Goal: Task Accomplishment & Management: Complete application form

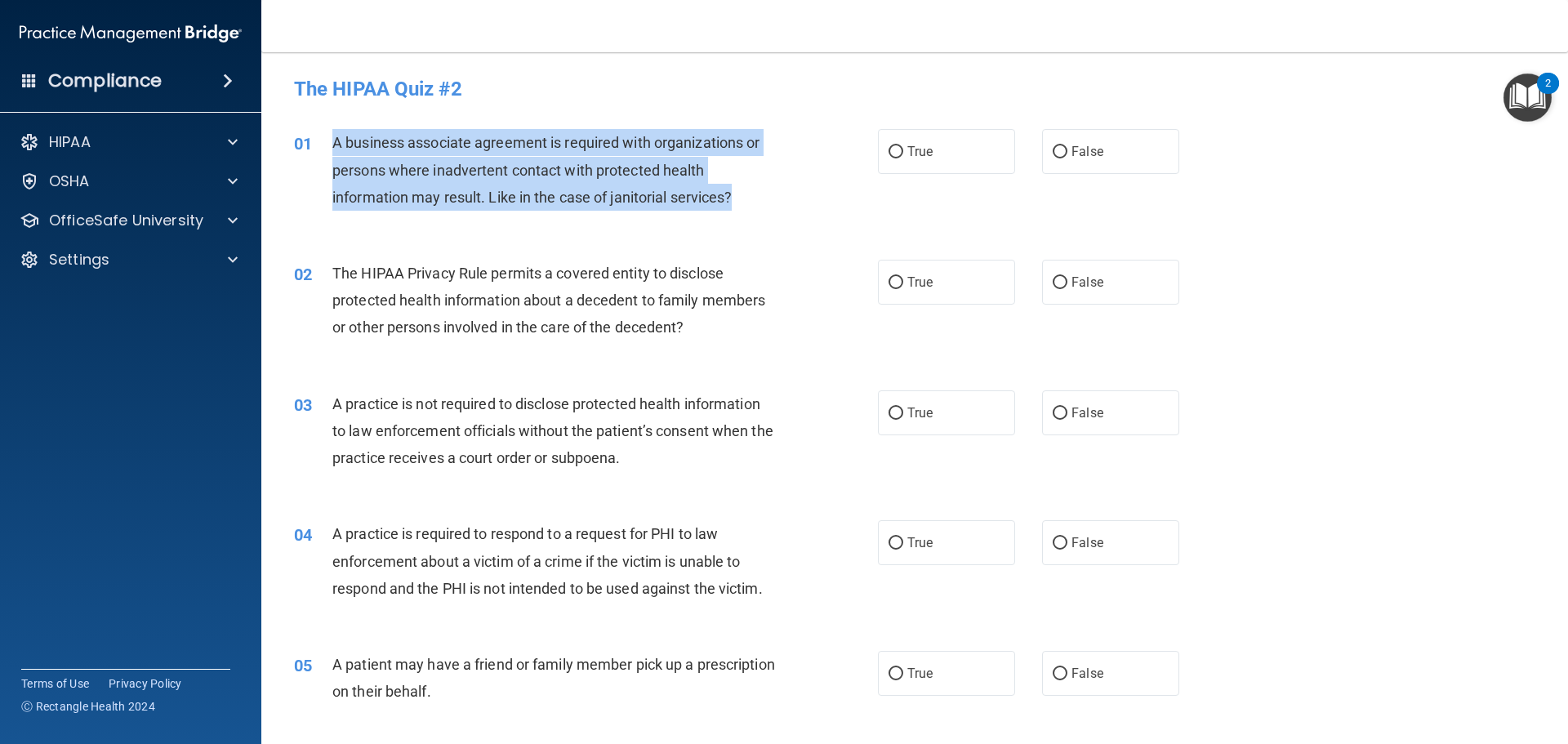
drag, startPoint x: 738, startPoint y: 199, endPoint x: 322, endPoint y: 141, distance: 420.0
click at [322, 141] on div "01 A business associate agreement is required with organizations or persons whe…" at bounding box center [586, 174] width 633 height 89
copy div "A business associate agreement is required with organizations or persons where …"
drag, startPoint x: 887, startPoint y: 150, endPoint x: 889, endPoint y: 179, distance: 29.1
click at [888, 150] on input "True" at bounding box center [896, 152] width 15 height 12
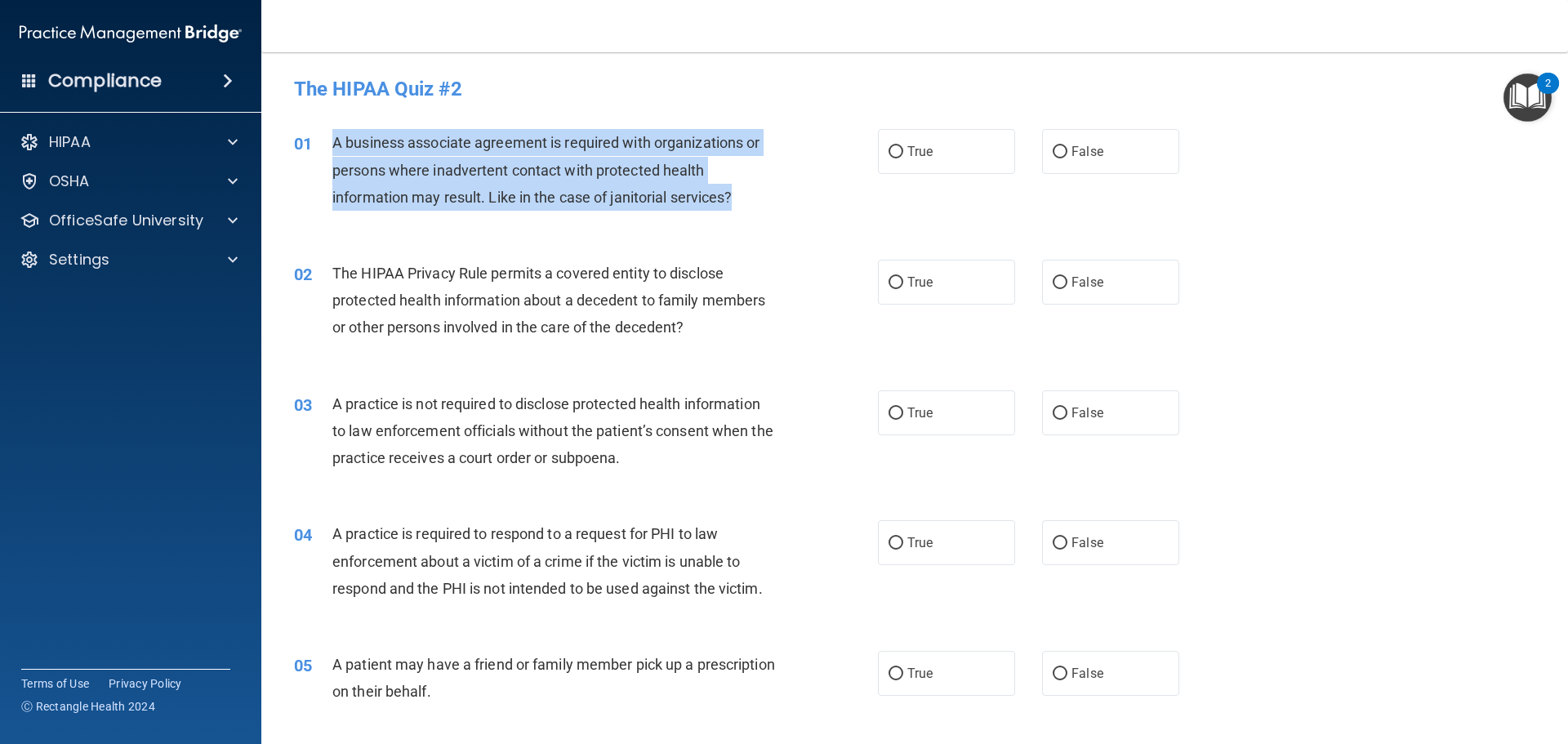
radio input "true"
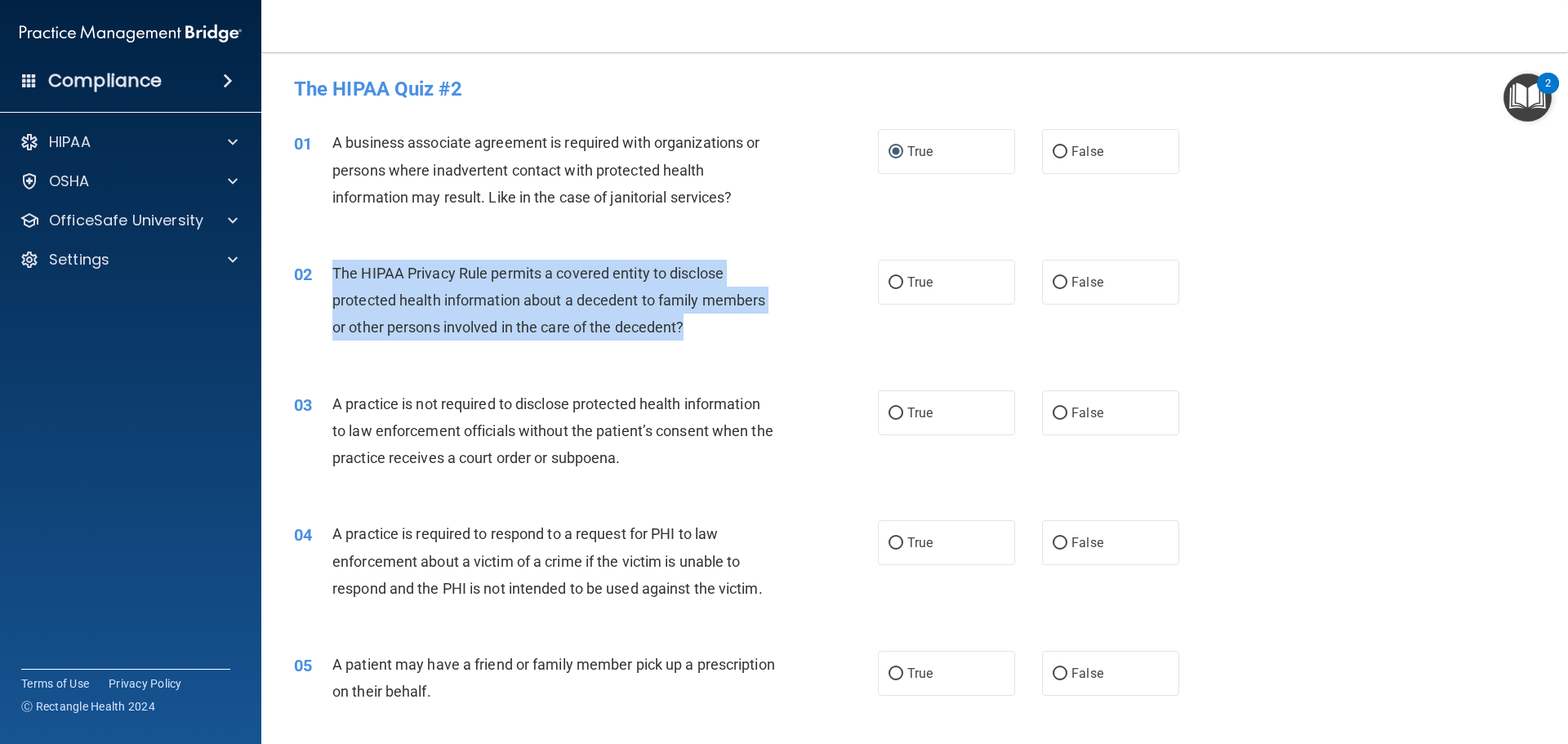
drag, startPoint x: 698, startPoint y: 330, endPoint x: 322, endPoint y: 280, distance: 379.3
click at [322, 280] on div "02 The HIPAA Privacy Rule permits a covered entity to disclose protected health…" at bounding box center [586, 304] width 633 height 89
copy div "The HIPAA Privacy Rule permits a covered entity to disclose protected health in…"
click at [888, 284] on input "True" at bounding box center [896, 282] width 15 height 12
radio input "true"
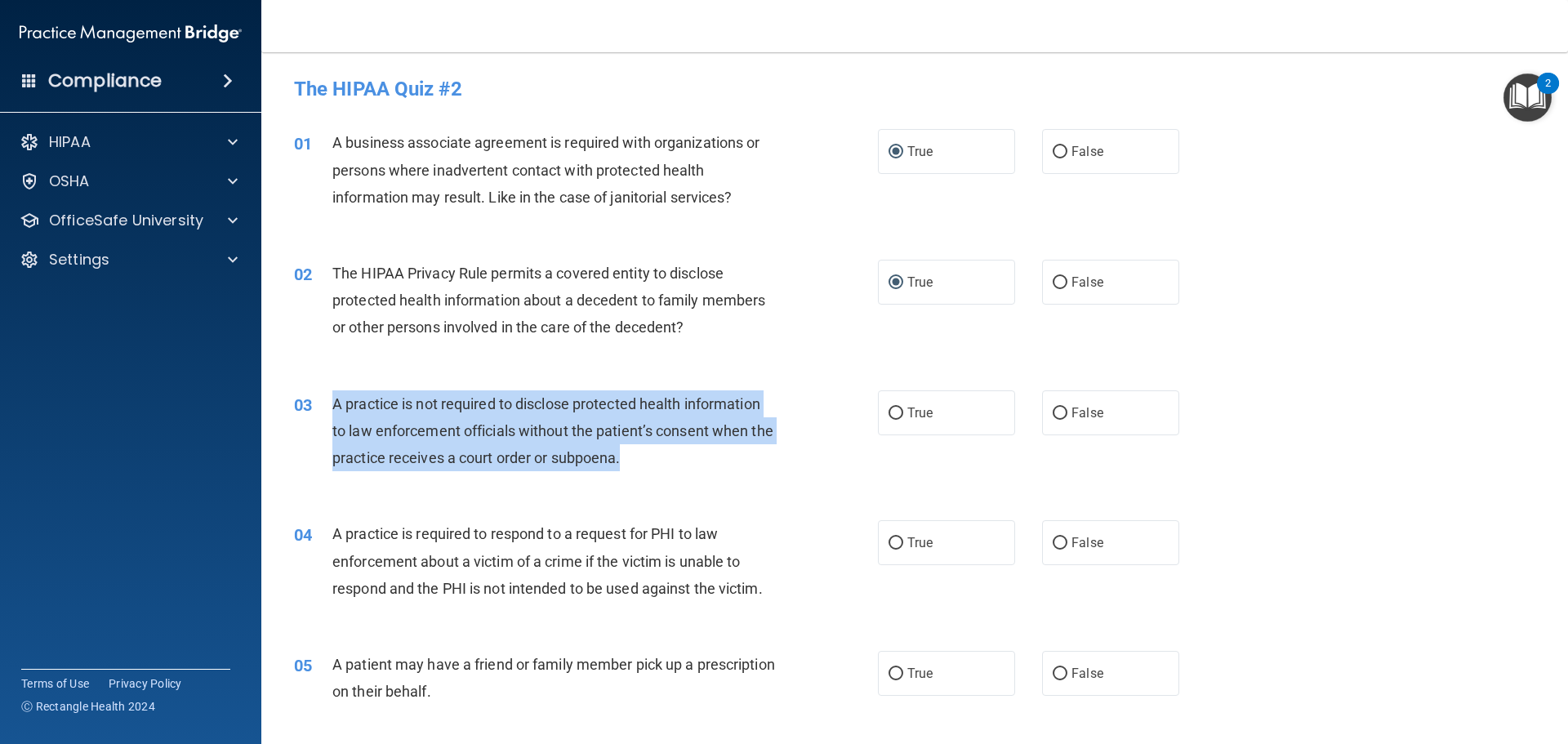
drag, startPoint x: 656, startPoint y: 459, endPoint x: 336, endPoint y: 415, distance: 323.0
click at [336, 415] on div "A practice is not required to disclose protected health information to law enfo…" at bounding box center [561, 431] width 456 height 82
copy span "A practice is not required to disclose protected health information to law enfo…"
drag, startPoint x: 888, startPoint y: 413, endPoint x: 860, endPoint y: 435, distance: 35.6
click at [888, 413] on input "True" at bounding box center [896, 413] width 15 height 12
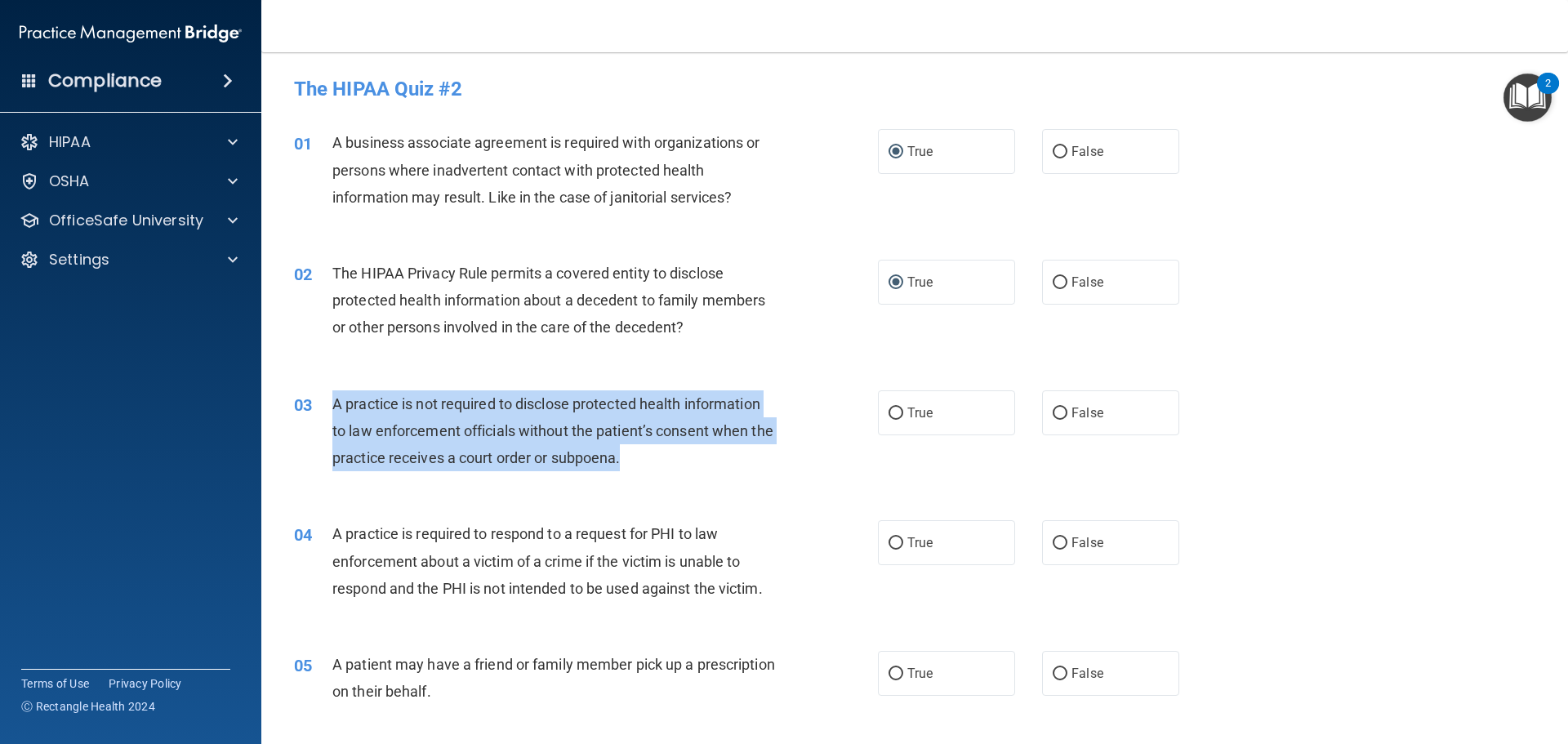
radio input "true"
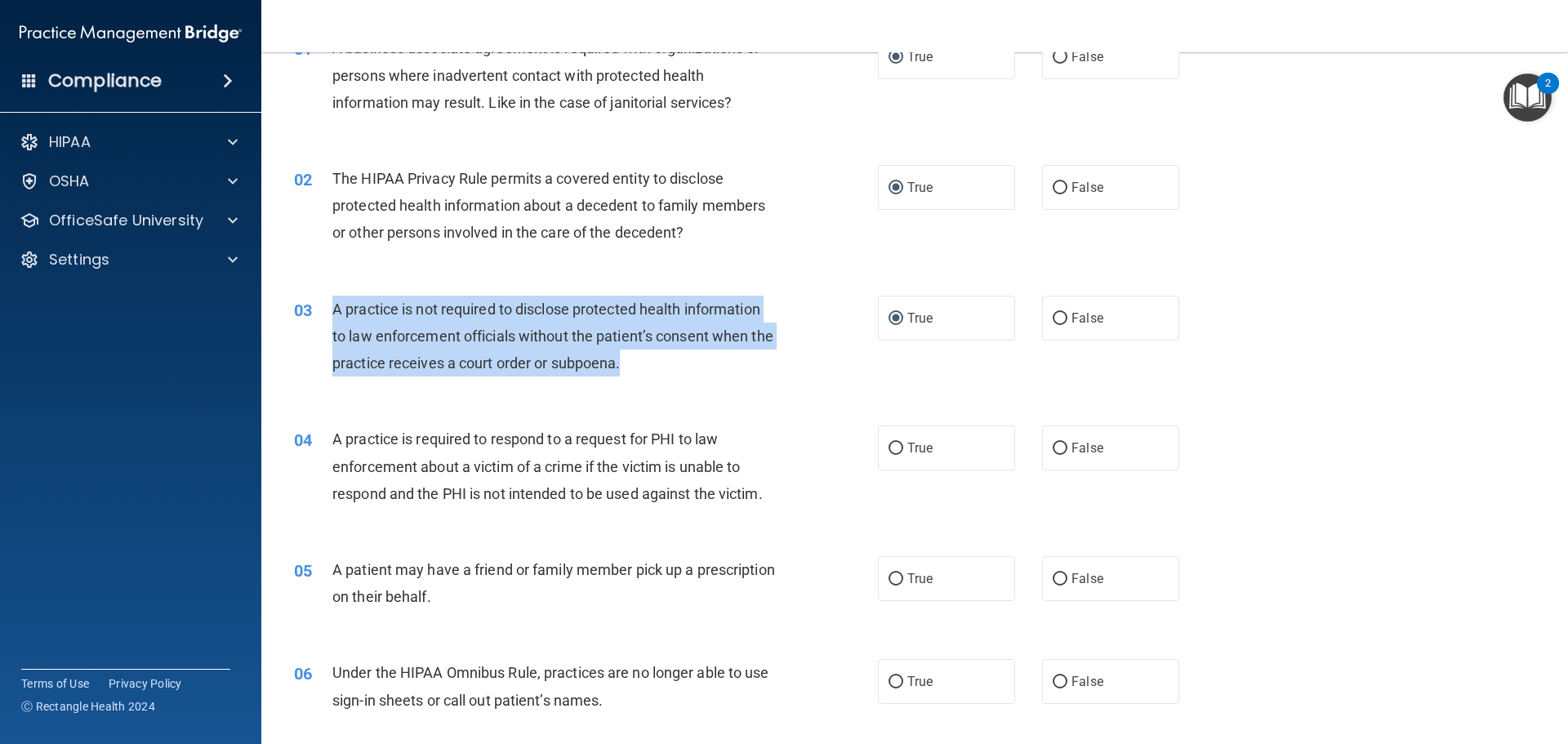
scroll to position [82, 0]
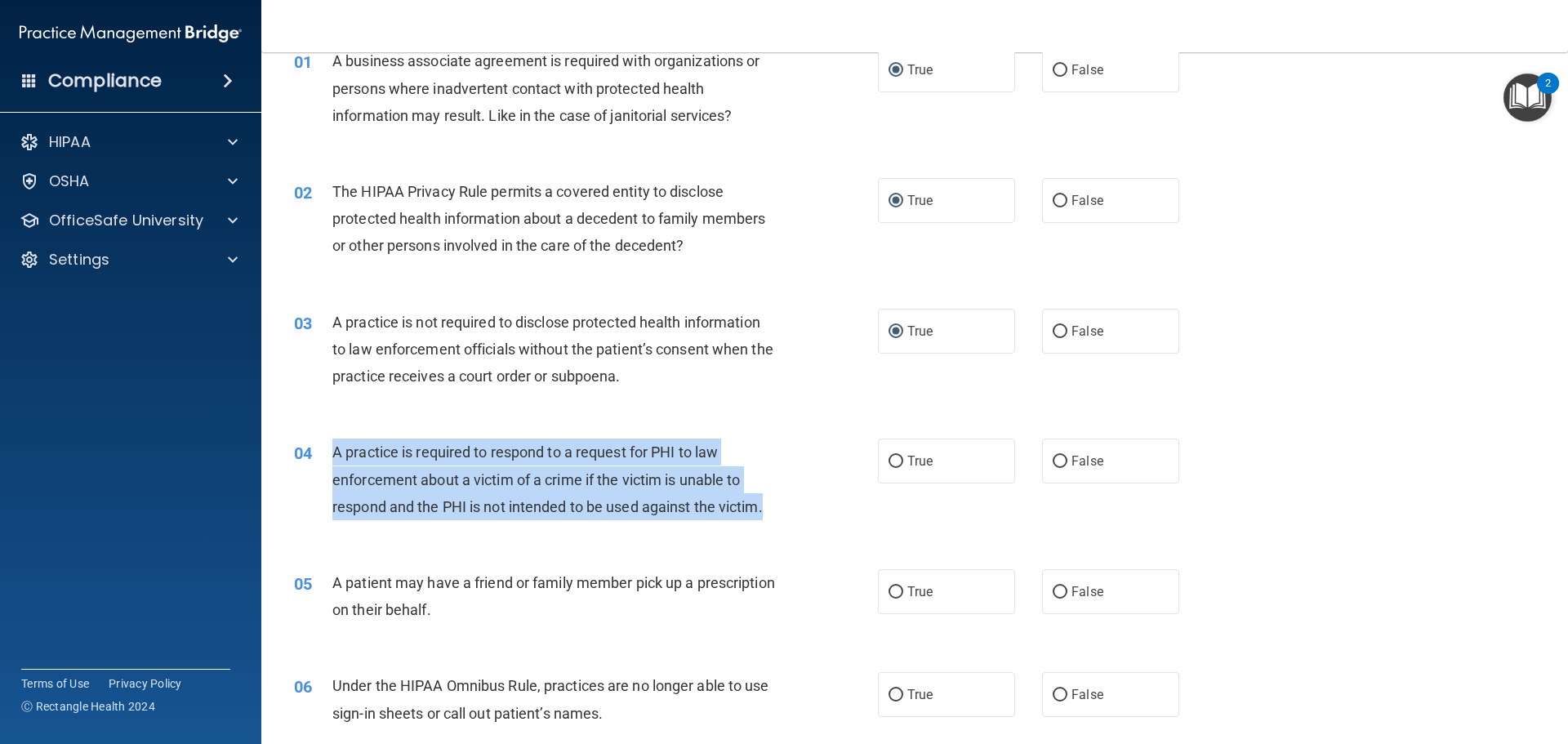
drag, startPoint x: 766, startPoint y: 509, endPoint x: 334, endPoint y: 455, distance: 435.4
click at [334, 455] on div "A practice is required to respond to a request for PHI to law enforcement about…" at bounding box center [561, 480] width 456 height 82
copy span "A practice is required to respond to a request for PHI to law enforcement about…"
click at [1053, 460] on input "False" at bounding box center [1061, 461] width 15 height 12
radio input "true"
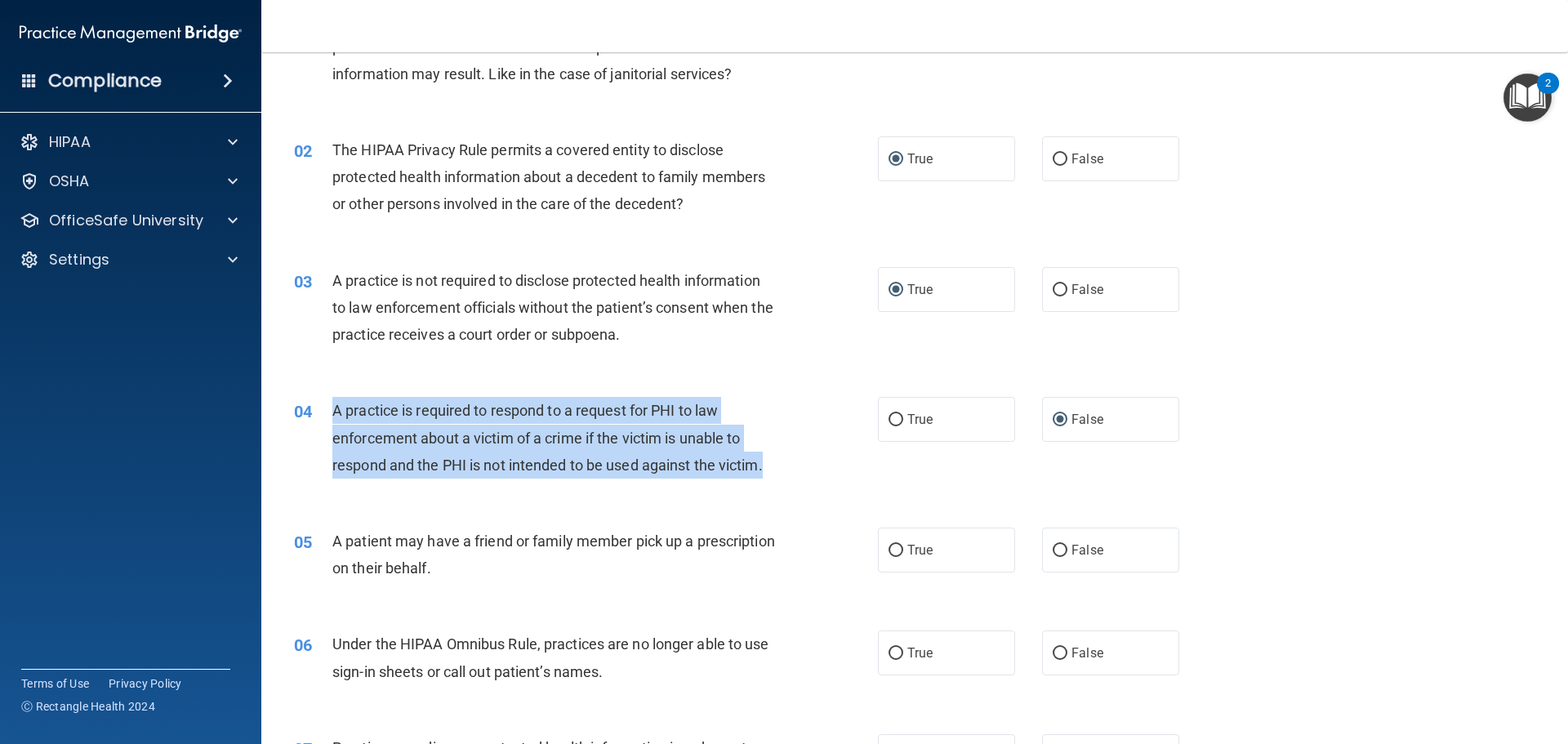
scroll to position [163, 0]
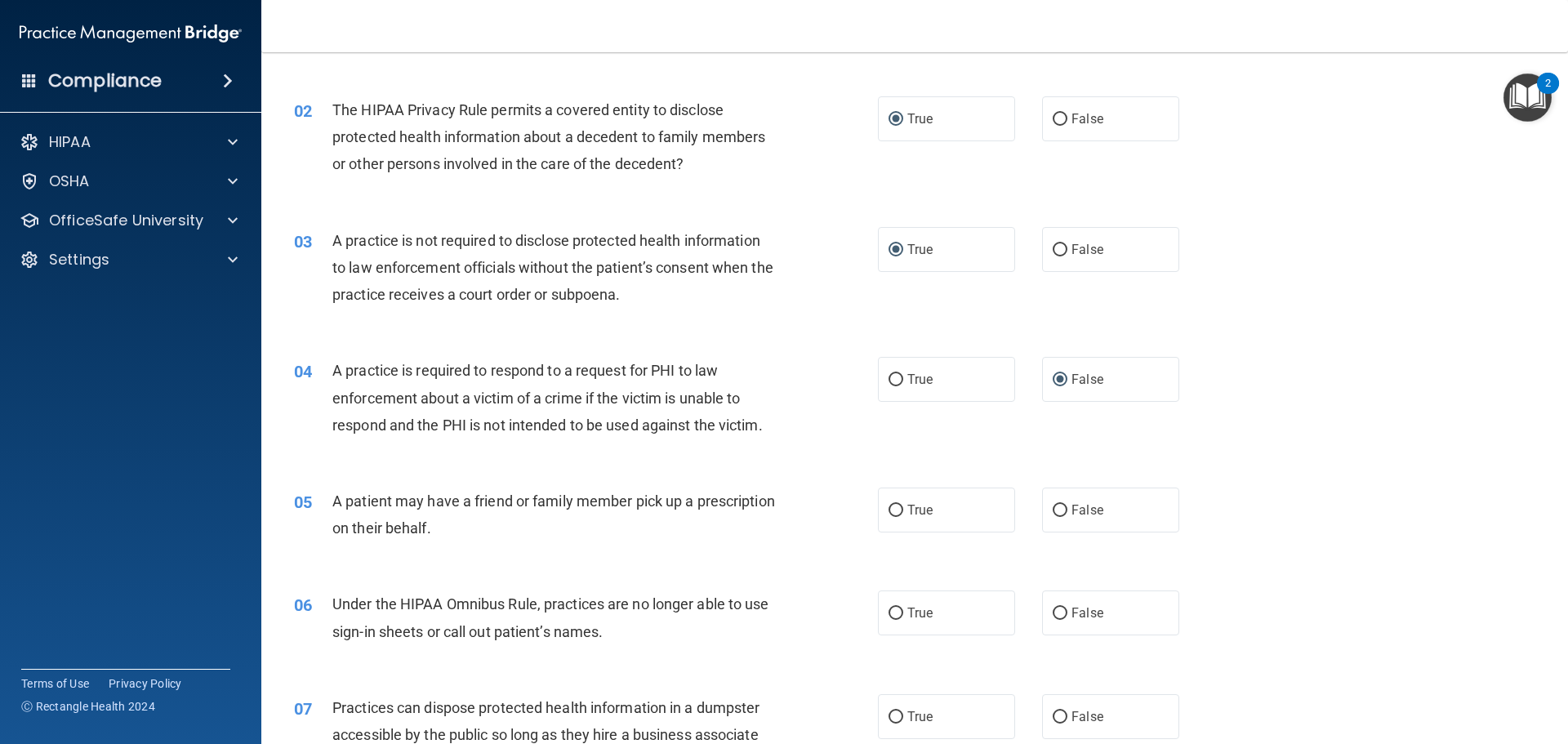
click at [555, 526] on div "A patient may have a friend or family member pick up a prescription on their be…" at bounding box center [561, 515] width 456 height 54
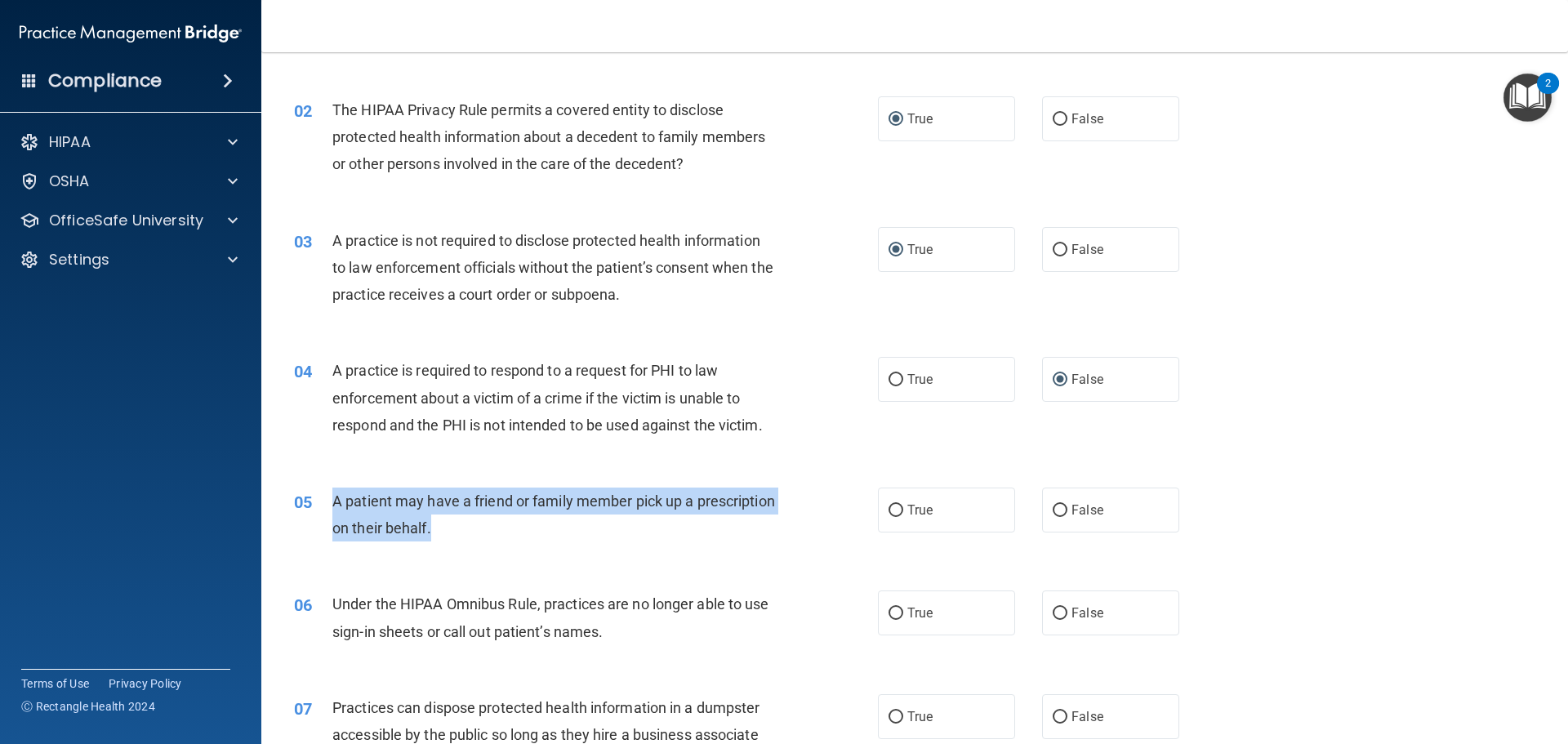
drag, startPoint x: 523, startPoint y: 532, endPoint x: 325, endPoint y: 489, distance: 202.6
click at [325, 489] on div "05 A patient may have a friend or family member pick up a prescription on their…" at bounding box center [586, 519] width 633 height 62
copy div "A patient may have a friend or family member pick up a prescription on their be…"
click at [889, 508] on input "True" at bounding box center [896, 510] width 15 height 12
radio input "true"
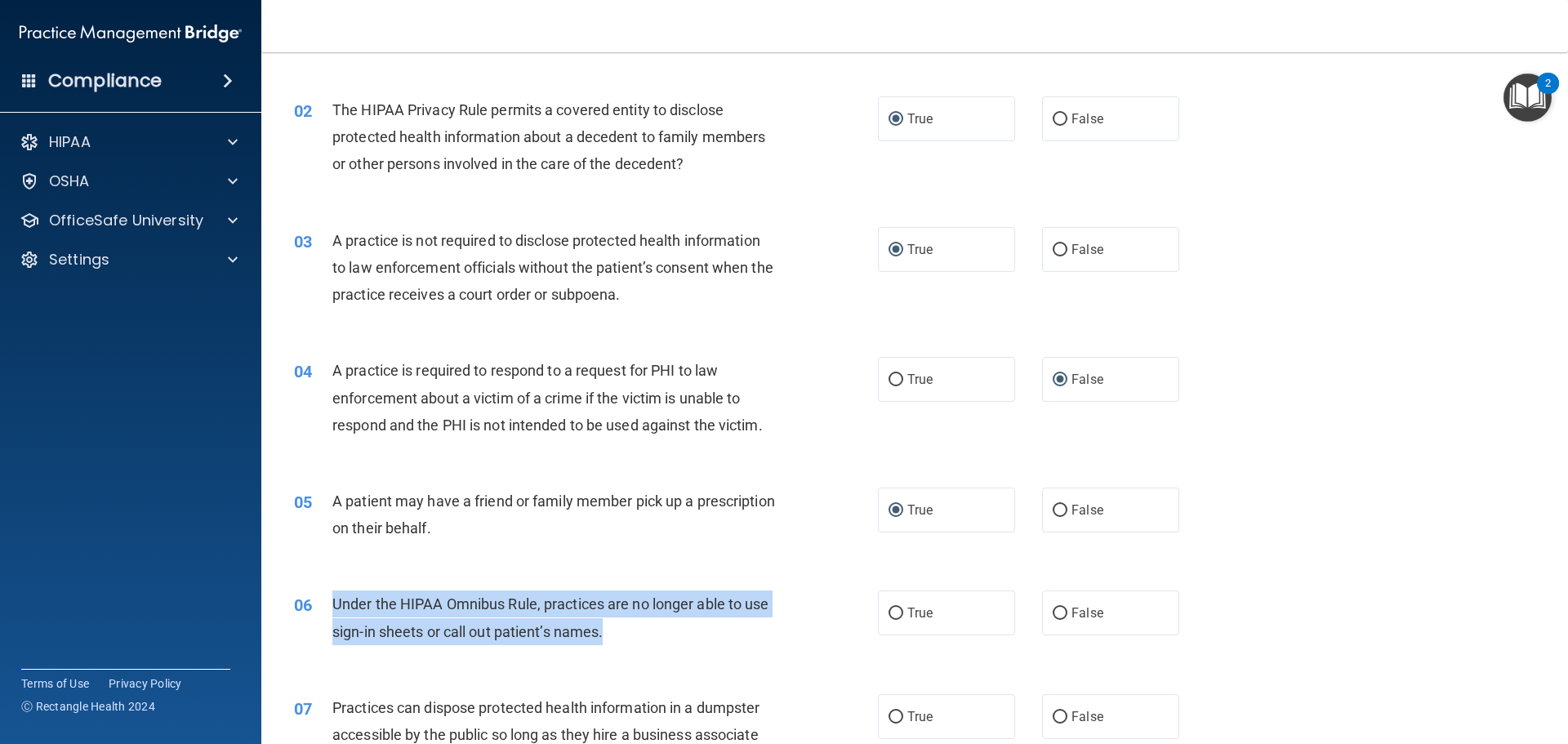
drag, startPoint x: 614, startPoint y: 635, endPoint x: 330, endPoint y: 602, distance: 285.9
click at [322, 600] on div "06 Under the HIPAA Omnibus Rule, practices are no longer able to use sign-in sh…" at bounding box center [586, 621] width 633 height 62
copy div "Under the HIPAA Omnibus Rule, practices are no longer able to use sign-in sheet…"
drag, startPoint x: 1050, startPoint y: 614, endPoint x: 987, endPoint y: 575, distance: 74.1
click at [1053, 614] on input "False" at bounding box center [1061, 614] width 15 height 12
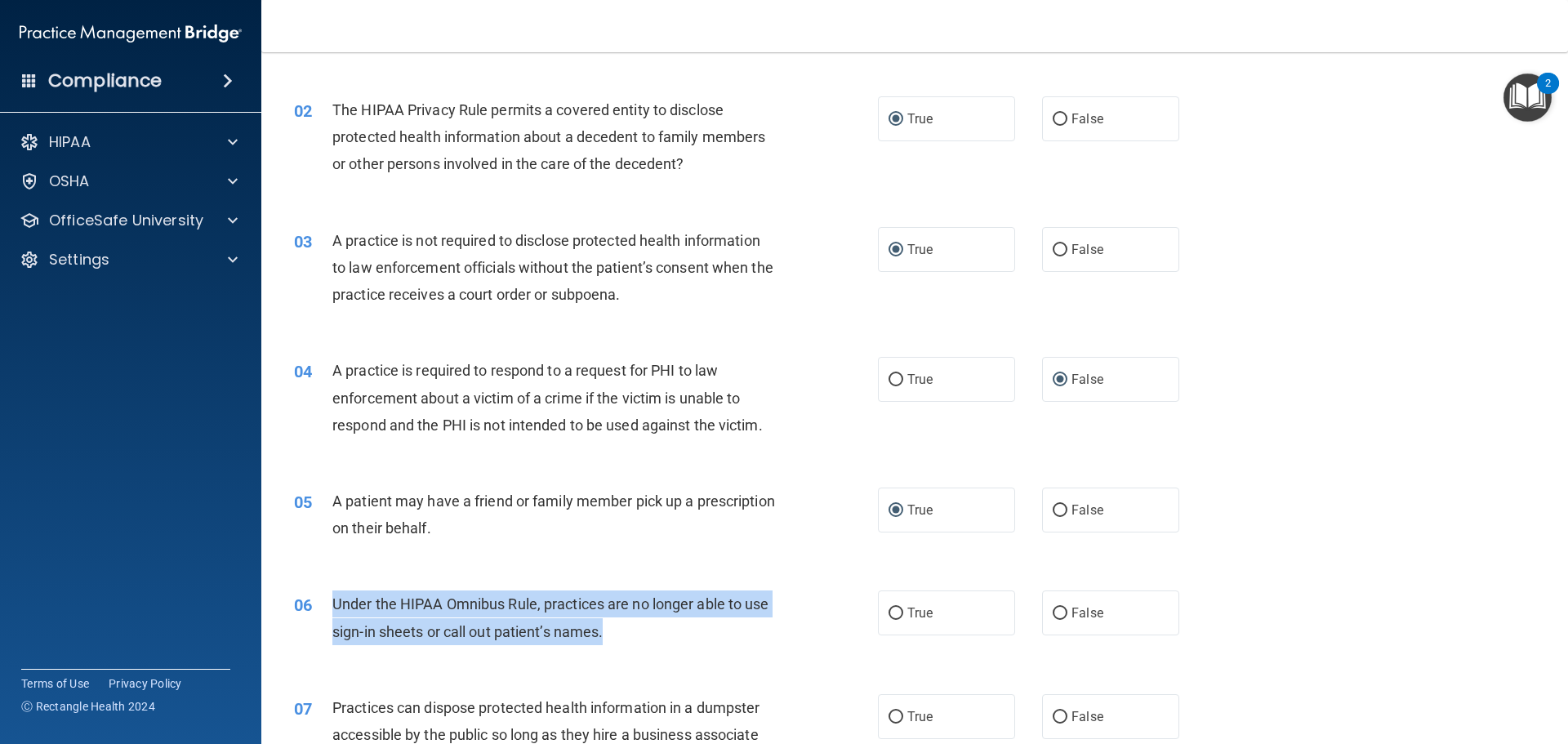
radio input "true"
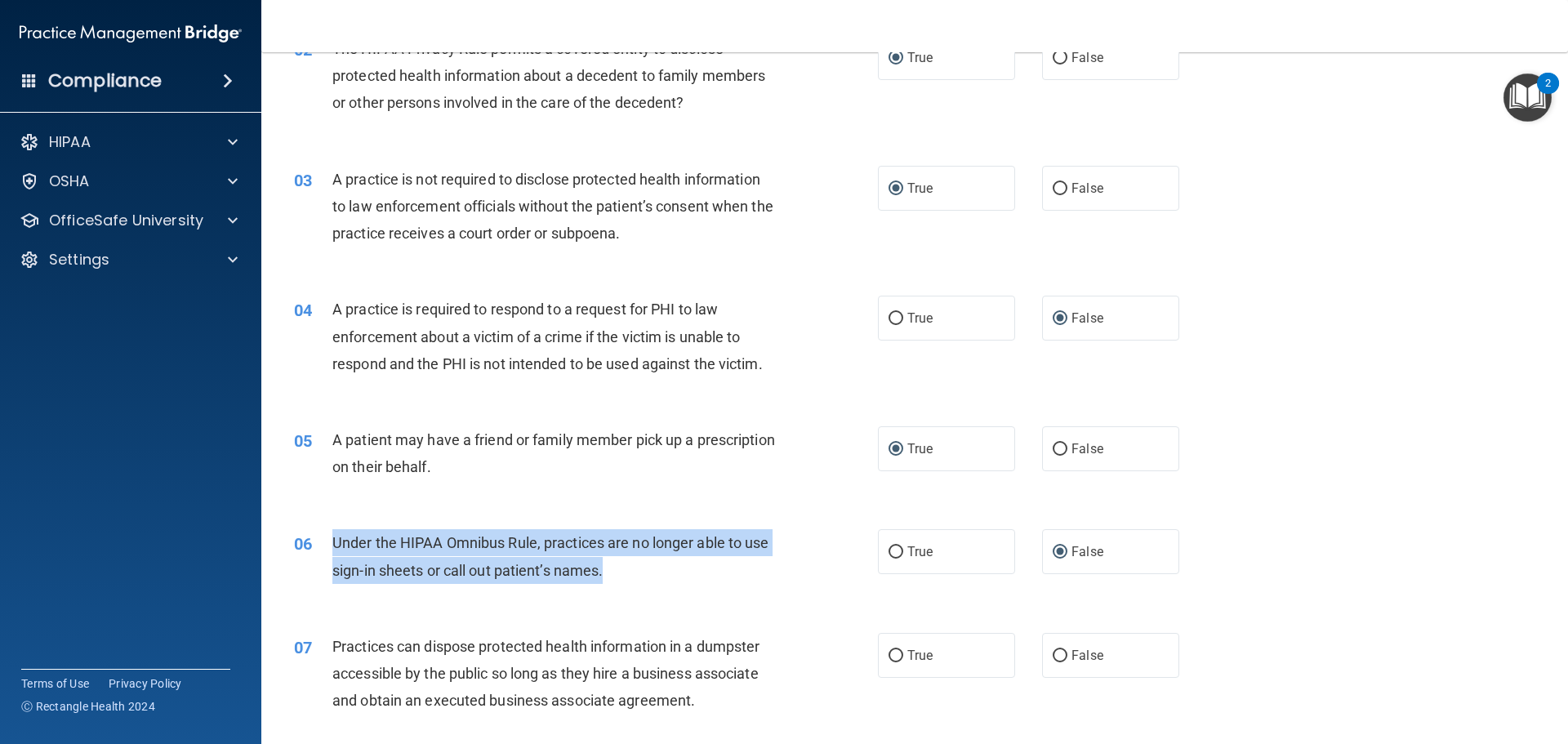
scroll to position [490, 0]
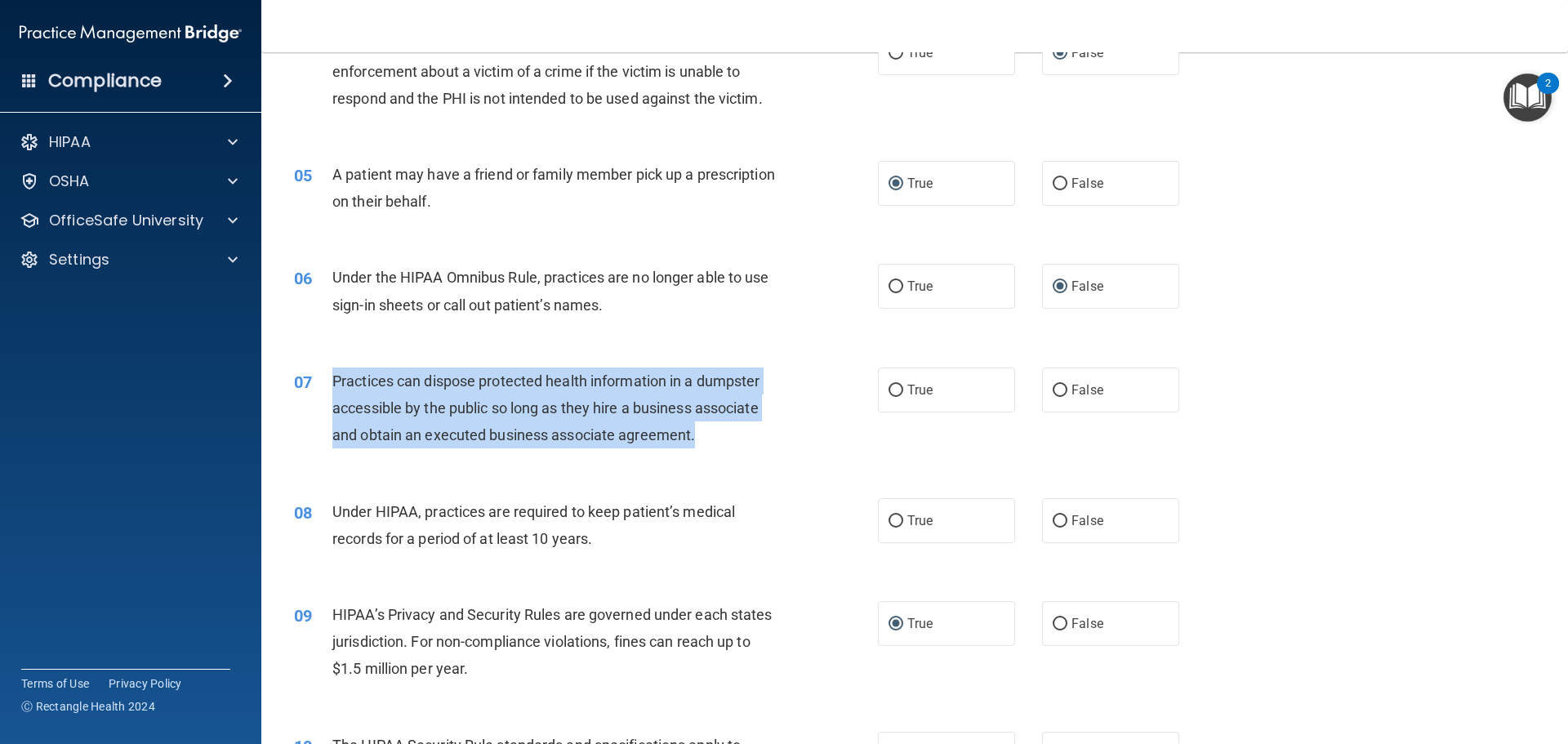
drag, startPoint x: 701, startPoint y: 433, endPoint x: 332, endPoint y: 378, distance: 373.1
click at [332, 378] on div "Practices can dispose protected health information in a dumpster accessible by …" at bounding box center [561, 409] width 456 height 82
copy span "Practices can dispose protected health information in a dumpster accessible by …"
click at [1053, 392] on input "False" at bounding box center [1061, 390] width 15 height 12
radio input "true"
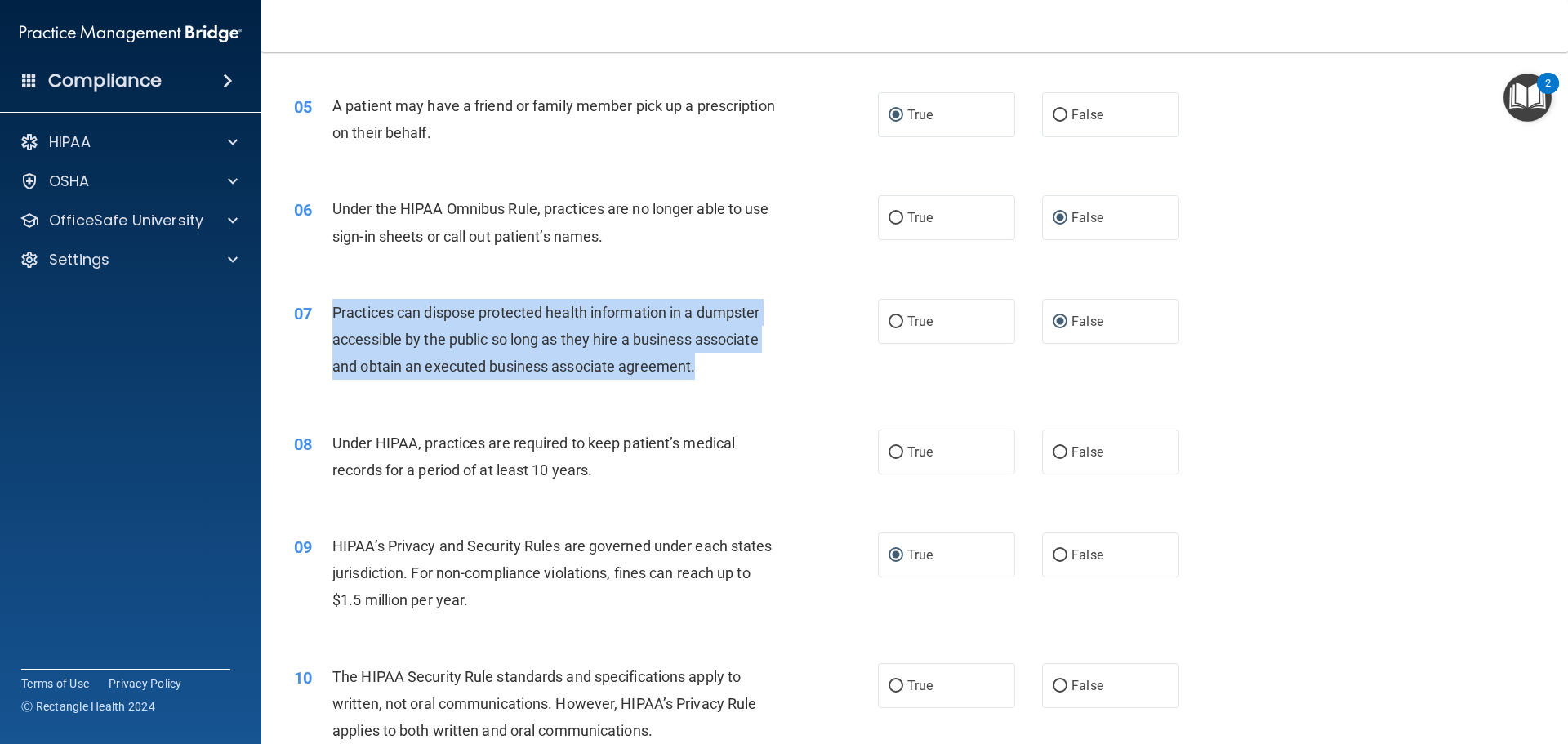
scroll to position [654, 0]
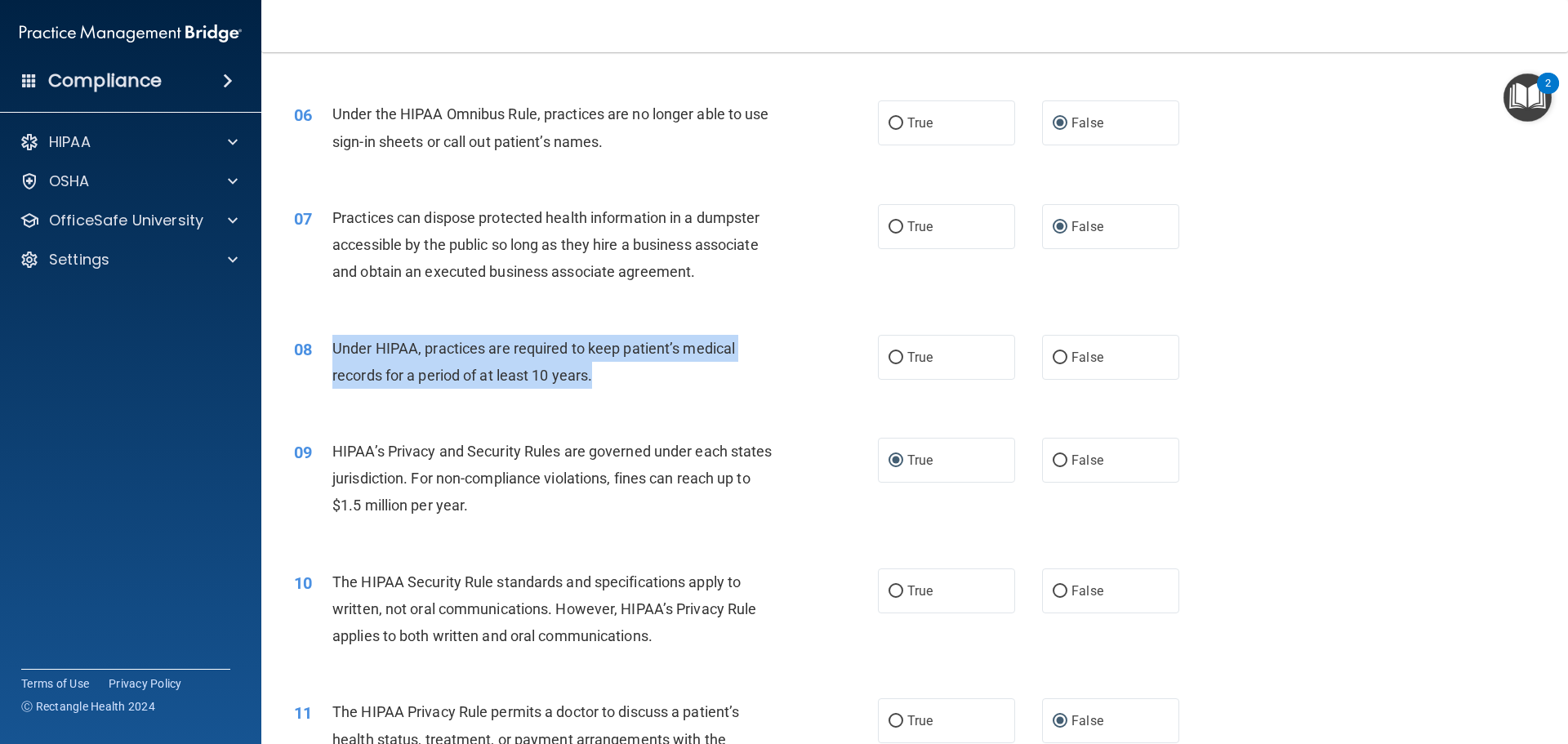
drag, startPoint x: 604, startPoint y: 378, endPoint x: 336, endPoint y: 351, distance: 269.4
click at [336, 351] on div "Under HIPAA, practices are required to keep patient’s medical records for a per…" at bounding box center [561, 362] width 456 height 54
copy span "Under HIPAA, practices are required to keep patient’s medical records for a per…"
click at [891, 361] on input "True" at bounding box center [896, 358] width 15 height 12
radio input "true"
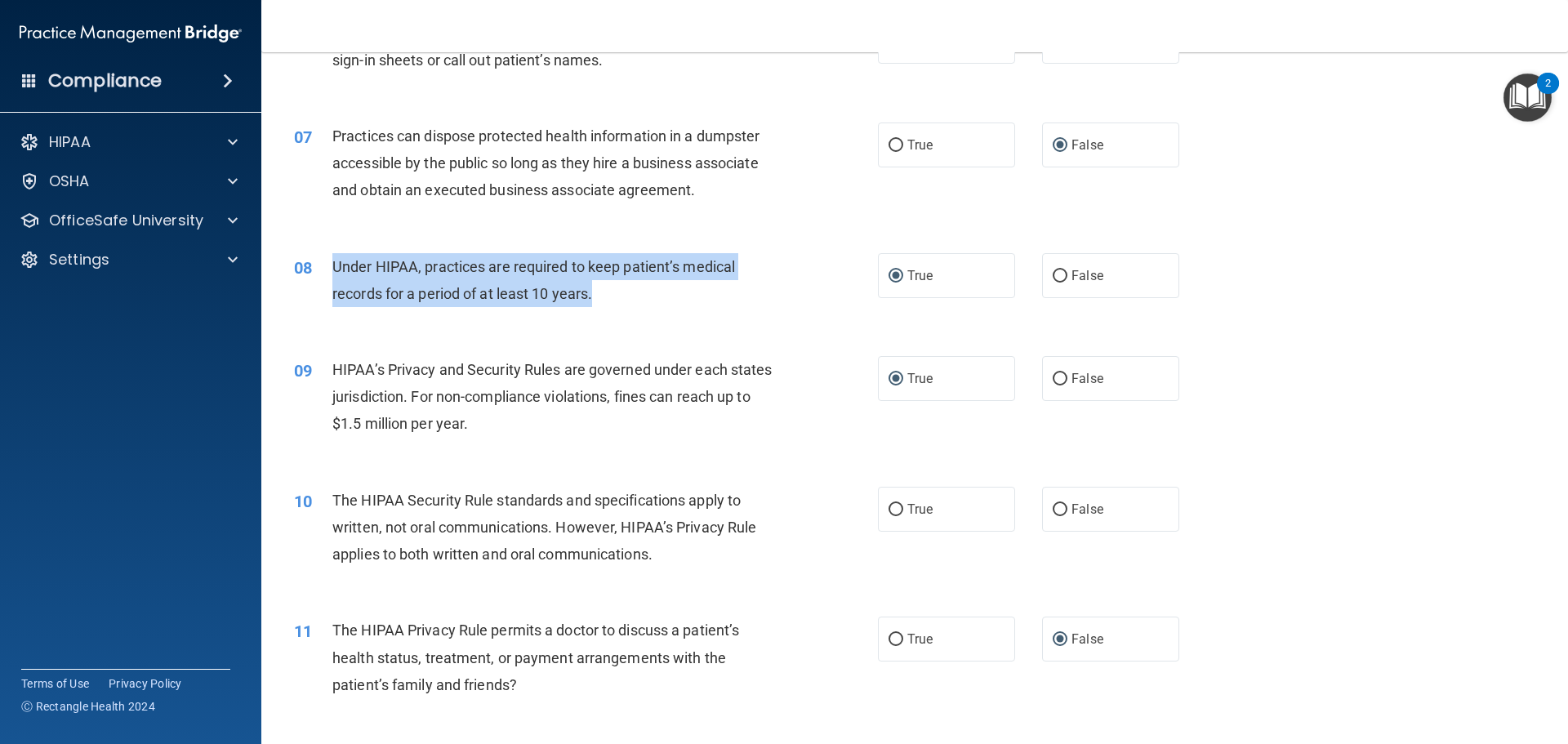
scroll to position [899, 0]
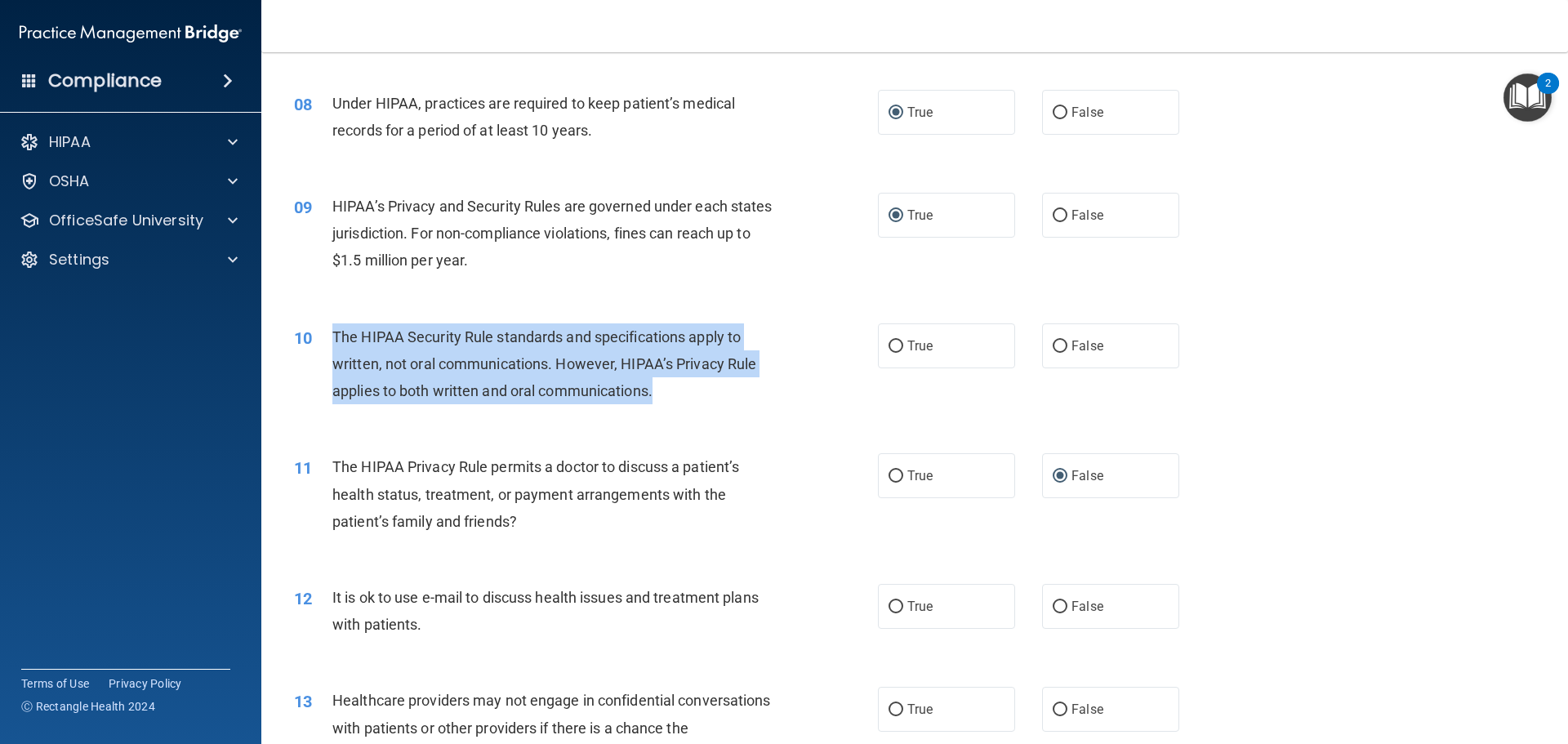
drag, startPoint x: 658, startPoint y: 392, endPoint x: 329, endPoint y: 335, distance: 333.9
click at [329, 335] on div "10 The HIPAA Security Rule standards and specifications apply to written, not o…" at bounding box center [586, 368] width 633 height 89
copy div "The HIPAA Security Rule standards and specifications apply to written, not oral…"
click at [1053, 345] on input "False" at bounding box center [1061, 346] width 15 height 12
radio input "true"
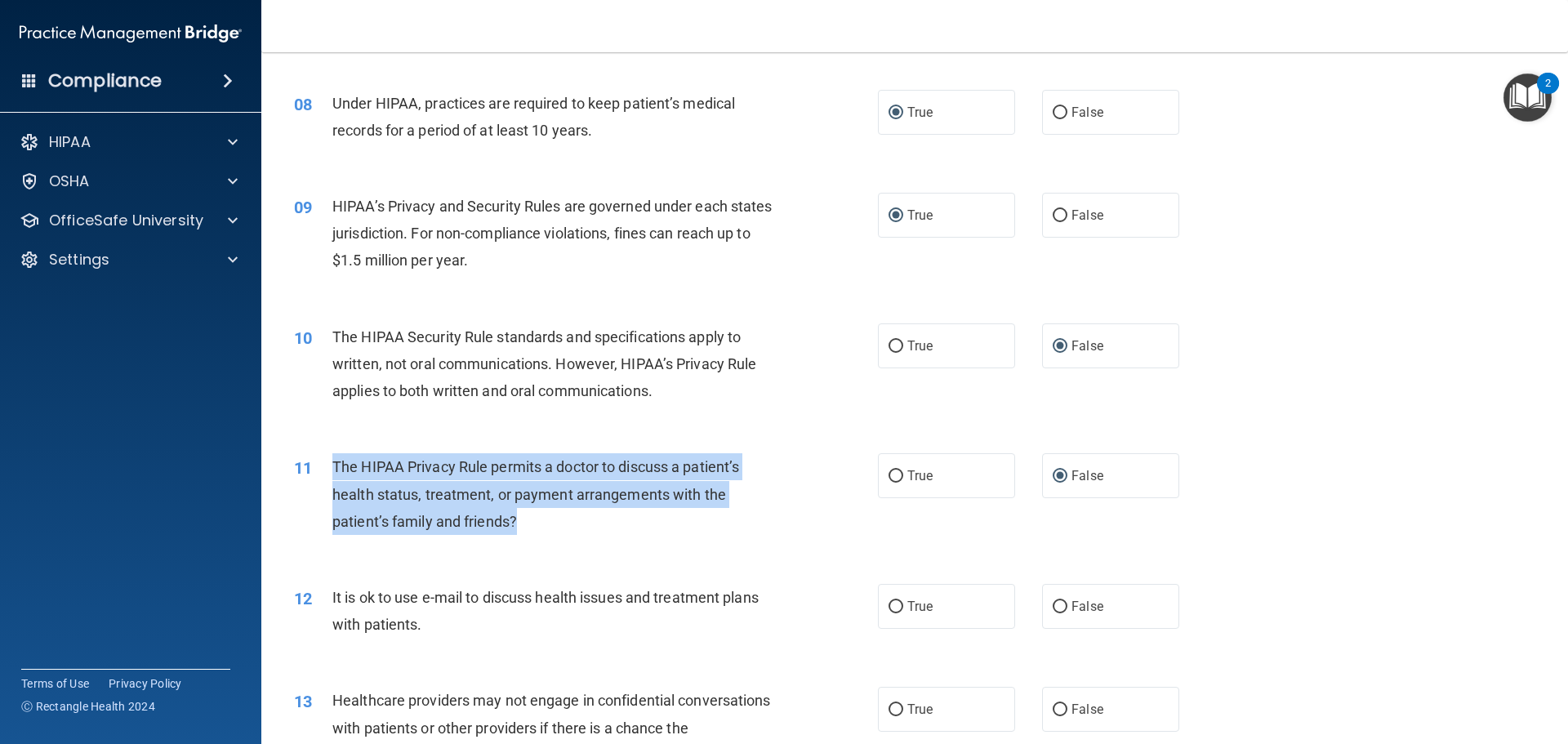
drag, startPoint x: 520, startPoint y: 515, endPoint x: 327, endPoint y: 474, distance: 197.3
click at [327, 474] on div "11 The HIPAA Privacy Rule permits a doctor to discuss a patient’s health status…" at bounding box center [586, 498] width 633 height 89
copy div "The HIPAA Privacy Rule permits a doctor to discuss a patient’s health status, t…"
drag, startPoint x: 889, startPoint y: 607, endPoint x: 881, endPoint y: 606, distance: 8.1
click at [888, 607] on input "True" at bounding box center [896, 607] width 15 height 12
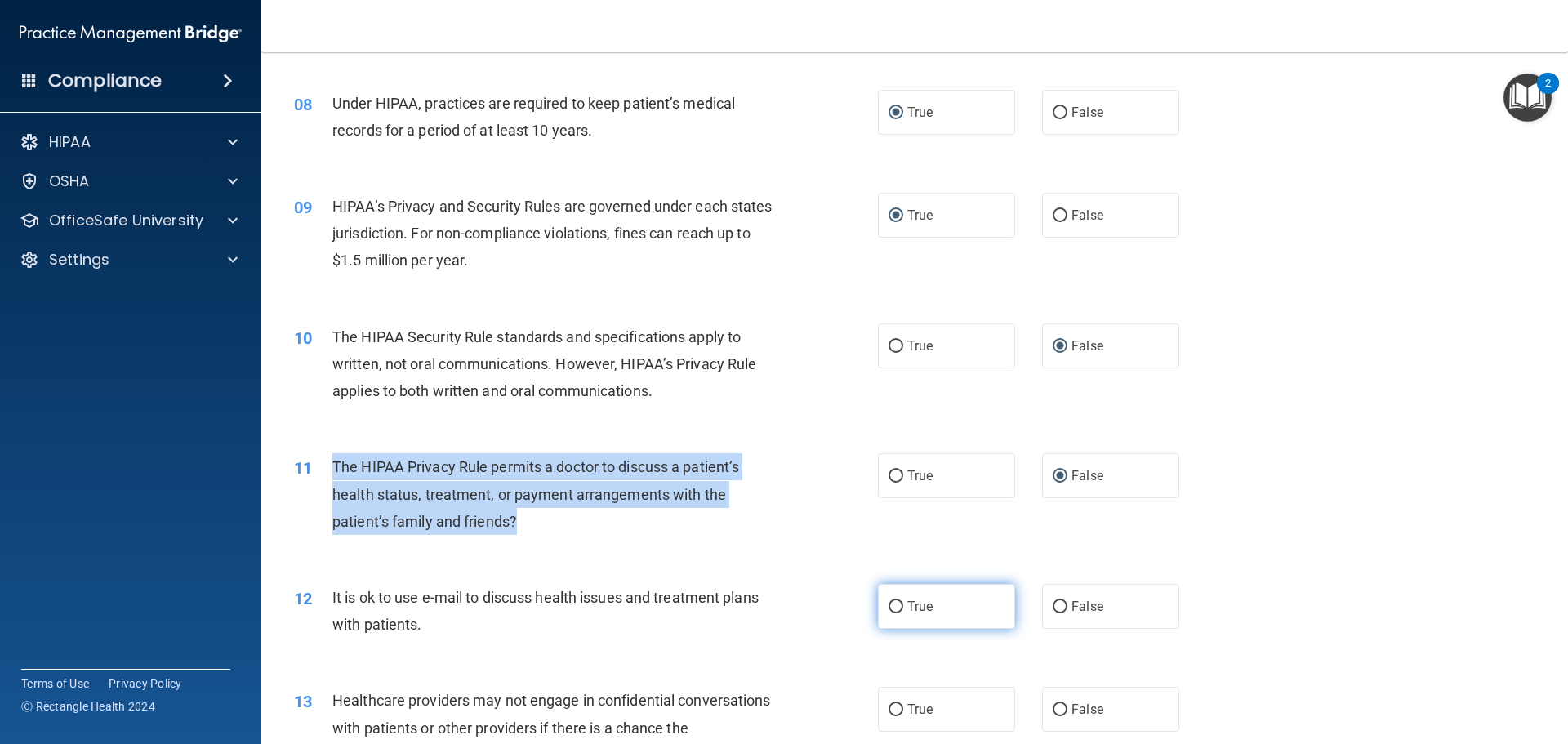
radio input "true"
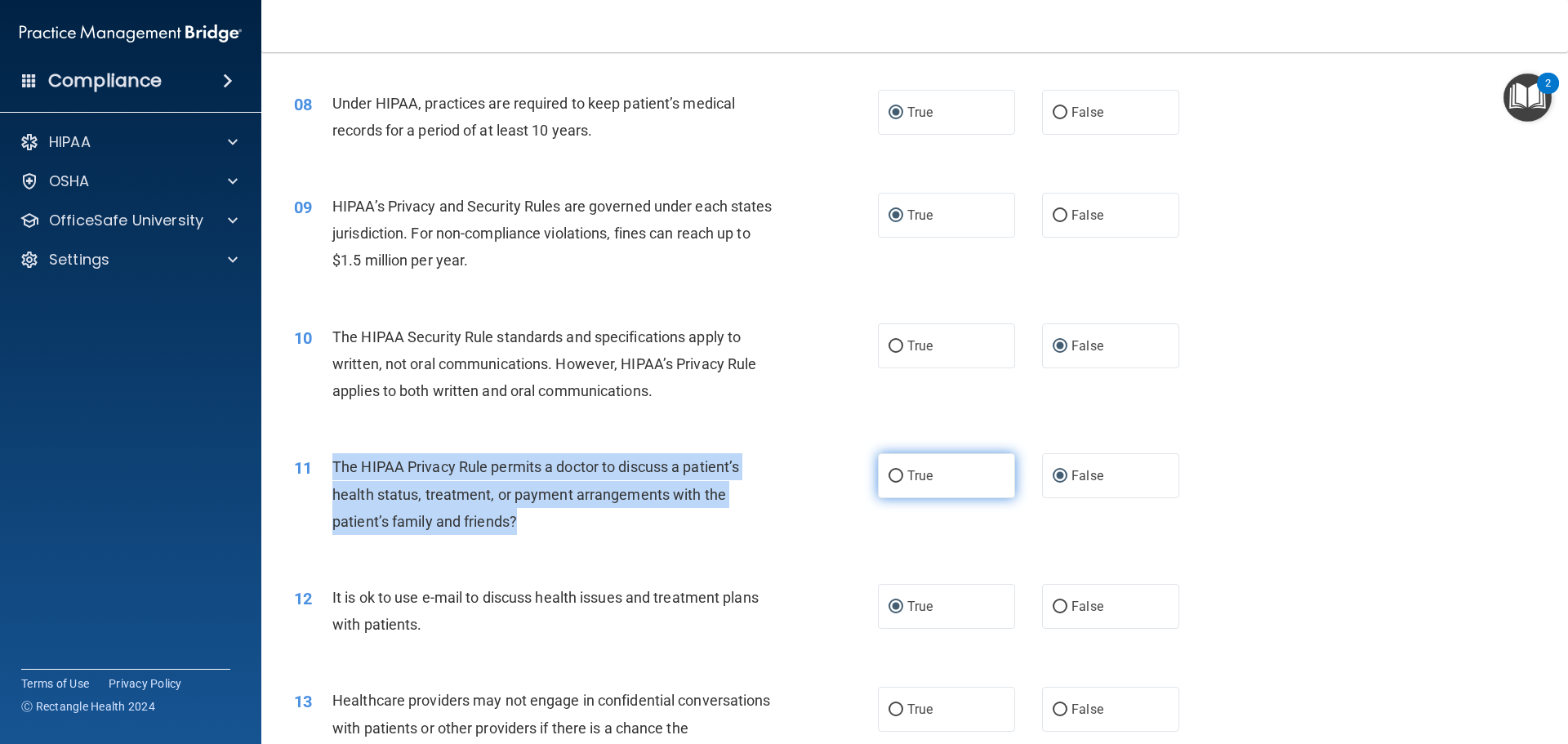
click at [889, 474] on input "True" at bounding box center [896, 476] width 15 height 12
radio input "true"
radio input "false"
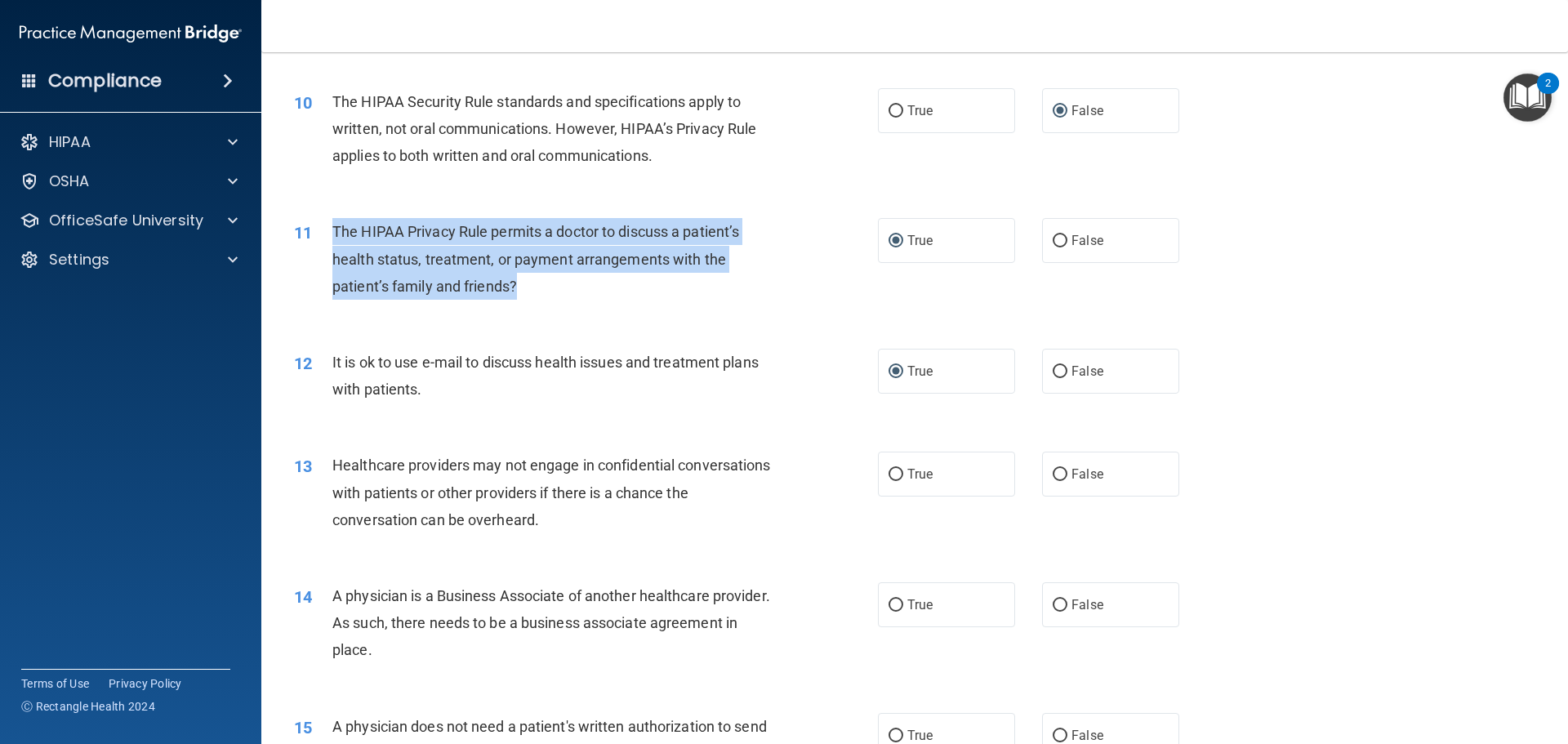
scroll to position [1143, 0]
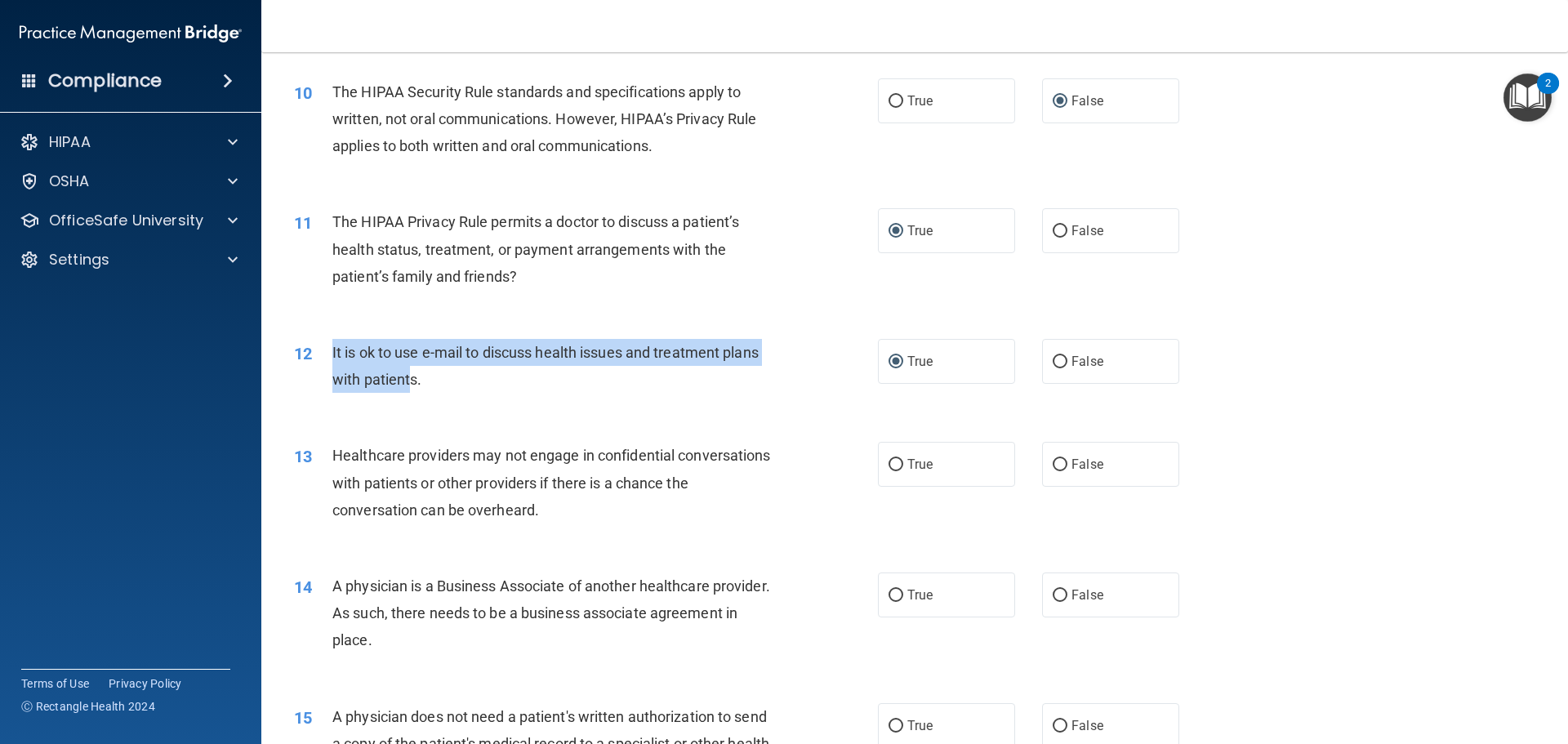
drag, startPoint x: 413, startPoint y: 378, endPoint x: 331, endPoint y: 346, distance: 88.0
click at [332, 346] on span "It is ok to use e-mail to discuss health issues and treatment plans with patien…" at bounding box center [546, 365] width 426 height 44
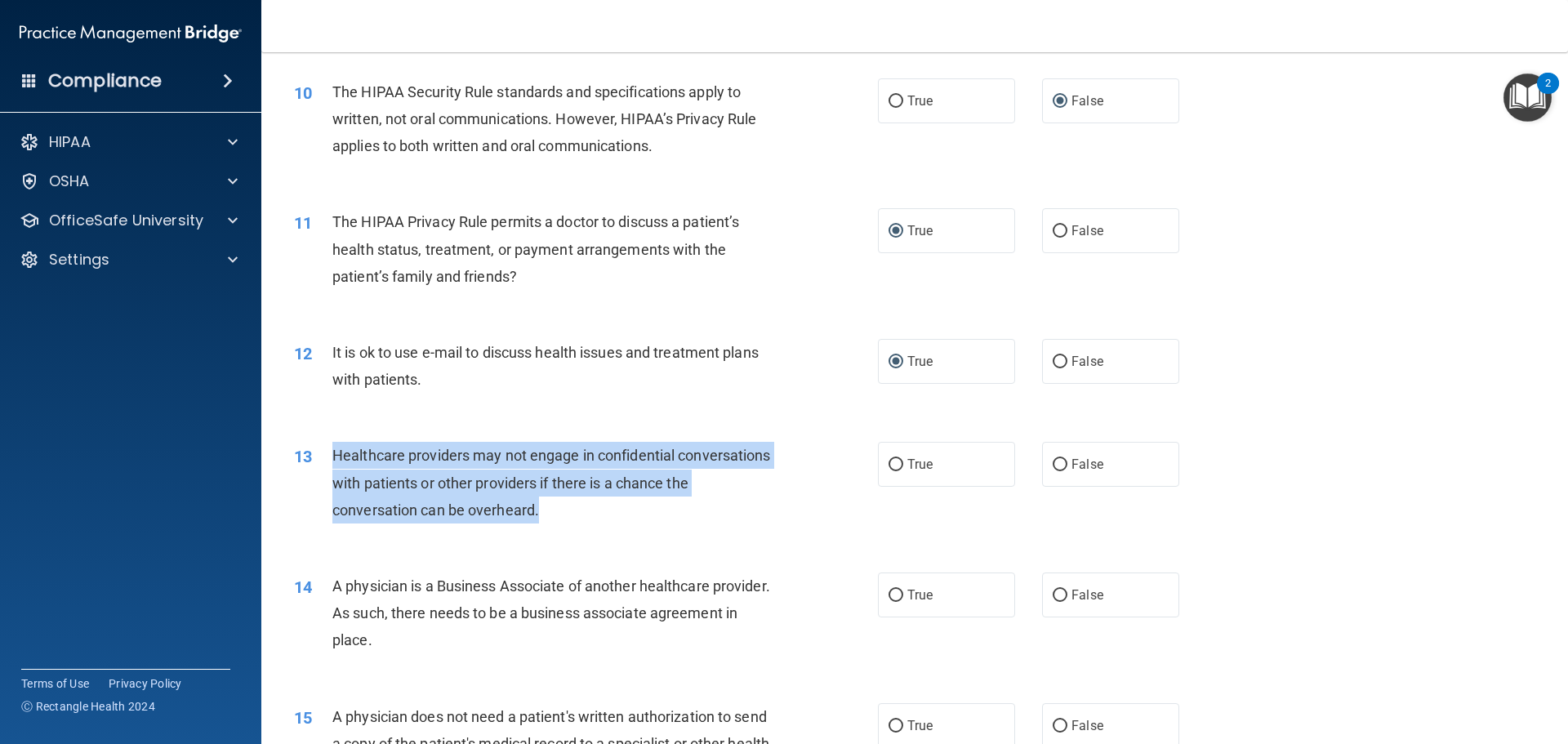
drag, startPoint x: 573, startPoint y: 508, endPoint x: 324, endPoint y: 450, distance: 255.7
click at [324, 450] on div "13 Healthcare providers may not engage in confidential conversations with patie…" at bounding box center [586, 487] width 633 height 89
click at [1053, 466] on input "False" at bounding box center [1061, 465] width 15 height 12
radio input "true"
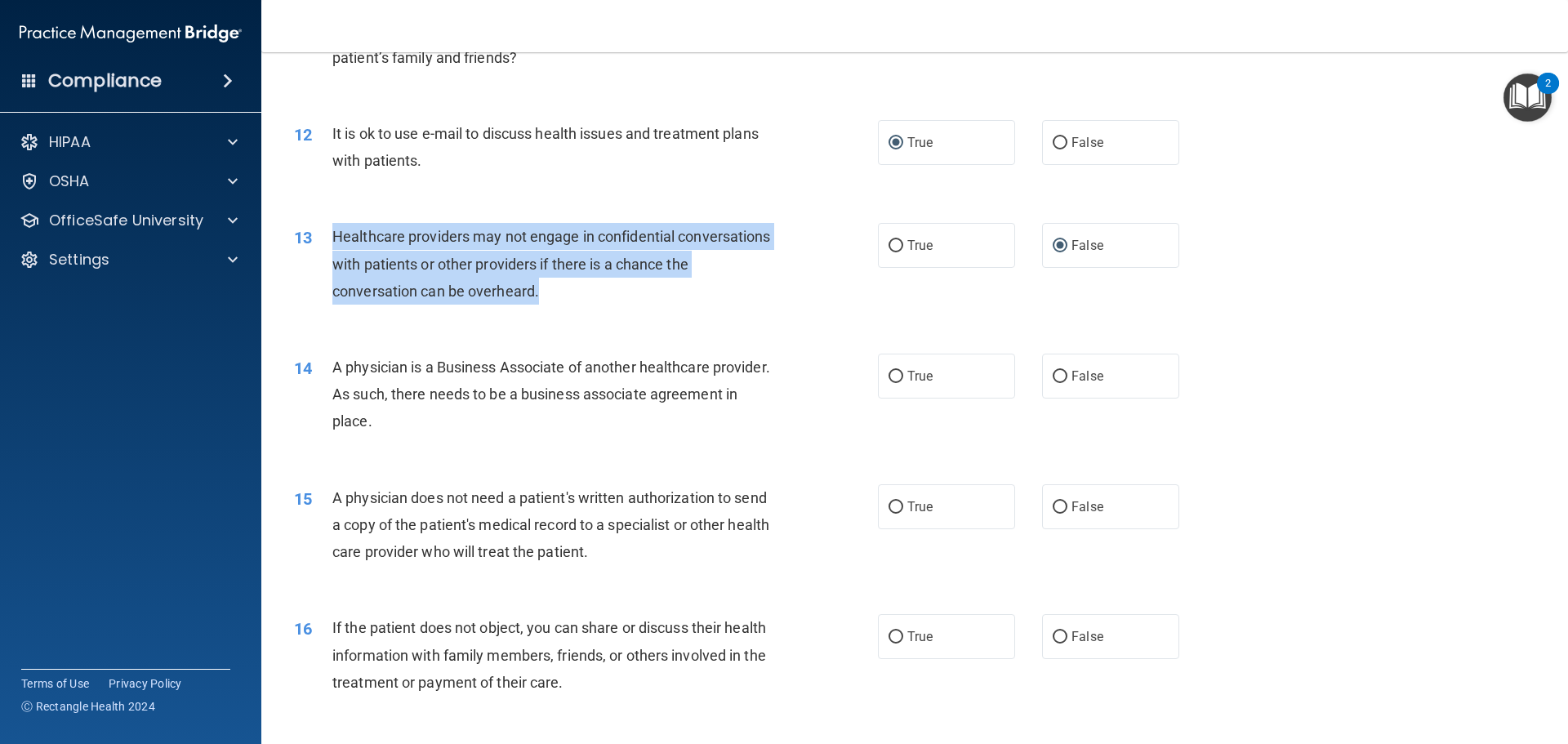
scroll to position [1470, 0]
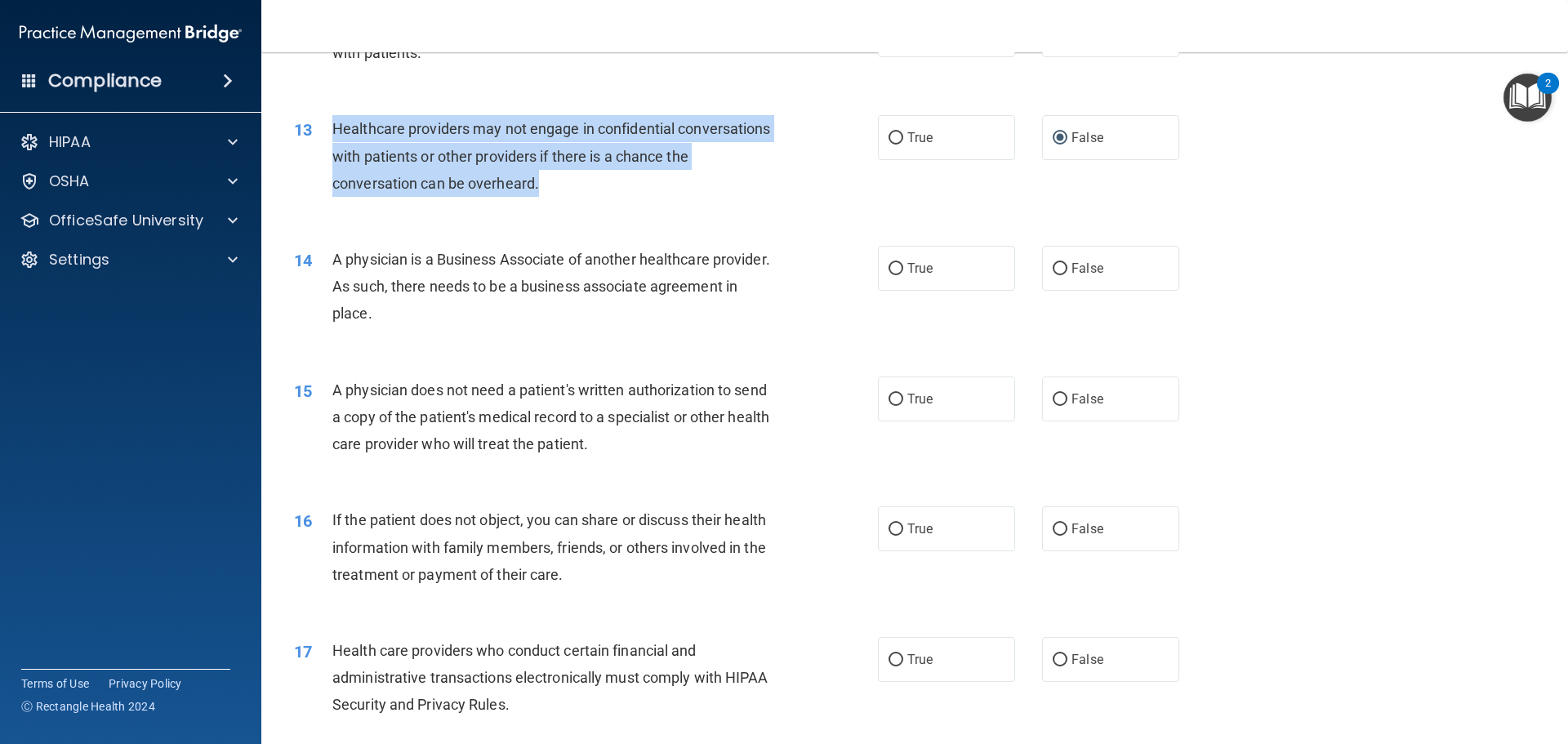
drag, startPoint x: 466, startPoint y: 316, endPoint x: 329, endPoint y: 267, distance: 145.5
click at [329, 267] on div "14 A physician is a Business Associate of another healthcare provider. As such,…" at bounding box center [586, 291] width 633 height 89
click at [892, 266] on input "True" at bounding box center [896, 268] width 15 height 12
radio input "true"
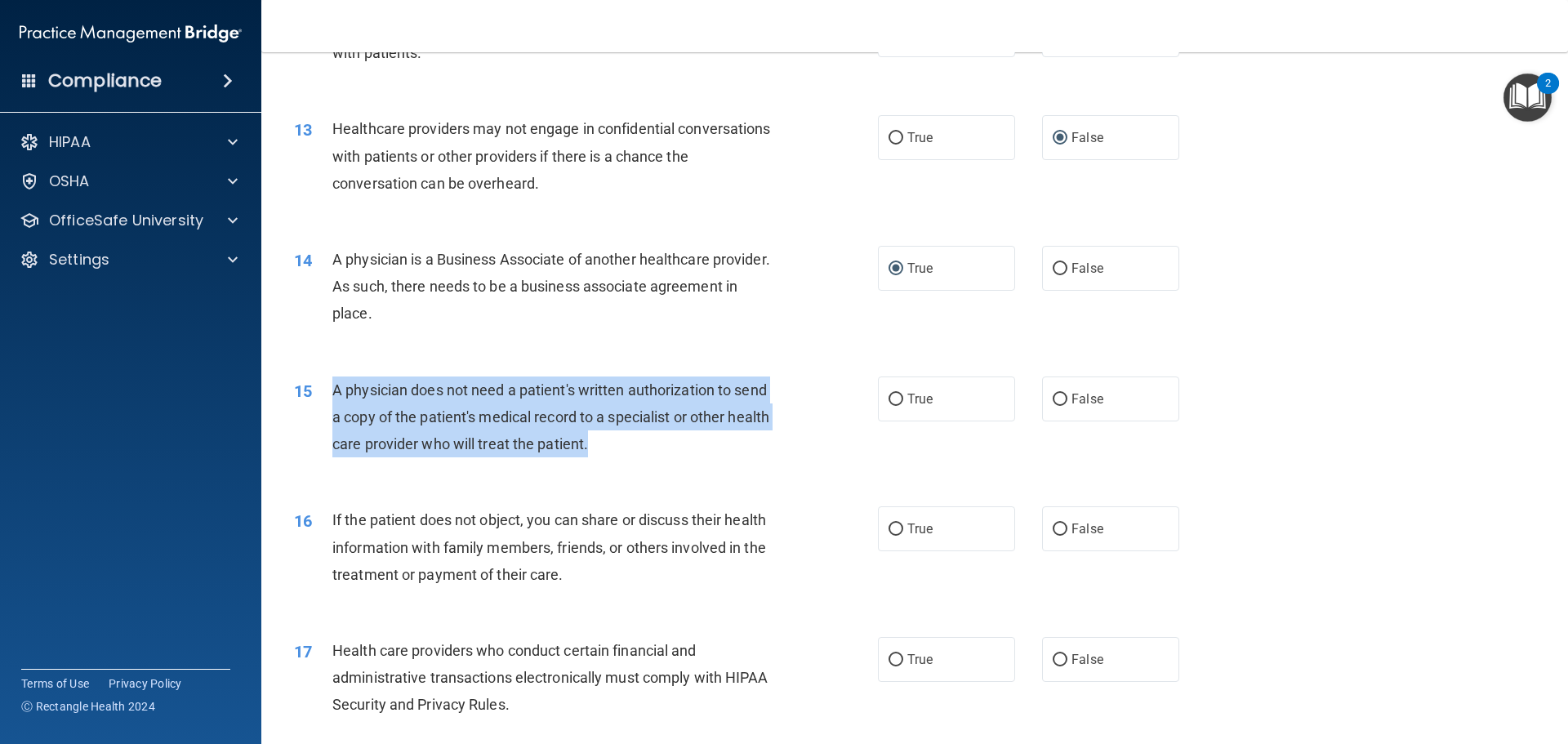
drag, startPoint x: 634, startPoint y: 442, endPoint x: 322, endPoint y: 388, distance: 316.6
click at [322, 388] on div "15 A physician does not need a patient's written authorization to send a copy o…" at bounding box center [586, 421] width 633 height 89
click at [892, 397] on input "True" at bounding box center [896, 399] width 15 height 12
radio input "true"
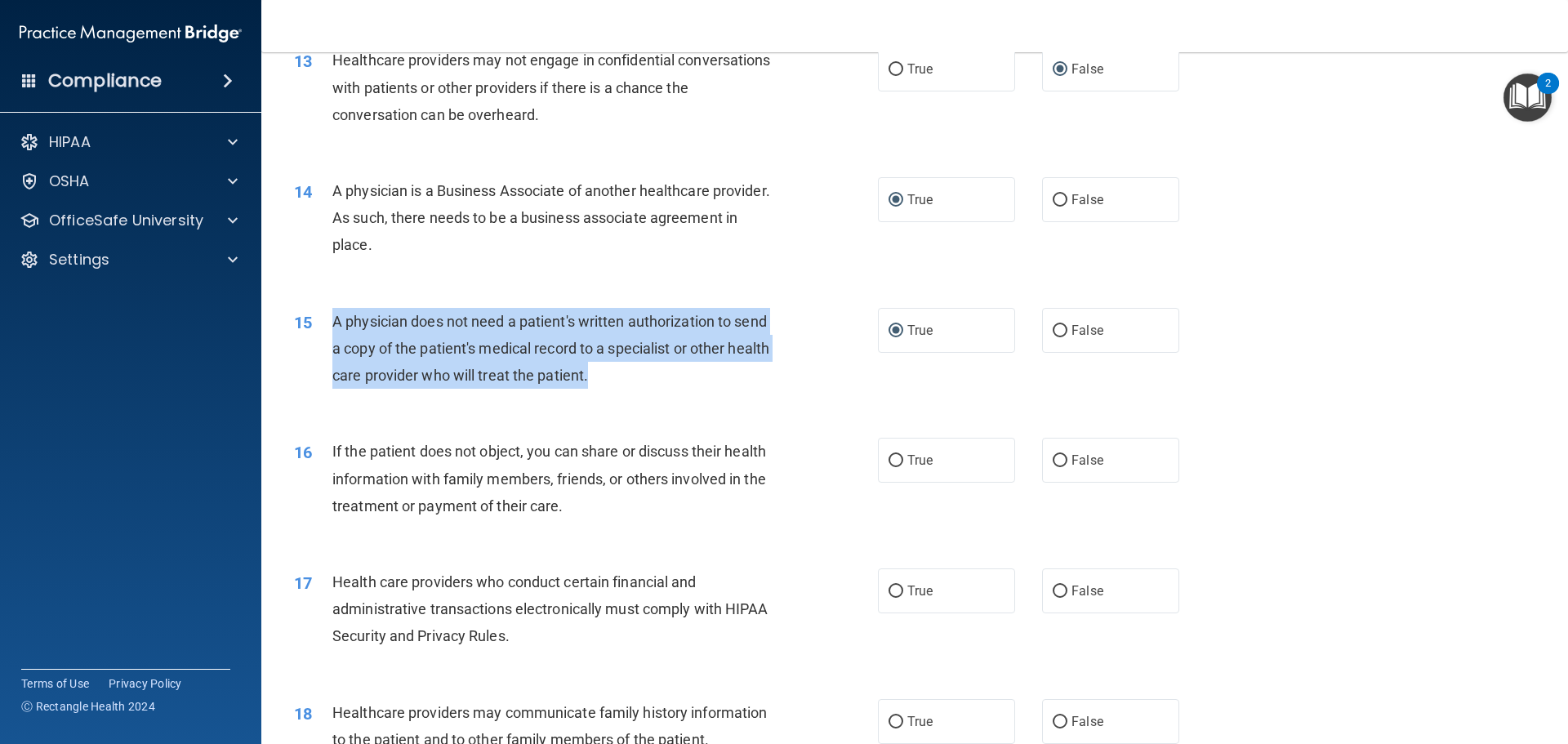
scroll to position [1633, 0]
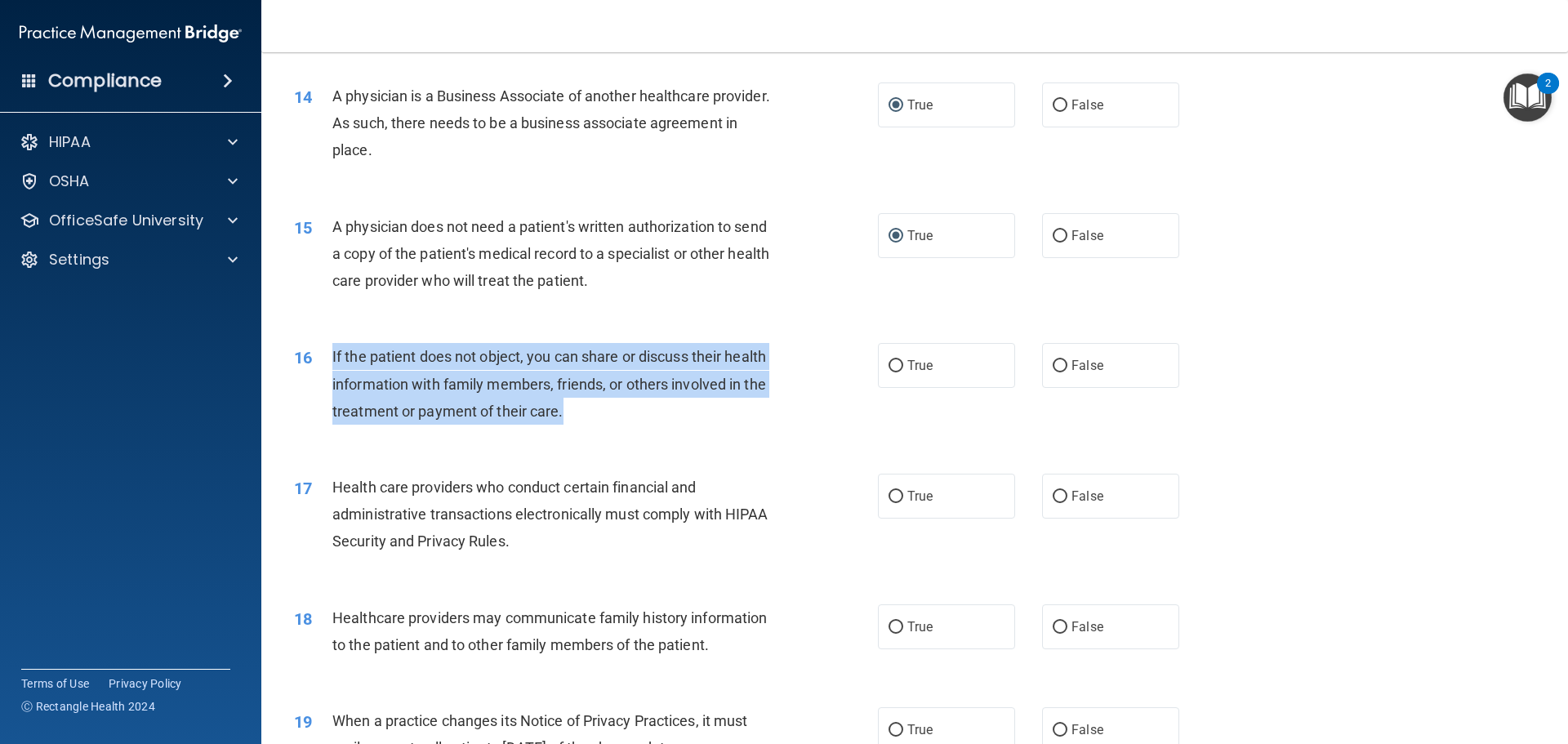
drag, startPoint x: 567, startPoint y: 409, endPoint x: 337, endPoint y: 361, distance: 235.0
click at [327, 353] on div "16 If the patient does not object, you can share or discuss their health inform…" at bounding box center [586, 387] width 633 height 89
click at [888, 364] on input "True" at bounding box center [896, 366] width 15 height 12
radio input "true"
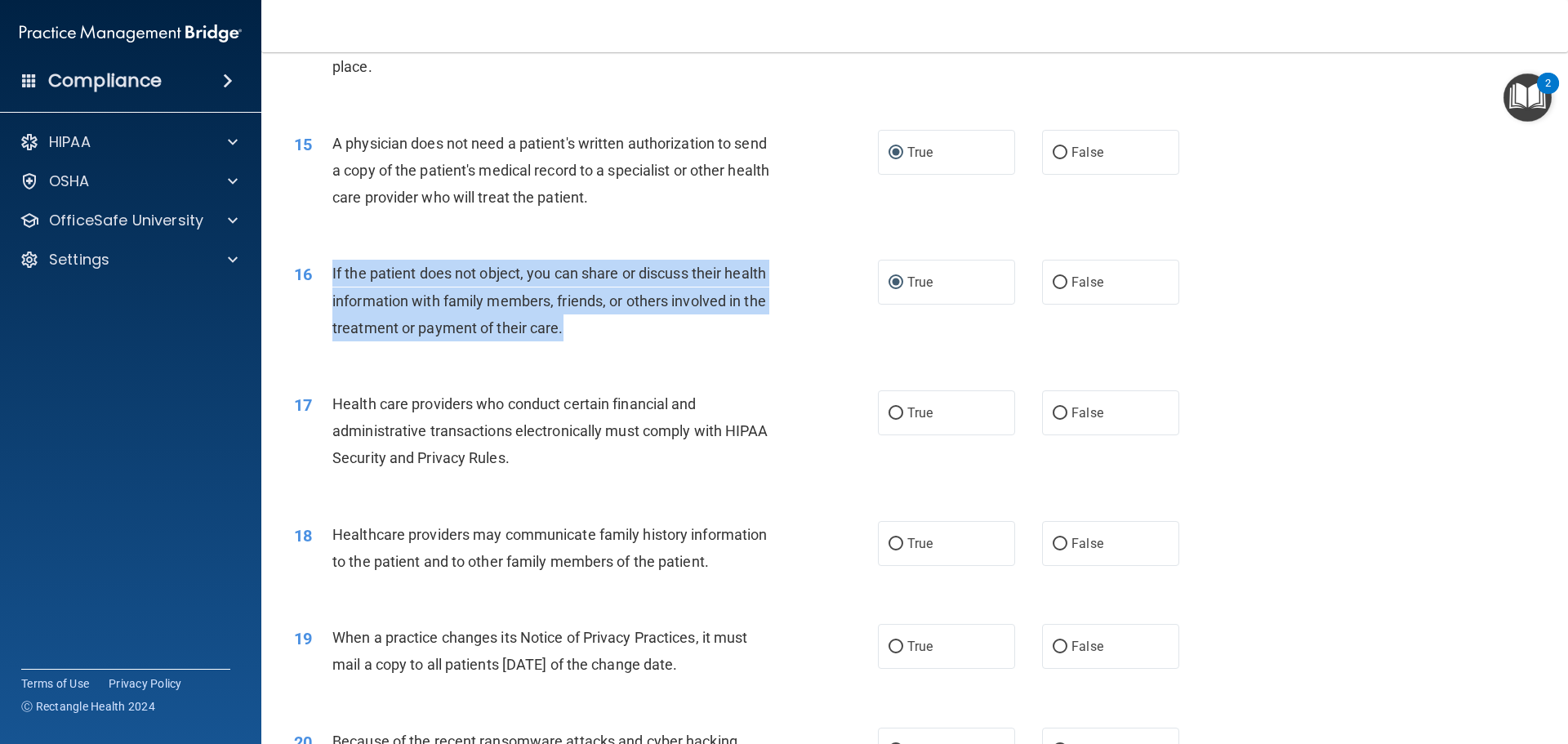
scroll to position [1797, 0]
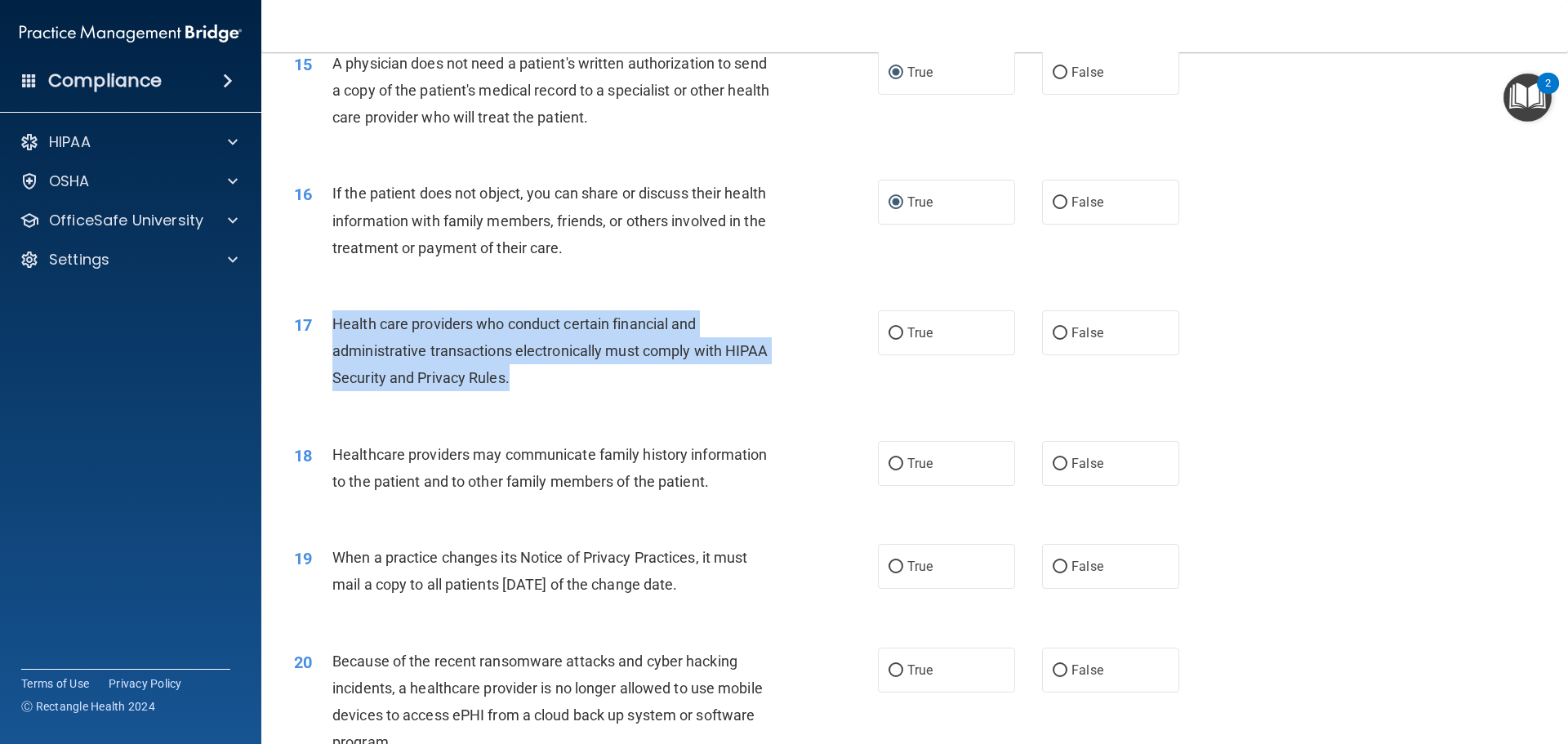
drag, startPoint x: 509, startPoint y: 381, endPoint x: 326, endPoint y: 316, distance: 194.2
click at [326, 316] on div "17 Health care providers who conduct certain financial and administrative trans…" at bounding box center [586, 355] width 633 height 89
click at [891, 466] on input "True" at bounding box center [896, 464] width 15 height 12
radio input "true"
click at [891, 335] on input "True" at bounding box center [896, 333] width 15 height 12
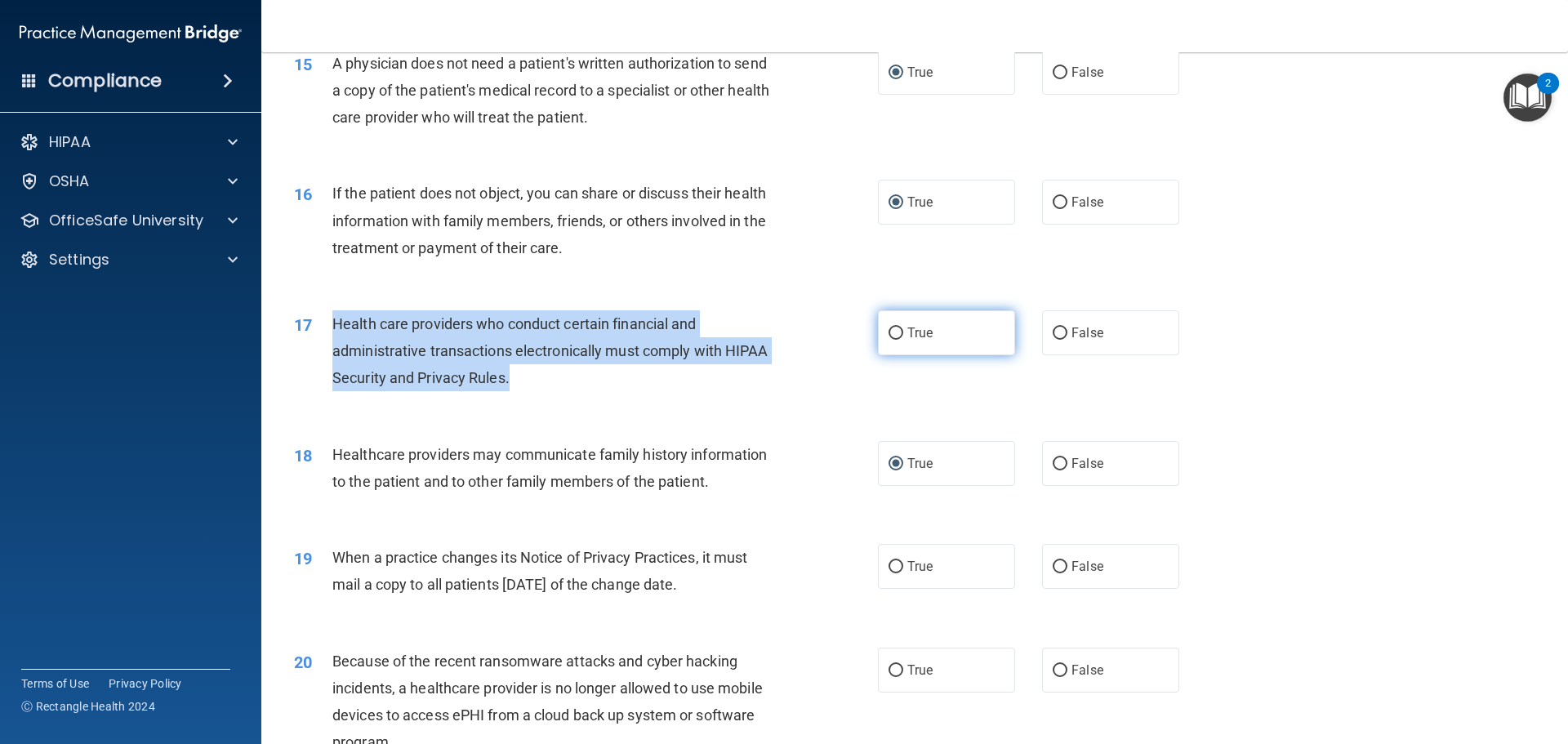
radio input "true"
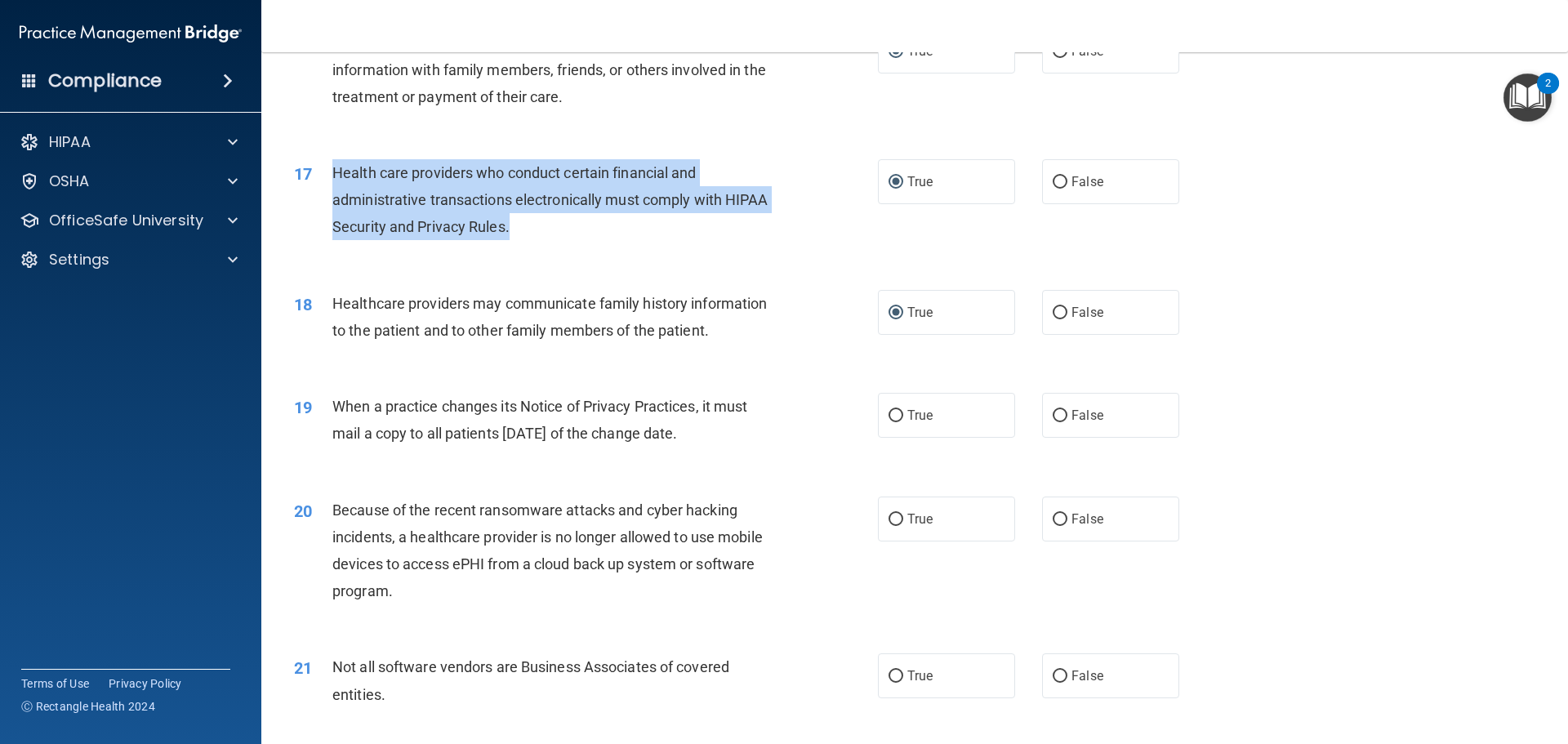
scroll to position [1960, 0]
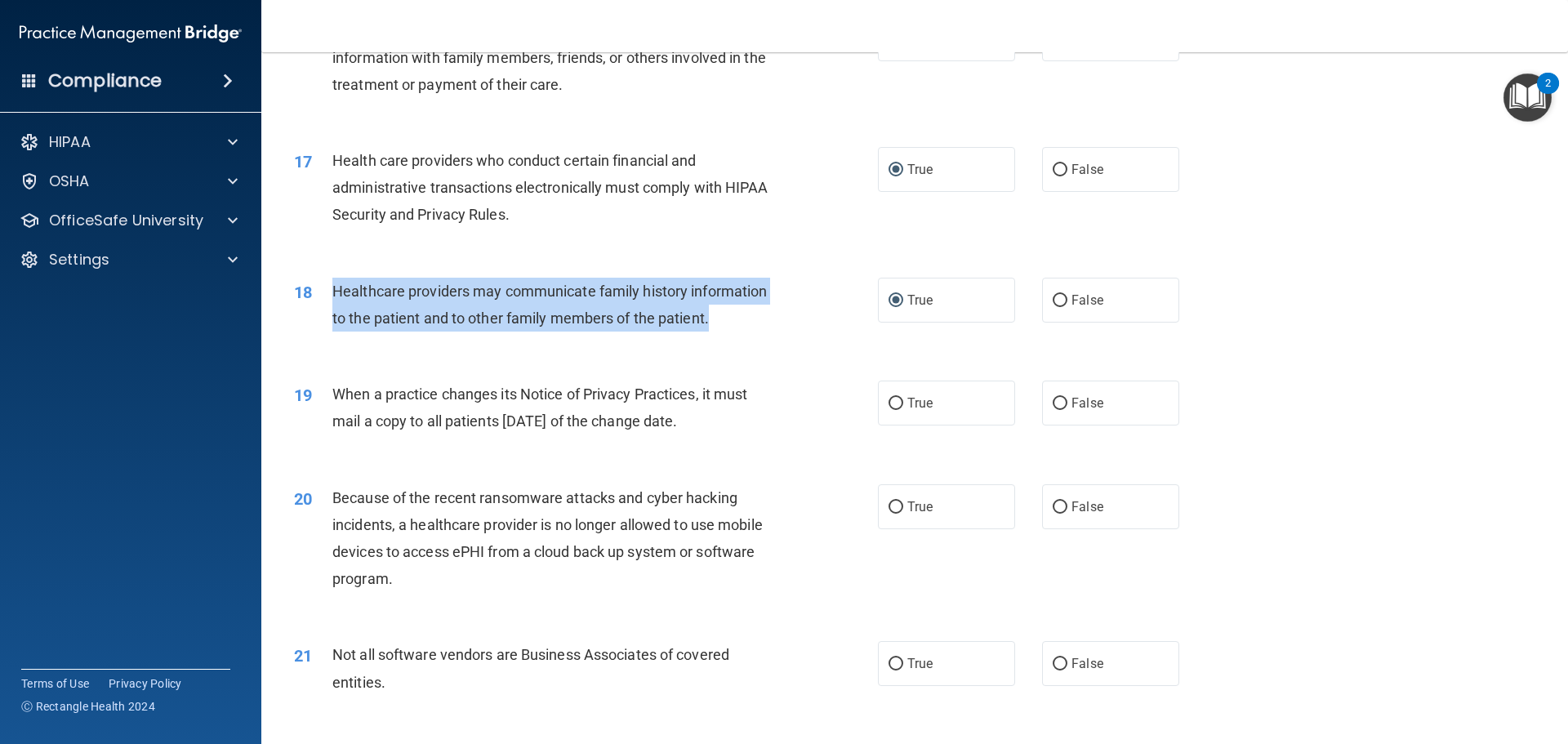
drag, startPoint x: 708, startPoint y: 318, endPoint x: 324, endPoint y: 285, distance: 385.4
click at [324, 285] on div "18 Healthcare providers may communicate family history information to the patie…" at bounding box center [586, 308] width 633 height 62
drag, startPoint x: 730, startPoint y: 423, endPoint x: 332, endPoint y: 388, distance: 399.5
click at [332, 388] on span "When a practice changes its Notice of Privacy Practices, it must mail a copy to…" at bounding box center [540, 407] width 415 height 44
click at [1053, 409] on input "False" at bounding box center [1061, 403] width 15 height 12
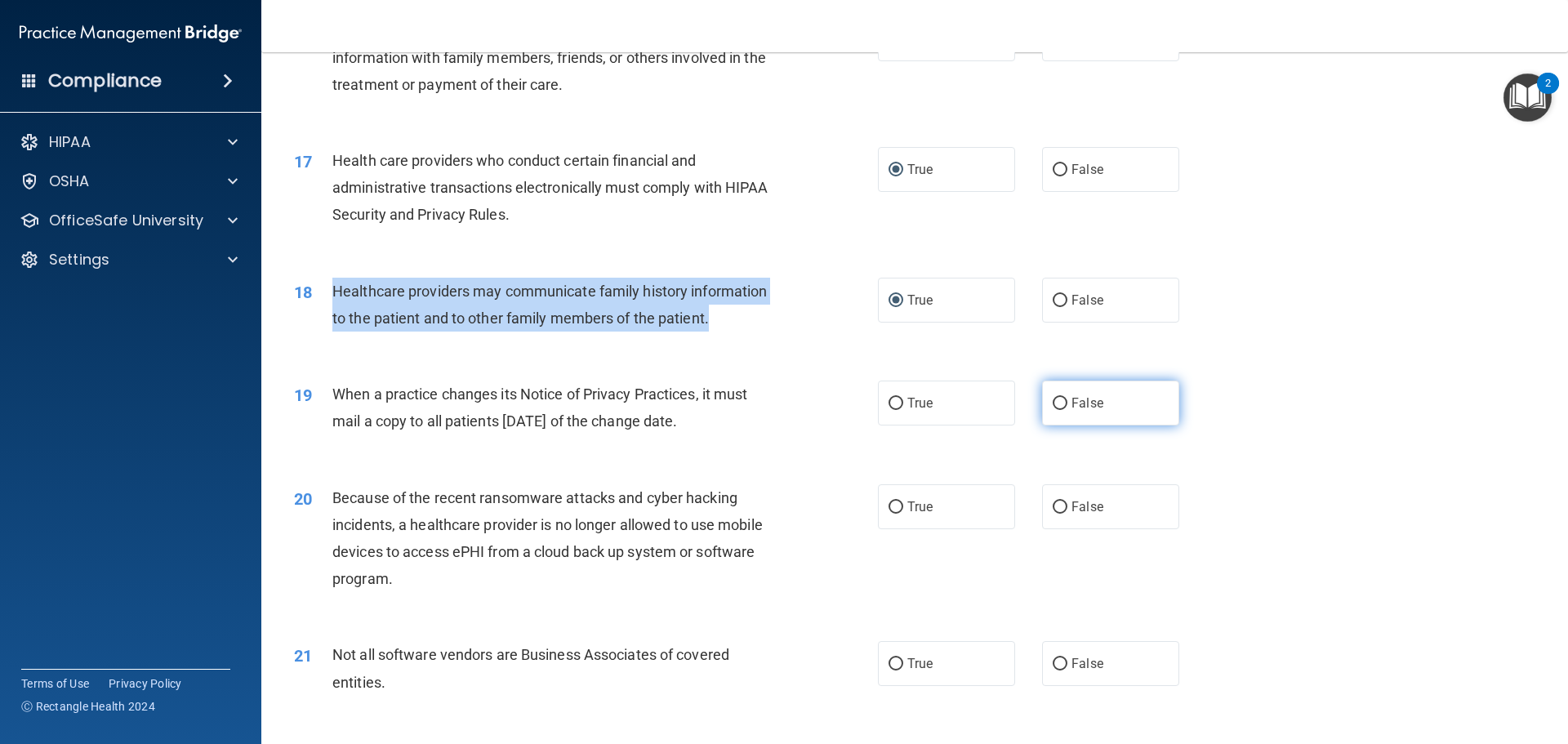
radio input "true"
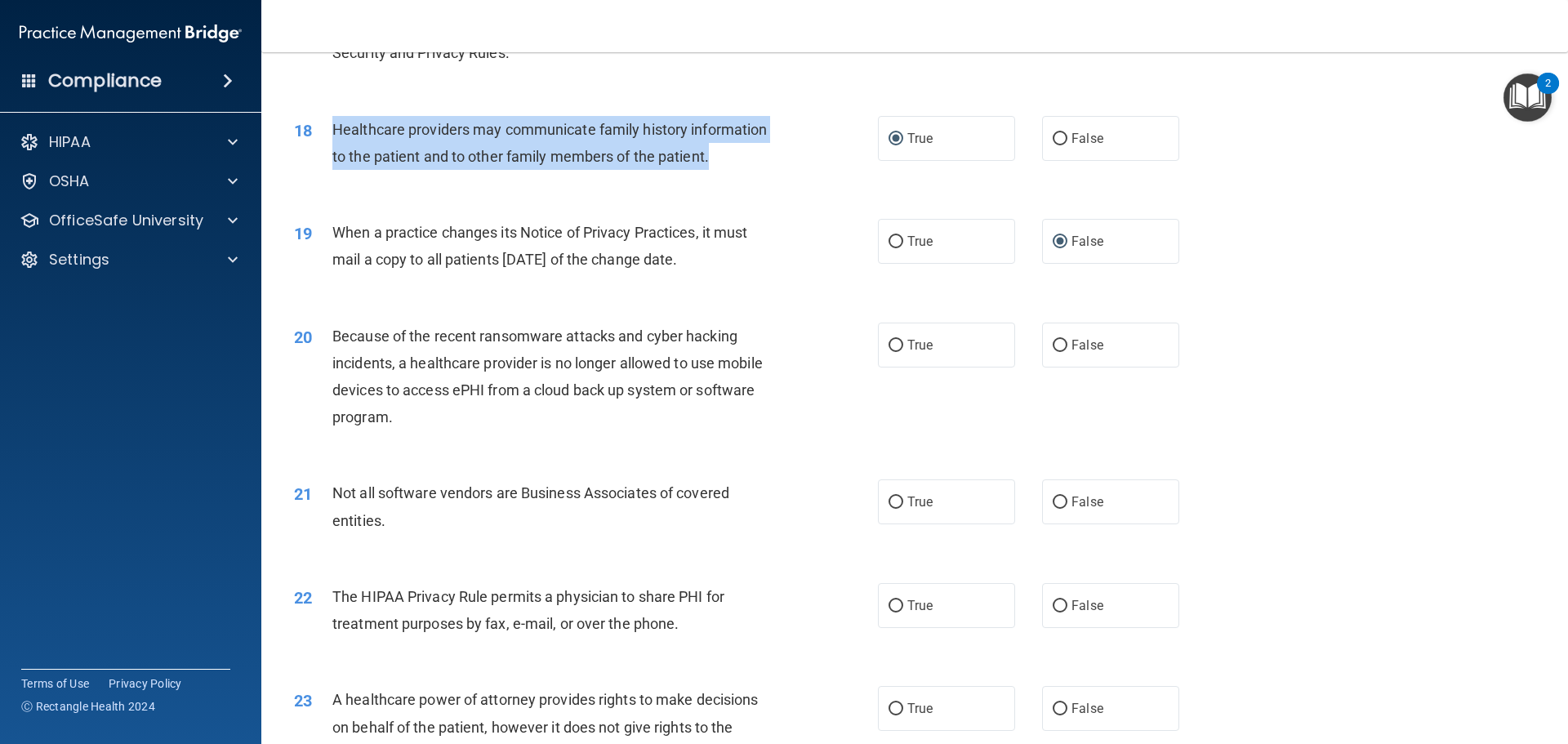
scroll to position [2123, 0]
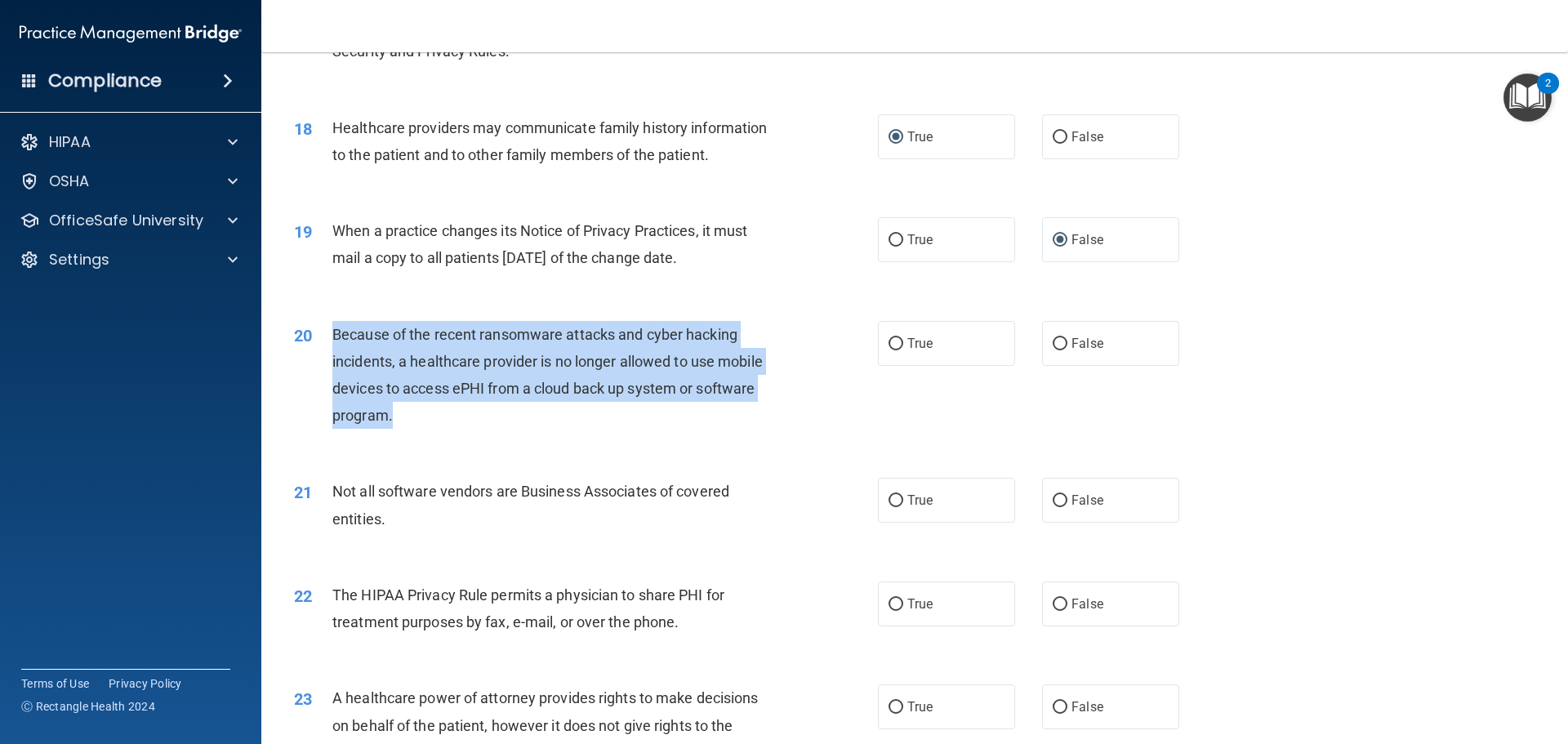
drag, startPoint x: 396, startPoint y: 417, endPoint x: 324, endPoint y: 331, distance: 112.2
click at [324, 331] on div "20 Because of the recent ransomware attacks and cyber hacking incidents, a heal…" at bounding box center [586, 379] width 633 height 116
click at [1053, 347] on input "False" at bounding box center [1061, 344] width 15 height 12
radio input "true"
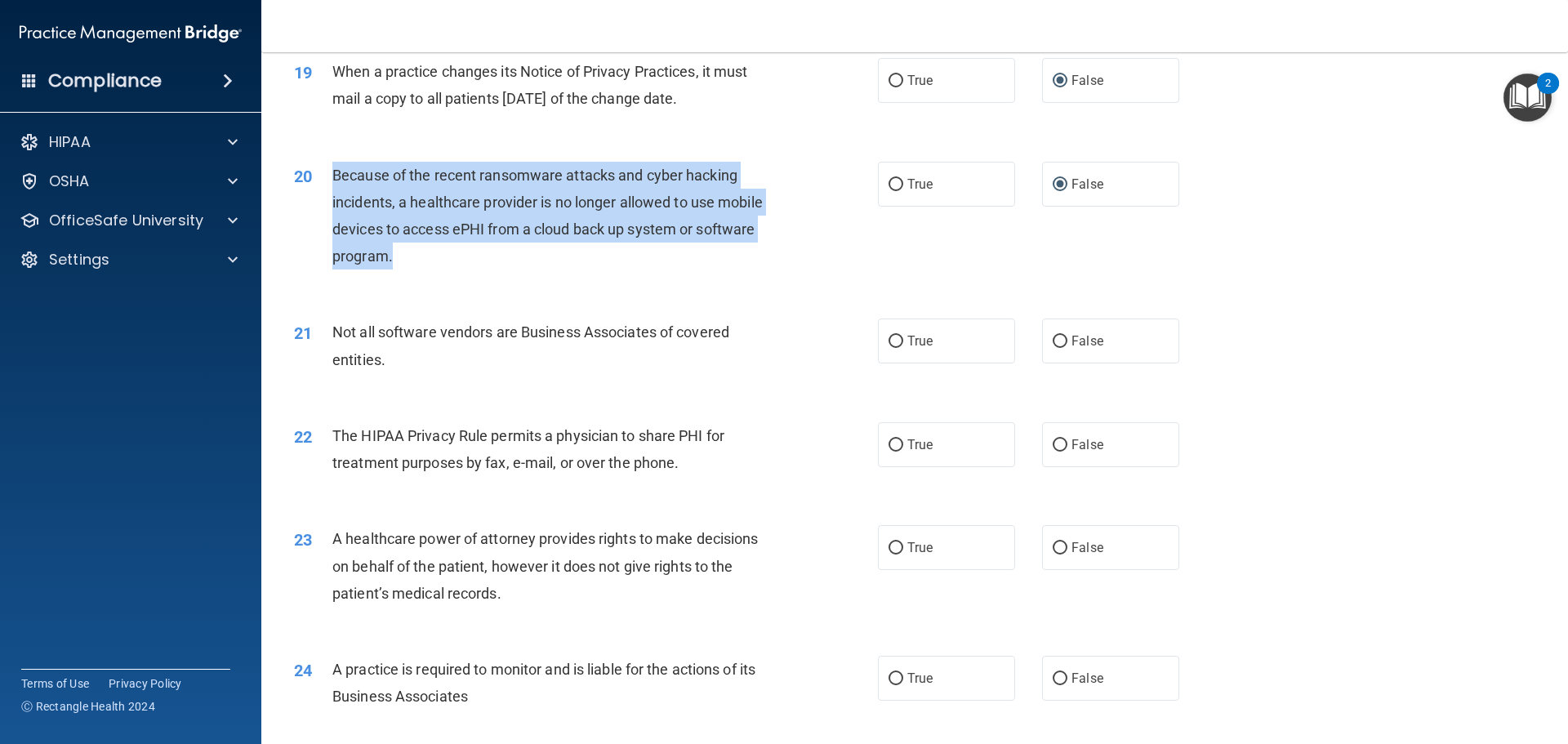
scroll to position [2287, 0]
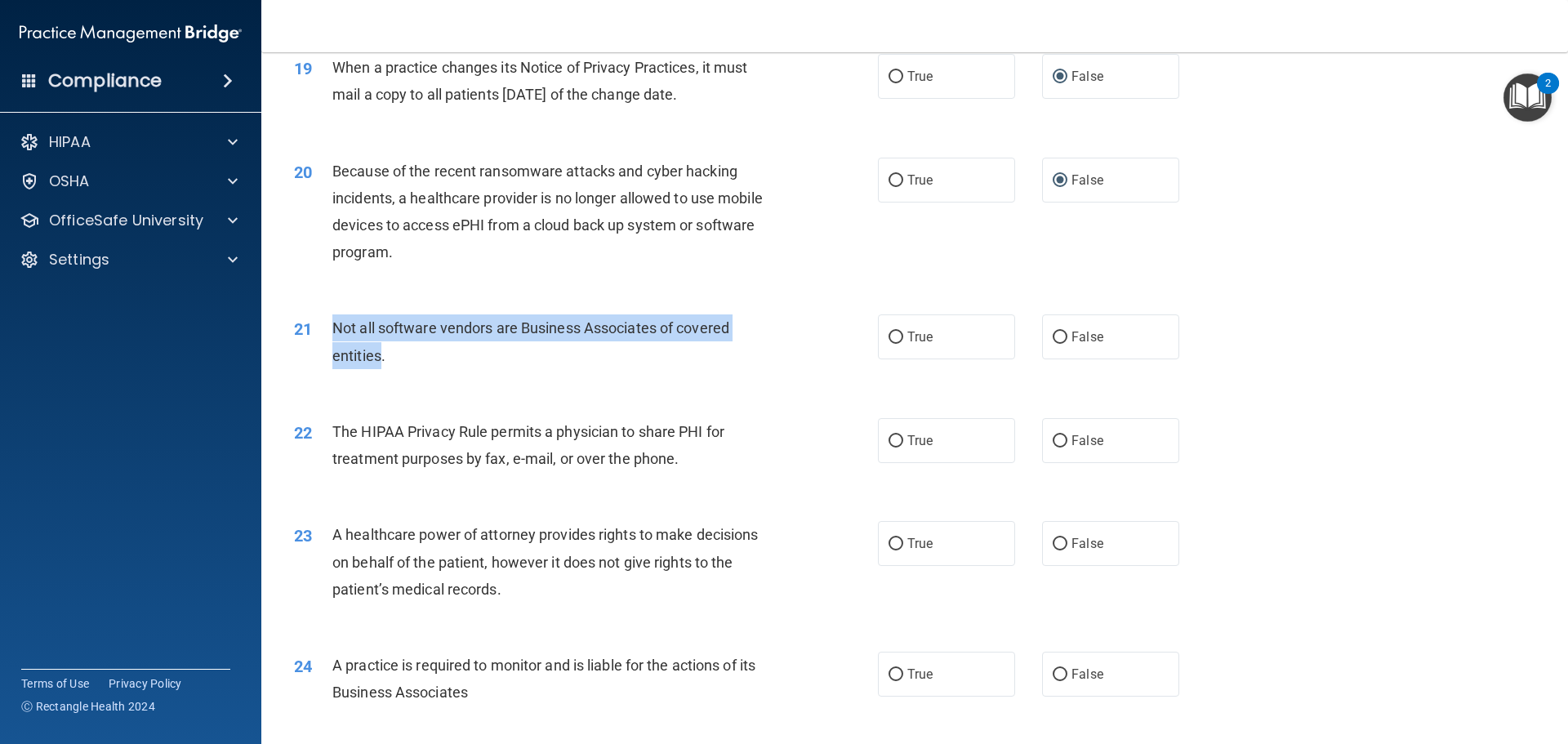
drag, startPoint x: 381, startPoint y: 358, endPoint x: 327, endPoint y: 319, distance: 66.6
click at [327, 319] on div "21 Not all software vendors are Business Associates of covered entities." at bounding box center [586, 345] width 633 height 62
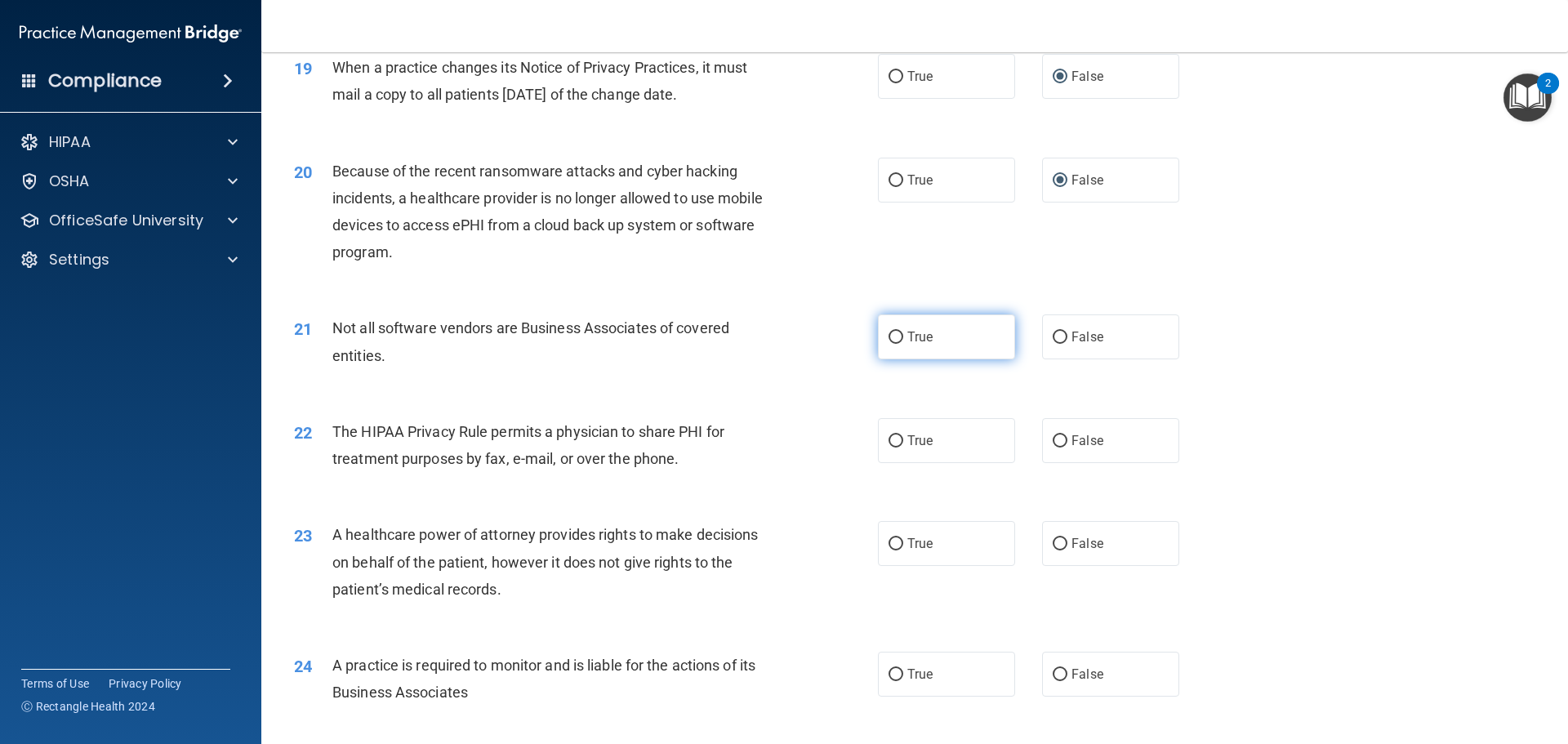
click at [897, 340] on label "True" at bounding box center [946, 337] width 137 height 45
click at [888, 332] on input "True" at bounding box center [896, 337] width 15 height 12
radio input "true"
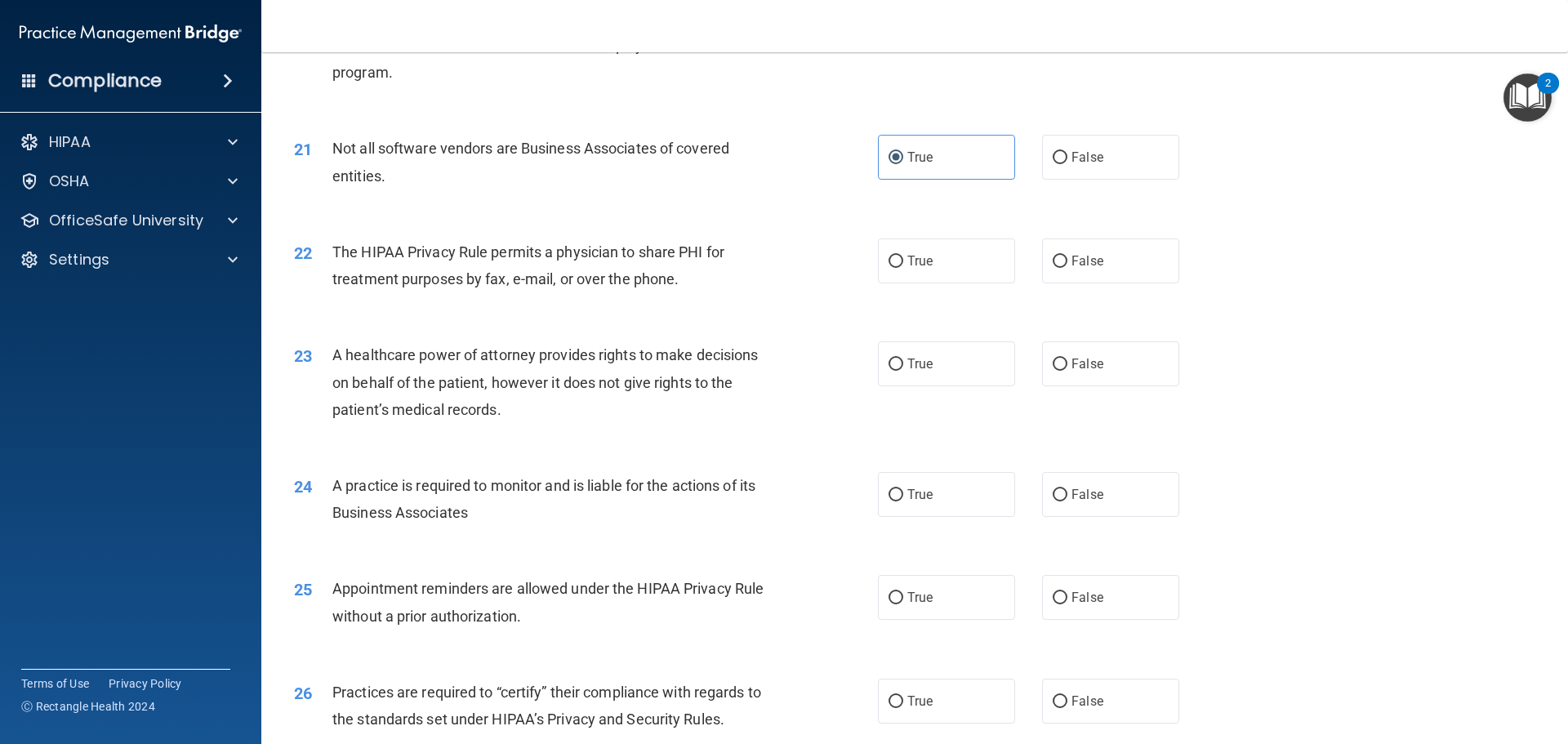
scroll to position [2532, 0]
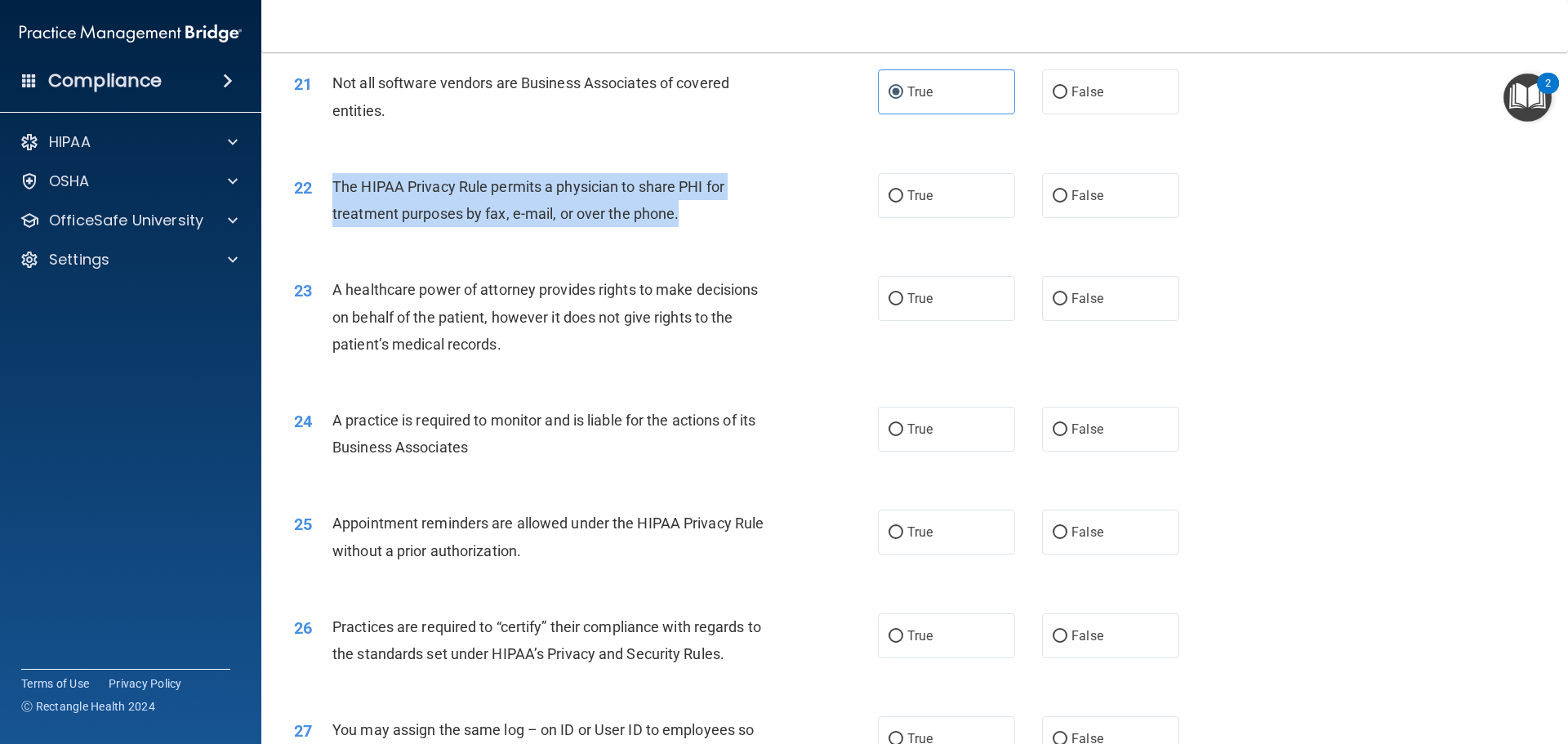
drag, startPoint x: 685, startPoint y: 212, endPoint x: 332, endPoint y: 192, distance: 353.6
click at [332, 192] on div "The HIPAA Privacy Rule permits a physician to share PHI for treatment purposes …" at bounding box center [561, 200] width 456 height 54
click at [888, 194] on input "True" at bounding box center [896, 196] width 15 height 12
radio input "true"
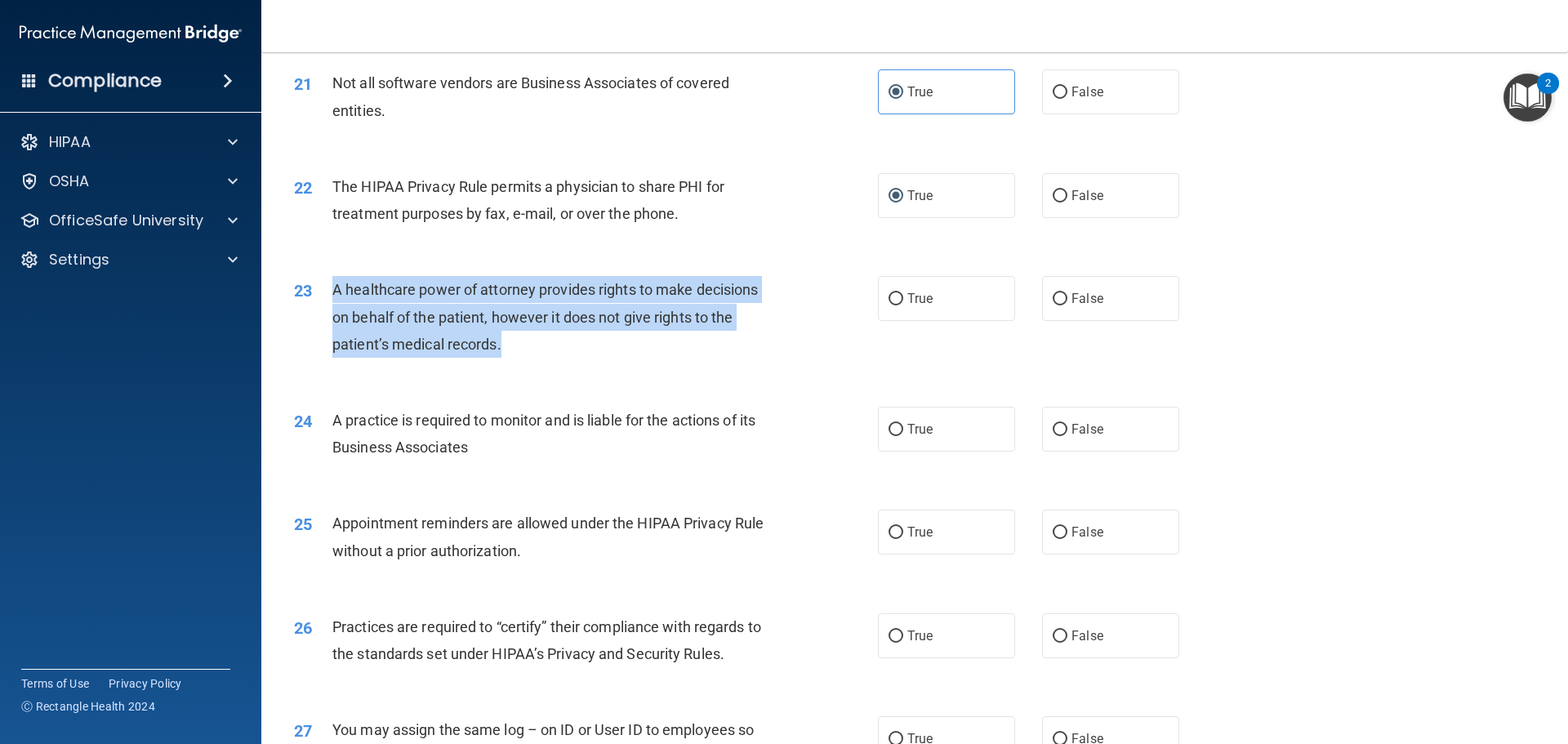
drag, startPoint x: 505, startPoint y: 345, endPoint x: 324, endPoint y: 279, distance: 192.7
click at [324, 279] on div "23 A healthcare power of attorney provides rights to make decisions on behalf o…" at bounding box center [586, 320] width 633 height 89
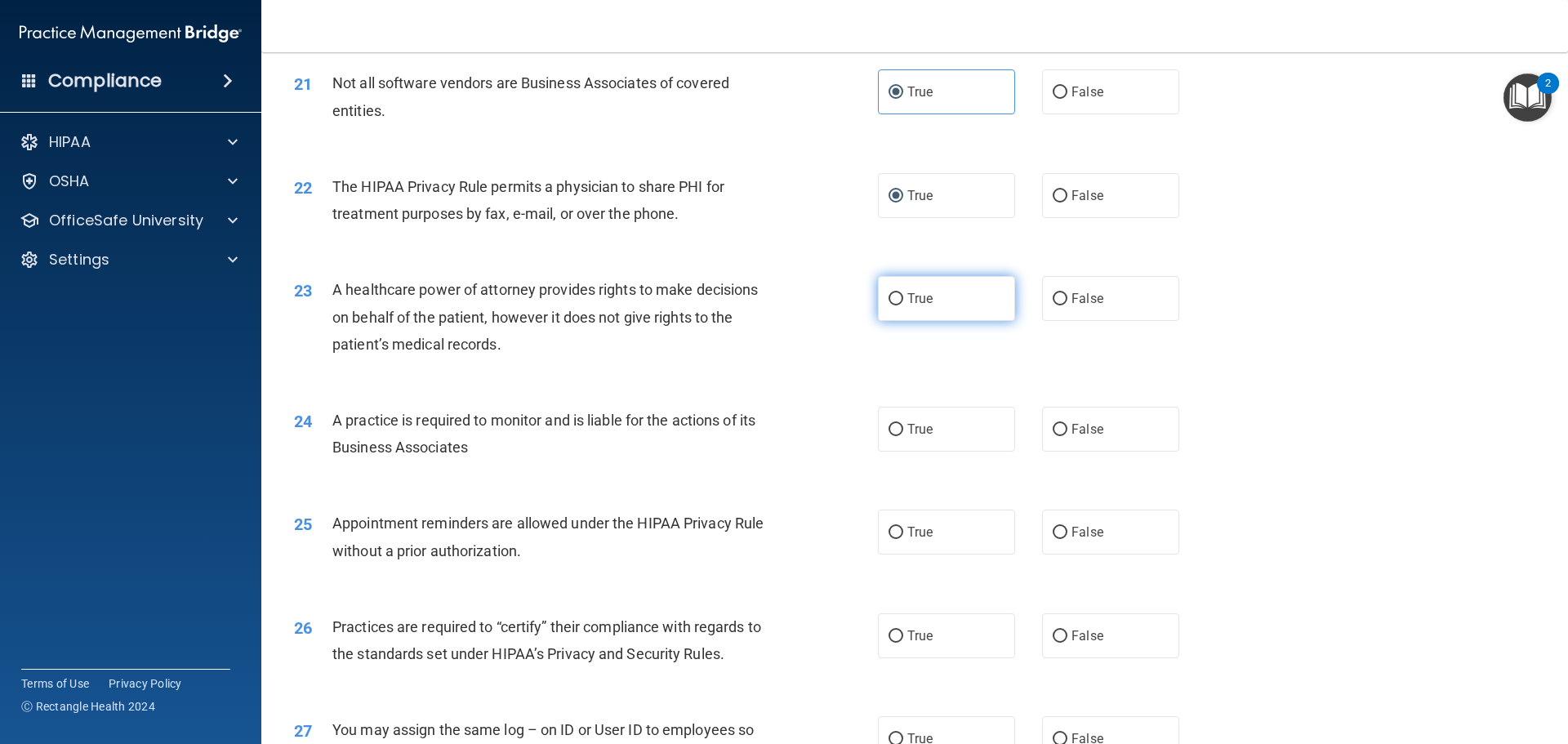
click at [880, 302] on label "True" at bounding box center [946, 298] width 137 height 45
click at [888, 302] on input "True" at bounding box center [896, 299] width 15 height 12
radio input "true"
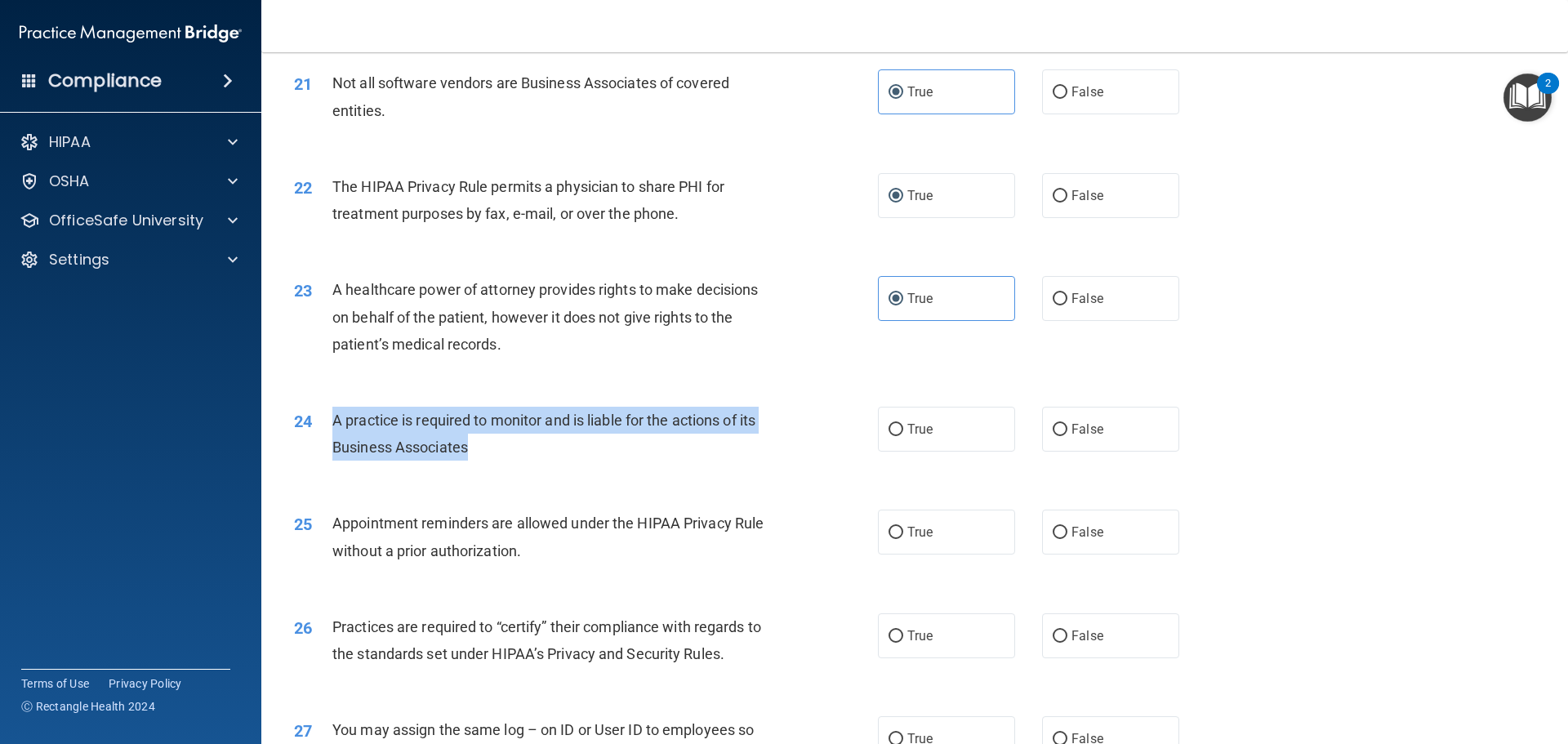
drag, startPoint x: 471, startPoint y: 449, endPoint x: 326, endPoint y: 420, distance: 147.9
click at [326, 420] on div "24 A practice is required to monitor and is liable for the actions of its Busin…" at bounding box center [586, 438] width 633 height 62
click at [888, 432] on input "True" at bounding box center [896, 429] width 15 height 12
radio input "true"
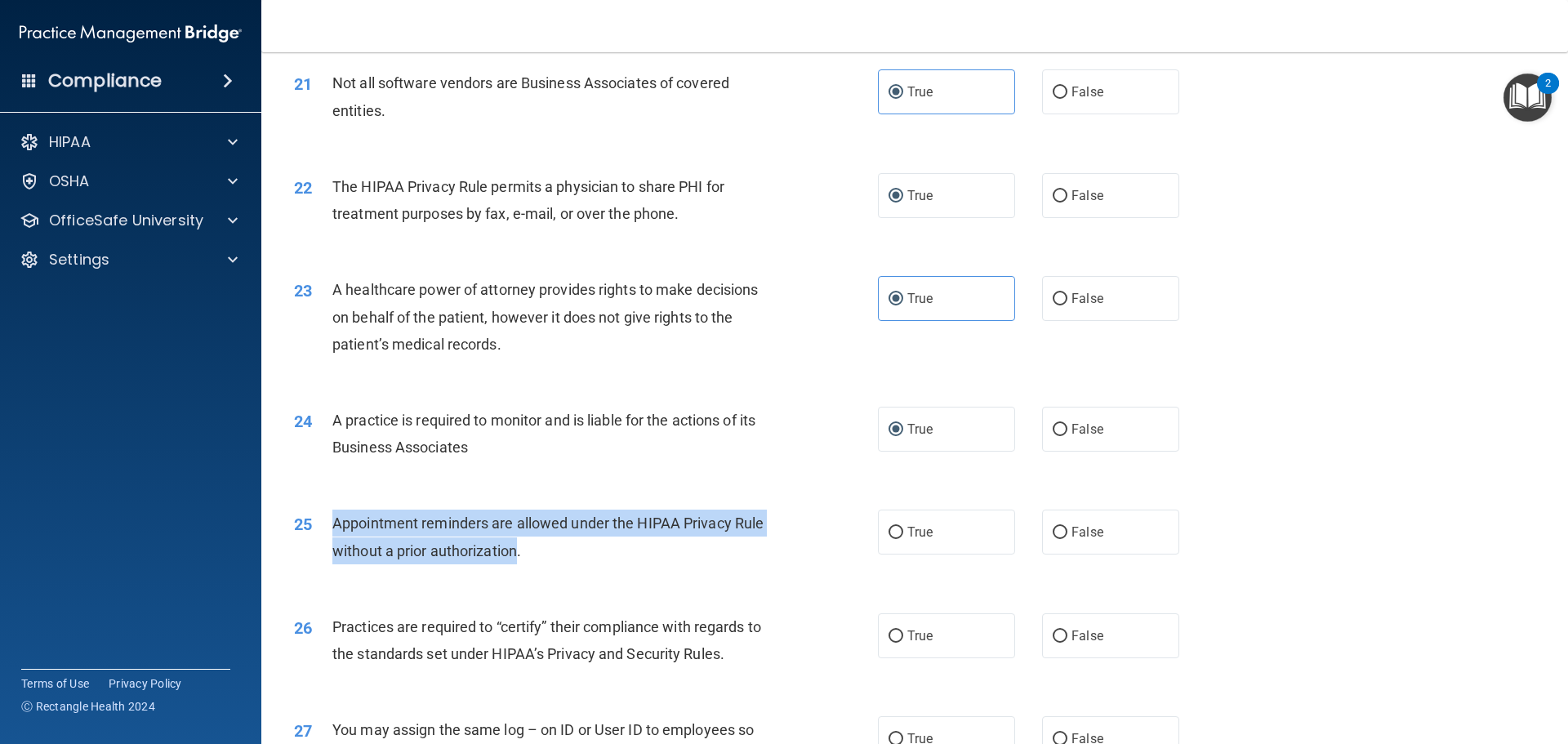
drag, startPoint x: 500, startPoint y: 549, endPoint x: 322, endPoint y: 526, distance: 179.5
click at [322, 526] on div "25 Appointment reminders are allowed under the HIPAA Privacy Rule without a pri…" at bounding box center [586, 540] width 633 height 62
click at [1055, 529] on input "False" at bounding box center [1061, 533] width 15 height 12
radio input "true"
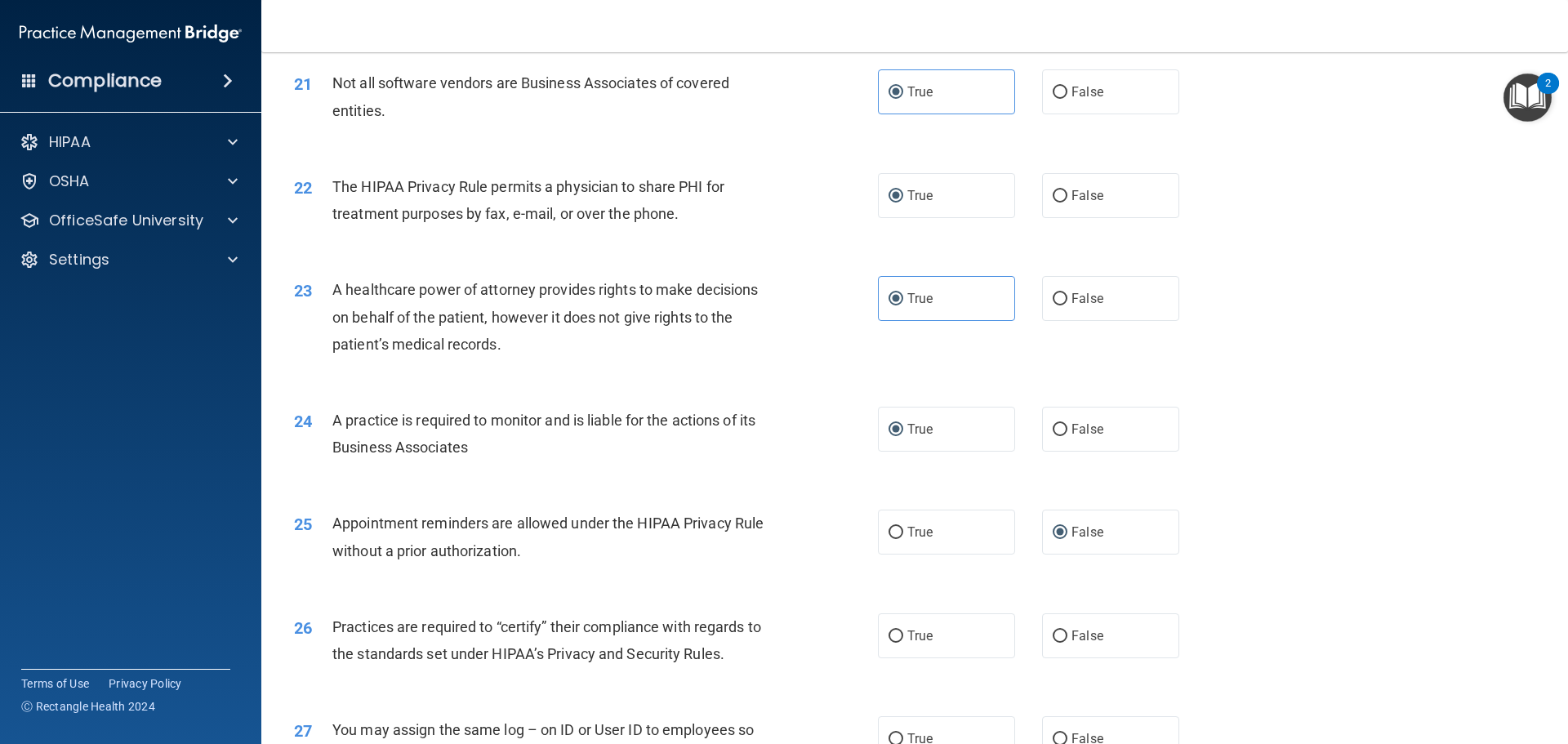
click at [711, 575] on div "25 Appointment reminders are allowed under the HIPAA Privacy Rule without a pri…" at bounding box center [914, 540] width 1265 height 103
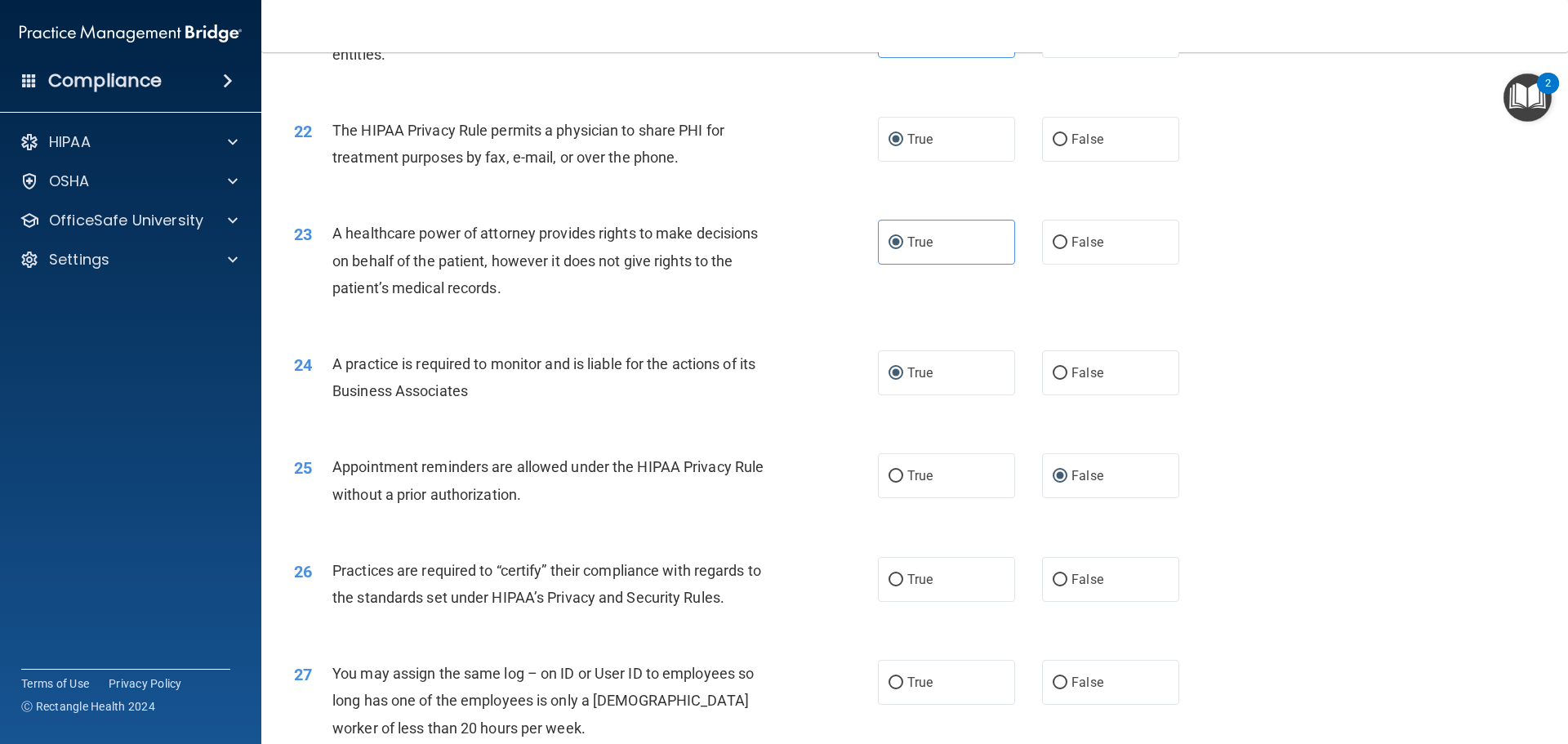
scroll to position [2777, 0]
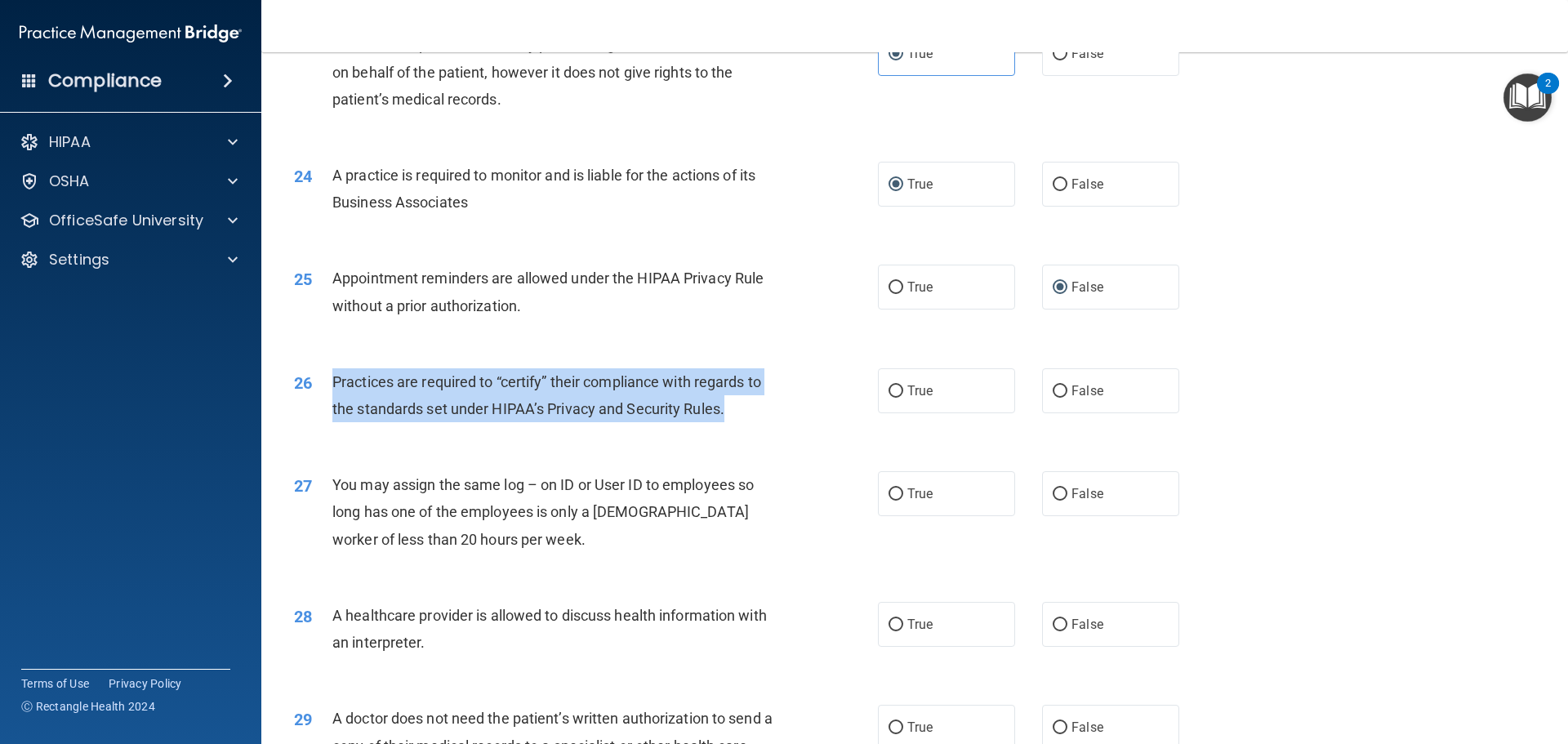
drag, startPoint x: 728, startPoint y: 407, endPoint x: 329, endPoint y: 379, distance: 400.0
click at [329, 379] on div "26 Practices are required to “certify” their compliance with regards to the sta…" at bounding box center [586, 399] width 633 height 62
click at [422, 382] on span "Practices are required to “certify” their compliance with regards to the standa…" at bounding box center [547, 395] width 428 height 44
drag, startPoint x: 724, startPoint y: 408, endPoint x: 314, endPoint y: 395, distance: 410.2
click at [314, 395] on div "26 Practices are required to “certify” their compliance with regards to the sta…" at bounding box center [586, 399] width 633 height 62
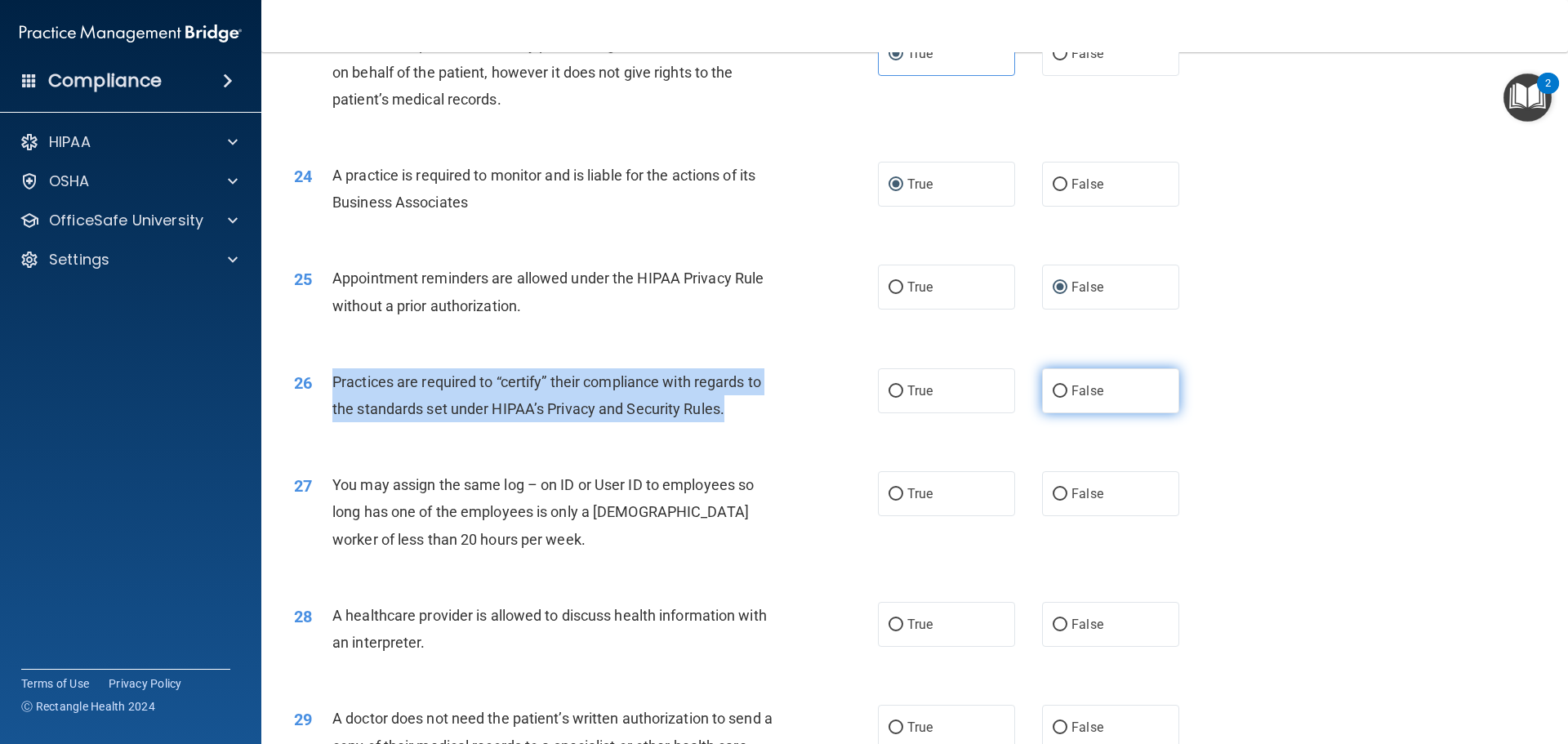
click at [1053, 397] on input "False" at bounding box center [1061, 391] width 15 height 12
radio input "true"
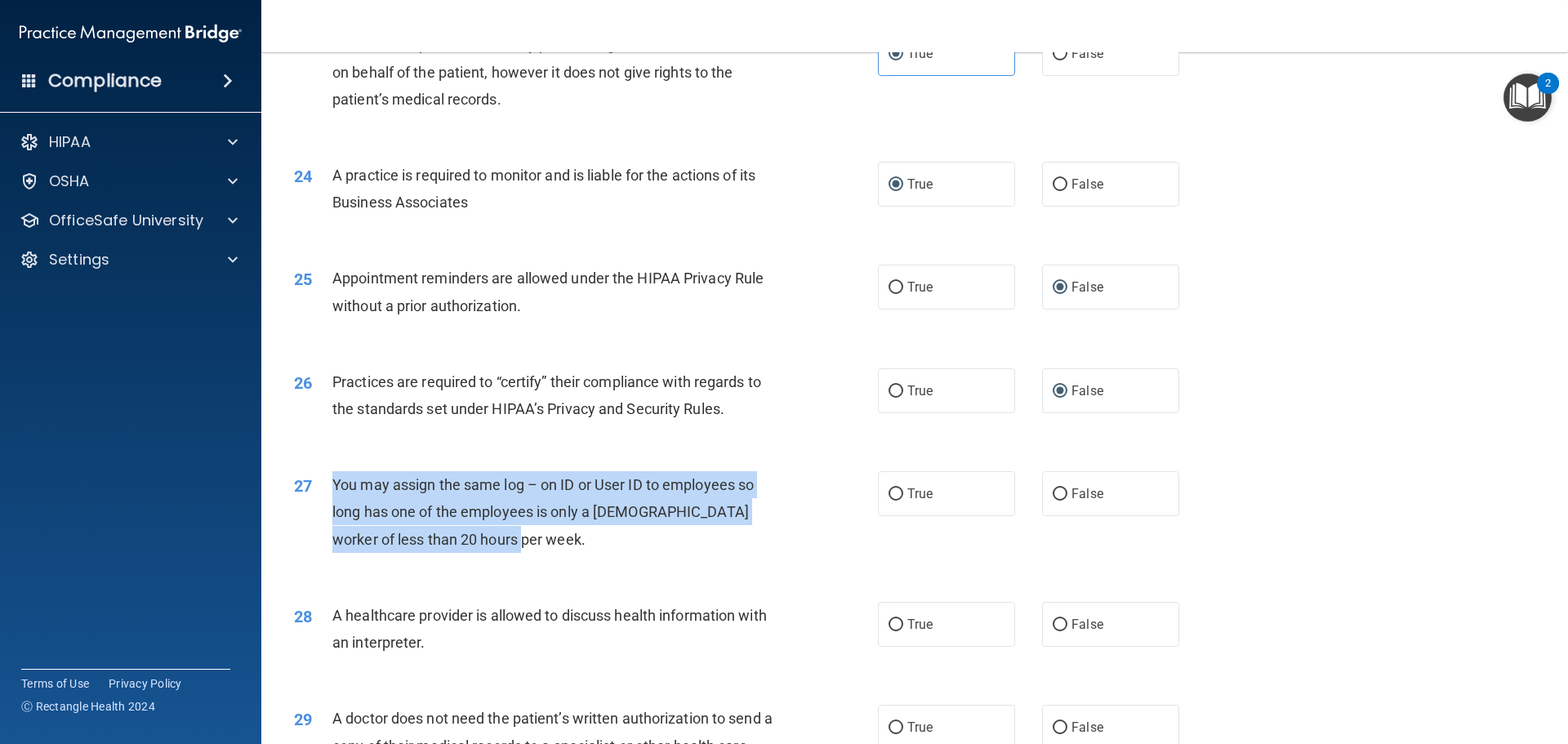
drag, startPoint x: 502, startPoint y: 539, endPoint x: 333, endPoint y: 487, distance: 176.8
click at [333, 487] on div "You may assign the same log – on ID or User ID to employees so long has one of …" at bounding box center [561, 512] width 456 height 82
drag, startPoint x: 1051, startPoint y: 500, endPoint x: 1041, endPoint y: 498, distance: 10.2
click at [1053, 500] on input "False" at bounding box center [1061, 494] width 15 height 12
radio input "true"
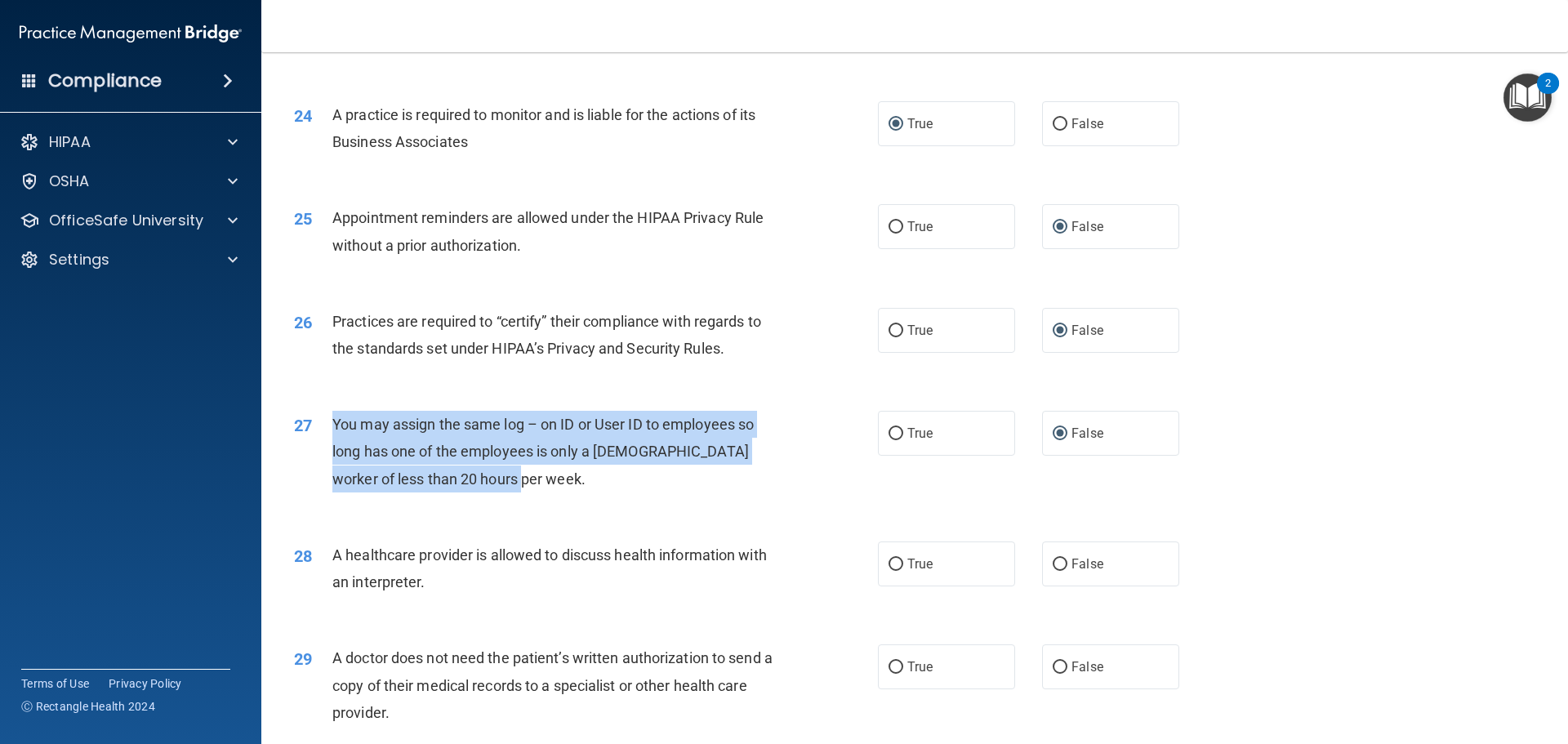
scroll to position [2940, 0]
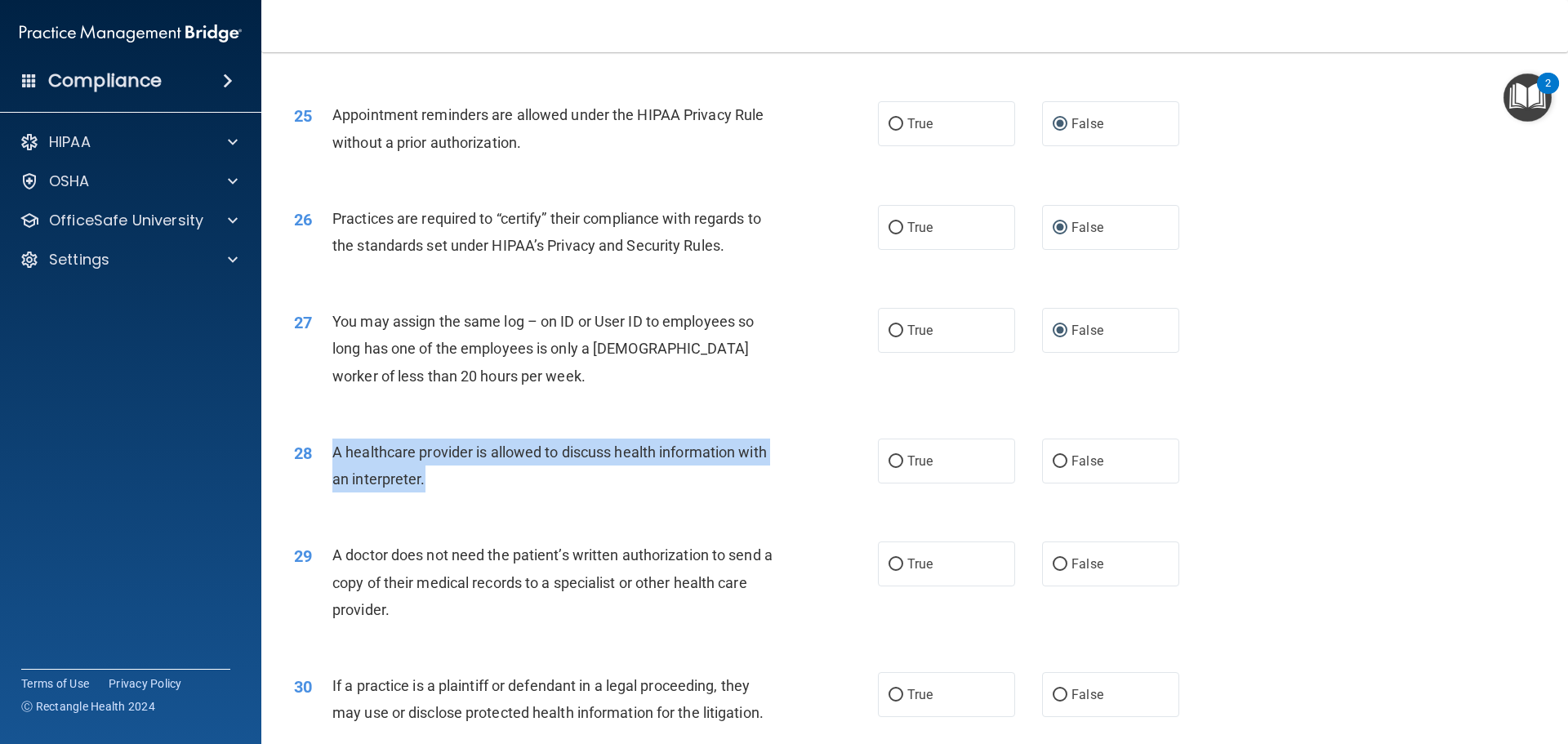
drag, startPoint x: 422, startPoint y: 478, endPoint x: 322, endPoint y: 453, distance: 103.1
click at [322, 453] on div "28 A healthcare provider is allowed to discuss health information with an inter…" at bounding box center [586, 469] width 633 height 62
click at [890, 464] on input "True" at bounding box center [896, 461] width 15 height 12
radio input "true"
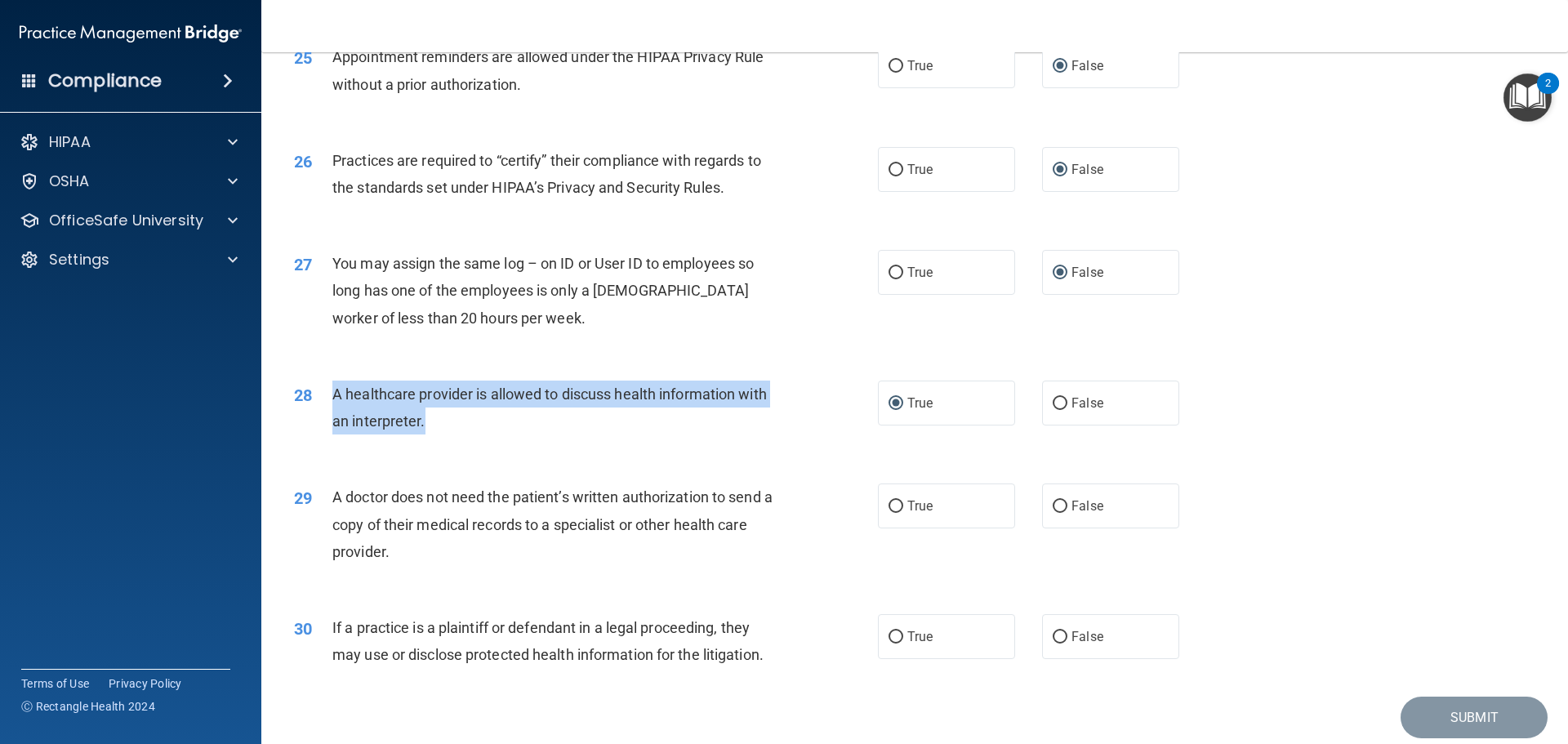
scroll to position [3058, 0]
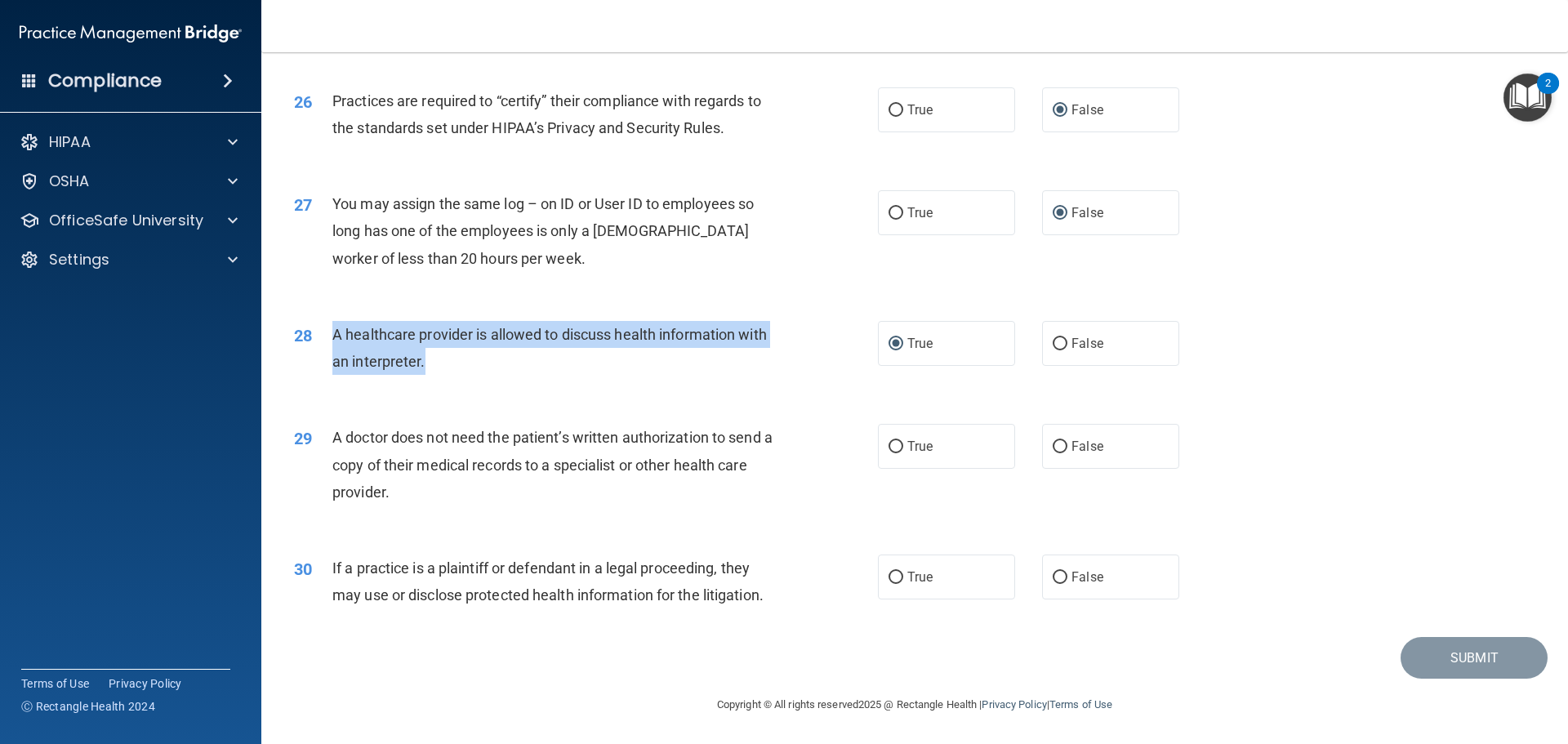
drag, startPoint x: 399, startPoint y: 493, endPoint x: 349, endPoint y: 460, distance: 59.9
click at [319, 443] on div "29 A doctor does not need the patient’s written authorization to send a copy of…" at bounding box center [586, 468] width 633 height 89
click at [1053, 448] on input "False" at bounding box center [1061, 447] width 15 height 12
radio input "true"
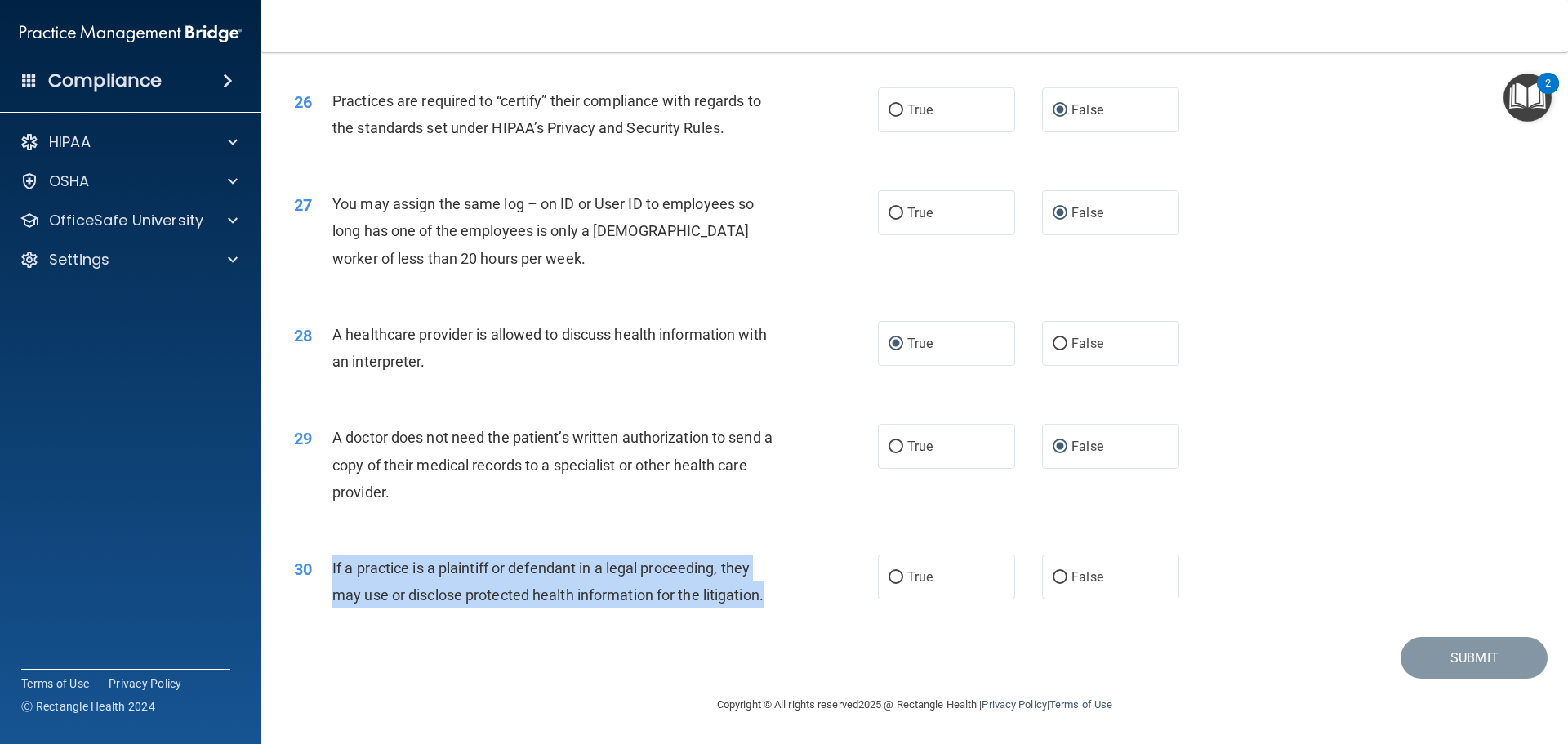
drag, startPoint x: 770, startPoint y: 592, endPoint x: 328, endPoint y: 558, distance: 443.3
click at [328, 558] on div "30 If a practice is a plaintiff or defendant in a legal proceeding, they may us…" at bounding box center [586, 586] width 633 height 62
click at [897, 575] on input "True" at bounding box center [896, 577] width 15 height 12
radio input "true"
click at [1461, 660] on button "Submit" at bounding box center [1474, 657] width 147 height 42
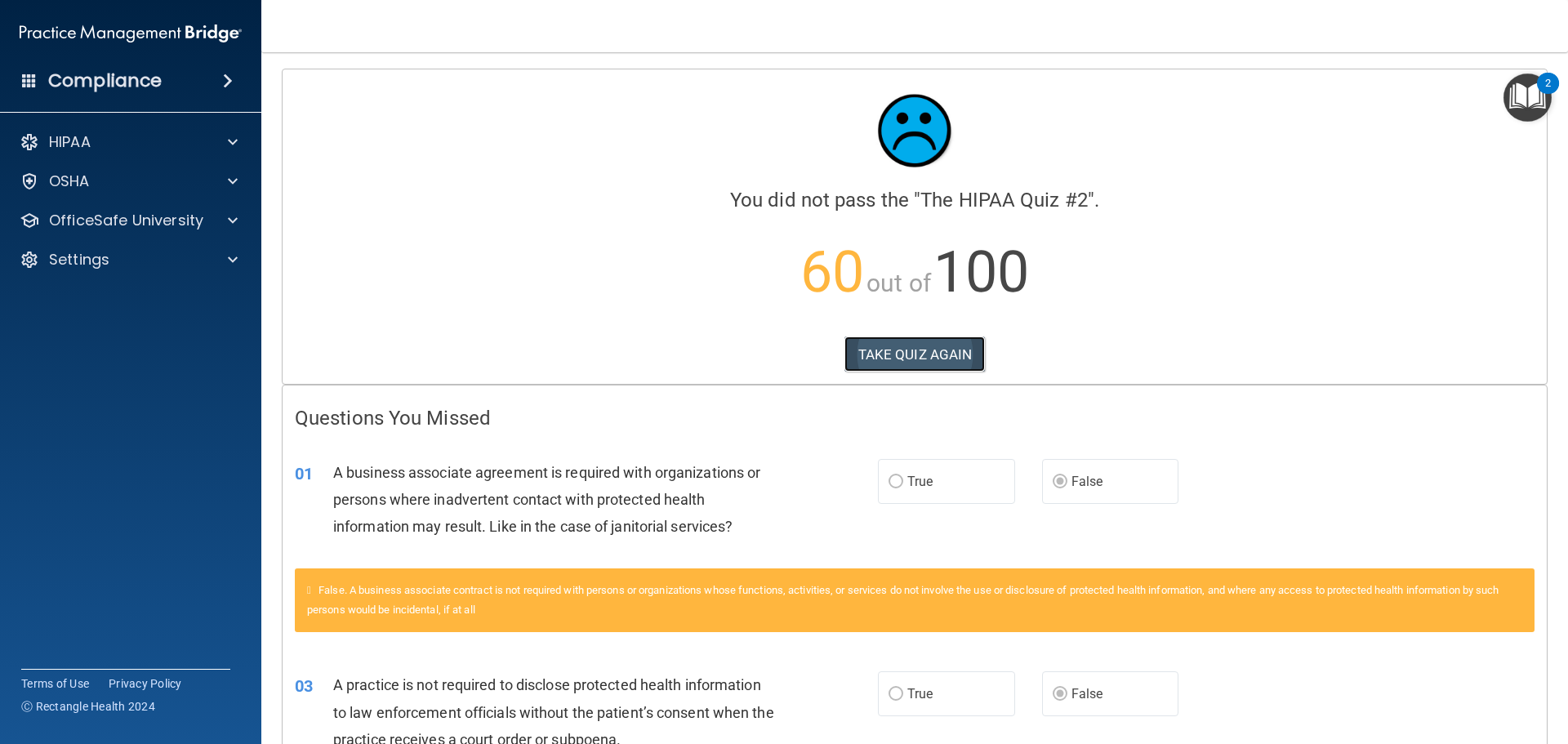
click at [869, 363] on button "TAKE QUIZ AGAIN" at bounding box center [915, 354] width 142 height 36
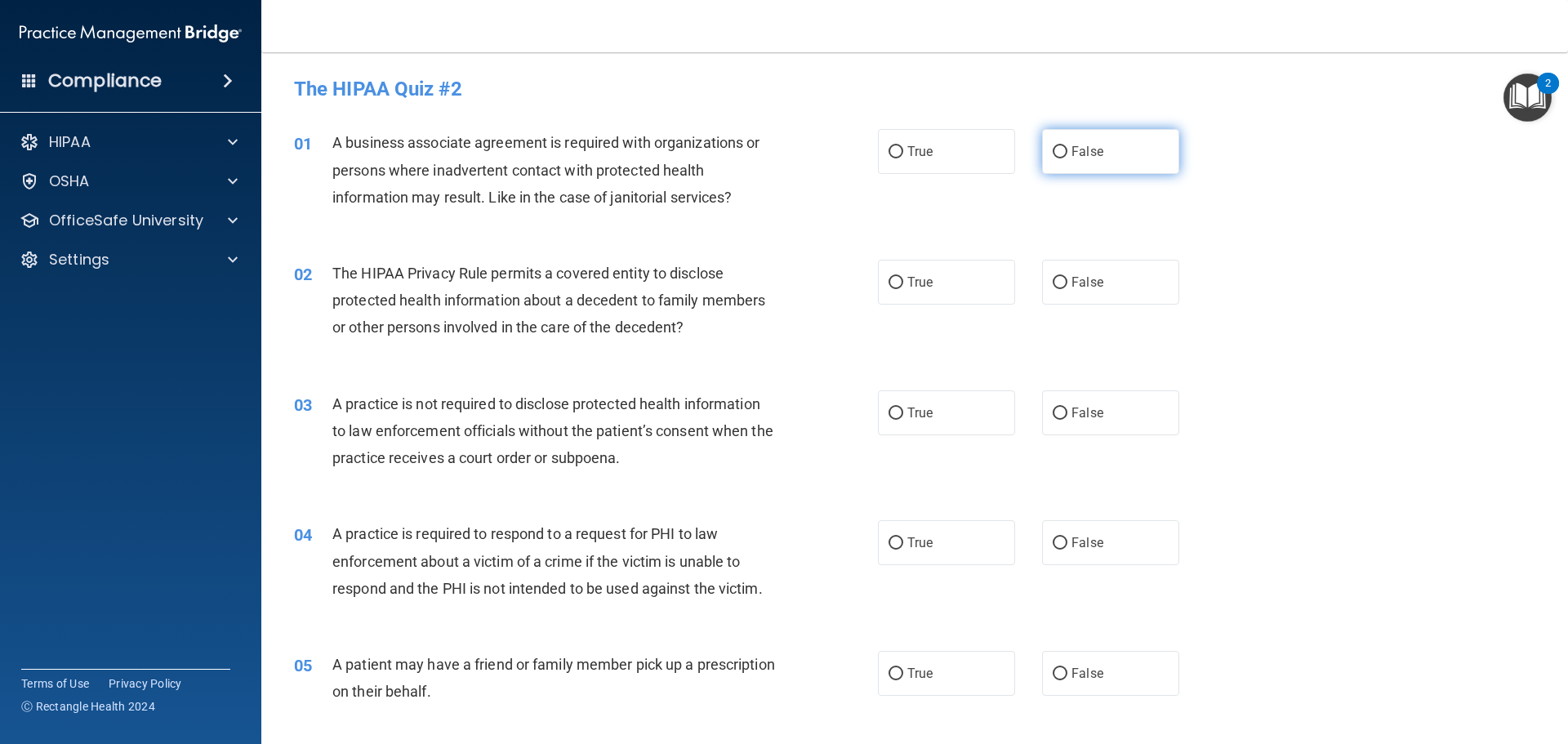
click at [1053, 147] on input "False" at bounding box center [1061, 152] width 15 height 12
radio input "true"
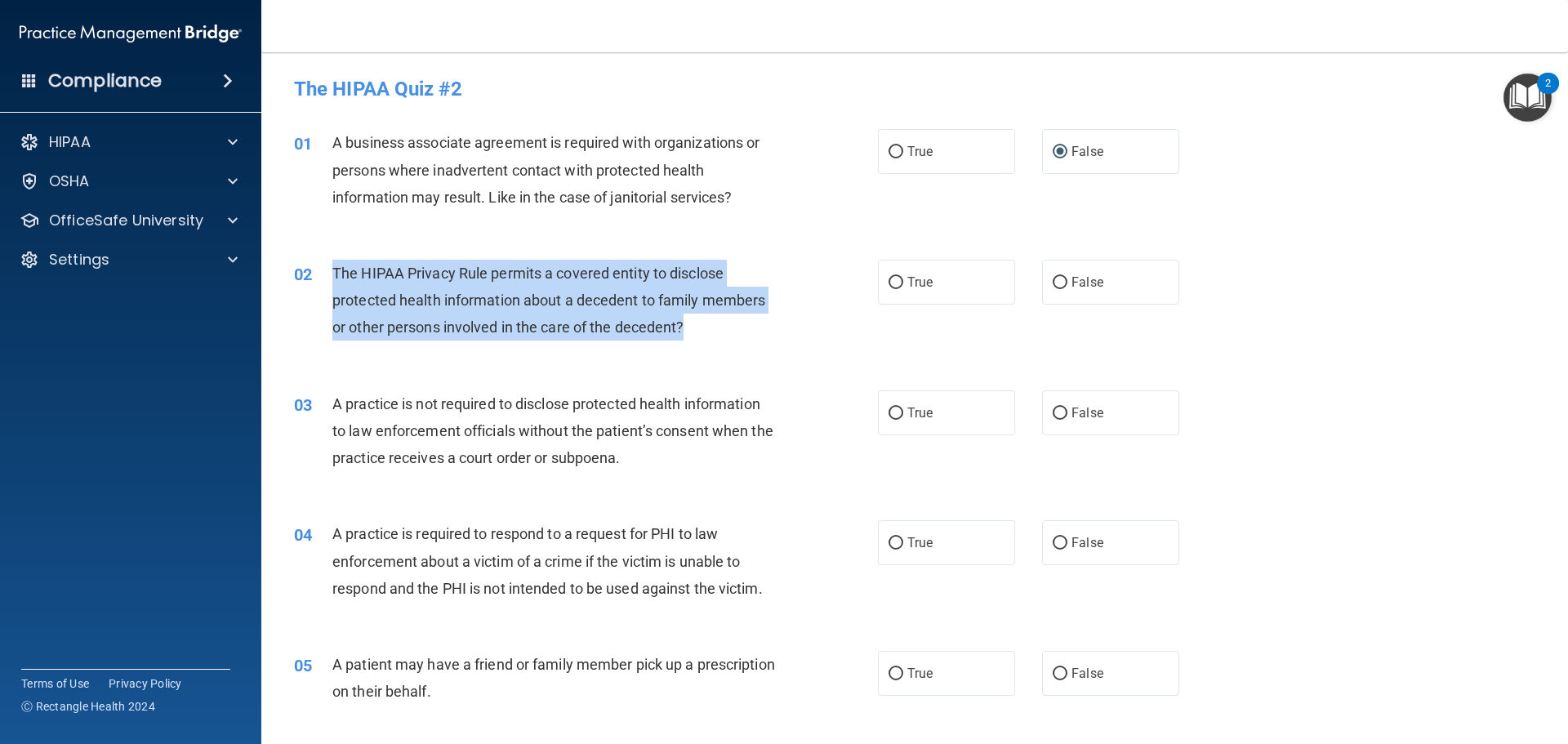
drag, startPoint x: 684, startPoint y: 329, endPoint x: 310, endPoint y: 269, distance: 378.8
click at [310, 269] on div "02 The HIPAA Privacy Rule permits a covered entity to disclose protected health…" at bounding box center [586, 304] width 633 height 89
click at [891, 278] on input "True" at bounding box center [896, 282] width 15 height 12
radio input "true"
click at [1057, 414] on input "False" at bounding box center [1061, 413] width 15 height 12
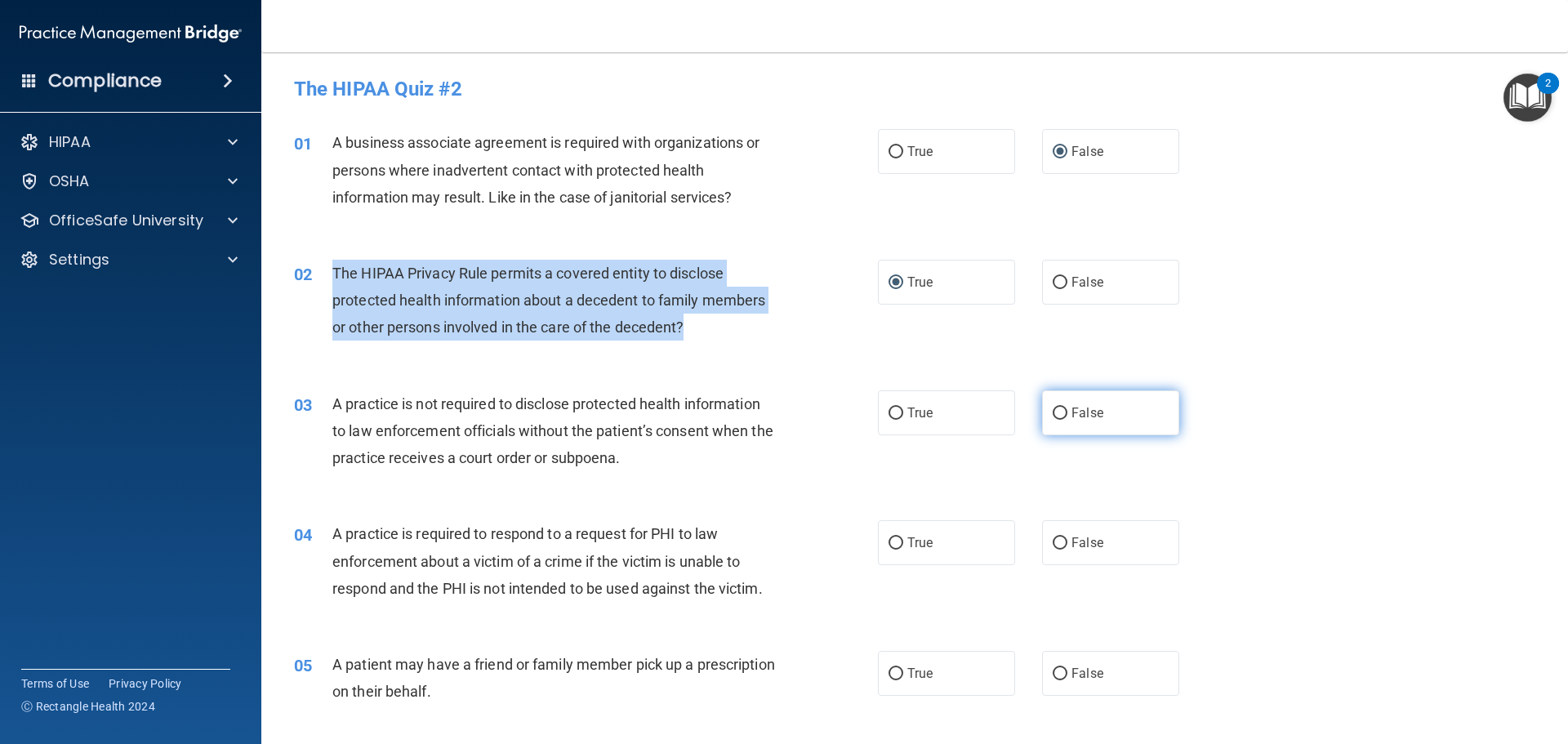
radio input "true"
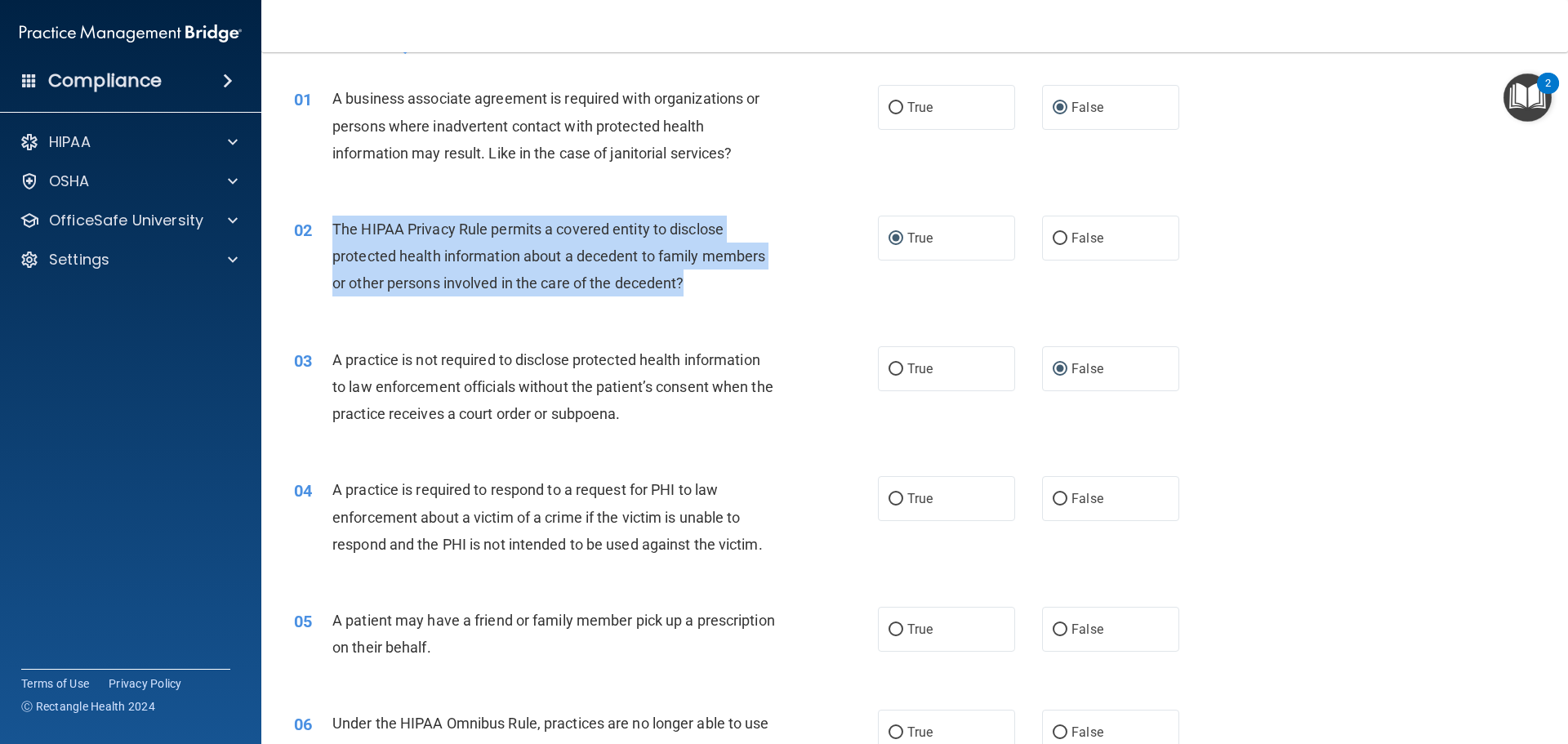
scroll to position [82, 0]
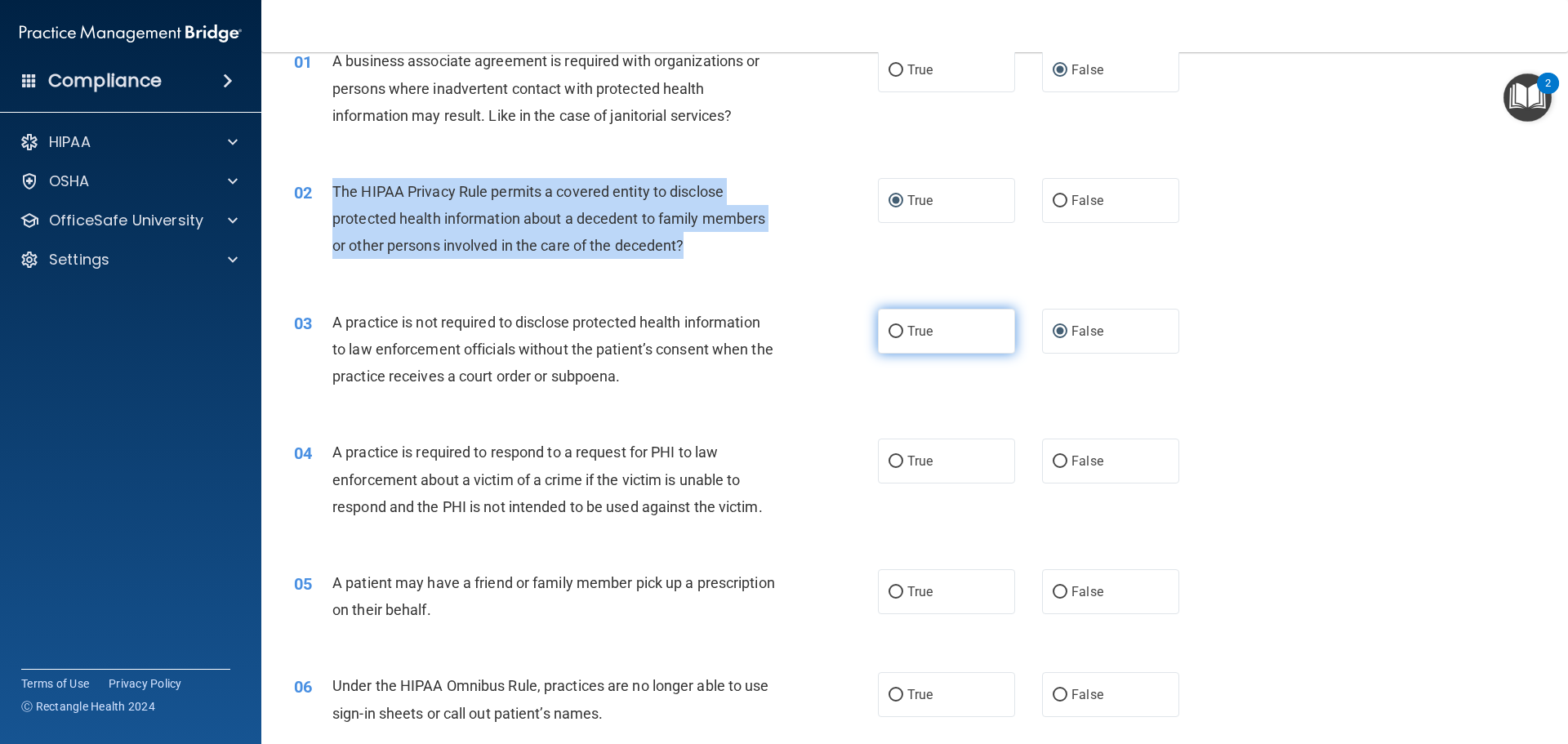
click at [888, 334] on input "True" at bounding box center [896, 331] width 15 height 12
radio input "true"
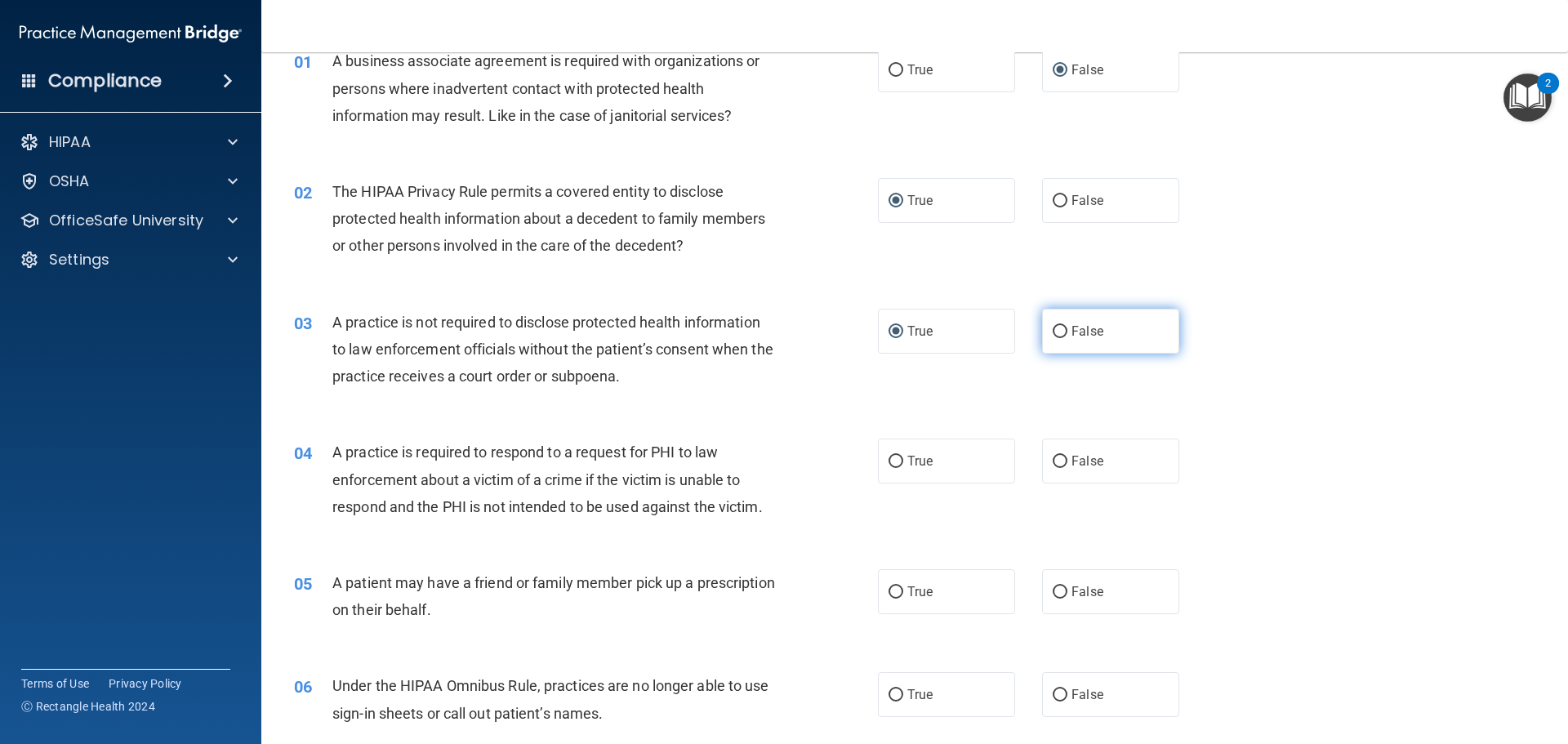
click at [1059, 322] on label "False" at bounding box center [1110, 331] width 137 height 45
click at [1059, 326] on input "False" at bounding box center [1061, 331] width 15 height 12
radio input "true"
radio input "false"
click at [888, 462] on input "True" at bounding box center [896, 461] width 15 height 12
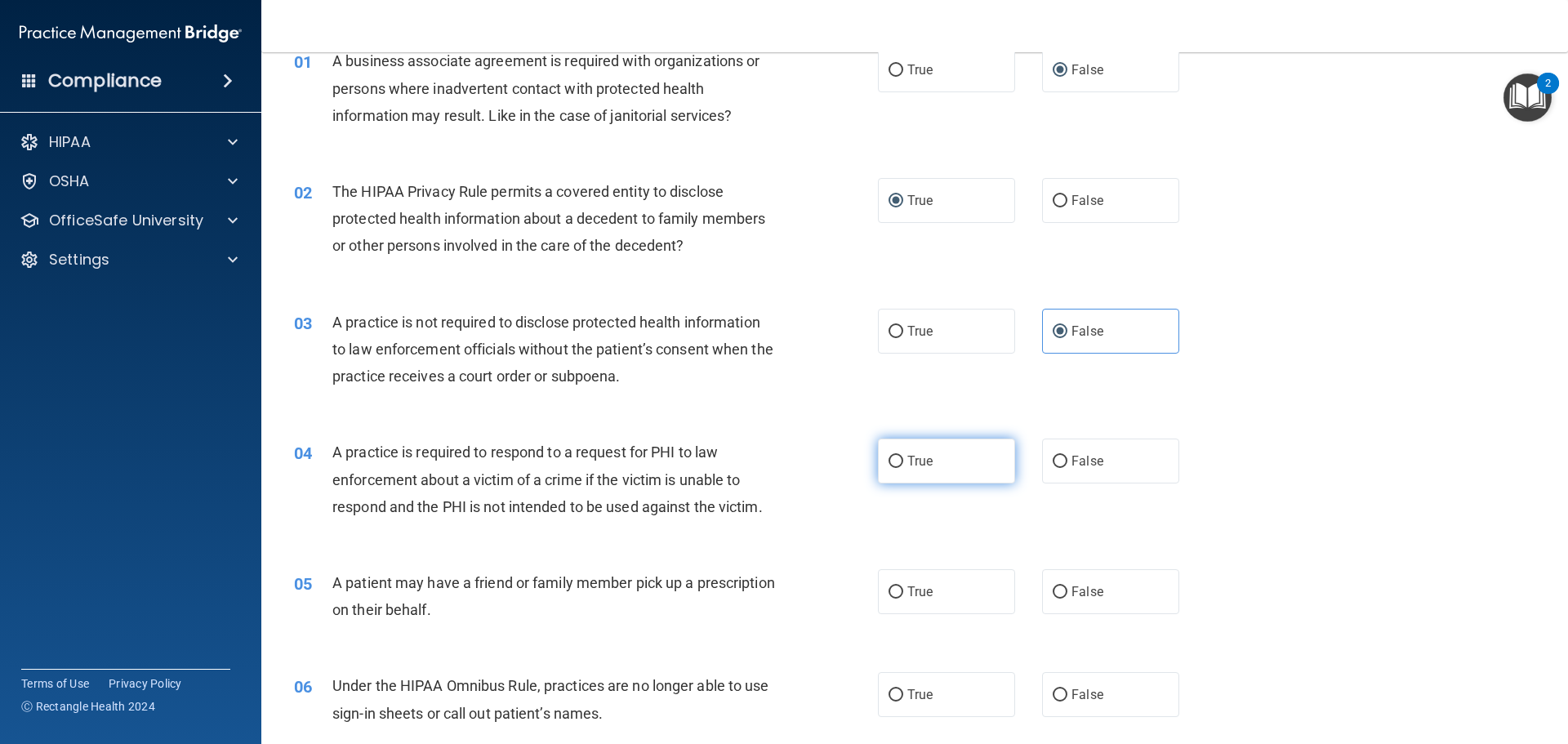
radio input "true"
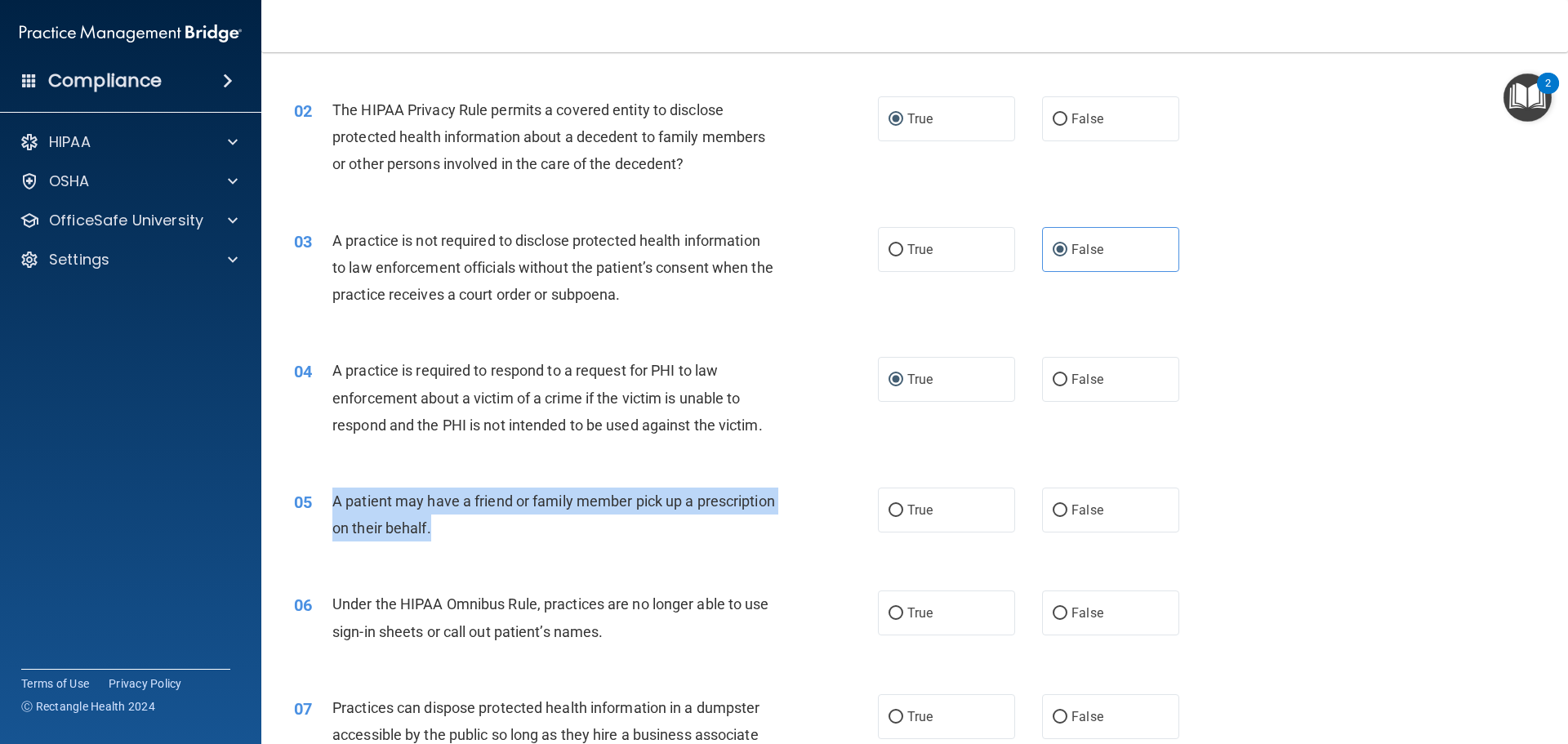
drag, startPoint x: 519, startPoint y: 530, endPoint x: 343, endPoint y: 502, distance: 178.2
click at [326, 502] on div "05 A patient may have a friend or family member pick up a prescription on their…" at bounding box center [586, 519] width 633 height 62
click at [890, 512] on input "True" at bounding box center [896, 510] width 15 height 12
radio input "true"
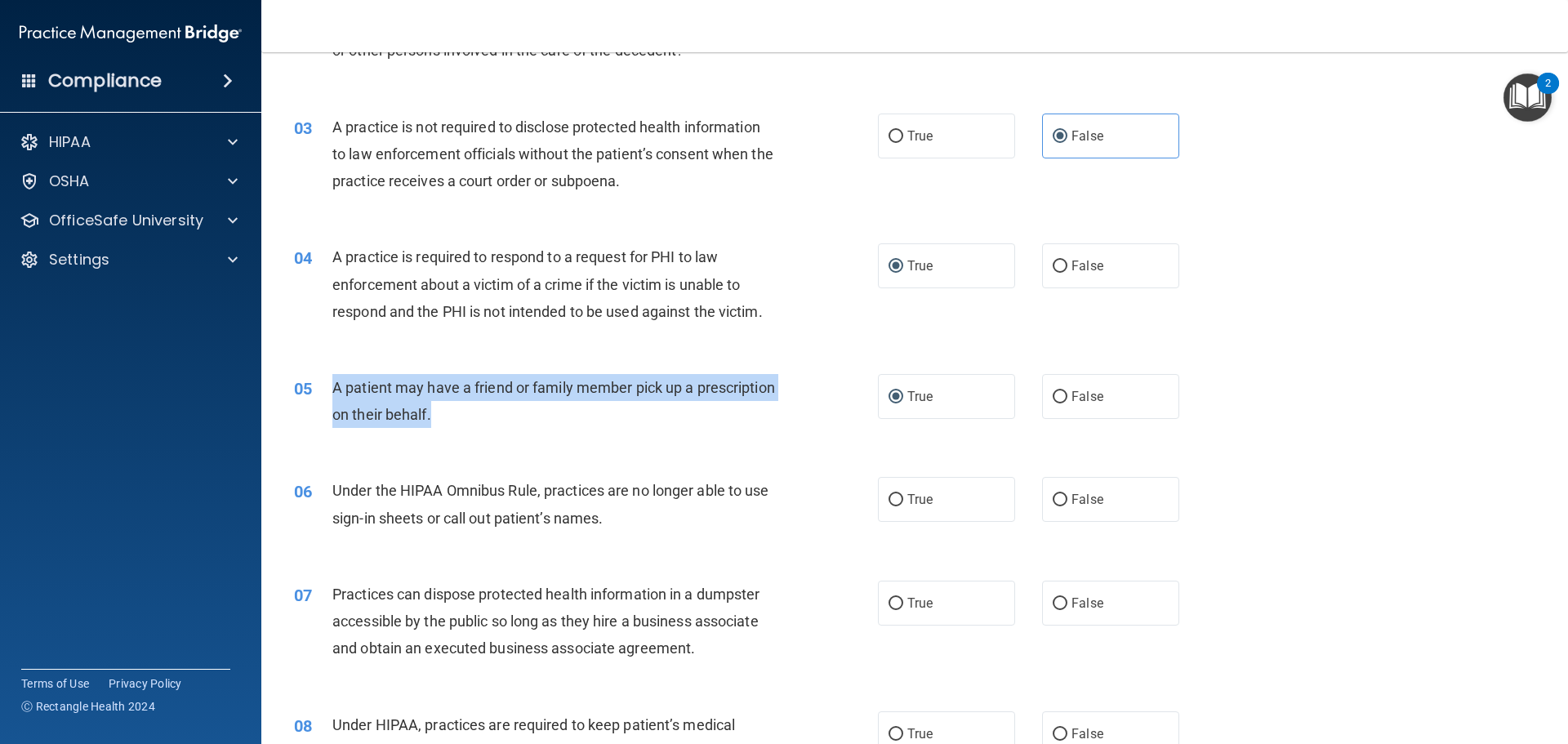
scroll to position [327, 0]
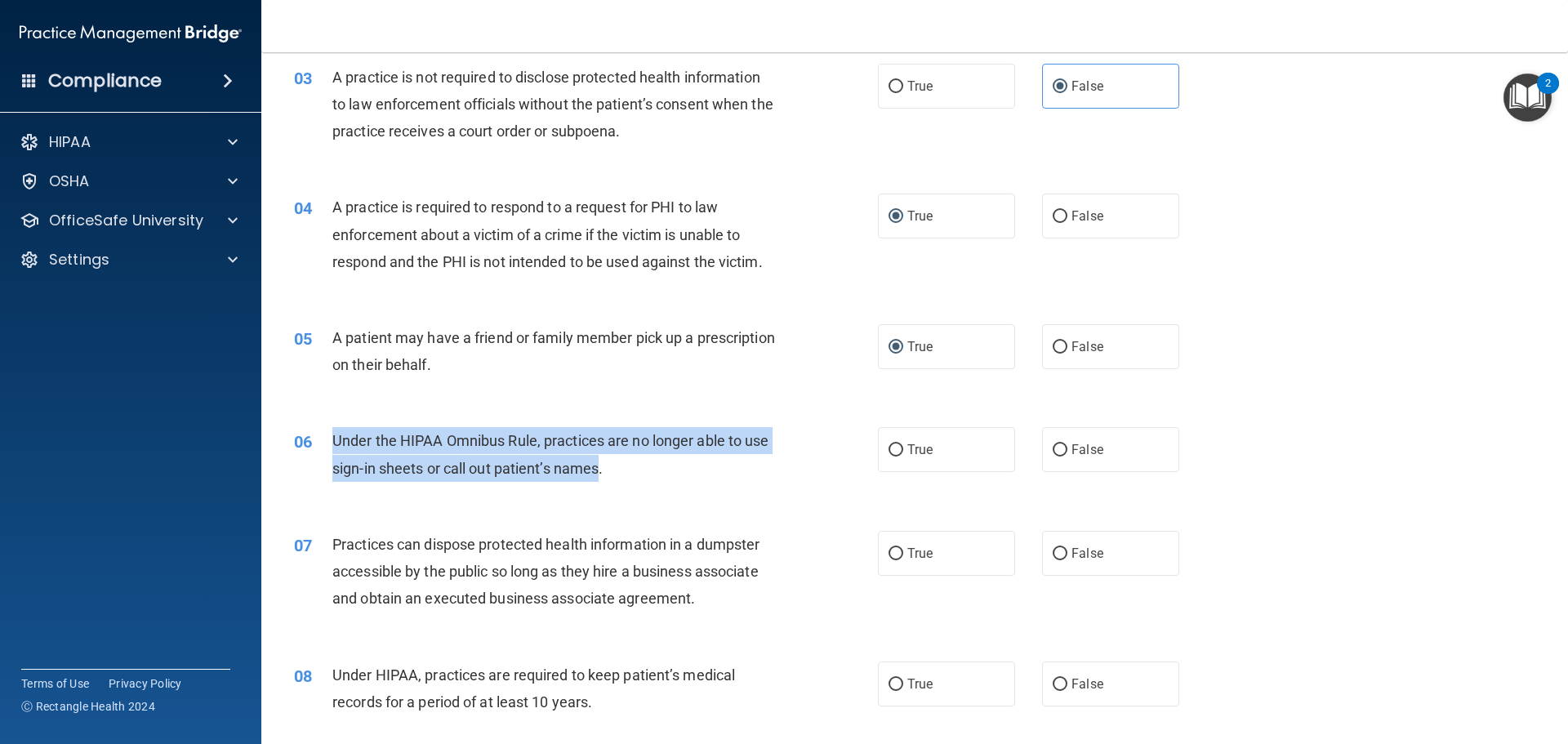
drag, startPoint x: 602, startPoint y: 470, endPoint x: 327, endPoint y: 435, distance: 277.2
click at [327, 435] on div "06 Under the HIPAA Omnibus Rule, practices are no longer able to use sign-in sh…" at bounding box center [586, 458] width 633 height 62
click at [1053, 452] on input "False" at bounding box center [1061, 450] width 15 height 12
radio input "true"
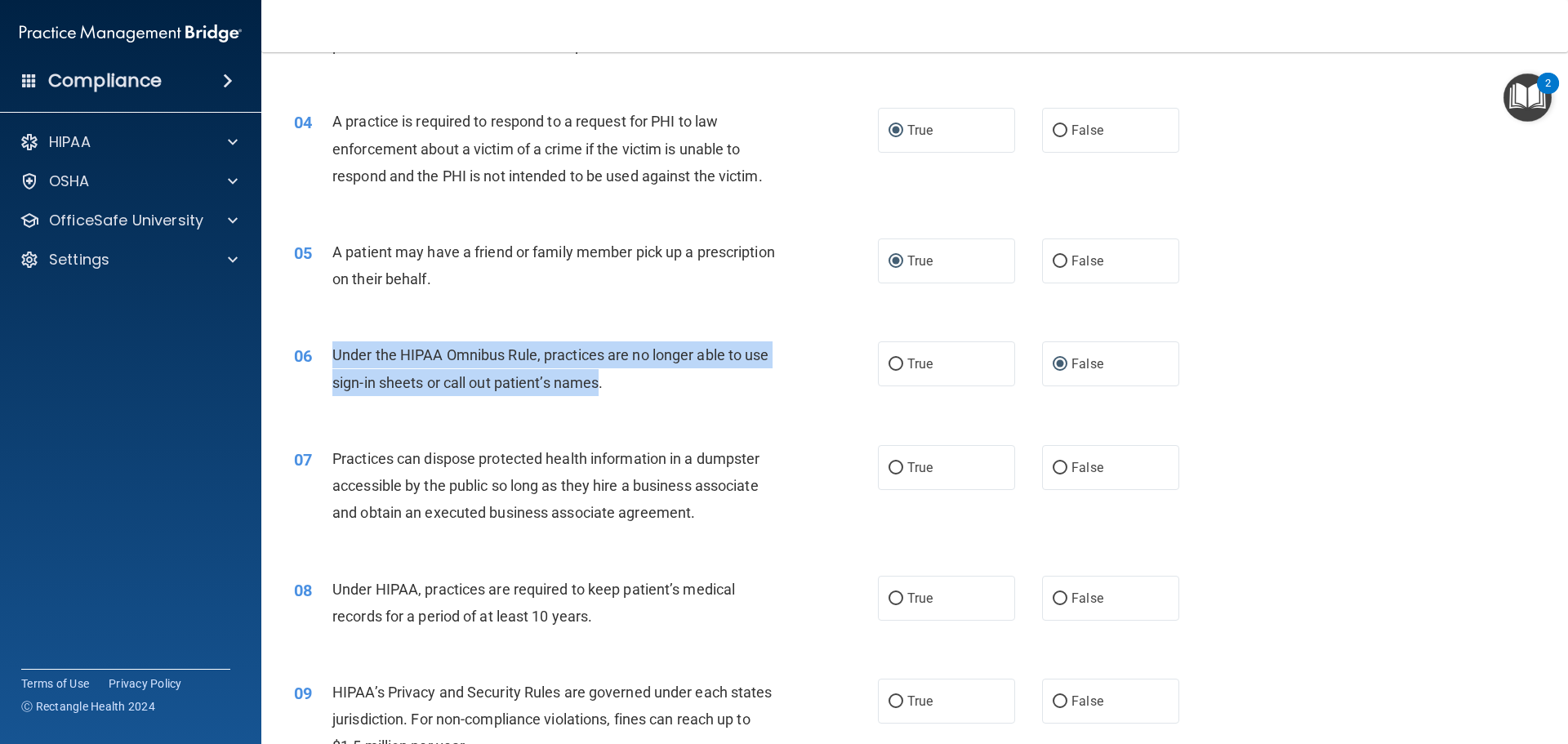
scroll to position [572, 0]
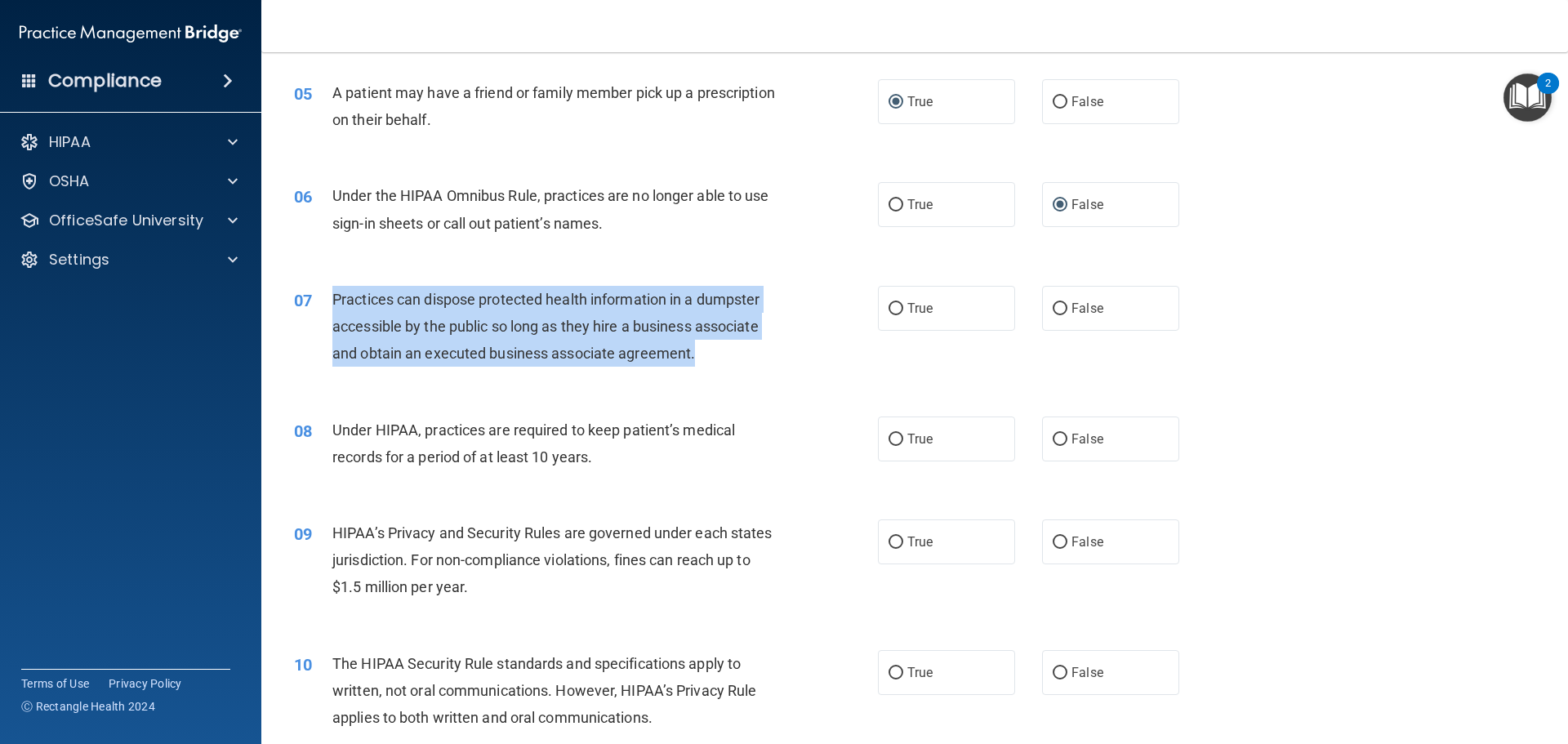
drag, startPoint x: 696, startPoint y: 352, endPoint x: 328, endPoint y: 300, distance: 371.7
click at [328, 300] on div "07 Practices can dispose protected health information in a dumpster accessible …" at bounding box center [586, 331] width 633 height 89
click at [1053, 305] on input "False" at bounding box center [1061, 308] width 15 height 12
radio input "true"
click at [1053, 439] on input "False" at bounding box center [1061, 440] width 15 height 12
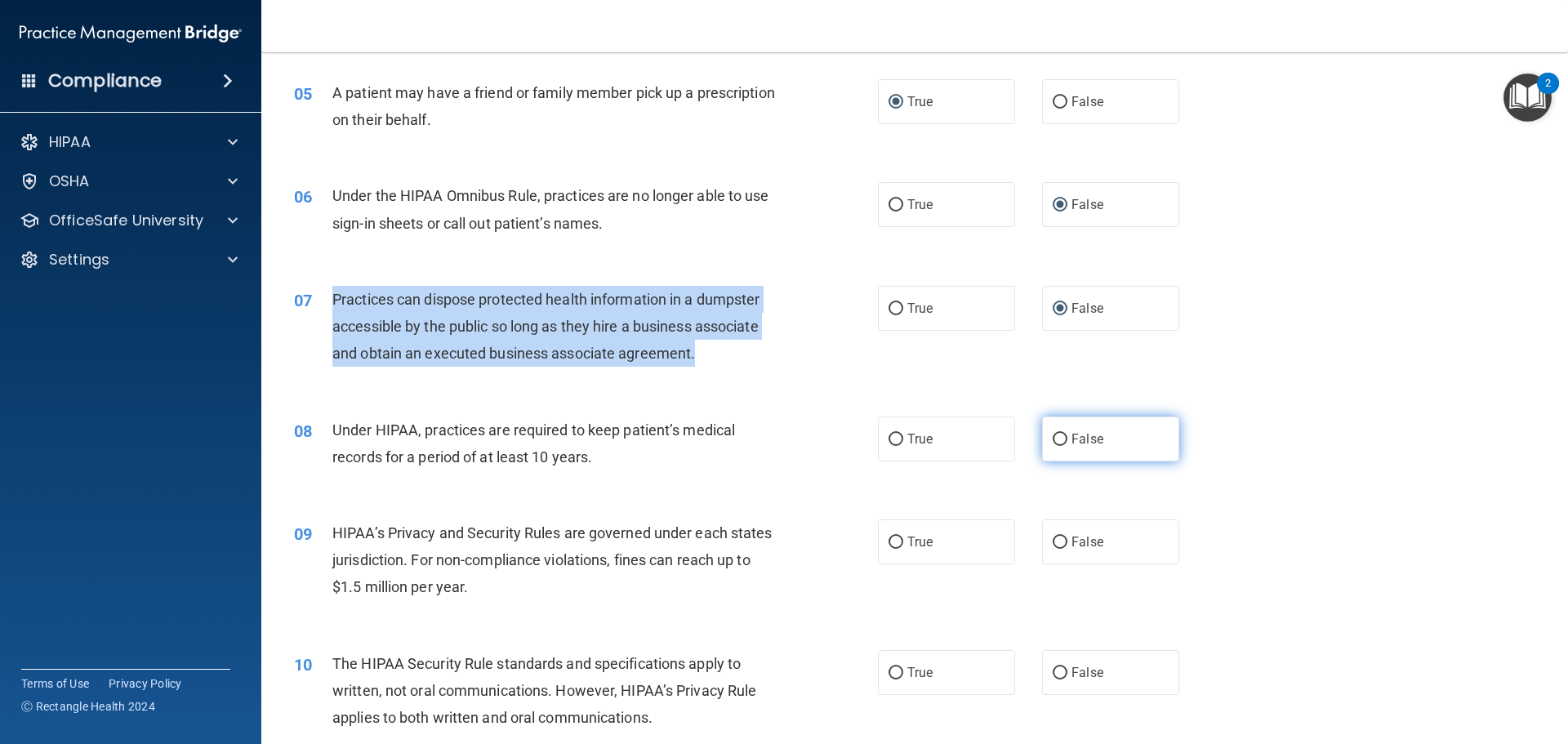
radio input "true"
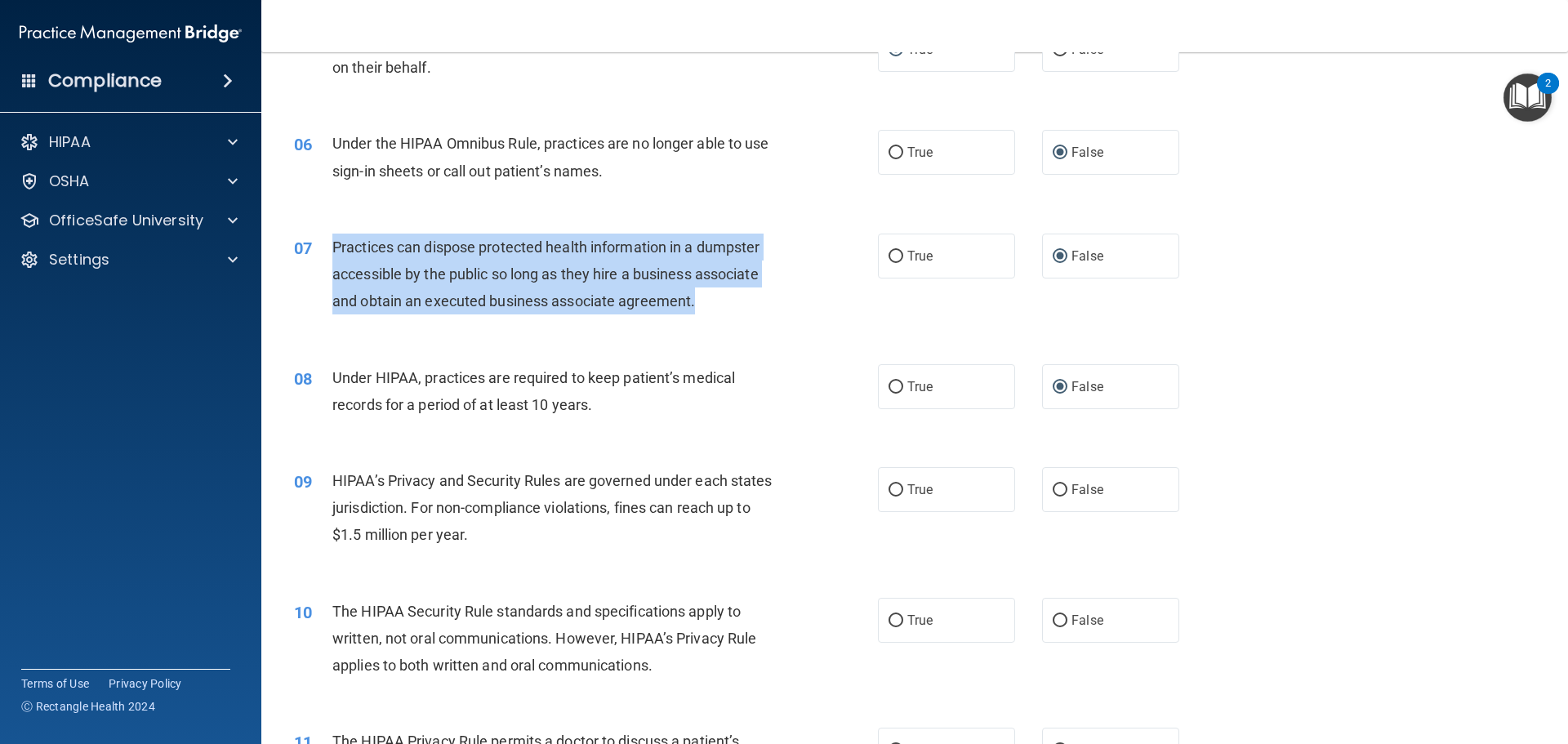
scroll to position [654, 0]
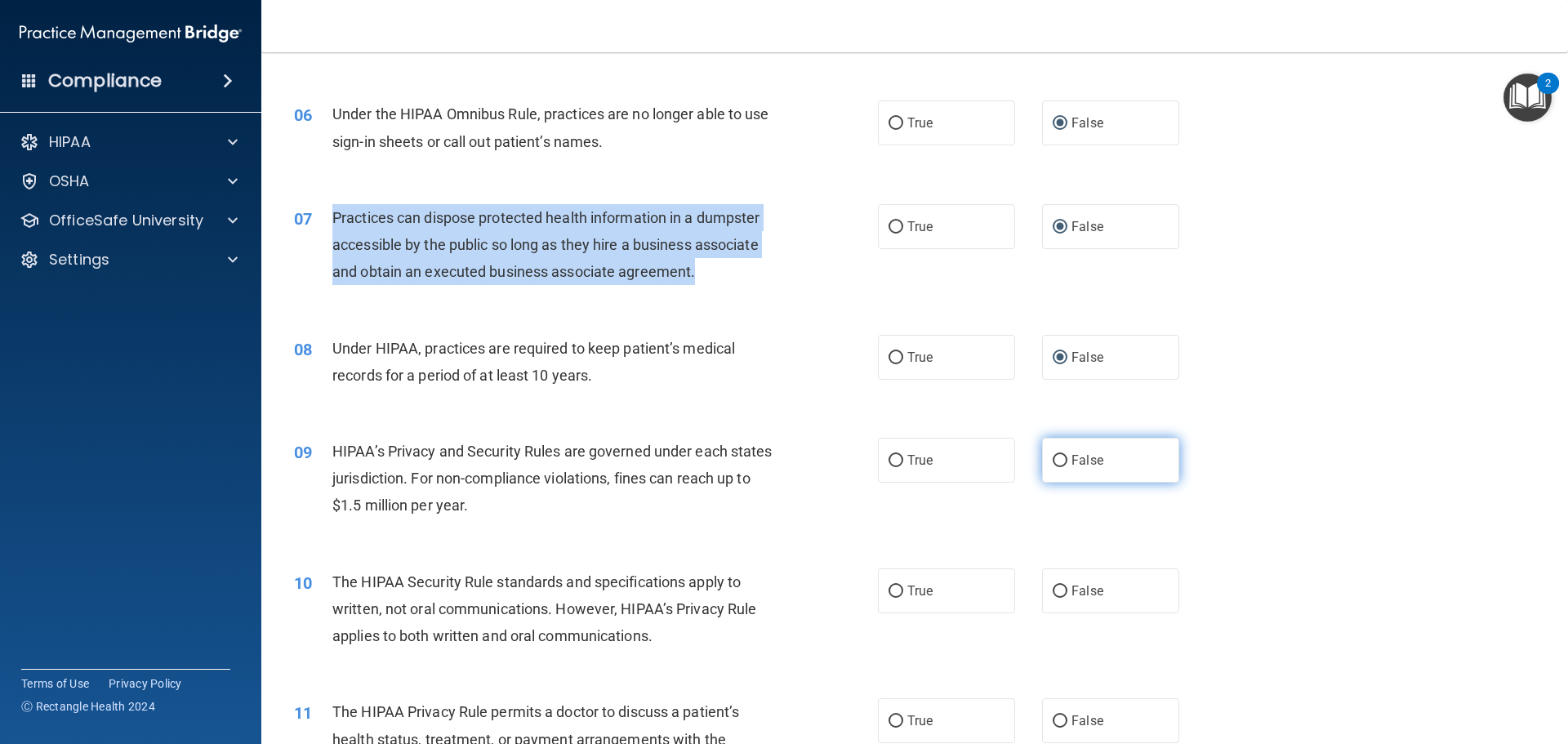
click at [1053, 462] on input "False" at bounding box center [1061, 461] width 15 height 12
radio input "true"
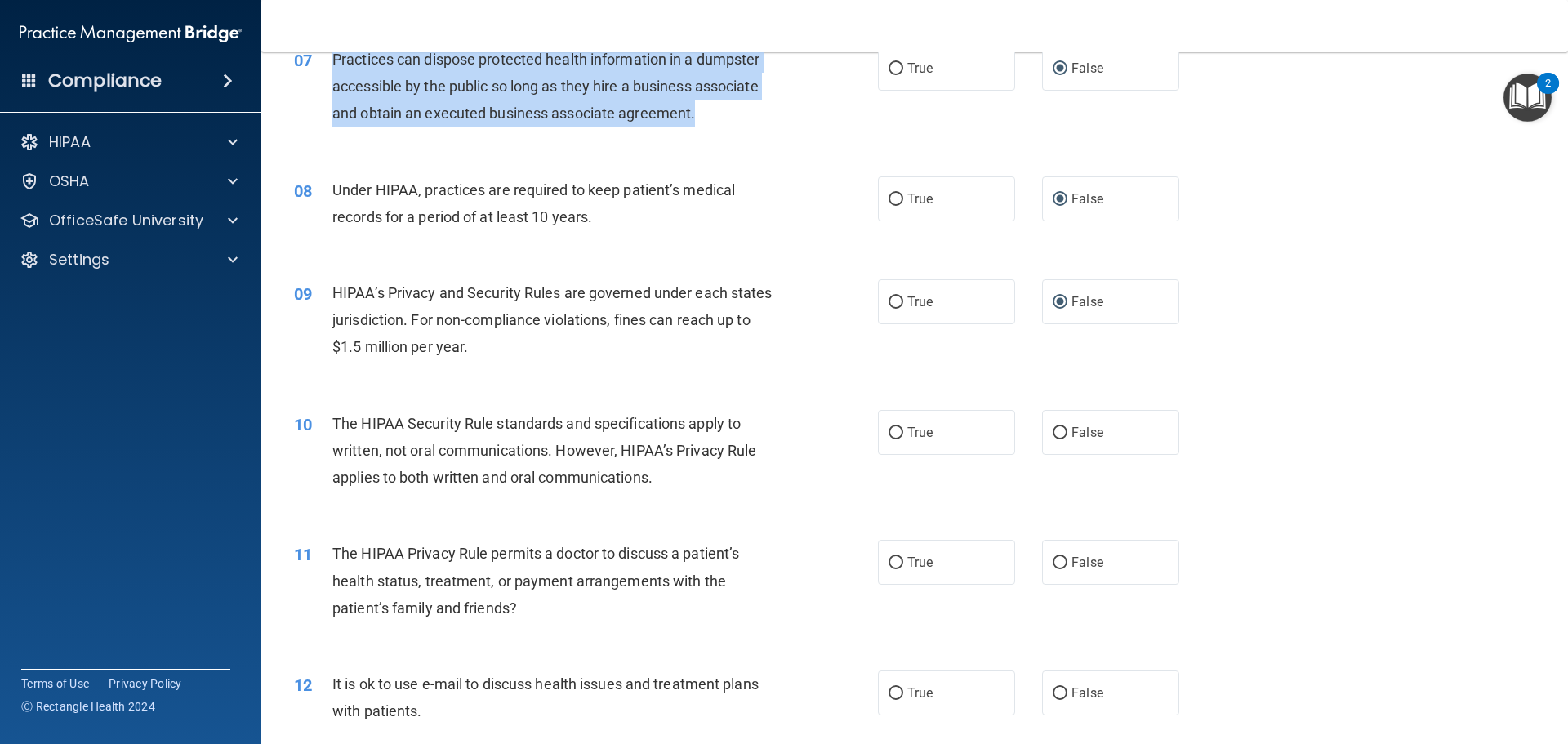
scroll to position [817, 0]
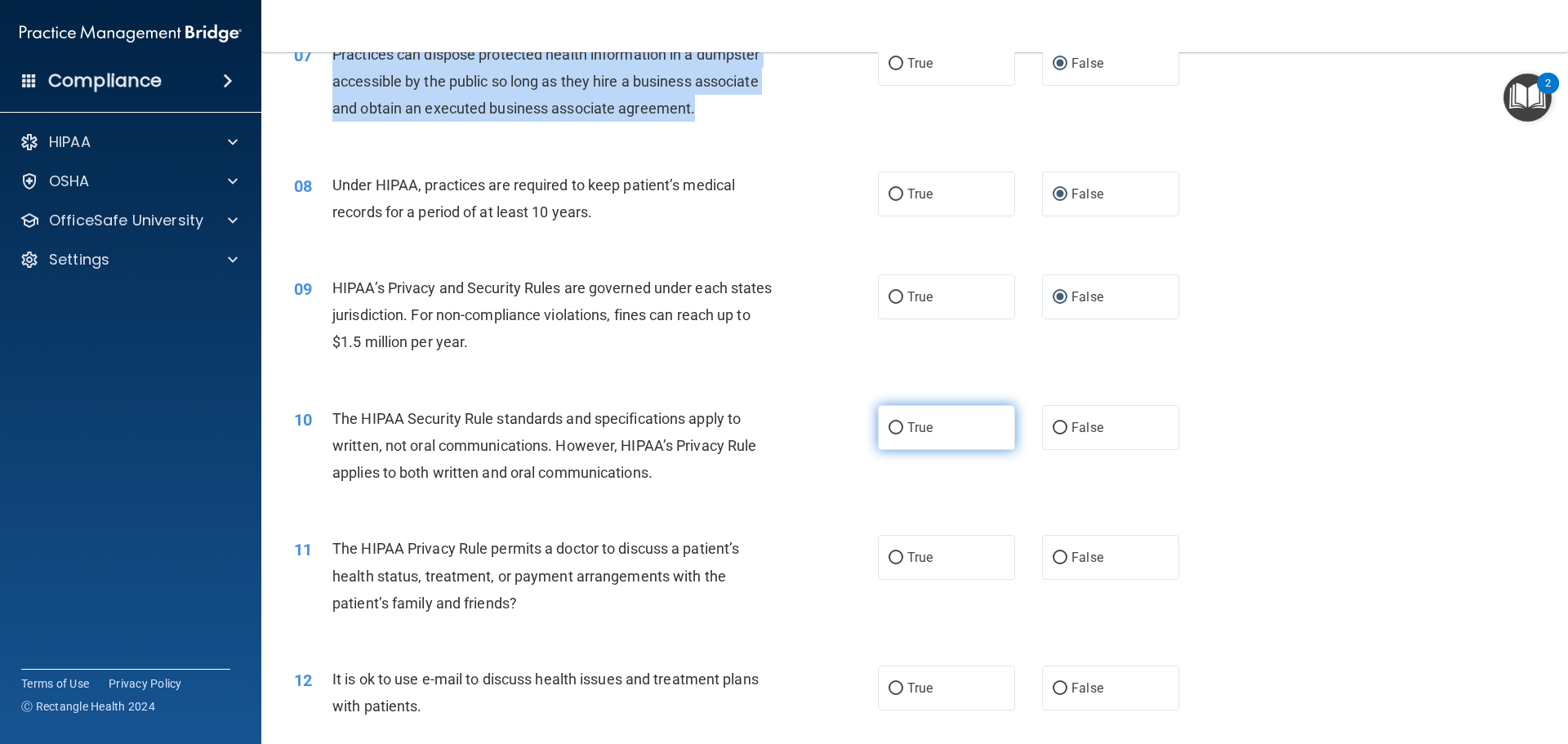
click at [892, 426] on input "True" at bounding box center [896, 427] width 15 height 12
radio input "true"
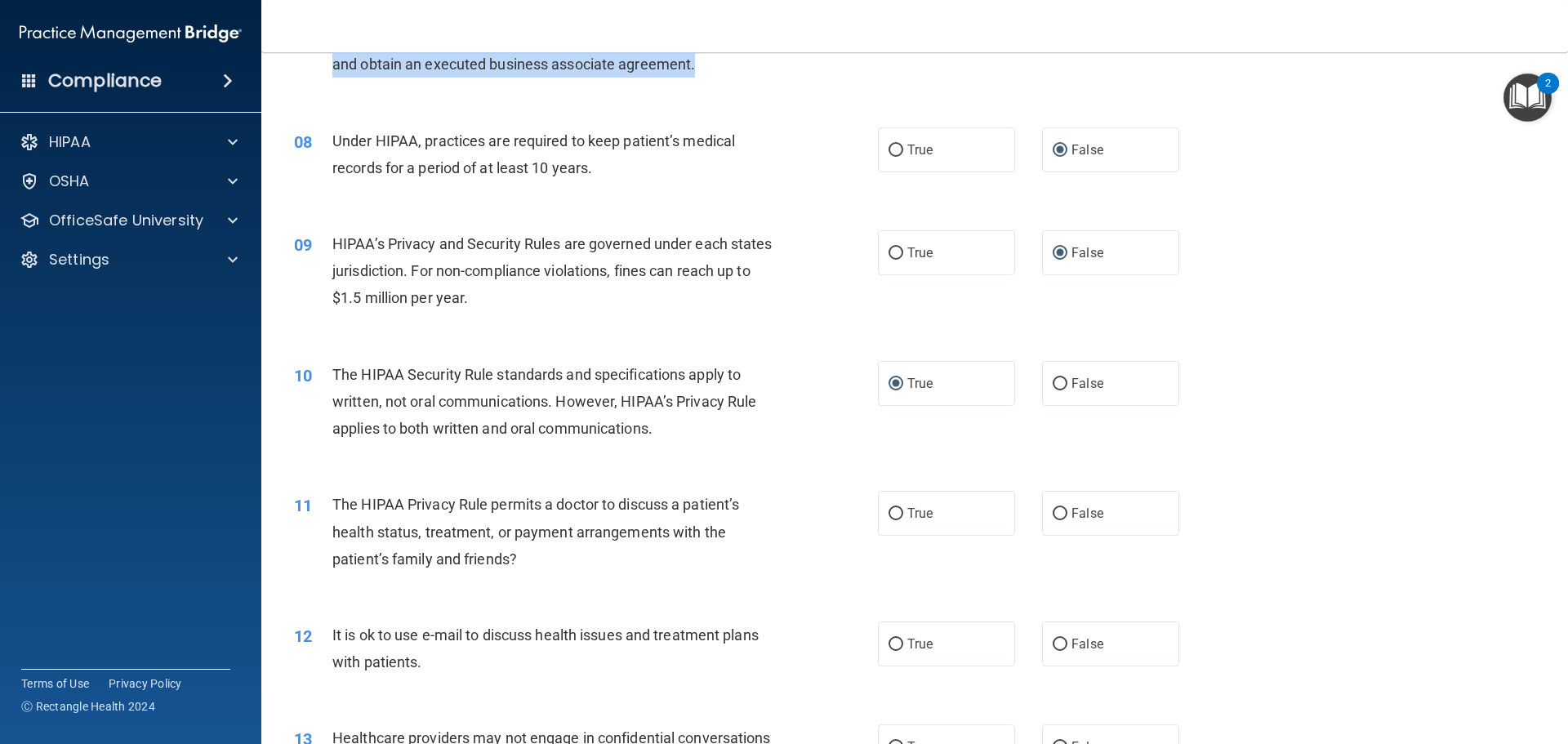
scroll to position [899, 0]
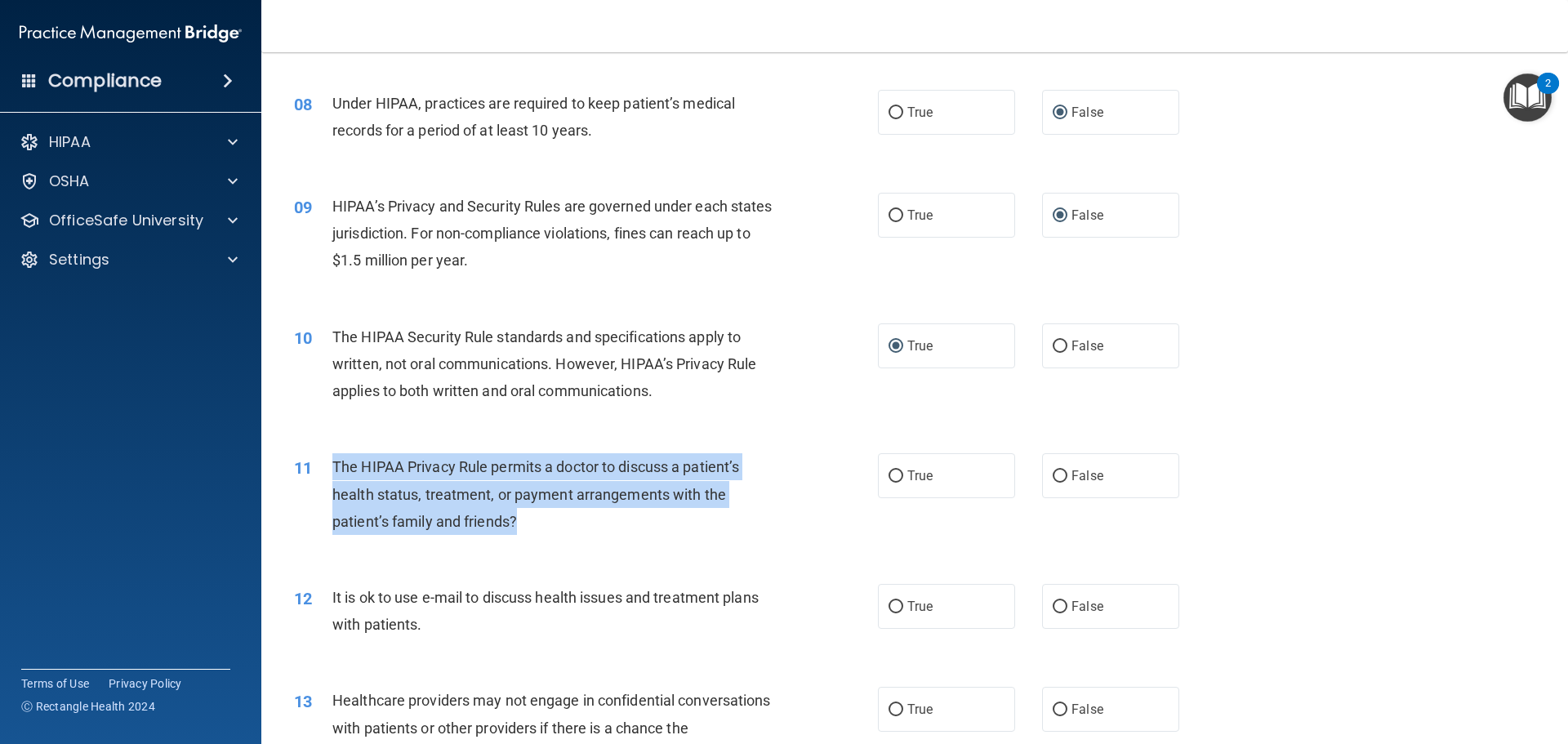
drag, startPoint x: 522, startPoint y: 525, endPoint x: 330, endPoint y: 460, distance: 202.7
click at [330, 460] on div "11 The HIPAA Privacy Rule permits a doctor to discuss a patient’s health status…" at bounding box center [586, 498] width 633 height 89
click at [889, 474] on input "True" at bounding box center [896, 476] width 15 height 12
radio input "true"
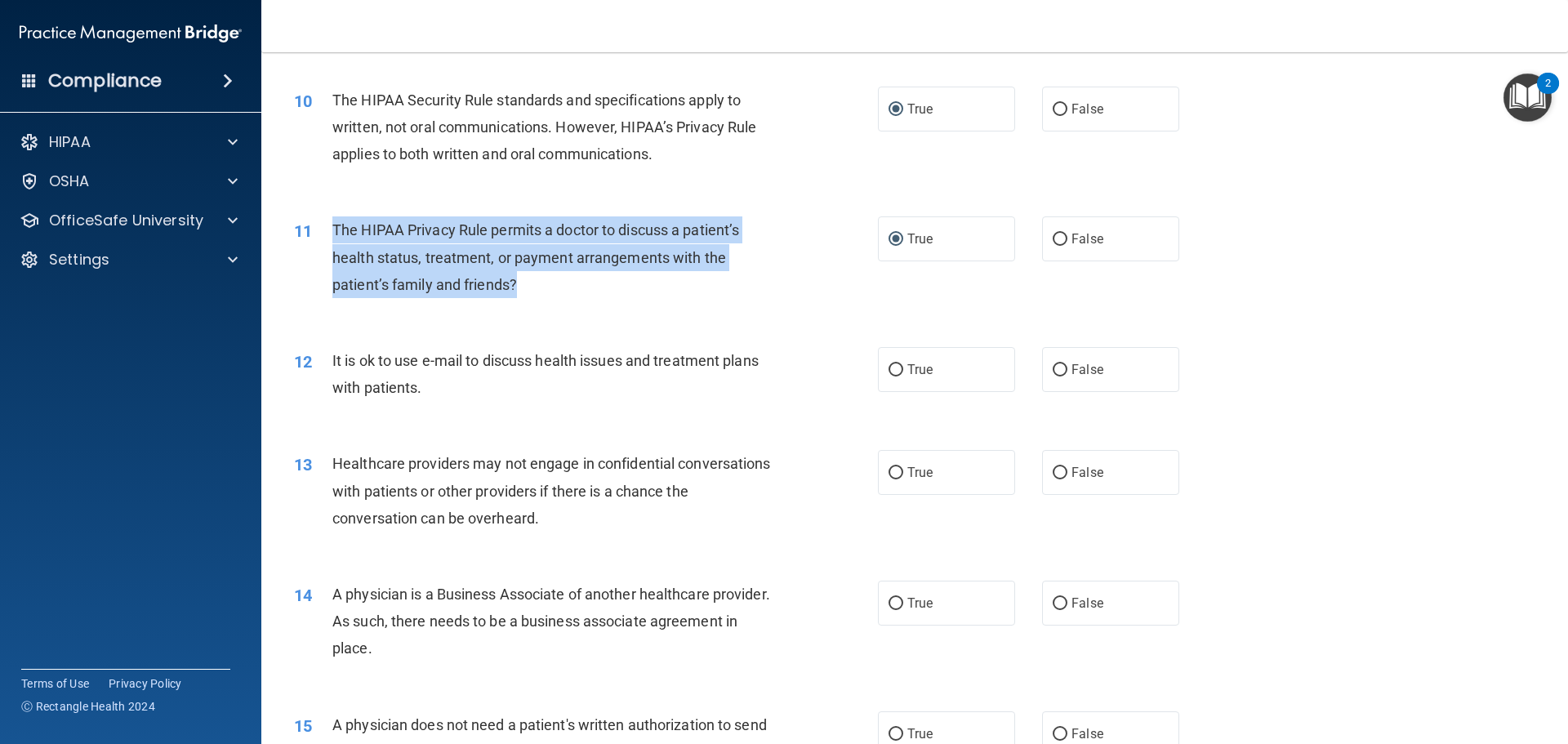
scroll to position [1143, 0]
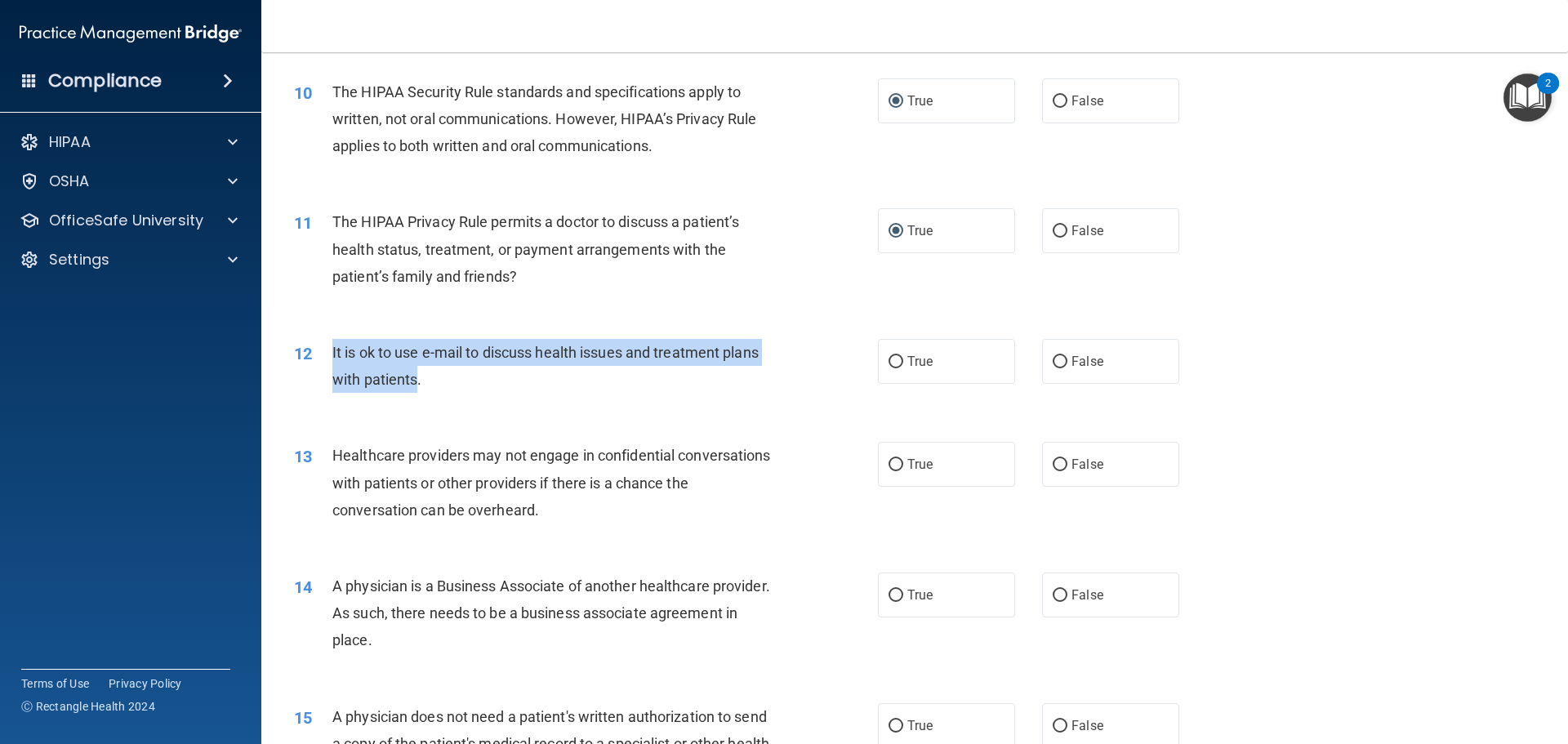
drag, startPoint x: 418, startPoint y: 381, endPoint x: 322, endPoint y: 358, distance: 98.7
click at [322, 358] on div "12 It is ok to use e-mail to discuss health issues and treatment plans with pat…" at bounding box center [586, 370] width 633 height 62
drag, startPoint x: 884, startPoint y: 357, endPoint x: 873, endPoint y: 358, distance: 11.0
click at [888, 357] on input "True" at bounding box center [896, 361] width 15 height 12
radio input "true"
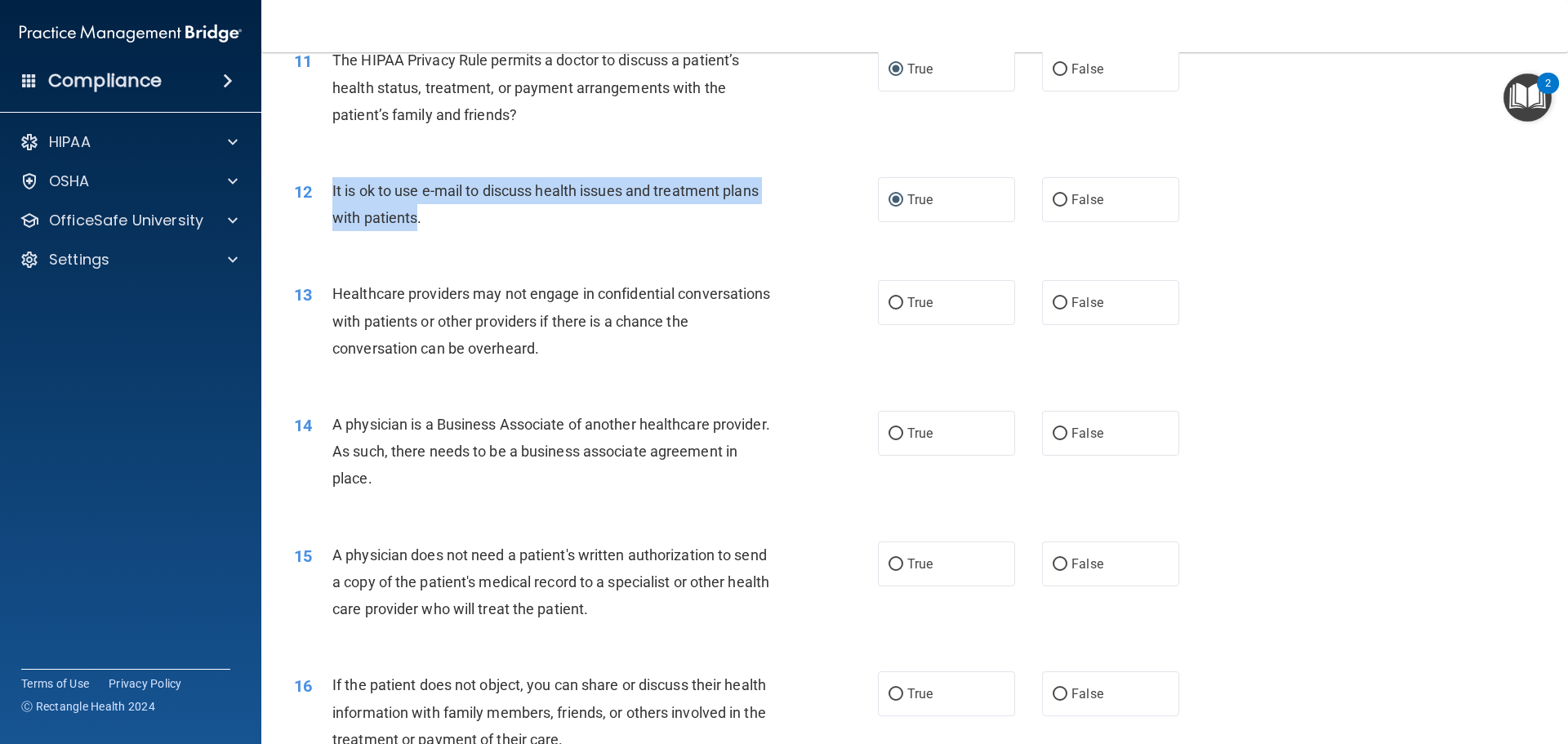
scroll to position [1306, 0]
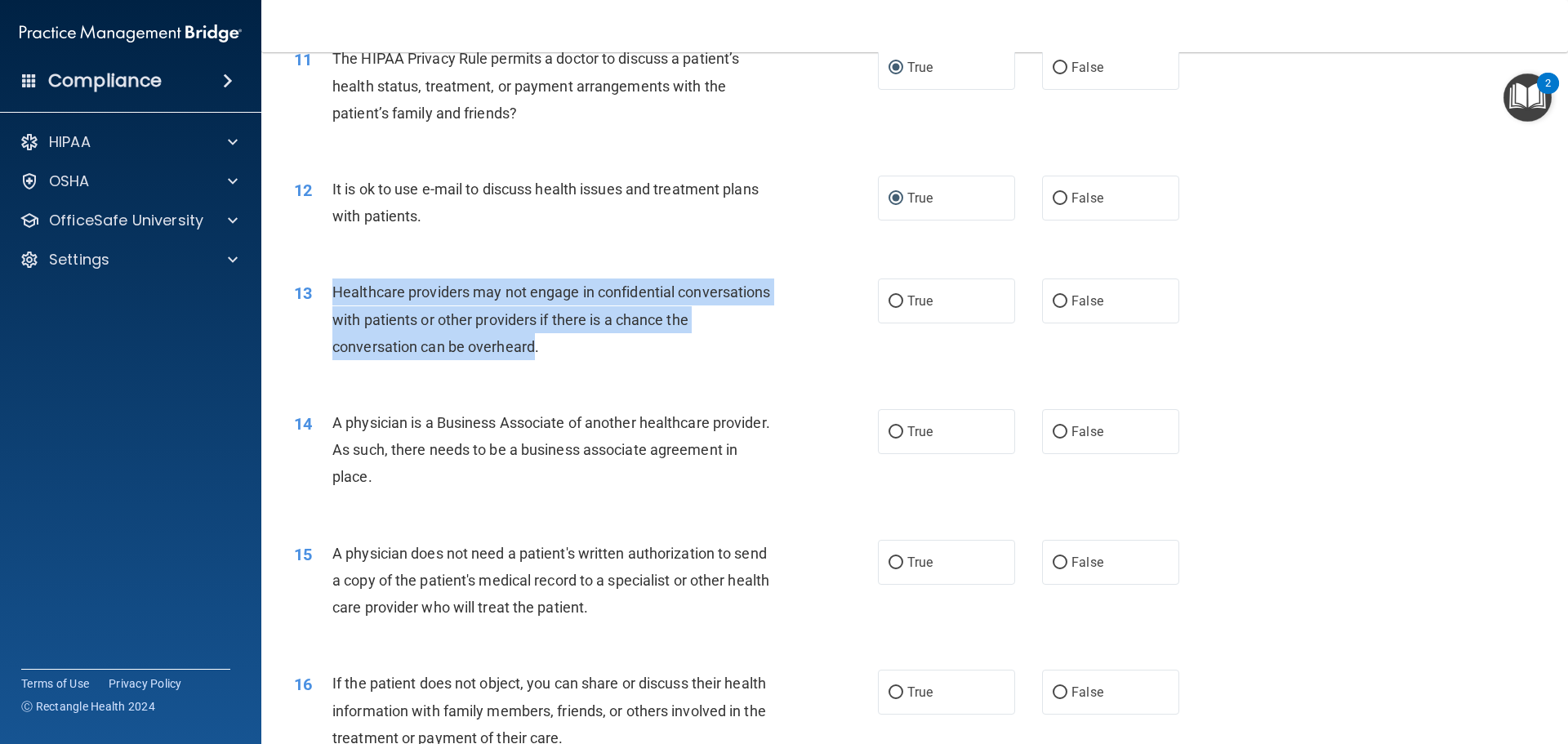
drag, startPoint x: 561, startPoint y: 342, endPoint x: 329, endPoint y: 291, distance: 237.5
click at [329, 291] on div "13 Healthcare providers may not engage in confidential conversations with patie…" at bounding box center [586, 323] width 633 height 89
click at [1053, 301] on input "False" at bounding box center [1061, 302] width 15 height 12
radio input "true"
click at [1053, 428] on input "False" at bounding box center [1061, 432] width 15 height 12
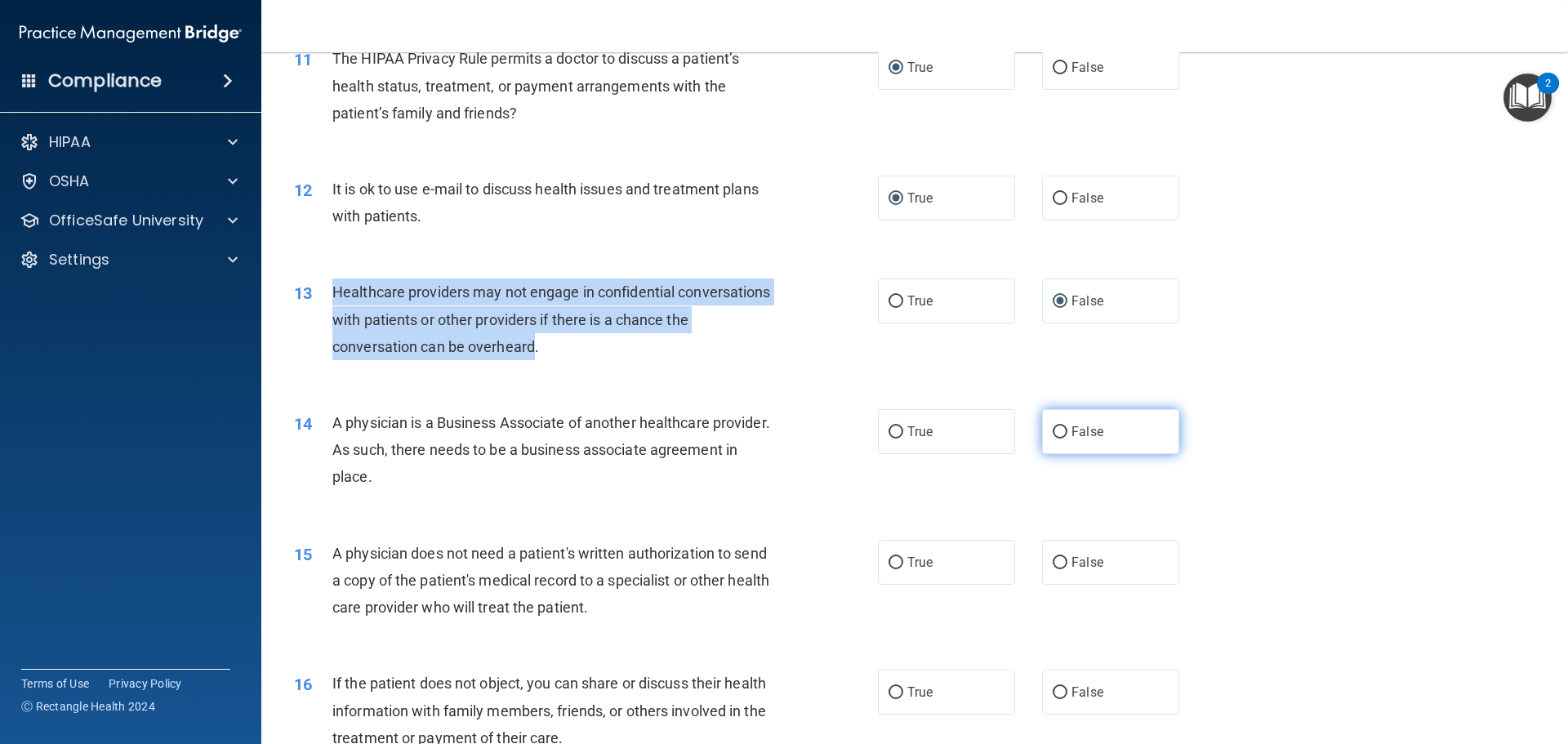
radio input "true"
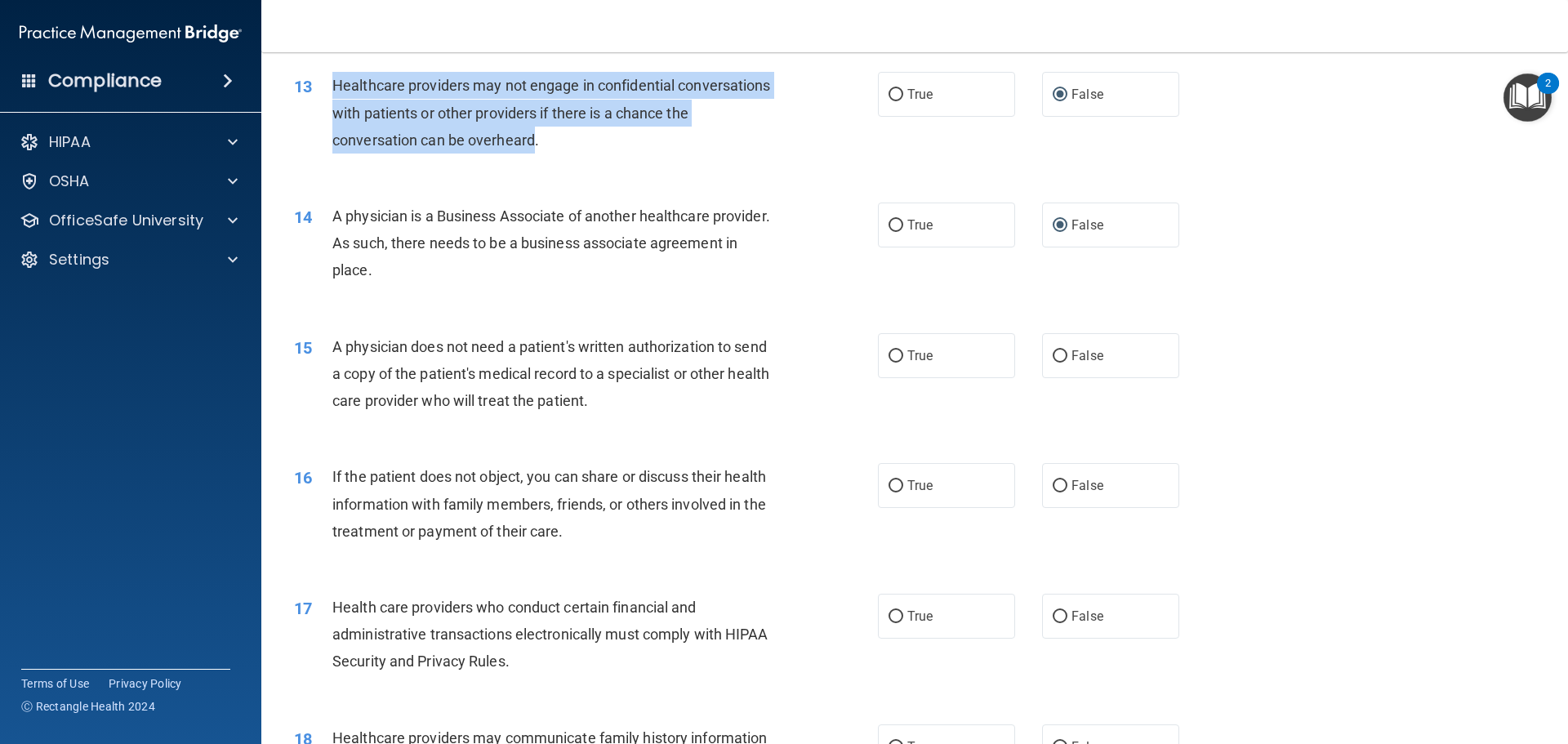
scroll to position [1551, 0]
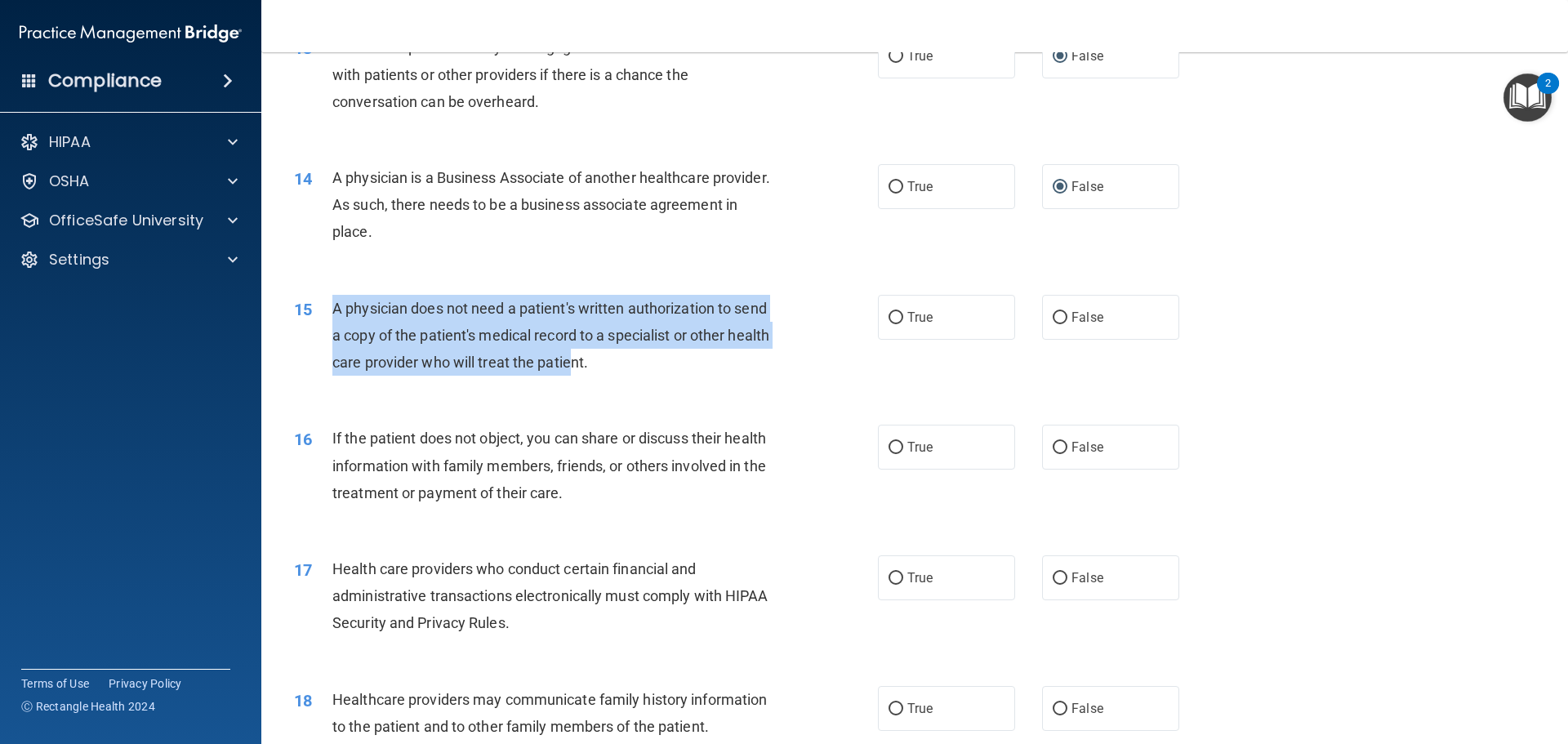
drag, startPoint x: 553, startPoint y: 361, endPoint x: 309, endPoint y: 313, distance: 248.7
click at [309, 313] on div "15 A physician does not need a patient's written authorization to send a copy o…" at bounding box center [586, 340] width 633 height 89
click at [888, 317] on input "True" at bounding box center [896, 318] width 15 height 12
radio input "true"
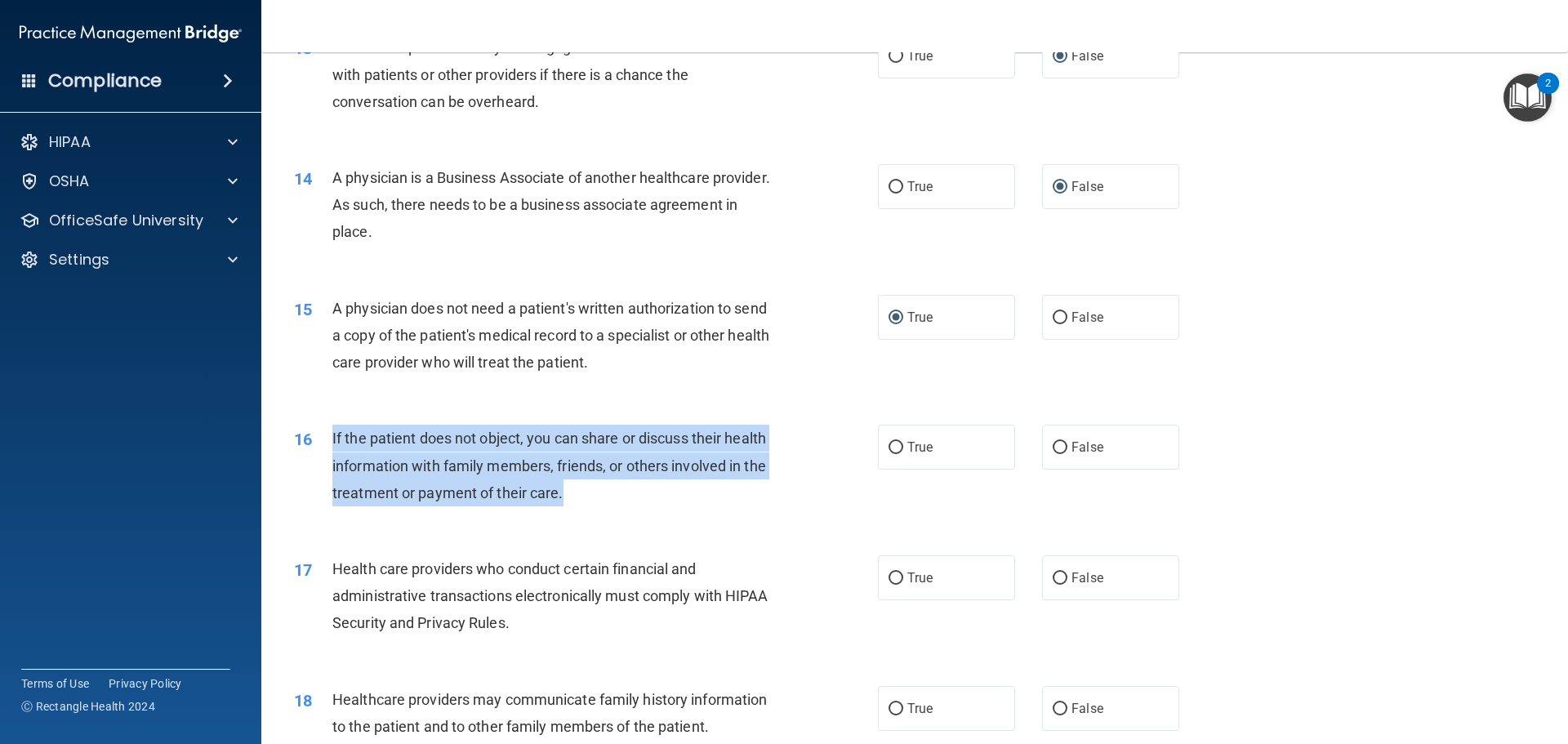
drag, startPoint x: 563, startPoint y: 494, endPoint x: 328, endPoint y: 426, distance: 244.6
click at [328, 426] on div "16 If the patient does not object, you can share or discuss their health inform…" at bounding box center [586, 469] width 633 height 89
drag, startPoint x: 889, startPoint y: 448, endPoint x: 900, endPoint y: 449, distance: 11.0
click at [889, 448] on input "True" at bounding box center [896, 448] width 15 height 12
radio input "true"
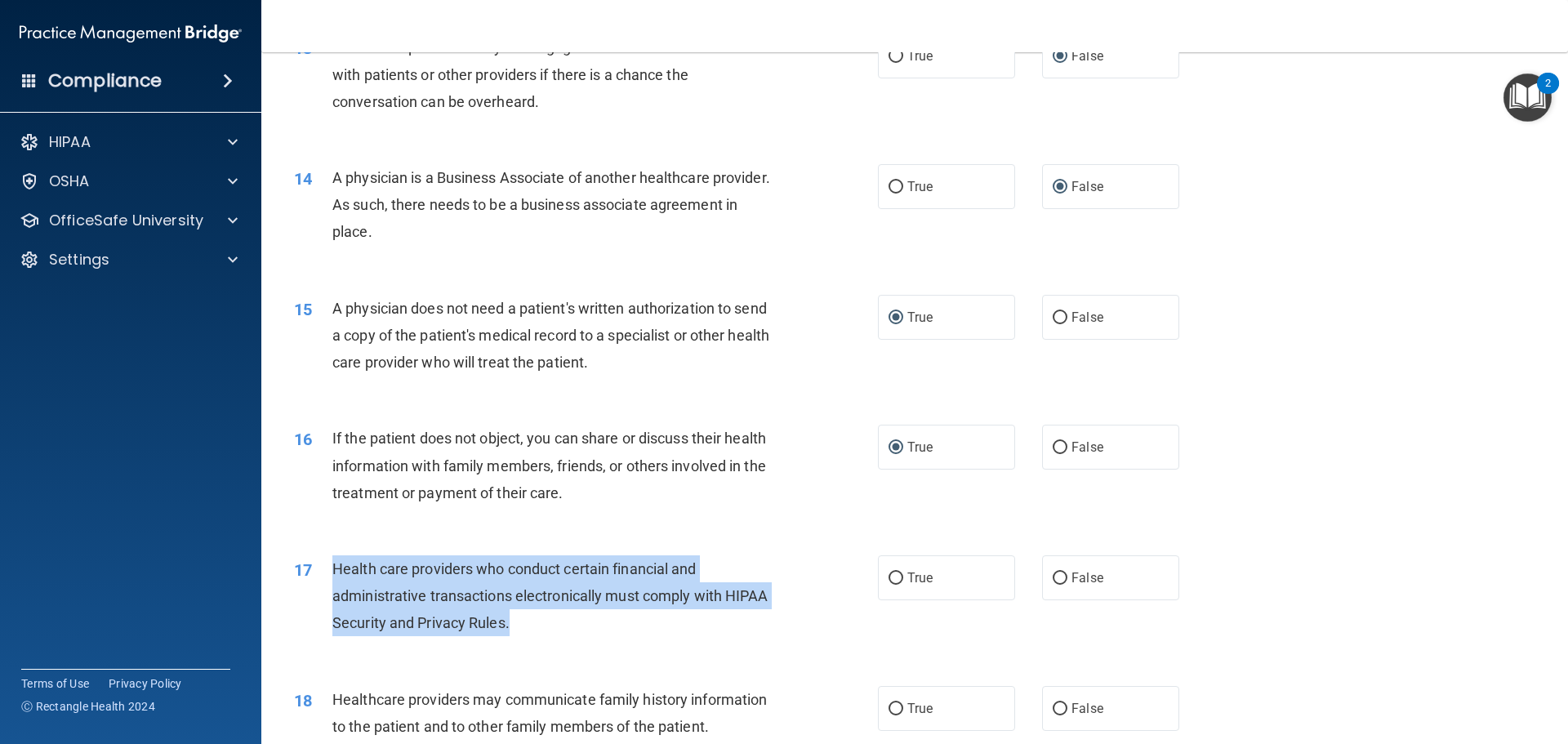
drag, startPoint x: 516, startPoint y: 623, endPoint x: 321, endPoint y: 570, distance: 202.1
click at [321, 570] on div "17 Health care providers who conduct certain financial and administrative trans…" at bounding box center [586, 600] width 633 height 89
click at [891, 581] on input "True" at bounding box center [896, 578] width 15 height 12
radio input "true"
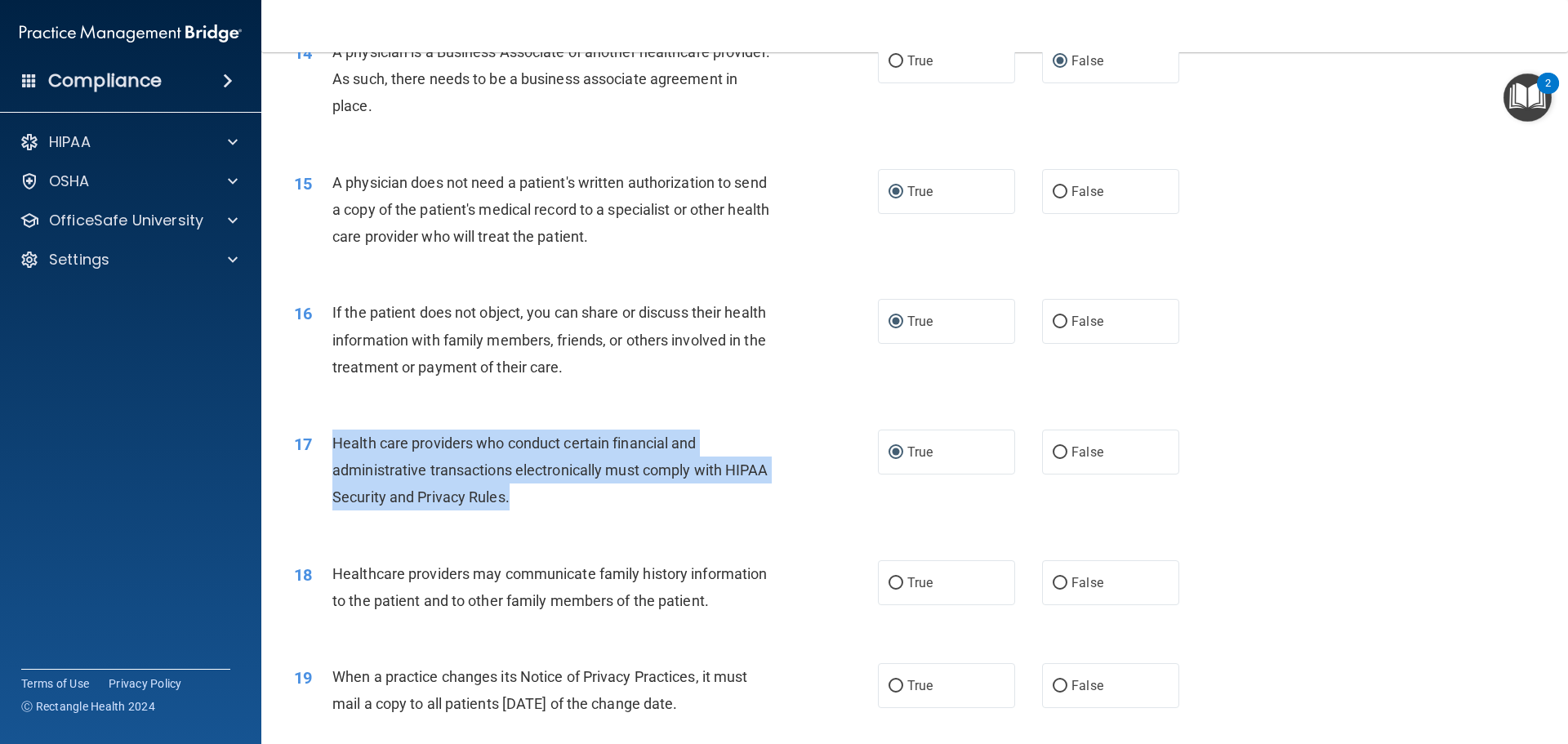
scroll to position [1797, 0]
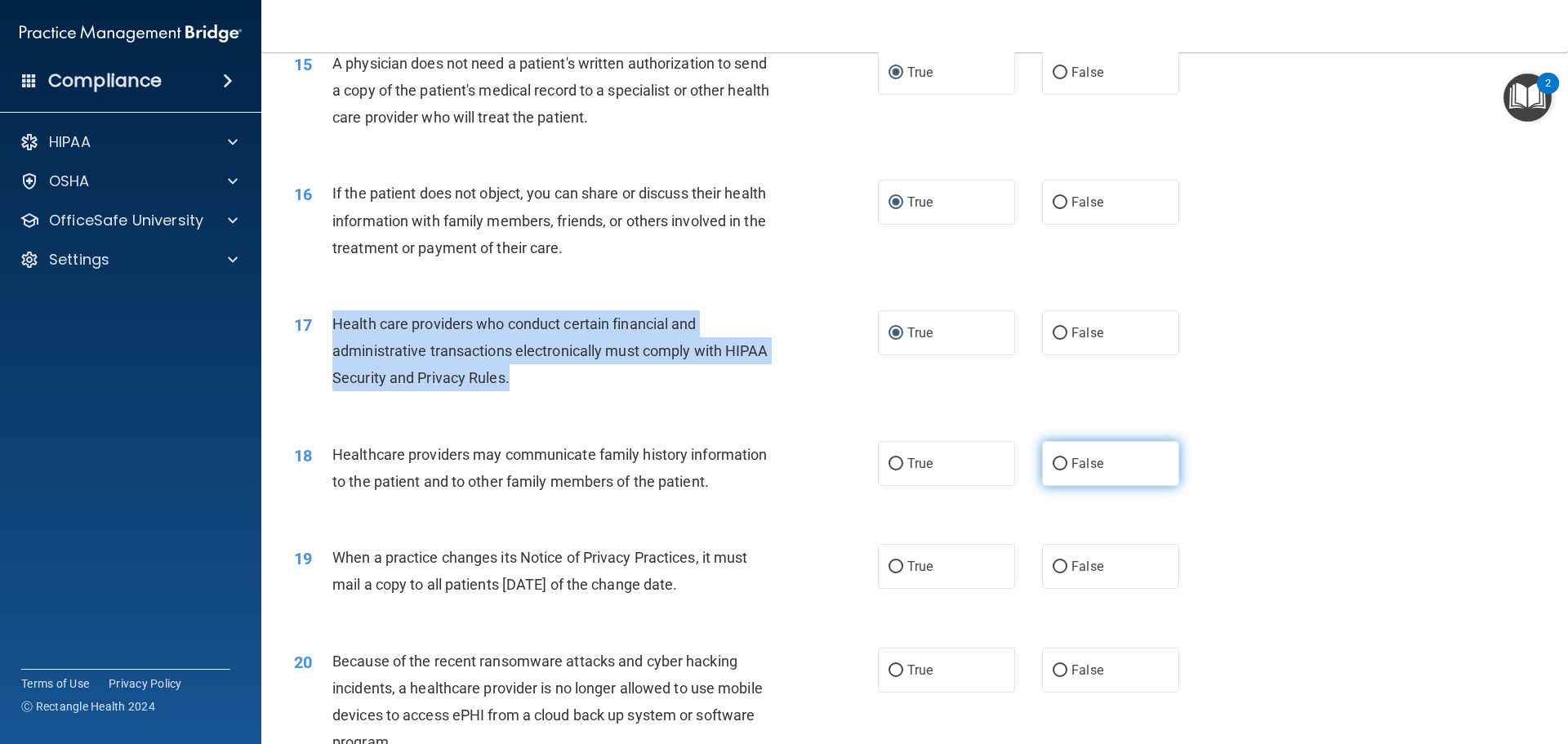
click at [1053, 464] on input "False" at bounding box center [1061, 464] width 15 height 12
radio input "true"
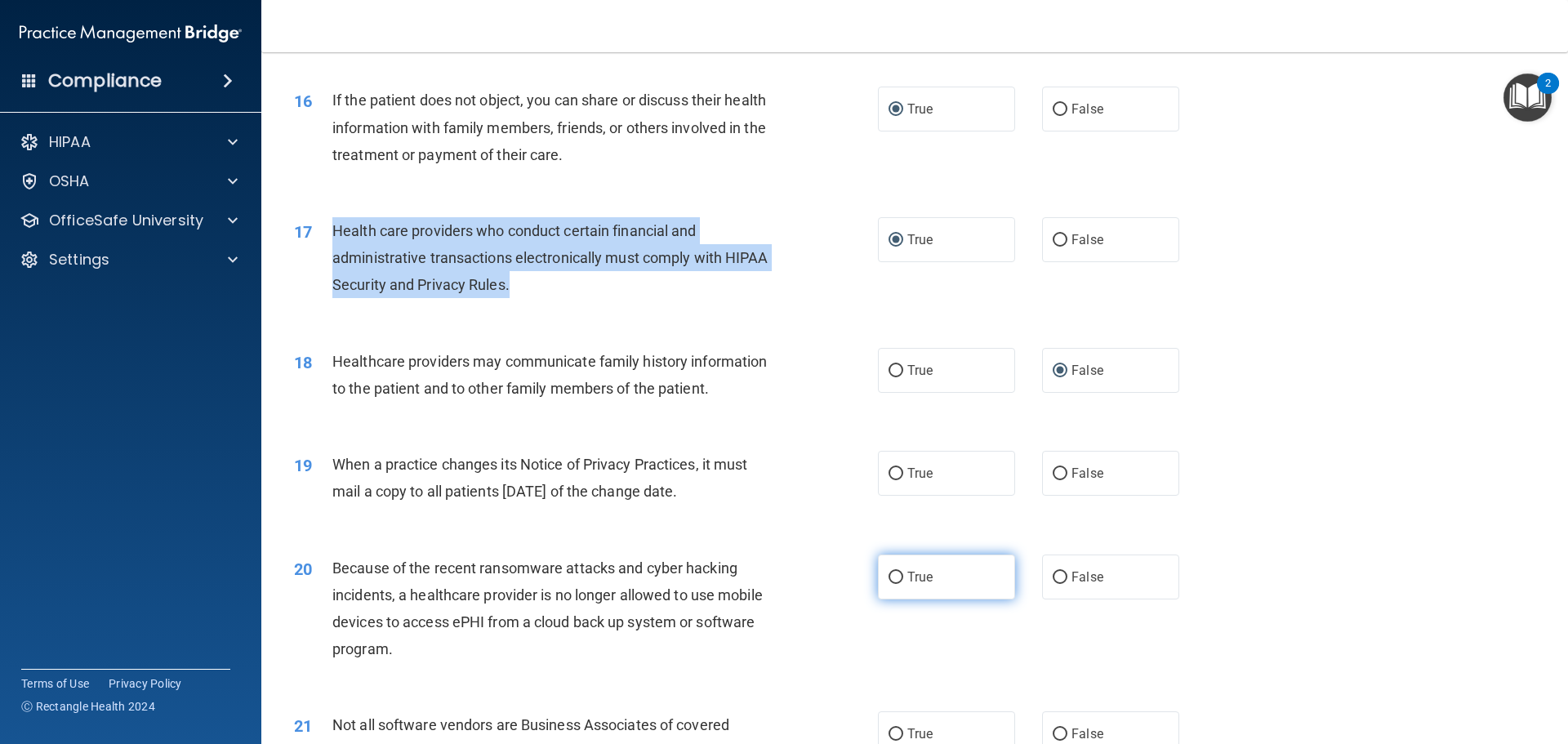
scroll to position [1960, 0]
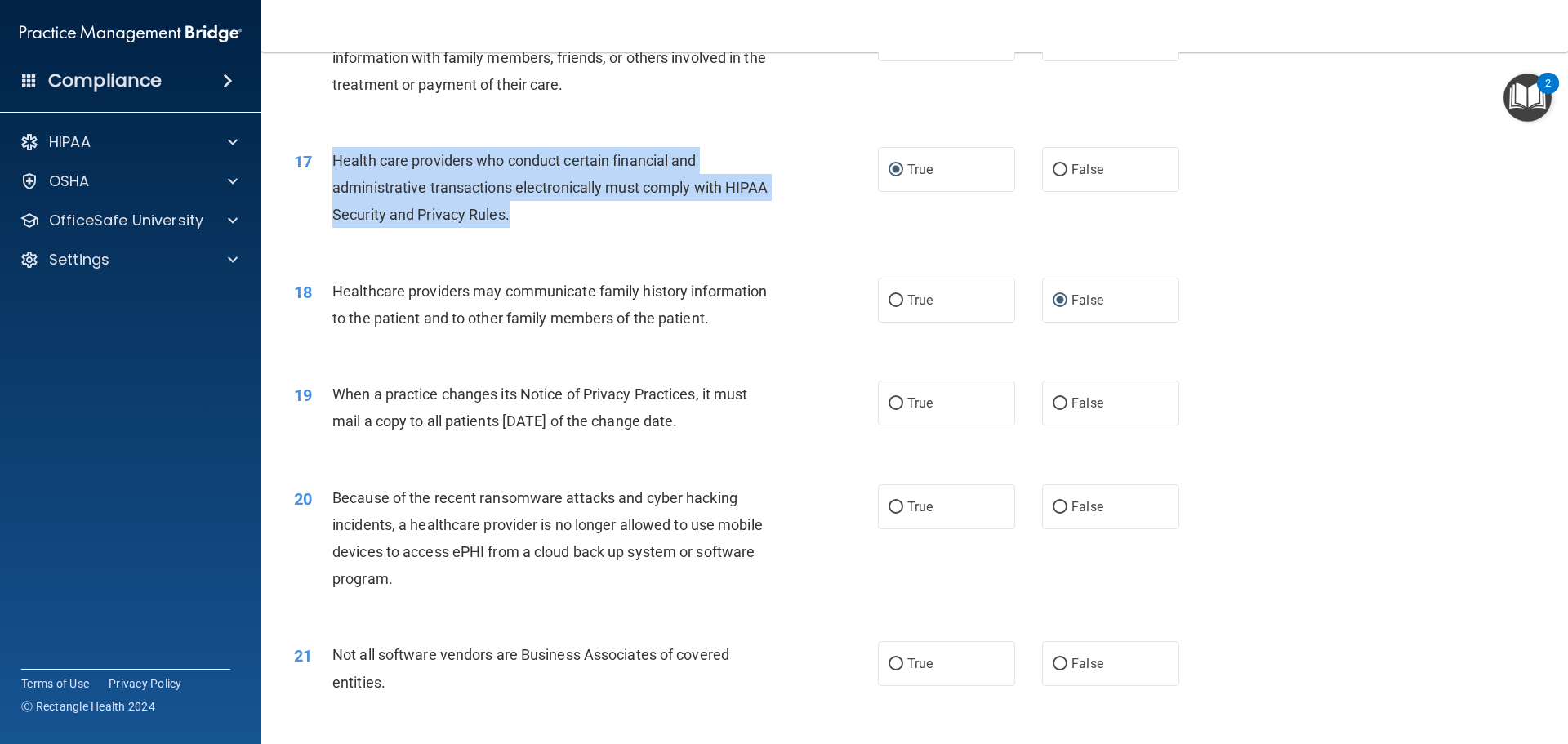
drag, startPoint x: 731, startPoint y: 422, endPoint x: 320, endPoint y: 403, distance: 411.4
click at [320, 403] on div "19 When a practice changes its Notice of Privacy Practices, it must mail a copy…" at bounding box center [586, 412] width 633 height 62
click at [1053, 402] on input "False" at bounding box center [1061, 403] width 15 height 12
radio input "true"
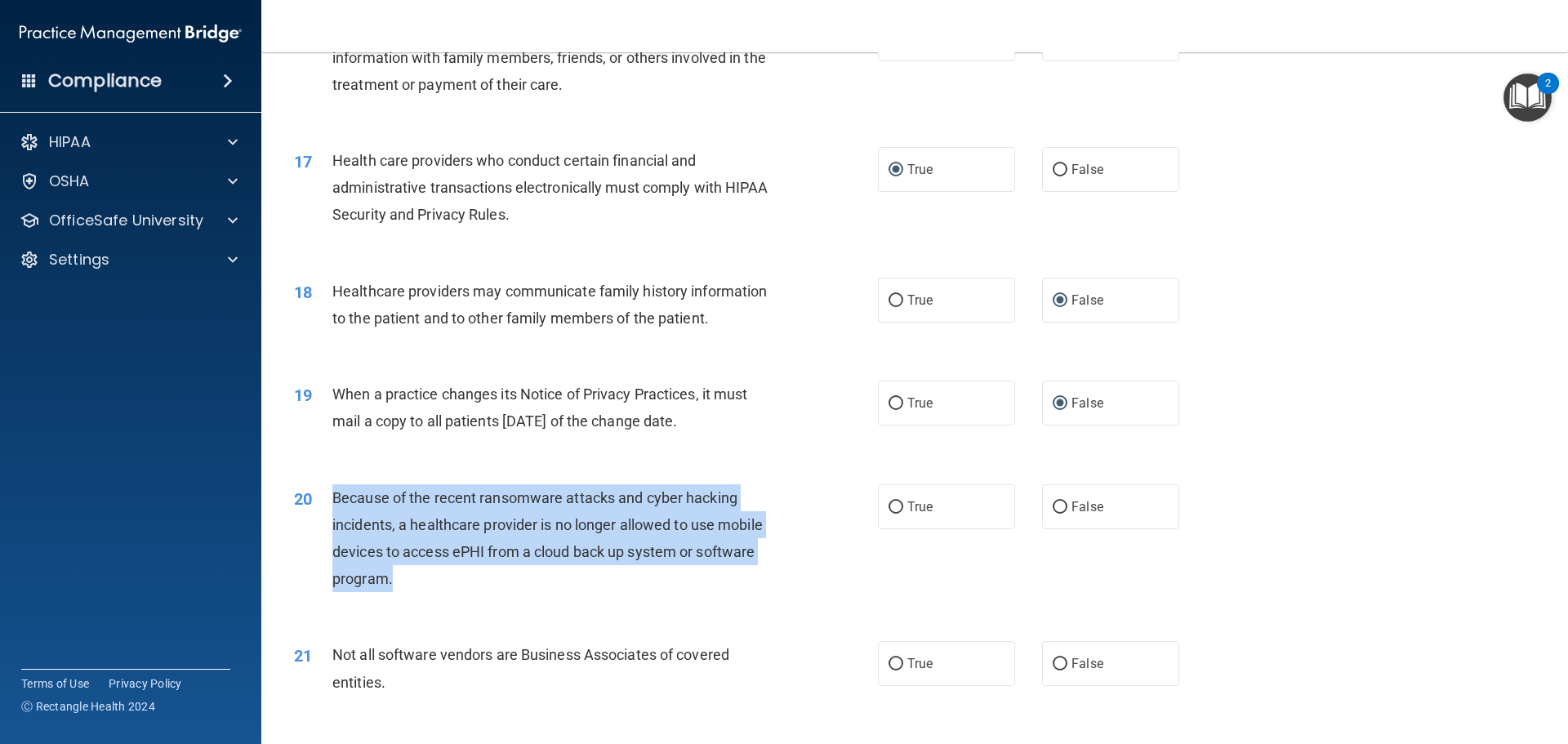
drag, startPoint x: 394, startPoint y: 579, endPoint x: 325, endPoint y: 509, distance: 98.3
click at [325, 509] on div "20 Because of the recent ransomware attacks and cyber hacking incidents, a heal…" at bounding box center [586, 542] width 633 height 116
drag, startPoint x: 1050, startPoint y: 508, endPoint x: 987, endPoint y: 525, distance: 65.3
click at [1053, 508] on input "False" at bounding box center [1061, 507] width 15 height 12
radio input "true"
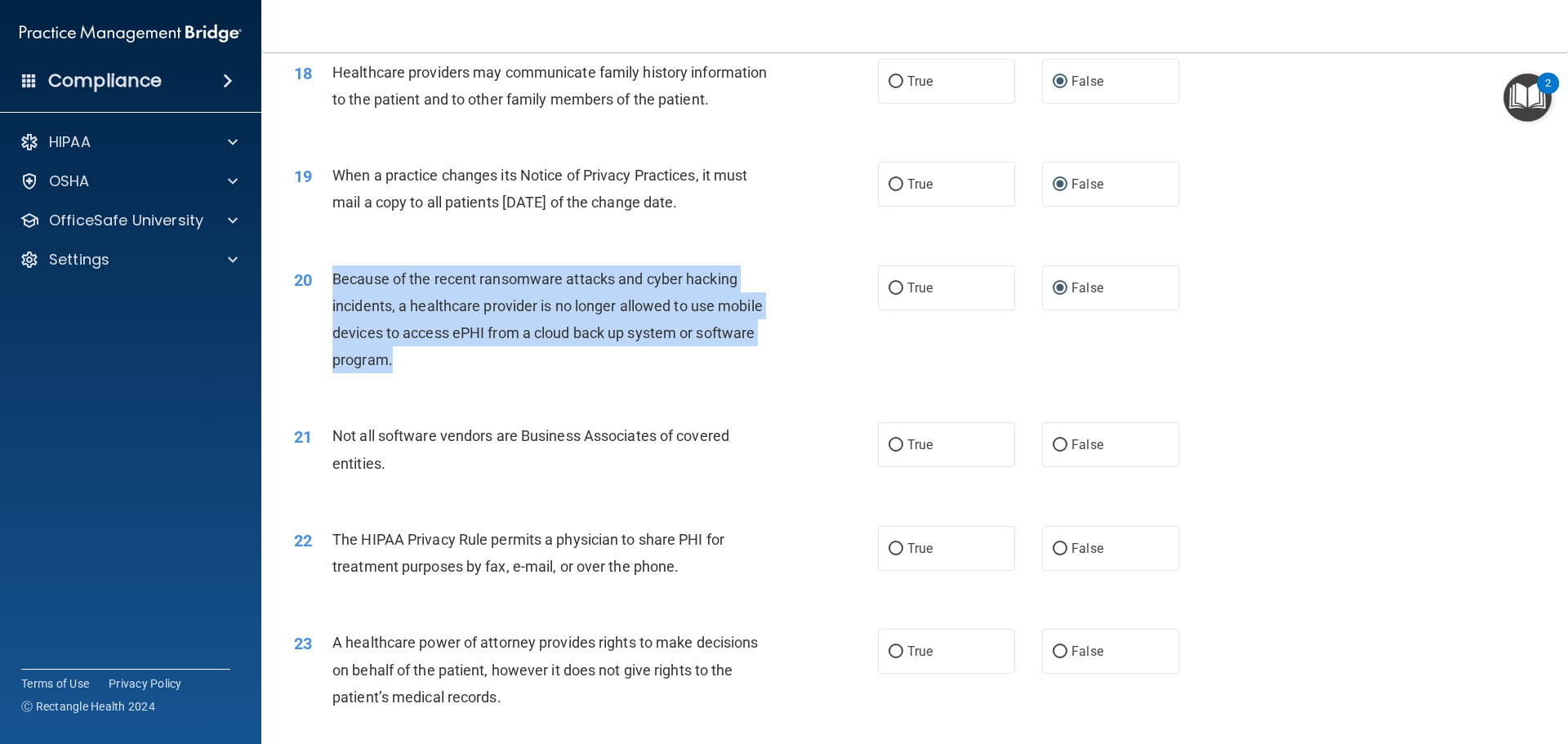
scroll to position [2205, 0]
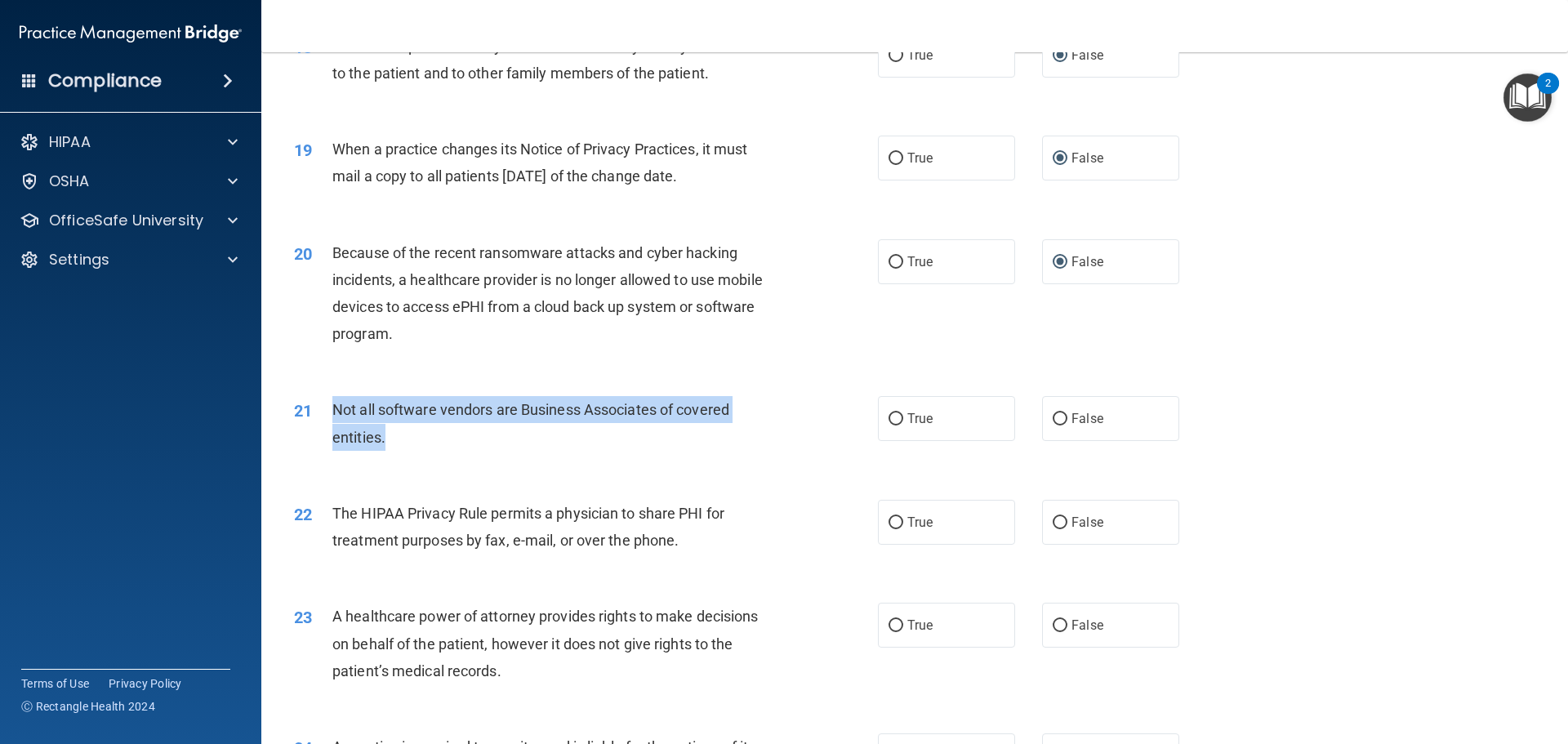
drag, startPoint x: 386, startPoint y: 441, endPoint x: 322, endPoint y: 408, distance: 72.0
click at [322, 408] on div "21 Not all software vendors are Business Associates of covered entities." at bounding box center [586, 426] width 633 height 62
click at [888, 417] on input "True" at bounding box center [896, 419] width 15 height 12
radio input "true"
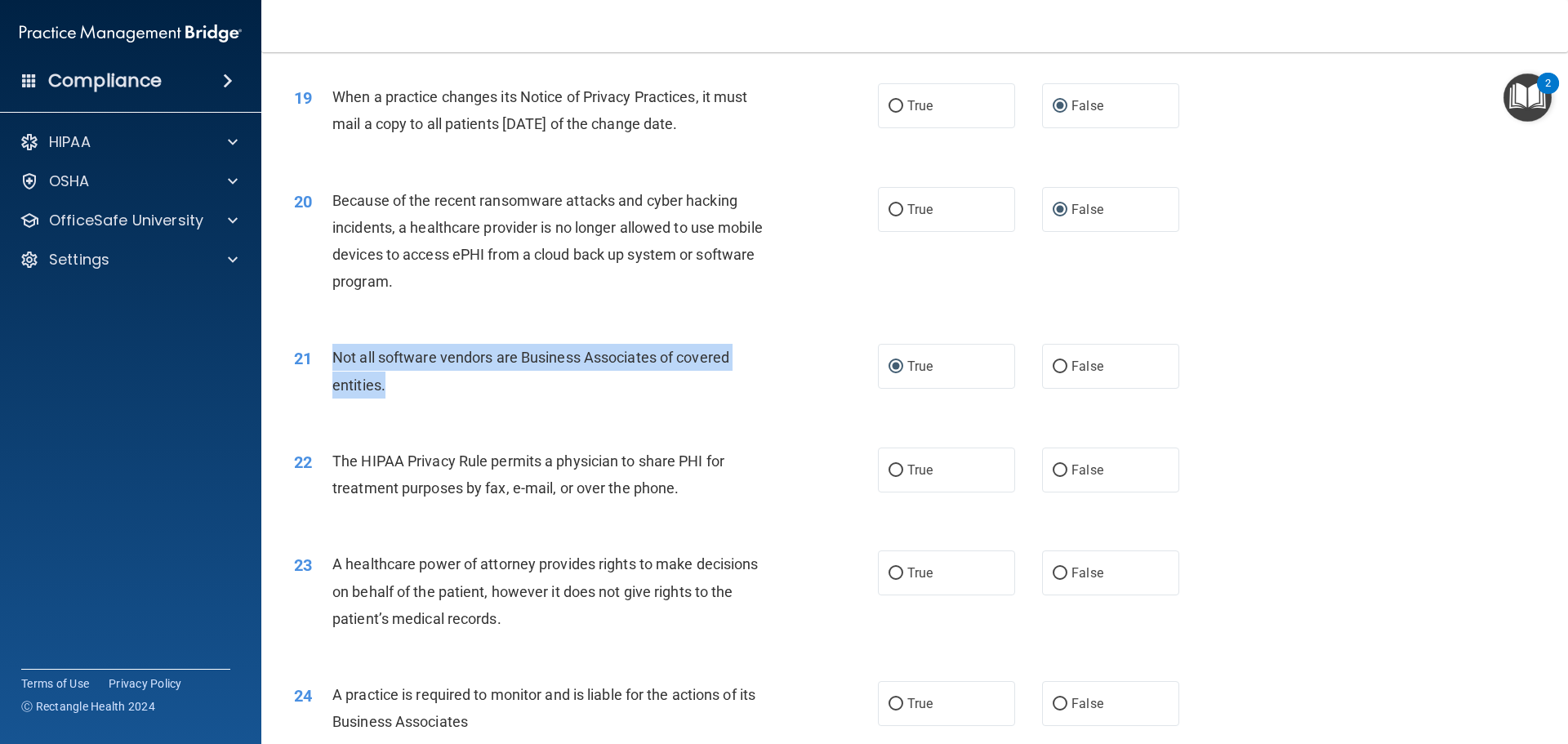
scroll to position [2287, 0]
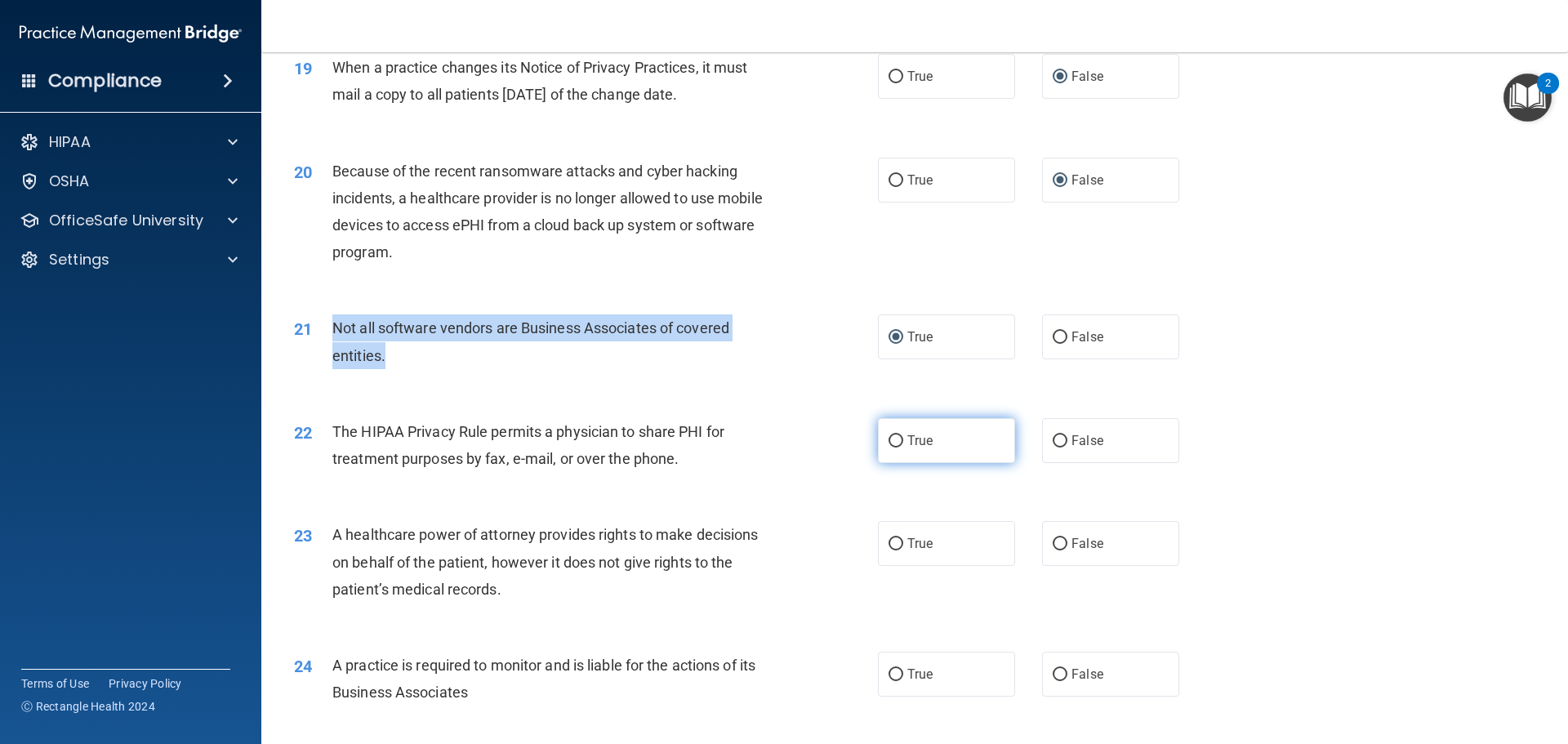
click at [897, 443] on input "True" at bounding box center [896, 440] width 15 height 12
radio input "true"
click at [1053, 544] on input "False" at bounding box center [1061, 544] width 15 height 12
radio input "true"
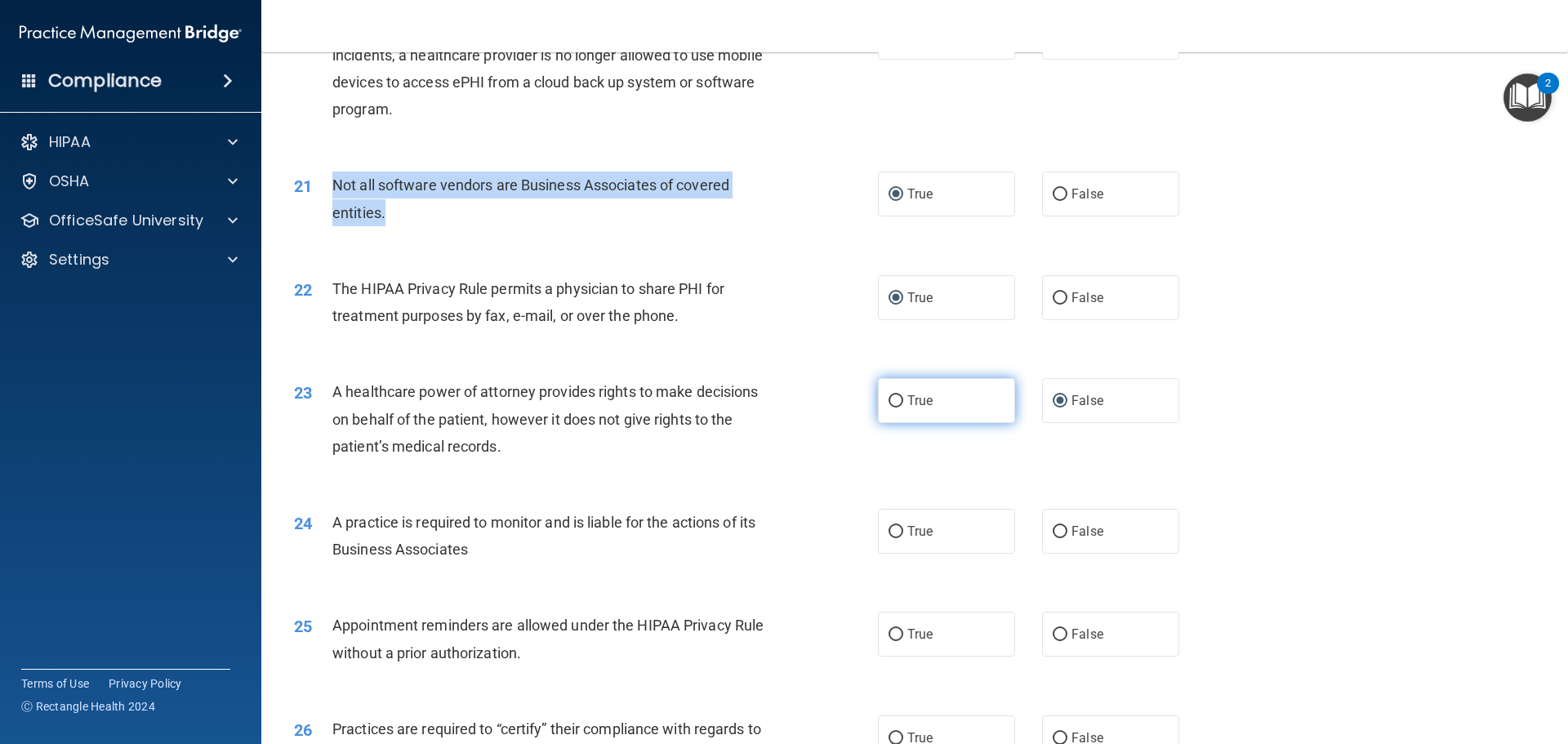
scroll to position [2450, 0]
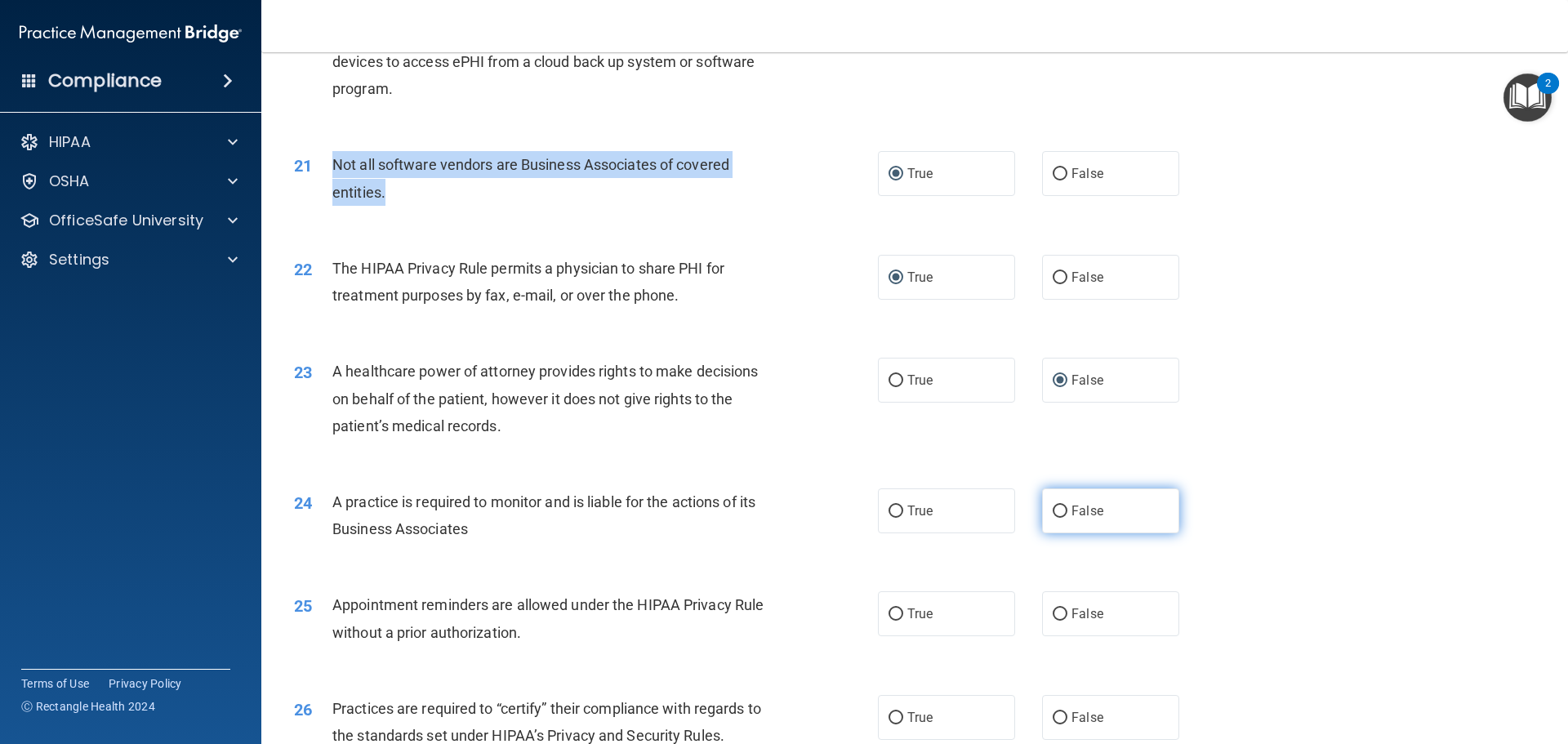
click at [1053, 514] on input "False" at bounding box center [1061, 511] width 15 height 12
radio input "true"
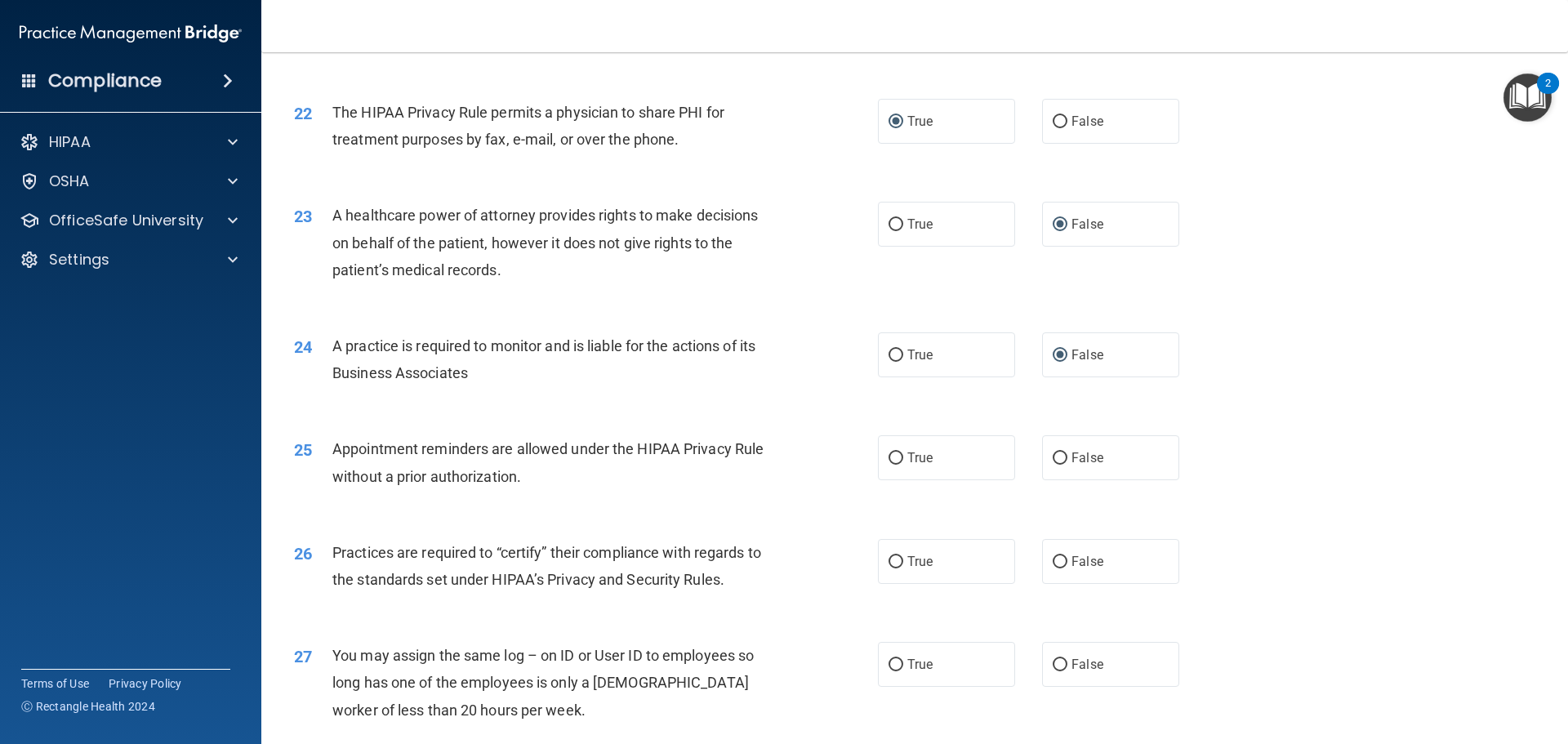
scroll to position [2614, 0]
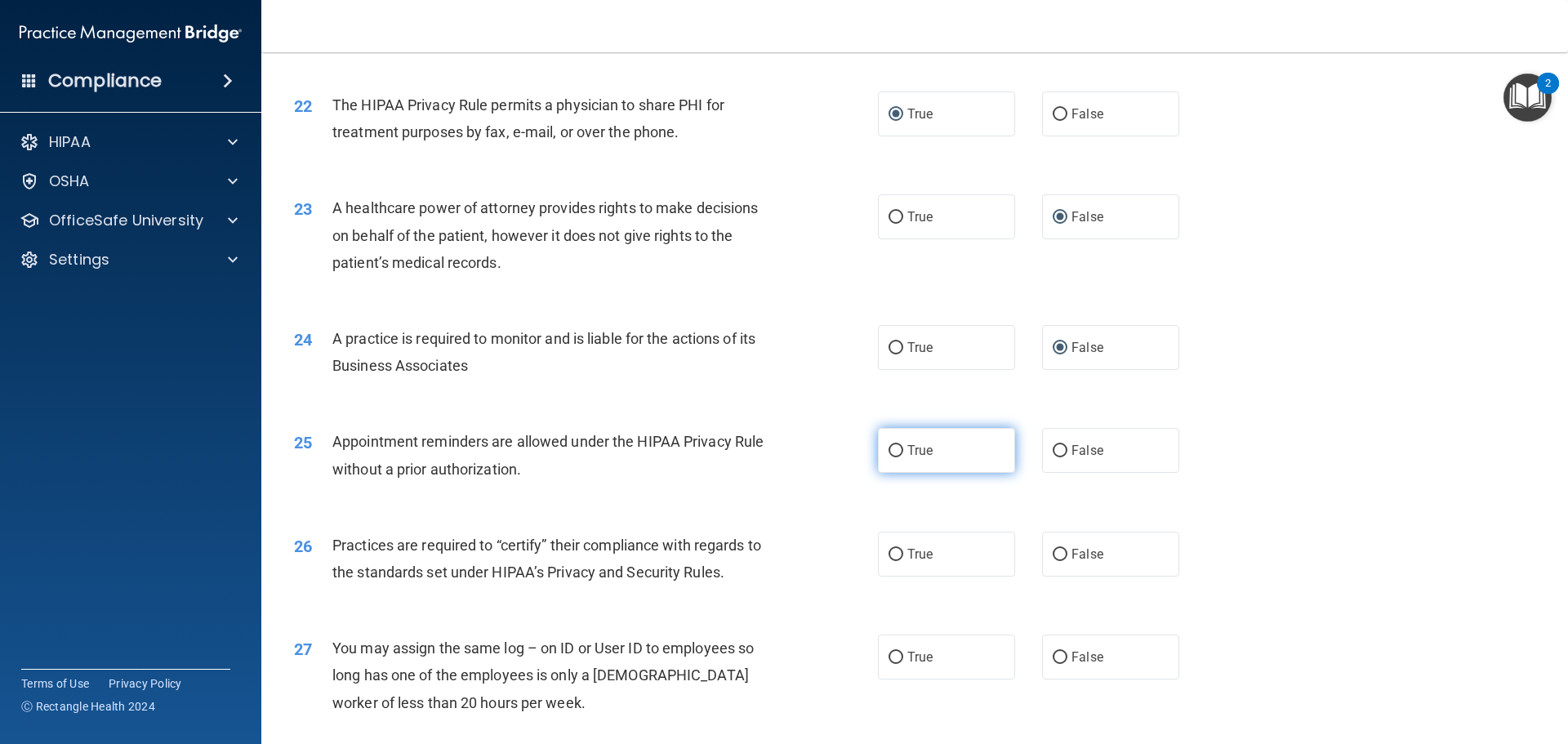
click at [888, 448] on input "True" at bounding box center [896, 451] width 15 height 12
radio input "true"
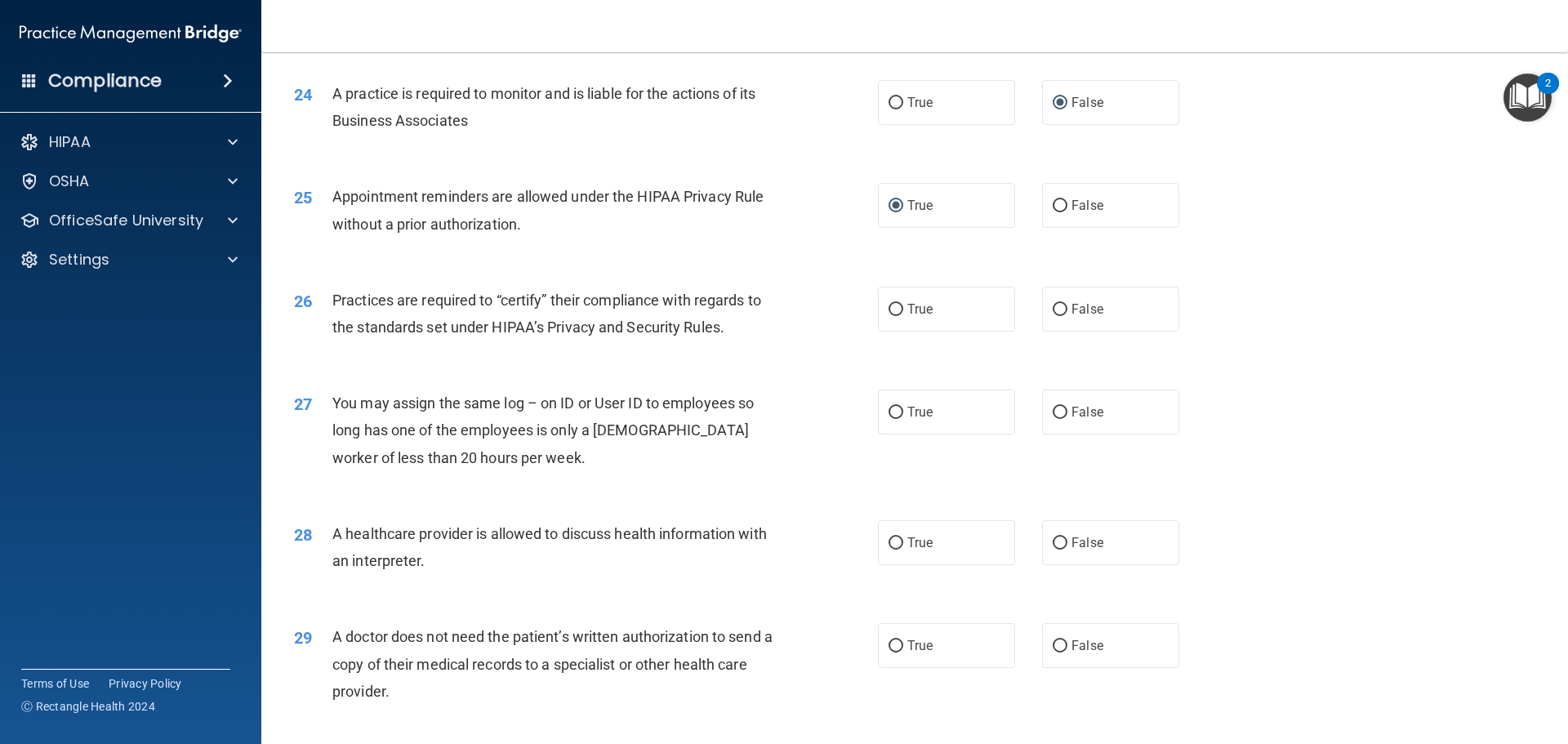
scroll to position [2940, 0]
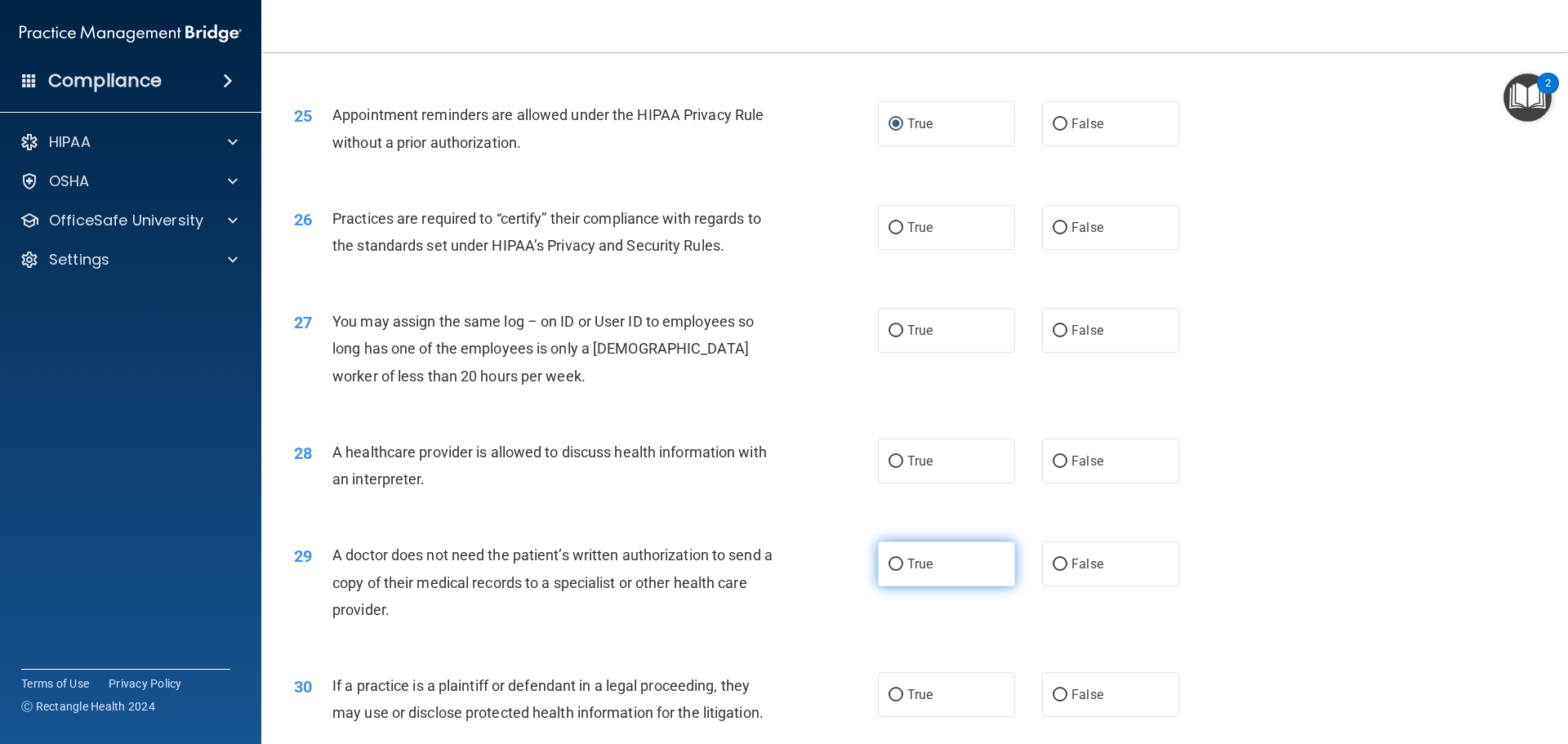
click at [888, 566] on input "True" at bounding box center [896, 564] width 15 height 12
radio input "true"
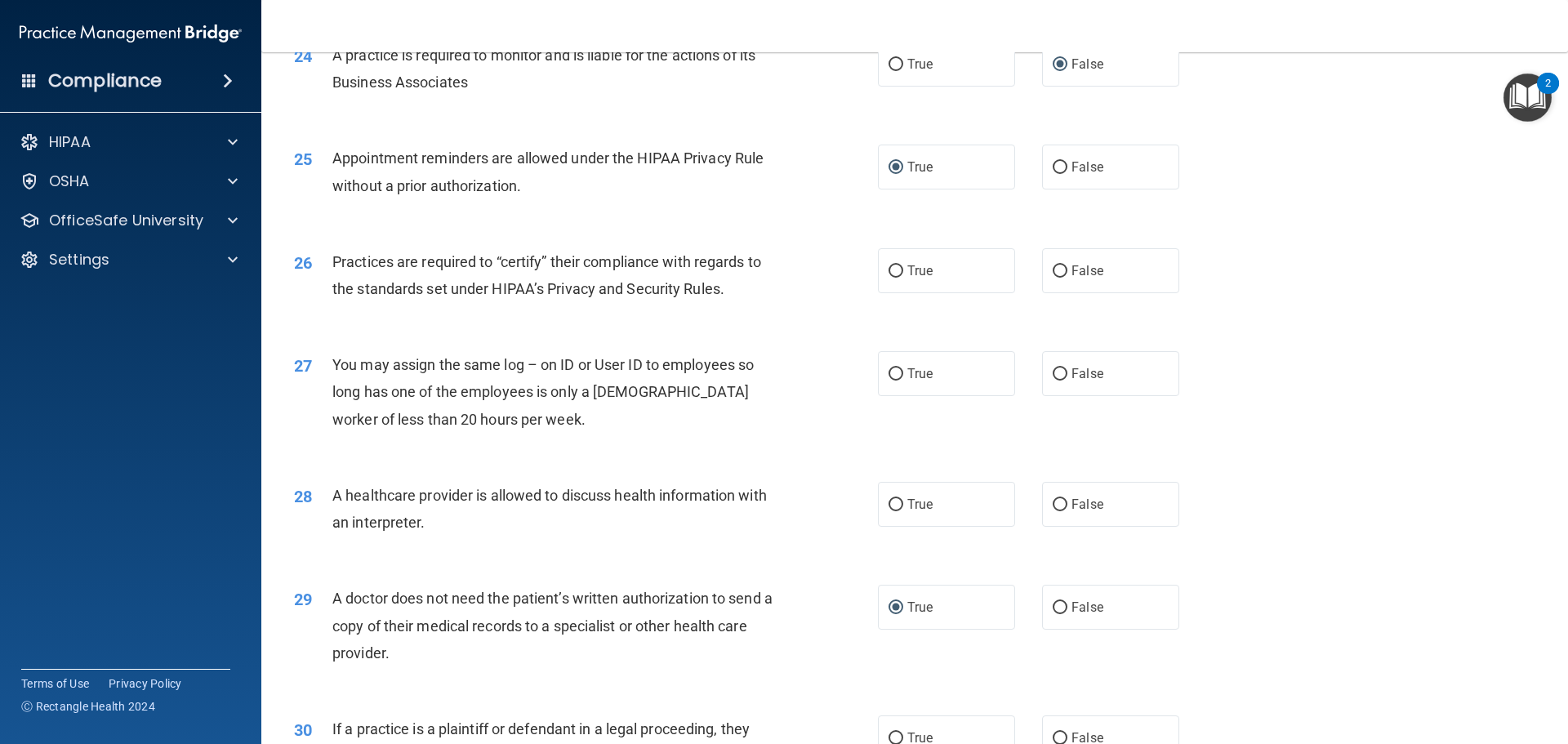
scroll to position [2859, 0]
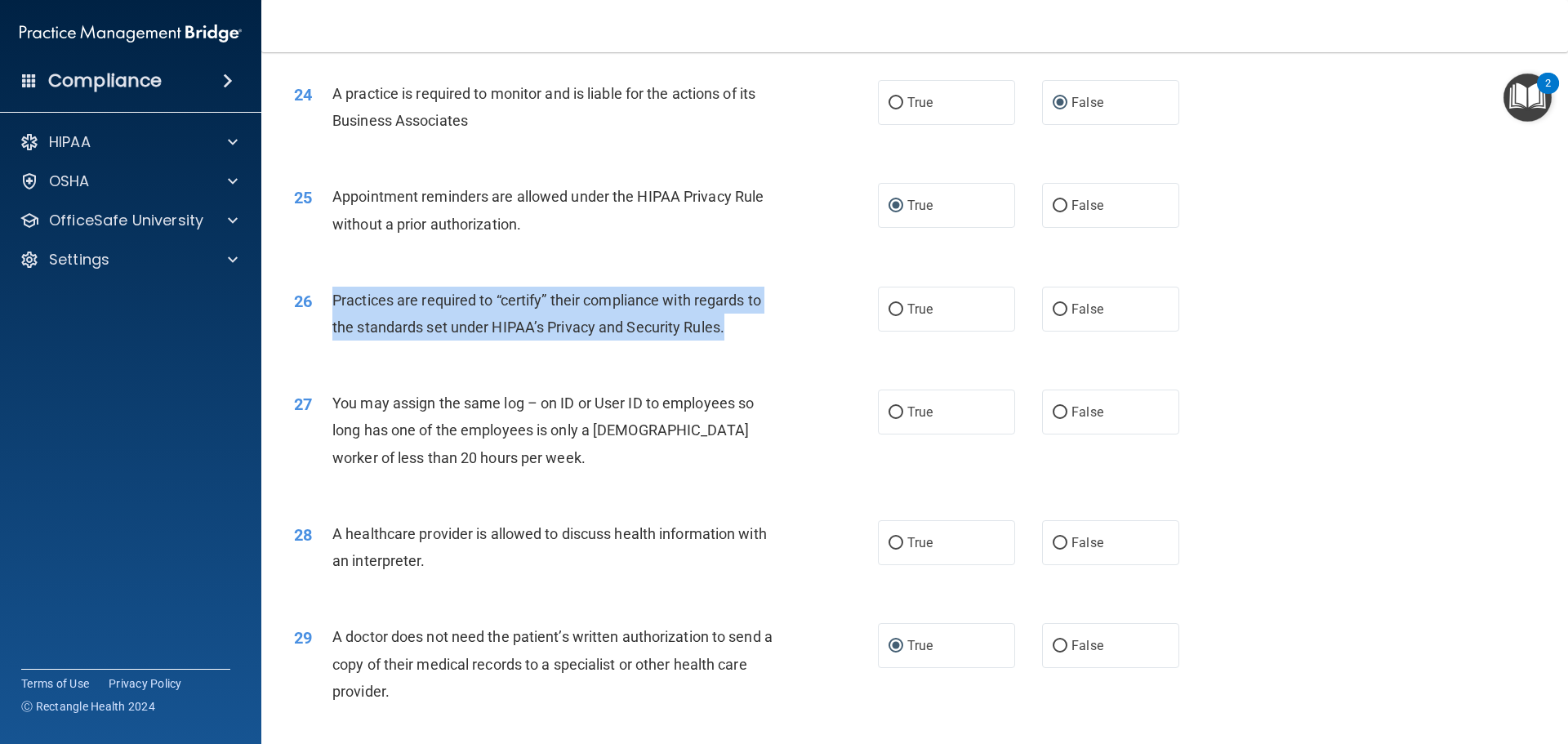
drag, startPoint x: 730, startPoint y: 332, endPoint x: 321, endPoint y: 296, distance: 410.6
click at [321, 296] on div "26 Practices are required to “certify” their compliance with regards to the sta…" at bounding box center [586, 318] width 633 height 62
click at [1053, 311] on input "False" at bounding box center [1061, 309] width 15 height 12
radio input "true"
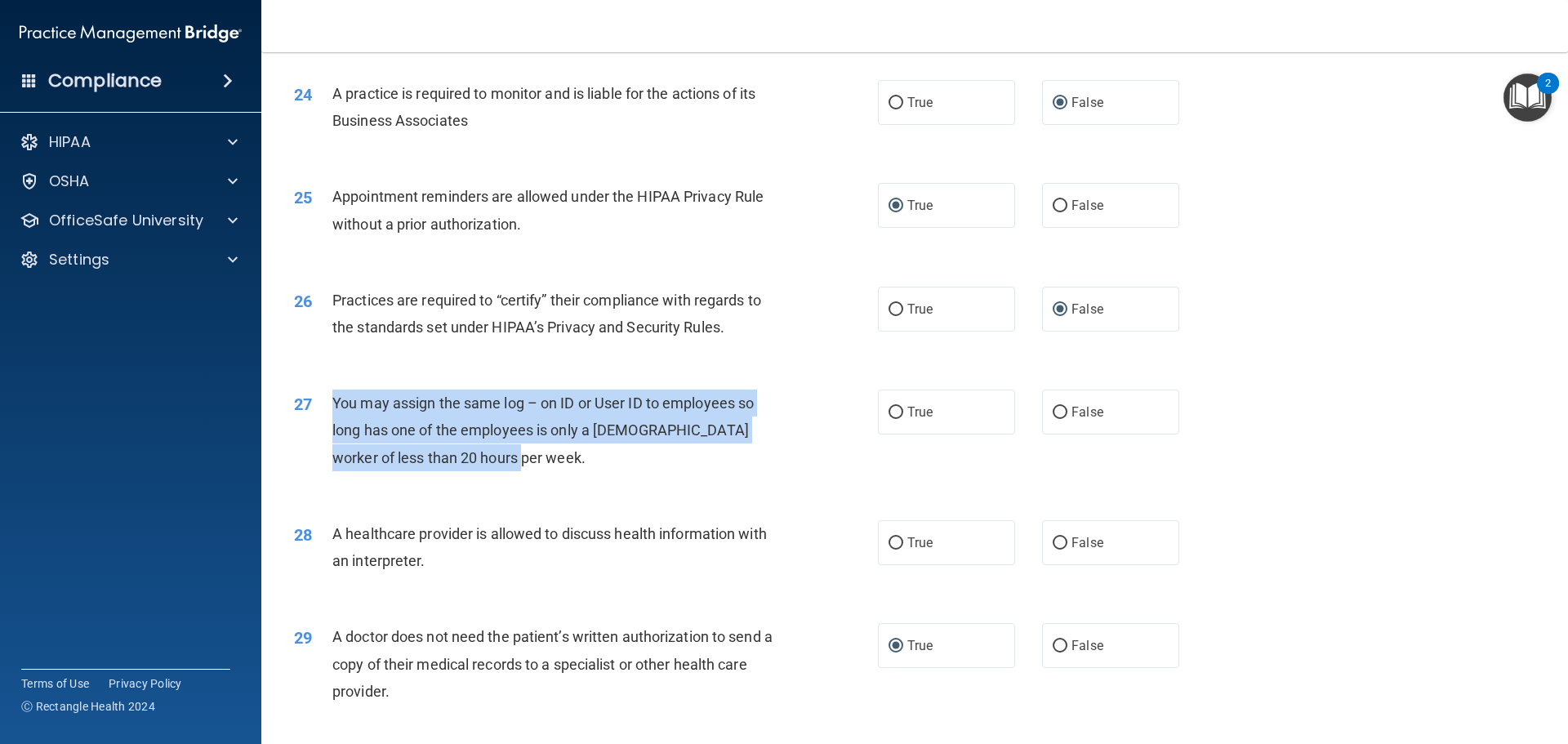
drag, startPoint x: 502, startPoint y: 457, endPoint x: 322, endPoint y: 404, distance: 187.6
click at [322, 404] on div "27 You may assign the same log – on ID or User ID to employees so long has one …" at bounding box center [586, 434] width 633 height 89
click at [1053, 415] on input "False" at bounding box center [1061, 413] width 15 height 12
radio input "true"
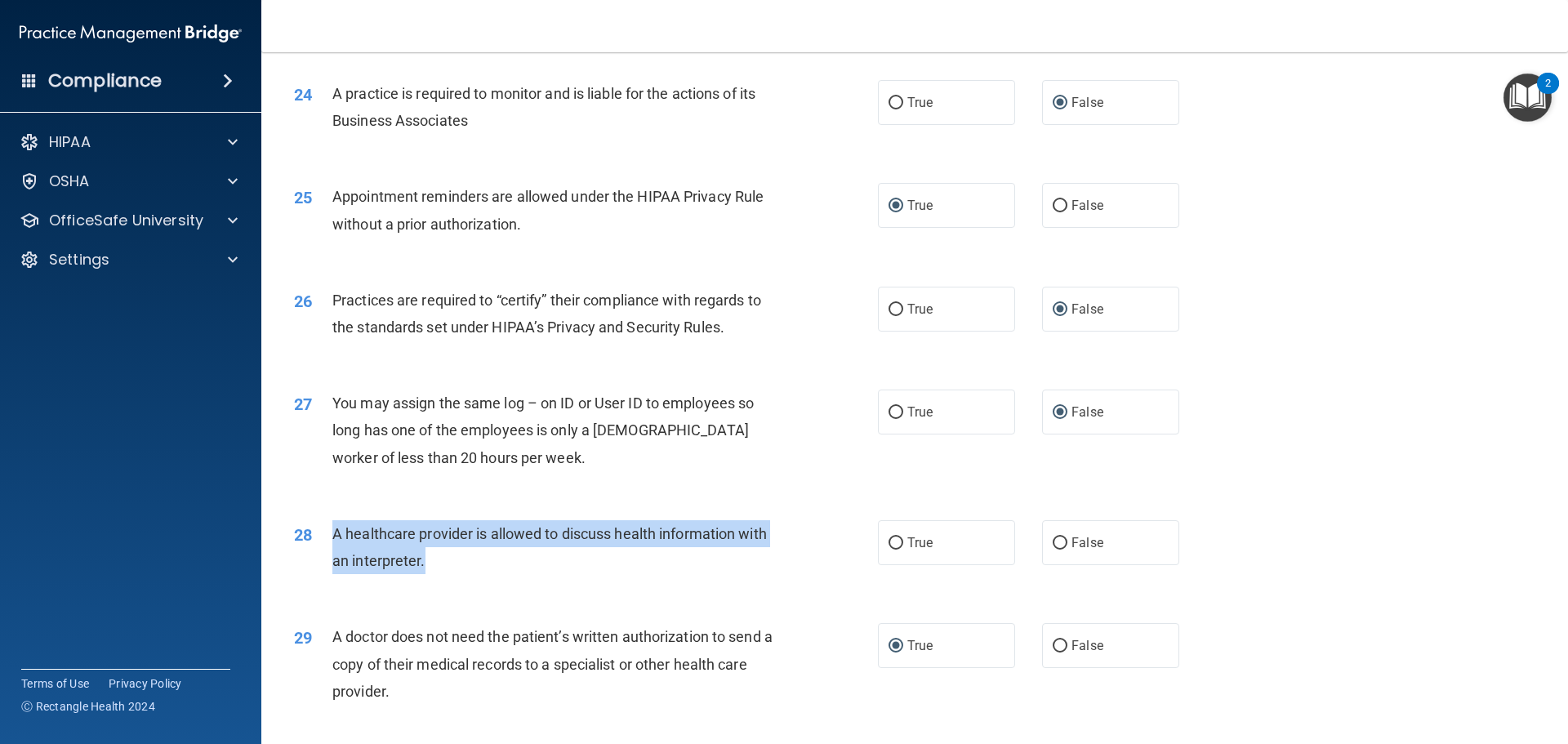
drag, startPoint x: 427, startPoint y: 560, endPoint x: 324, endPoint y: 529, distance: 107.6
click at [324, 529] on div "28 A healthcare provider is allowed to discuss health information with an inter…" at bounding box center [586, 551] width 633 height 62
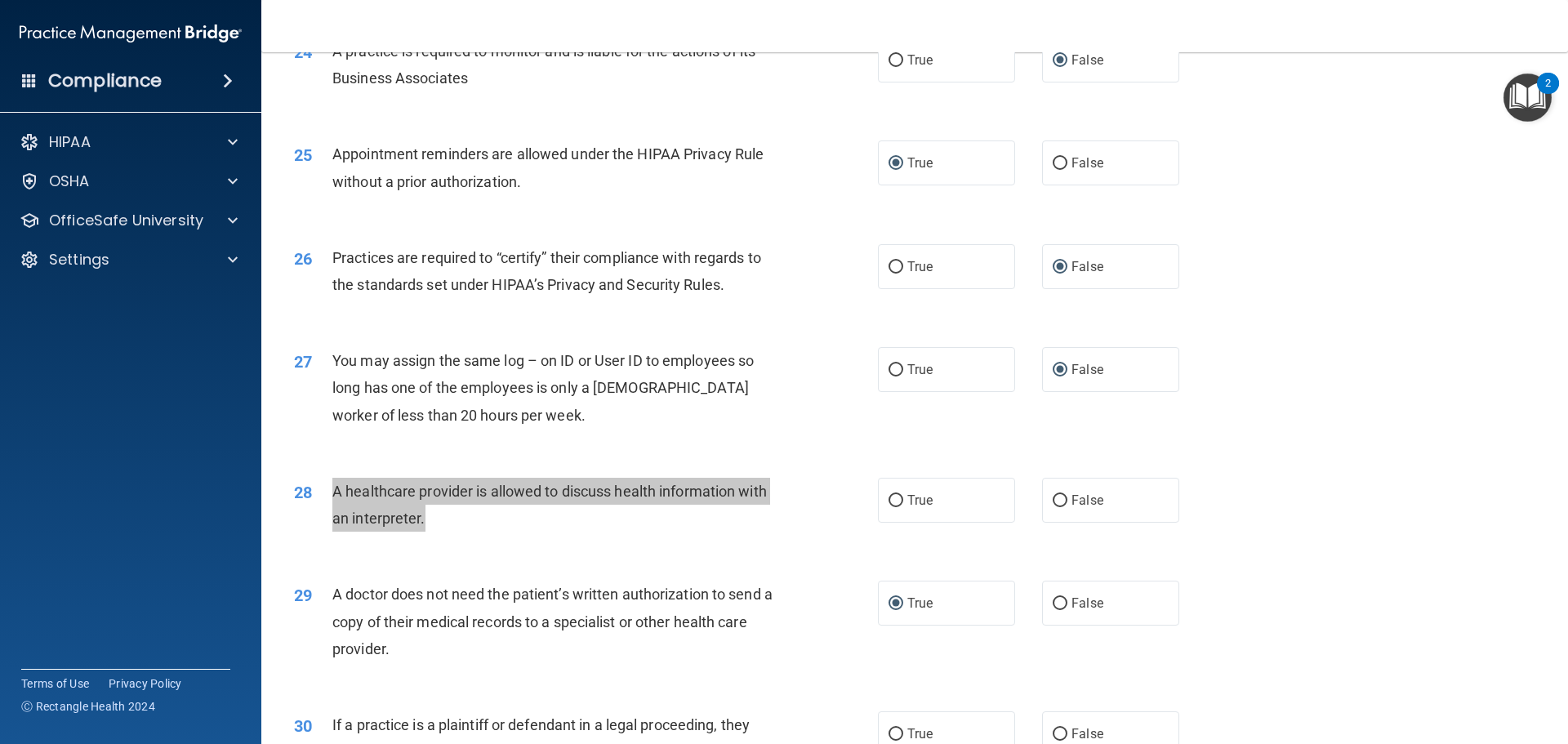
scroll to position [2940, 0]
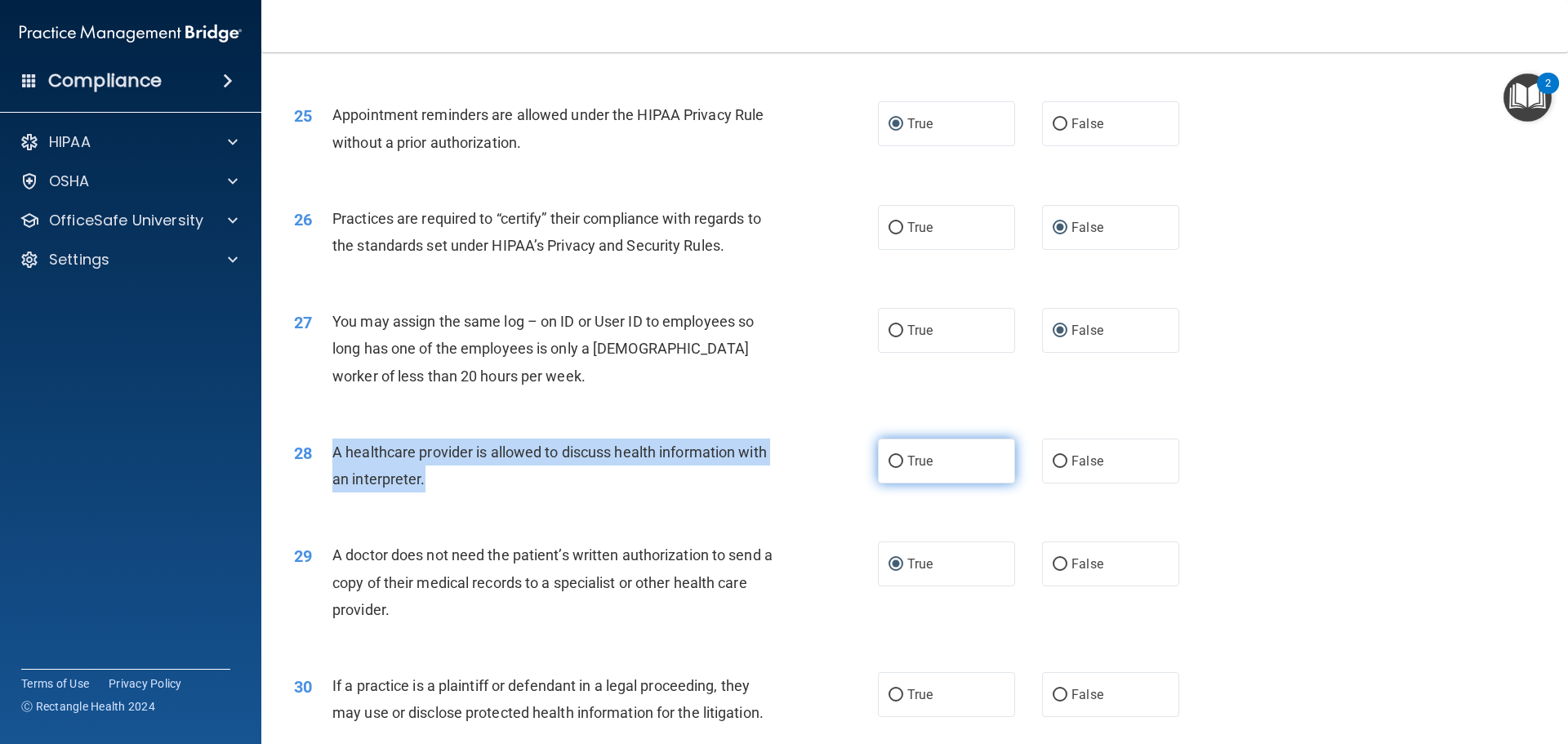
click at [888, 461] on input "True" at bounding box center [896, 461] width 15 height 12
radio input "true"
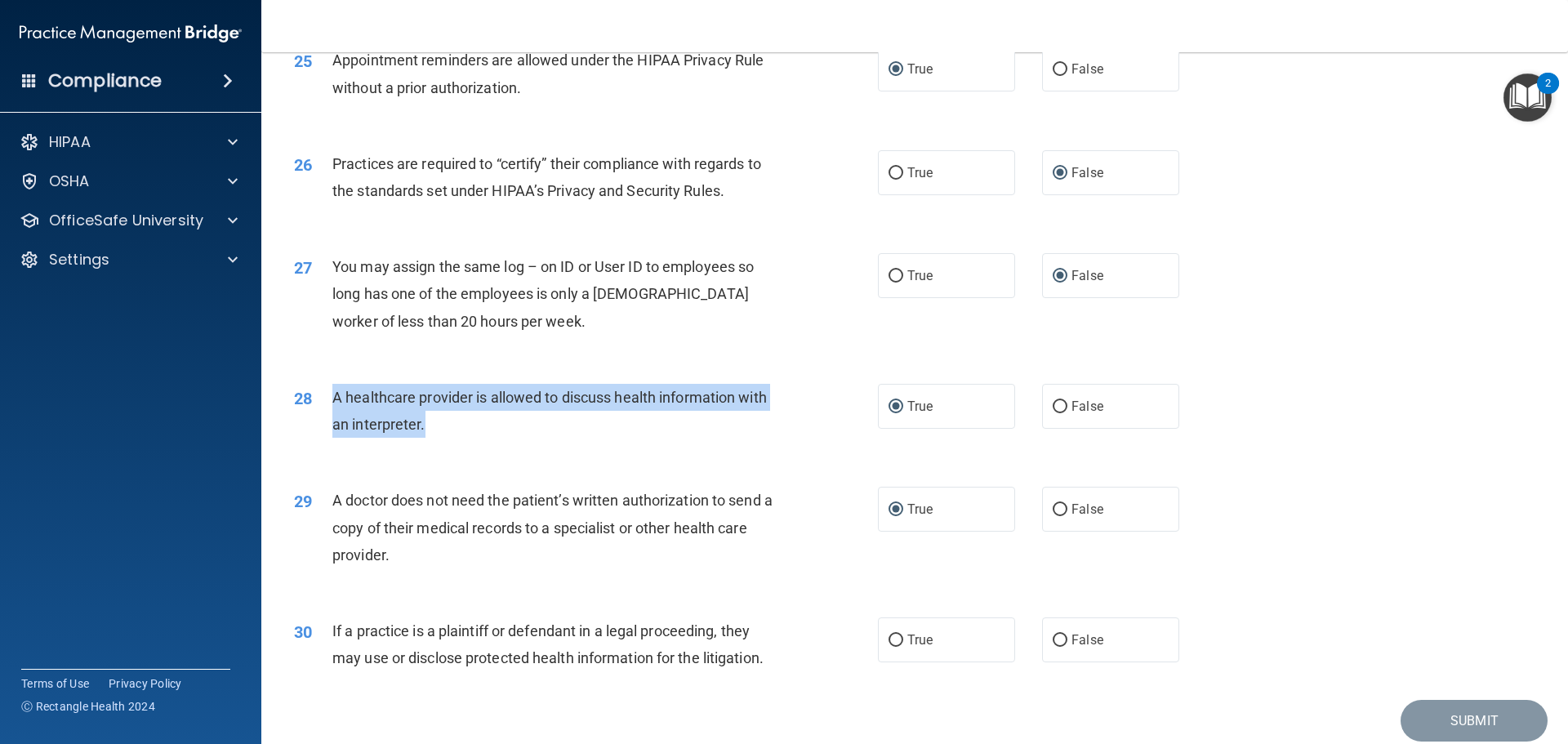
scroll to position [3058, 0]
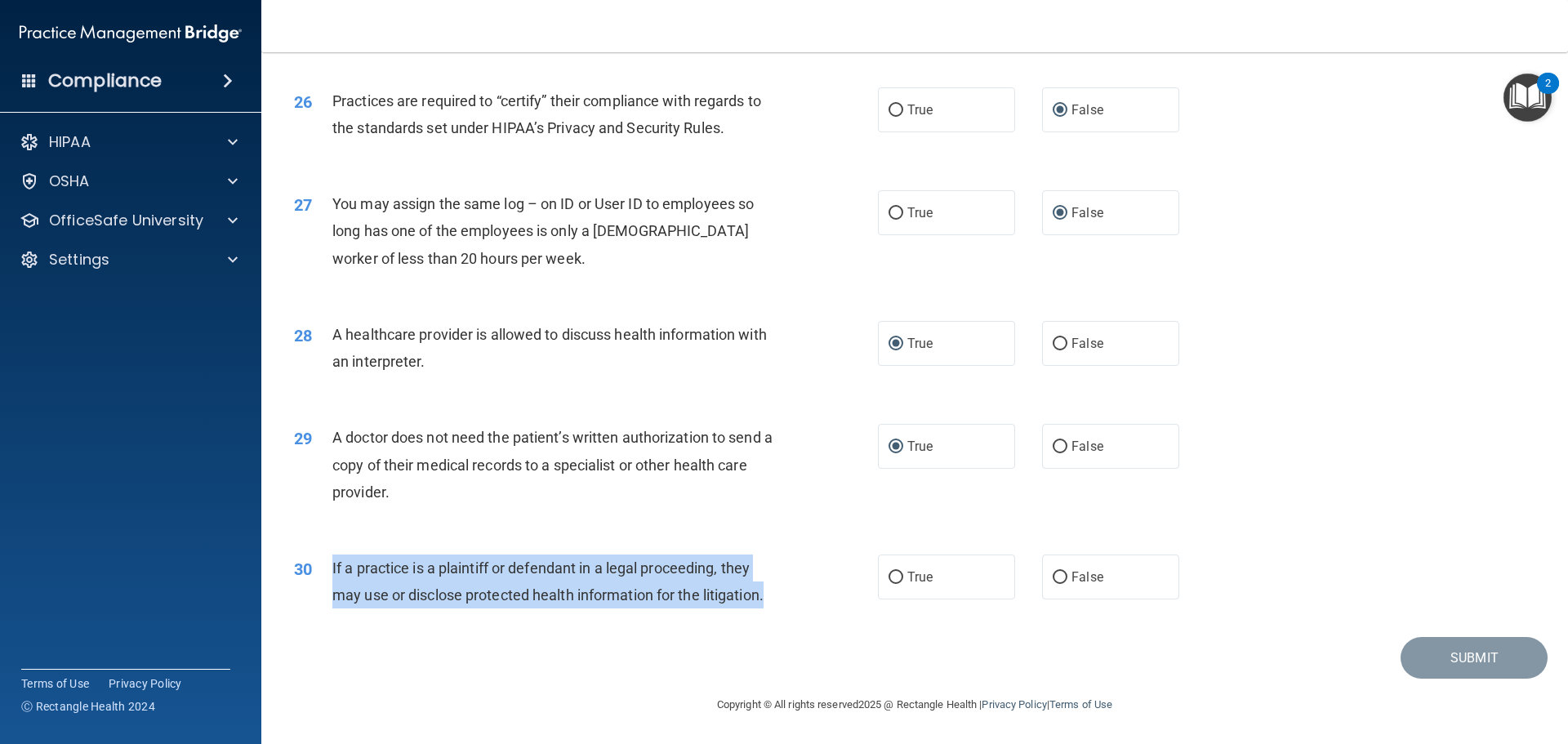
drag, startPoint x: 767, startPoint y: 595, endPoint x: 326, endPoint y: 561, distance: 442.3
click at [326, 561] on div "30 If a practice is a plaintiff or defendant in a legal proceeding, they may us…" at bounding box center [586, 586] width 633 height 62
click at [888, 579] on input "True" at bounding box center [896, 577] width 15 height 12
radio input "true"
click at [1440, 656] on button "Submit" at bounding box center [1474, 657] width 147 height 42
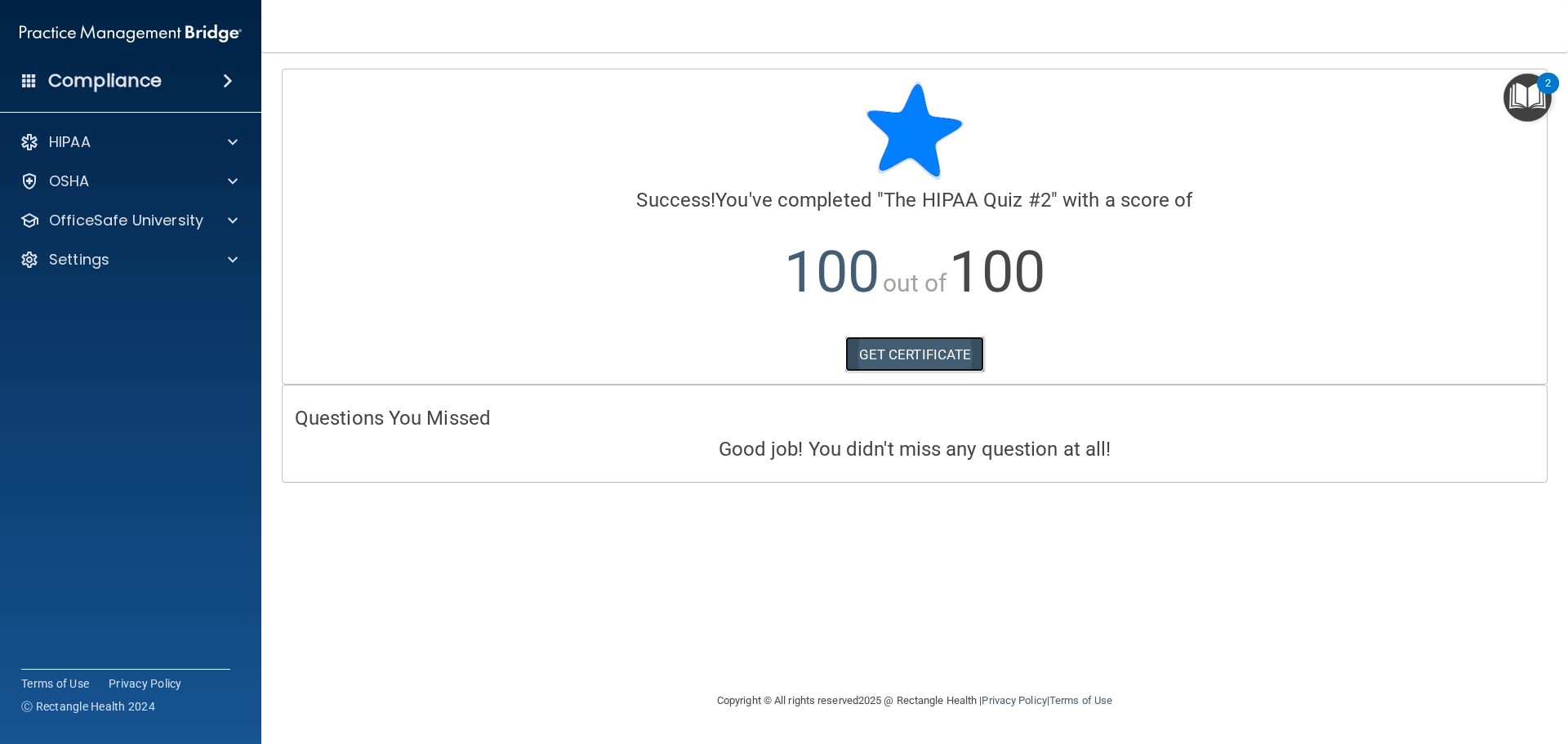
click at [860, 358] on link "GET CERTIFICATE" at bounding box center [915, 354] width 140 height 36
click at [59, 142] on p "HIPAA" at bounding box center [70, 142] width 42 height 20
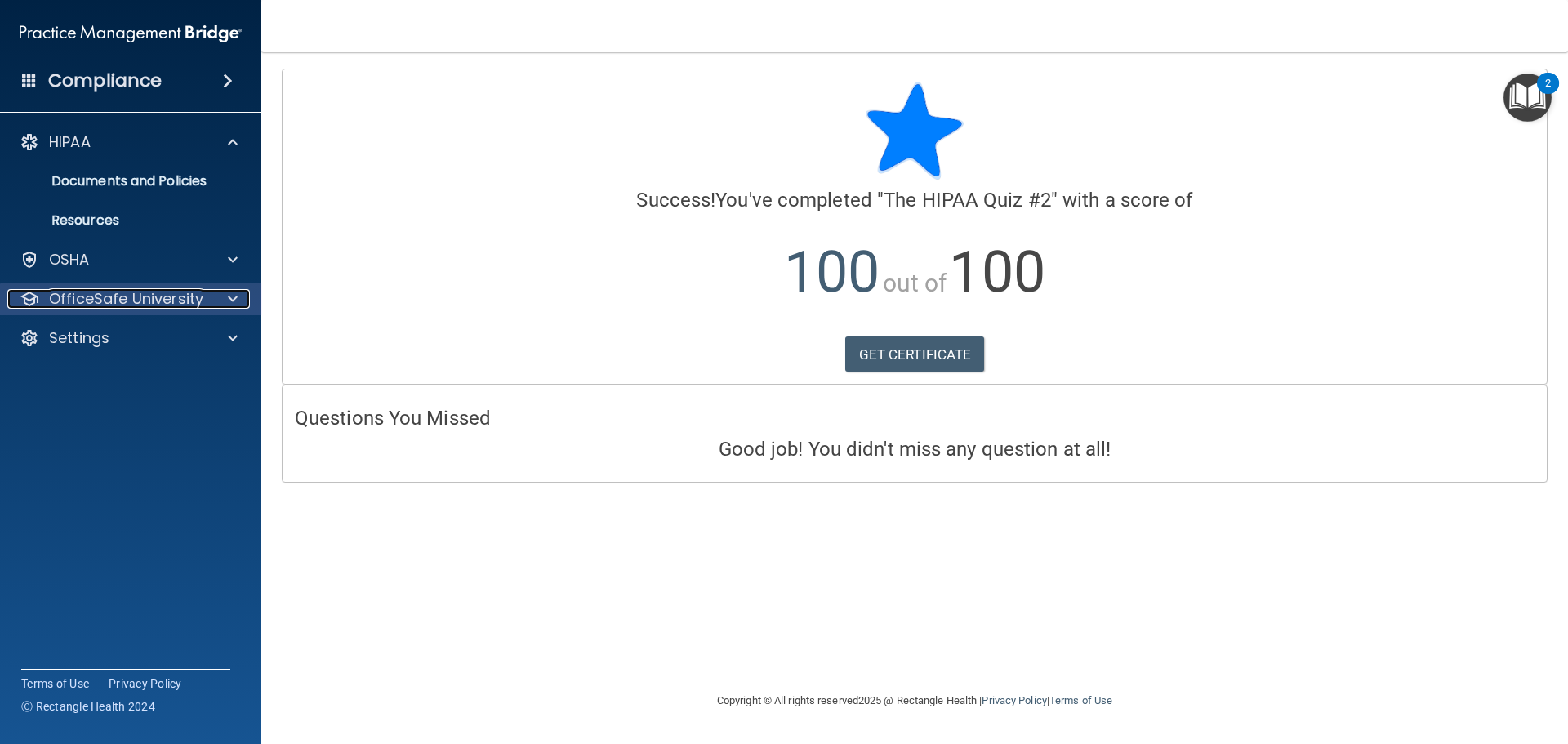
click at [90, 295] on p "OfficeSafe University" at bounding box center [127, 298] width 155 height 20
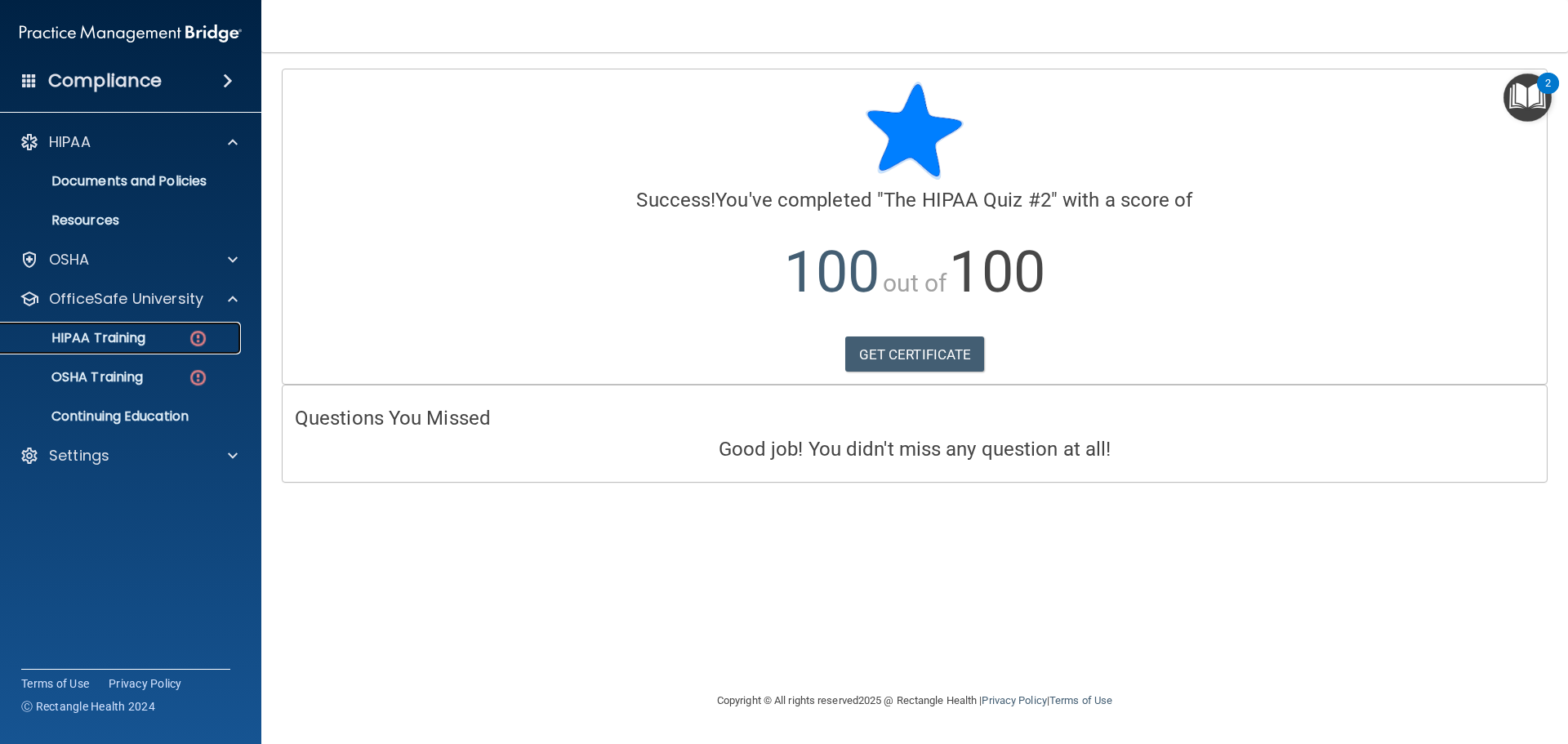
click at [163, 345] on div "HIPAA Training" at bounding box center [121, 338] width 223 height 17
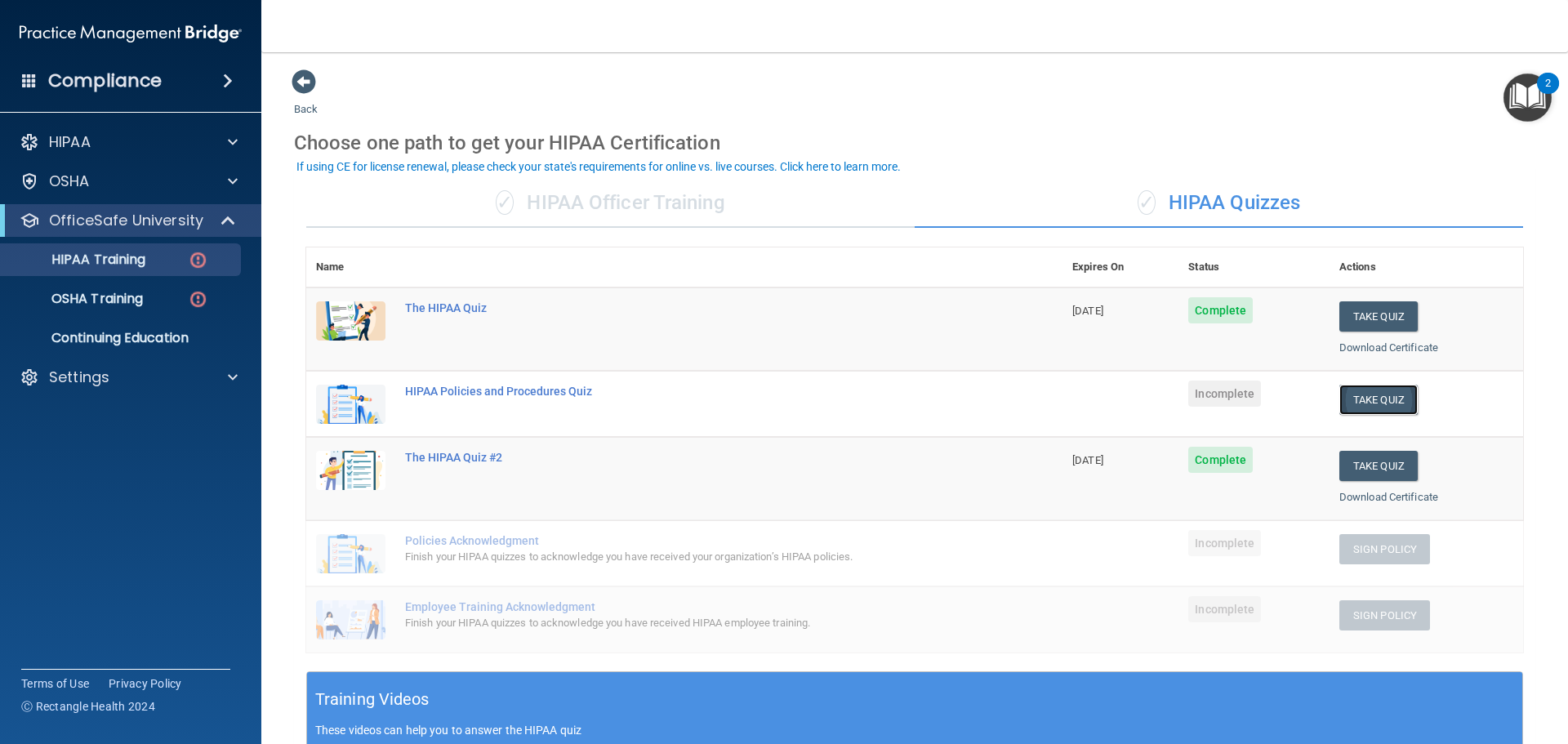
click at [1365, 404] on button "Take Quiz" at bounding box center [1378, 399] width 78 height 30
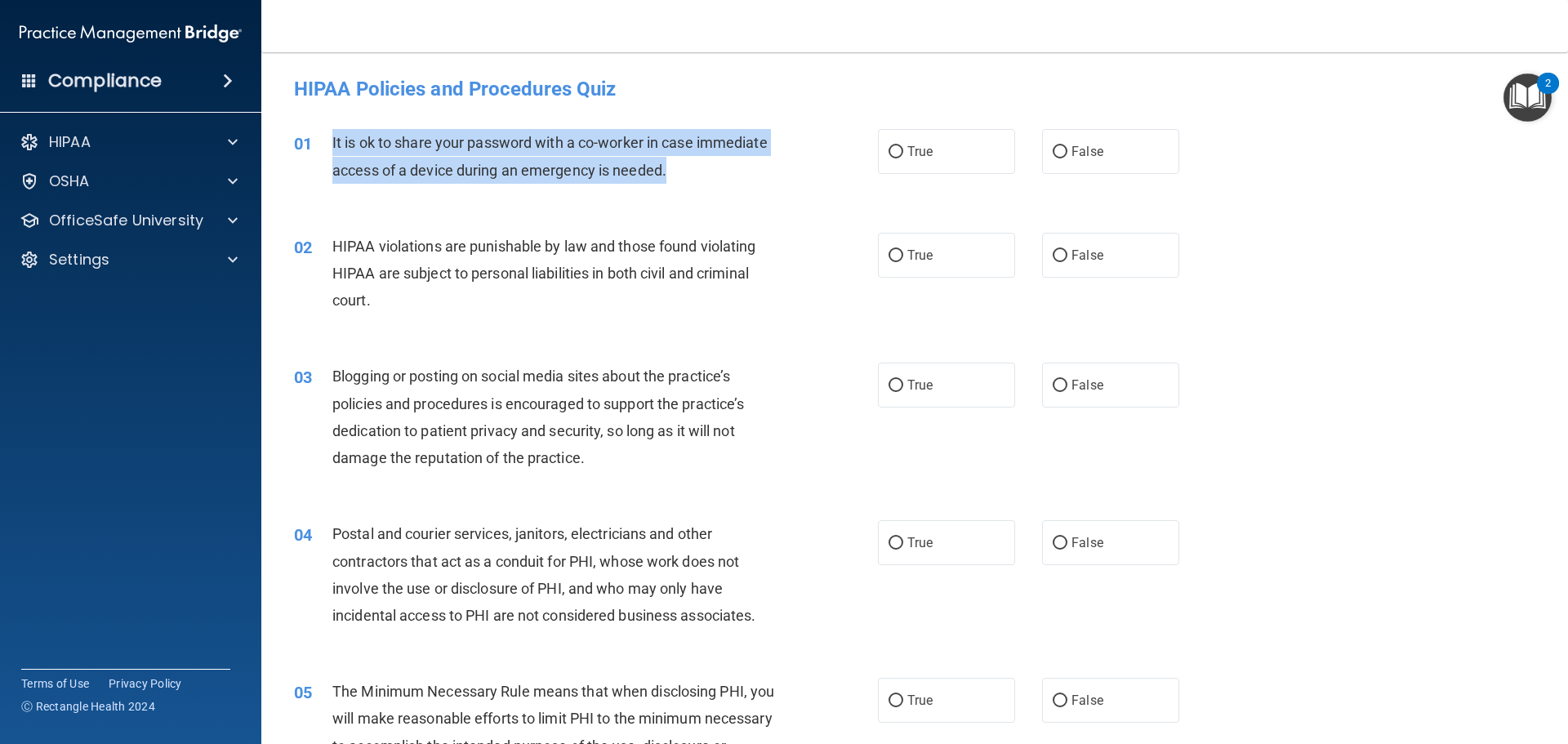
drag, startPoint x: 670, startPoint y: 172, endPoint x: 315, endPoint y: 140, distance: 356.4
click at [315, 140] on div "01 It is ok to share your password with a co-worker in case immediate access of…" at bounding box center [586, 160] width 633 height 62
click at [1053, 152] on input "False" at bounding box center [1061, 152] width 15 height 12
radio input "true"
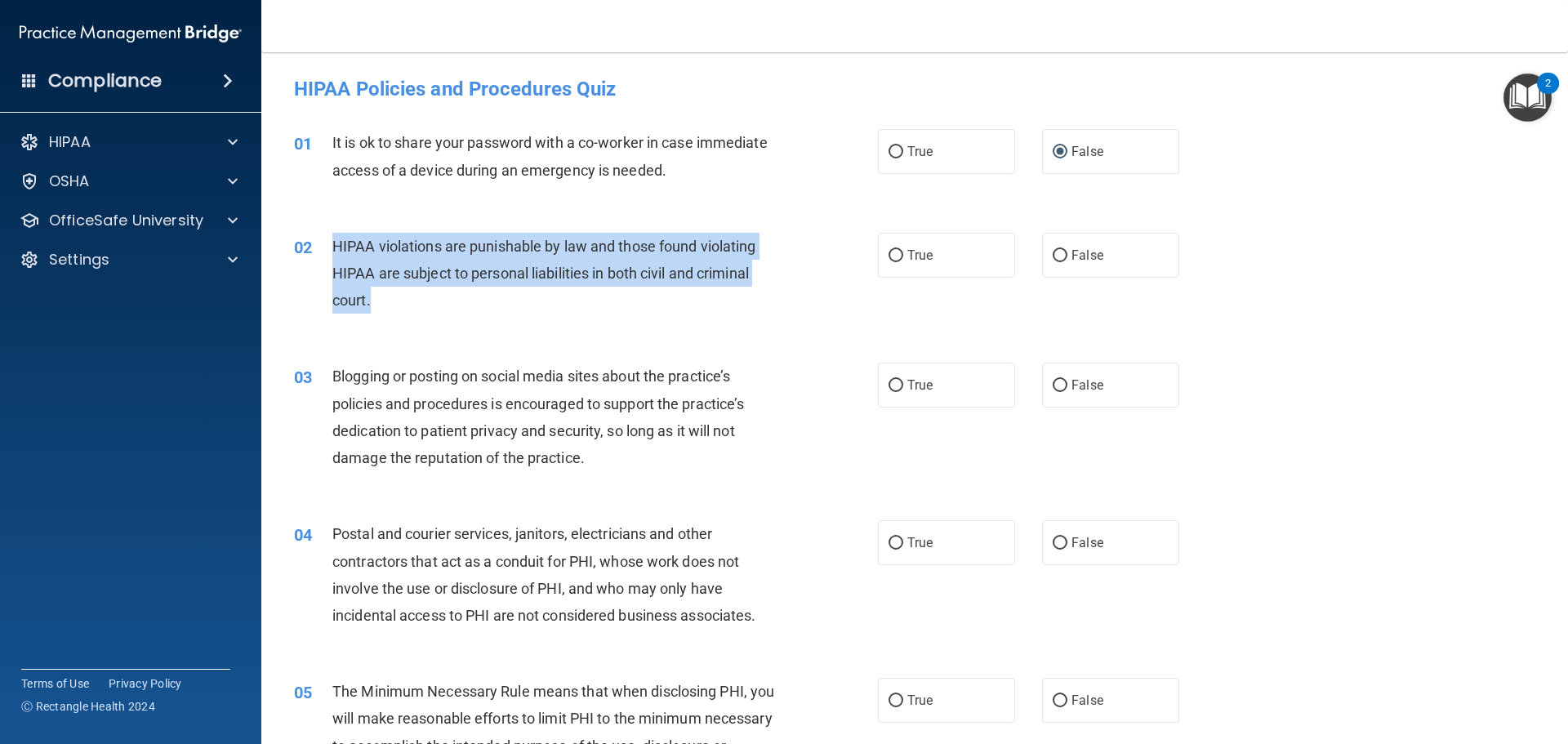
drag, startPoint x: 375, startPoint y: 296, endPoint x: 329, endPoint y: 243, distance: 70.2
click at [329, 243] on div "02 HIPAA violations are punishable by law and those found violating HIPAA are s…" at bounding box center [586, 277] width 633 height 89
click at [888, 256] on input "True" at bounding box center [896, 255] width 15 height 12
radio input "true"
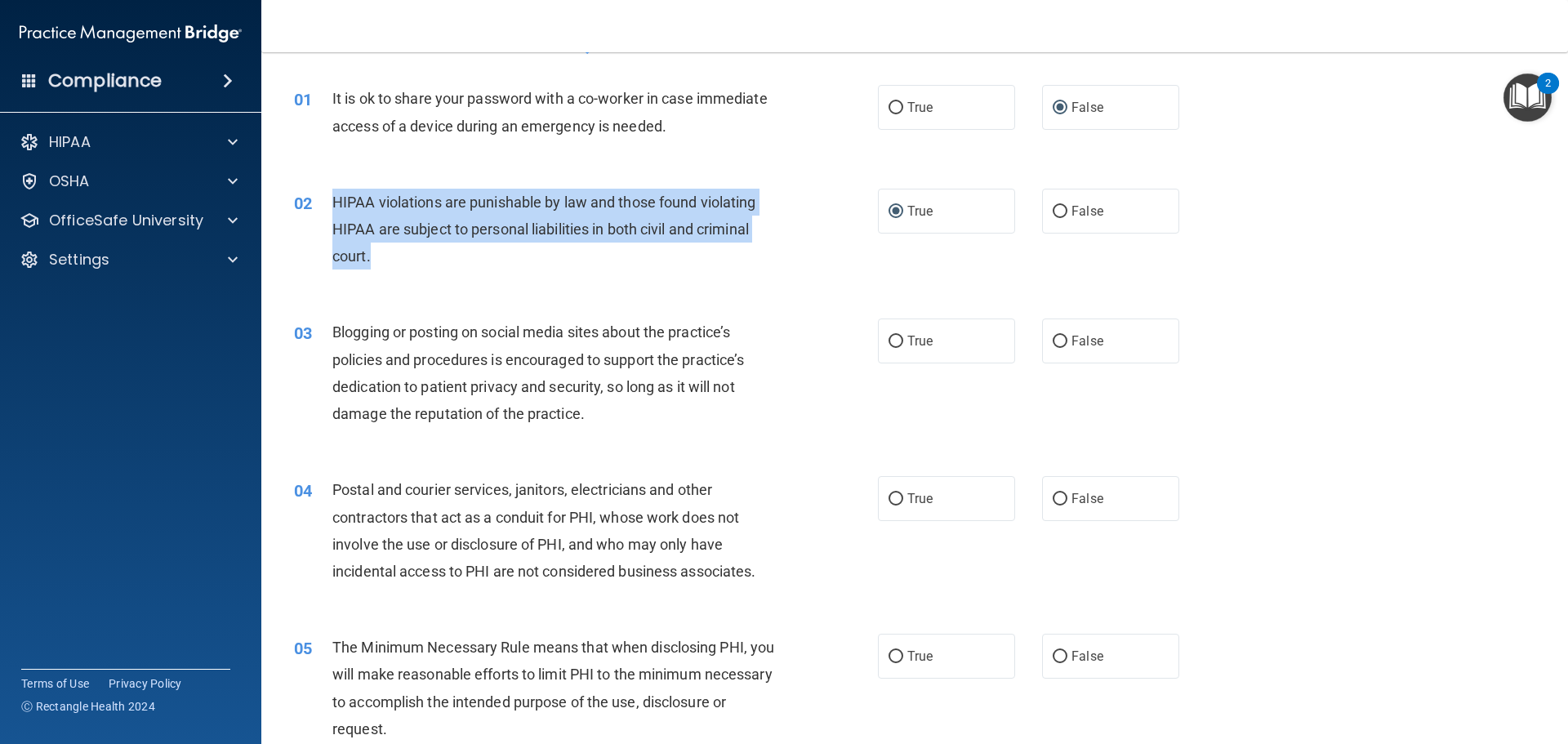
scroll to position [82, 0]
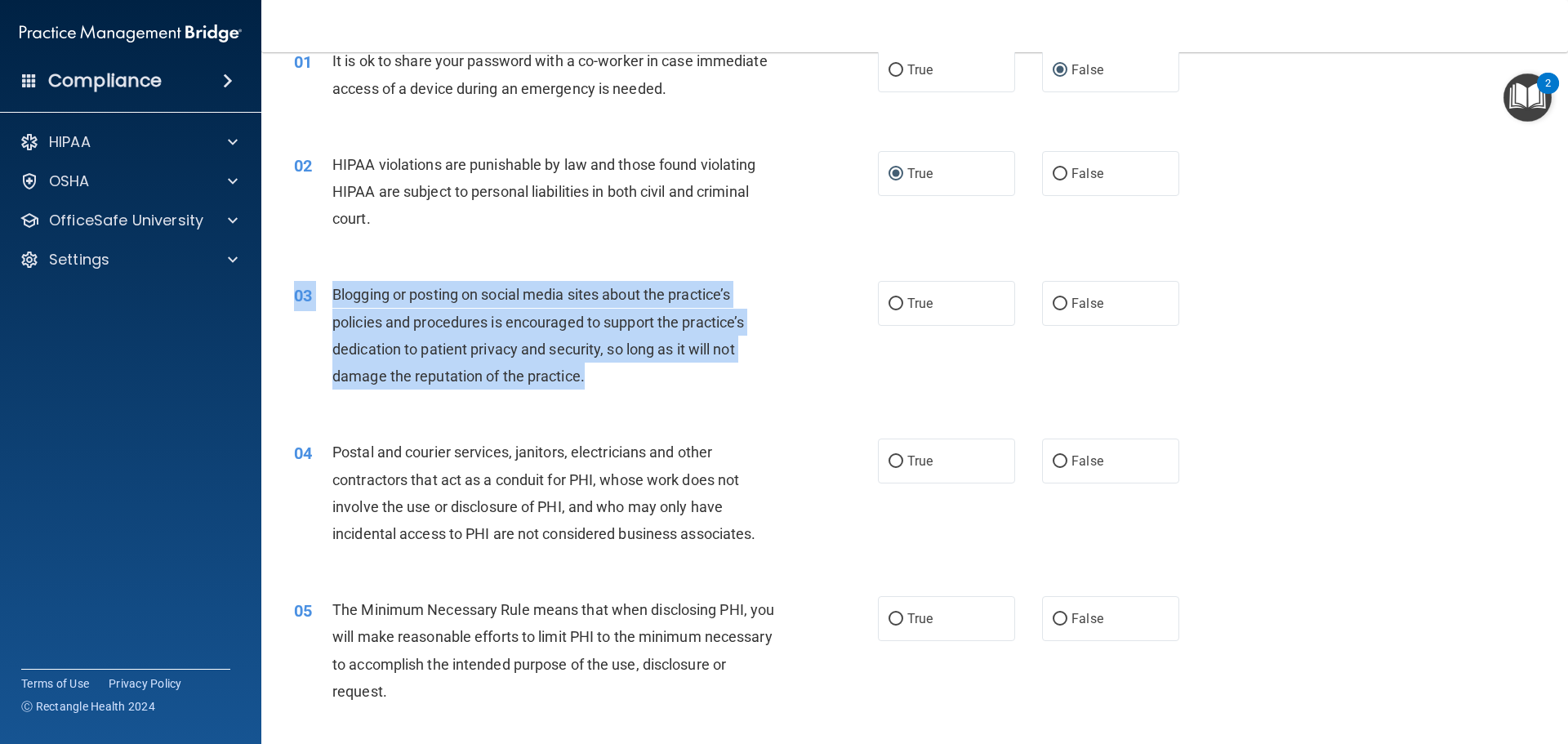
drag, startPoint x: 588, startPoint y: 377, endPoint x: 344, endPoint y: 278, distance: 263.3
click at [344, 278] on div "03 Blogging or posting on social media sites about the practice’s policies and …" at bounding box center [914, 339] width 1265 height 157
click at [893, 300] on input "True" at bounding box center [896, 304] width 15 height 12
radio input "true"
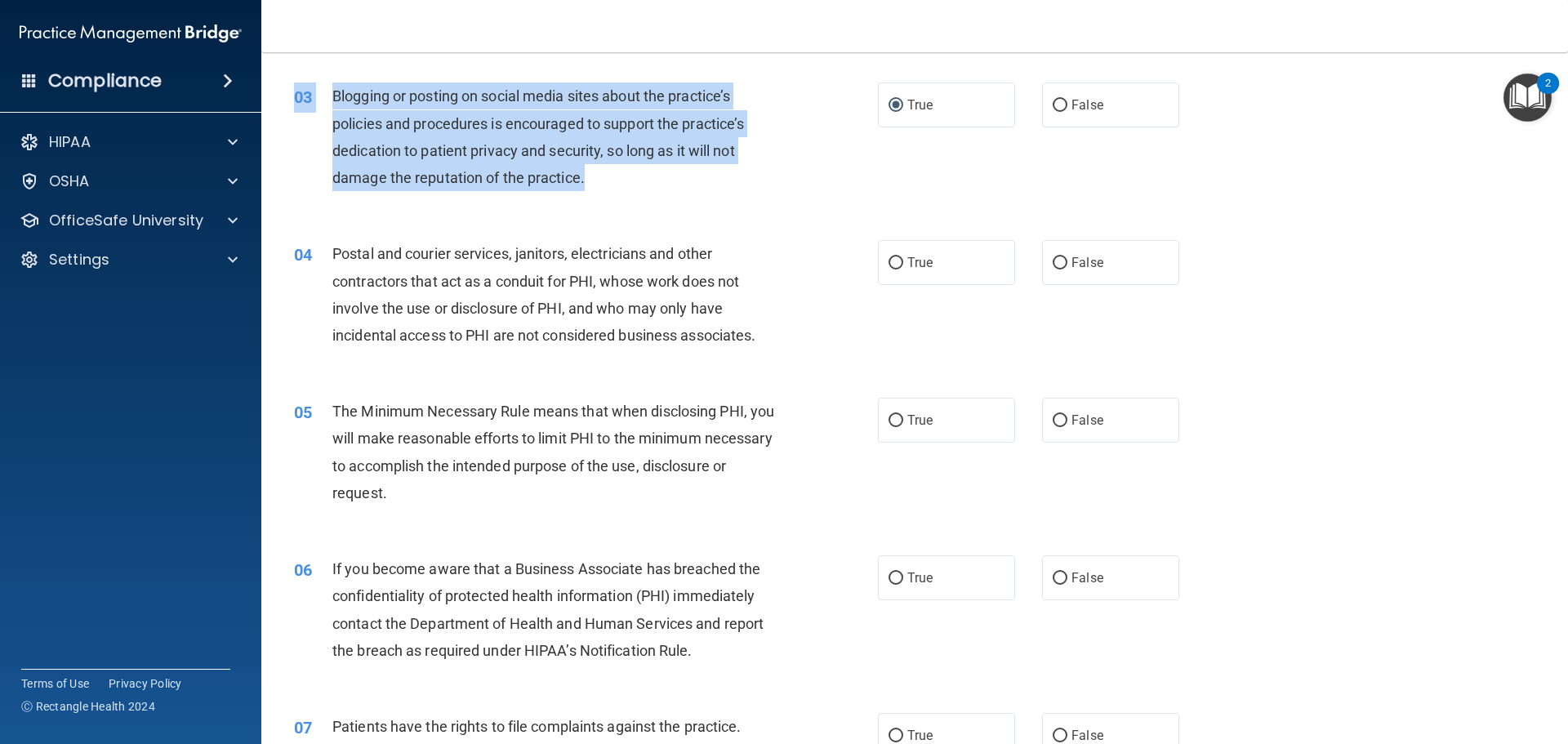
scroll to position [327, 0]
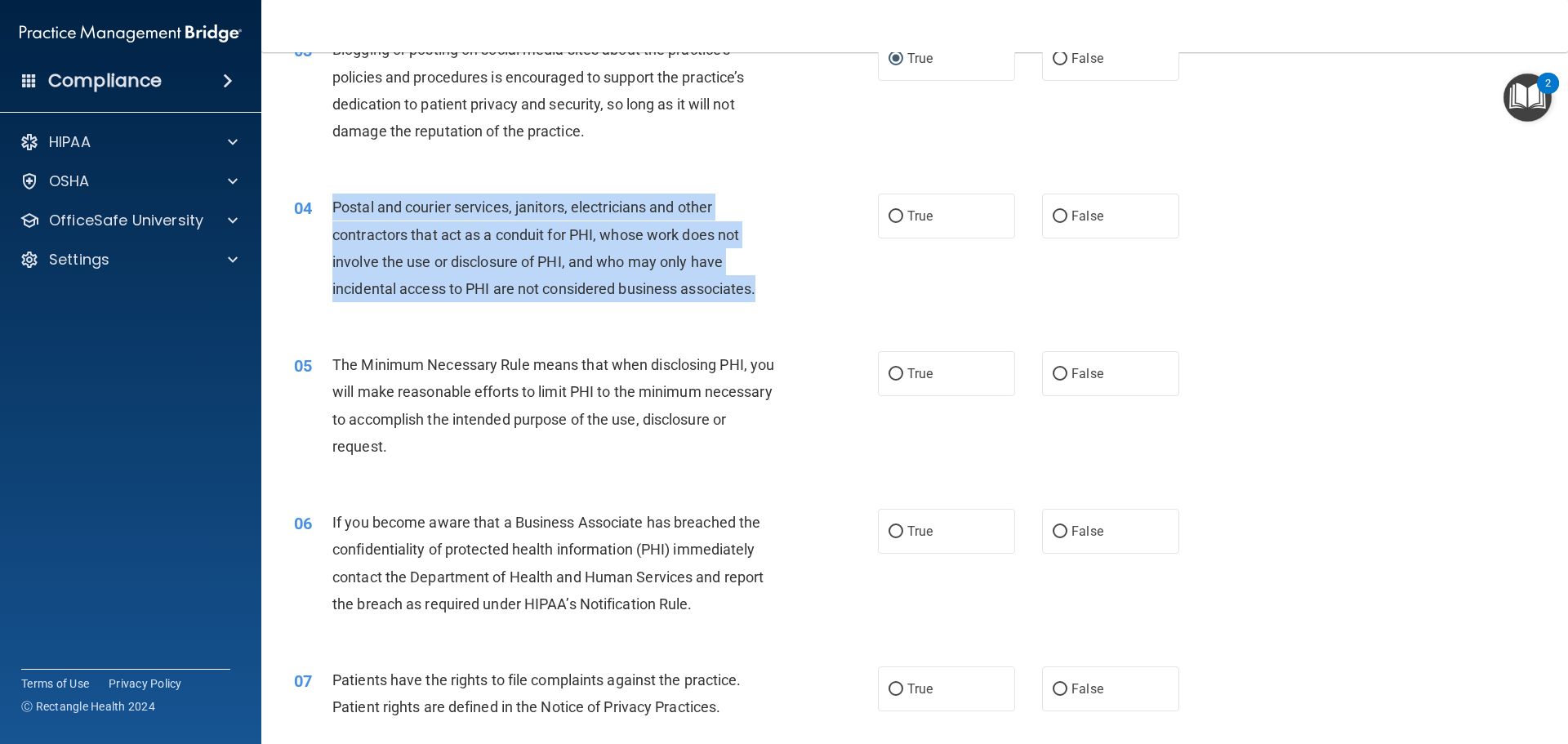
drag, startPoint x: 768, startPoint y: 292, endPoint x: 329, endPoint y: 205, distance: 447.5
click at [329, 205] on div "04 Postal and courier services, janitors, electricians and other contractors th…" at bounding box center [586, 251] width 633 height 116
click at [888, 375] on input "True" at bounding box center [896, 374] width 15 height 12
radio input "true"
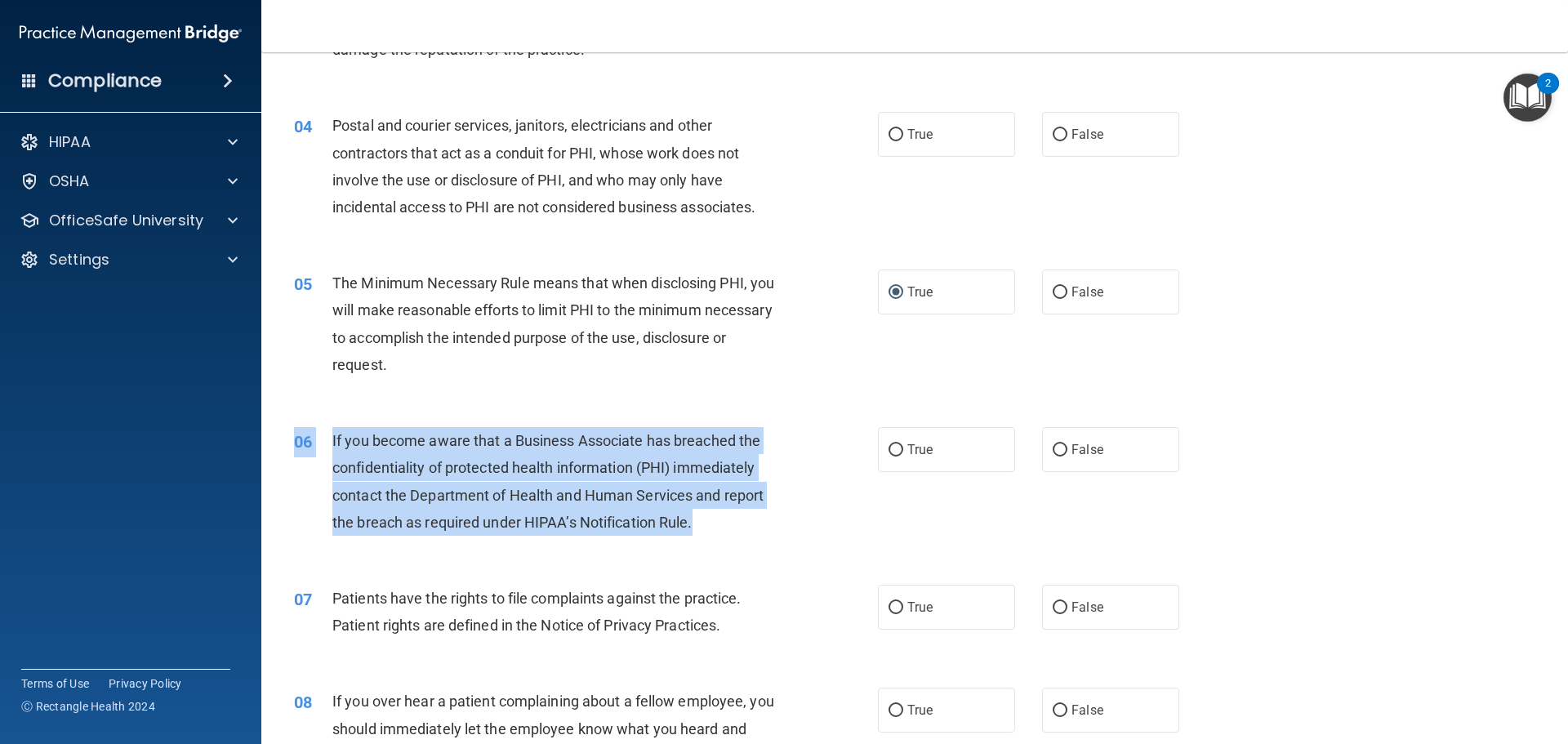
drag, startPoint x: 701, startPoint y: 526, endPoint x: 312, endPoint y: 416, distance: 404.3
click at [312, 416] on div "06 If you become aware that a Business Associate has breached the confidentiali…" at bounding box center [914, 485] width 1265 height 157
click at [888, 449] on input "True" at bounding box center [896, 450] width 15 height 12
radio input "true"
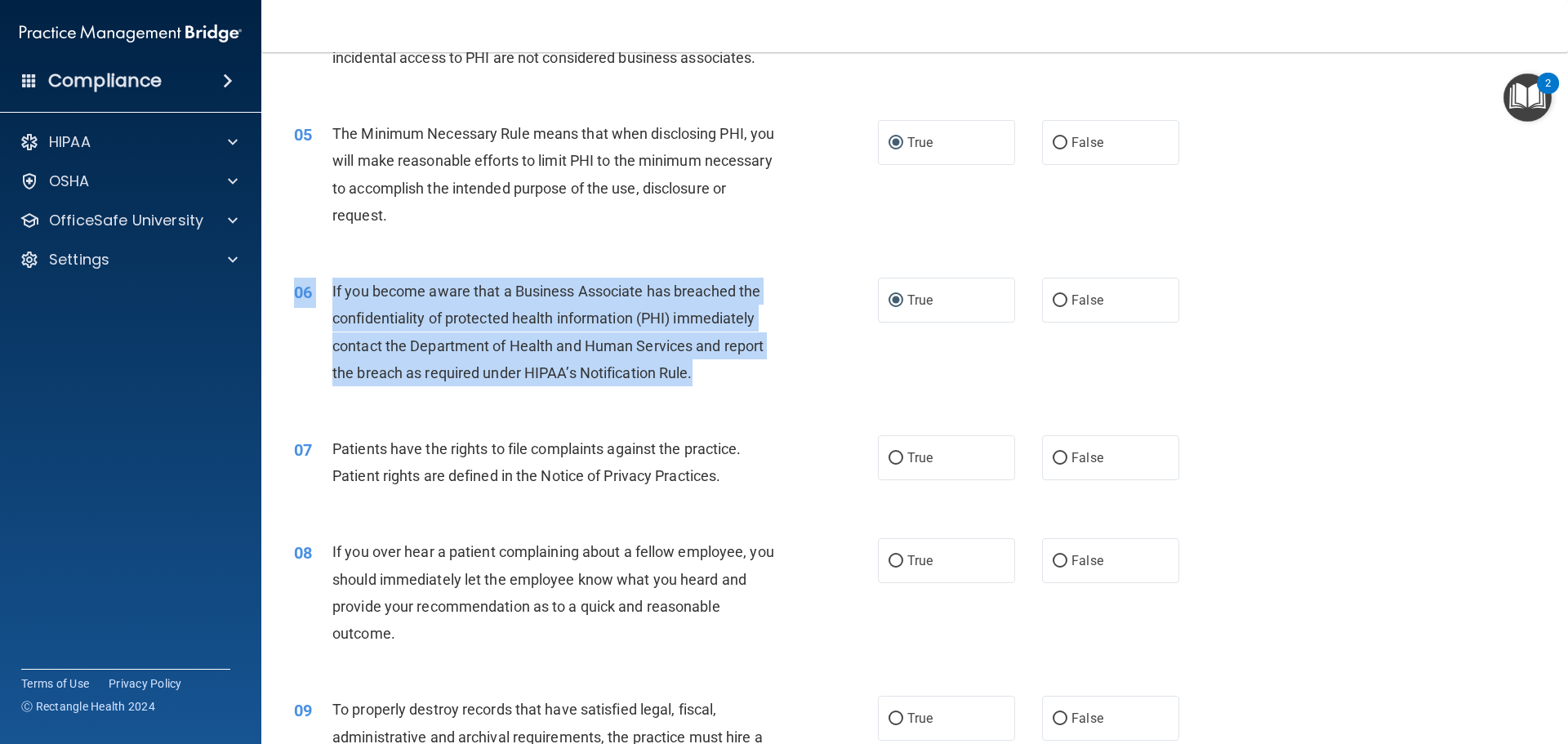
scroll to position [572, 0]
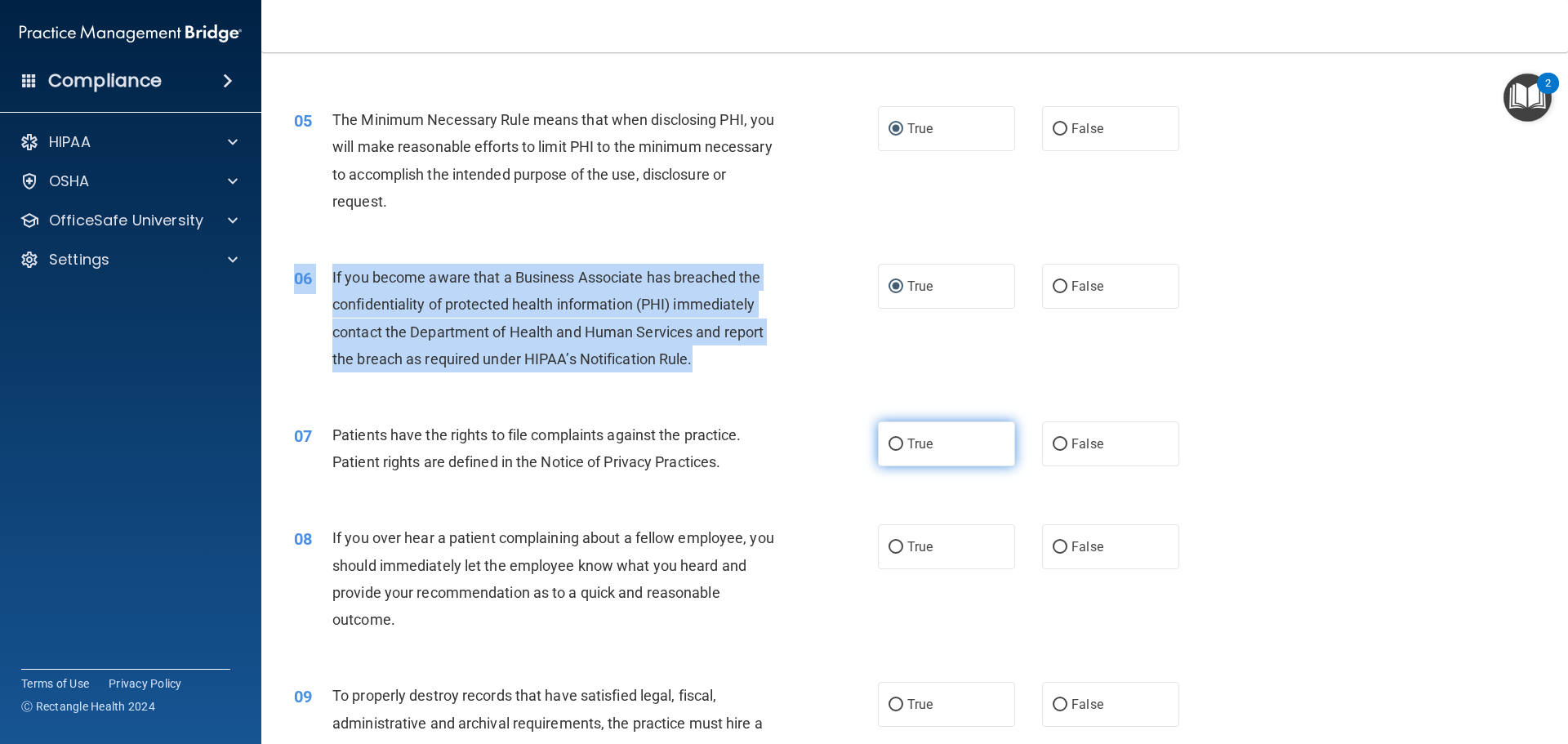
click at [894, 442] on input "True" at bounding box center [896, 444] width 15 height 12
radio input "true"
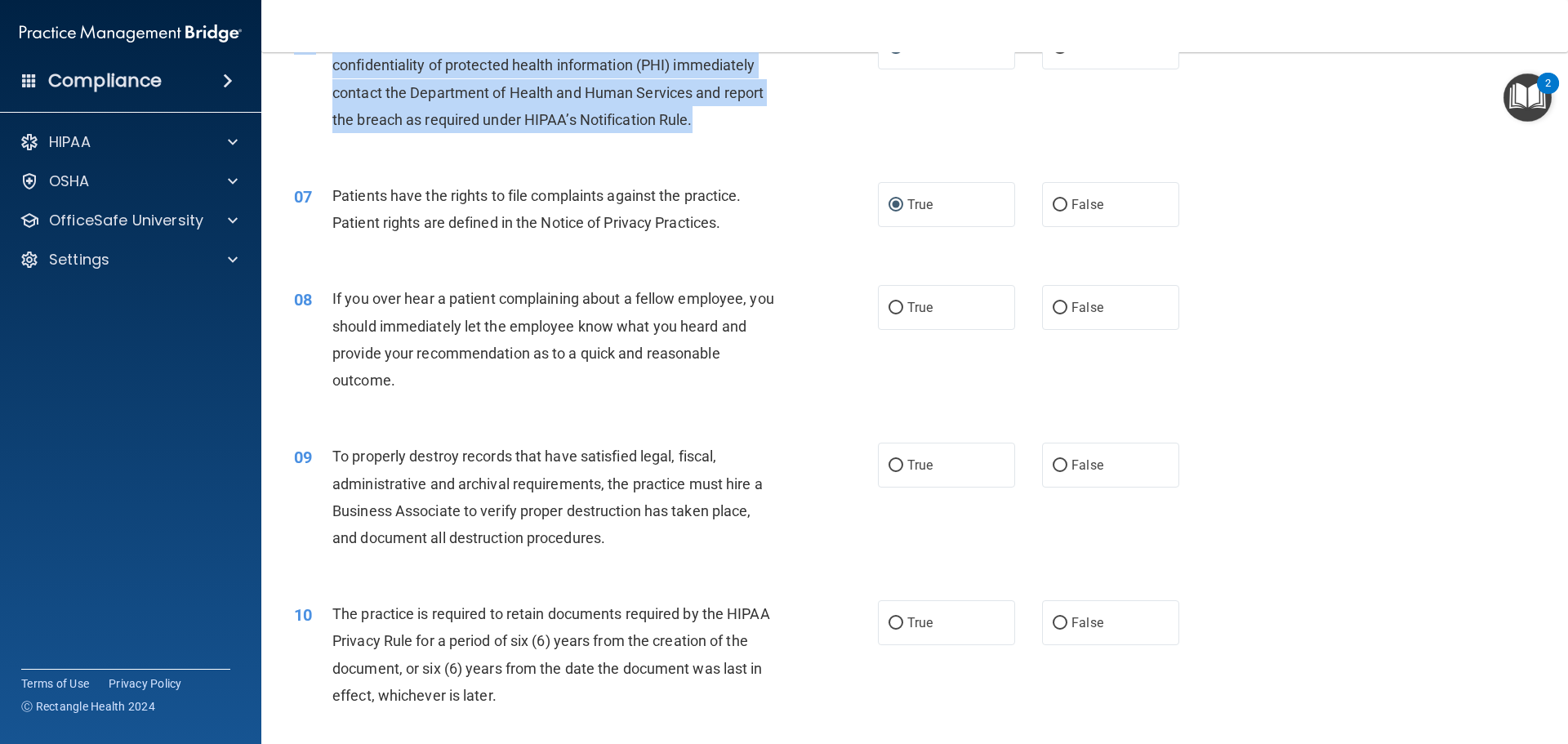
scroll to position [817, 0]
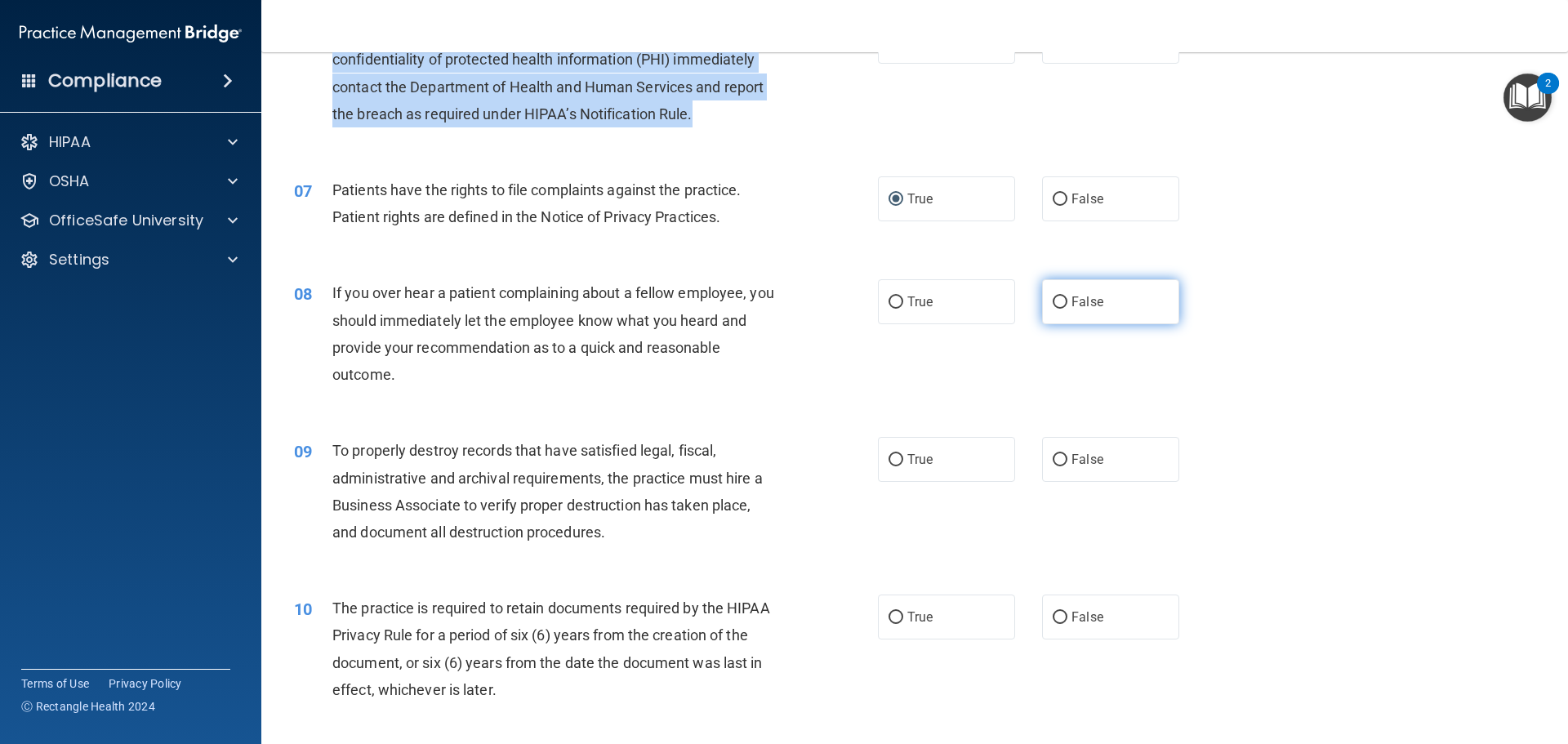
click at [1056, 298] on input "False" at bounding box center [1061, 302] width 15 height 12
radio input "true"
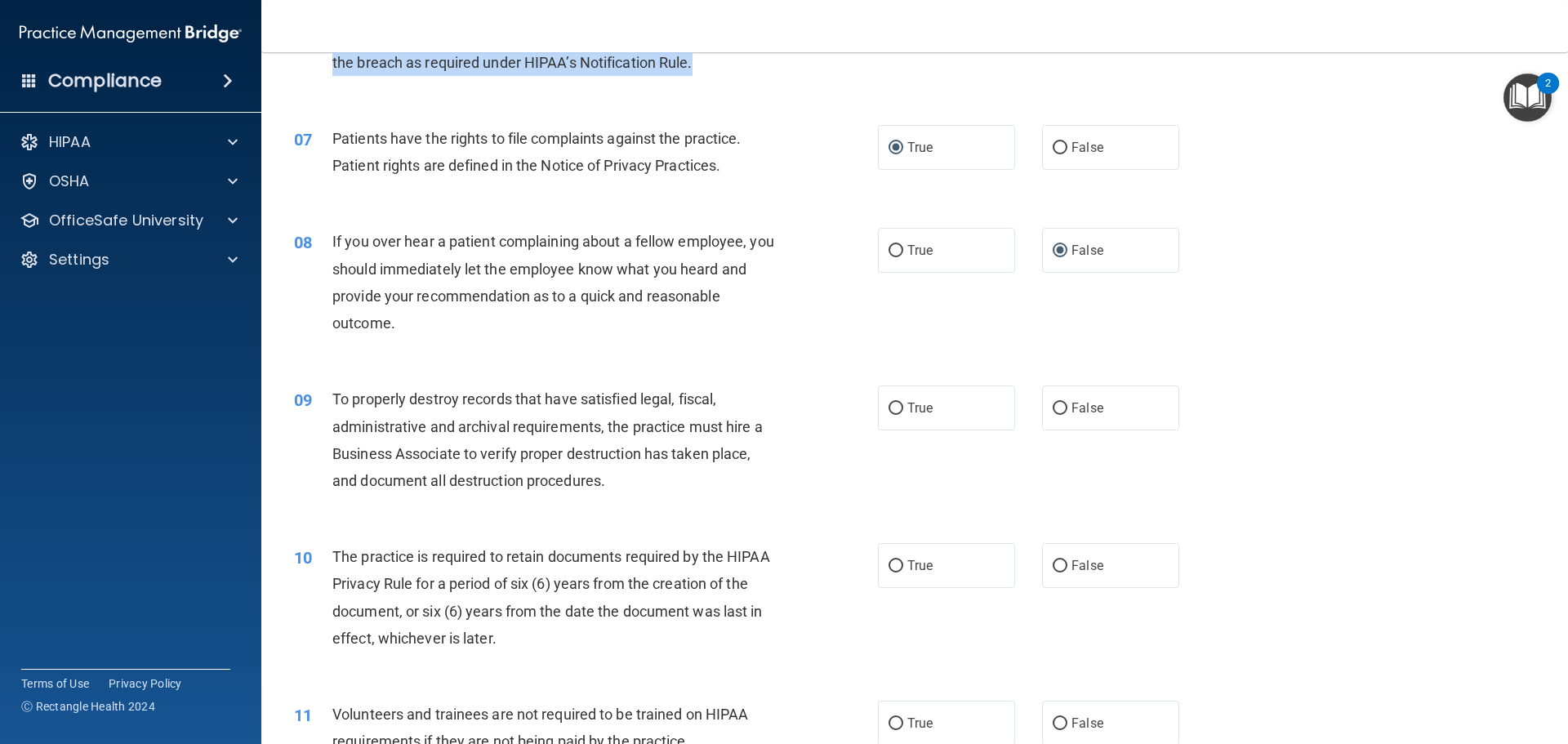
scroll to position [980, 0]
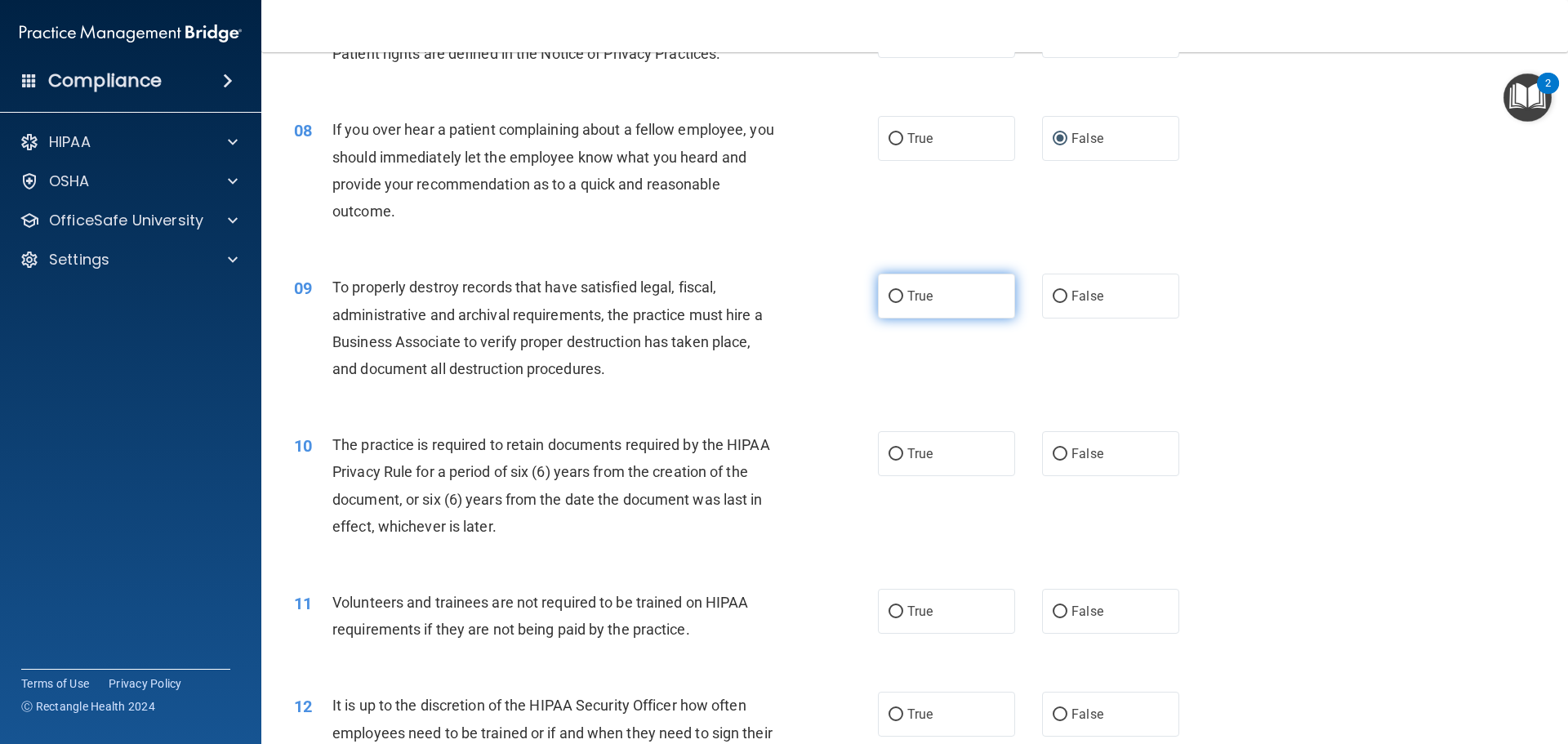
click at [892, 295] on input "True" at bounding box center [896, 296] width 15 height 12
radio input "true"
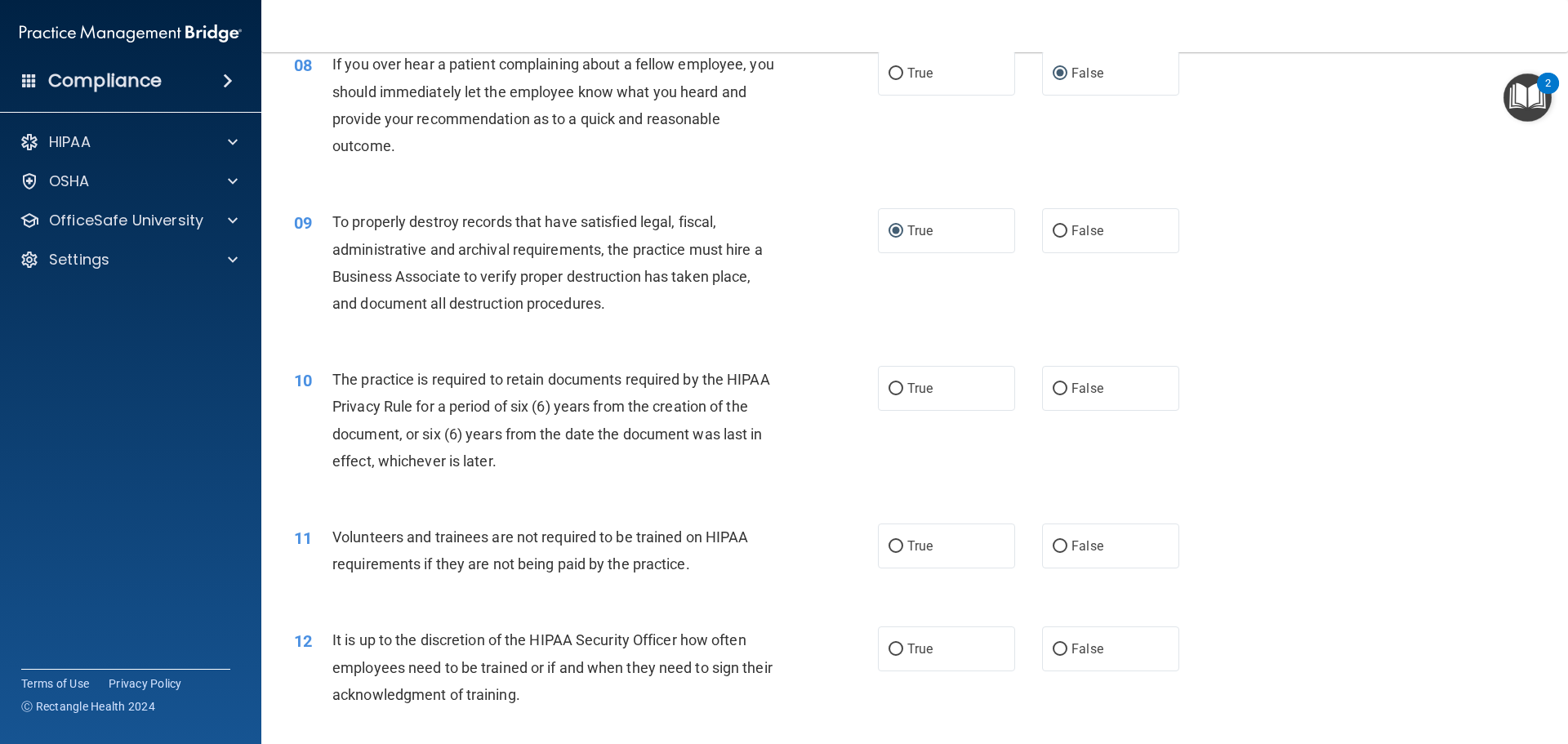
scroll to position [1143, 0]
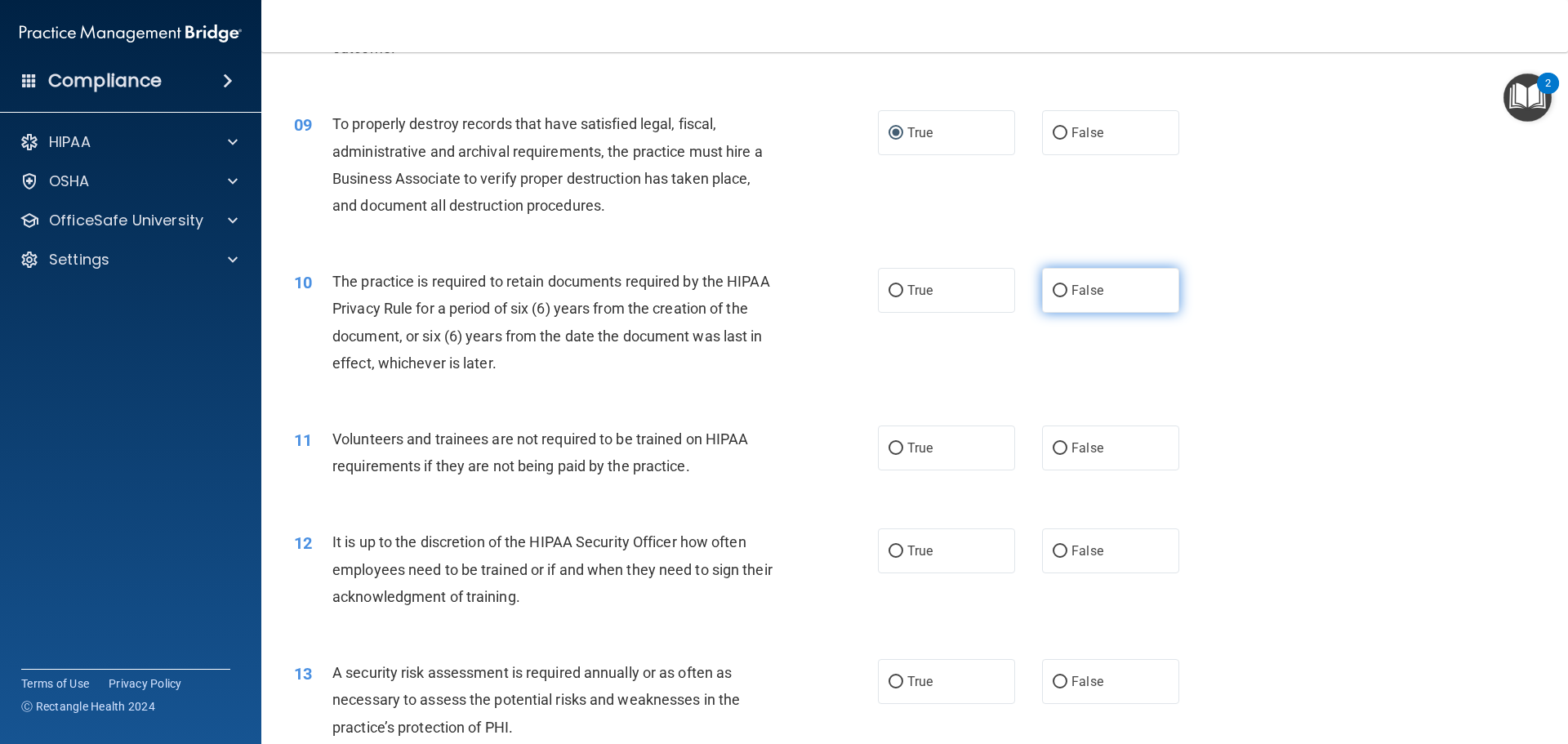
click at [1055, 288] on input "False" at bounding box center [1061, 291] width 15 height 12
radio input "true"
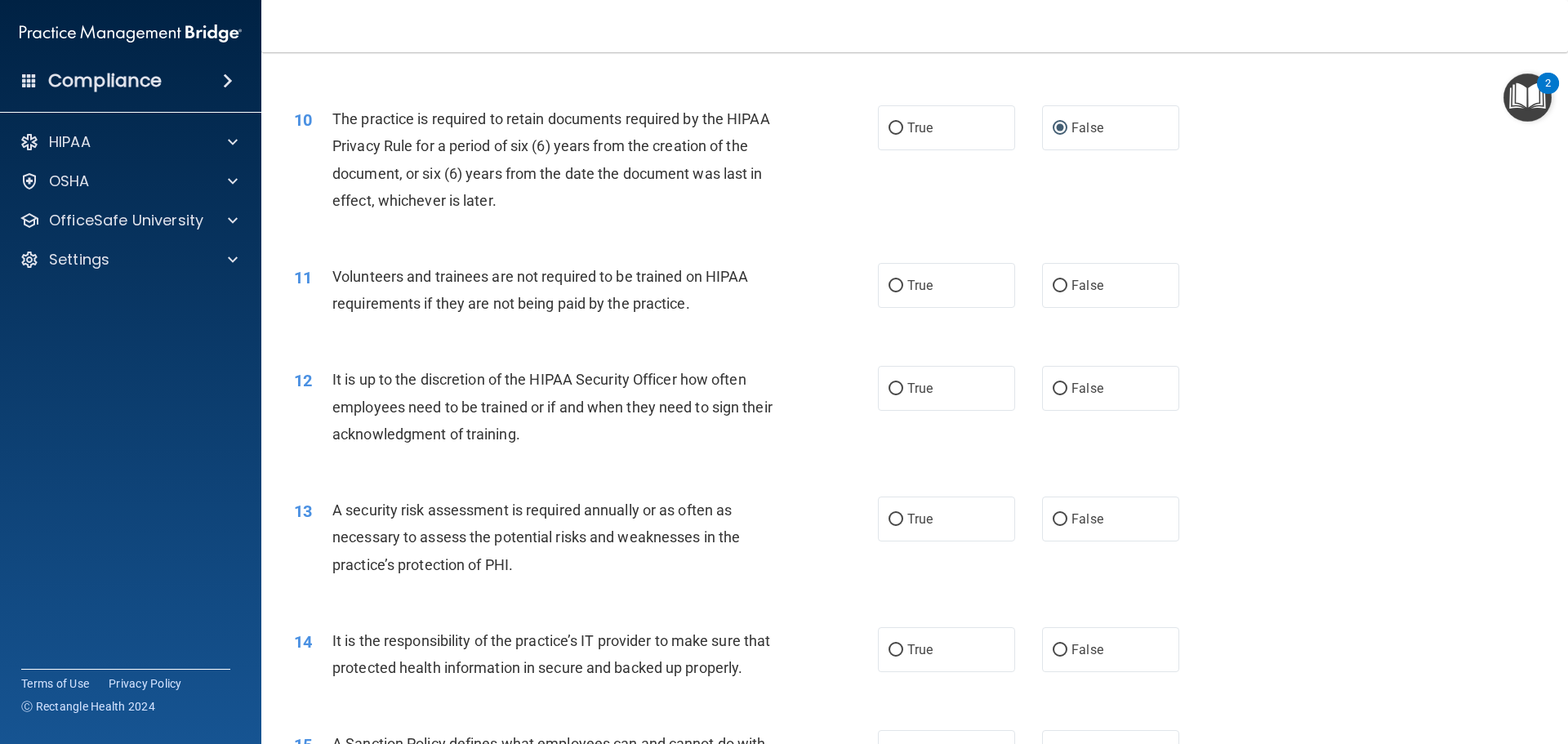
scroll to position [1306, 0]
click at [1057, 284] on input "False" at bounding box center [1061, 285] width 15 height 12
radio input "true"
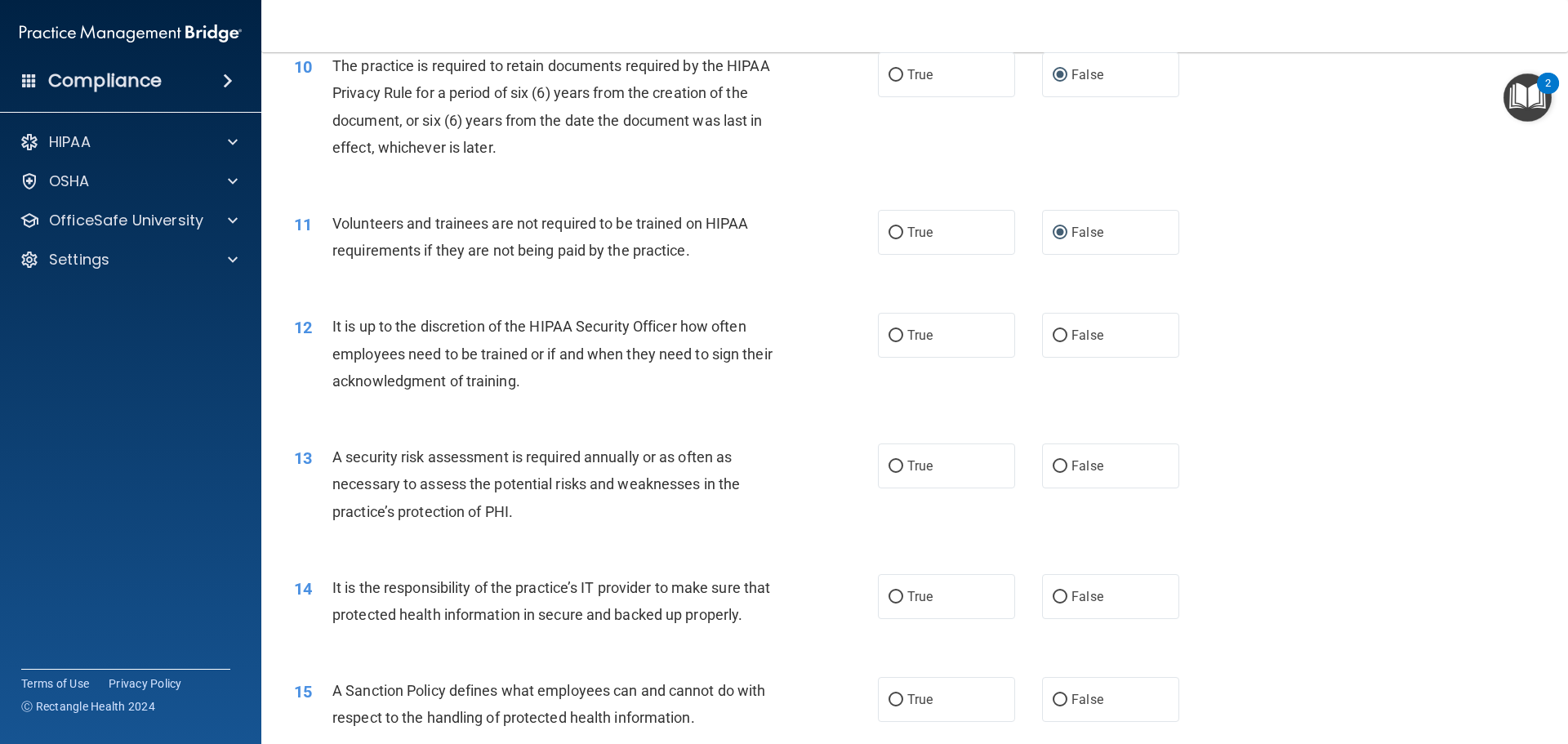
scroll to position [1388, 0]
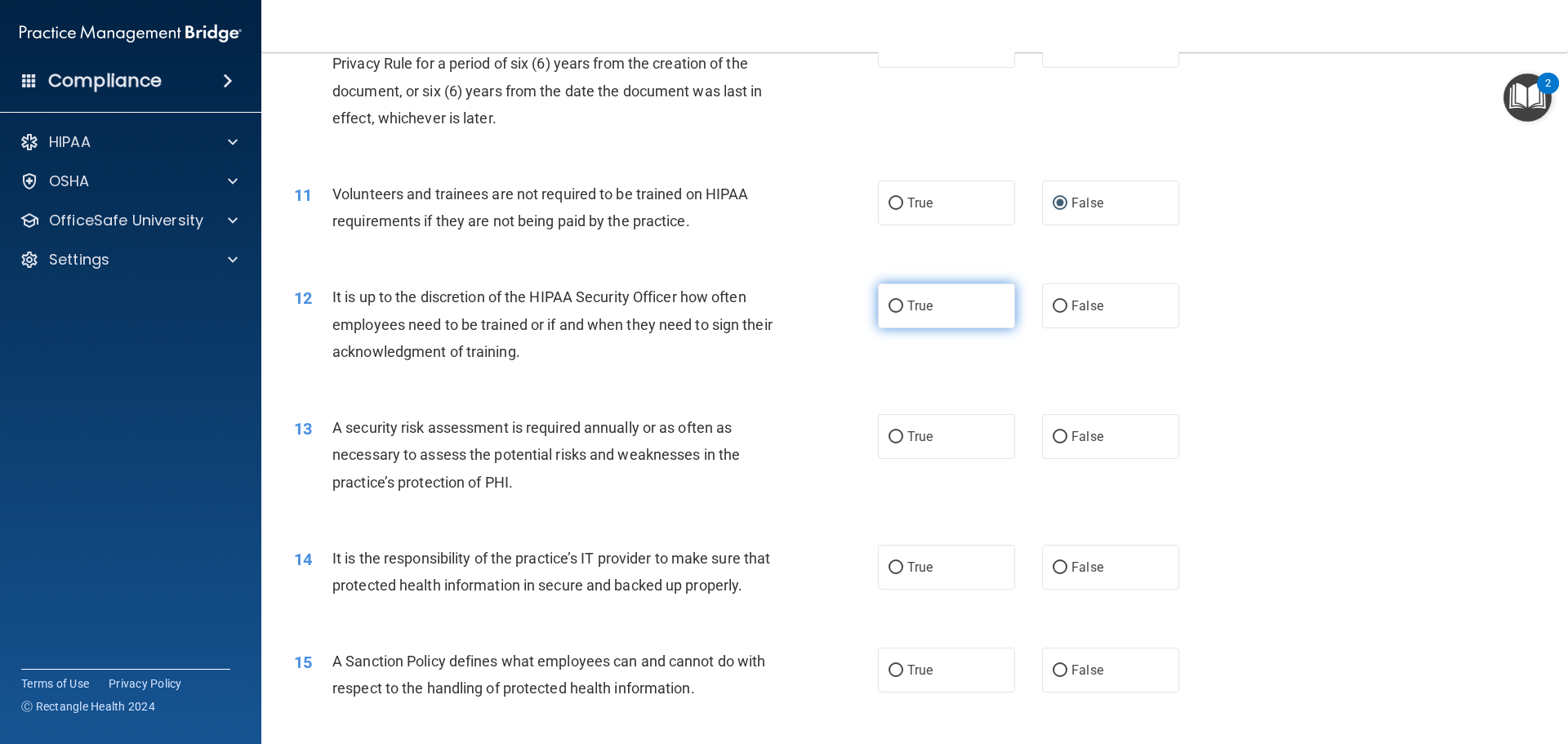
click at [888, 304] on input "True" at bounding box center [896, 306] width 15 height 12
radio input "true"
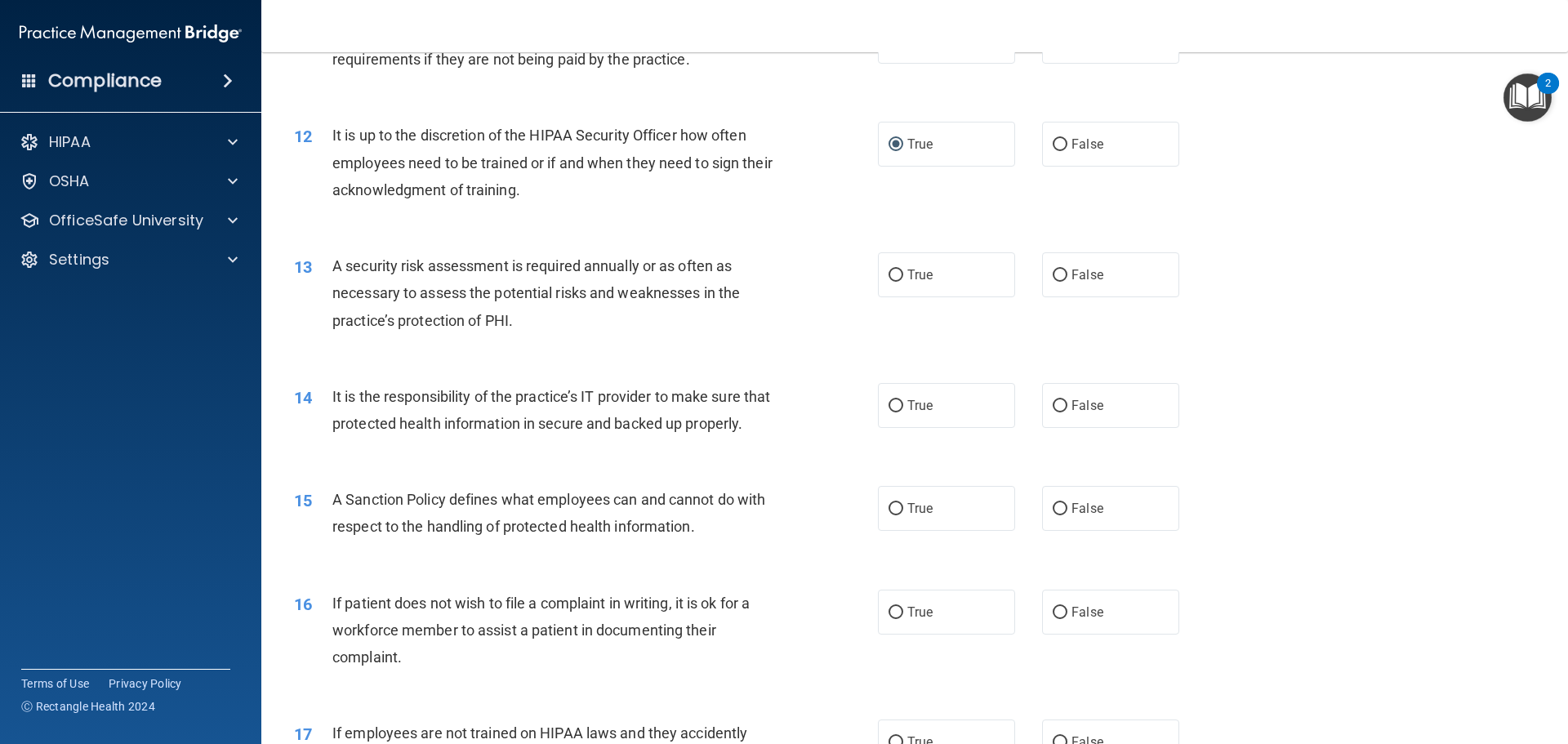
scroll to position [1551, 0]
click at [894, 276] on input "True" at bounding box center [896, 274] width 15 height 12
radio input "true"
click at [893, 409] on input "True" at bounding box center [896, 404] width 15 height 12
radio input "true"
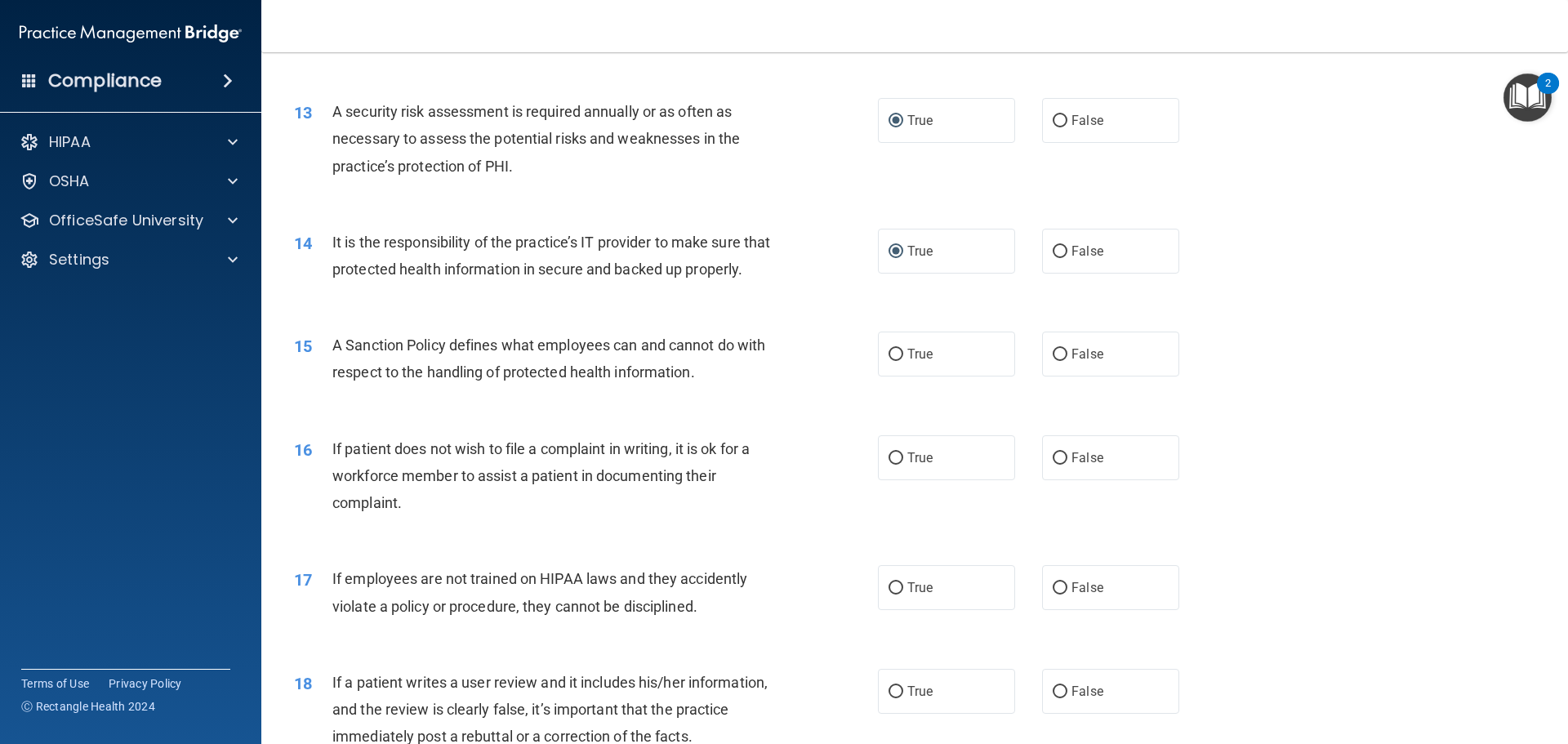
scroll to position [1715, 0]
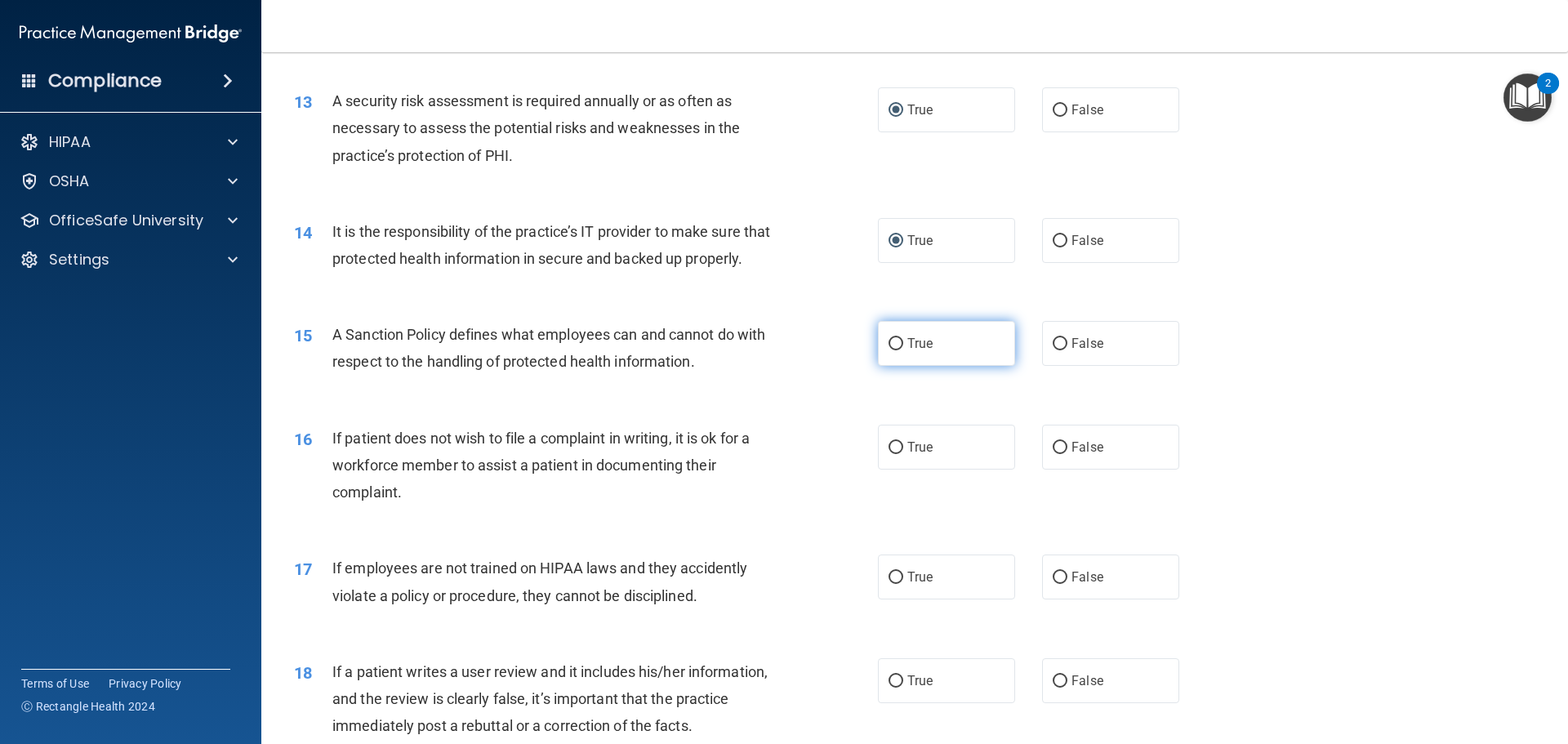
click at [888, 350] on input "True" at bounding box center [896, 344] width 15 height 12
radio input "true"
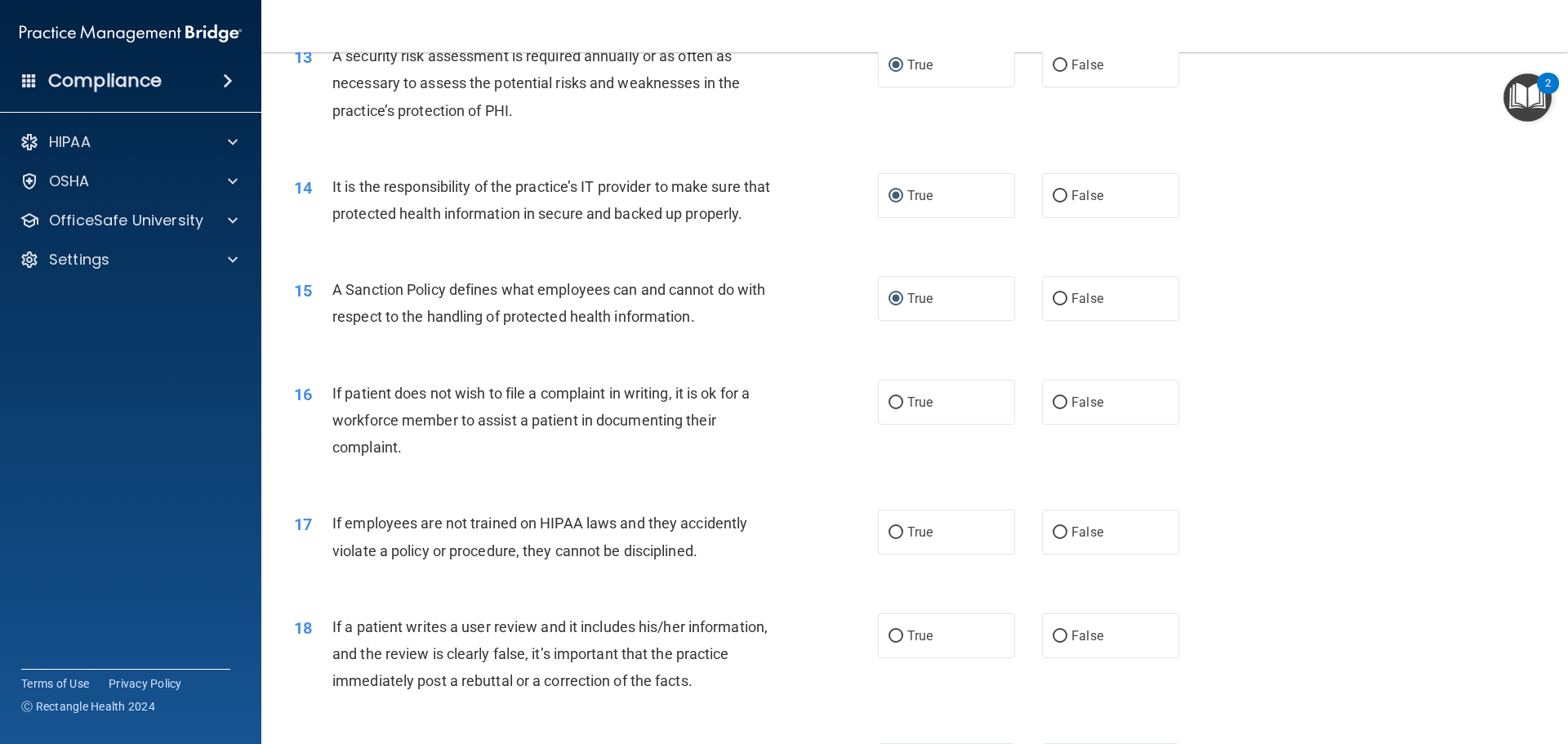
scroll to position [1878, 0]
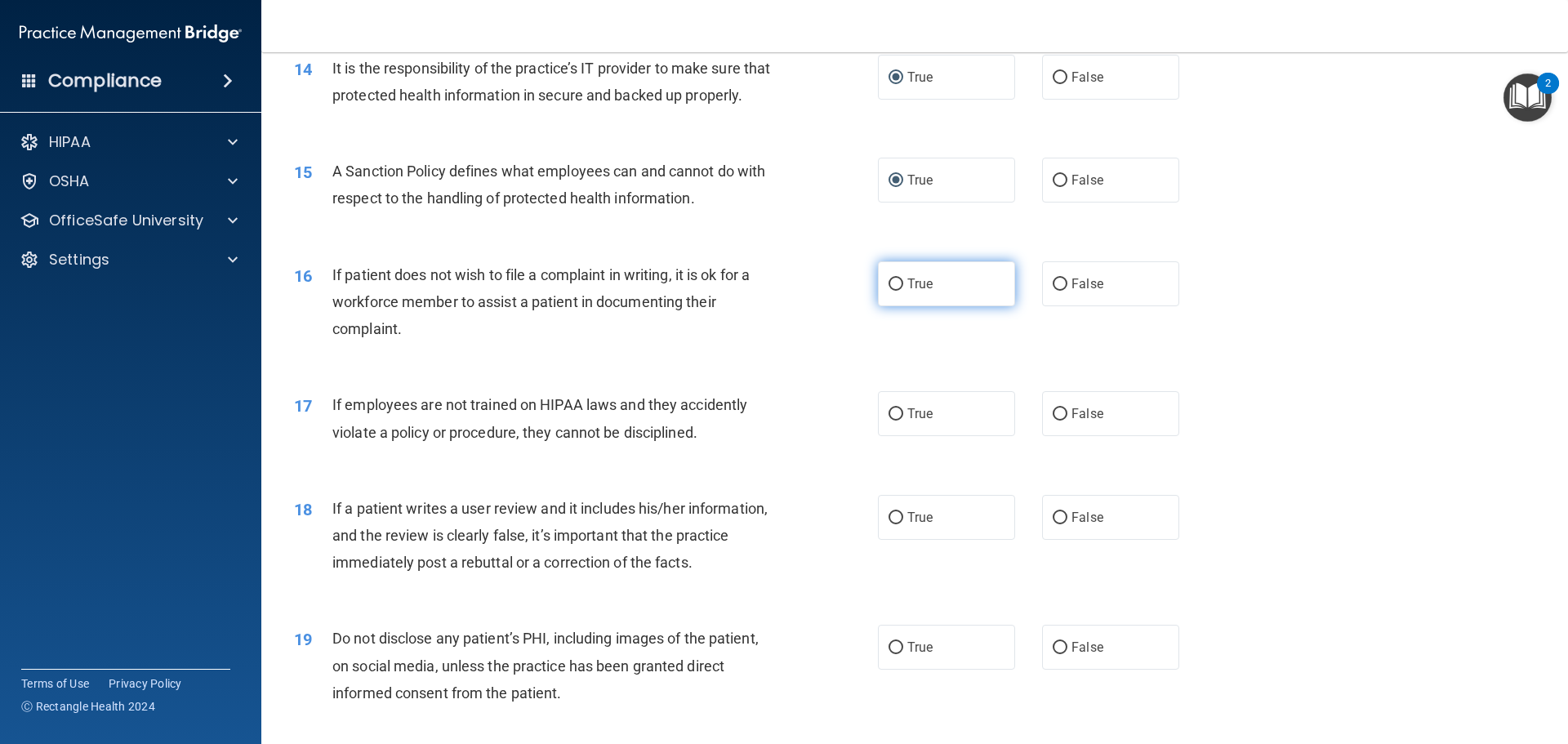
click at [889, 291] on input "True" at bounding box center [896, 284] width 15 height 12
radio input "true"
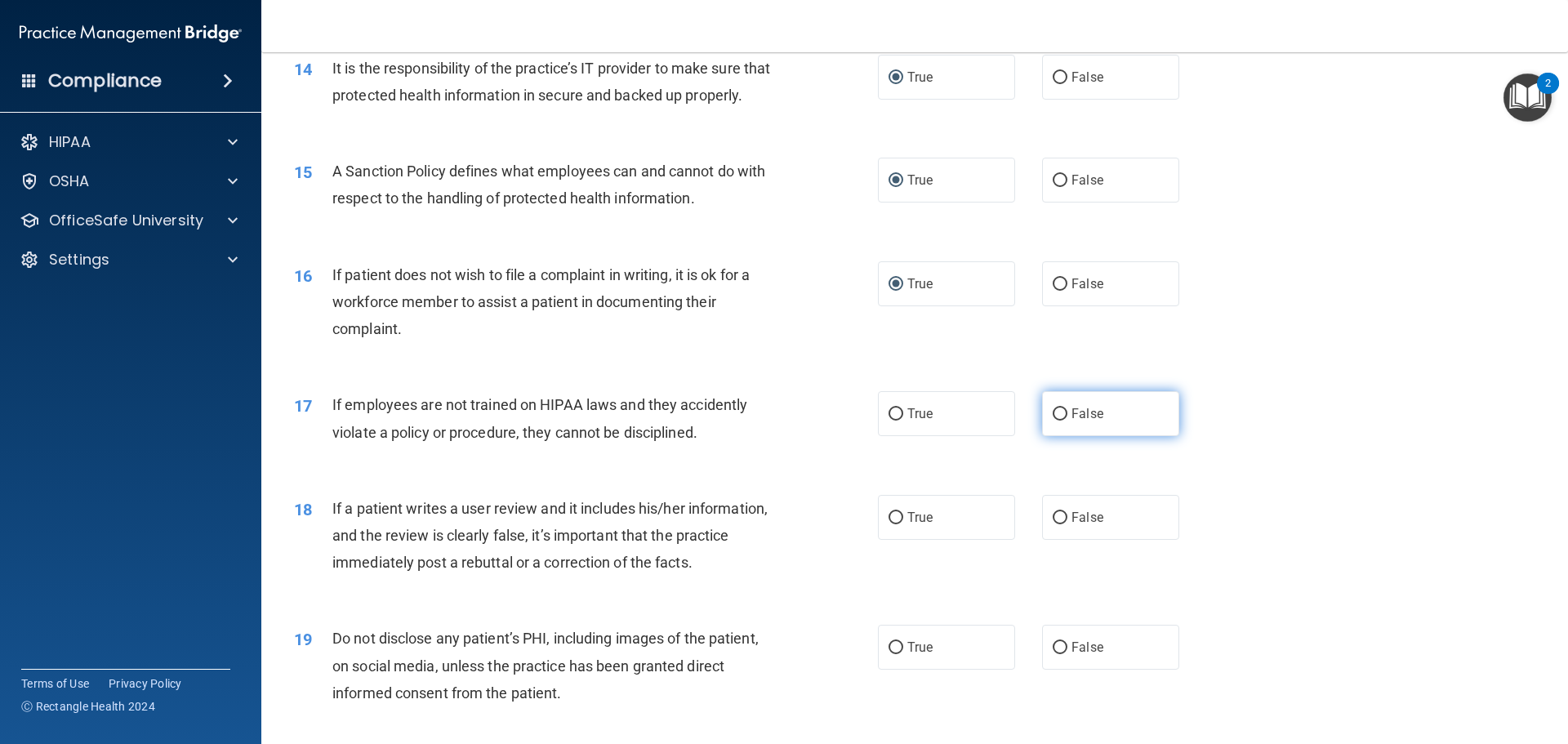
click at [1055, 421] on input "False" at bounding box center [1061, 414] width 15 height 12
radio input "true"
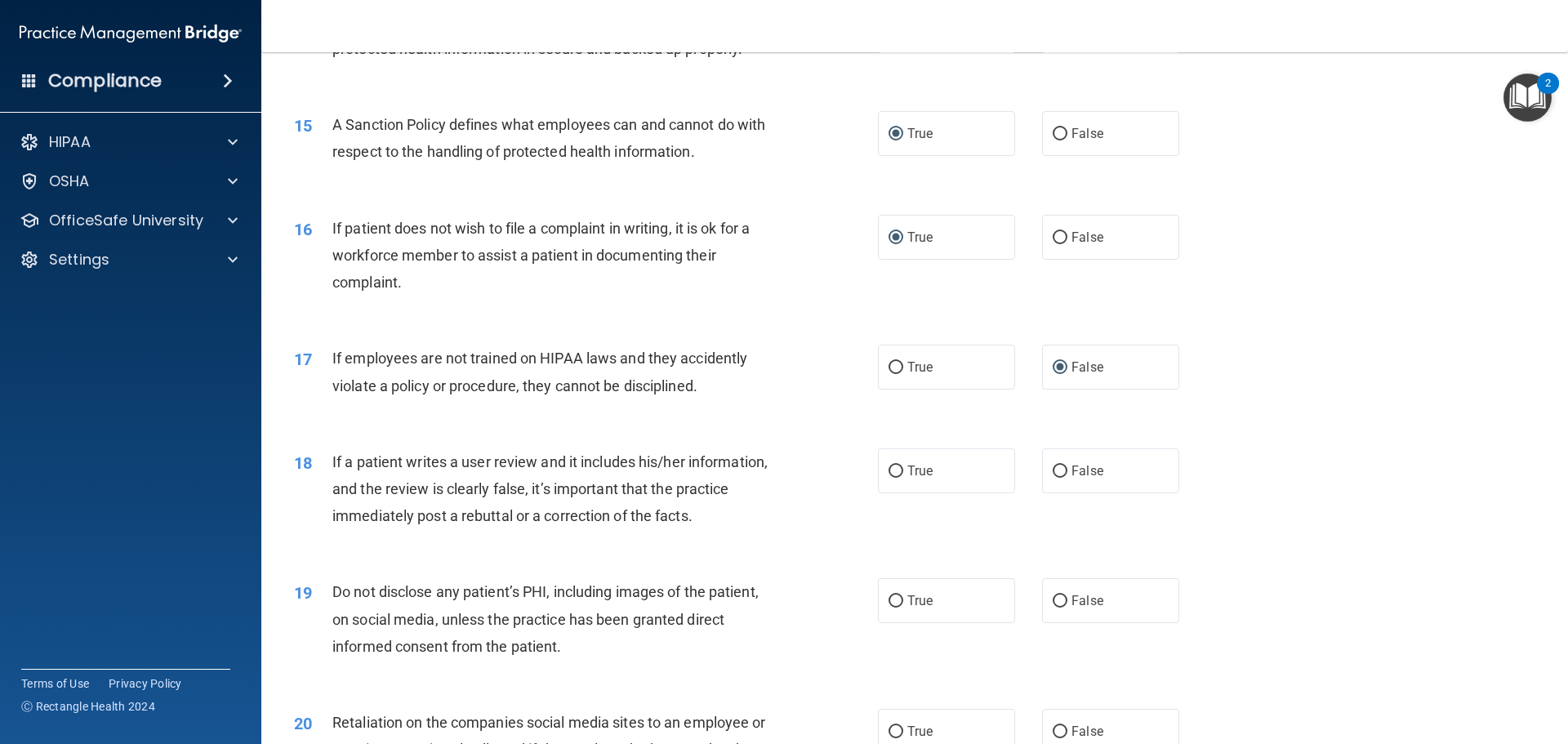
scroll to position [2042, 0]
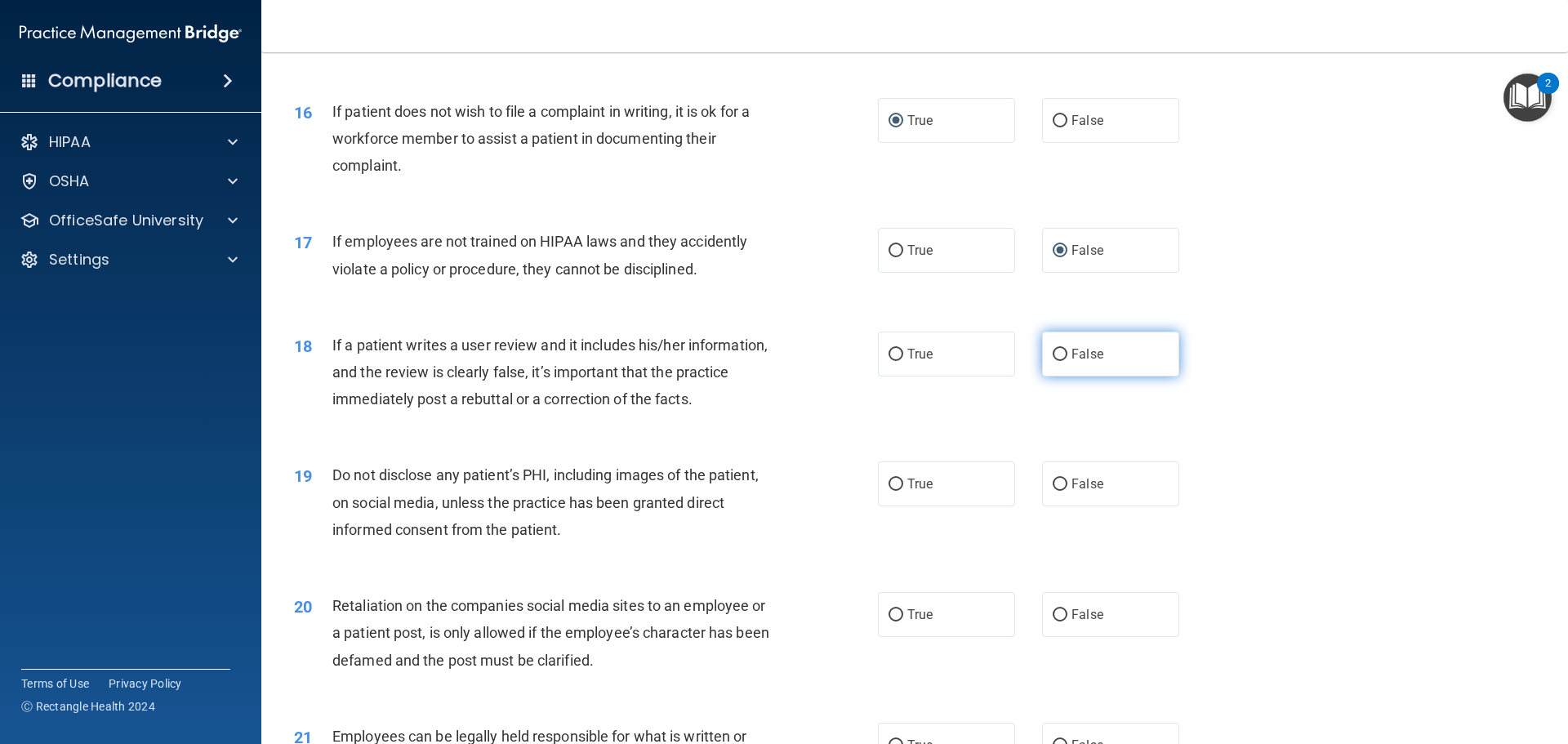
click at [1053, 361] on input "False" at bounding box center [1061, 355] width 15 height 12
radio input "true"
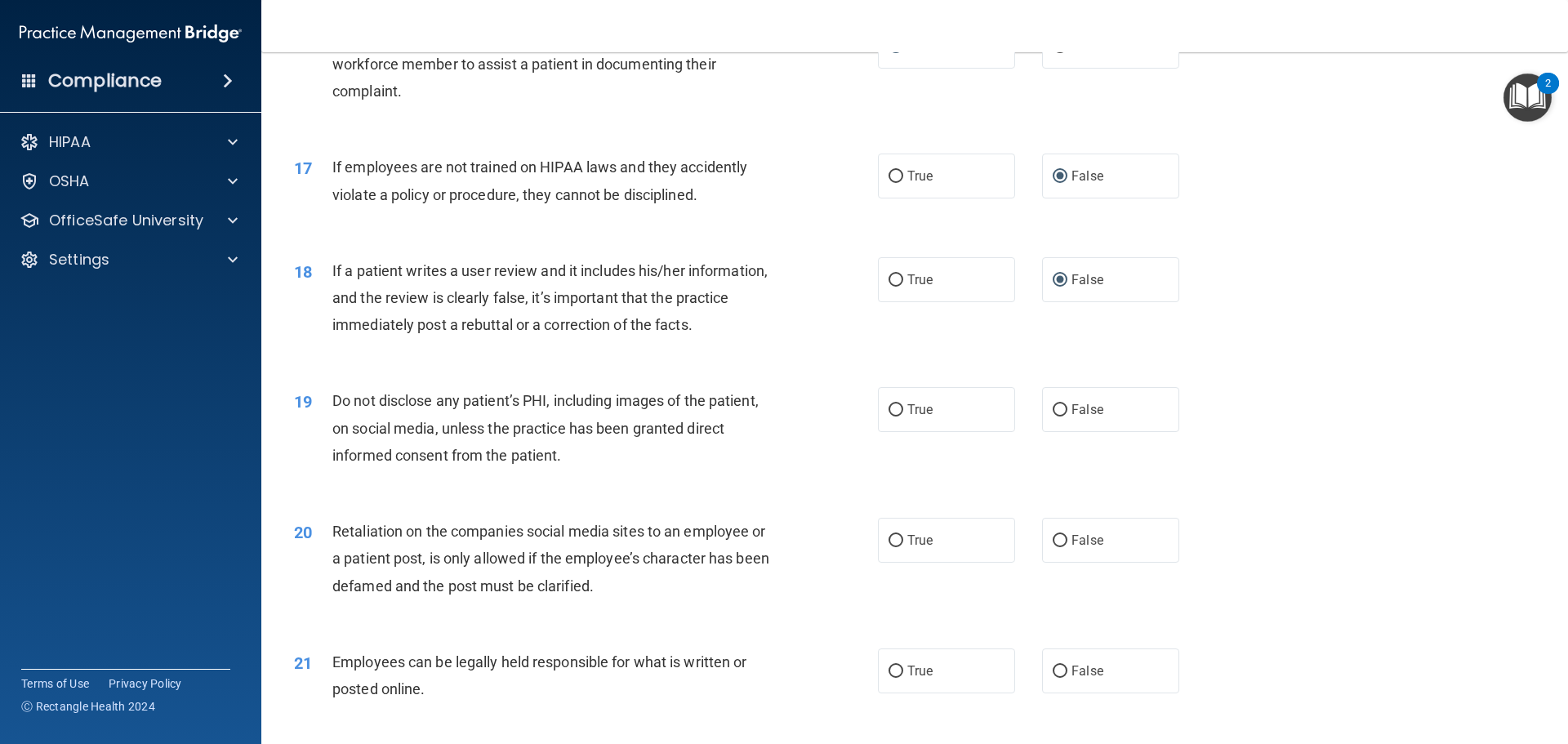
scroll to position [2205, 0]
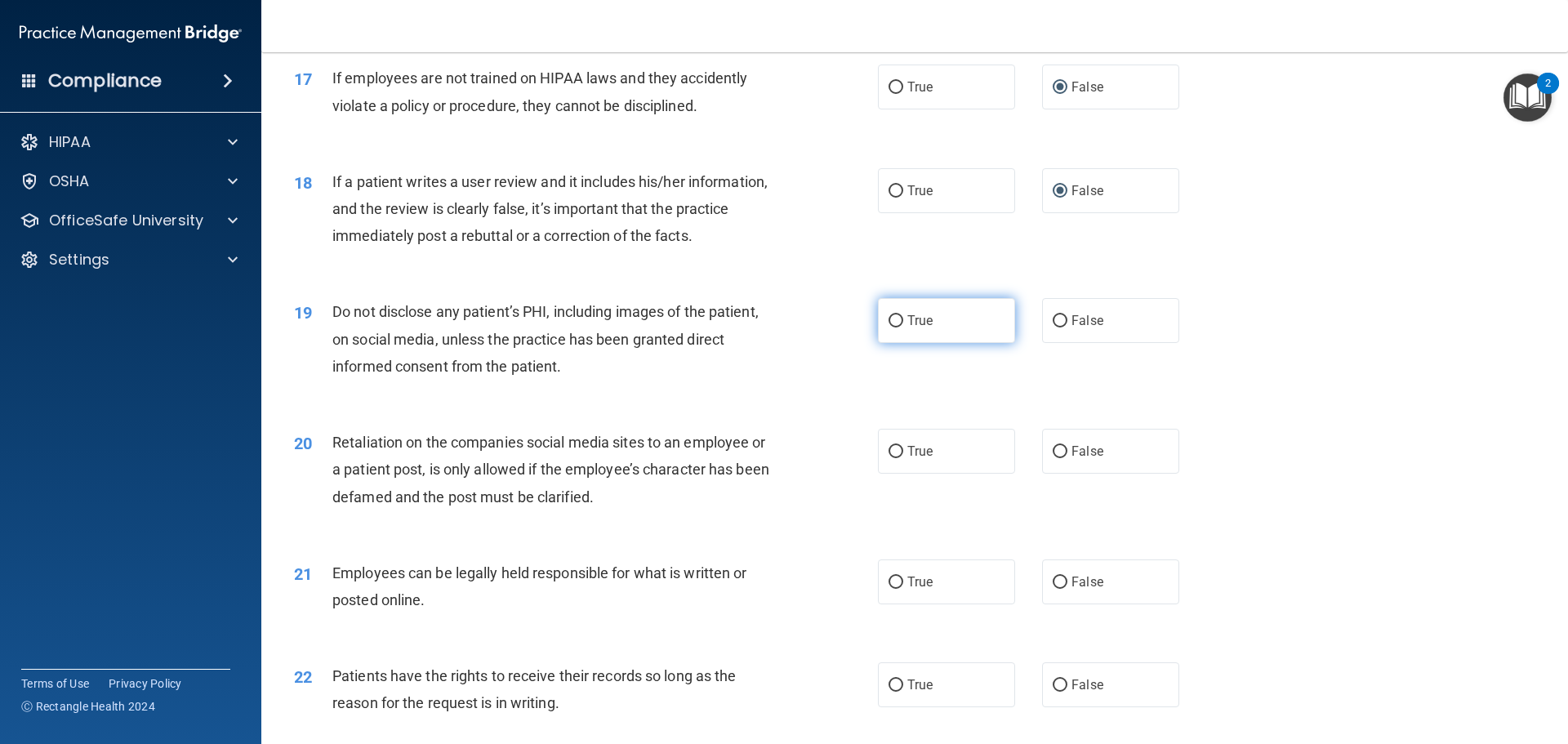
click at [890, 328] on input "True" at bounding box center [896, 321] width 15 height 12
radio input "true"
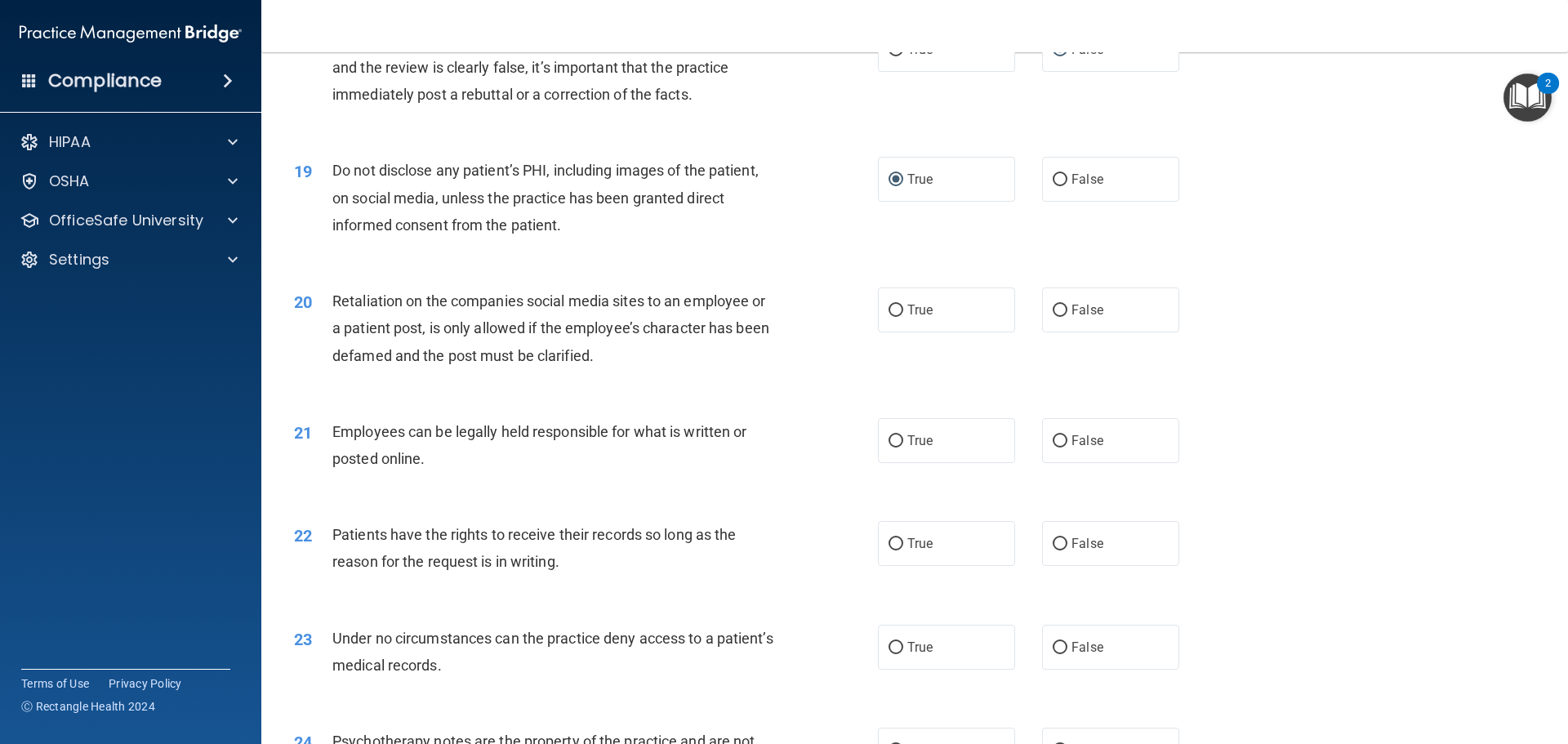
scroll to position [2369, 0]
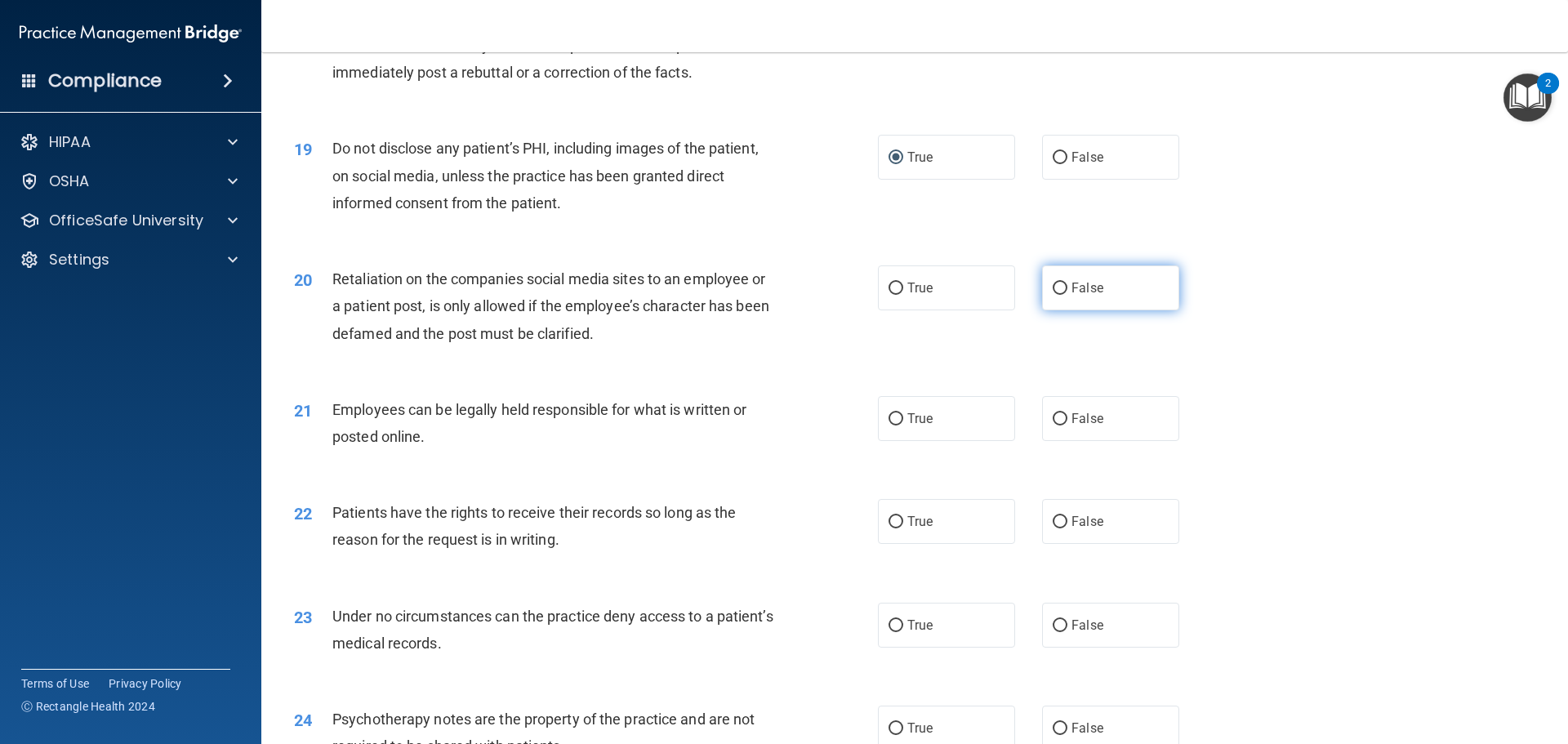
click at [1053, 295] on input "False" at bounding box center [1061, 288] width 15 height 12
radio input "true"
click at [888, 426] on input "True" at bounding box center [896, 419] width 15 height 12
radio input "true"
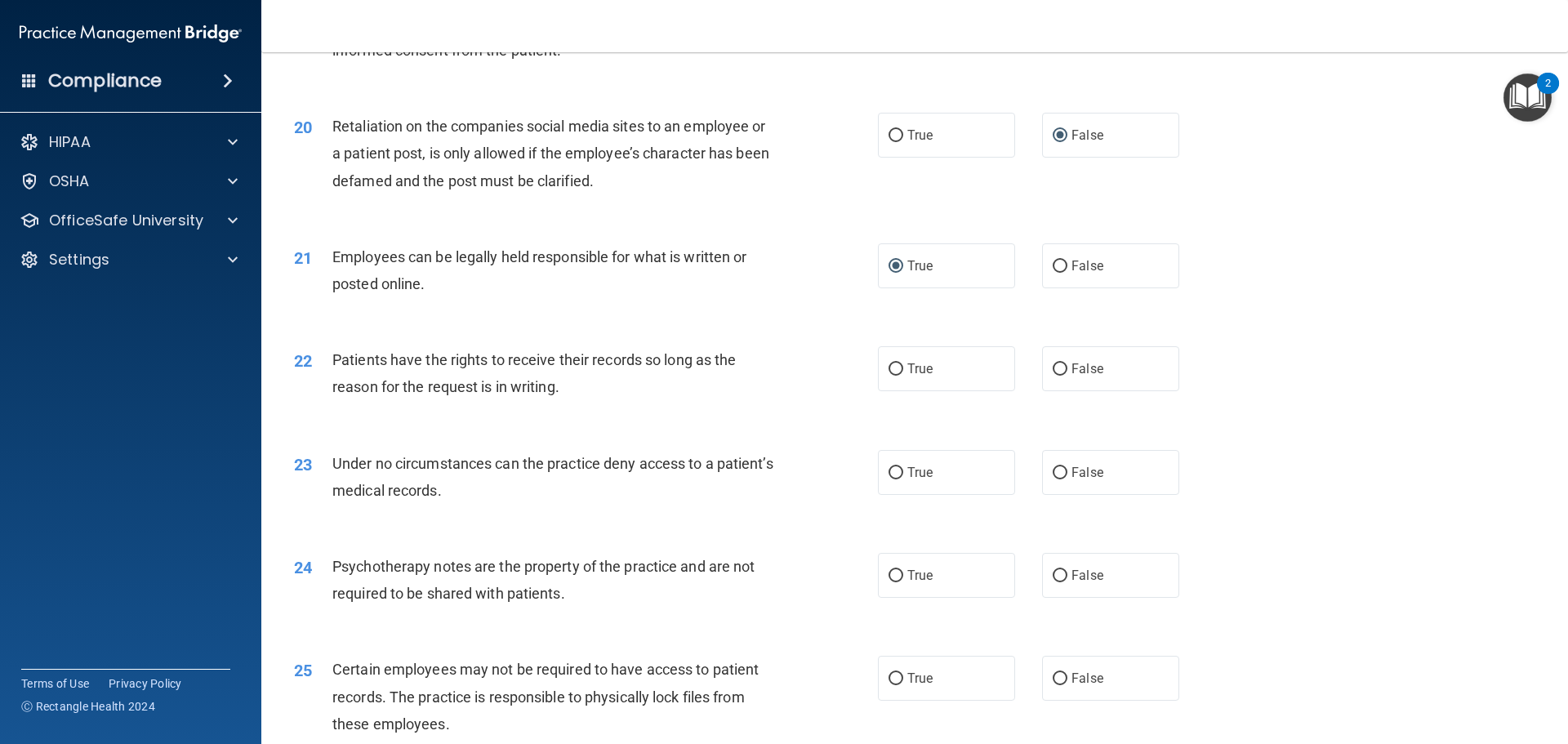
scroll to position [2532, 0]
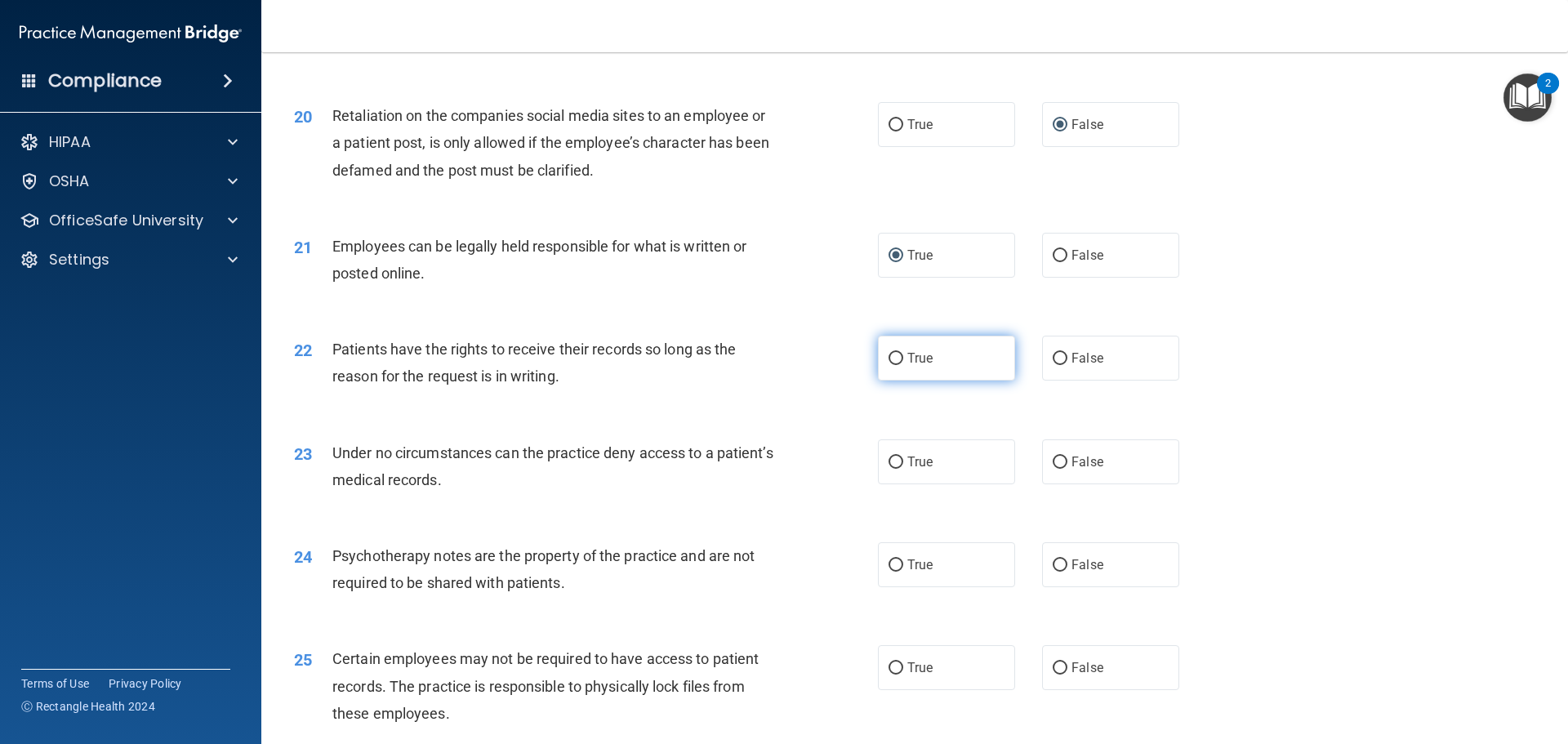
click at [894, 365] on input "True" at bounding box center [896, 358] width 15 height 12
radio input "true"
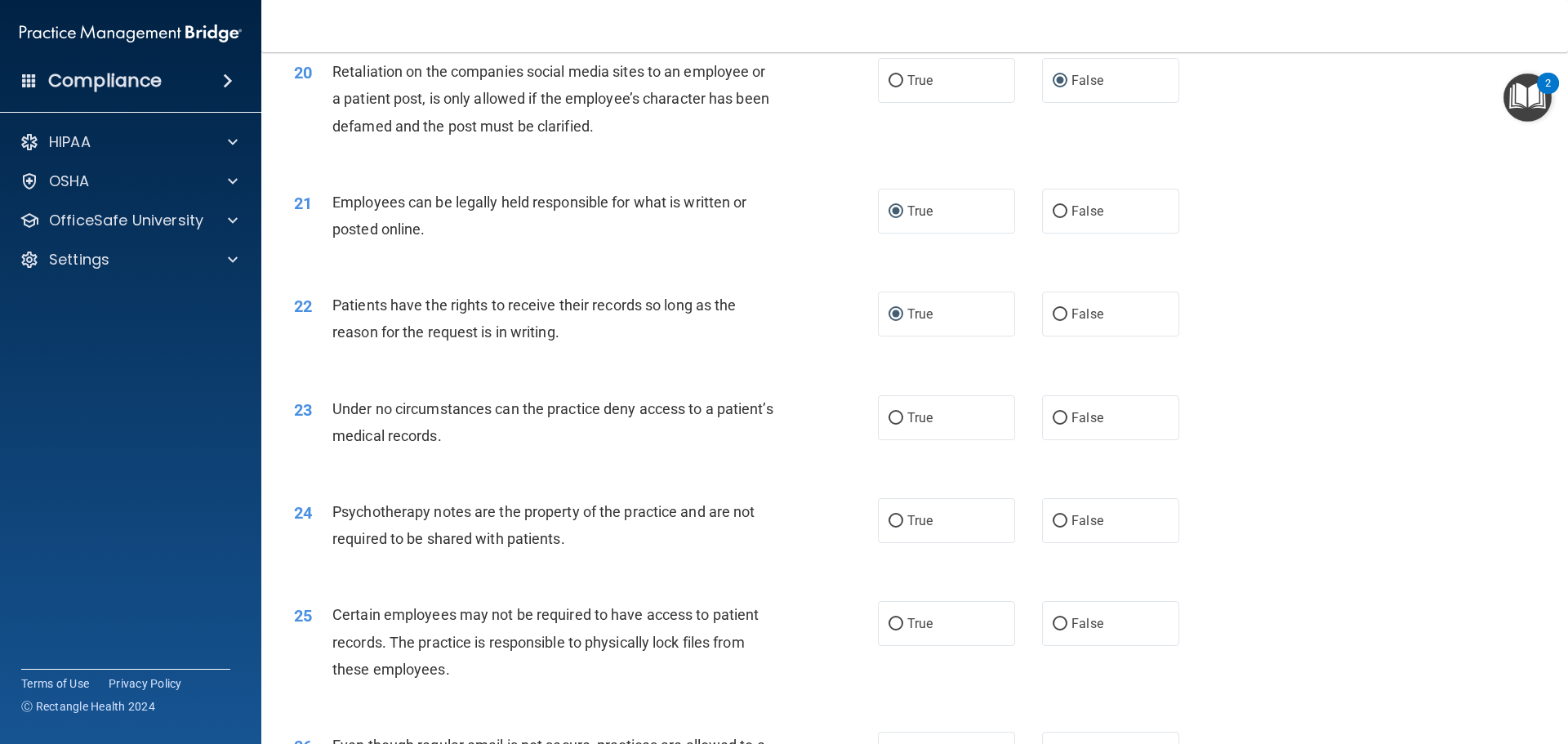
scroll to position [2614, 0]
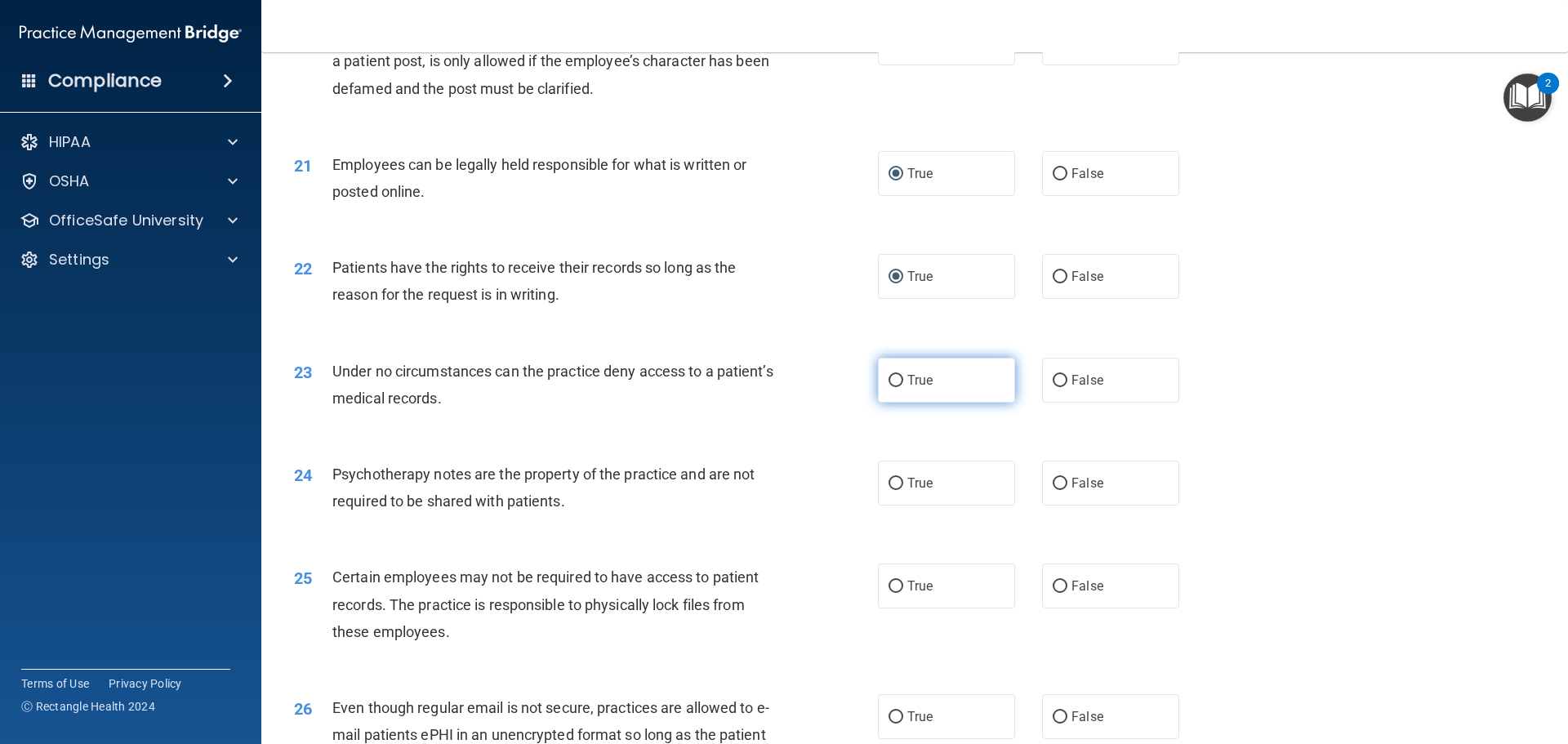
click at [890, 387] on input "True" at bounding box center [896, 381] width 15 height 12
radio input "true"
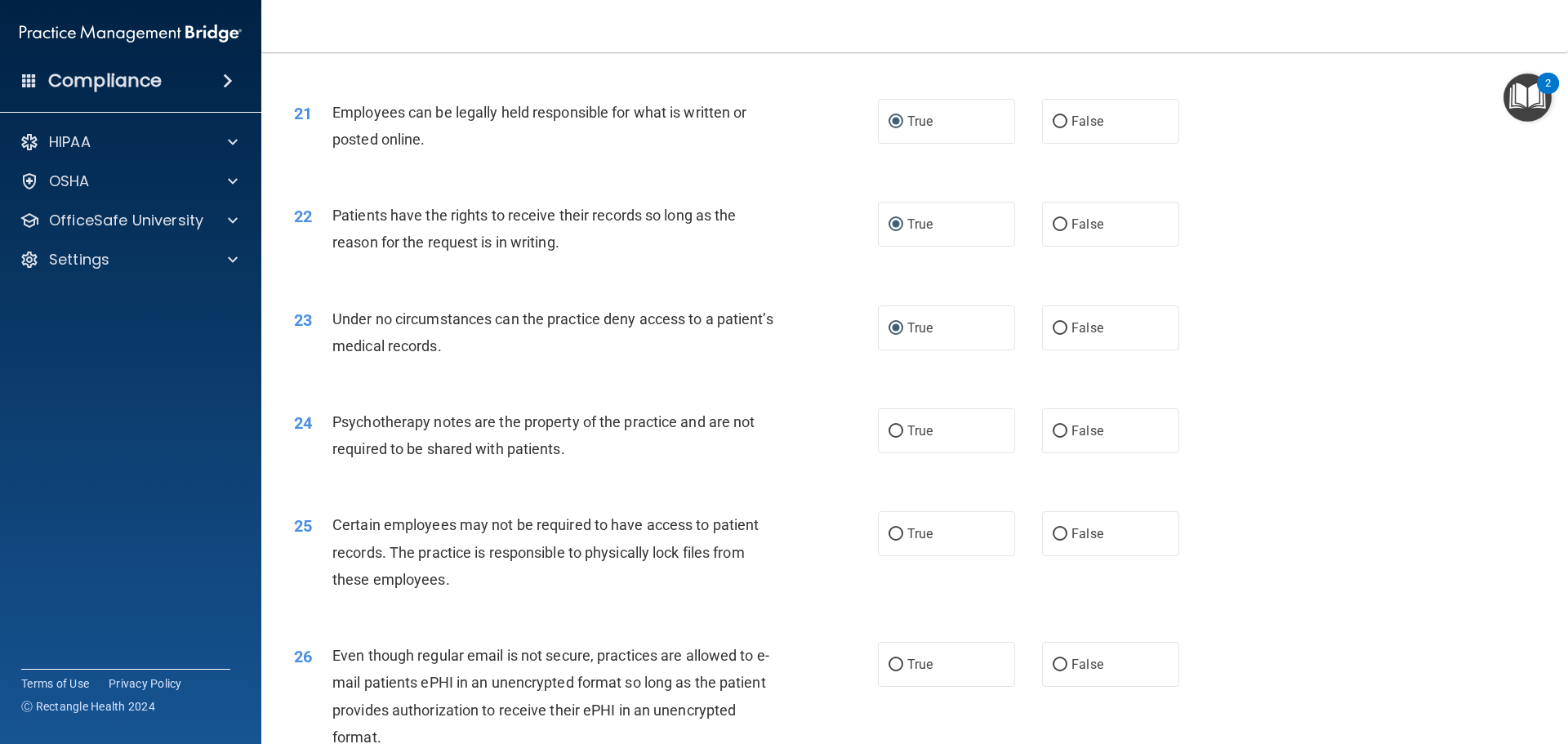
scroll to position [2777, 0]
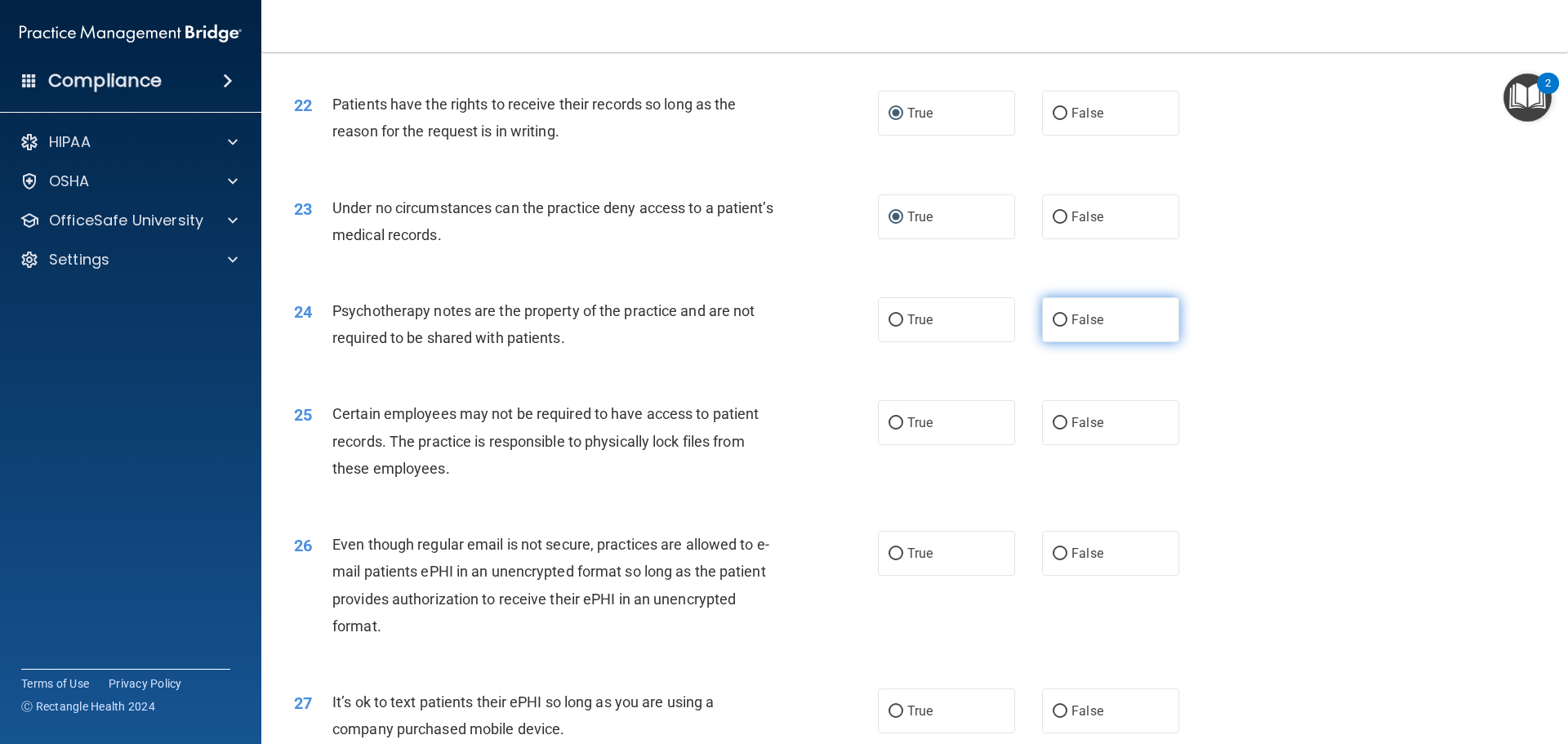
click at [1053, 327] on input "False" at bounding box center [1061, 320] width 15 height 12
radio input "true"
drag, startPoint x: 889, startPoint y: 346, endPoint x: 873, endPoint y: 356, distance: 18.9
click at [889, 327] on input "True" at bounding box center [896, 320] width 15 height 12
radio input "true"
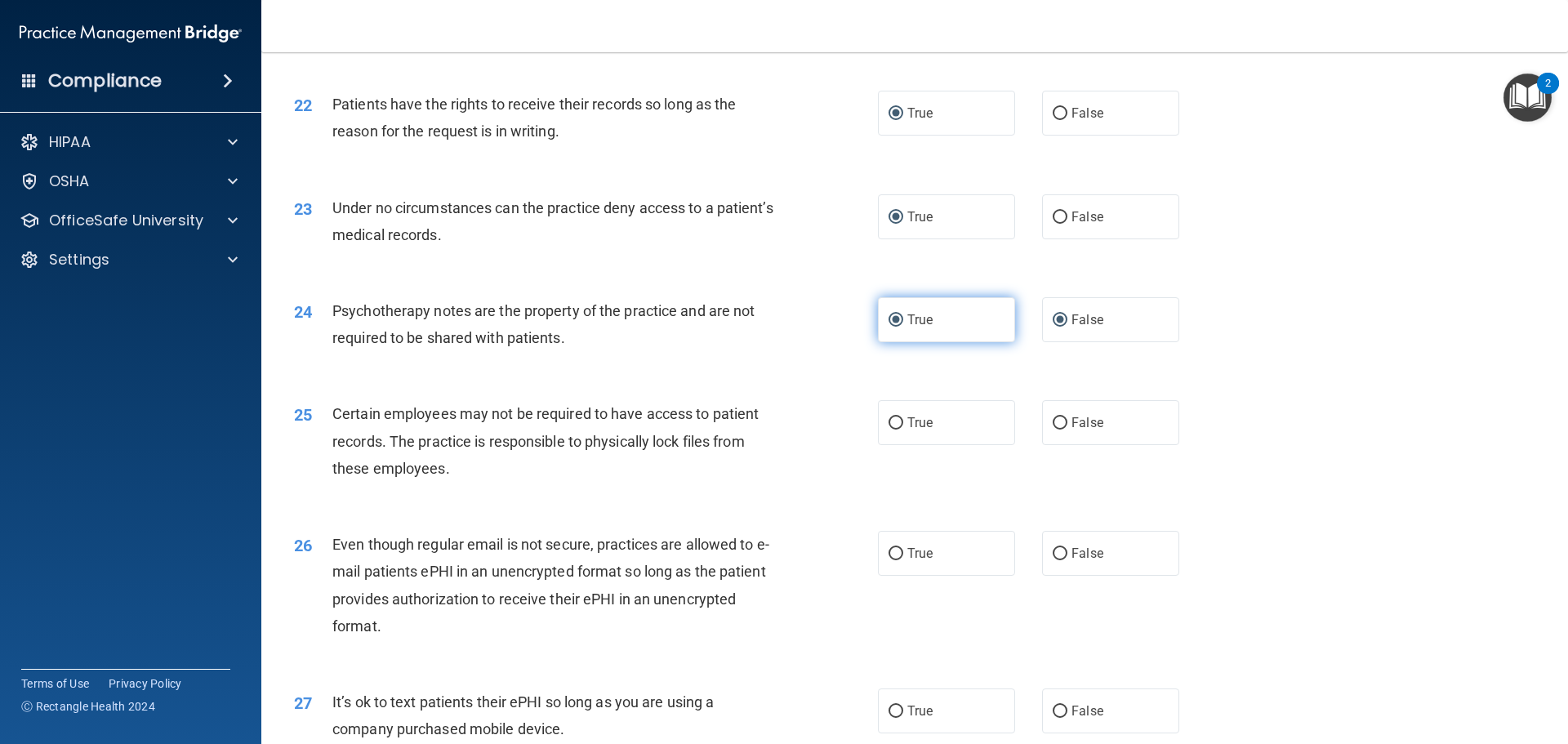
radio input "false"
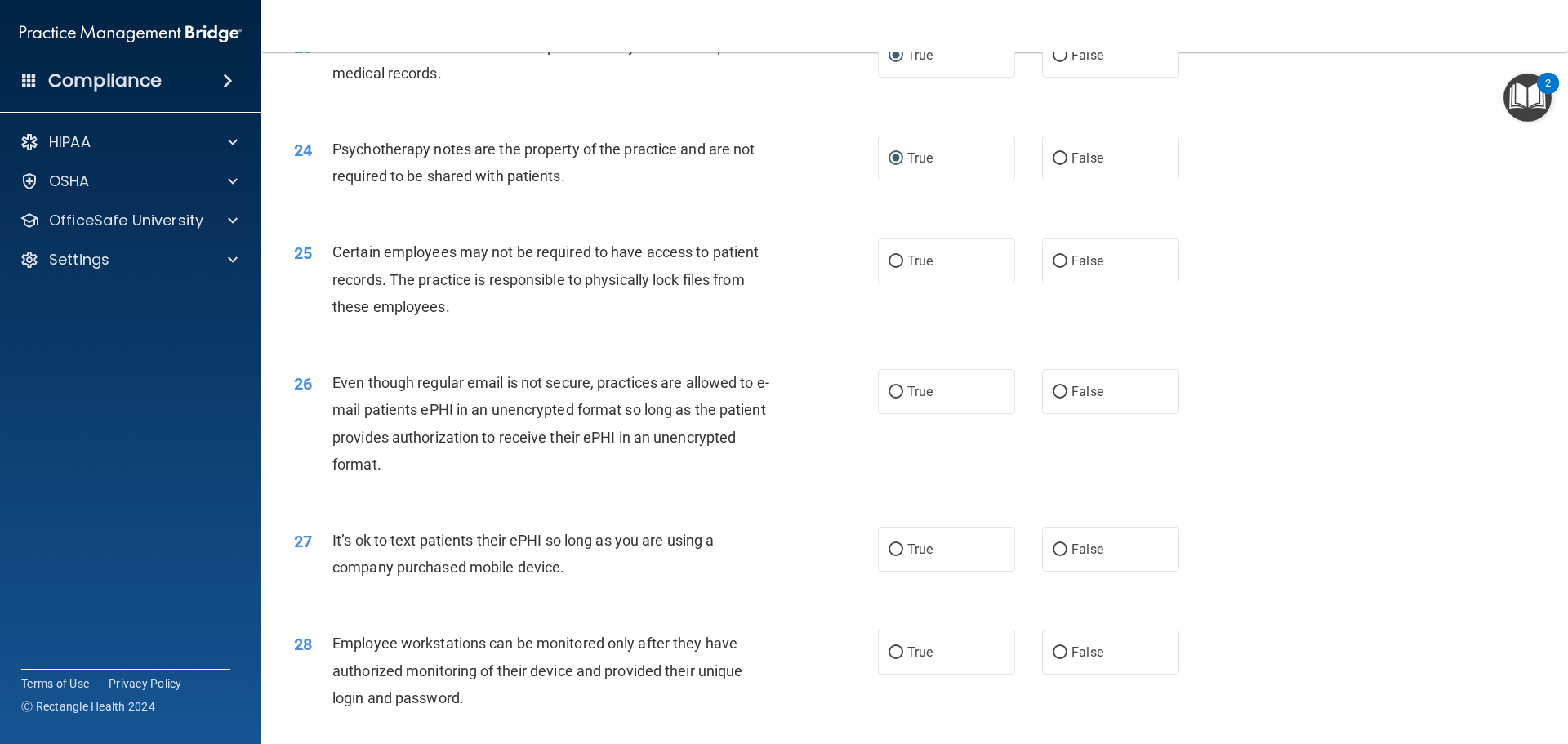
scroll to position [2940, 0]
click at [1053, 266] on input "False" at bounding box center [1061, 260] width 15 height 12
radio input "true"
click at [885, 413] on label "True" at bounding box center [946, 390] width 137 height 45
click at [888, 397] on input "True" at bounding box center [896, 390] width 15 height 12
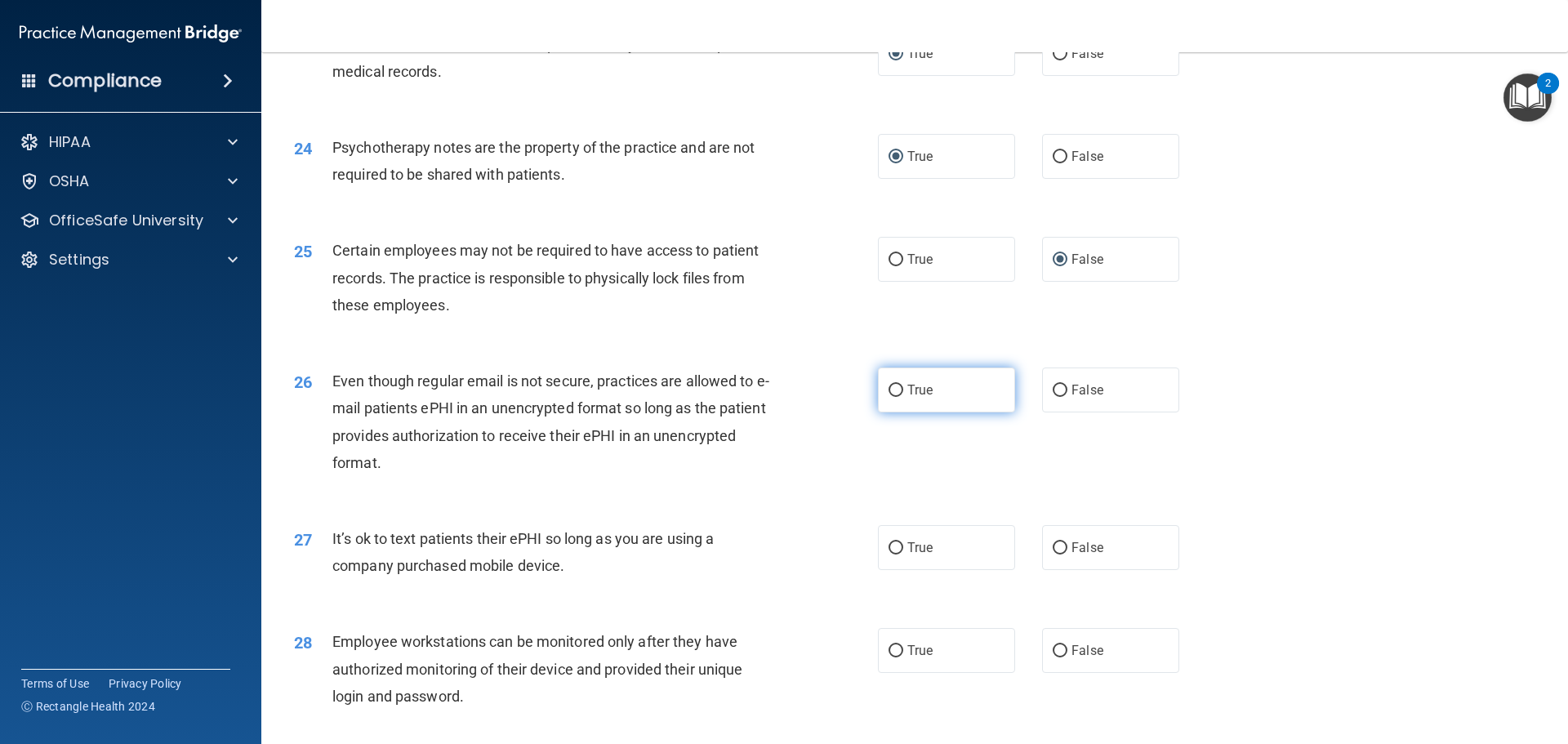
radio input "true"
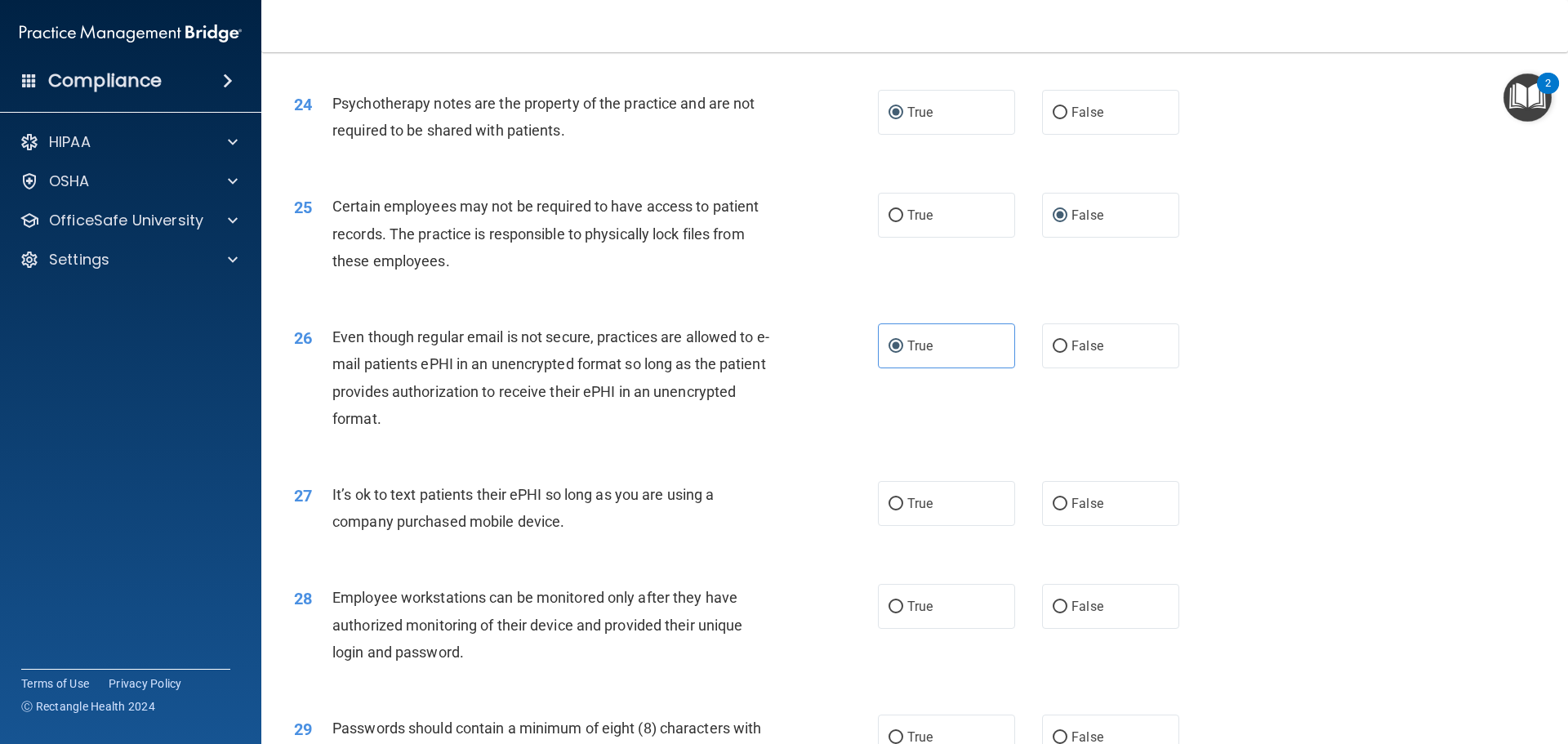
scroll to position [3022, 0]
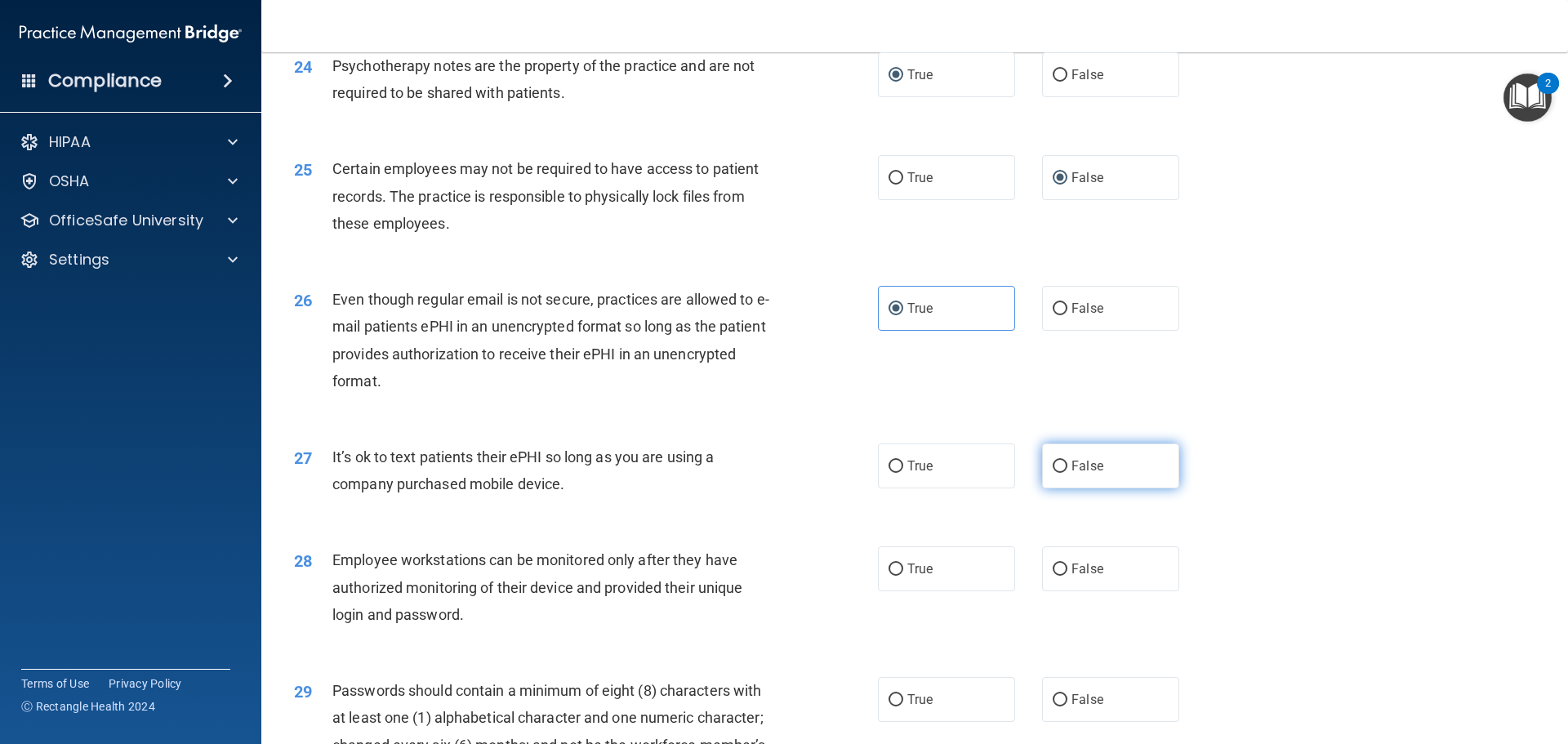
click at [1054, 473] on input "False" at bounding box center [1061, 467] width 15 height 12
radio input "true"
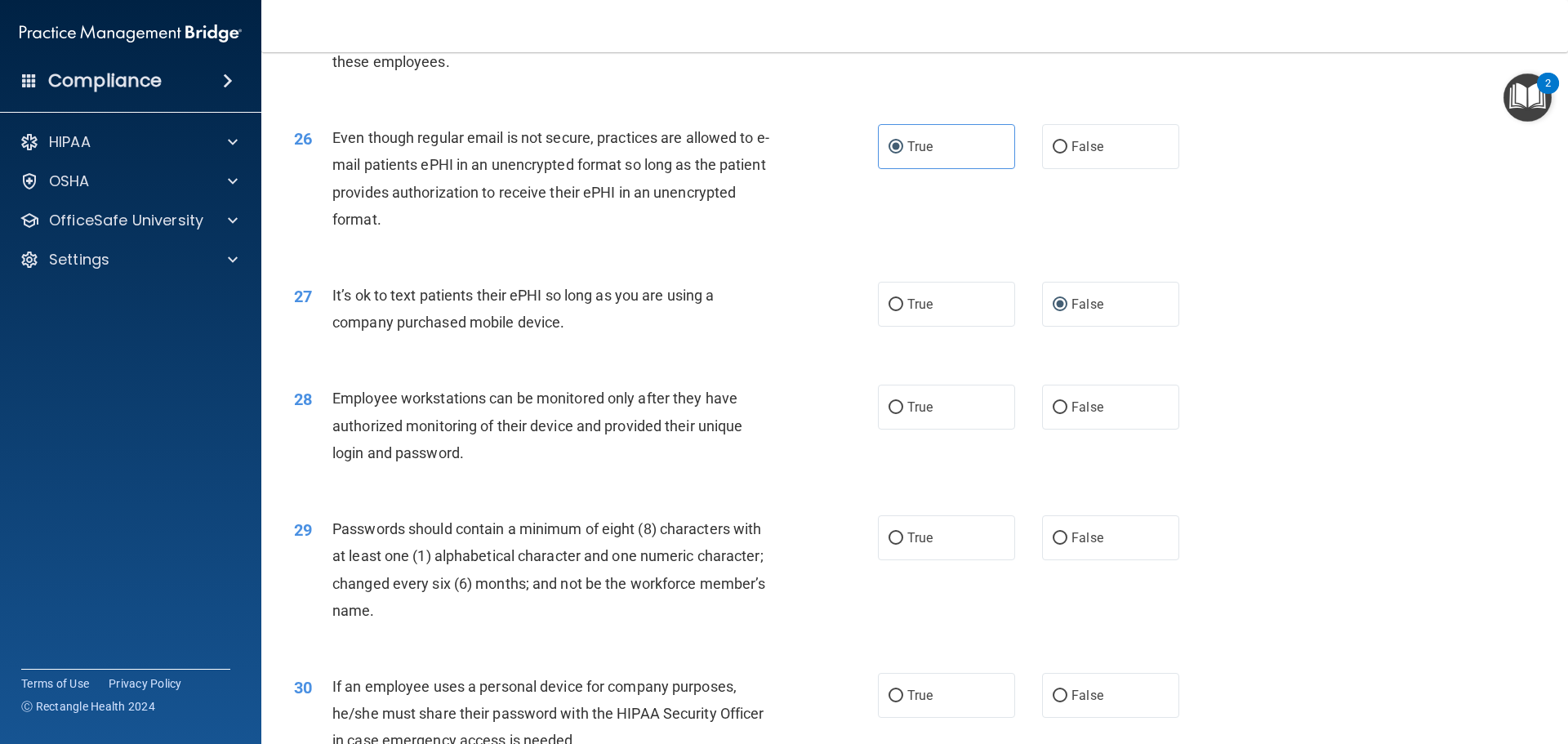
scroll to position [3186, 0]
click at [1053, 413] on input "False" at bounding box center [1061, 406] width 15 height 12
radio input "true"
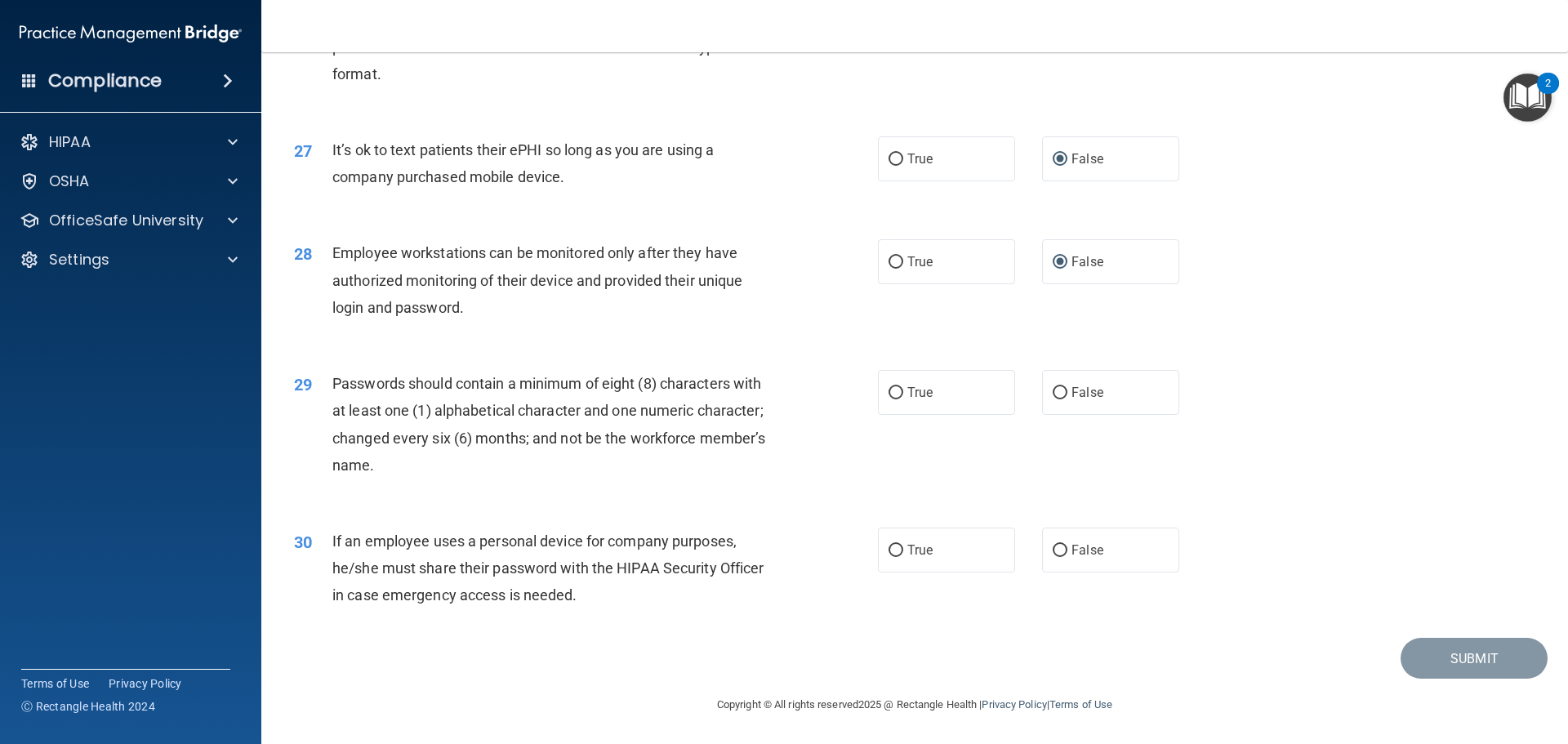
scroll to position [3356, 0]
click at [888, 388] on input "True" at bounding box center [896, 393] width 15 height 12
radio input "true"
click at [893, 546] on input "True" at bounding box center [896, 550] width 15 height 12
radio input "true"
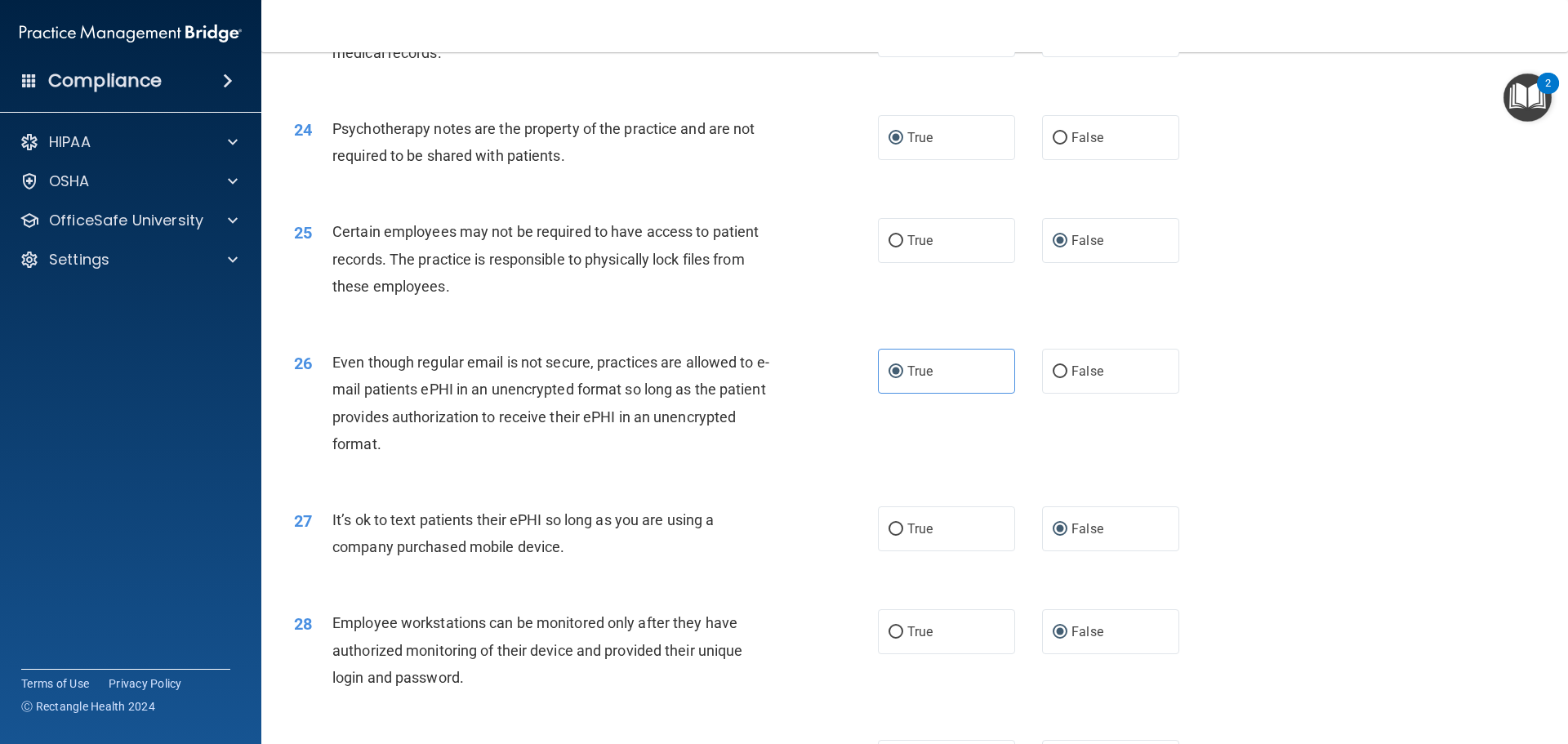
scroll to position [2947, 0]
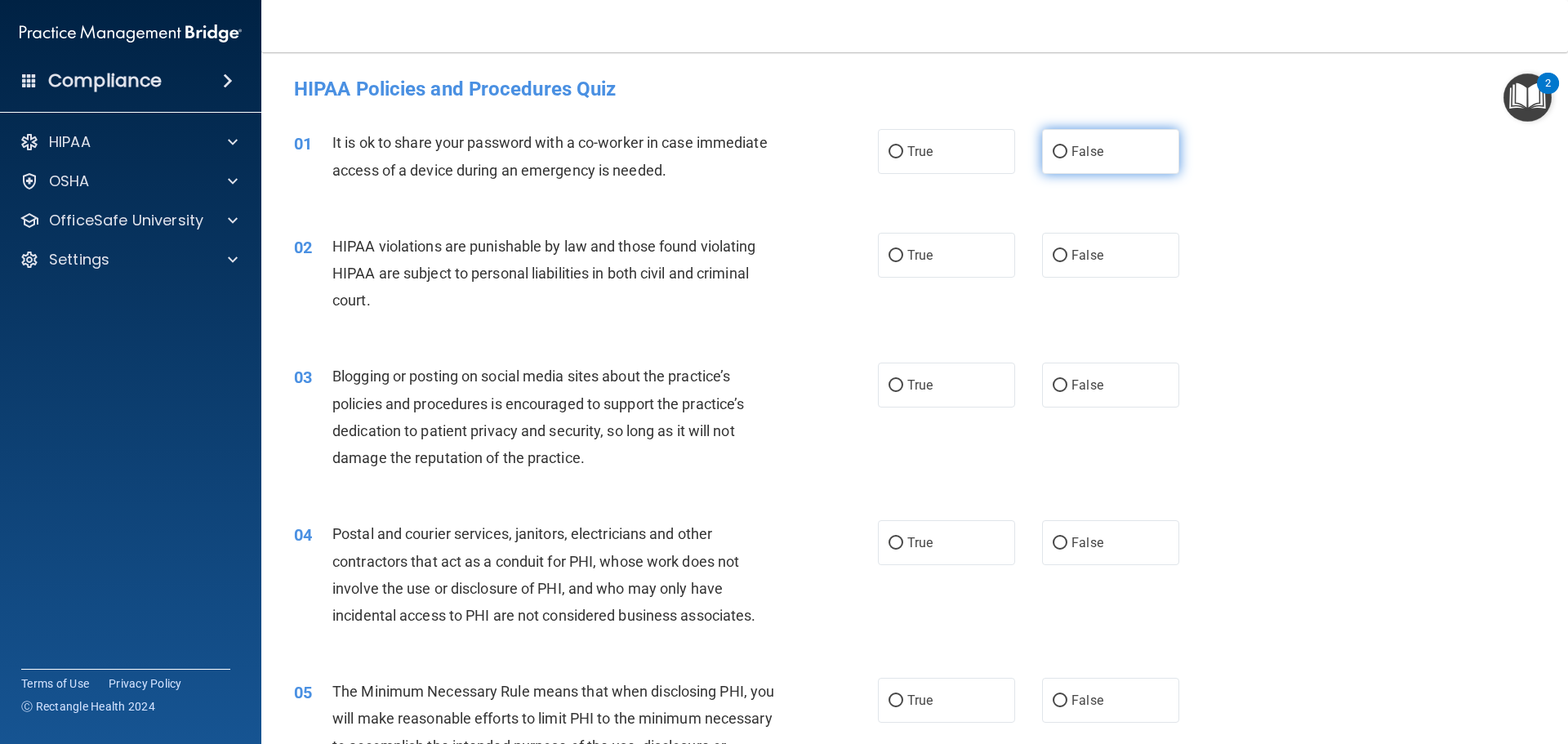
click at [1054, 151] on input "False" at bounding box center [1061, 152] width 15 height 12
radio input "true"
click at [888, 256] on input "True" at bounding box center [896, 255] width 15 height 12
radio input "true"
click at [888, 382] on input "True" at bounding box center [896, 386] width 15 height 12
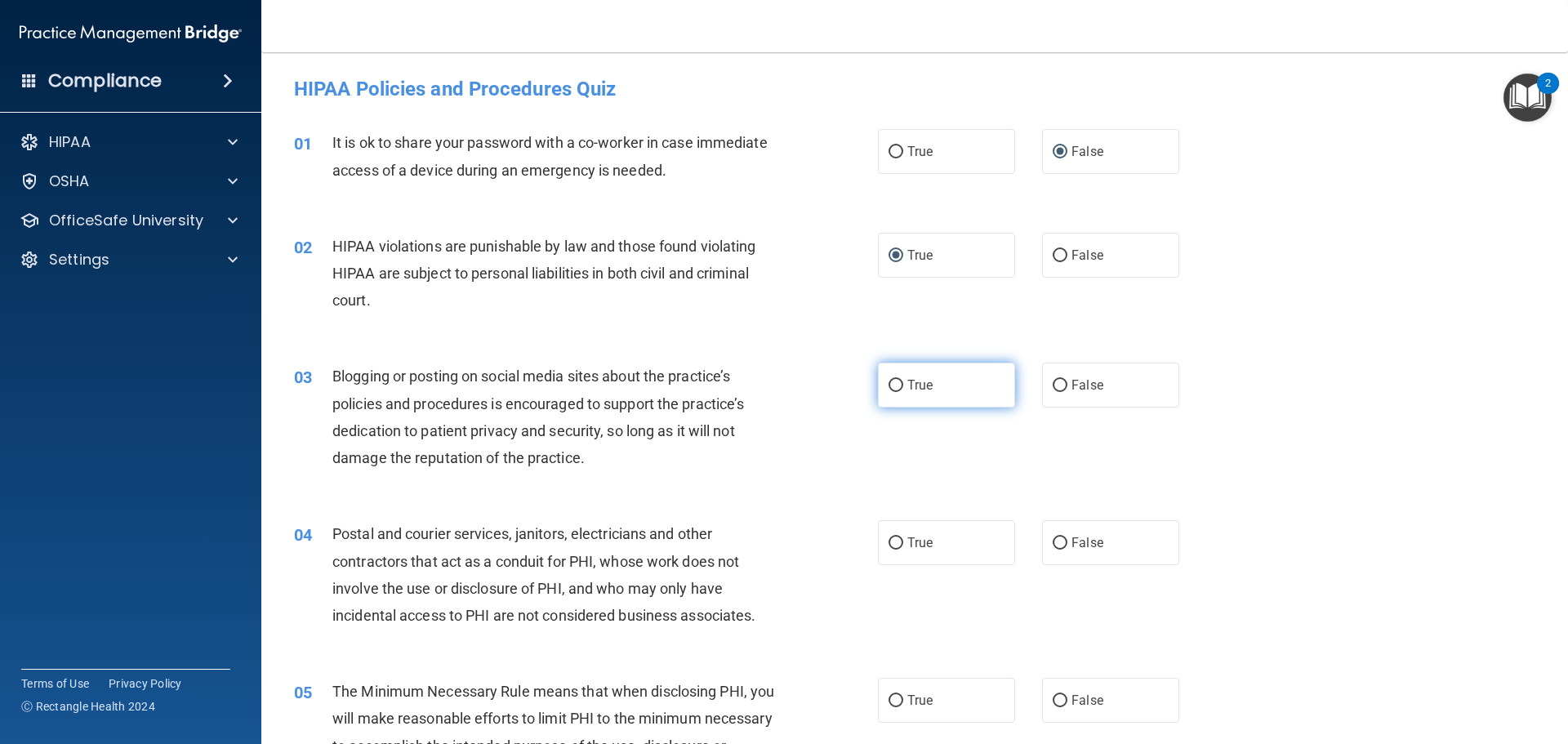
radio input "true"
click at [888, 540] on input "True" at bounding box center [896, 543] width 15 height 12
radio input "true"
click at [1053, 697] on input "False" at bounding box center [1061, 700] width 15 height 12
radio input "true"
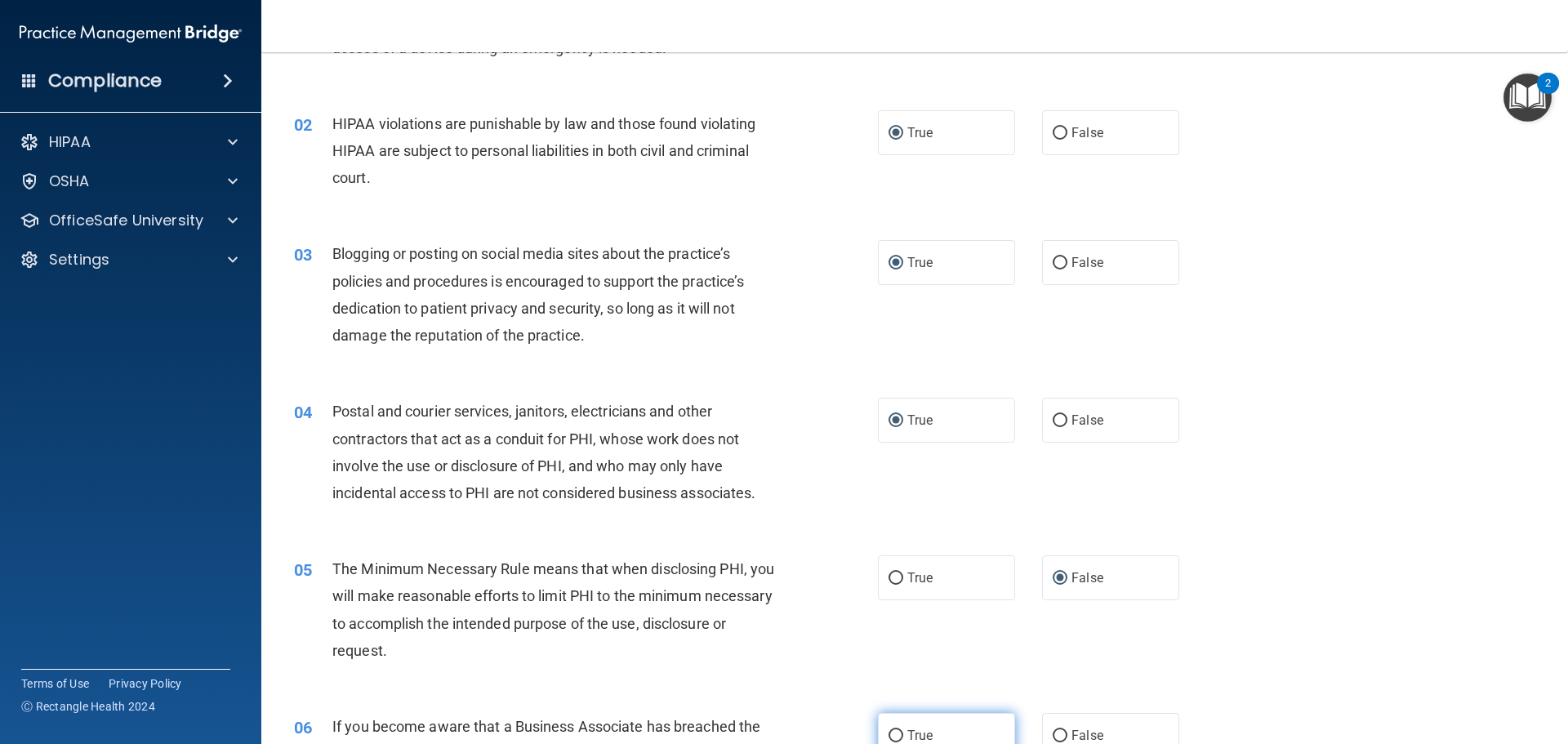
scroll to position [245, 0]
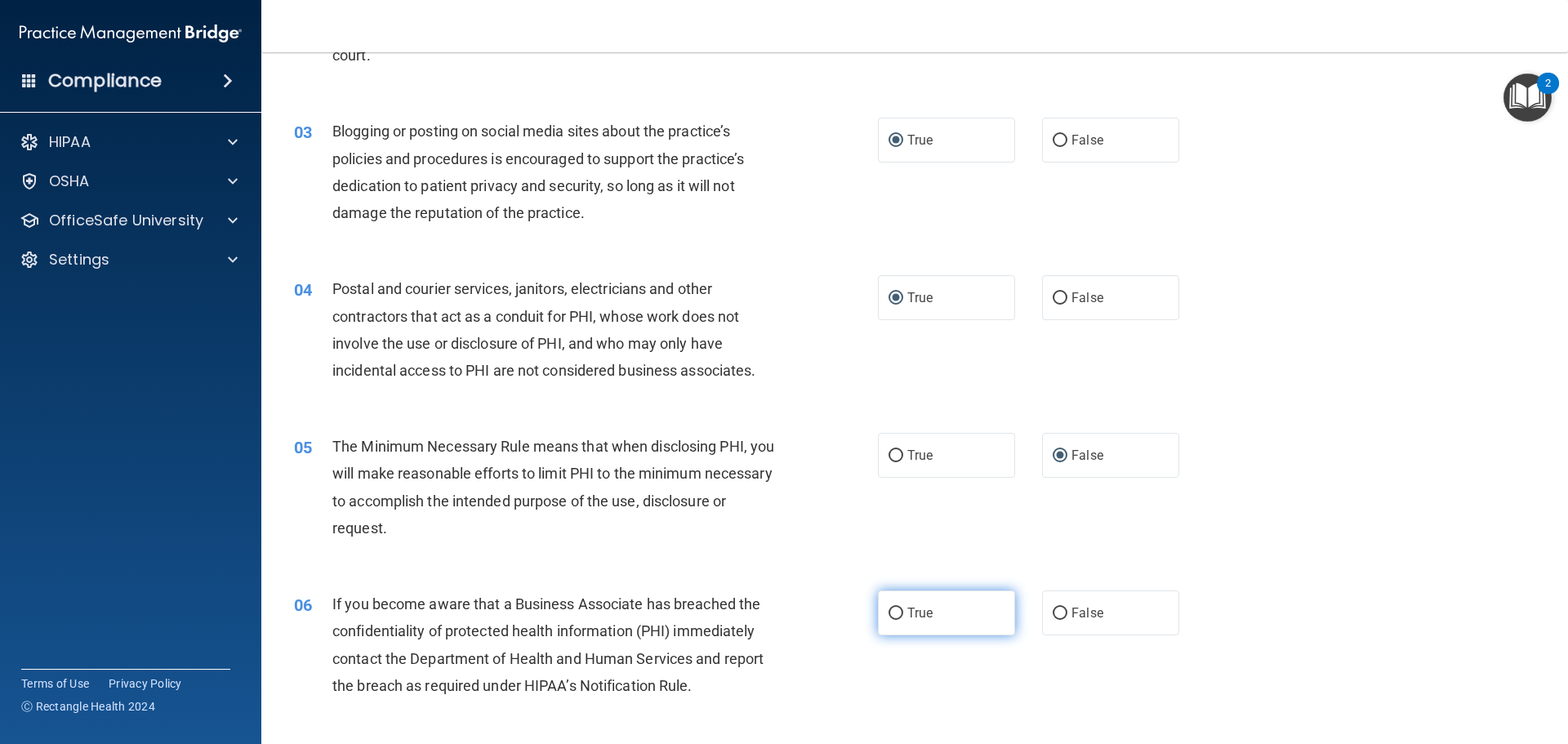
click at [889, 615] on input "True" at bounding box center [896, 614] width 15 height 12
radio input "true"
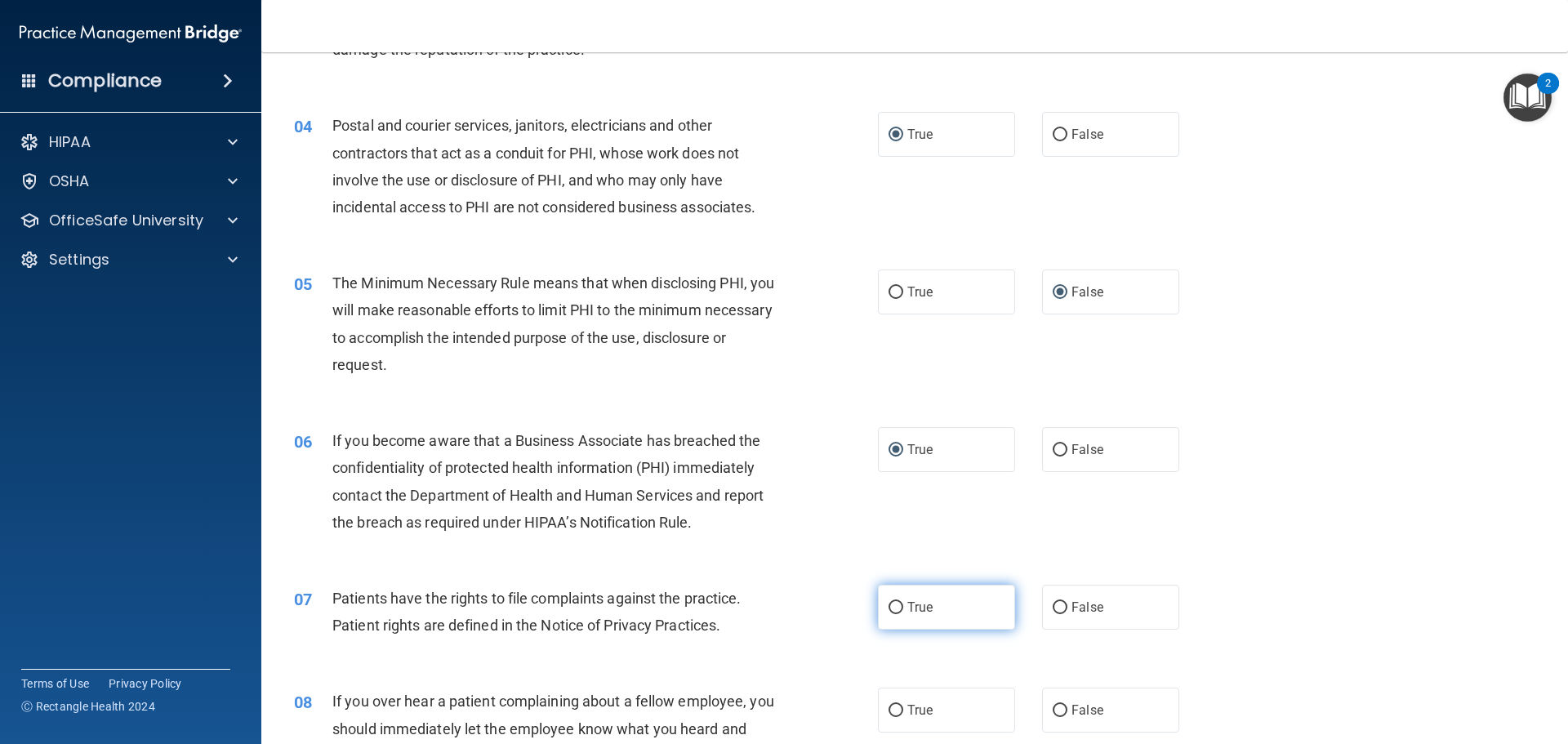
click at [893, 609] on input "True" at bounding box center [896, 607] width 15 height 12
radio input "true"
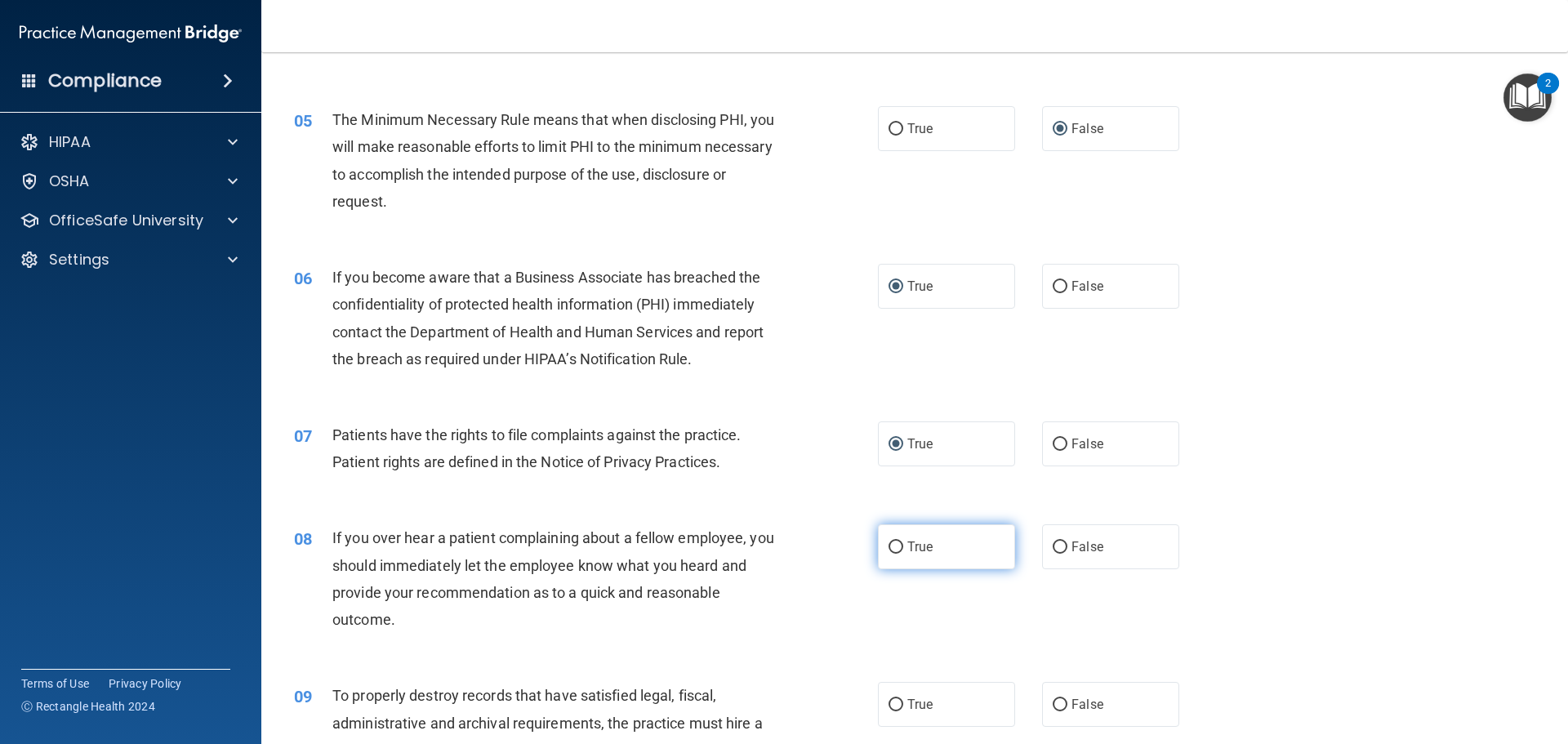
click at [890, 550] on input "True" at bounding box center [896, 548] width 15 height 12
radio input "true"
click at [890, 702] on input "True" at bounding box center [896, 705] width 15 height 12
radio input "true"
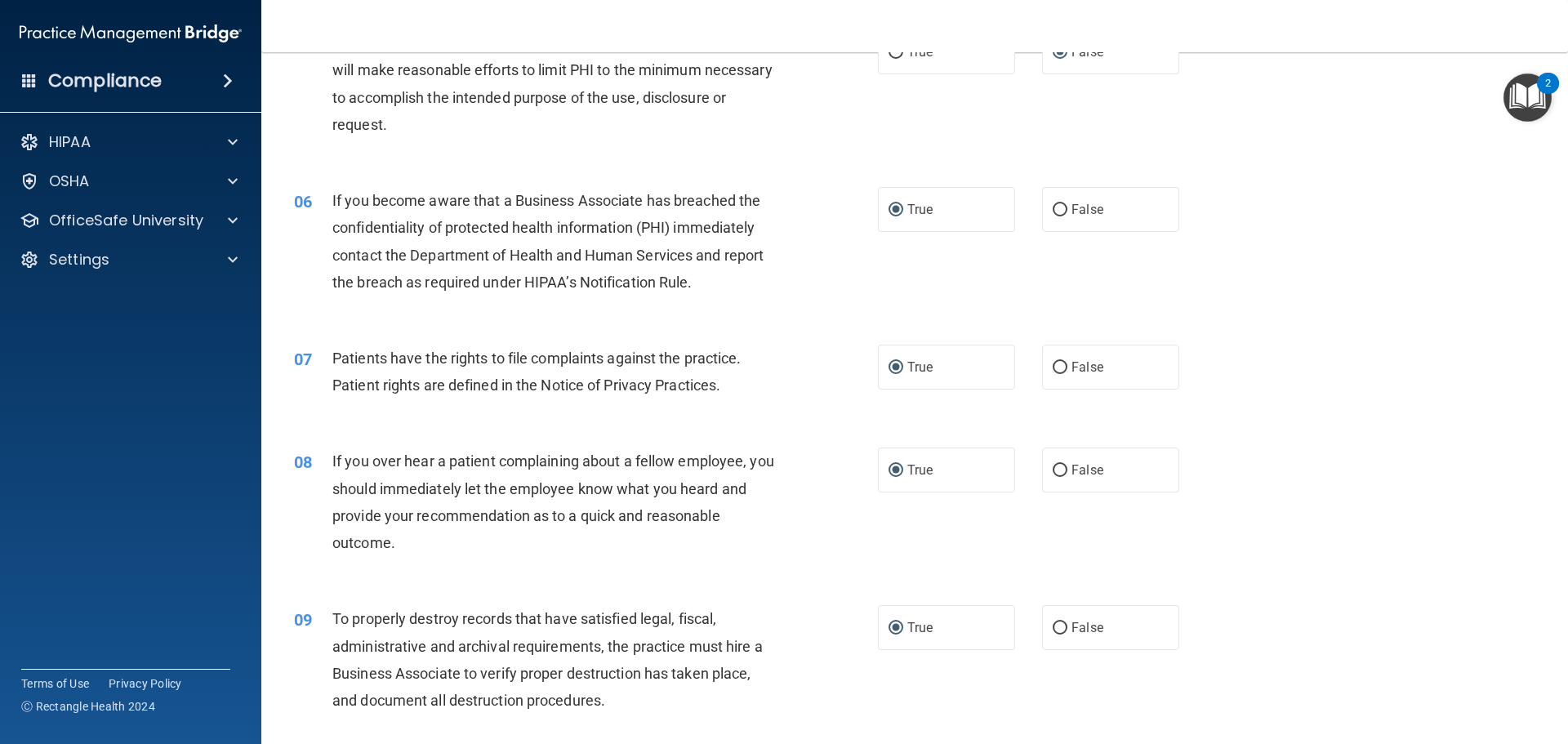
scroll to position [817, 0]
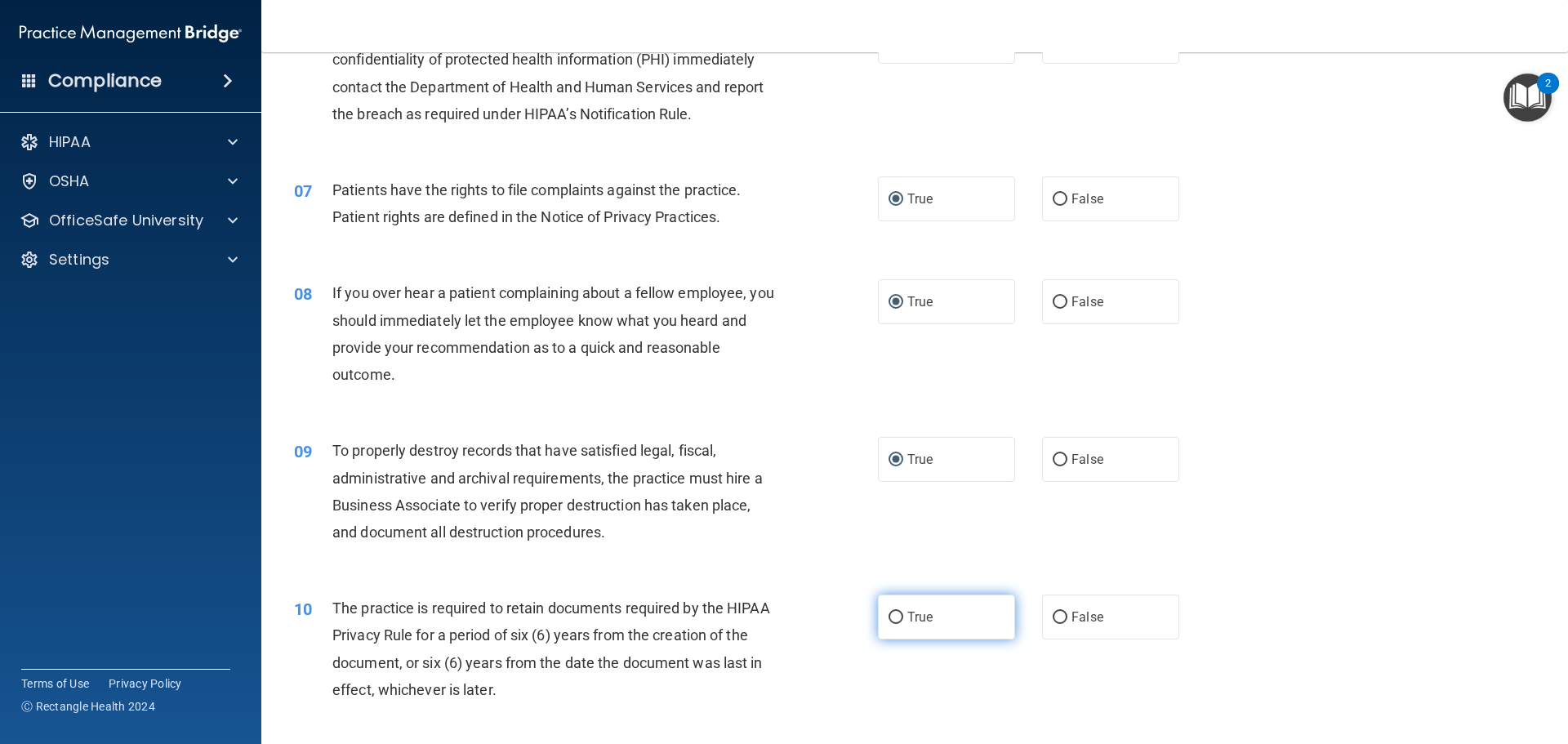
click at [888, 617] on input "True" at bounding box center [896, 617] width 15 height 12
radio input "true"
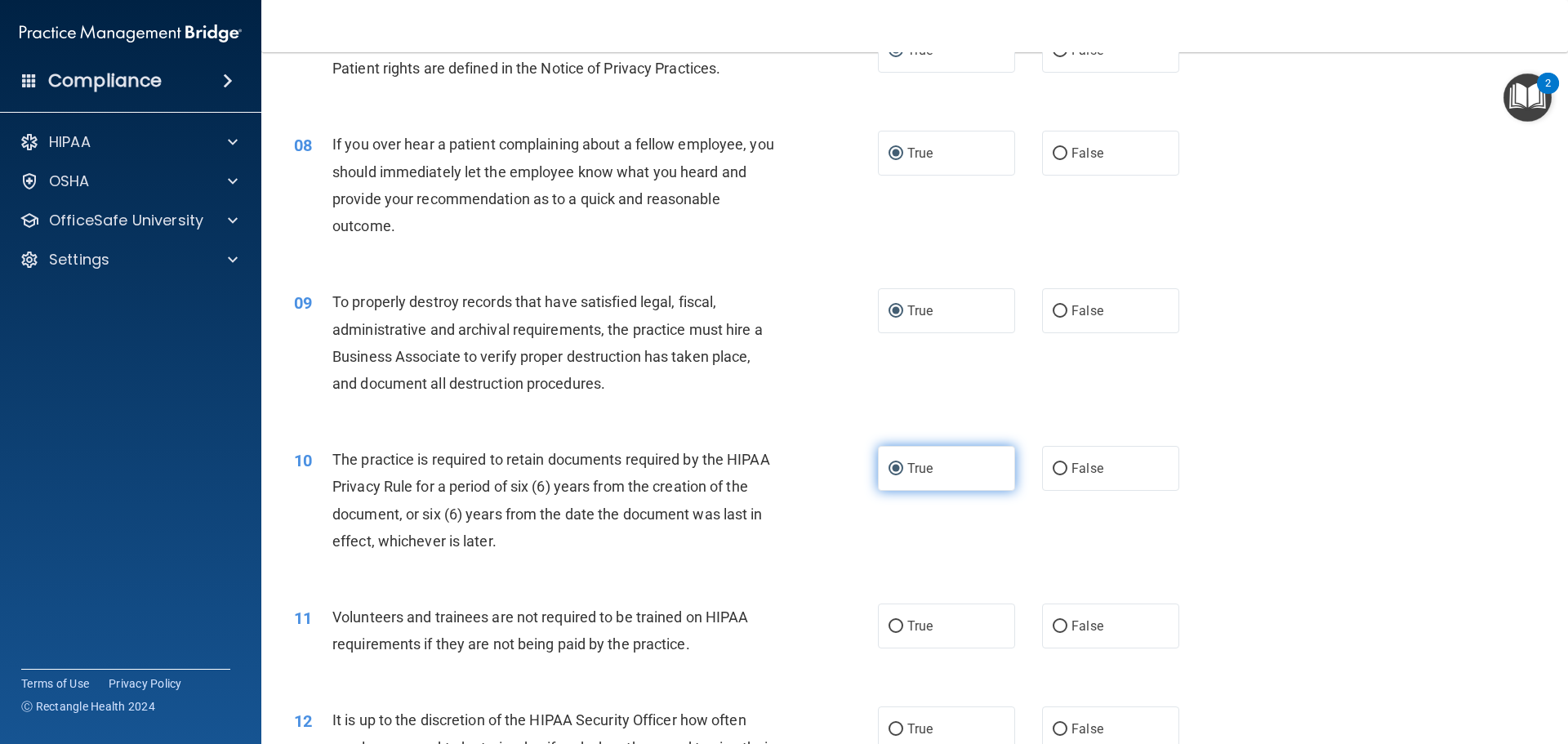
scroll to position [980, 0]
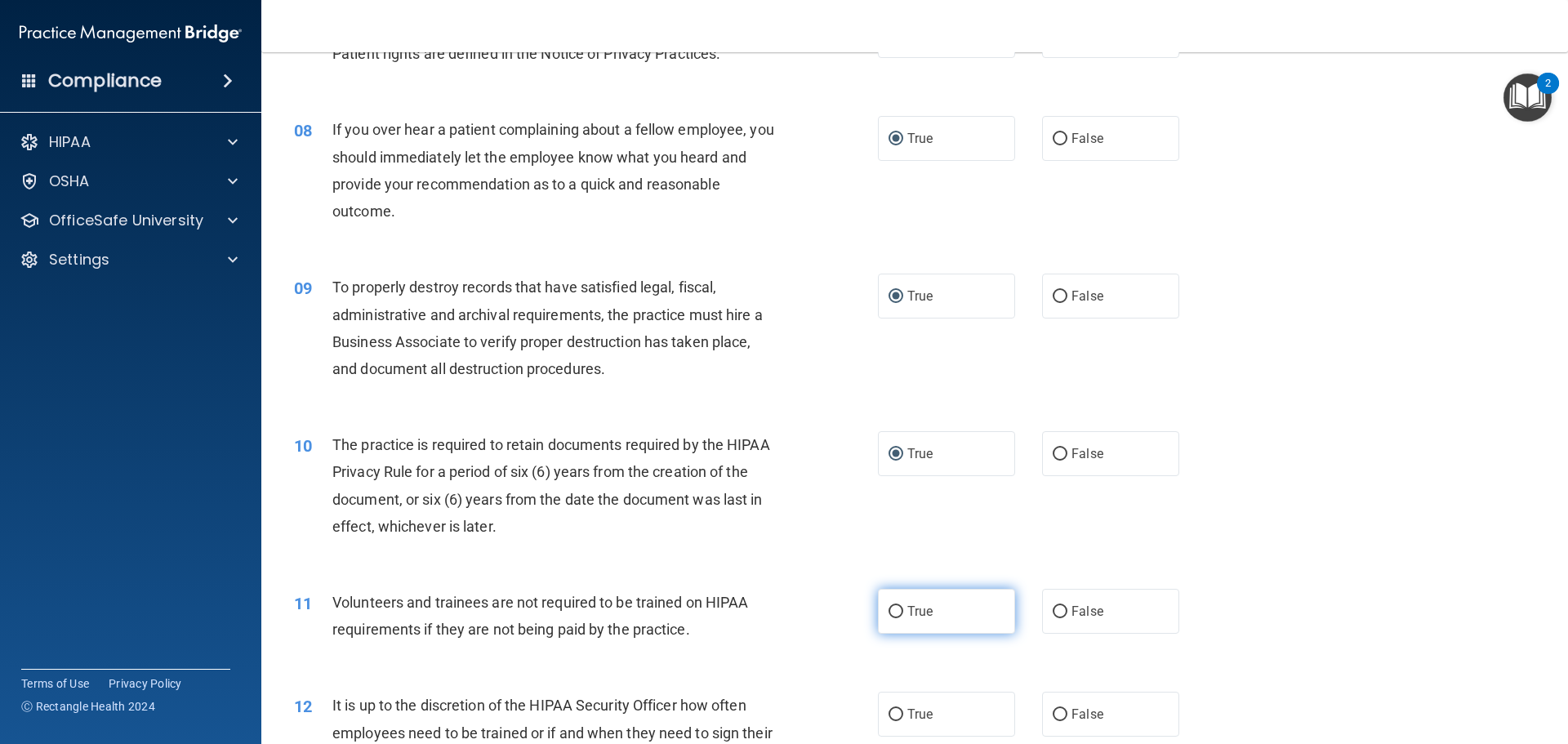
click at [891, 615] on input "True" at bounding box center [896, 612] width 15 height 12
radio input "true"
click at [890, 713] on input "True" at bounding box center [896, 714] width 15 height 12
radio input "true"
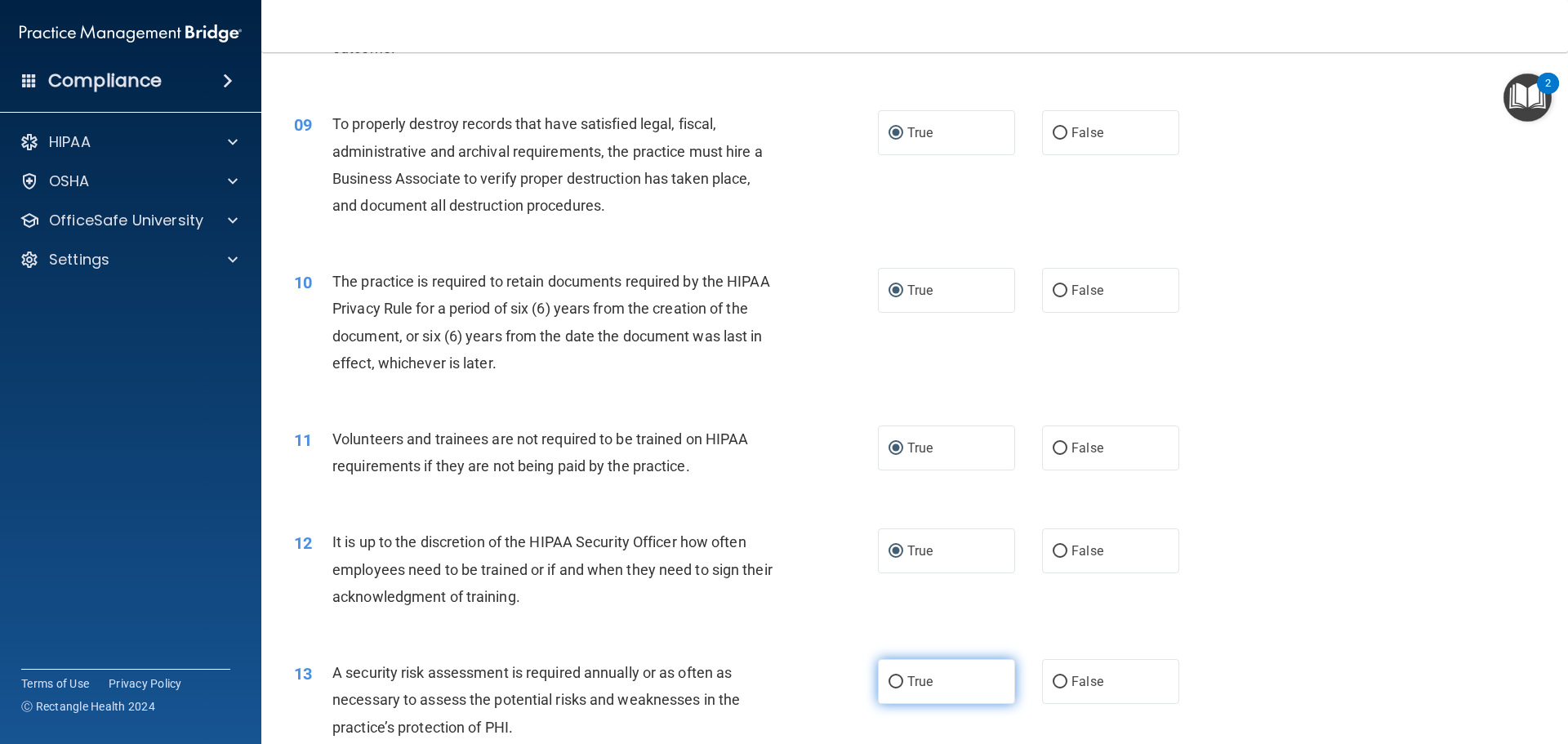
click at [894, 682] on input "True" at bounding box center [896, 682] width 15 height 12
radio input "true"
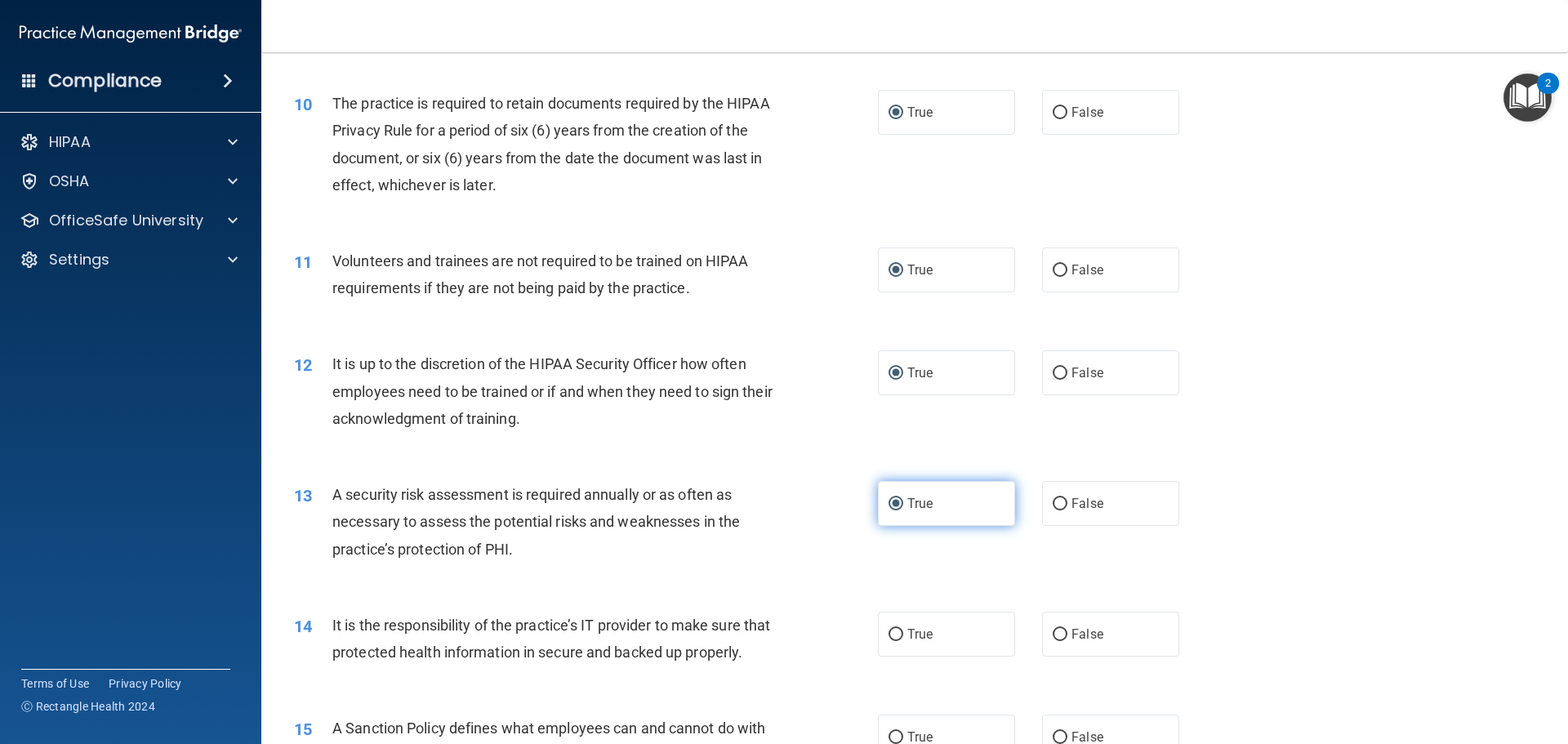
scroll to position [1388, 0]
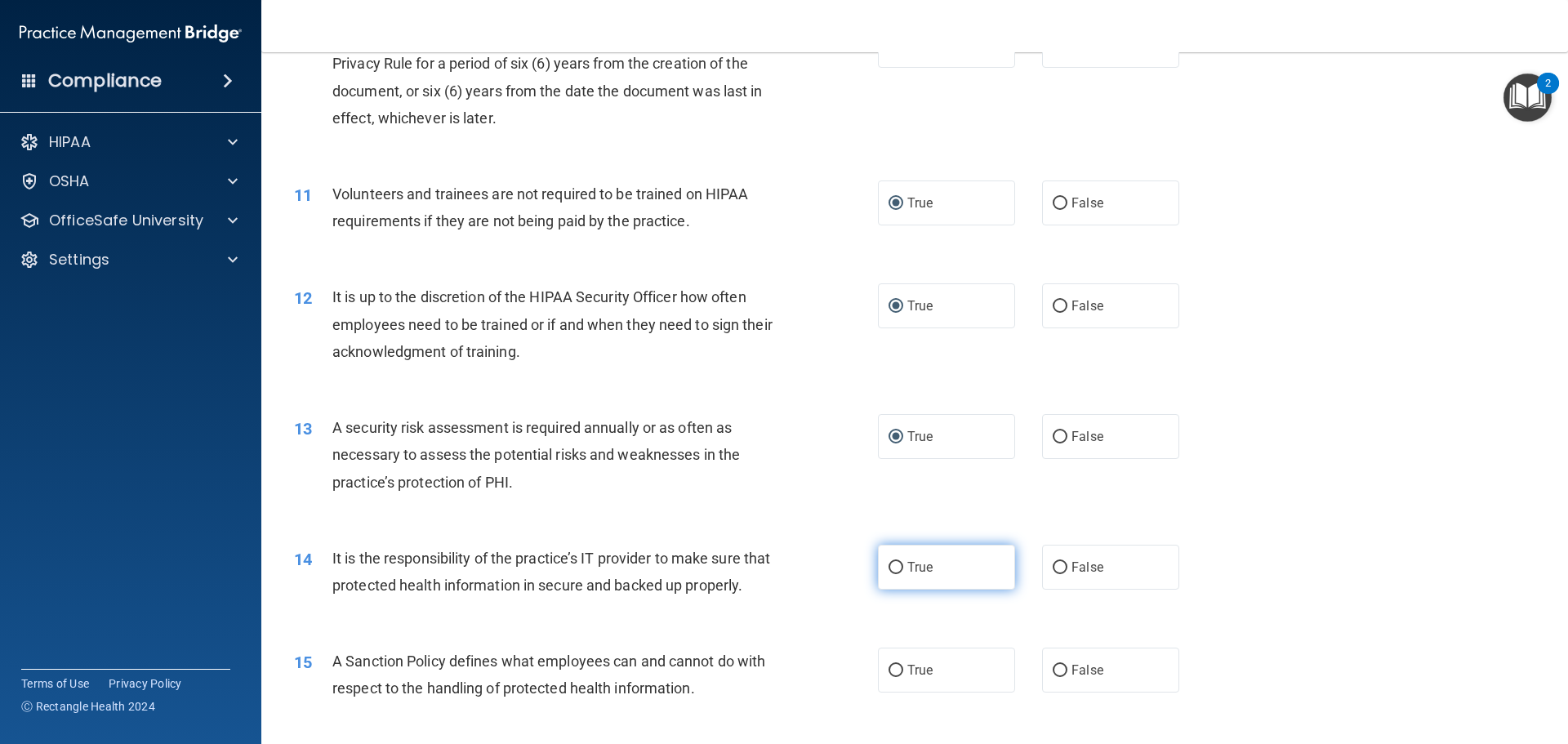
click at [889, 566] on input "True" at bounding box center [896, 567] width 15 height 12
radio input "true"
click at [888, 677] on input "True" at bounding box center [896, 670] width 15 height 12
radio input "true"
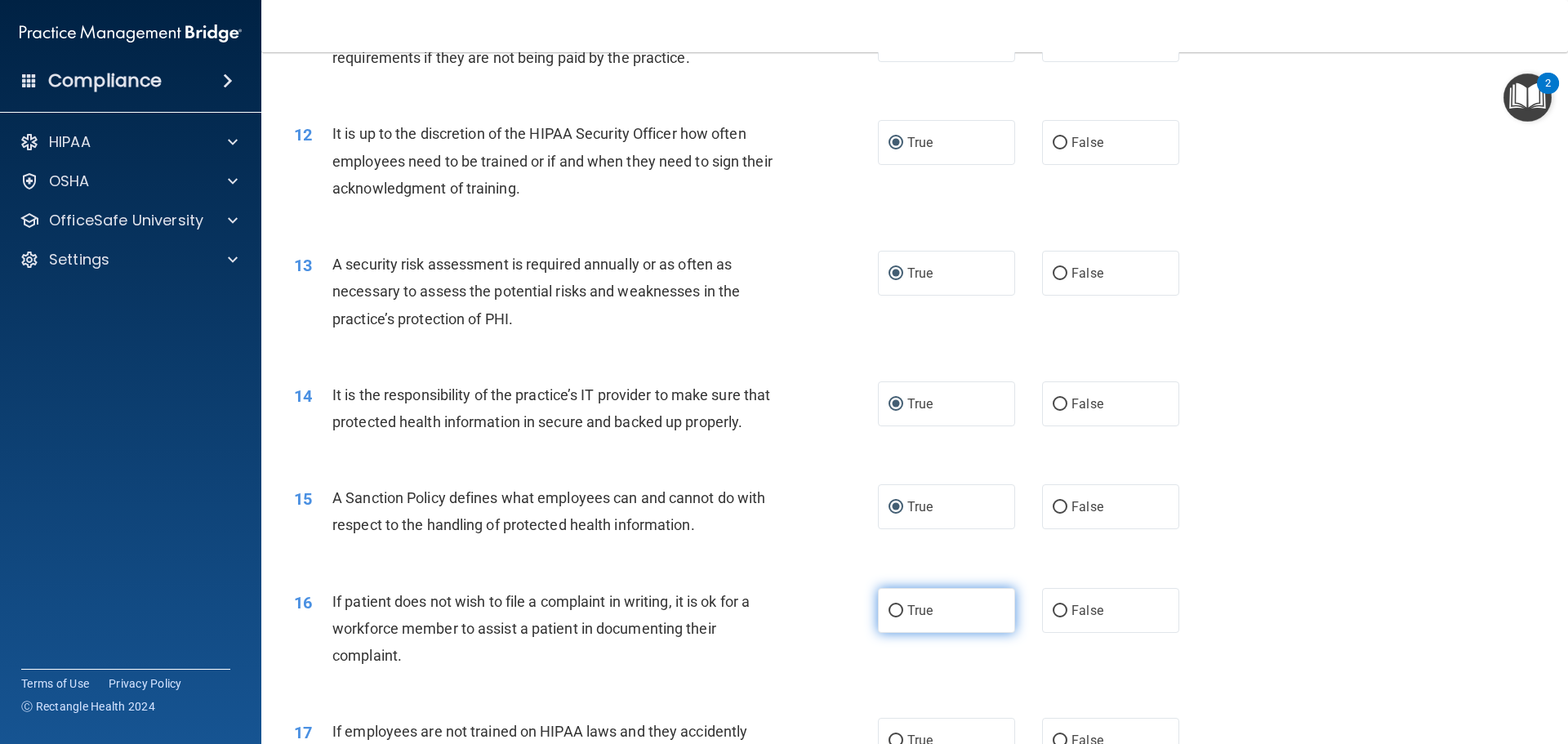
click at [889, 617] on input "True" at bounding box center [896, 611] width 15 height 12
radio input "true"
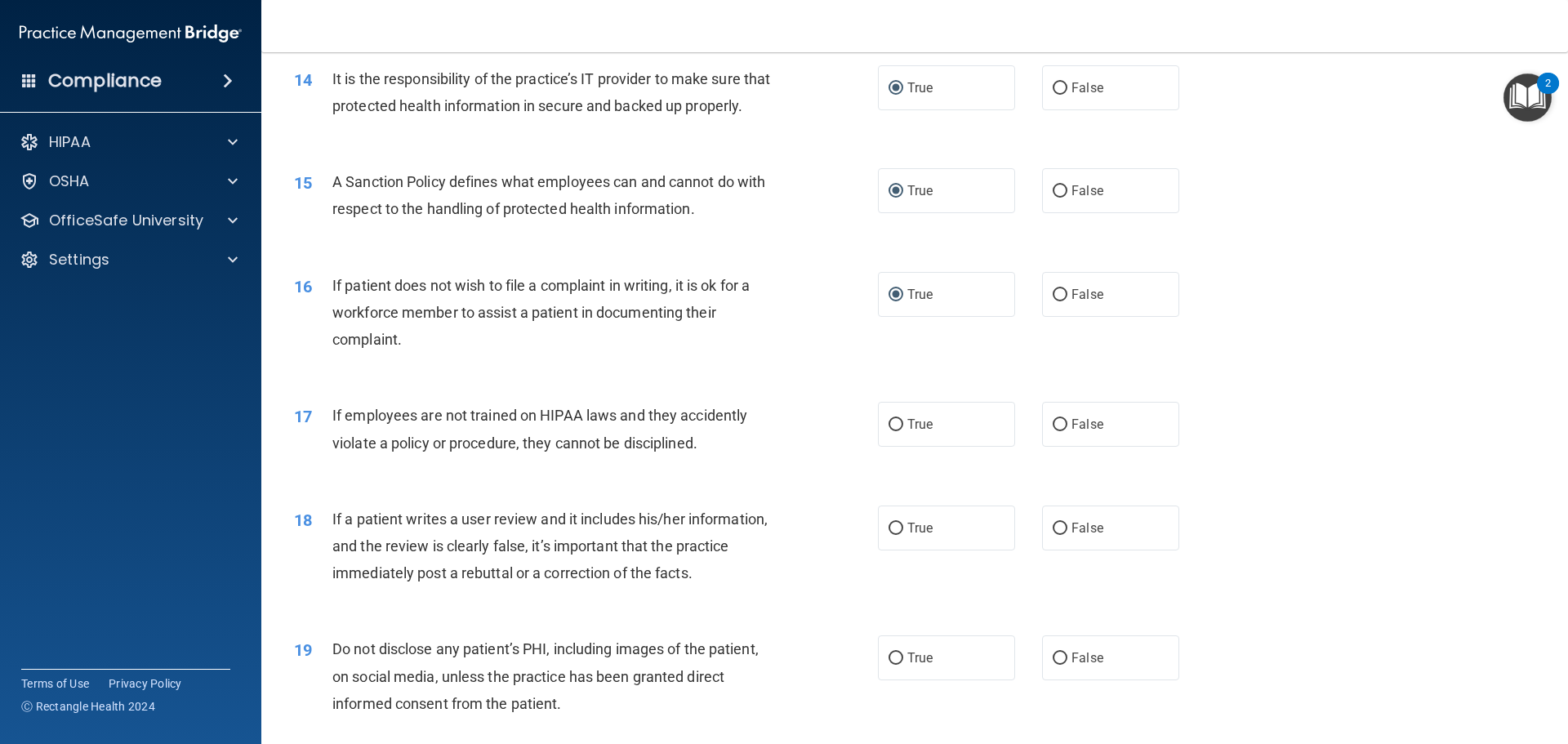
scroll to position [1878, 0]
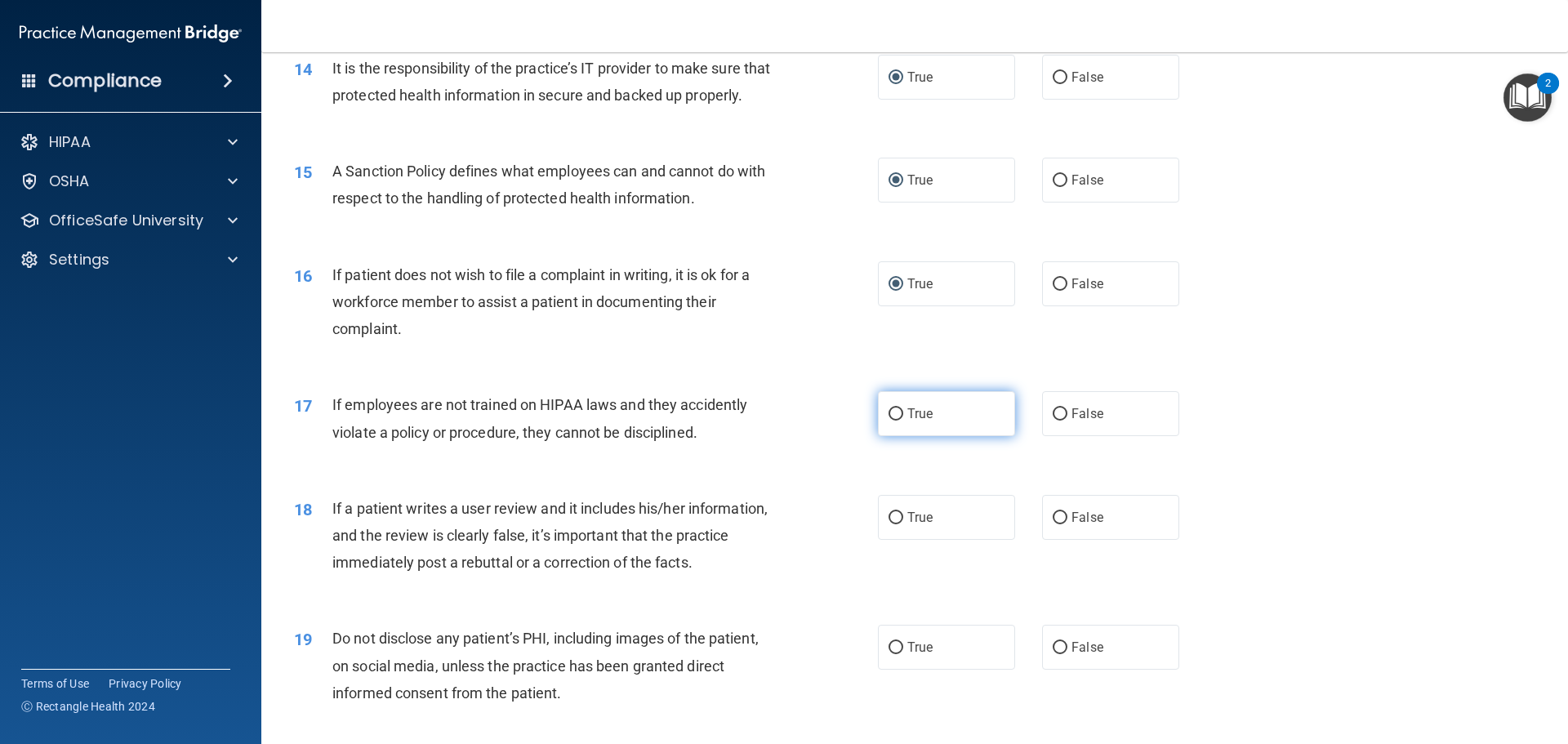
click at [890, 421] on input "True" at bounding box center [896, 414] width 15 height 12
radio input "true"
click at [890, 524] on input "True" at bounding box center [896, 518] width 15 height 12
radio input "true"
click at [888, 655] on input "True" at bounding box center [896, 647] width 15 height 12
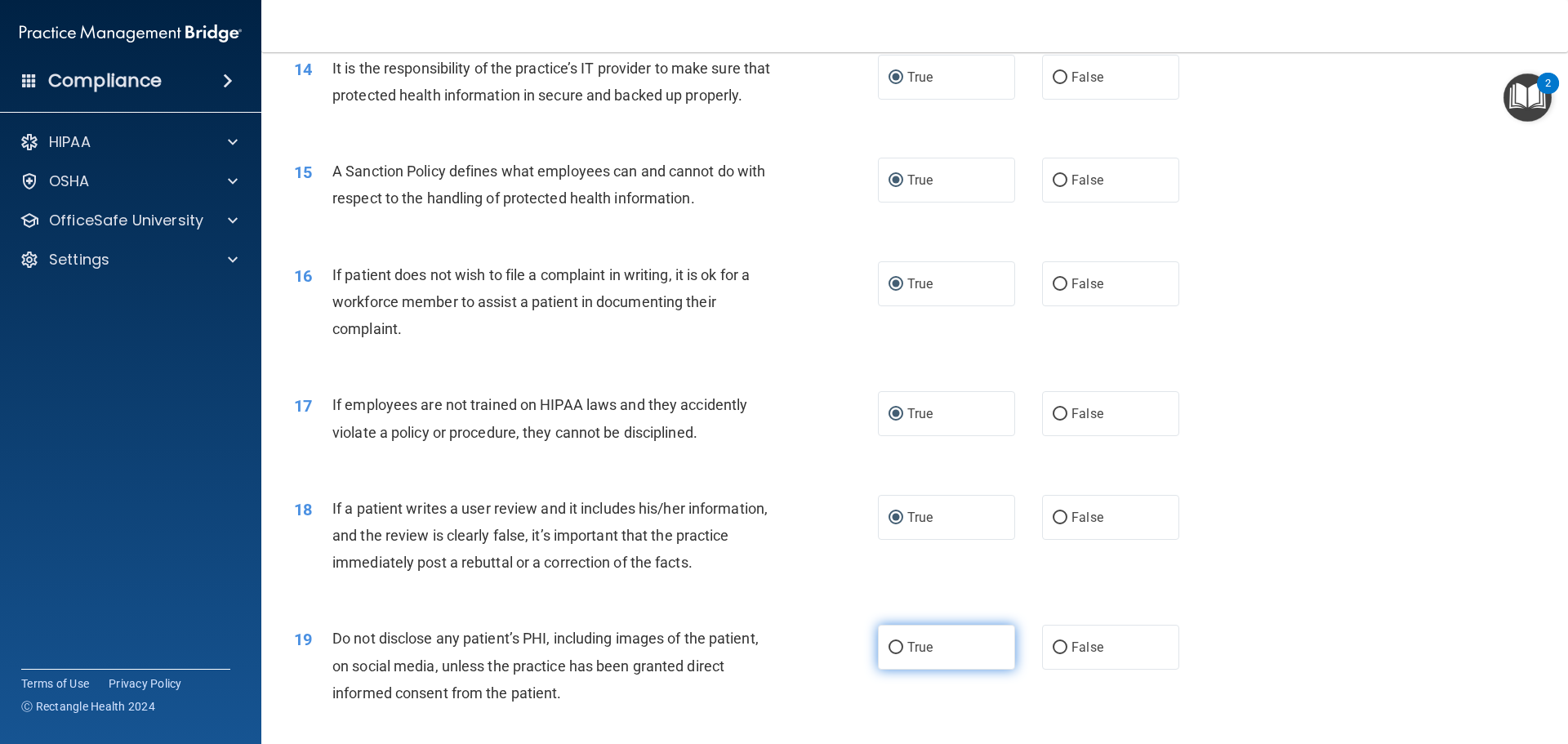
radio input "true"
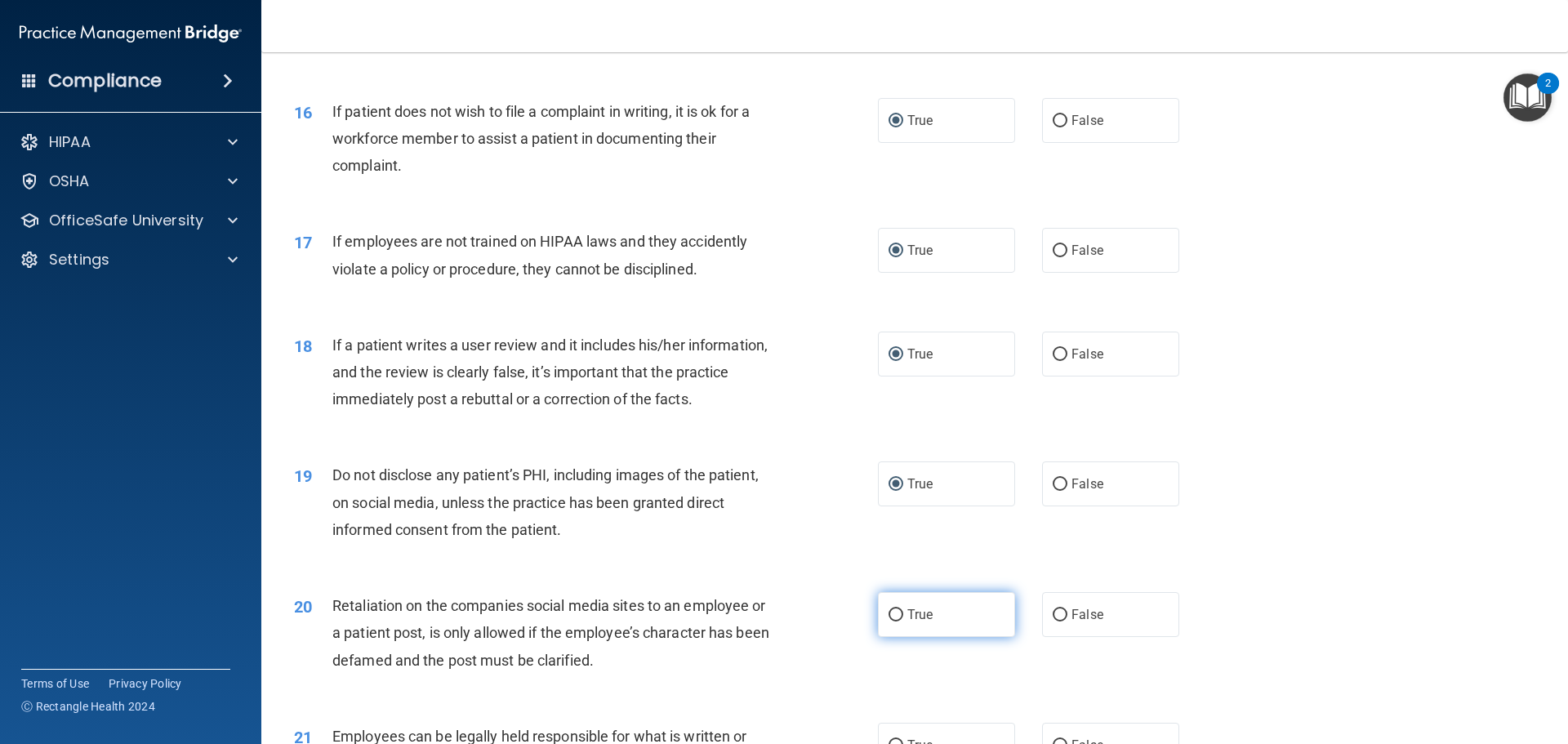
click at [888, 621] on input "True" at bounding box center [896, 615] width 15 height 12
radio input "true"
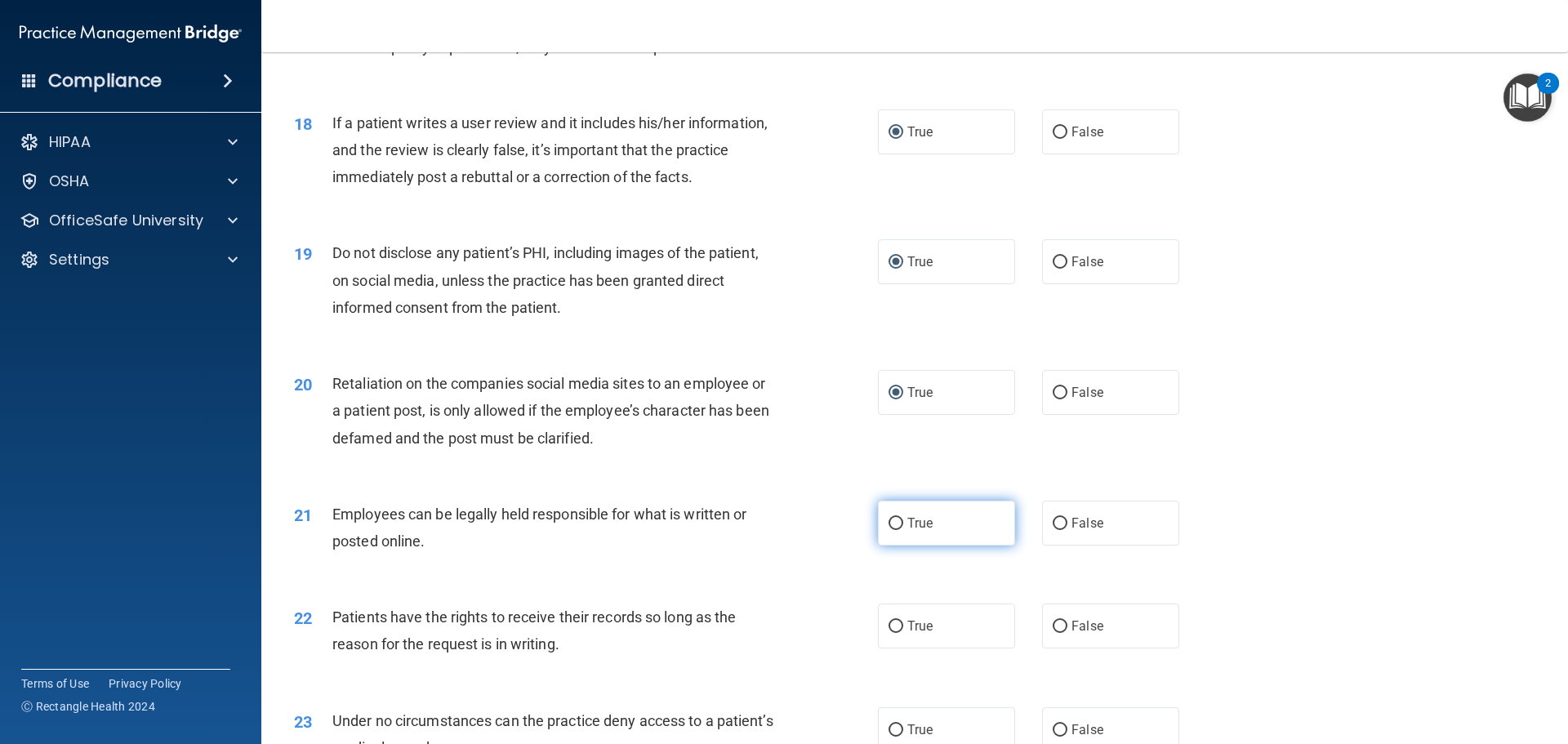
scroll to position [2287, 0]
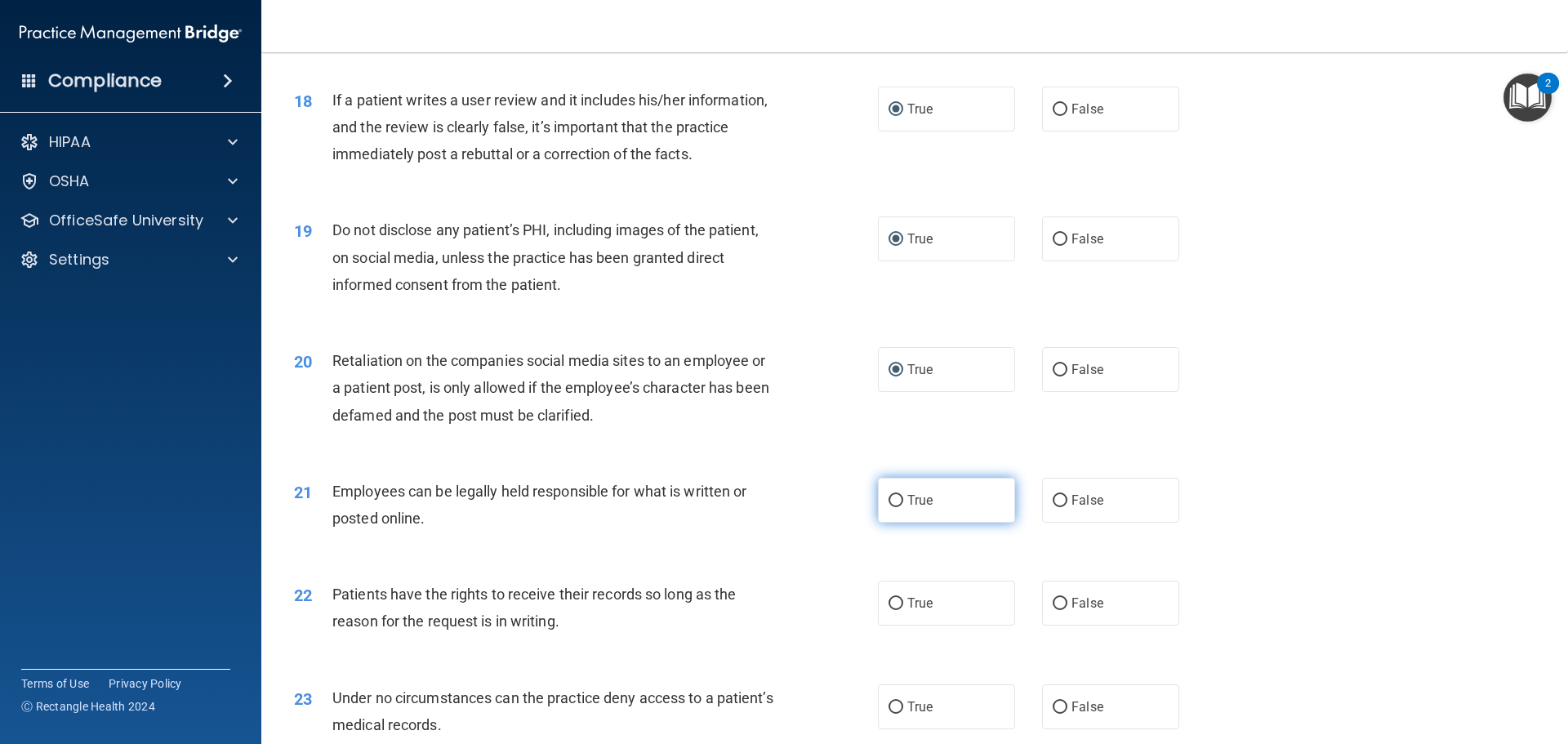
click at [893, 507] on input "True" at bounding box center [896, 501] width 15 height 12
radio input "true"
click at [894, 610] on input "True" at bounding box center [896, 603] width 15 height 12
radio input "true"
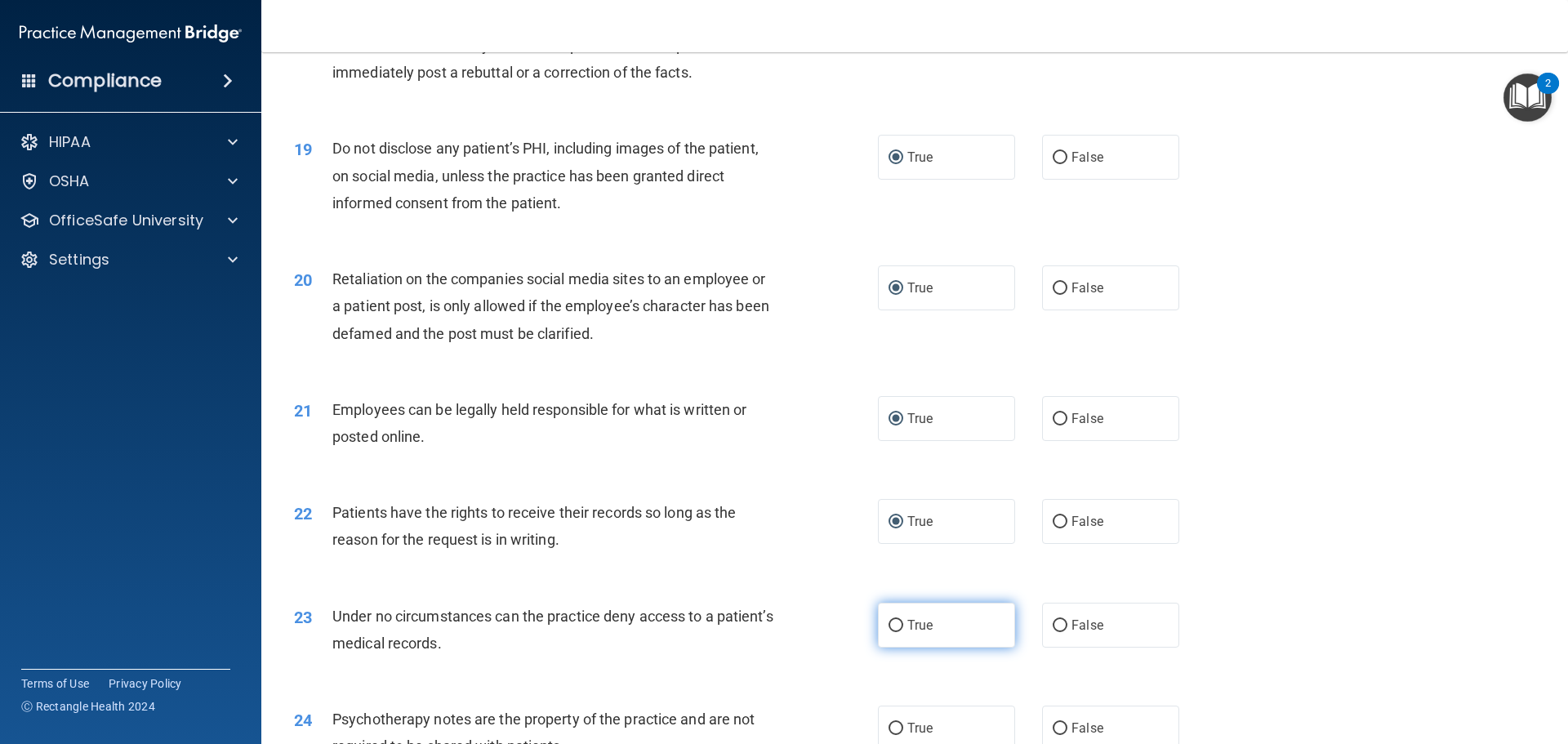
click at [892, 632] on input "True" at bounding box center [896, 626] width 15 height 12
radio input "true"
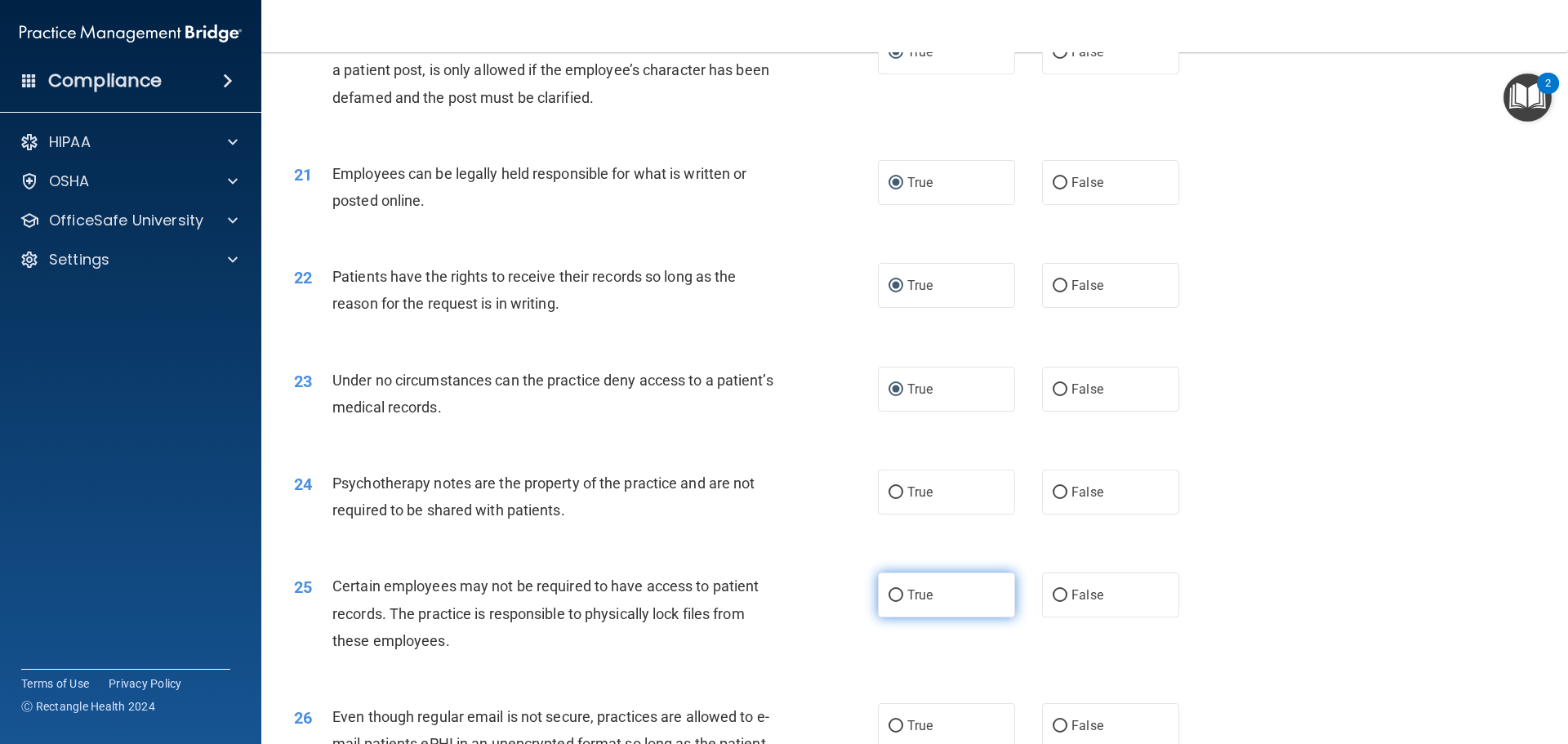
scroll to position [2614, 0]
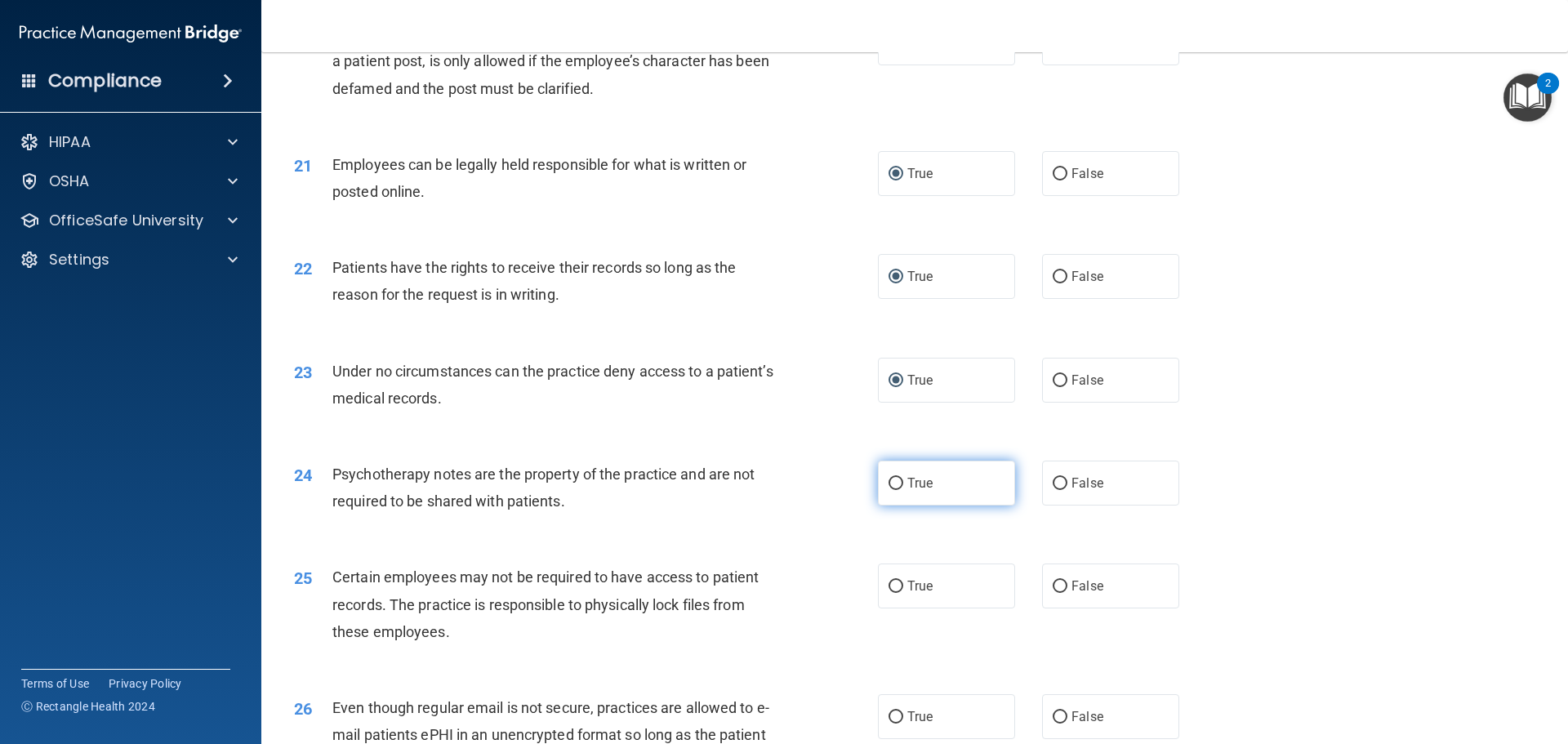
click at [888, 490] on input "True" at bounding box center [896, 483] width 15 height 12
radio input "true"
click at [890, 593] on input "True" at bounding box center [896, 587] width 15 height 12
radio input "true"
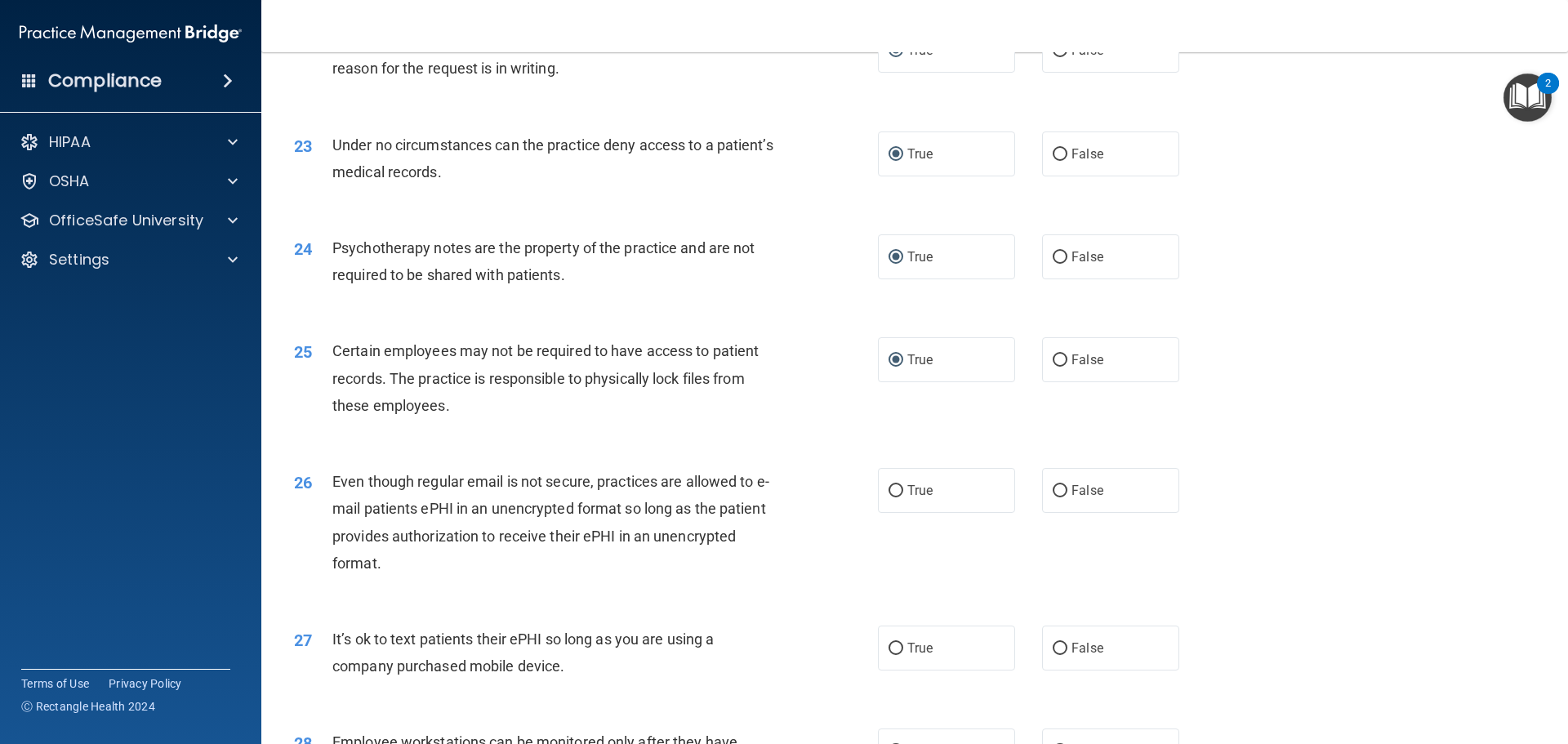
scroll to position [2859, 0]
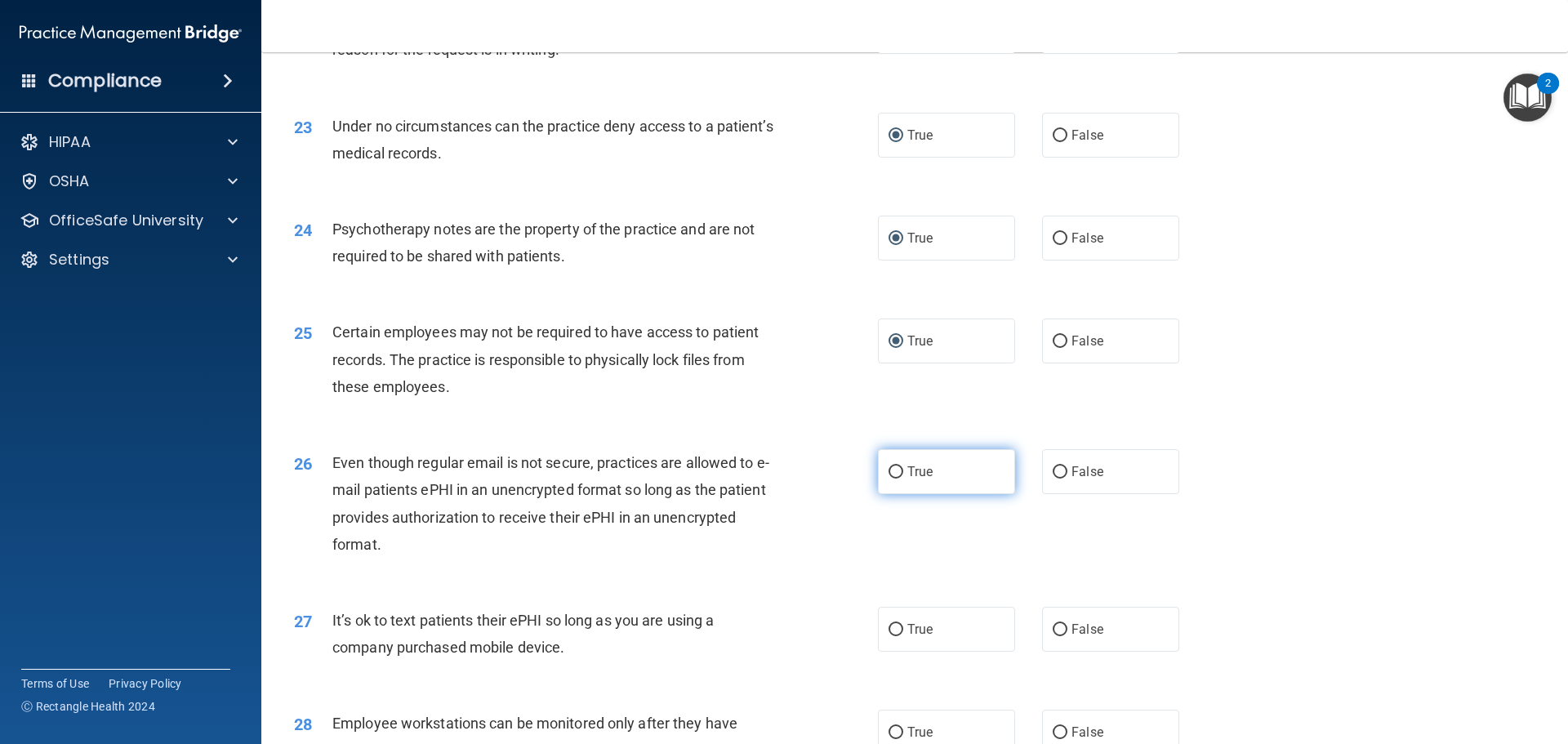
click at [888, 479] on input "True" at bounding box center [896, 472] width 15 height 12
radio input "true"
click at [888, 636] on input "True" at bounding box center [896, 629] width 15 height 12
radio input "true"
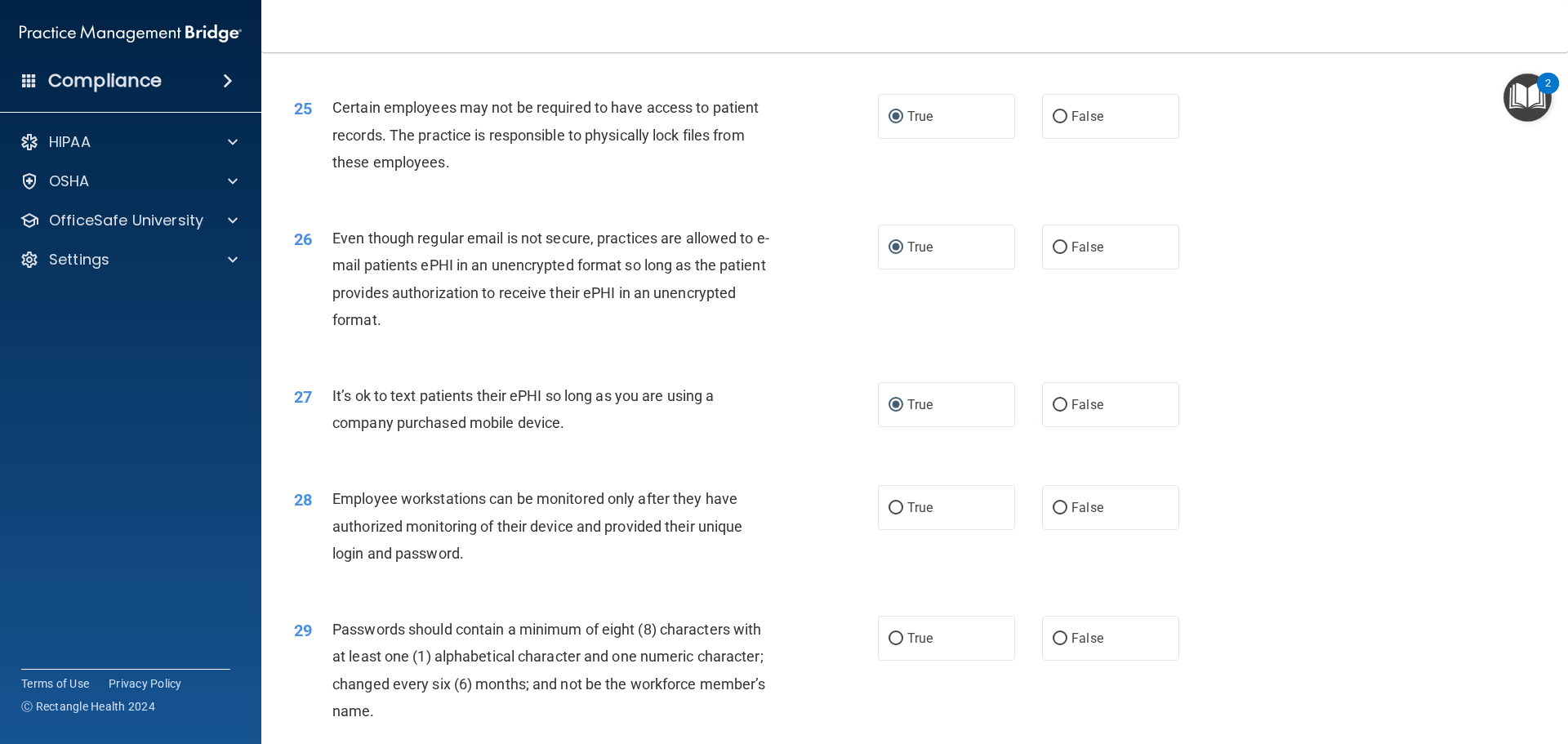
scroll to position [3104, 0]
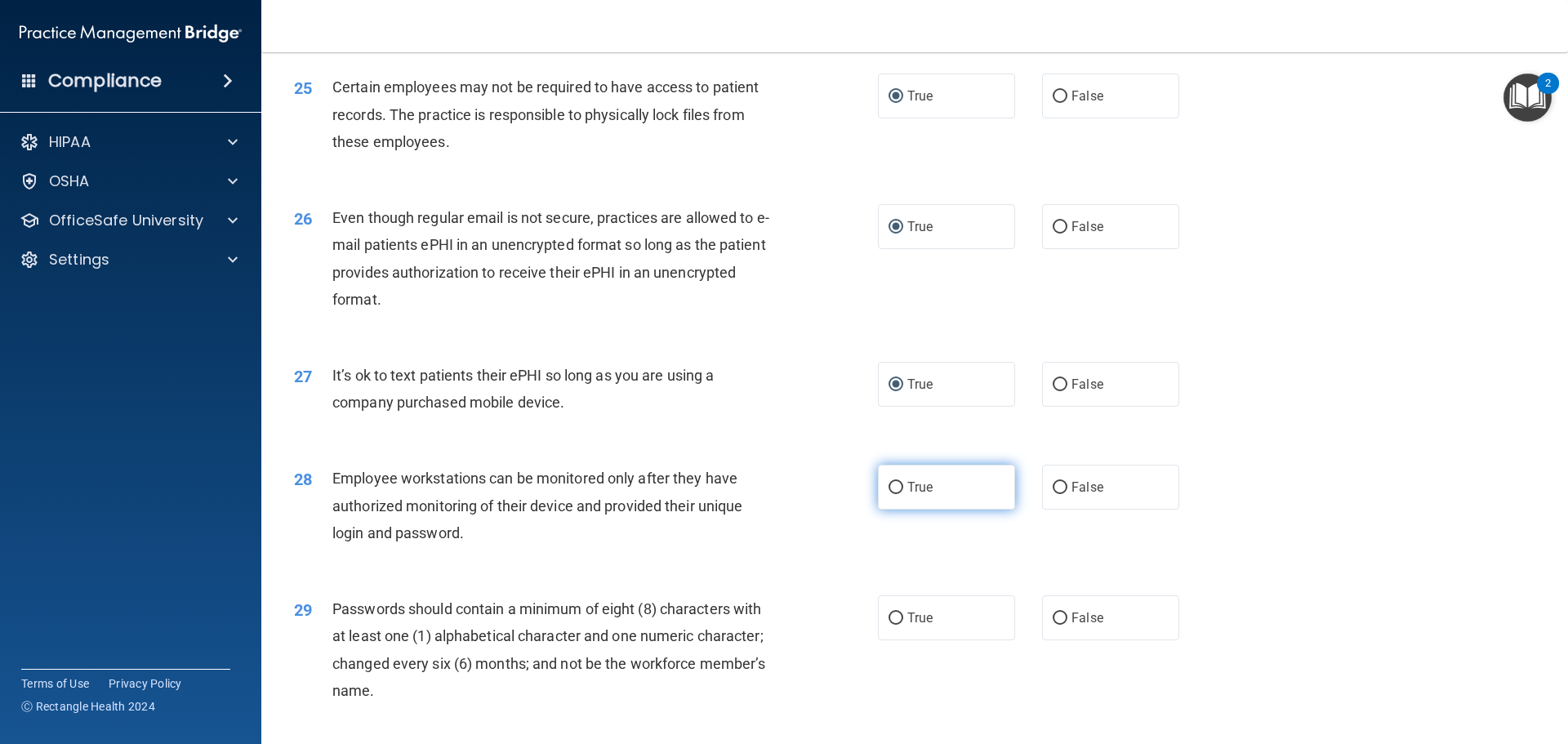
click at [890, 494] on input "True" at bounding box center [896, 487] width 15 height 12
radio input "true"
click at [888, 625] on input "True" at bounding box center [896, 618] width 15 height 12
radio input "true"
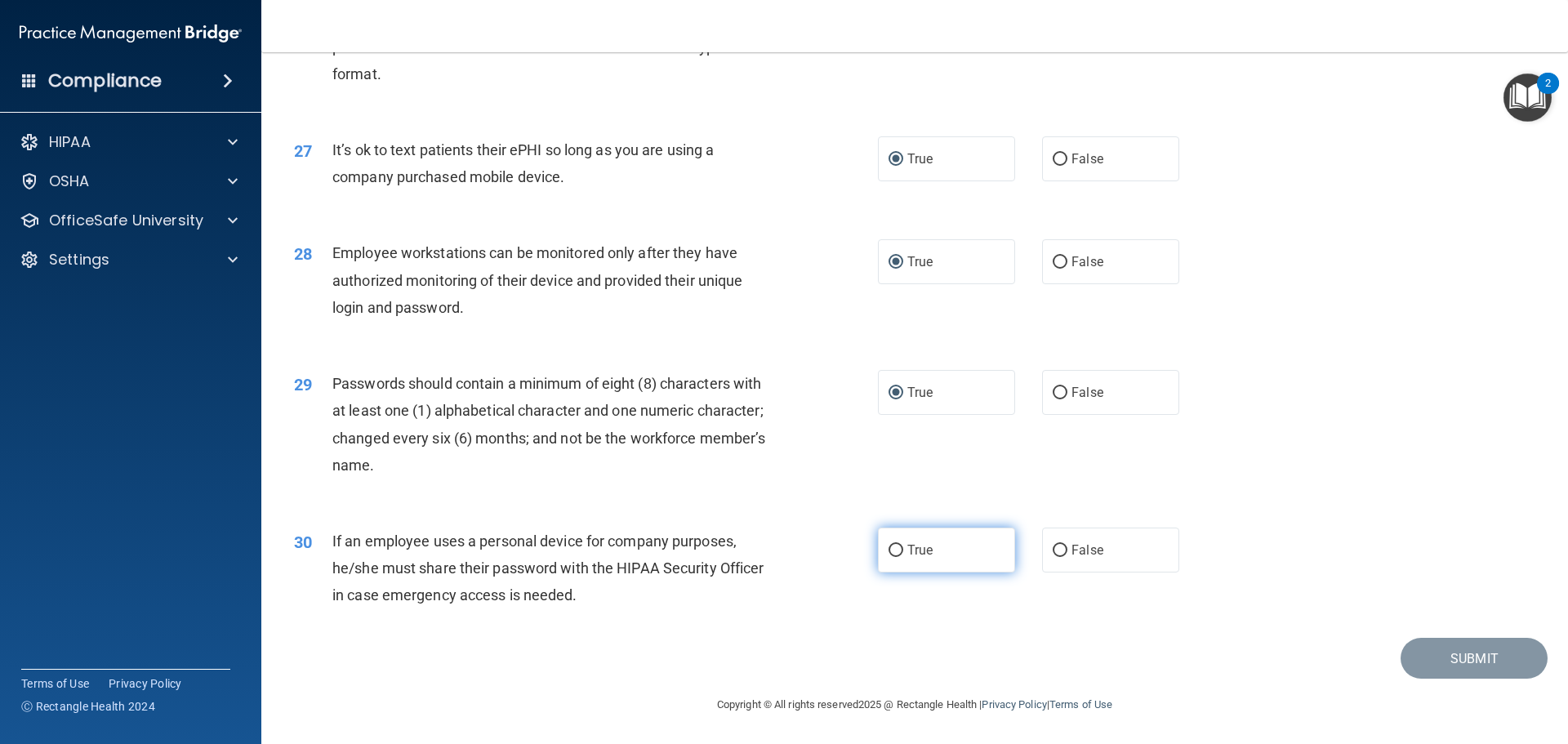
click at [888, 556] on input "True" at bounding box center [896, 550] width 15 height 12
radio input "true"
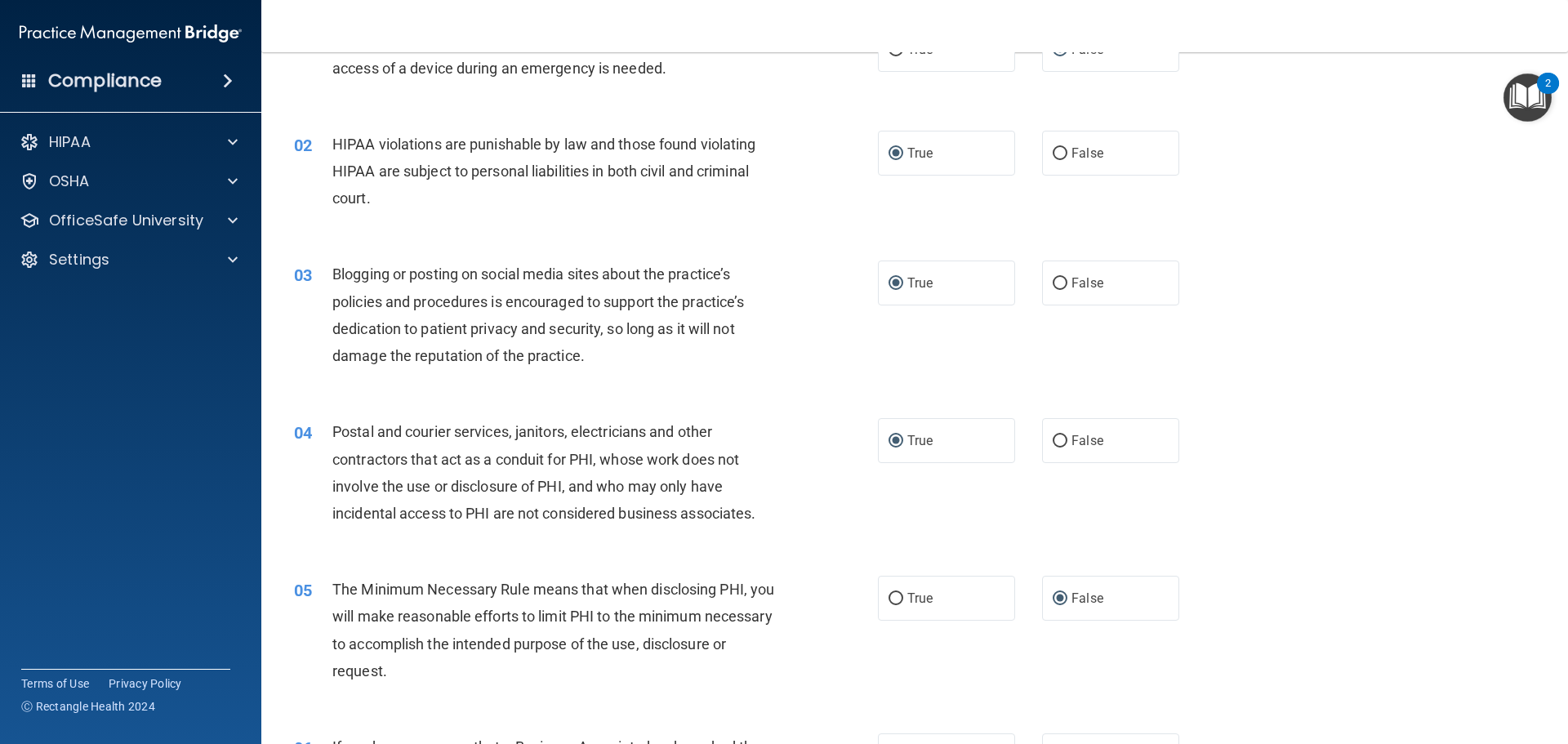
scroll to position [82, 0]
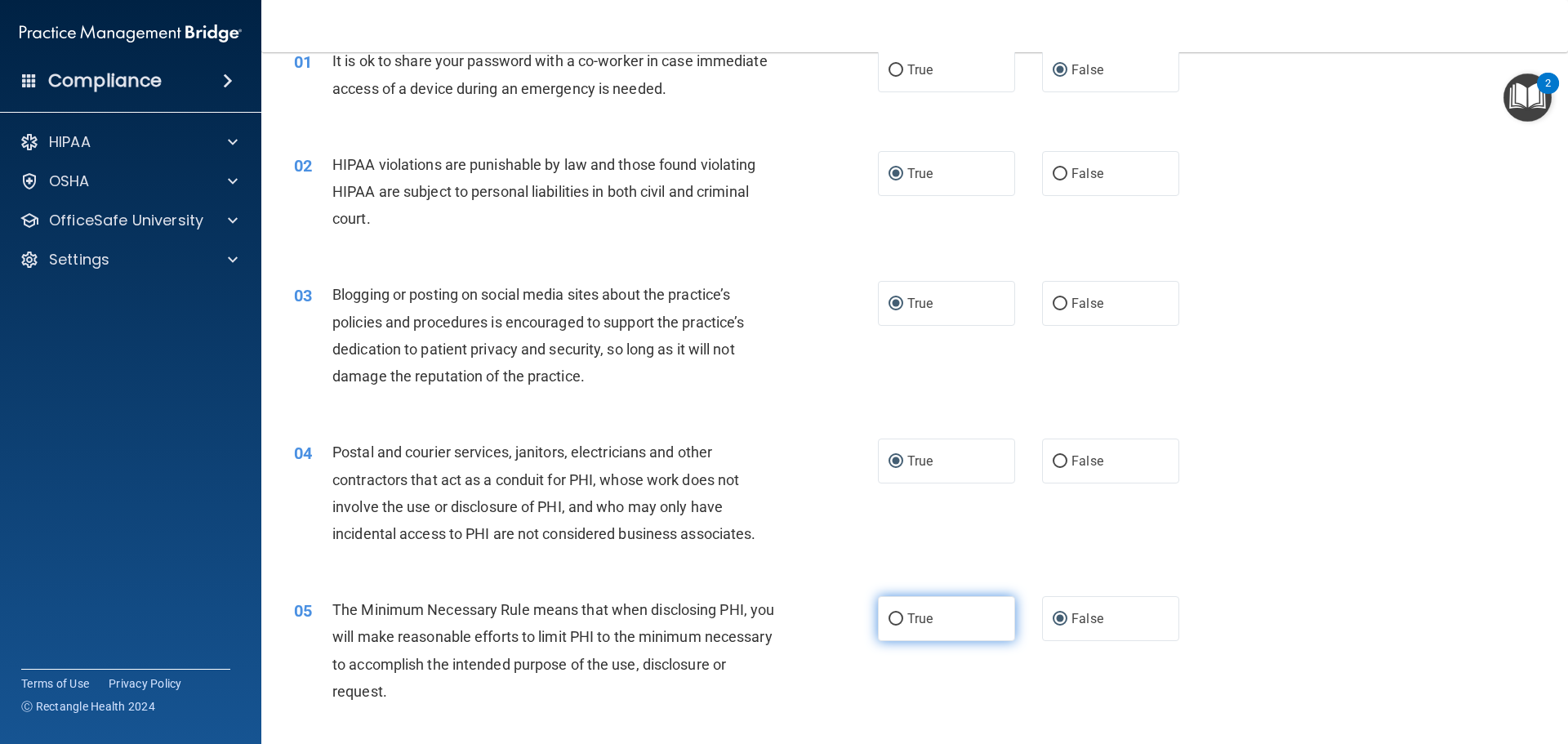
click at [888, 620] on input "True" at bounding box center [896, 619] width 15 height 12
radio input "true"
radio input "false"
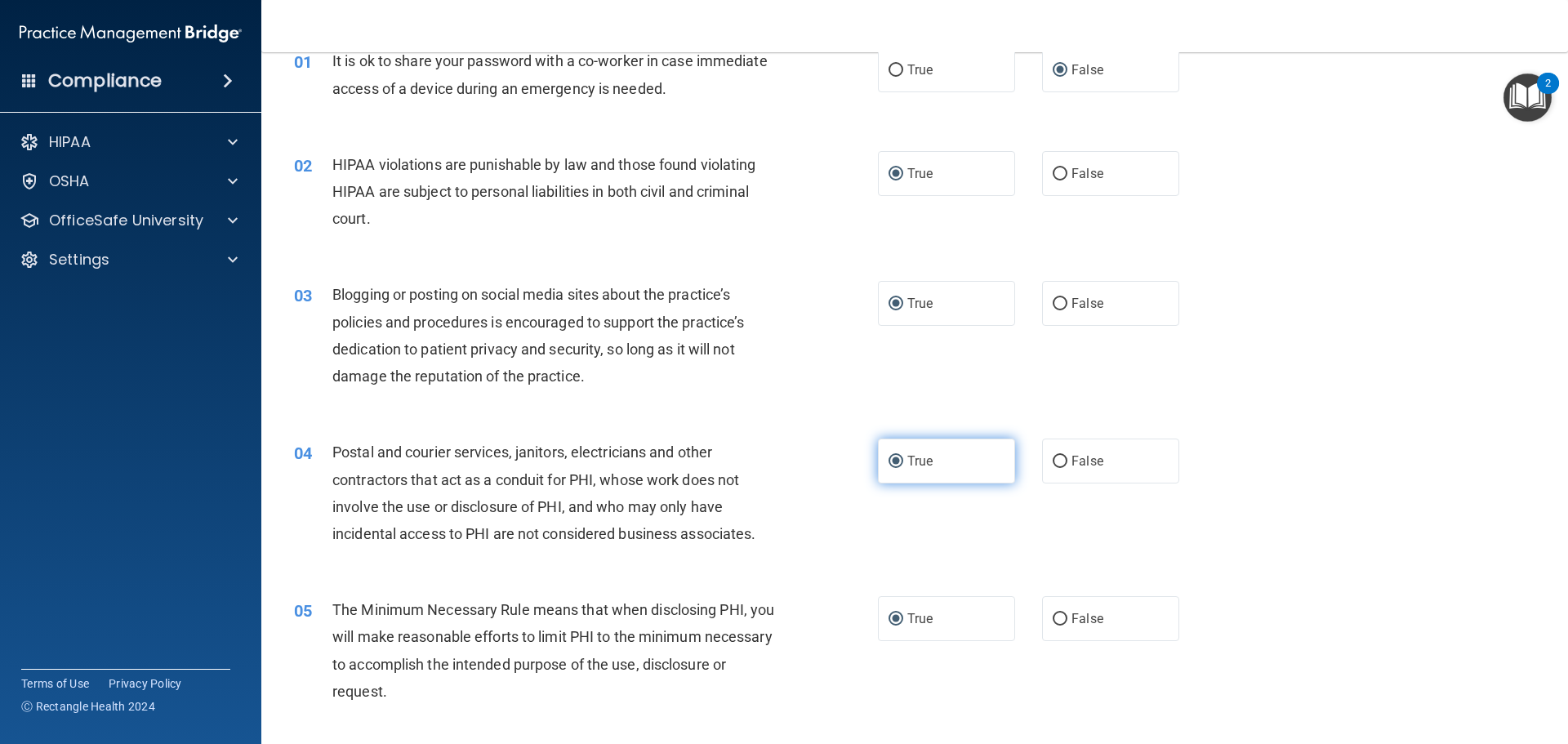
scroll to position [0, 0]
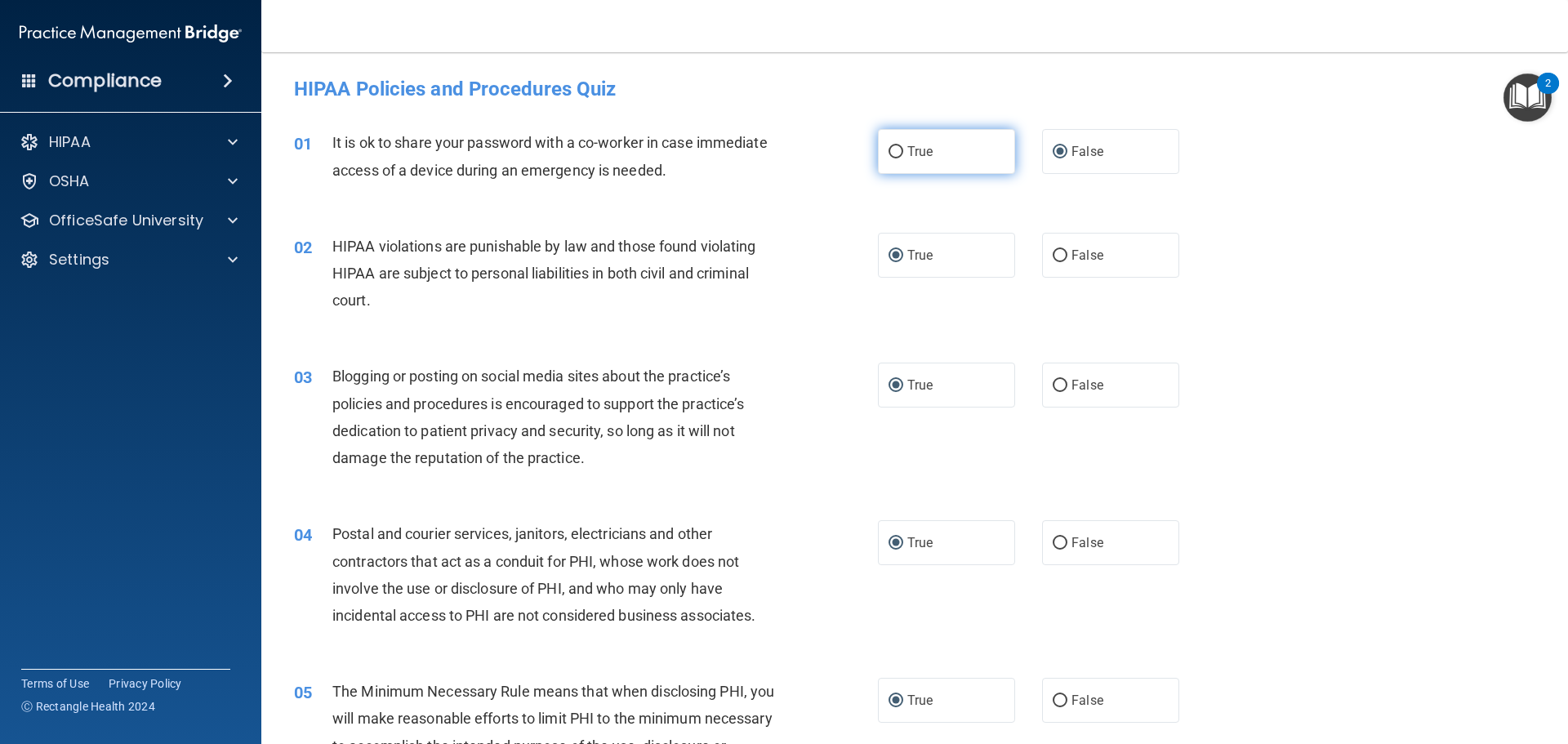
click at [888, 154] on input "True" at bounding box center [896, 152] width 15 height 12
radio input "true"
radio input "false"
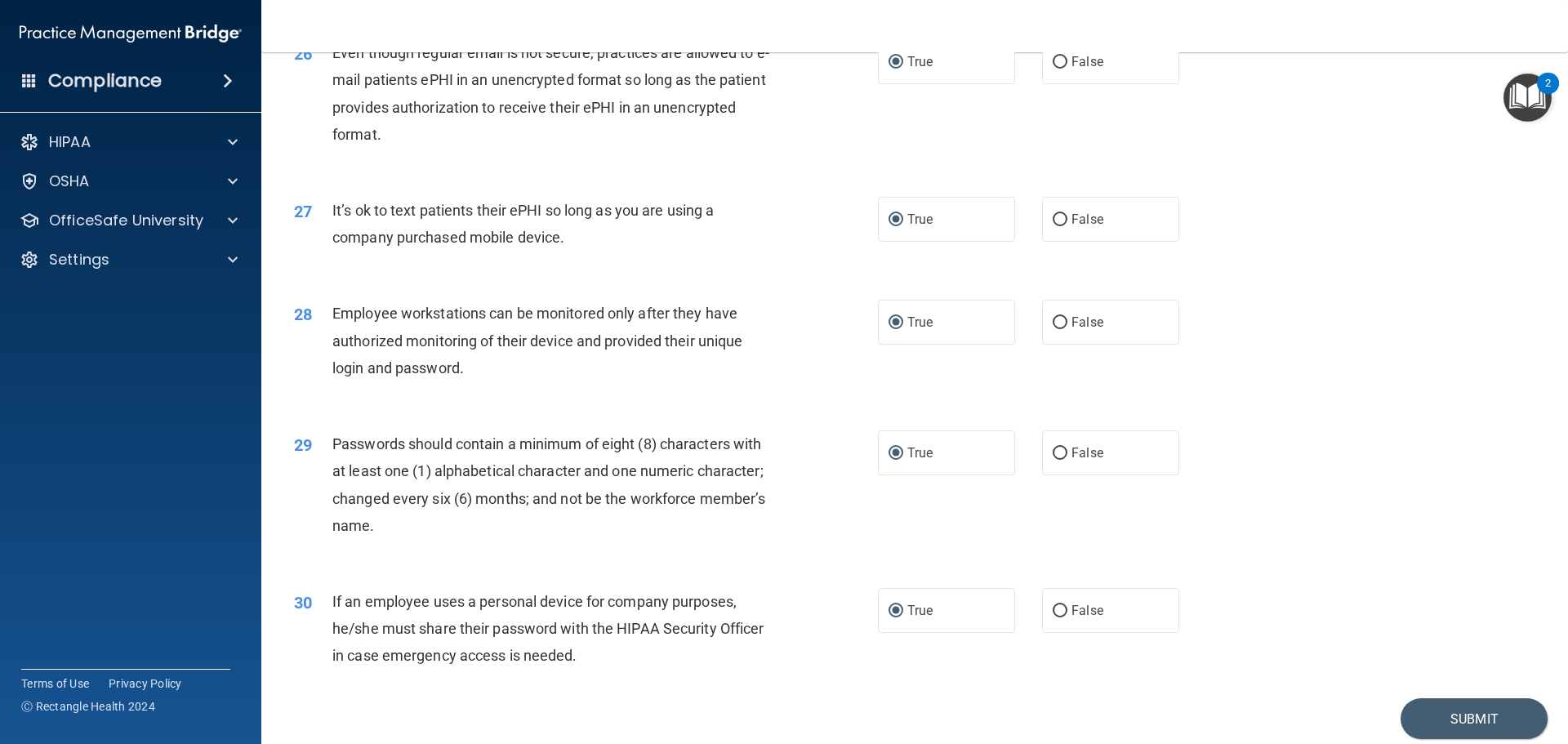
scroll to position [3356, 0]
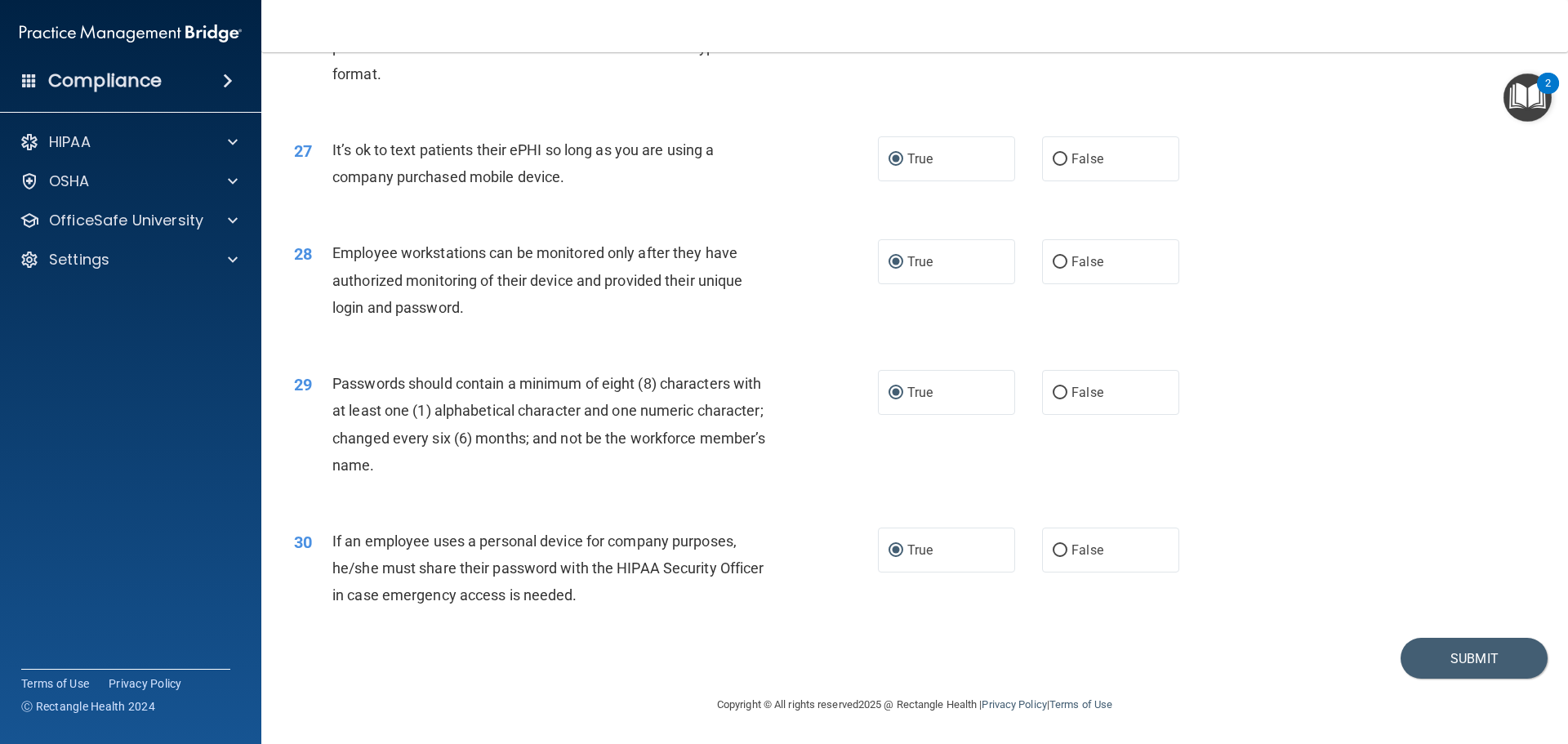
click at [1388, 577] on div "30 If an employee uses a personal device for company purposes, he/she must shar…" at bounding box center [914, 573] width 1265 height 130
click at [1438, 663] on button "Submit" at bounding box center [1474, 658] width 147 height 42
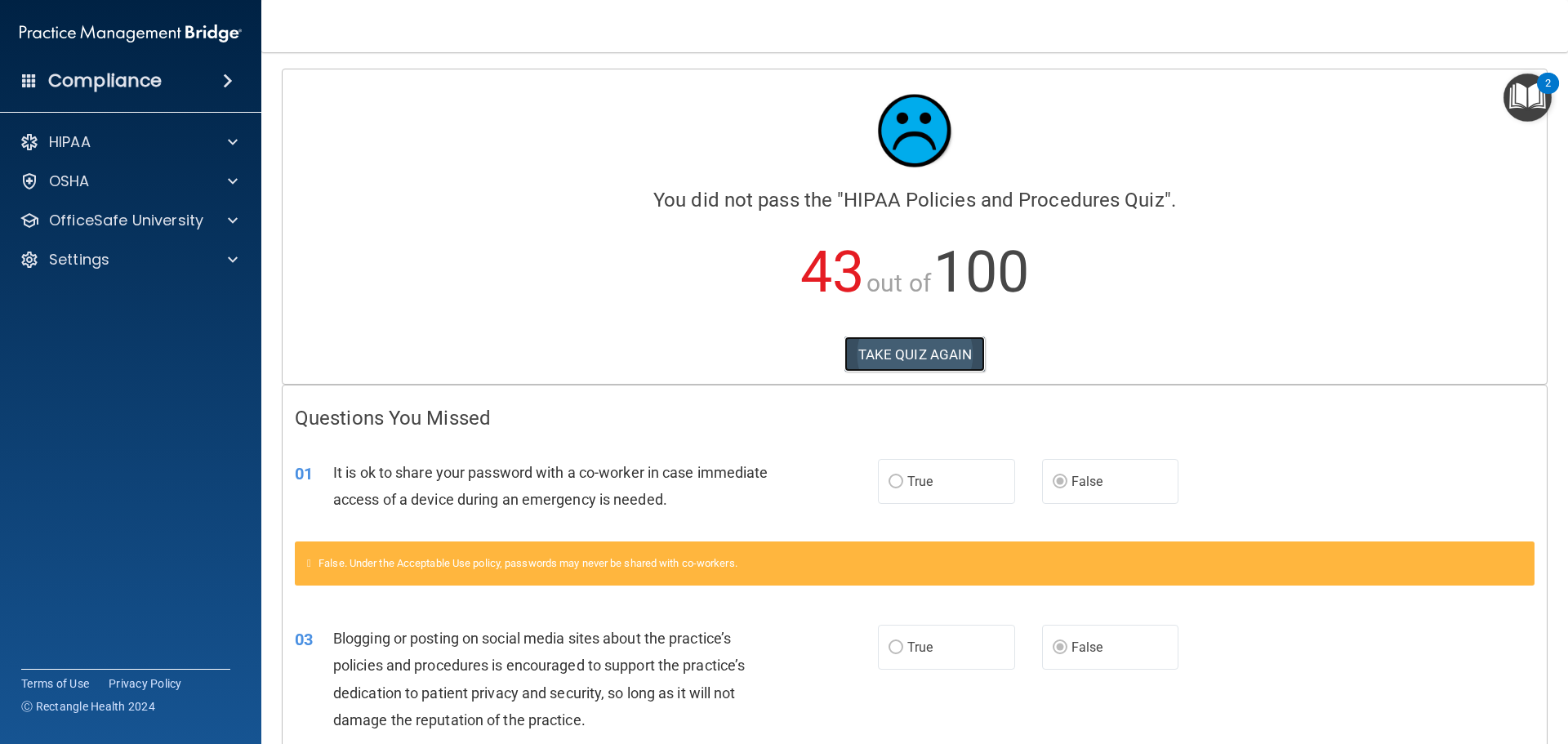
click at [908, 355] on button "TAKE QUIZ AGAIN" at bounding box center [915, 354] width 142 height 36
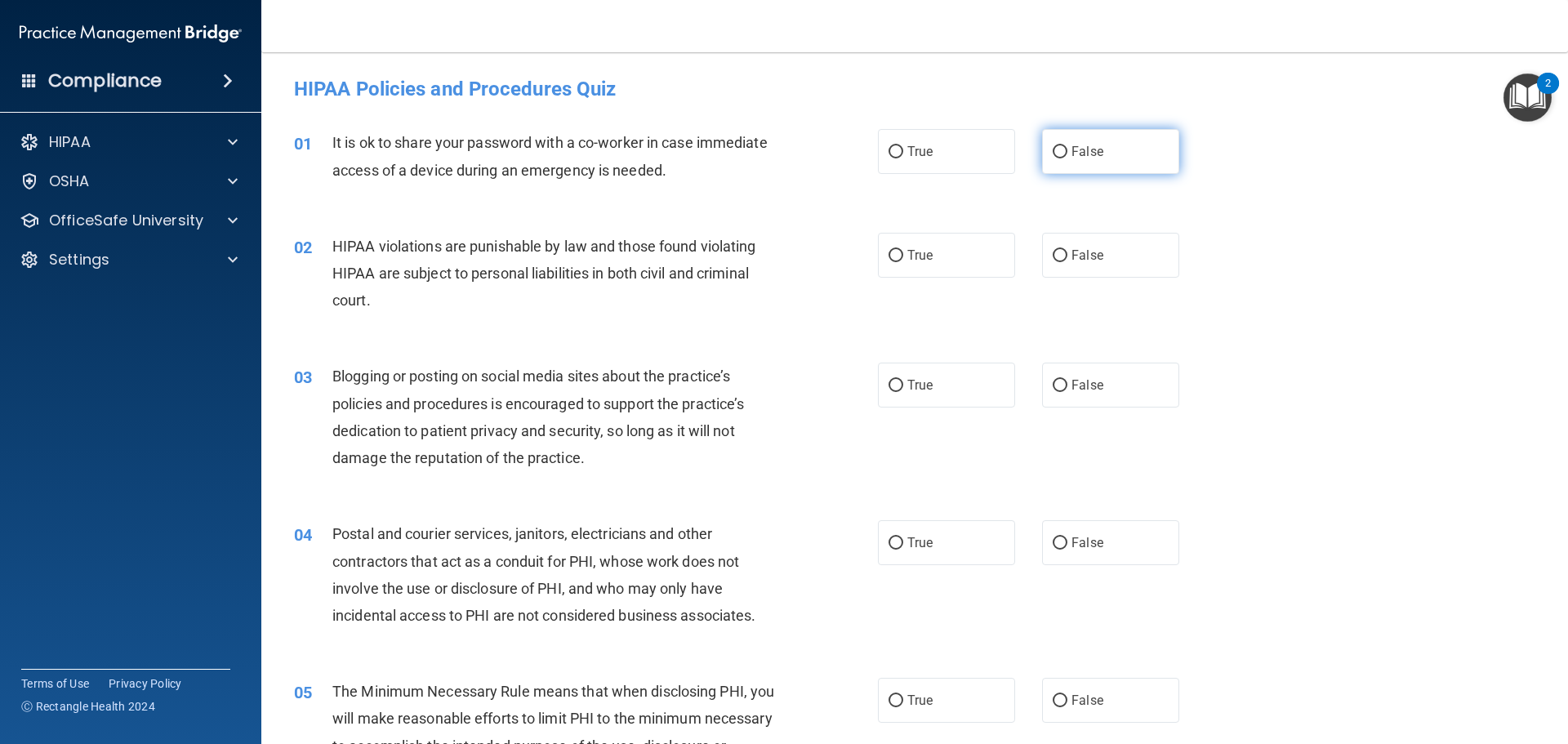
click at [1053, 154] on input "False" at bounding box center [1061, 152] width 15 height 12
radio input "true"
click at [889, 255] on input "True" at bounding box center [896, 255] width 15 height 12
radio input "true"
drag, startPoint x: 1053, startPoint y: 391, endPoint x: 1045, endPoint y: 400, distance: 12.0
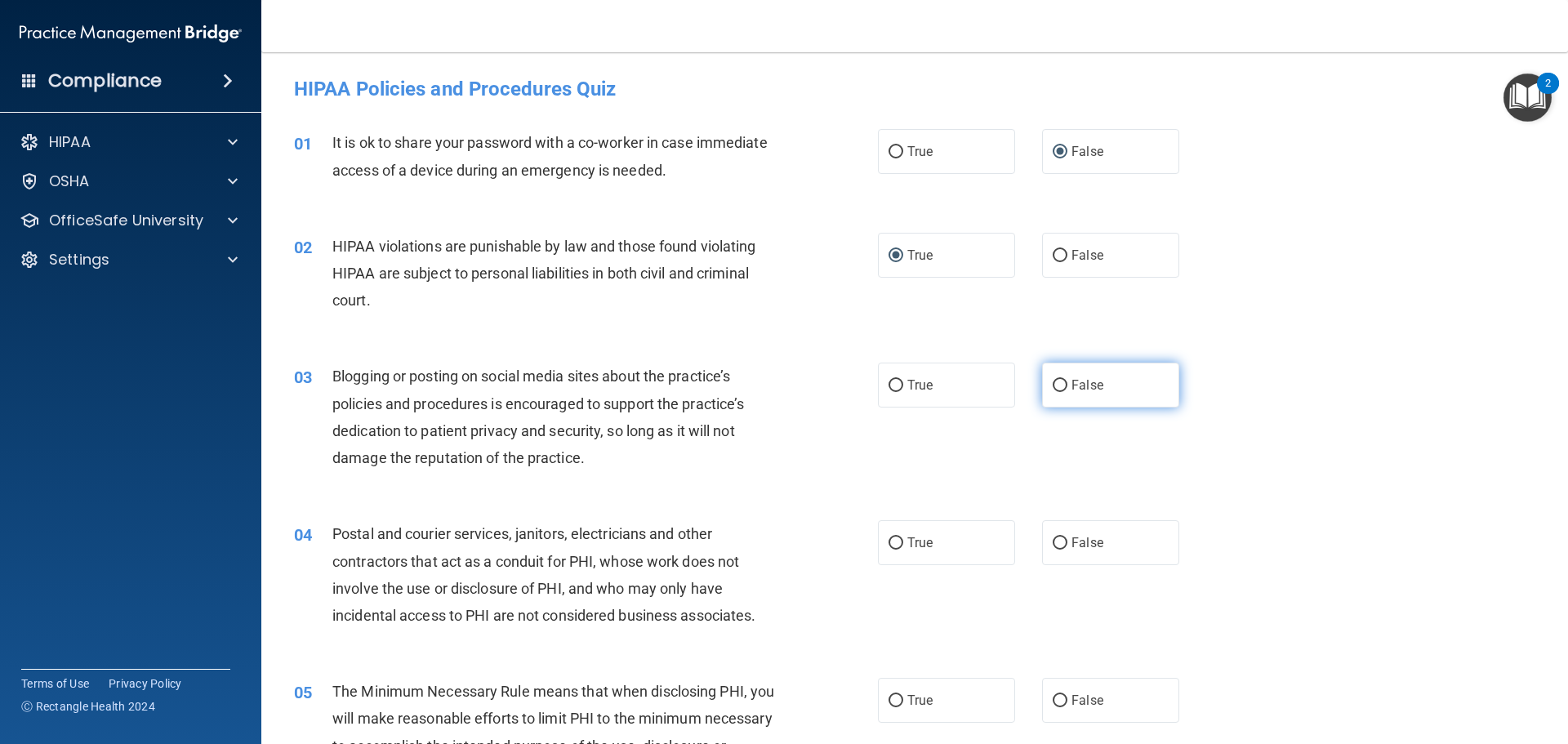
click at [1053, 391] on input "False" at bounding box center [1061, 386] width 15 height 12
radio input "true"
click at [888, 542] on input "True" at bounding box center [896, 543] width 15 height 12
radio input "true"
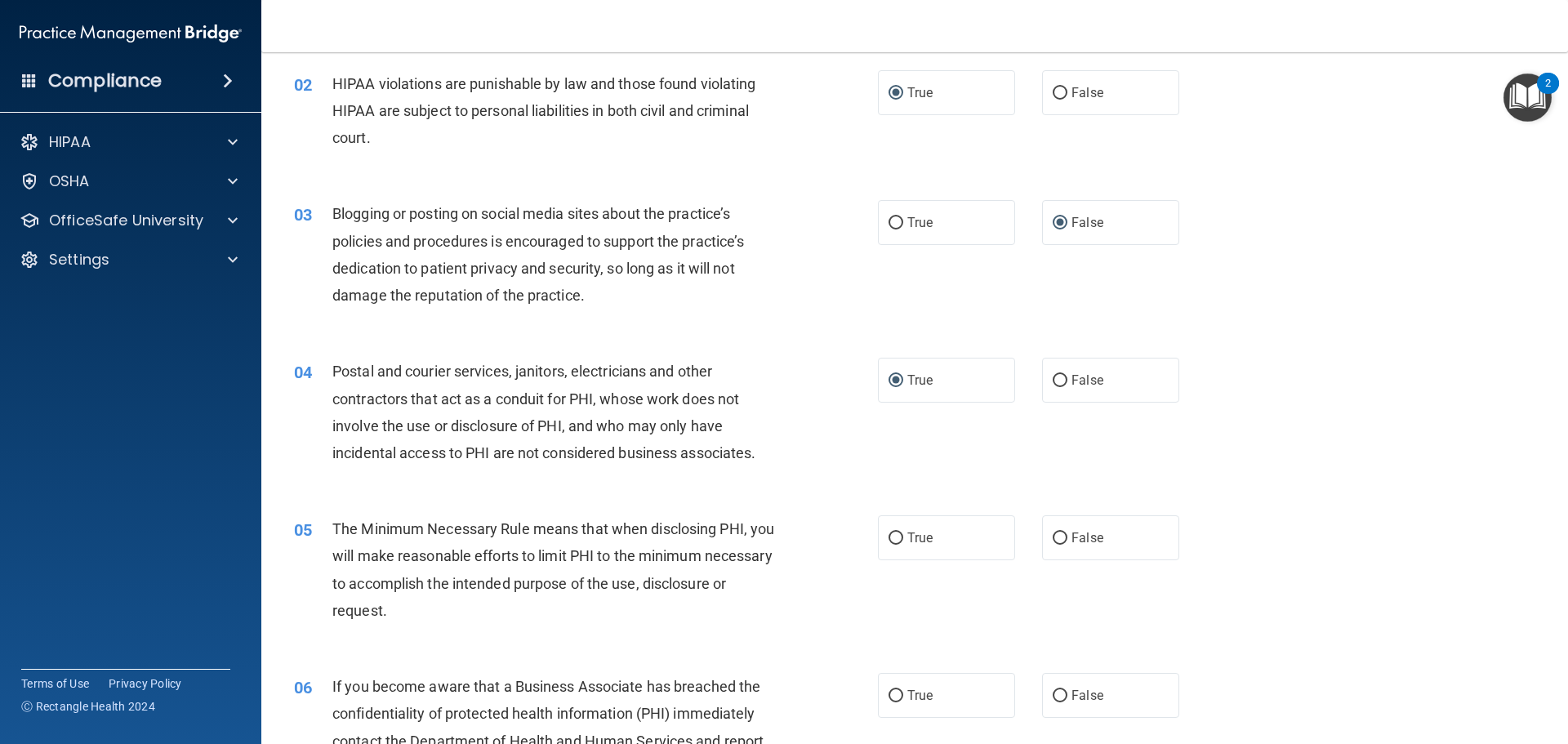
scroll to position [163, 0]
click at [893, 536] on input "True" at bounding box center [896, 537] width 15 height 12
radio input "true"
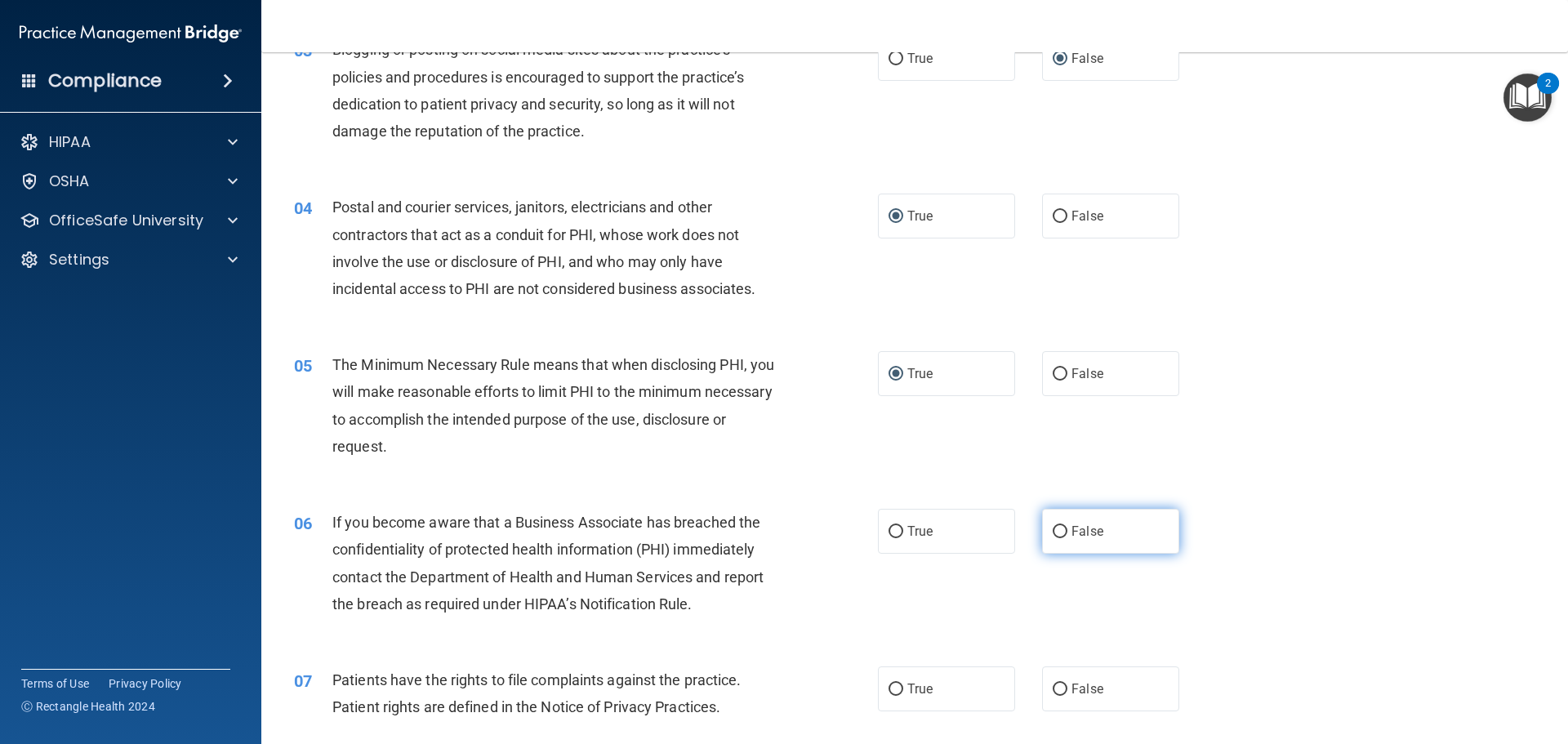
click at [1055, 534] on input "False" at bounding box center [1061, 532] width 15 height 12
radio input "true"
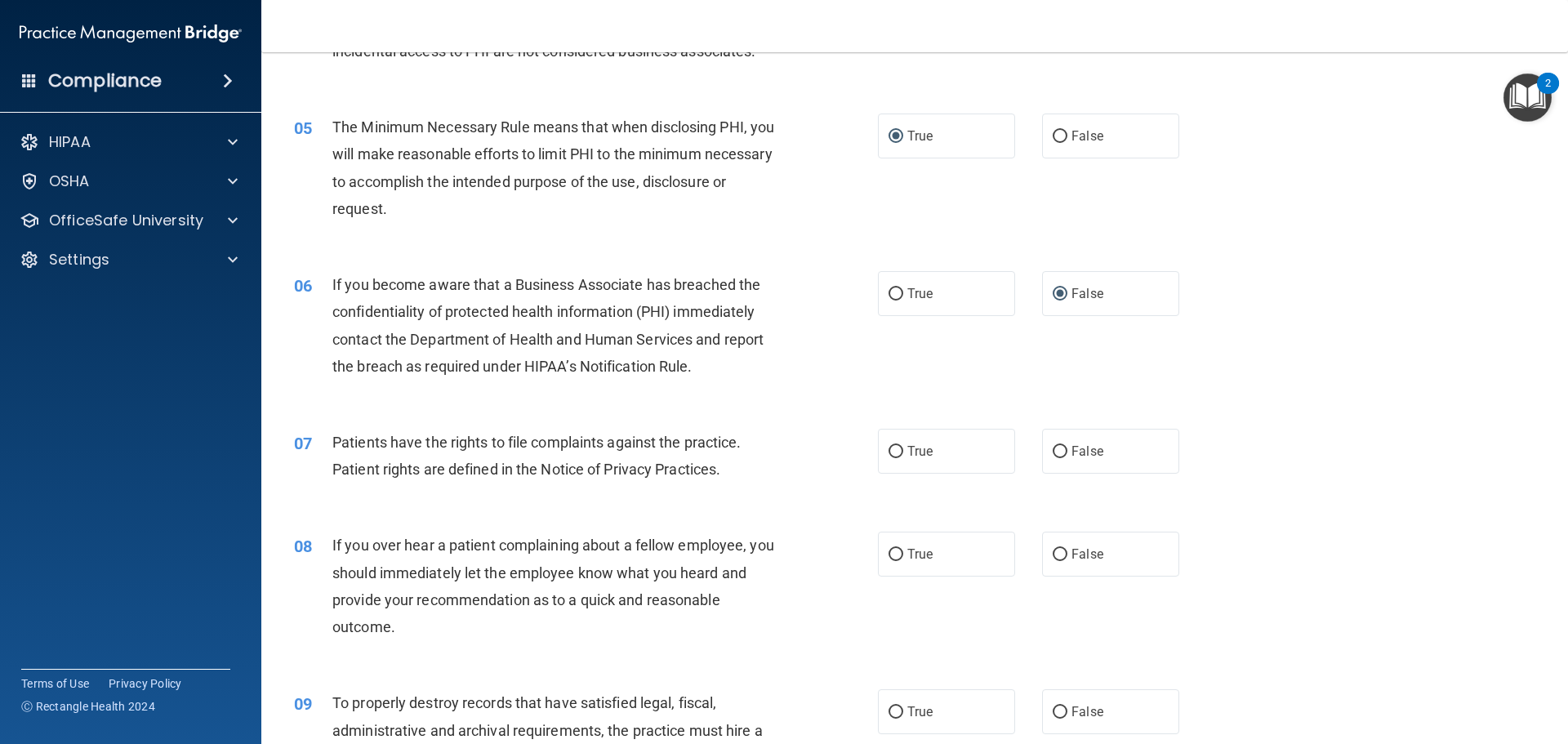
scroll to position [572, 0]
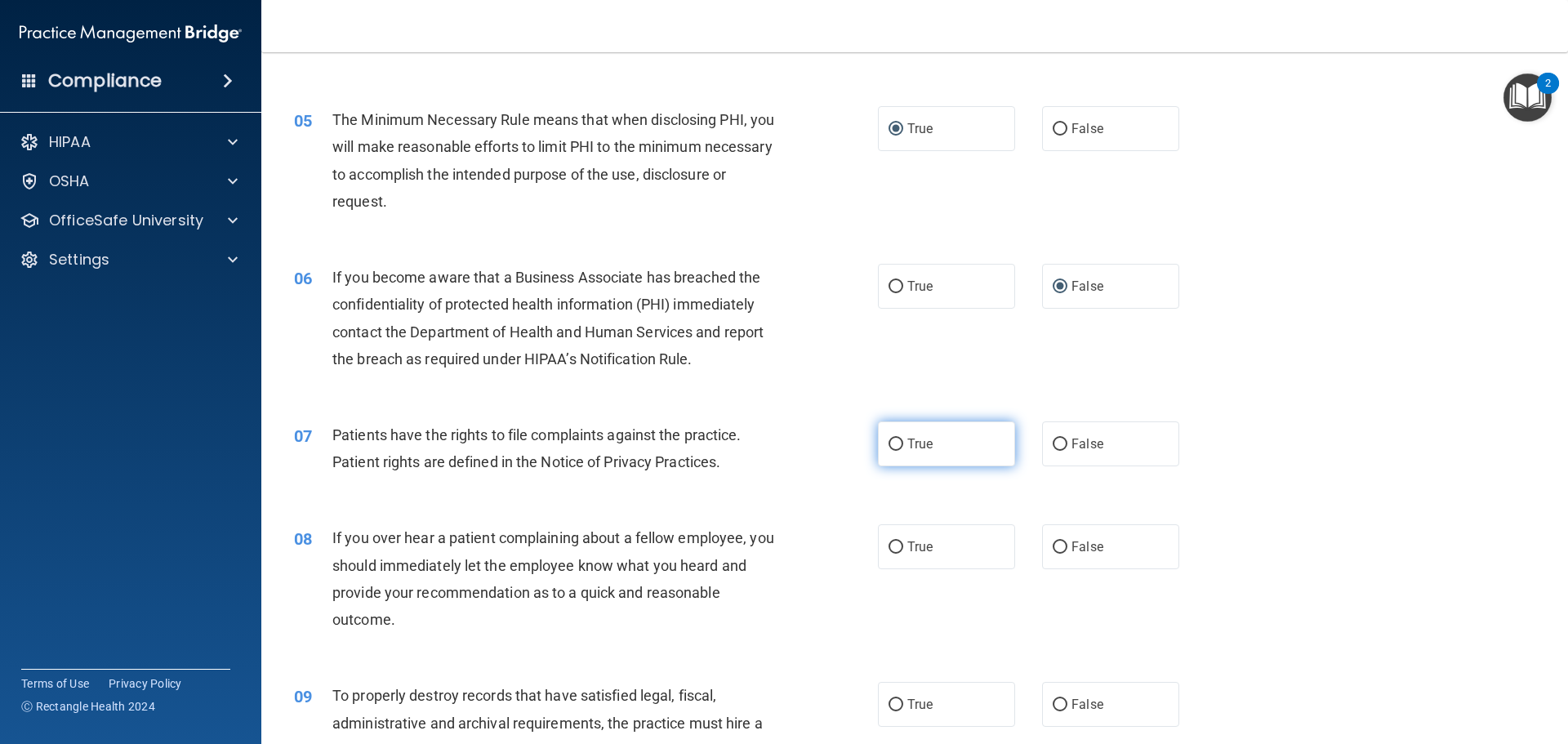
drag, startPoint x: 892, startPoint y: 441, endPoint x: 903, endPoint y: 494, distance: 54.1
click at [891, 441] on input "True" at bounding box center [896, 444] width 15 height 12
radio input "true"
click at [1053, 548] on input "False" at bounding box center [1061, 548] width 15 height 12
radio input "true"
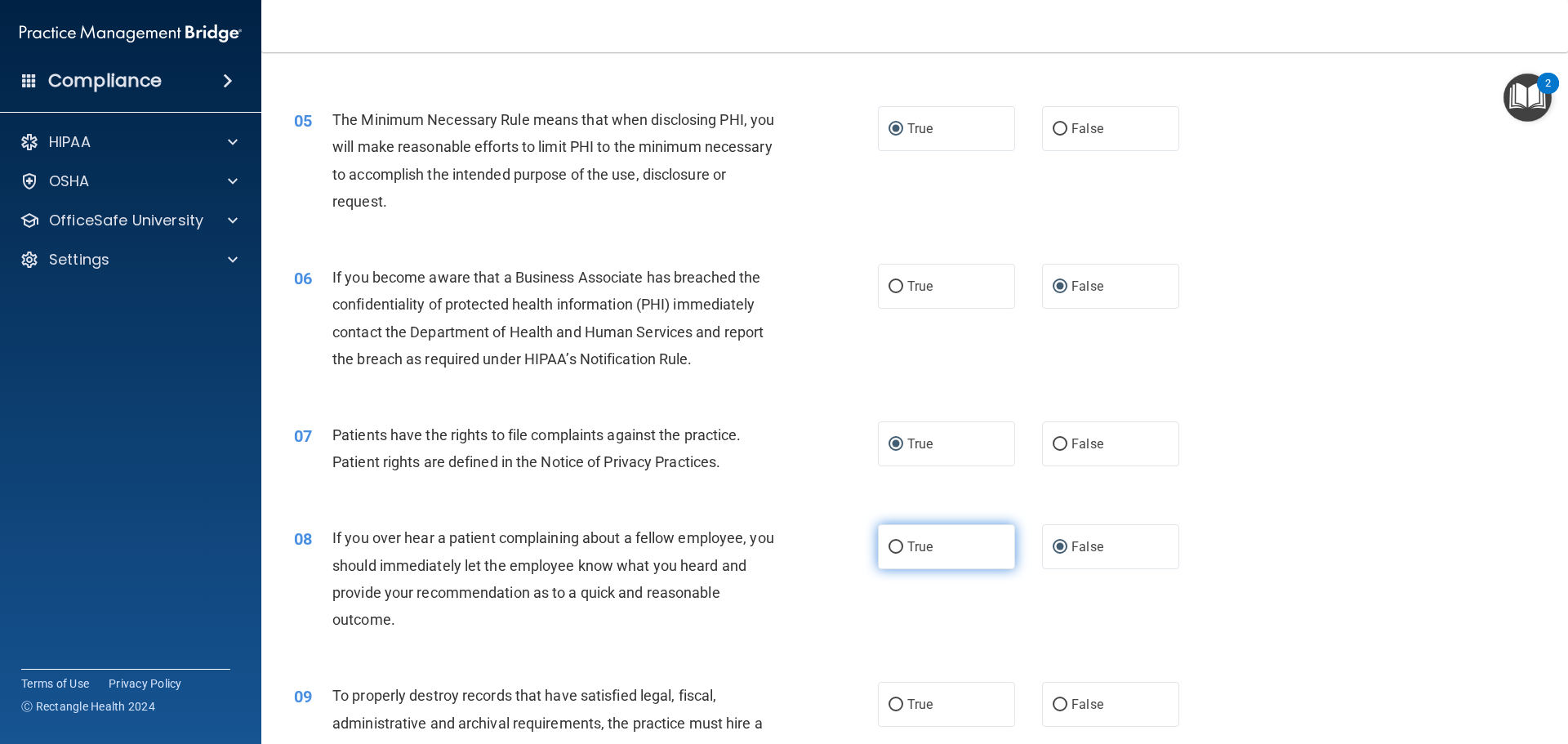
scroll to position [735, 0]
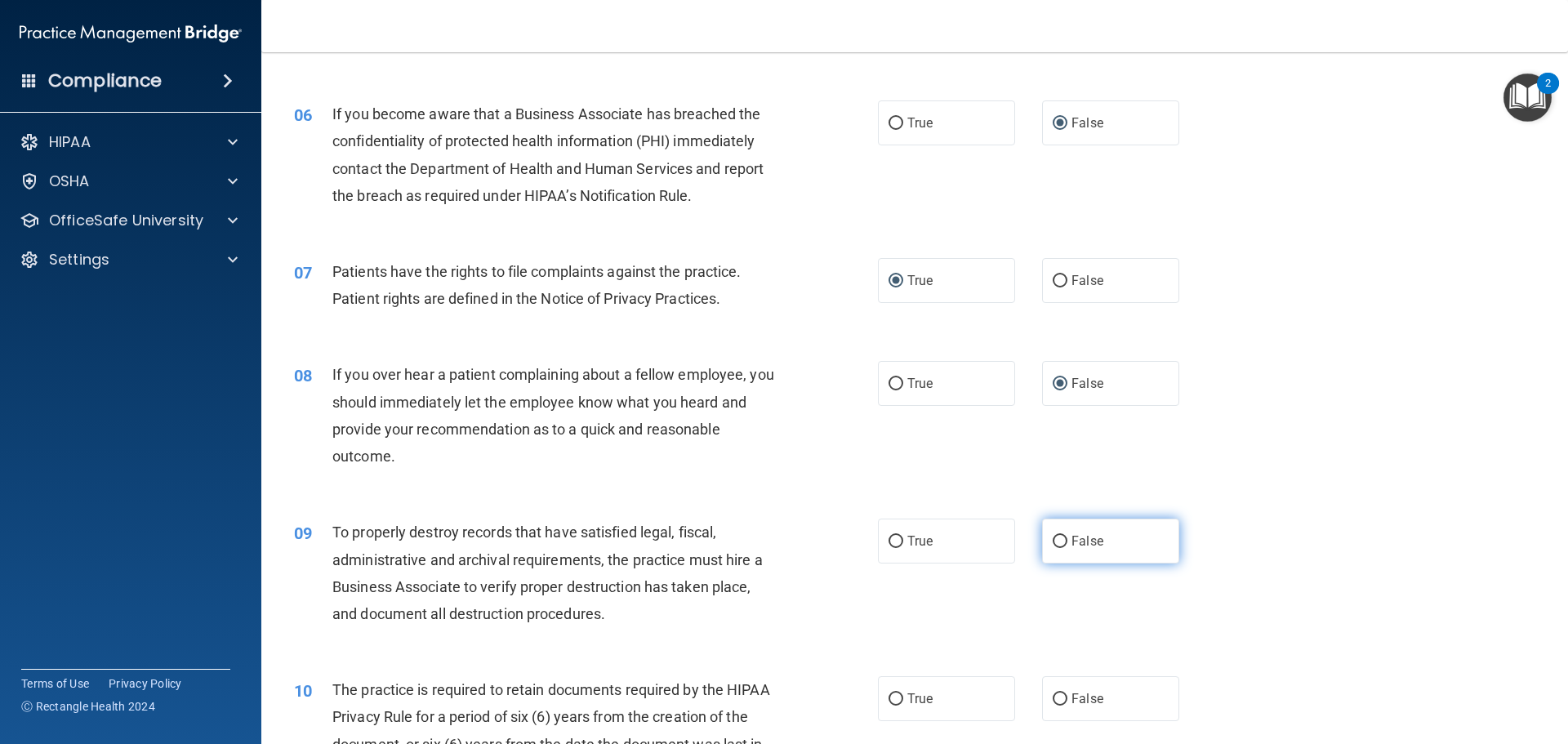
click at [1053, 539] on input "False" at bounding box center [1061, 541] width 15 height 12
radio input "true"
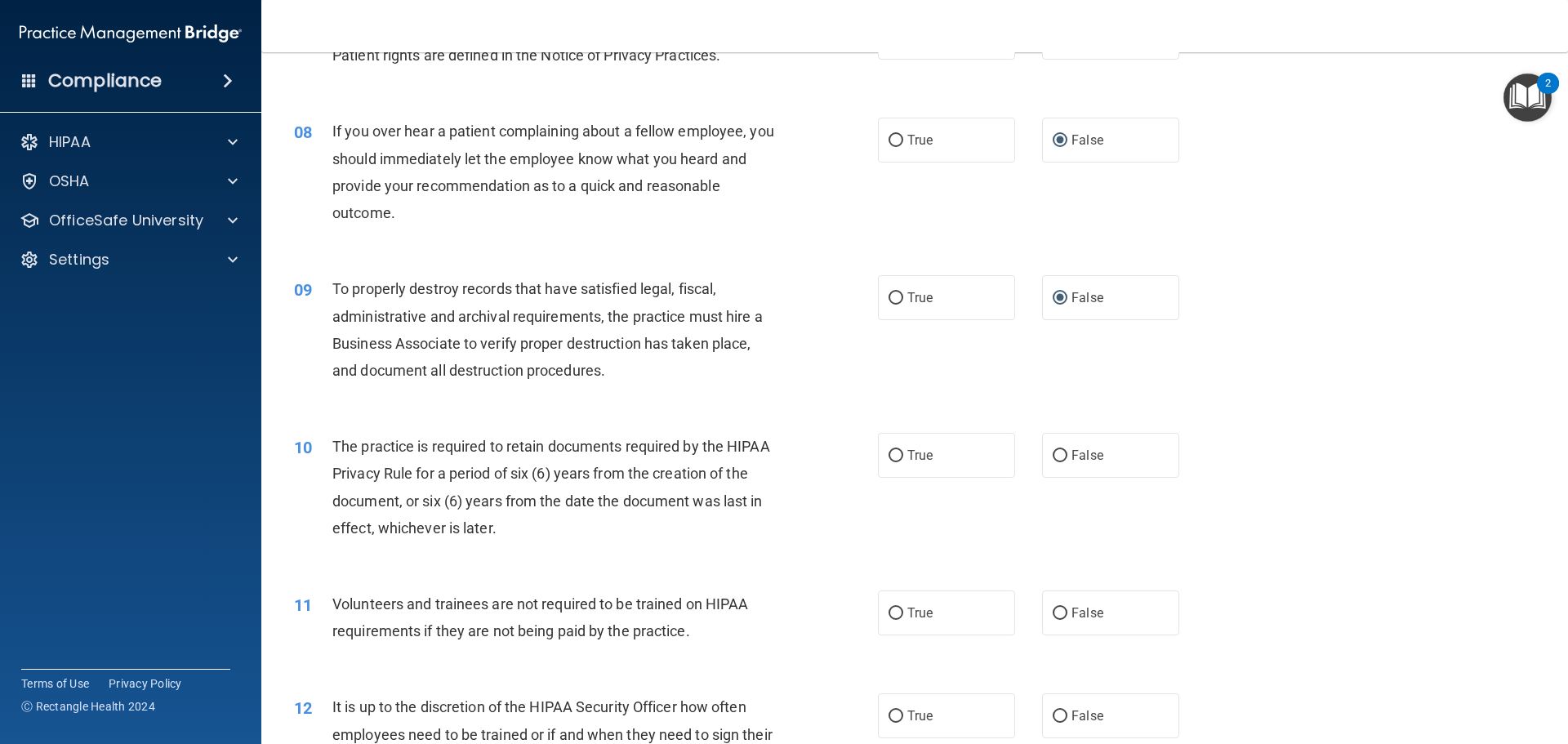
scroll to position [980, 0]
click at [888, 455] on input "True" at bounding box center [896, 454] width 15 height 12
radio input "true"
click at [1053, 610] on input "False" at bounding box center [1061, 612] width 15 height 12
radio input "true"
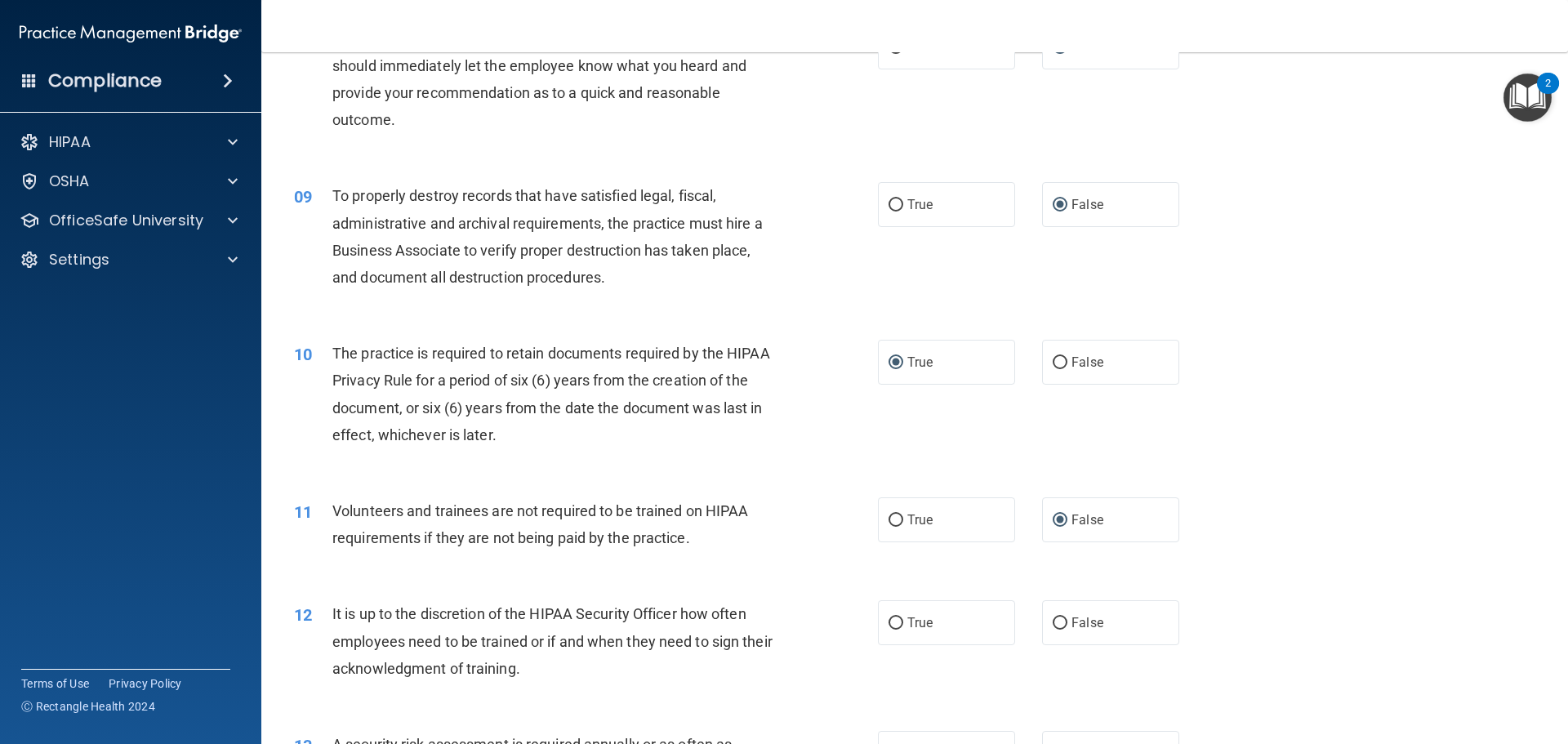
scroll to position [1225, 0]
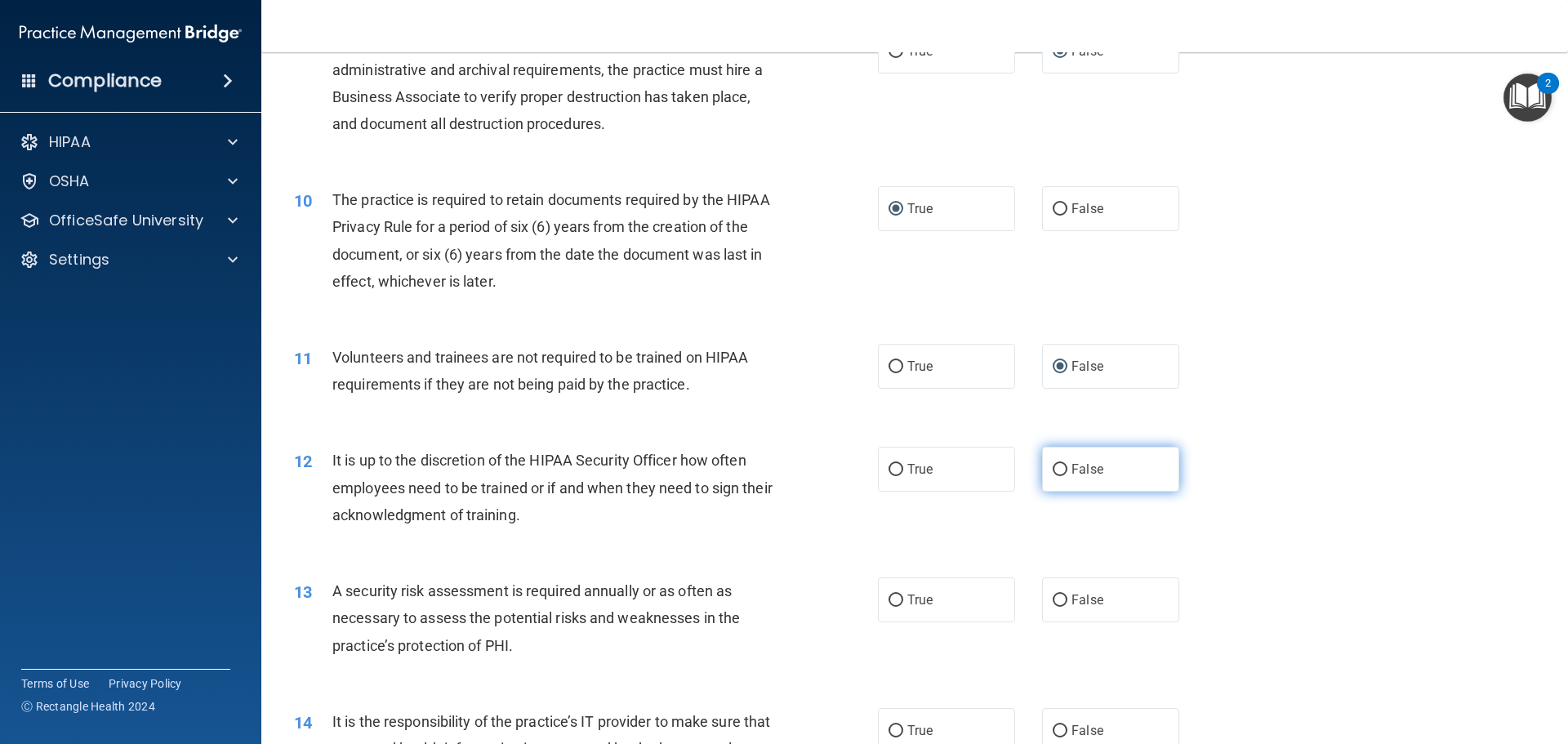
click at [1053, 469] on input "False" at bounding box center [1061, 469] width 15 height 12
radio input "true"
click at [888, 598] on input "True" at bounding box center [896, 601] width 15 height 12
radio input "true"
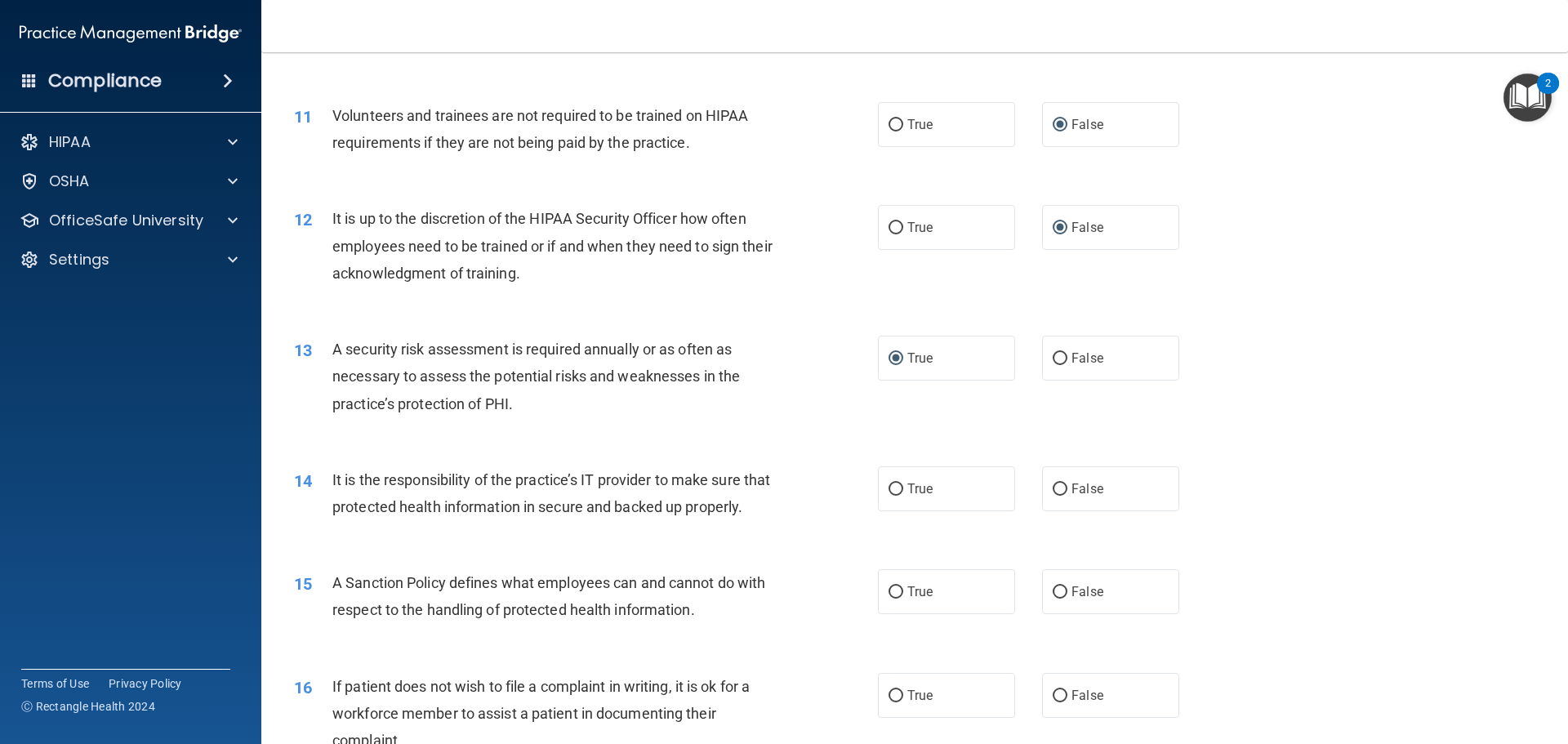
scroll to position [1470, 0]
click at [1053, 483] on input "False" at bounding box center [1061, 486] width 15 height 12
radio input "true"
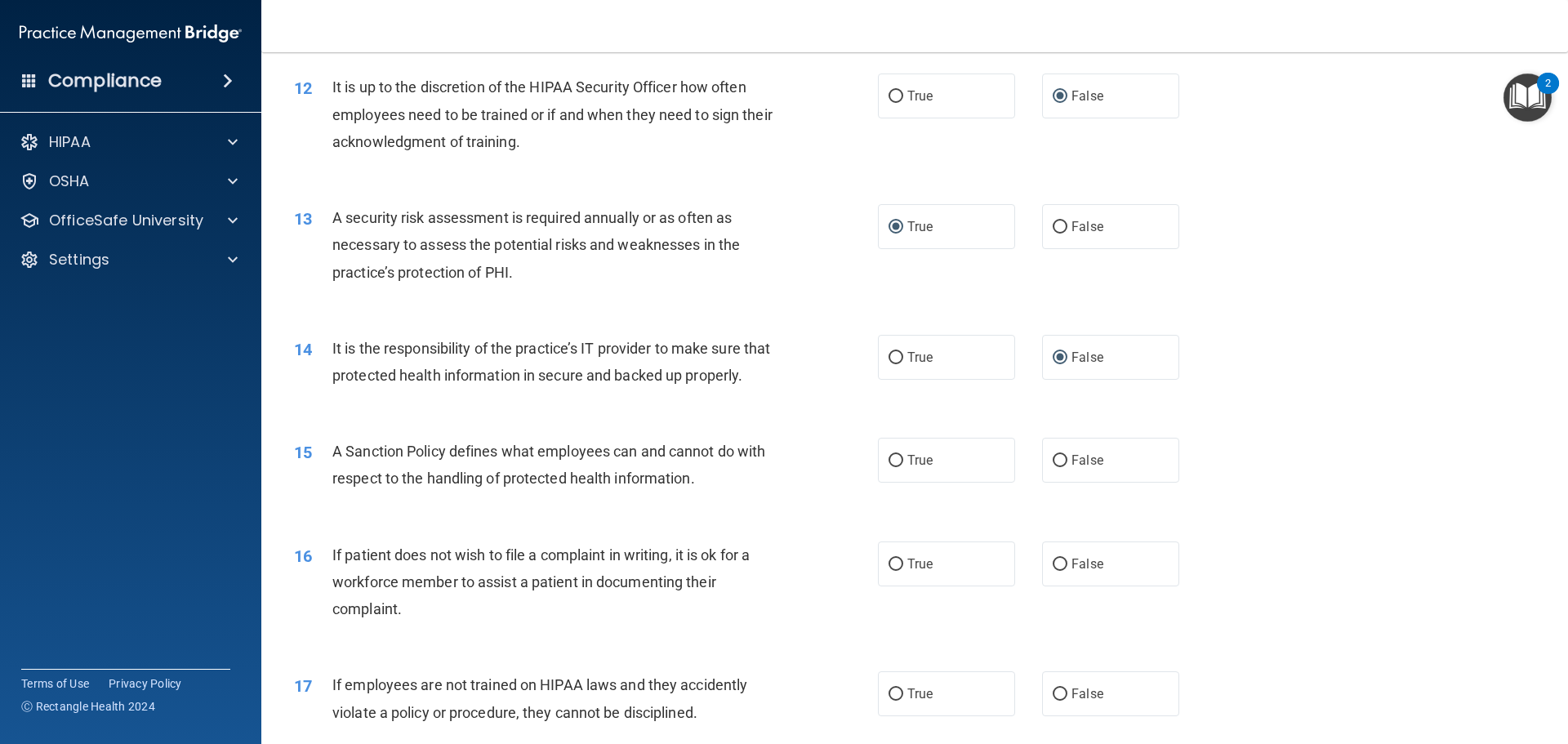
scroll to position [1633, 0]
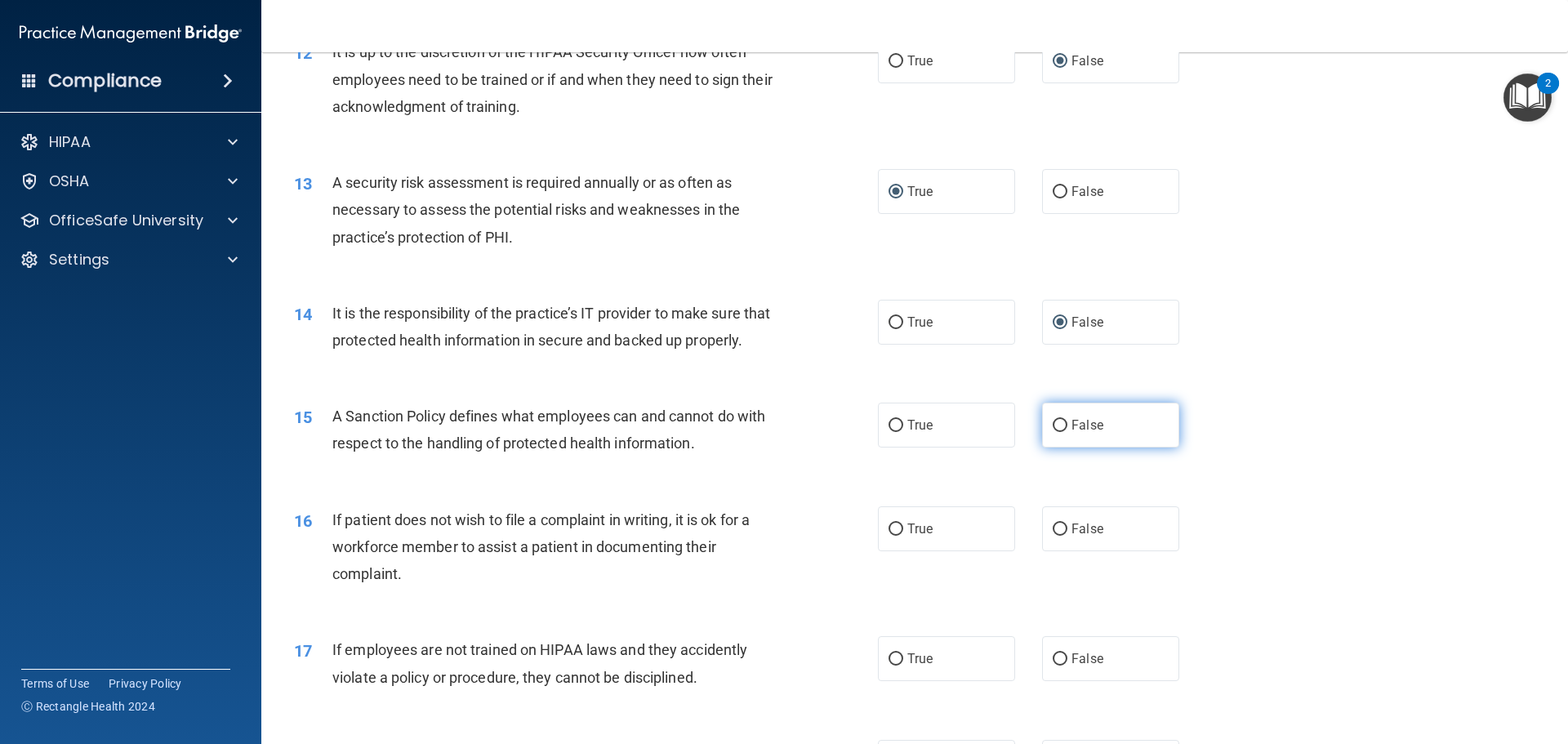
click at [1053, 432] on input "False" at bounding box center [1061, 426] width 15 height 12
radio input "true"
click at [888, 535] on input "True" at bounding box center [896, 529] width 15 height 12
radio input "true"
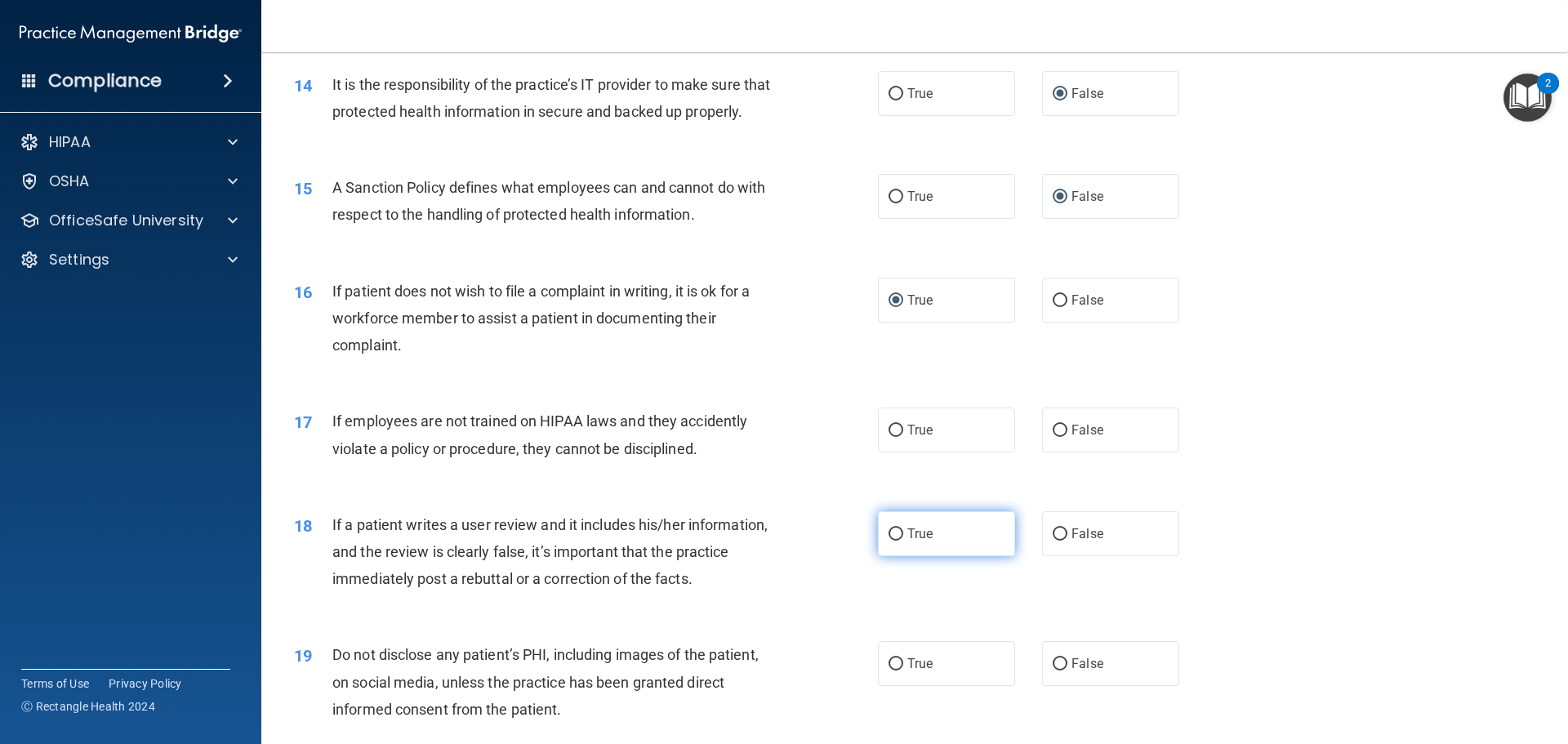
scroll to position [1878, 0]
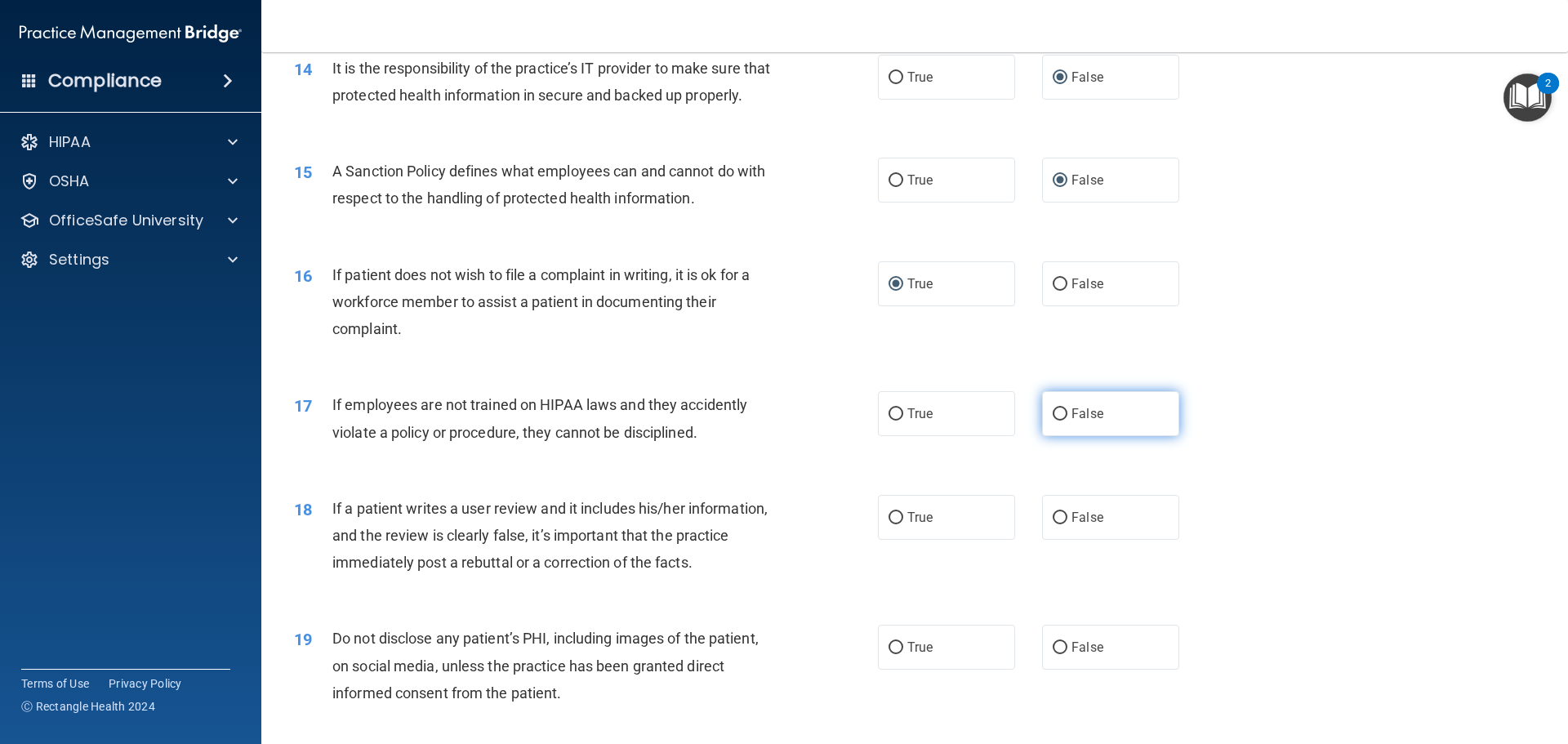
click at [1053, 421] on input "False" at bounding box center [1061, 414] width 15 height 12
radio input "true"
click at [1053, 524] on input "False" at bounding box center [1061, 518] width 15 height 12
radio input "true"
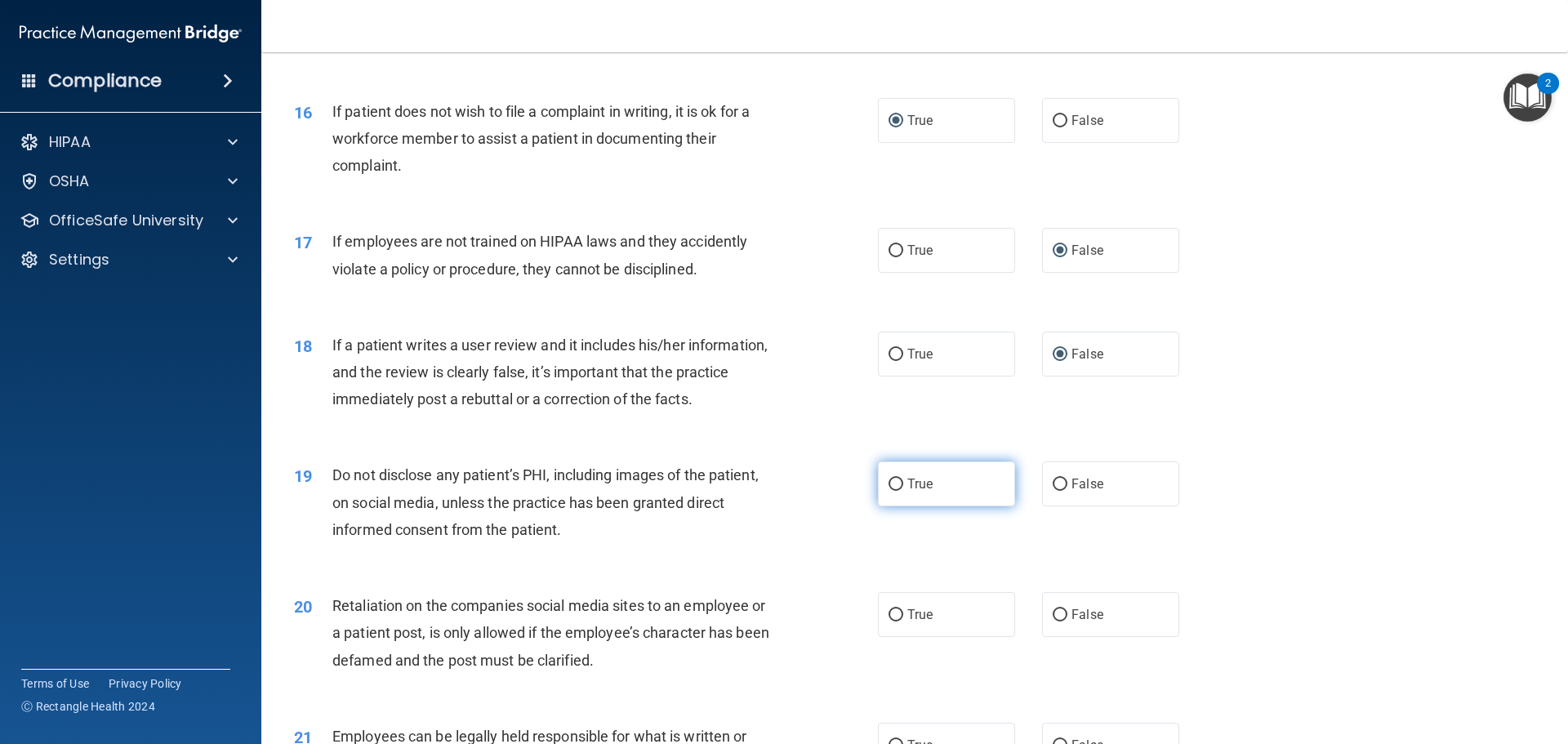
click at [890, 491] on input "True" at bounding box center [896, 484] width 15 height 12
radio input "true"
click at [1053, 621] on input "False" at bounding box center [1061, 615] width 15 height 12
radio input "true"
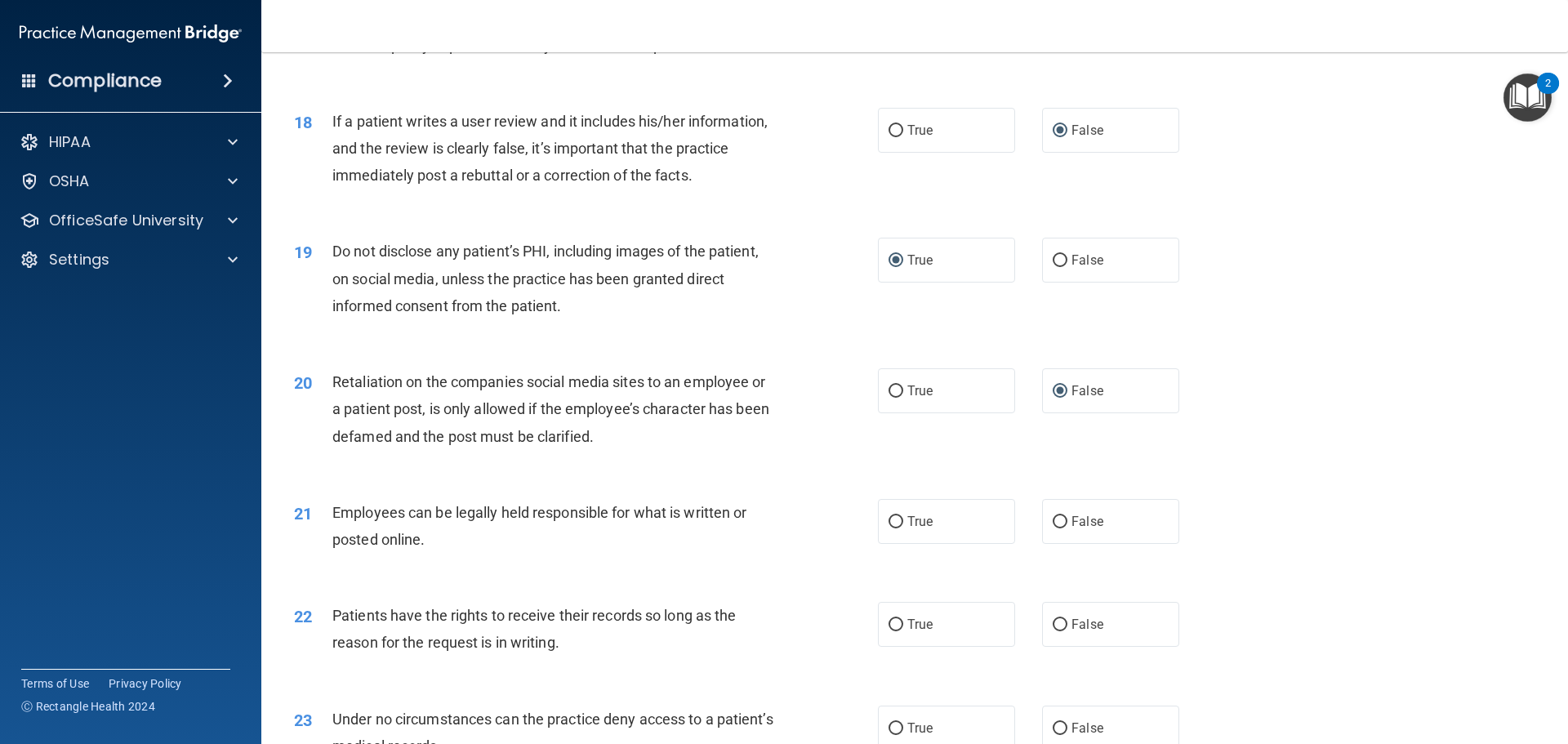
scroll to position [2287, 0]
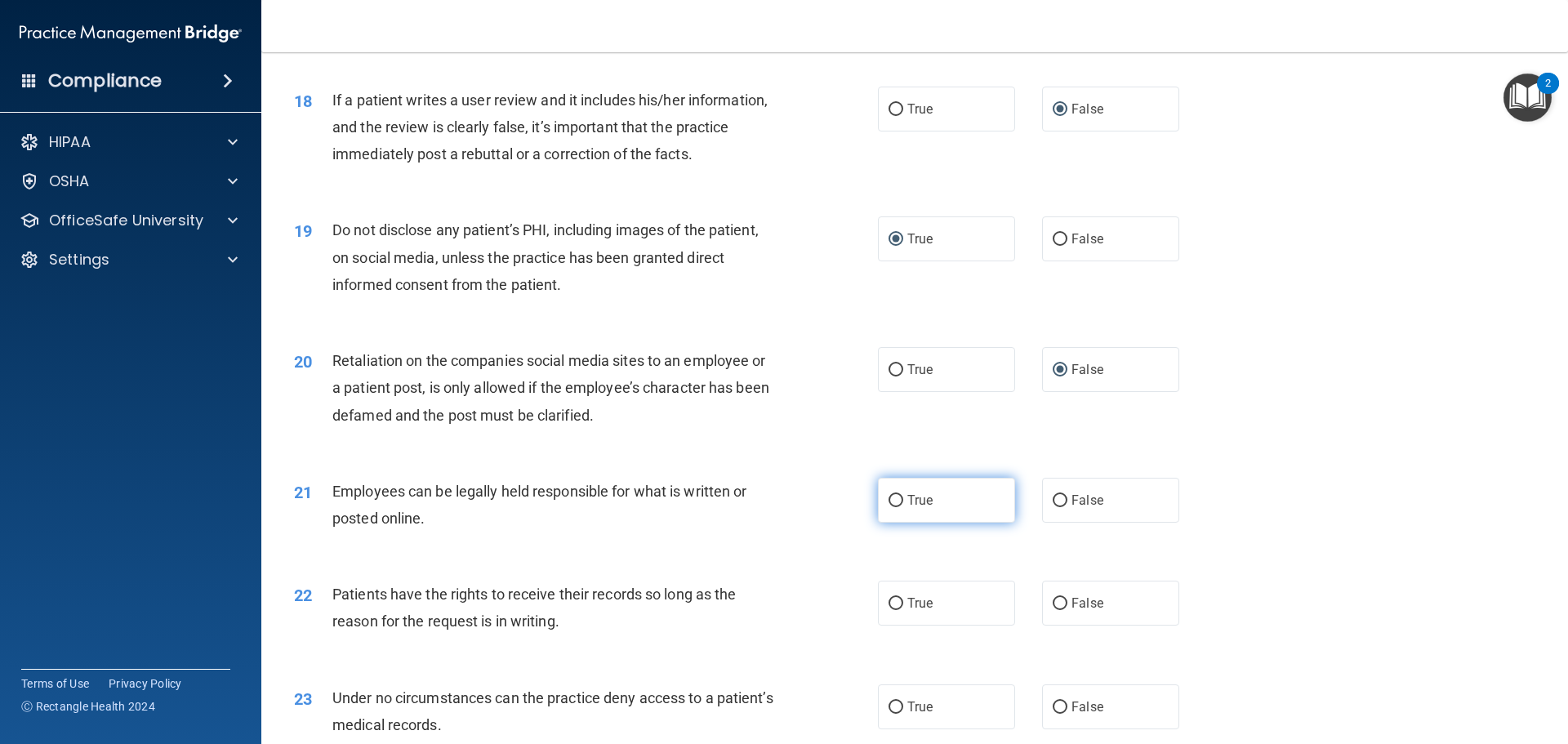
click at [892, 507] on input "True" at bounding box center [896, 501] width 15 height 12
radio input "true"
click at [1053, 610] on input "False" at bounding box center [1061, 603] width 15 height 12
radio input "true"
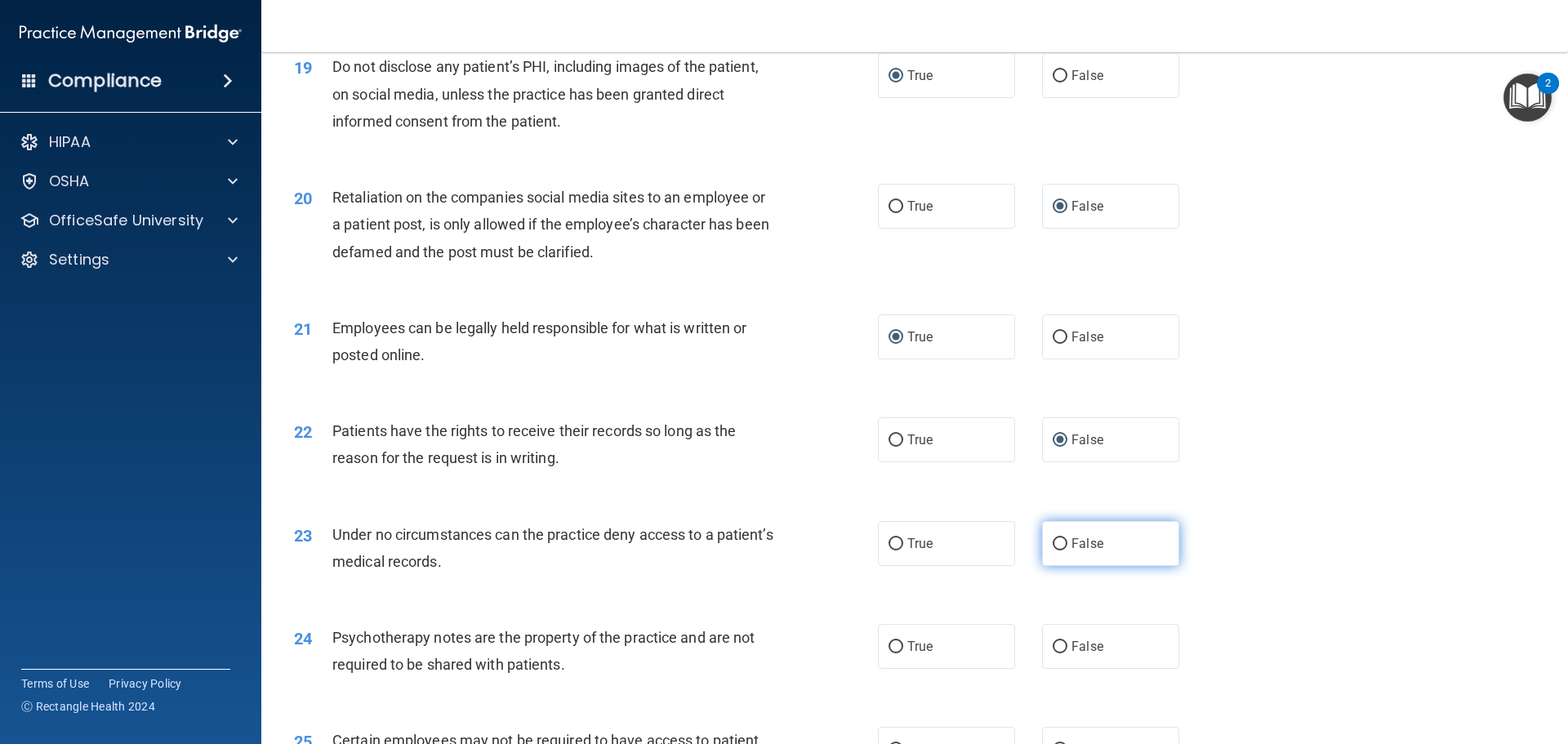
click at [1053, 550] on input "False" at bounding box center [1061, 544] width 15 height 12
radio input "true"
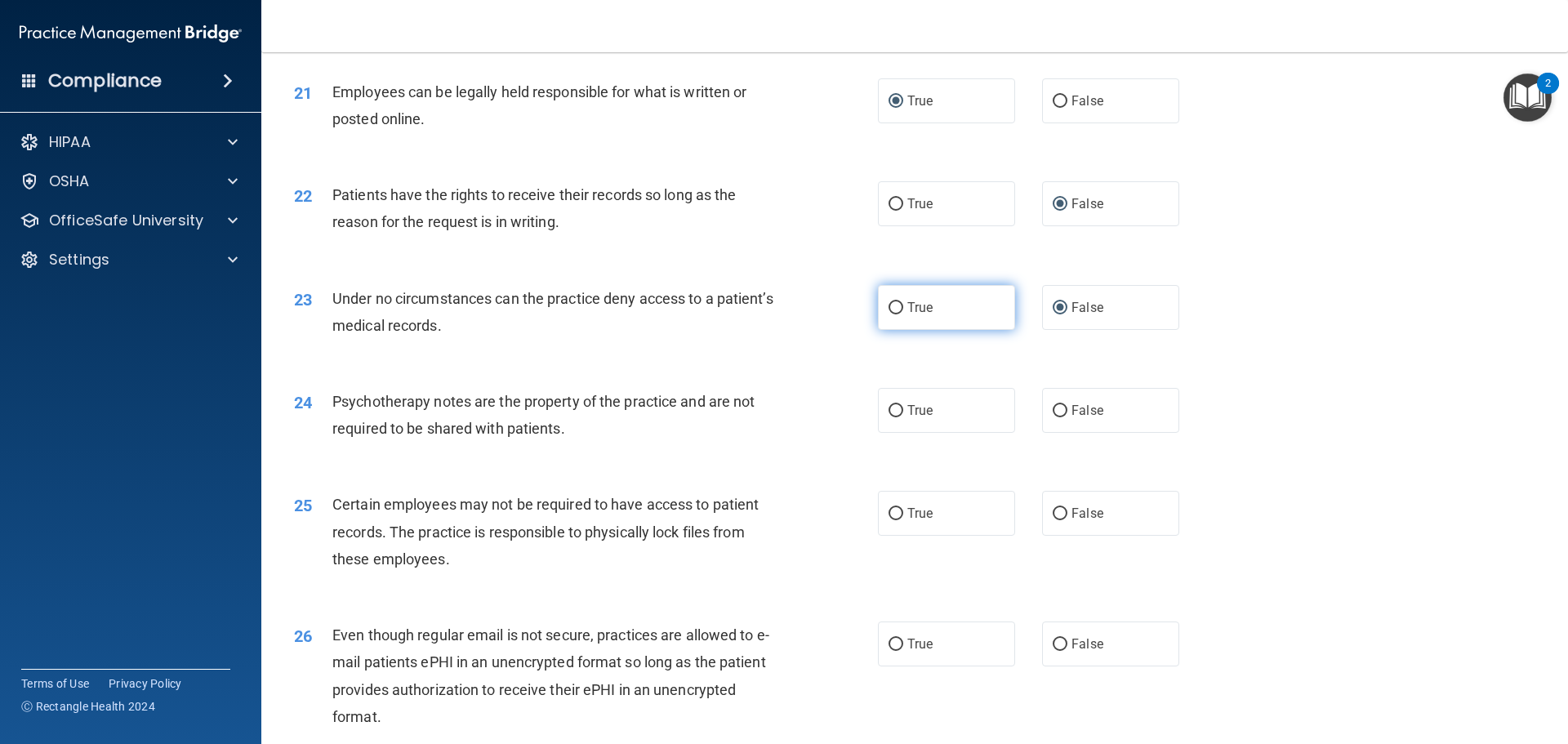
scroll to position [2695, 0]
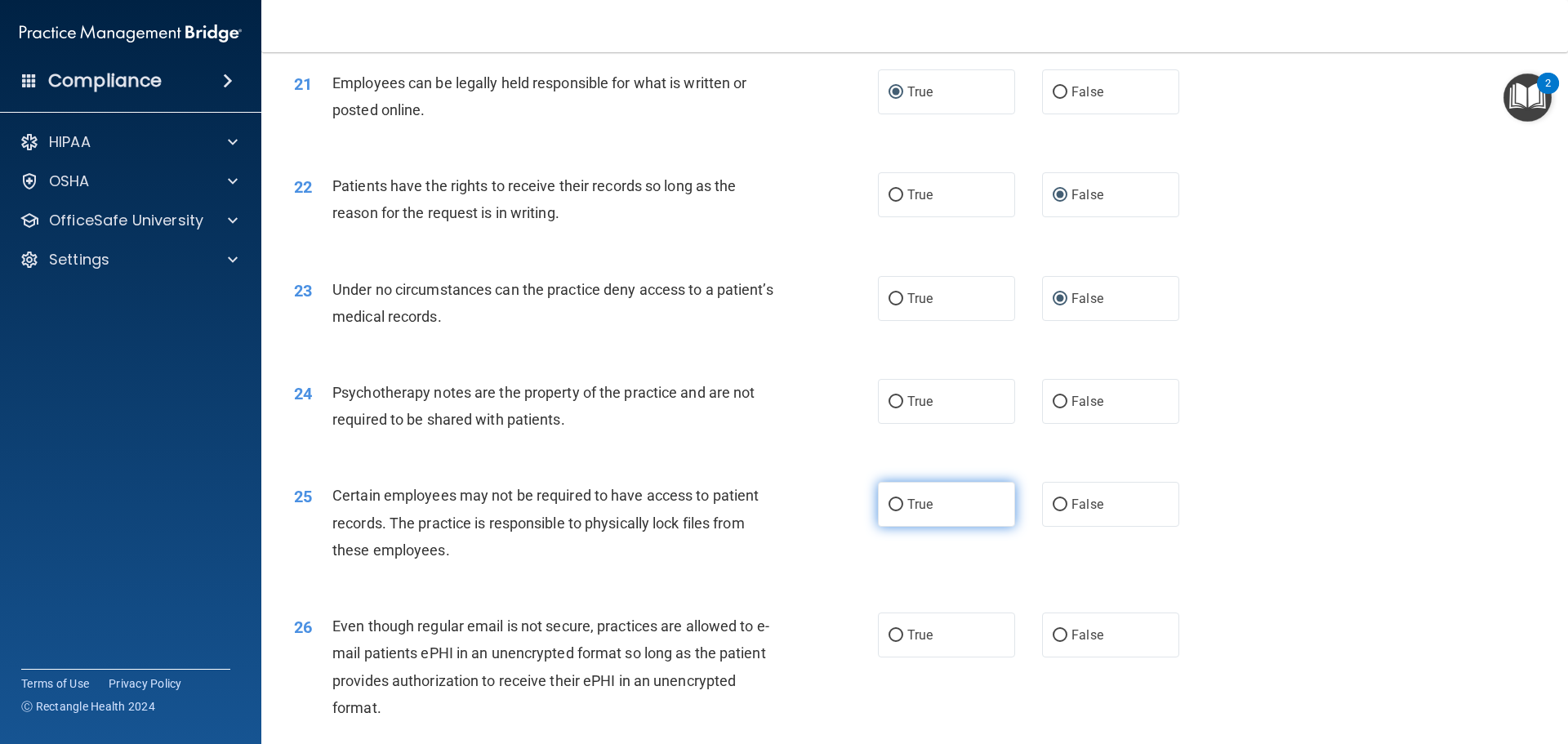
click at [891, 511] on input "True" at bounding box center [896, 505] width 15 height 12
radio input "true"
click at [888, 409] on input "True" at bounding box center [896, 401] width 15 height 12
radio input "true"
click at [888, 642] on input "True" at bounding box center [896, 635] width 15 height 12
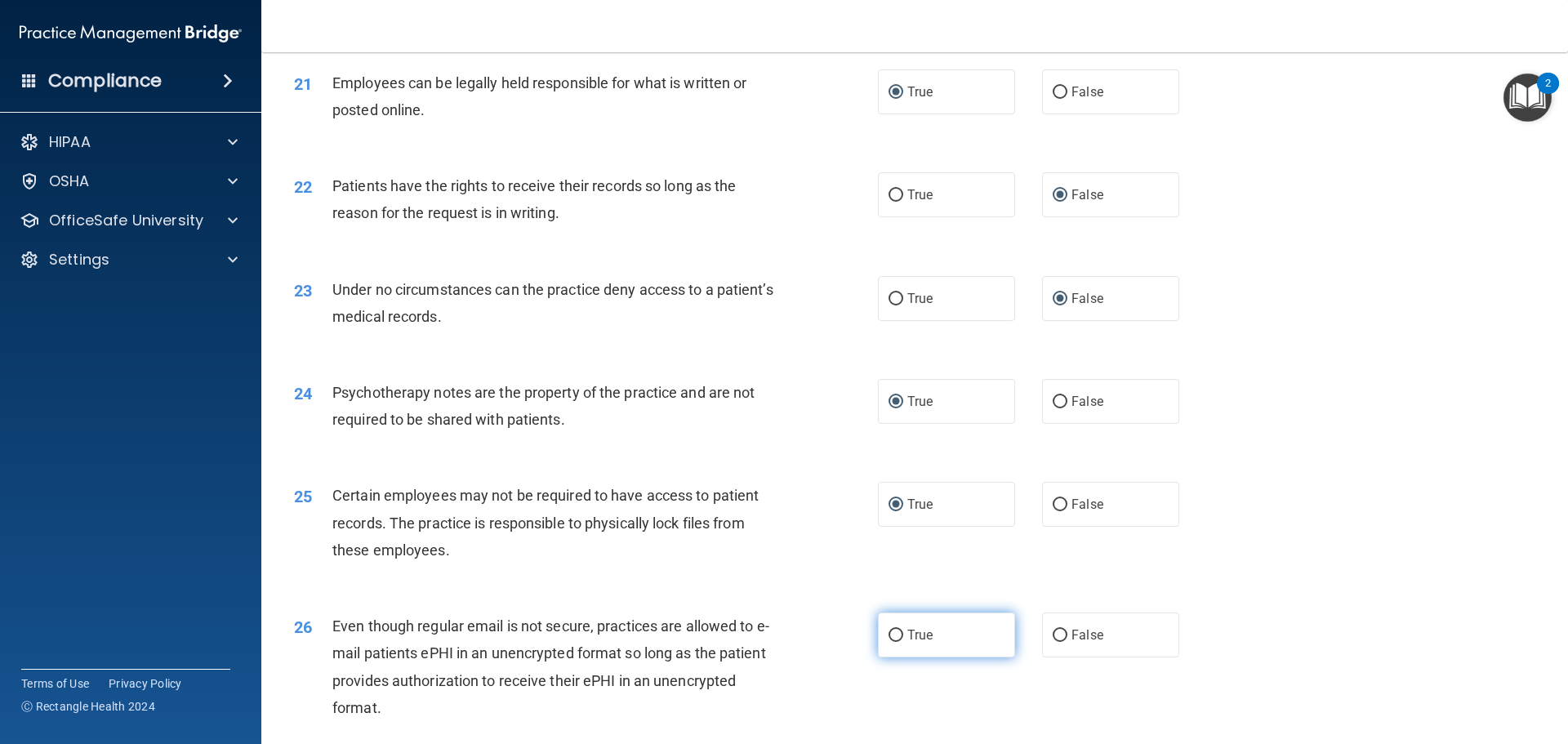
radio input "true"
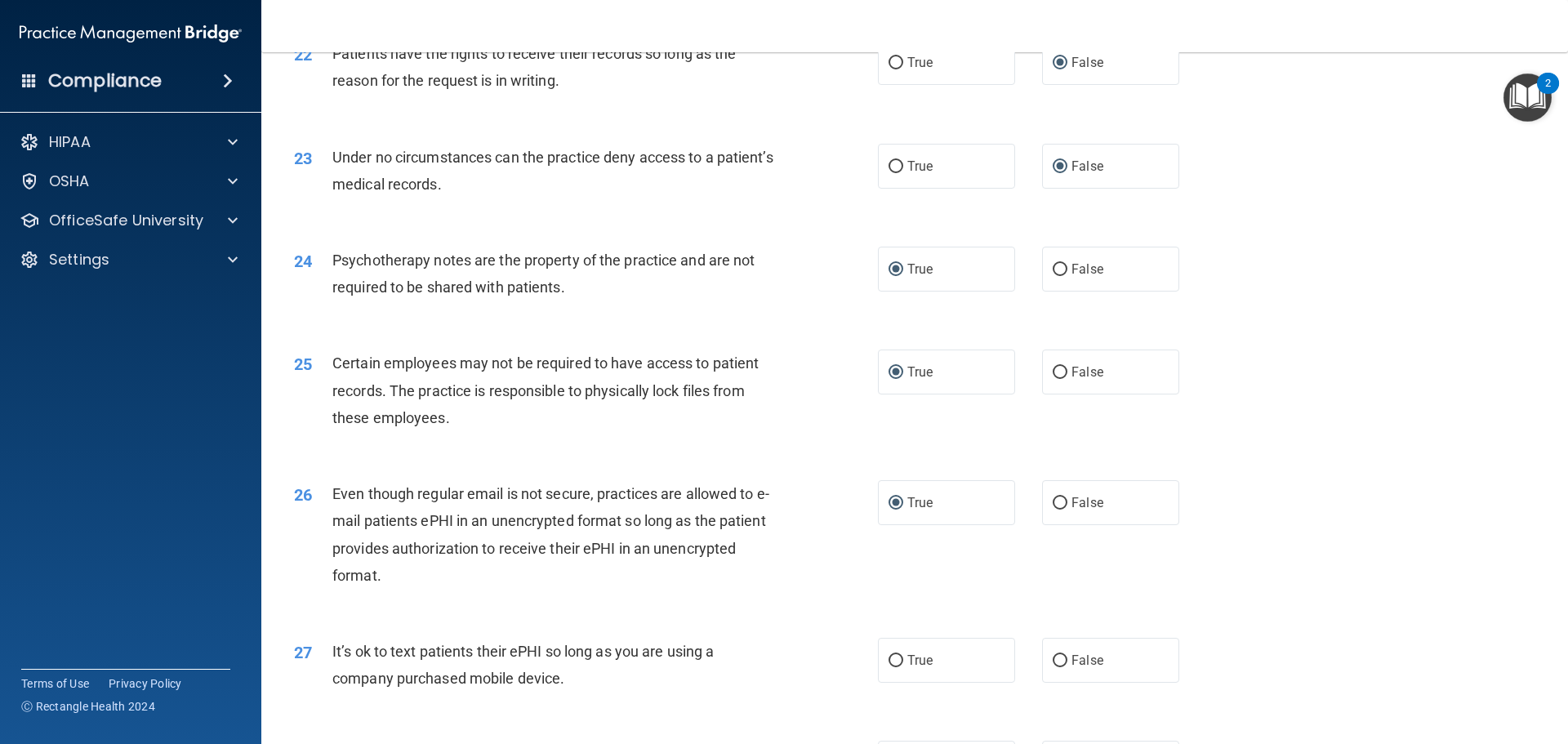
scroll to position [2940, 0]
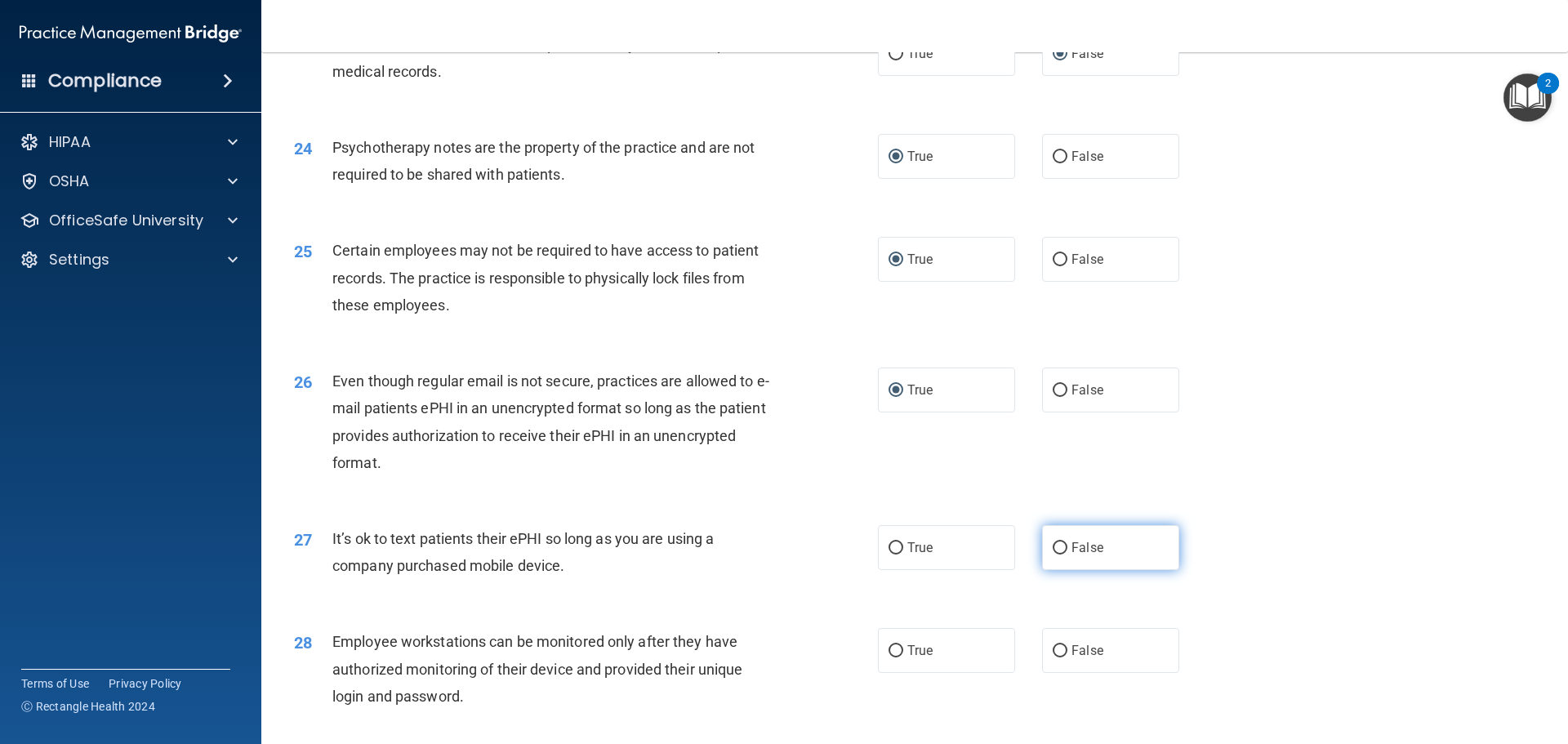
click at [1053, 555] on input "False" at bounding box center [1061, 548] width 15 height 12
radio input "true"
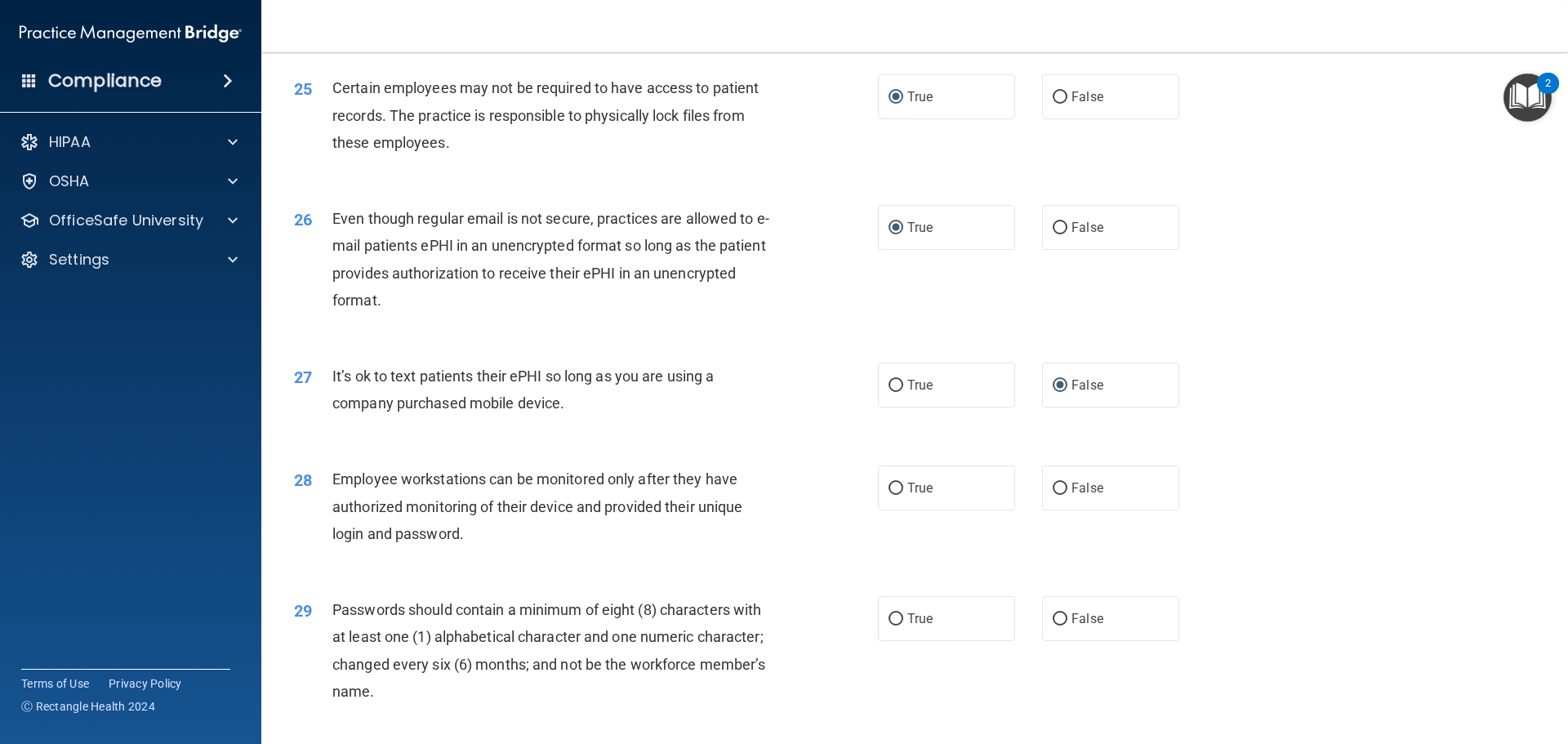
scroll to position [3104, 0]
click at [888, 494] on input "True" at bounding box center [896, 487] width 15 height 12
radio input "true"
click at [1055, 494] on input "False" at bounding box center [1061, 487] width 15 height 12
radio input "true"
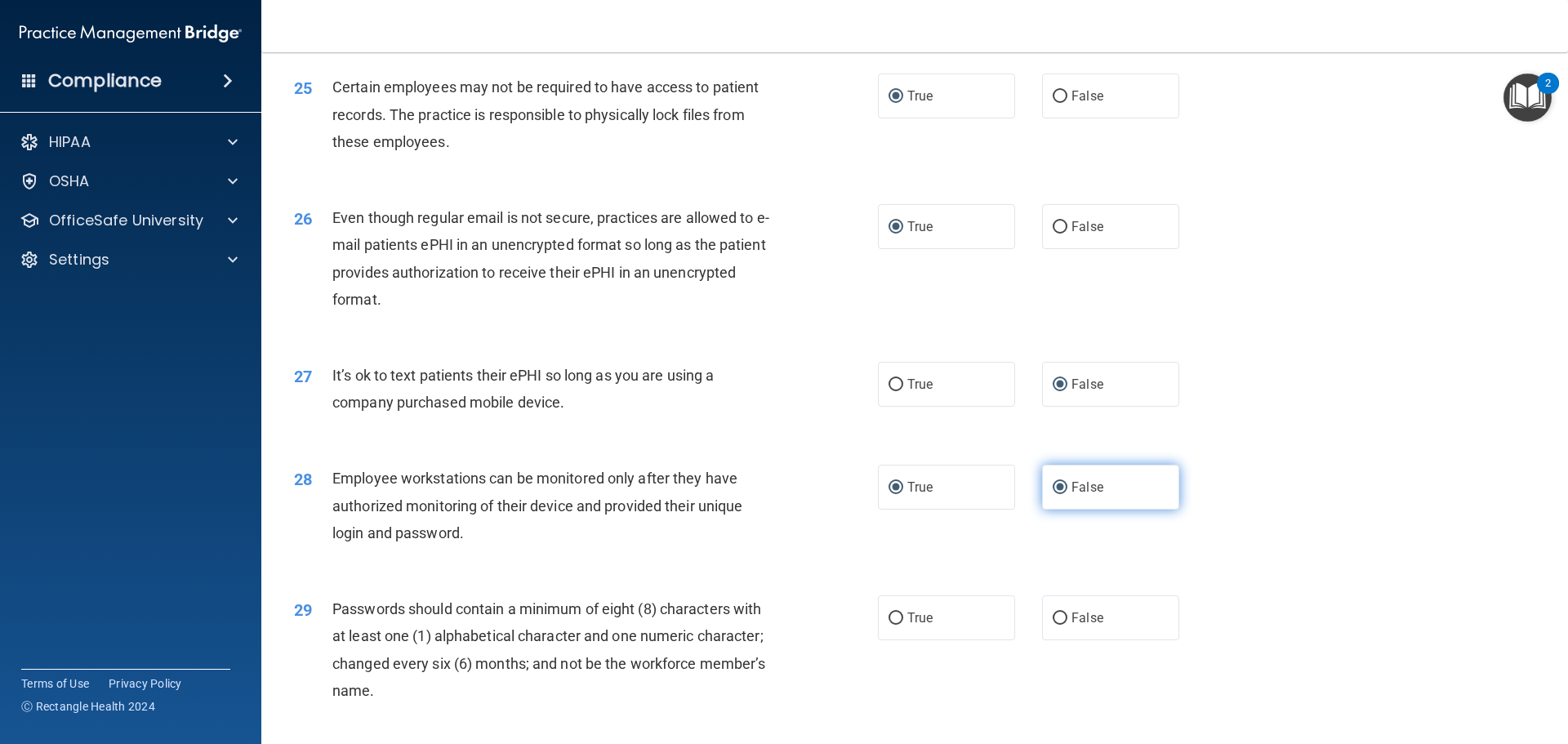
radio input "false"
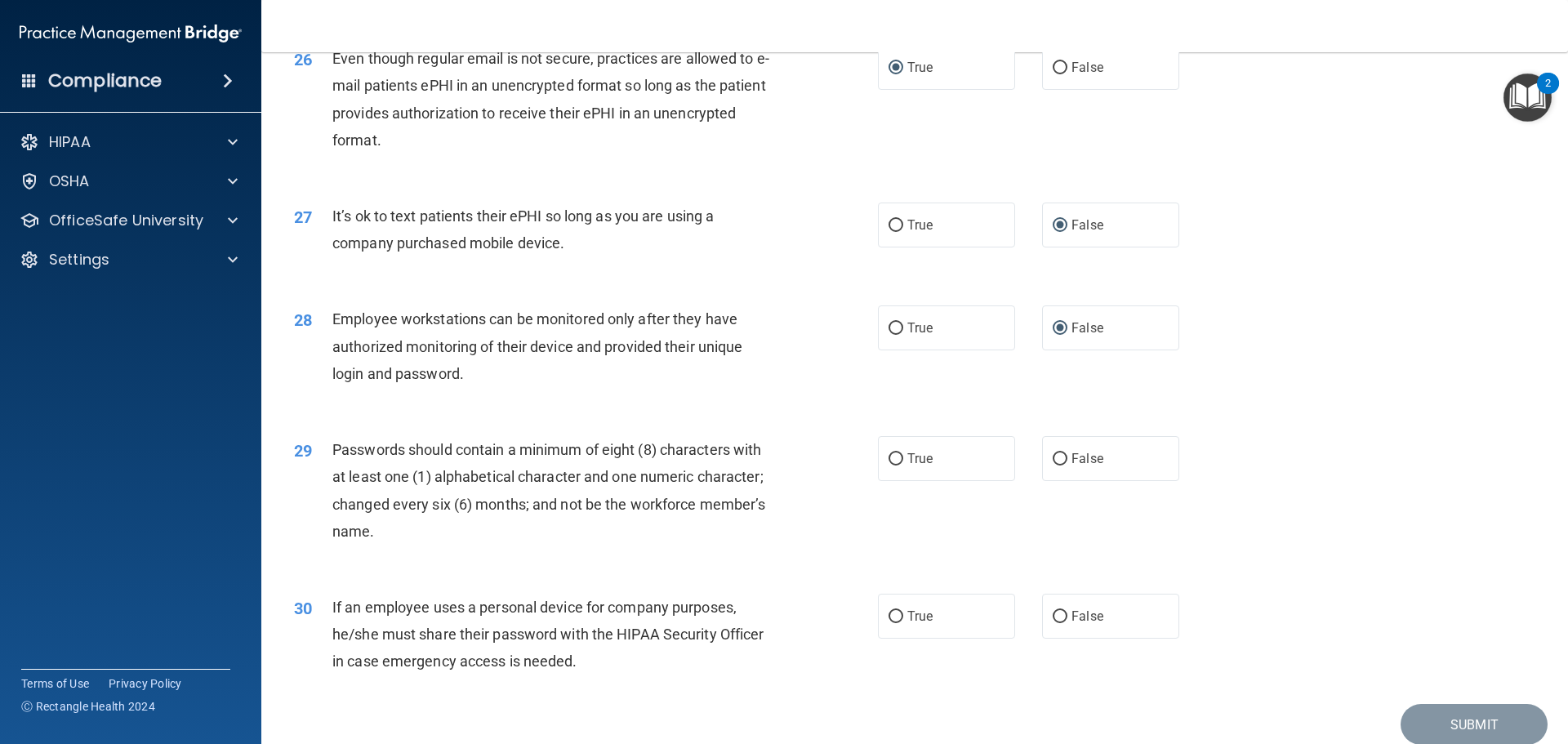
scroll to position [3267, 0]
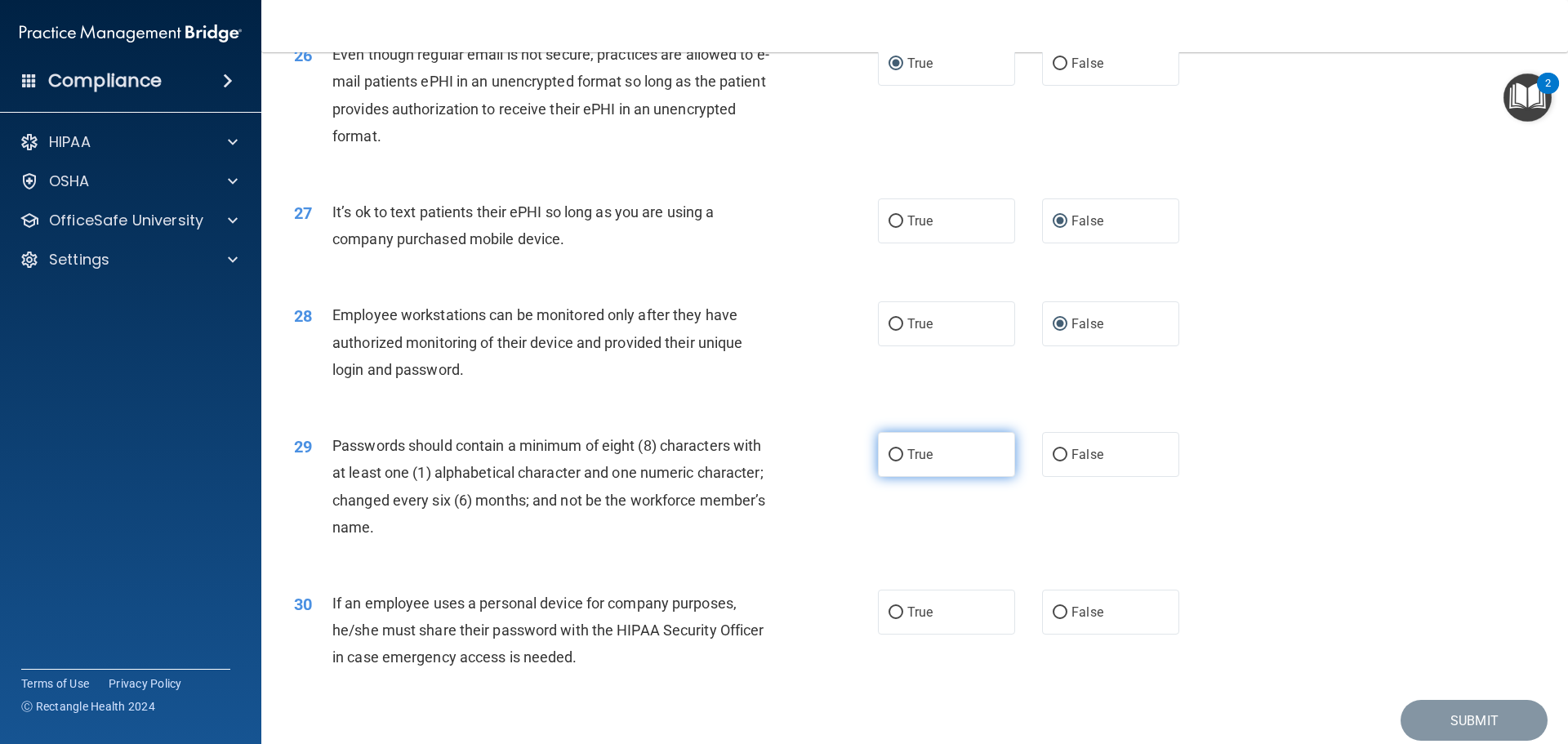
click at [888, 462] on input "True" at bounding box center [896, 454] width 15 height 12
radio input "true"
click at [1053, 619] on input "False" at bounding box center [1061, 613] width 15 height 12
radio input "true"
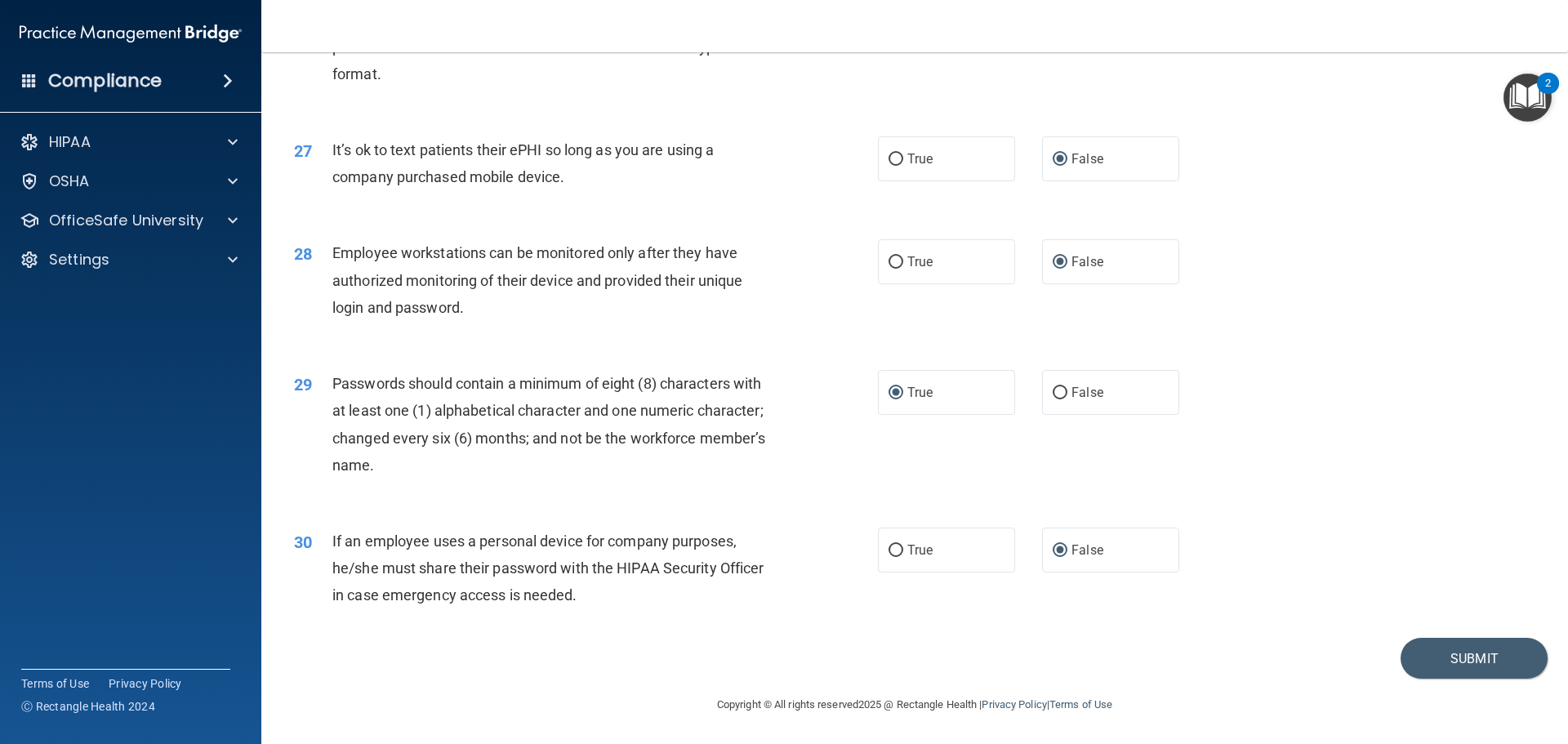
scroll to position [3356, 0]
click at [1452, 670] on button "Submit" at bounding box center [1474, 658] width 147 height 42
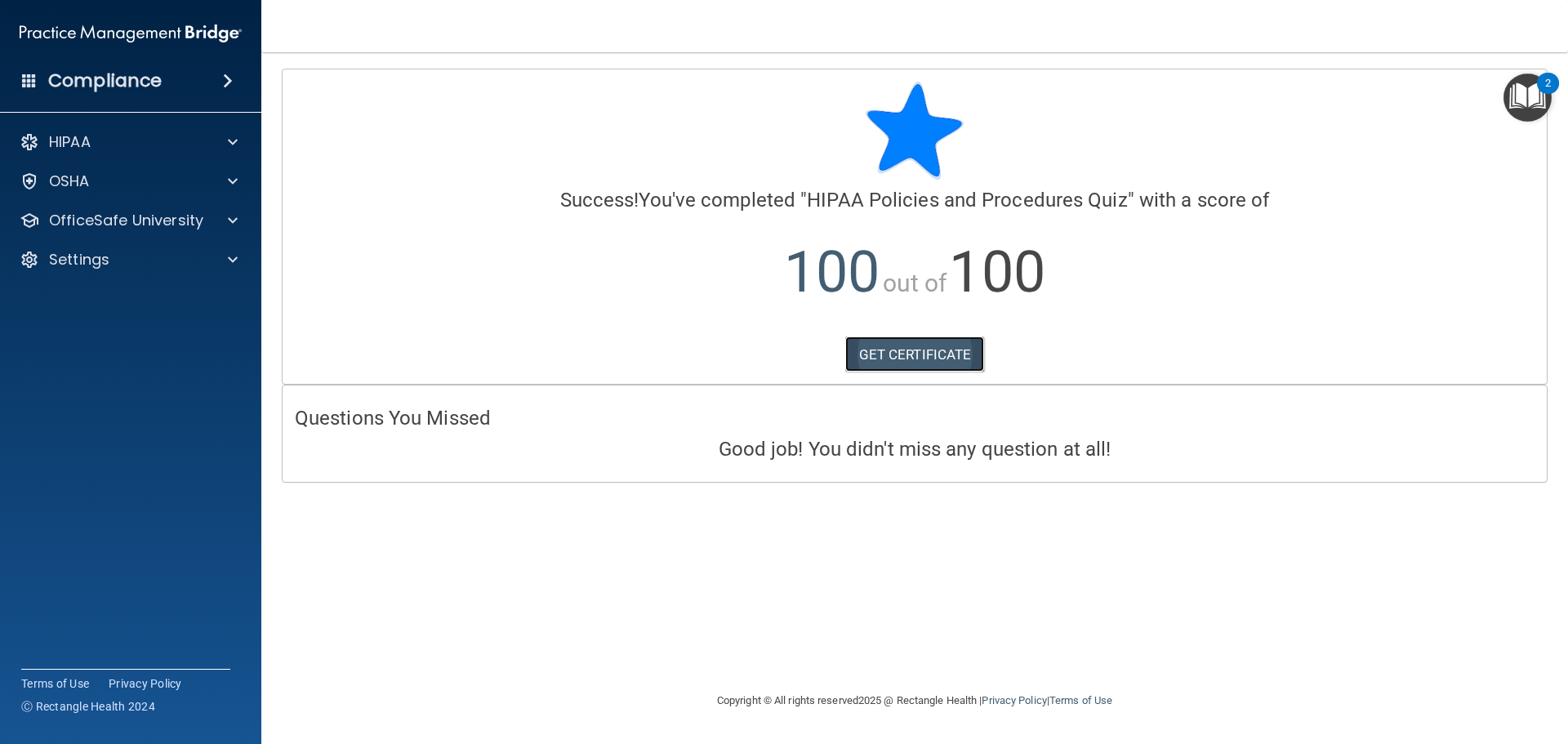
click at [889, 358] on link "GET CERTIFICATE" at bounding box center [915, 354] width 140 height 36
click at [70, 145] on p "HIPAA" at bounding box center [70, 142] width 42 height 20
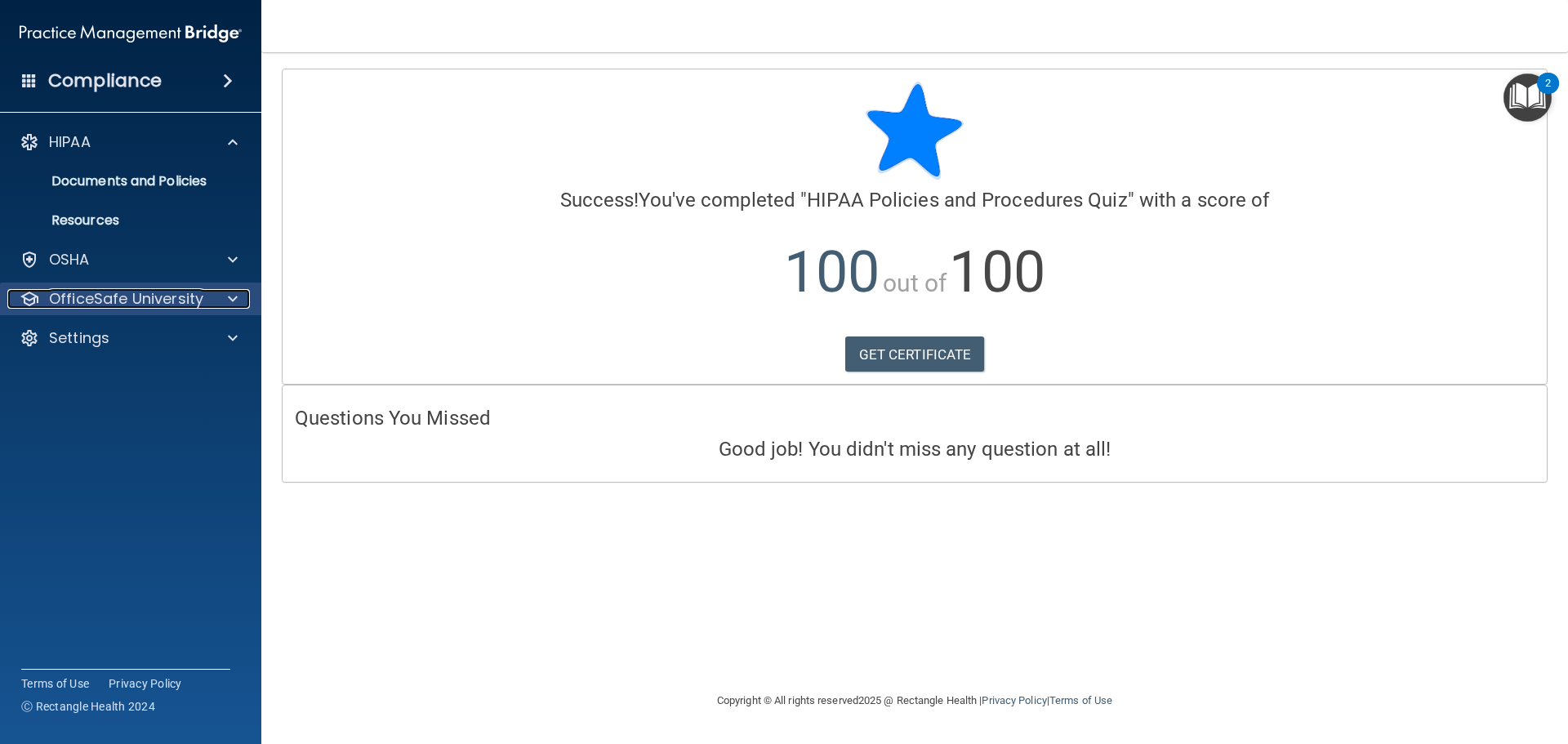
click at [81, 297] on p "OfficeSafe University" at bounding box center [127, 298] width 155 height 20
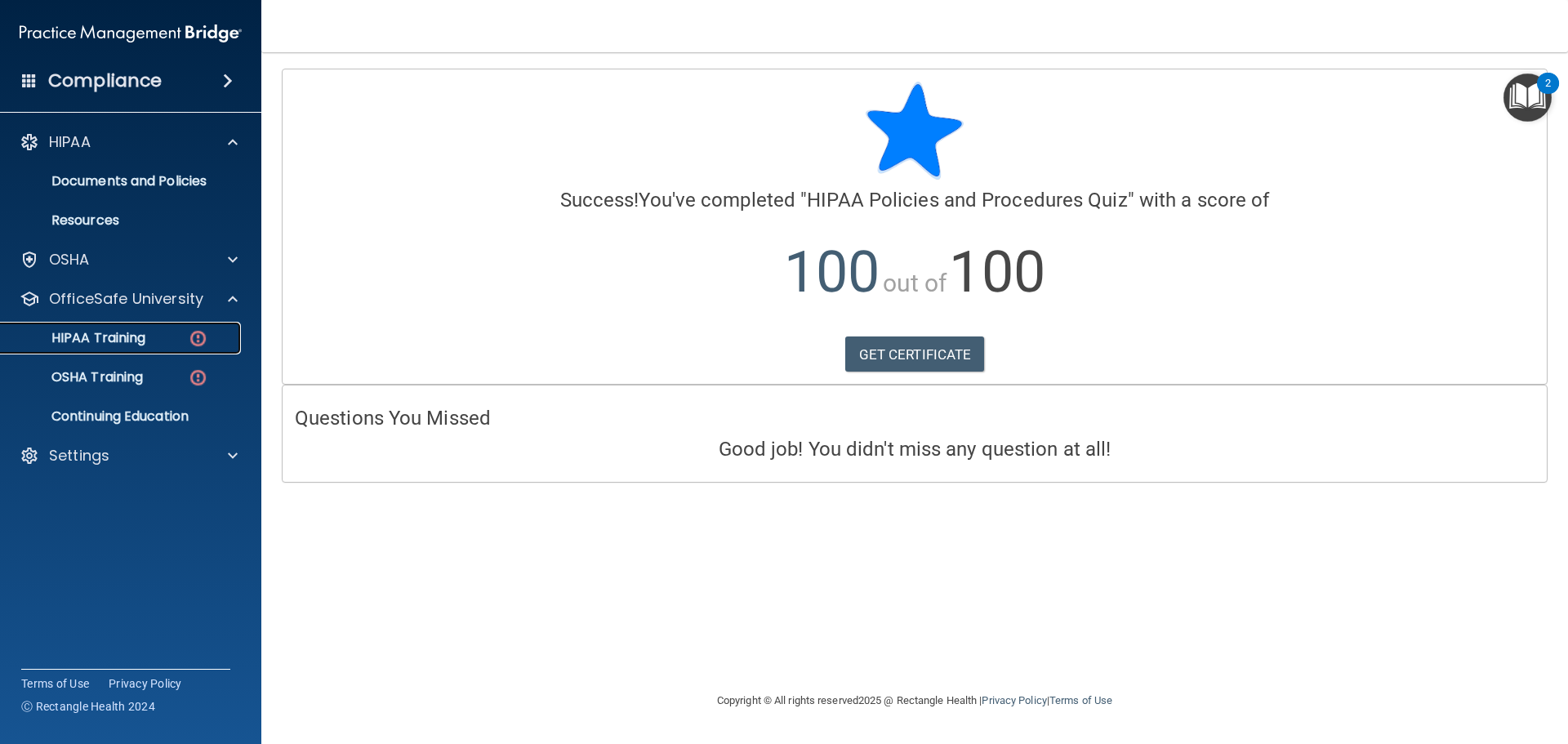
click at [169, 334] on div "HIPAA Training" at bounding box center [121, 338] width 223 height 17
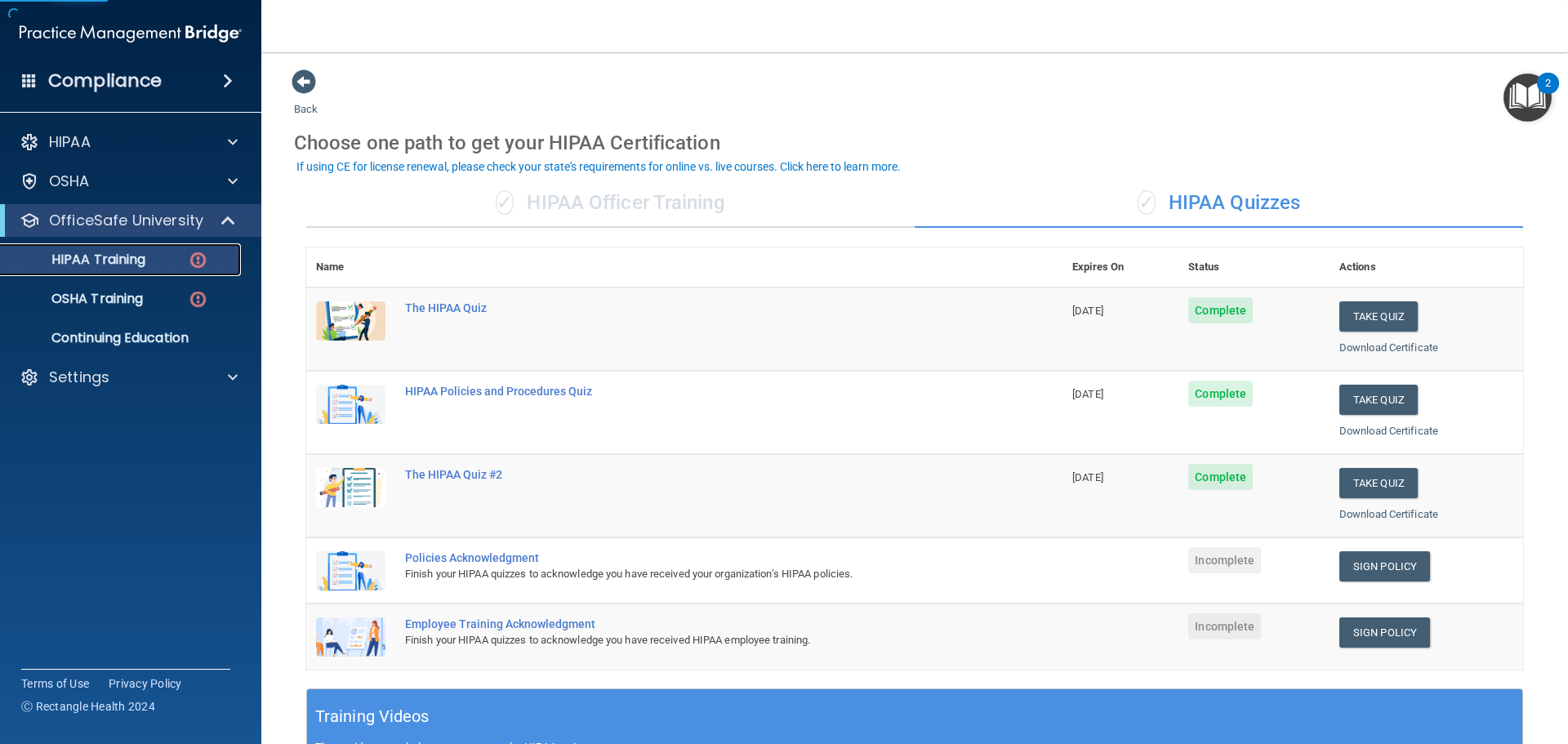
scroll to position [163, 0]
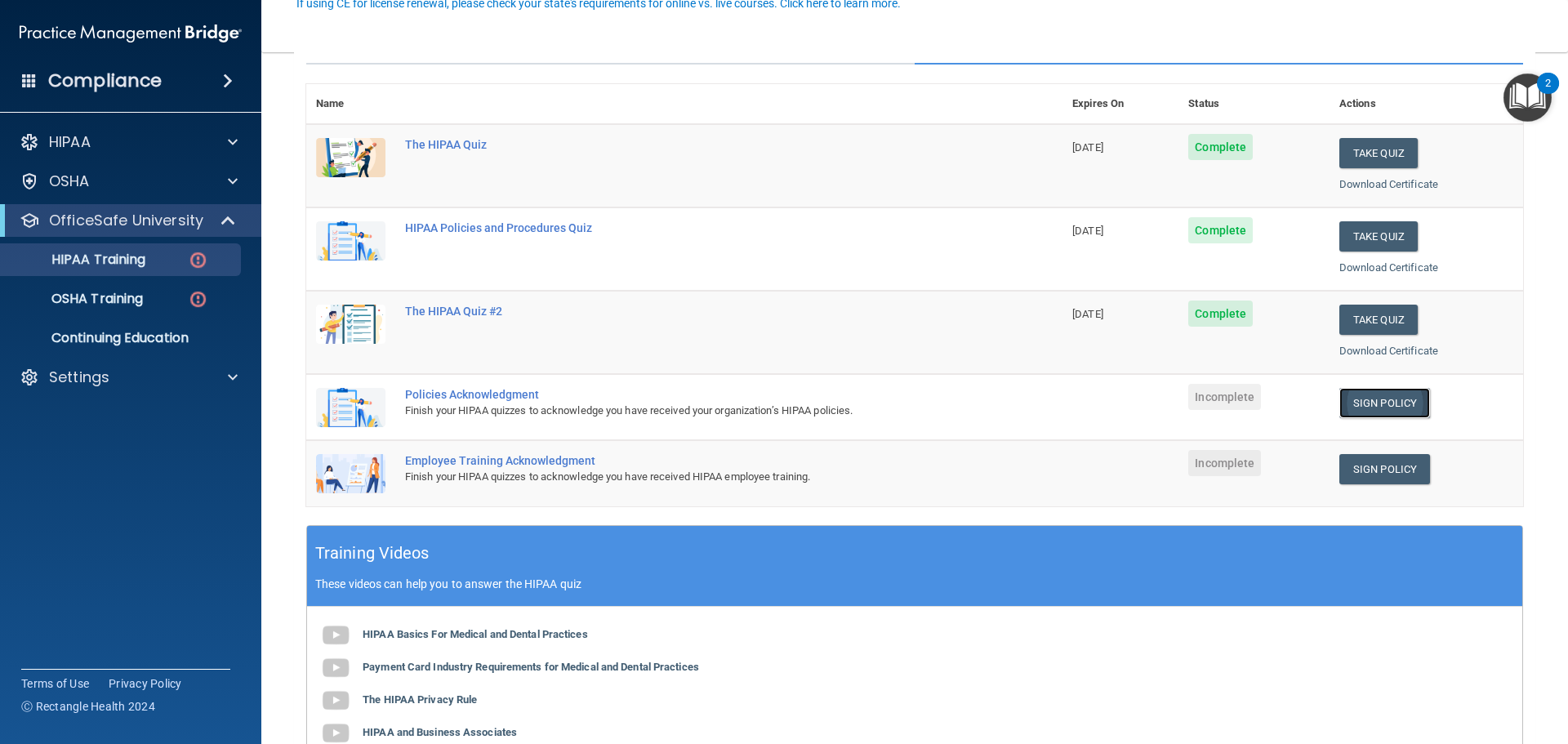
click at [1368, 411] on link "Sign Policy" at bounding box center [1384, 403] width 90 height 30
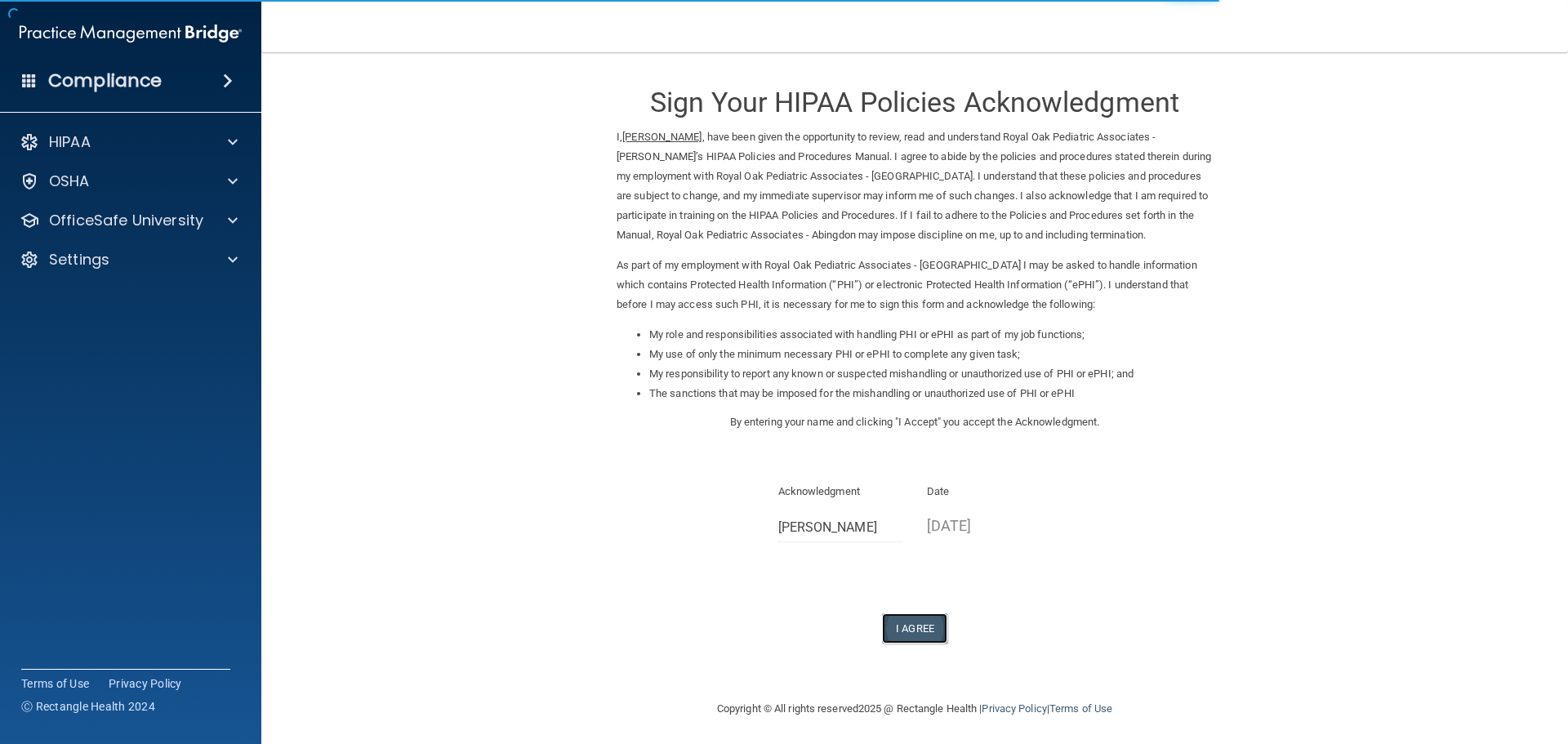
click at [924, 627] on button "I Agree" at bounding box center [914, 629] width 65 height 30
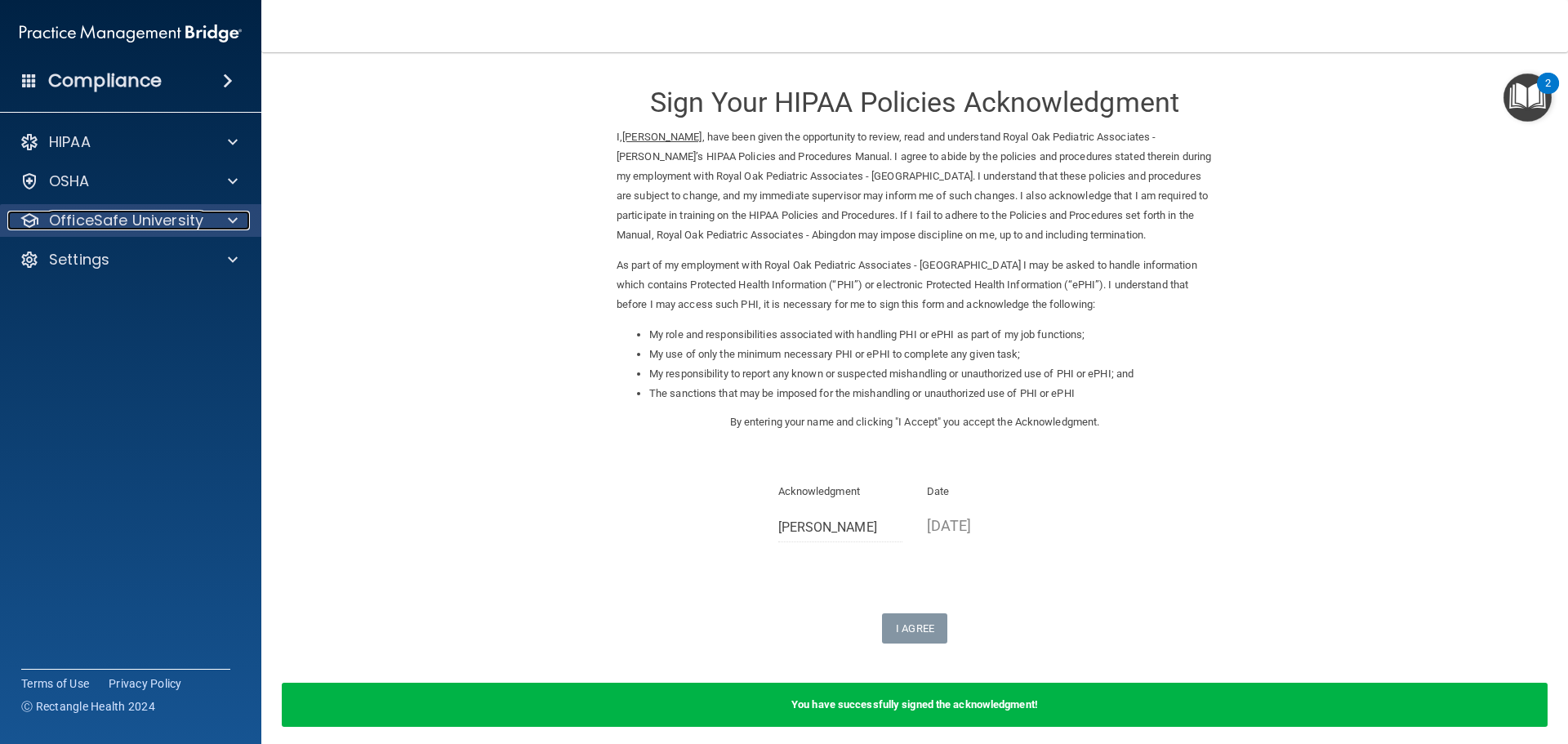
click at [126, 226] on p "OfficeSafe University" at bounding box center [127, 220] width 155 height 20
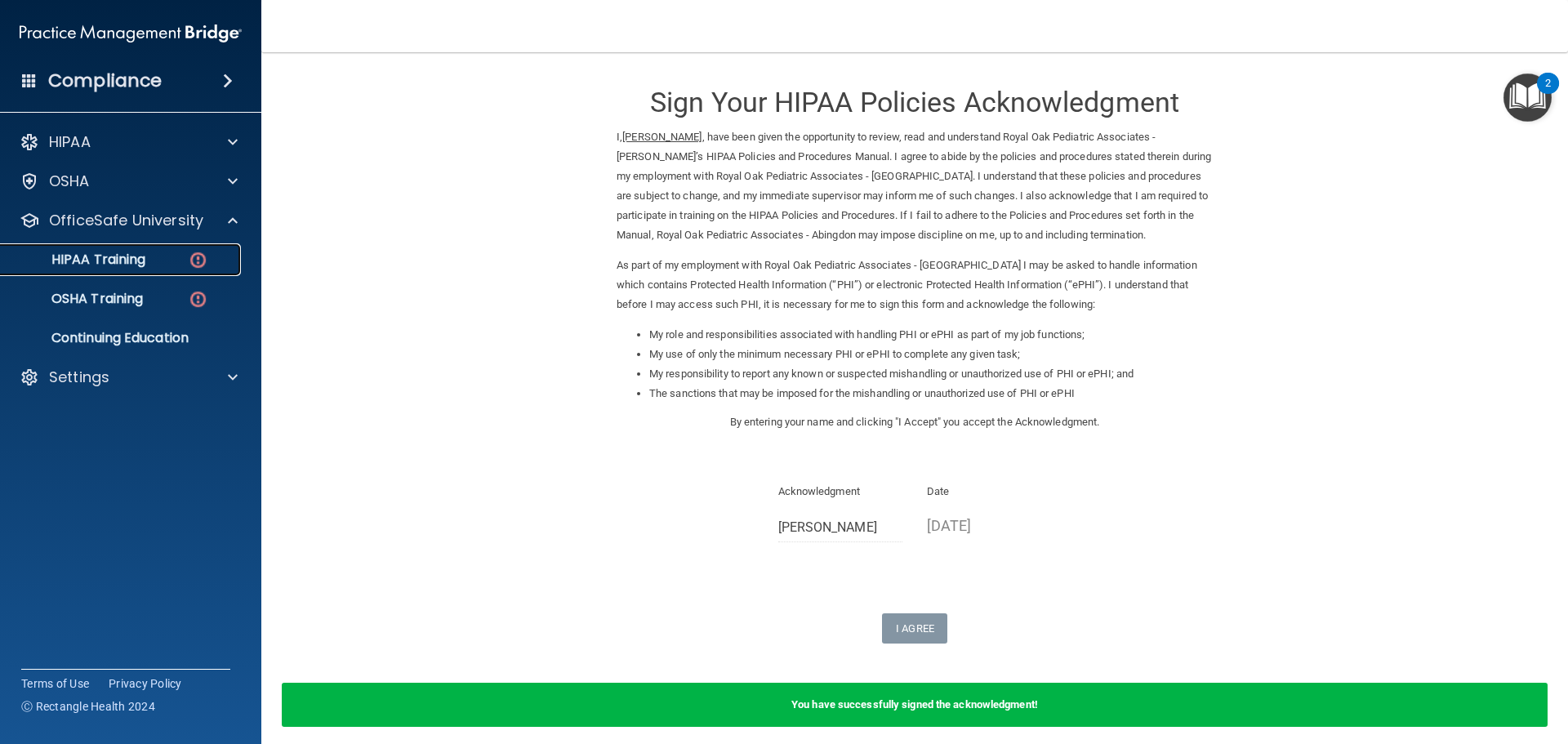
click at [106, 263] on p "HIPAA Training" at bounding box center [77, 260] width 135 height 17
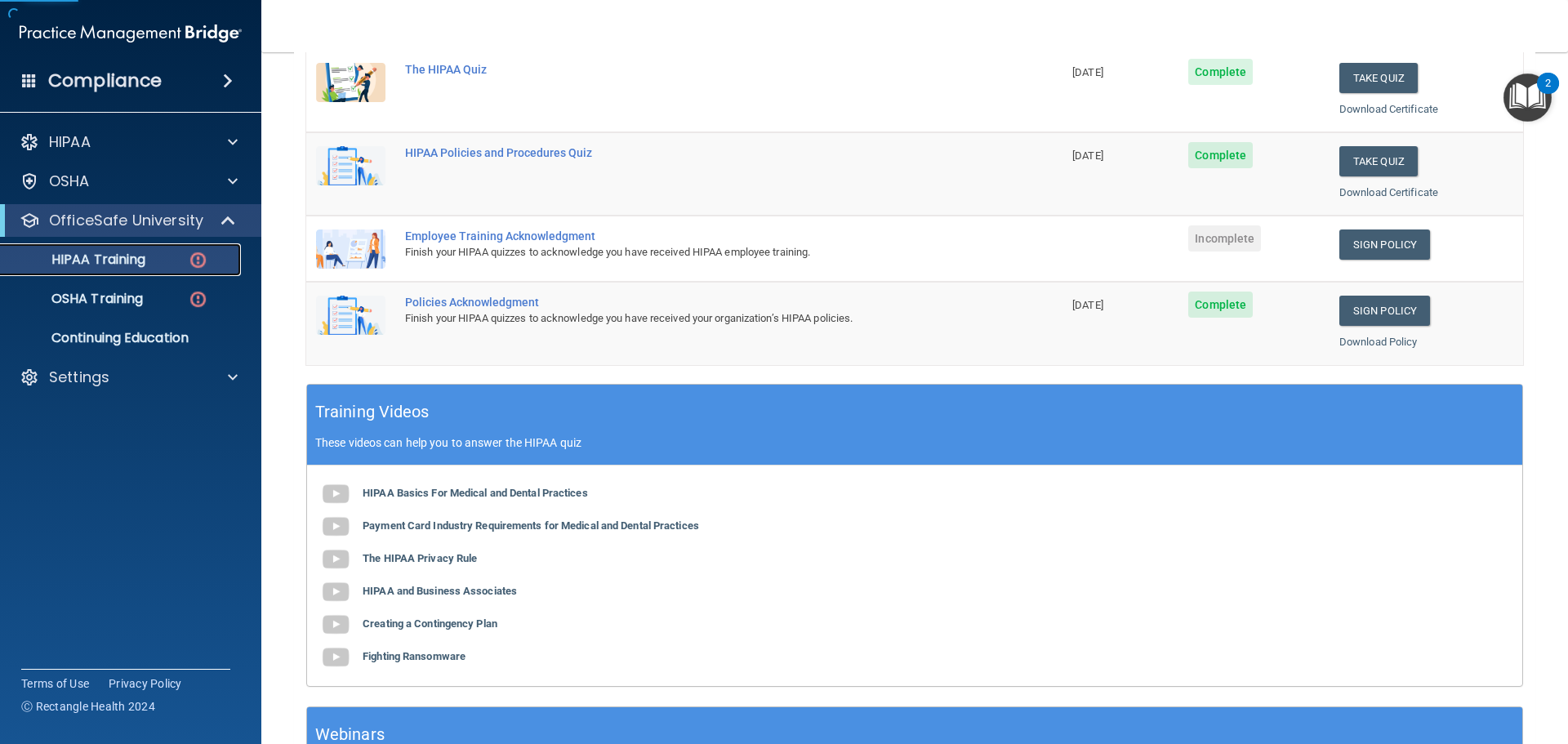
scroll to position [327, 0]
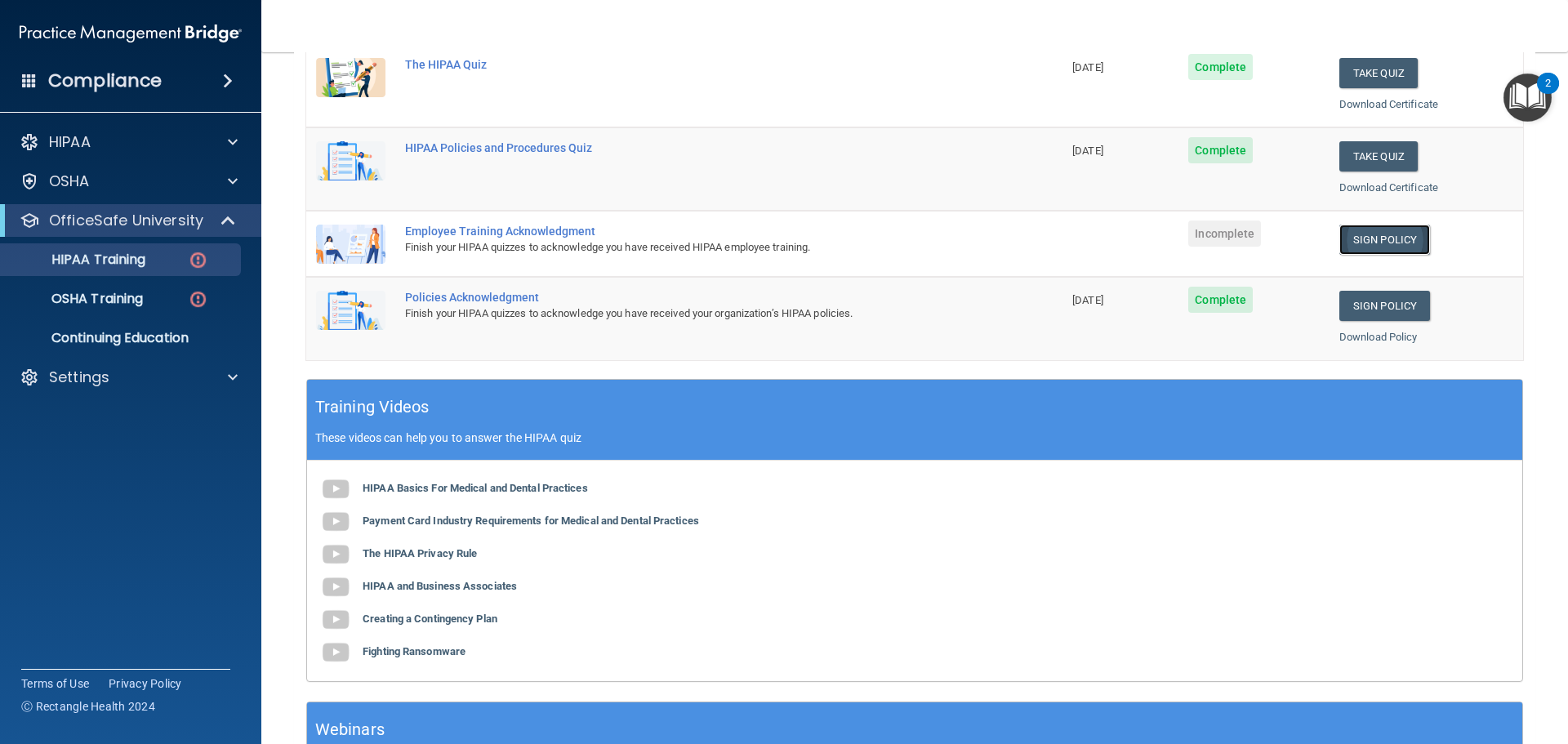
click at [1347, 234] on link "Sign Policy" at bounding box center [1384, 239] width 90 height 30
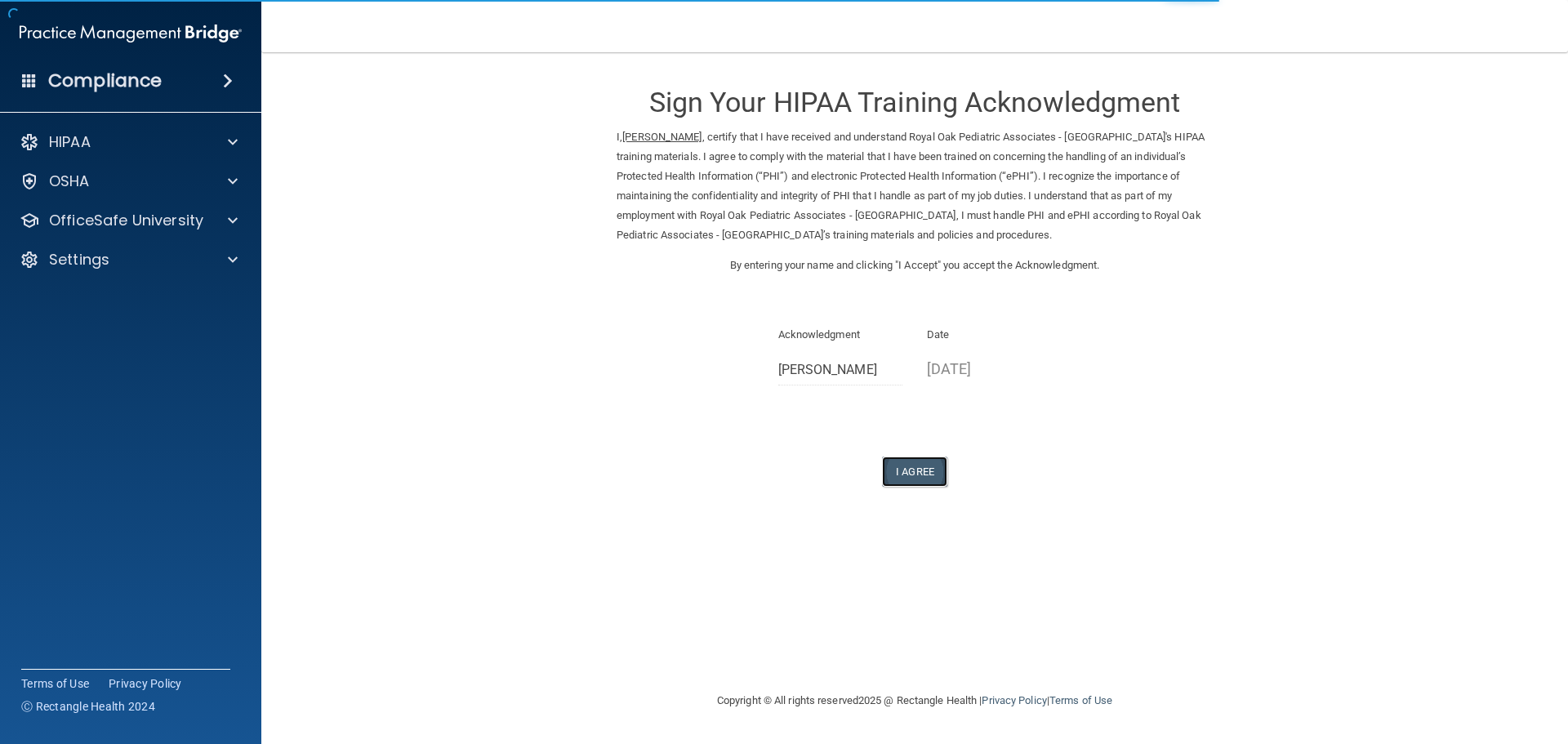
click at [929, 473] on button "I Agree" at bounding box center [914, 471] width 65 height 30
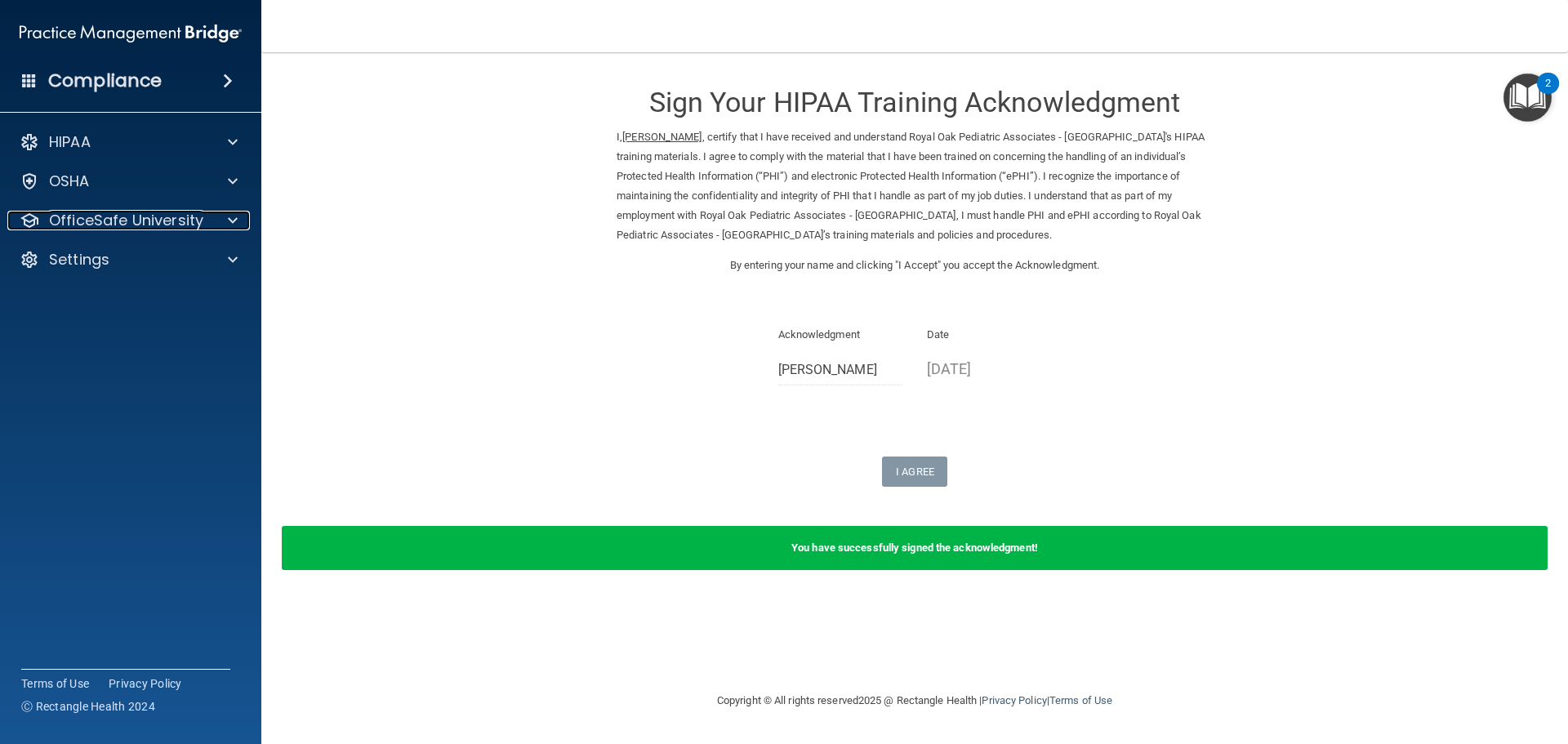
drag, startPoint x: 83, startPoint y: 223, endPoint x: 125, endPoint y: 237, distance: 44.3
click at [83, 223] on p "OfficeSafe University" at bounding box center [127, 220] width 155 height 20
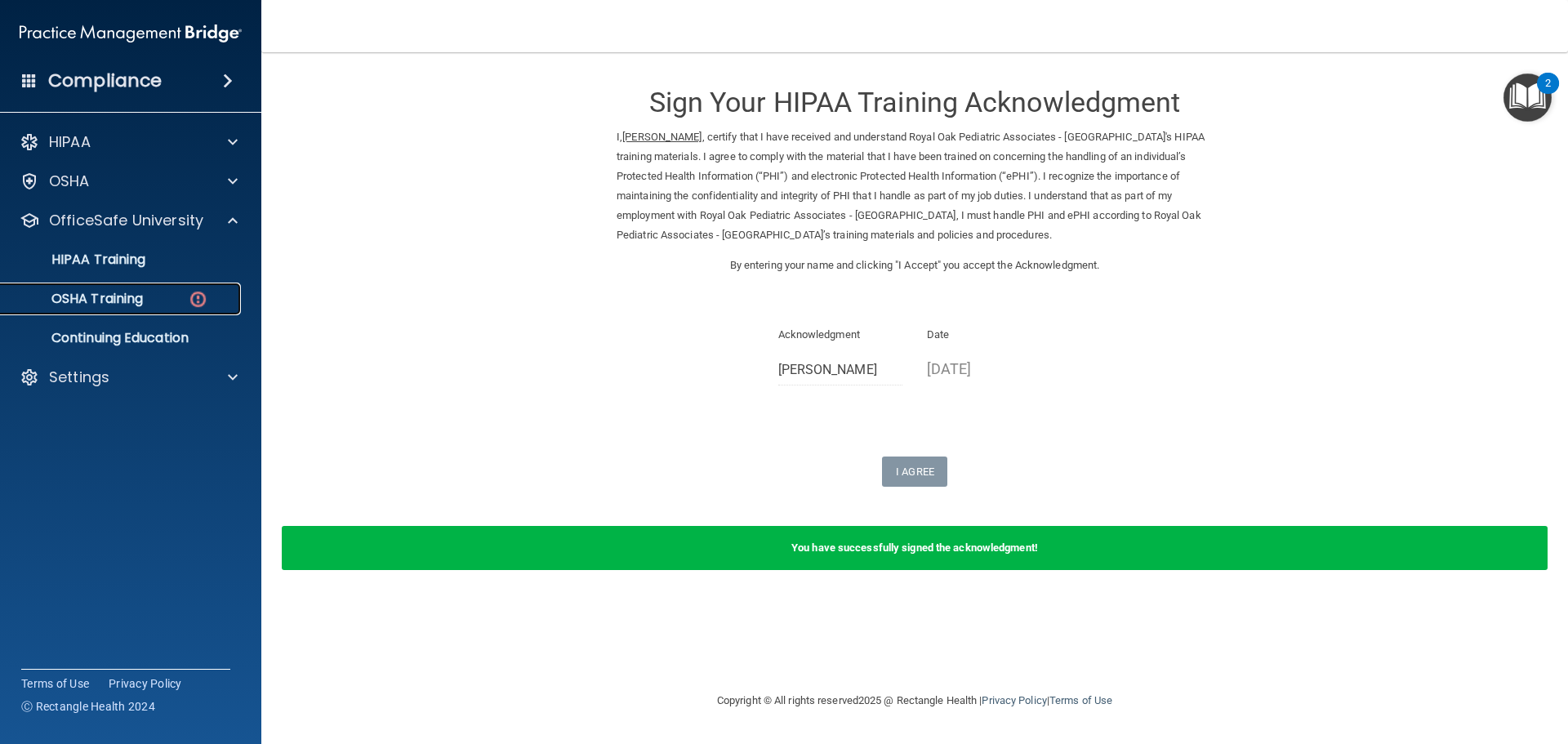
click at [138, 303] on p "OSHA Training" at bounding box center [76, 299] width 132 height 17
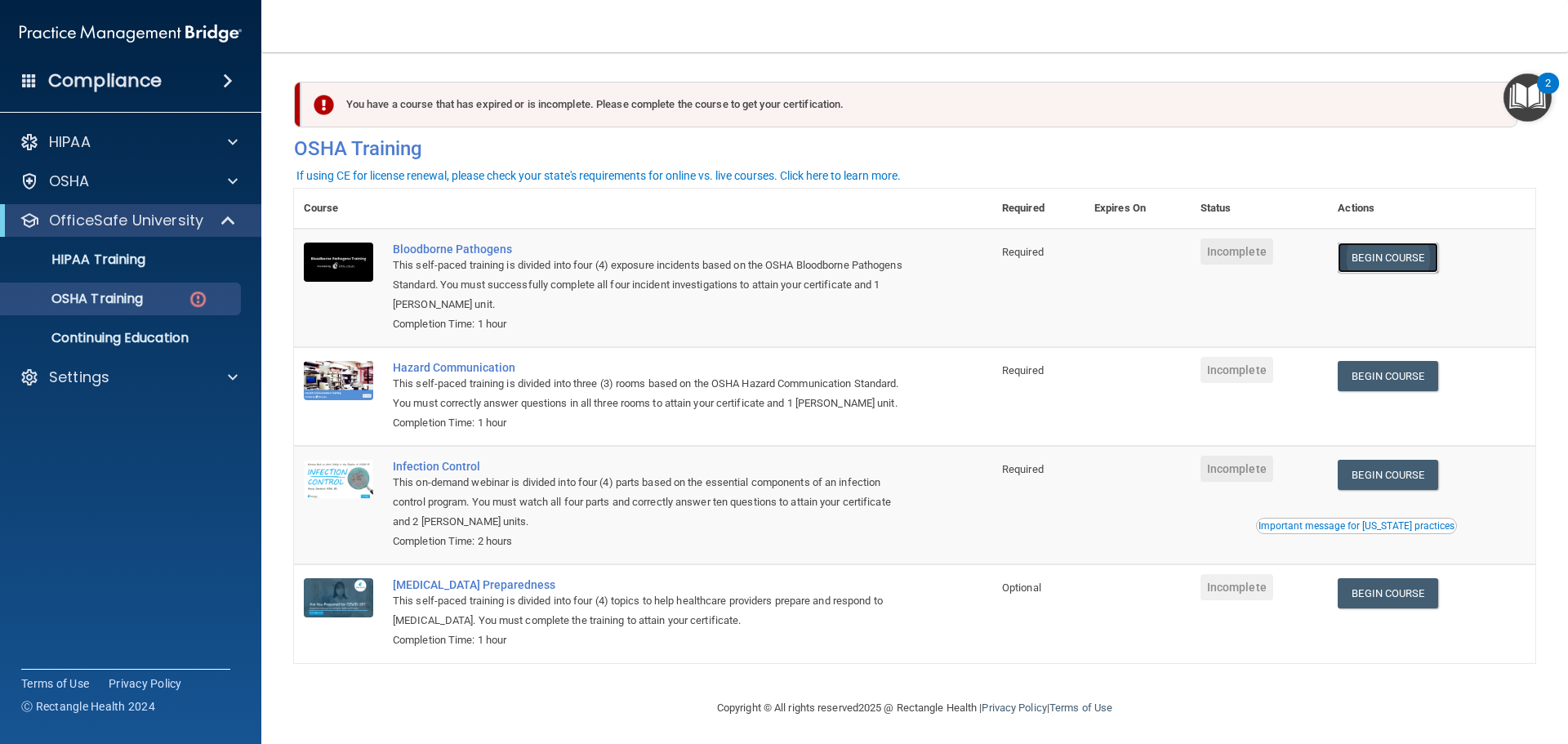
click at [1380, 251] on link "Begin Course" at bounding box center [1387, 257] width 100 height 30
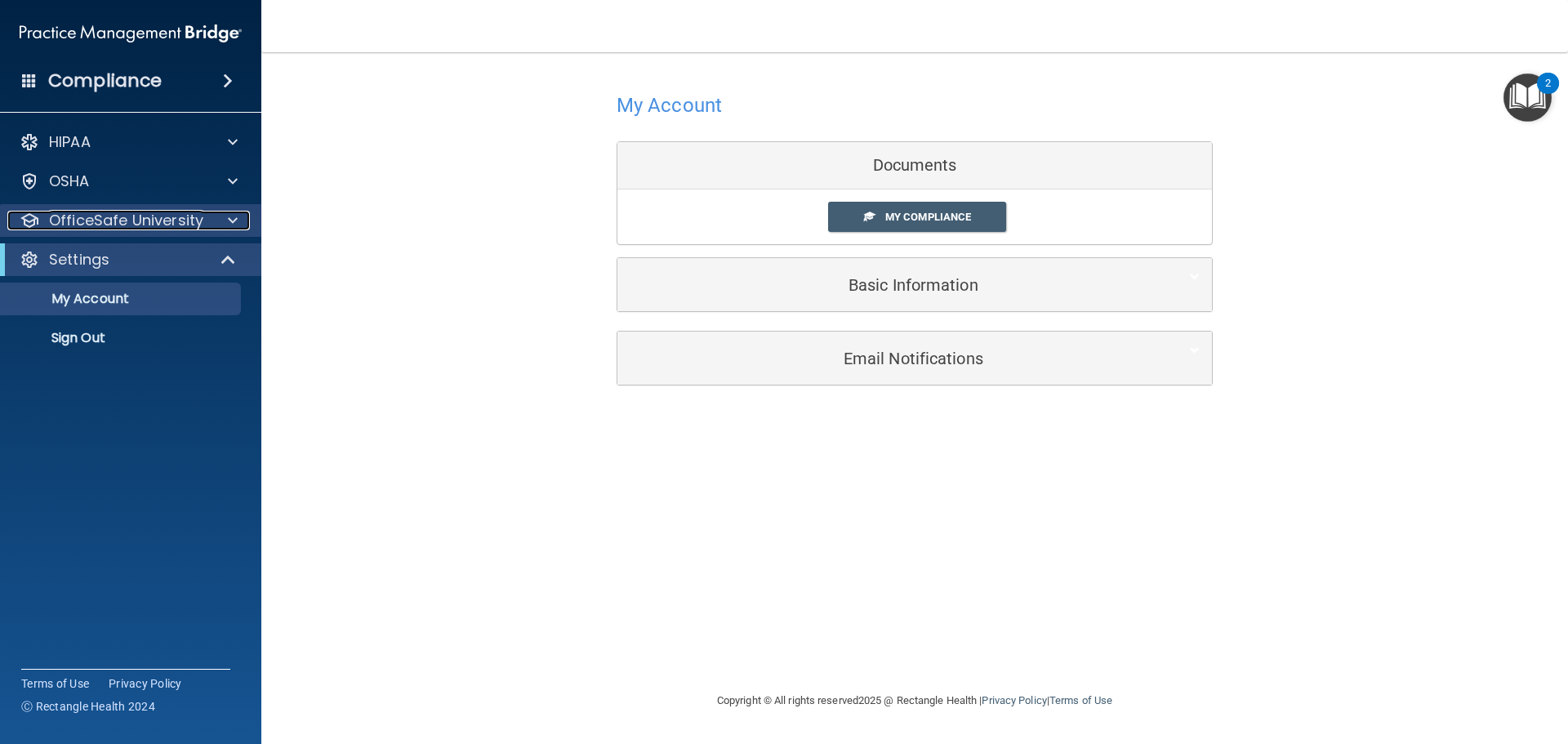
click at [123, 217] on p "OfficeSafe University" at bounding box center [127, 220] width 155 height 20
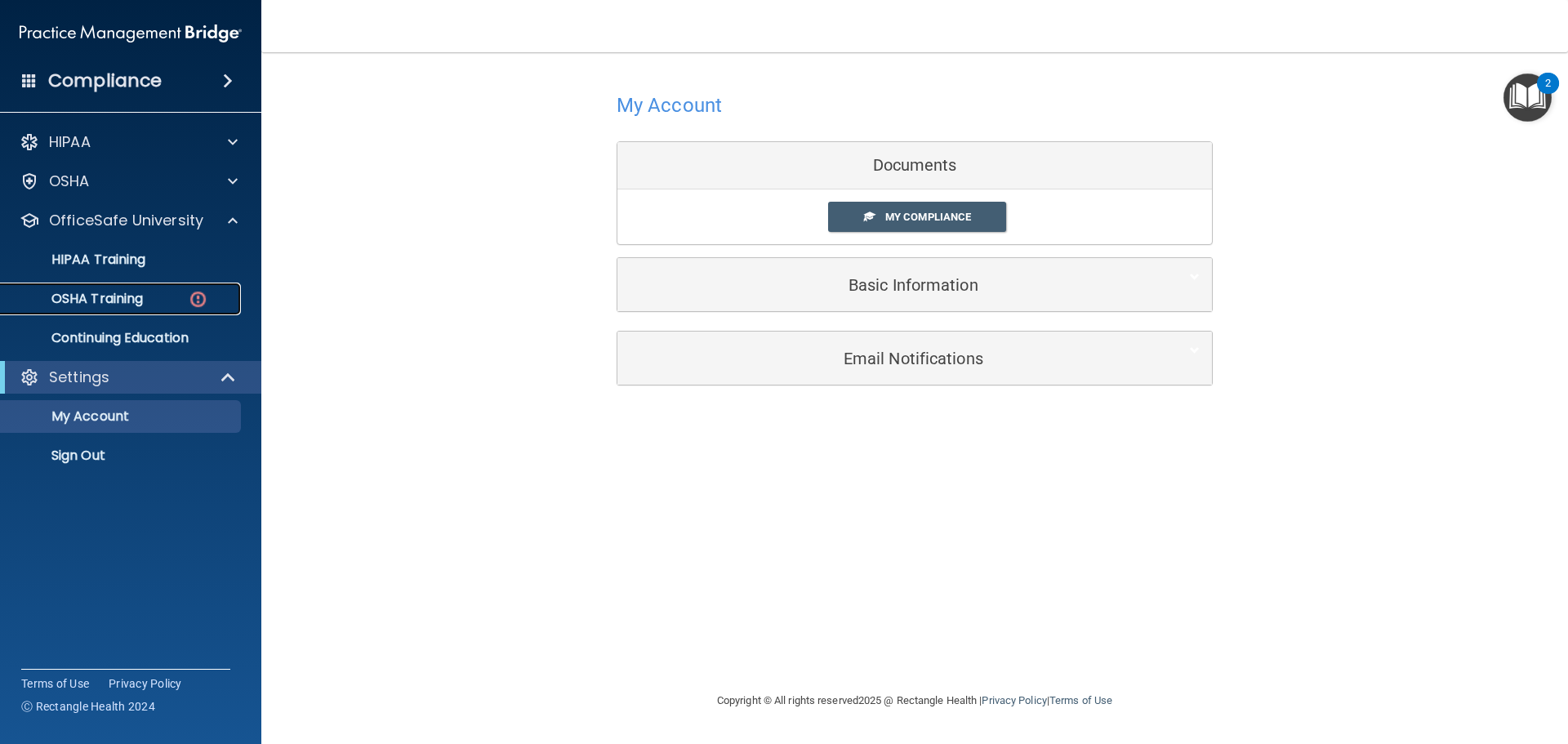
click at [95, 295] on p "OSHA Training" at bounding box center [76, 299] width 132 height 17
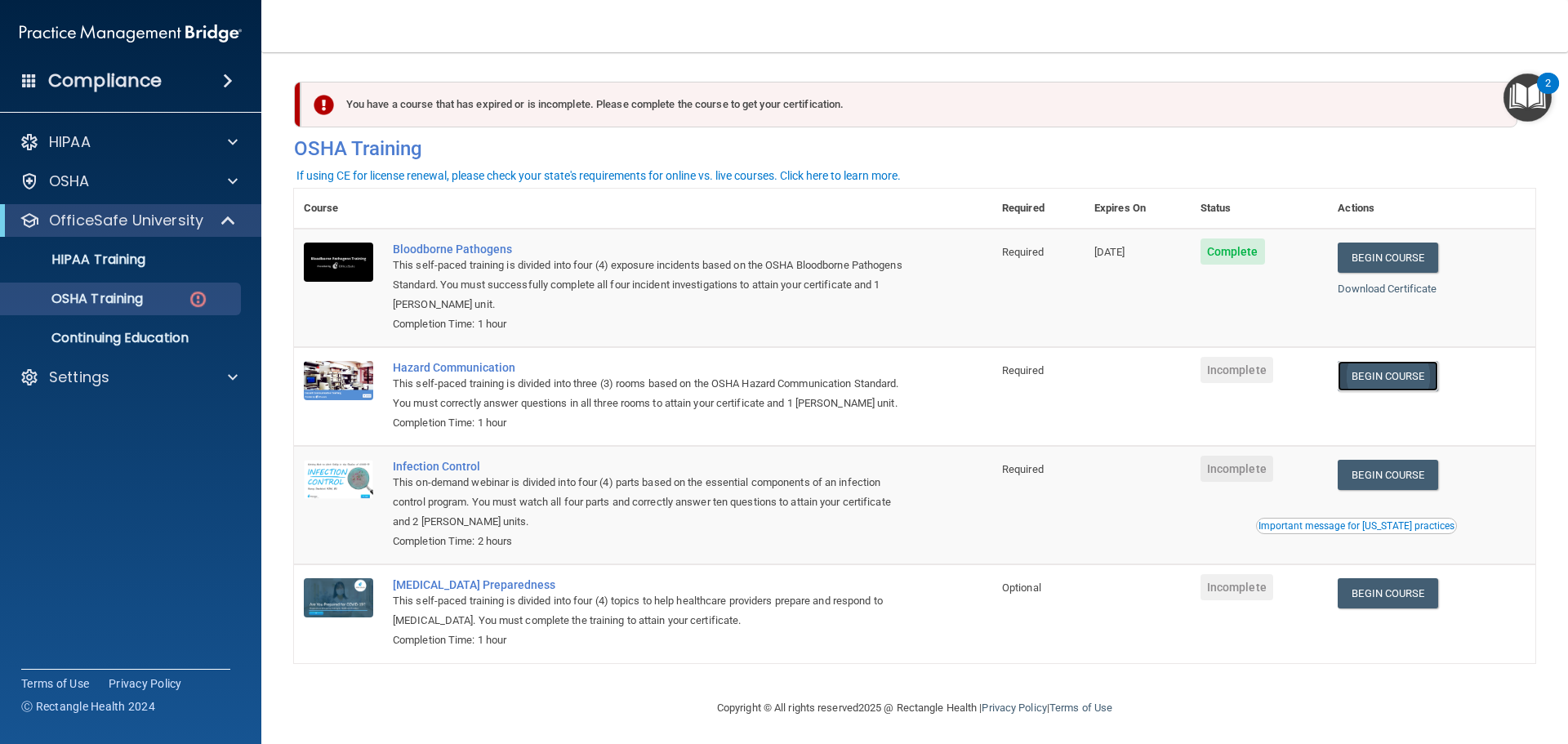
click at [1399, 372] on link "Begin Course" at bounding box center [1387, 376] width 100 height 30
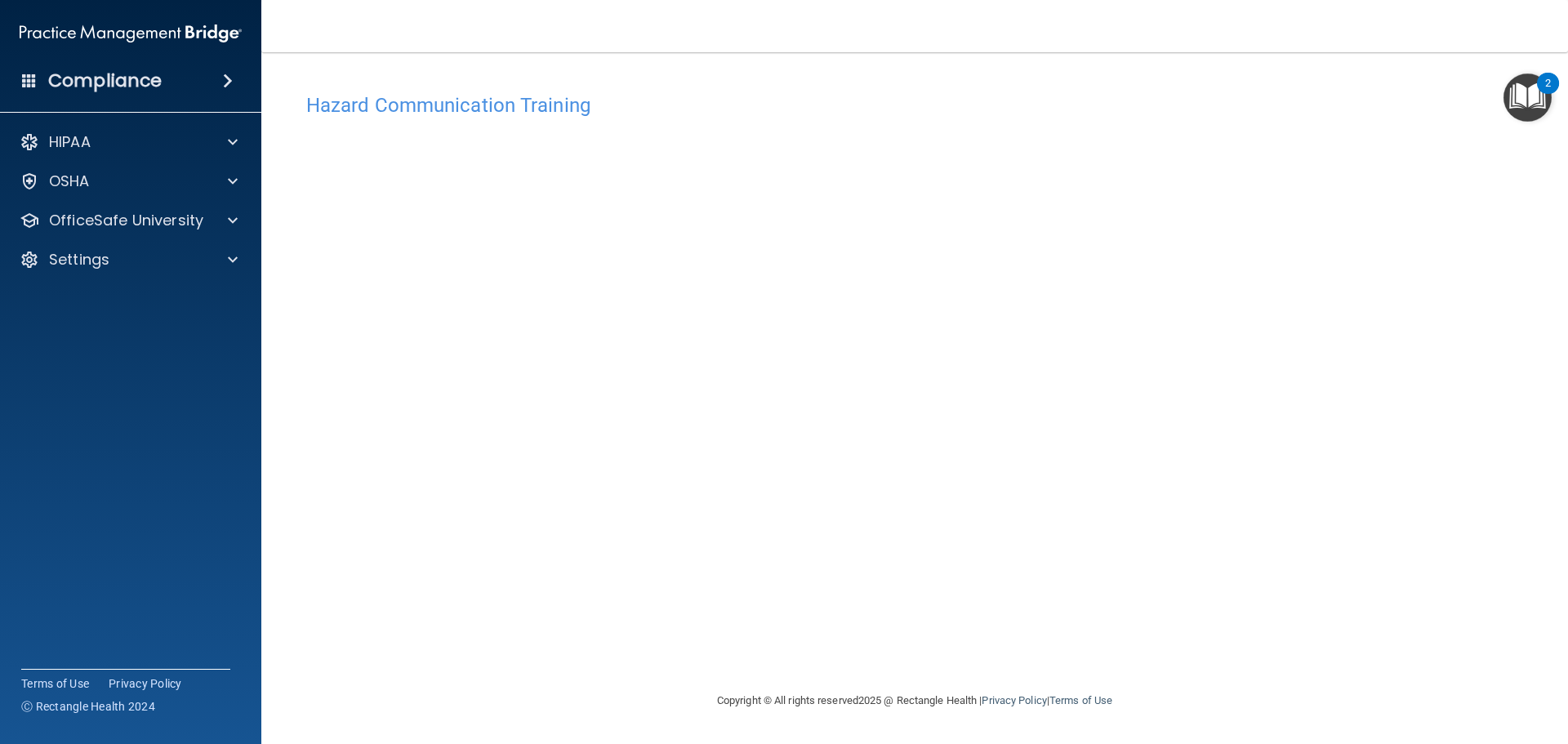
click at [1532, 99] on img "Open Resource Center, 2 new notifications" at bounding box center [1528, 98] width 48 height 48
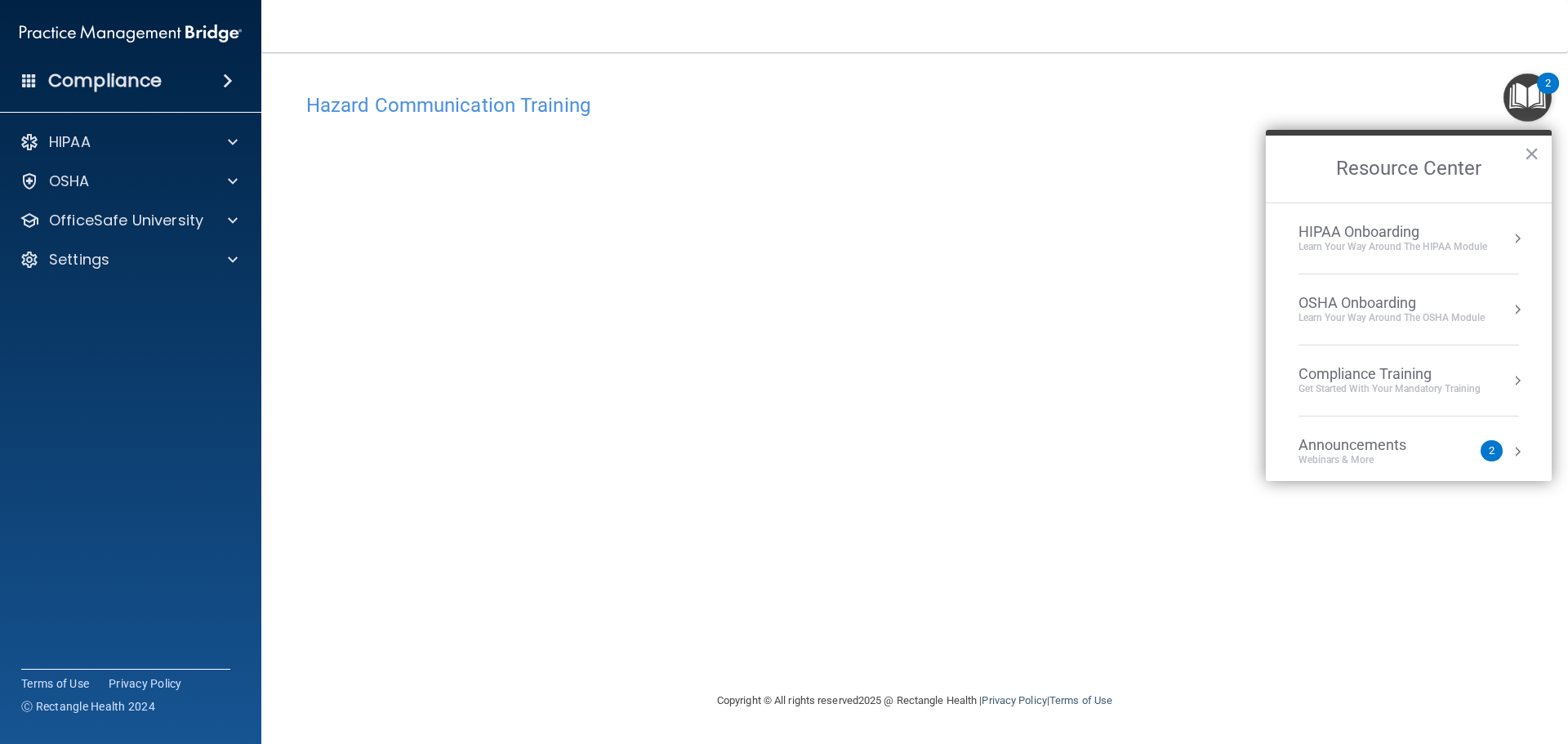
click at [1509, 449] on button "Resource Center" at bounding box center [1518, 452] width 17 height 17
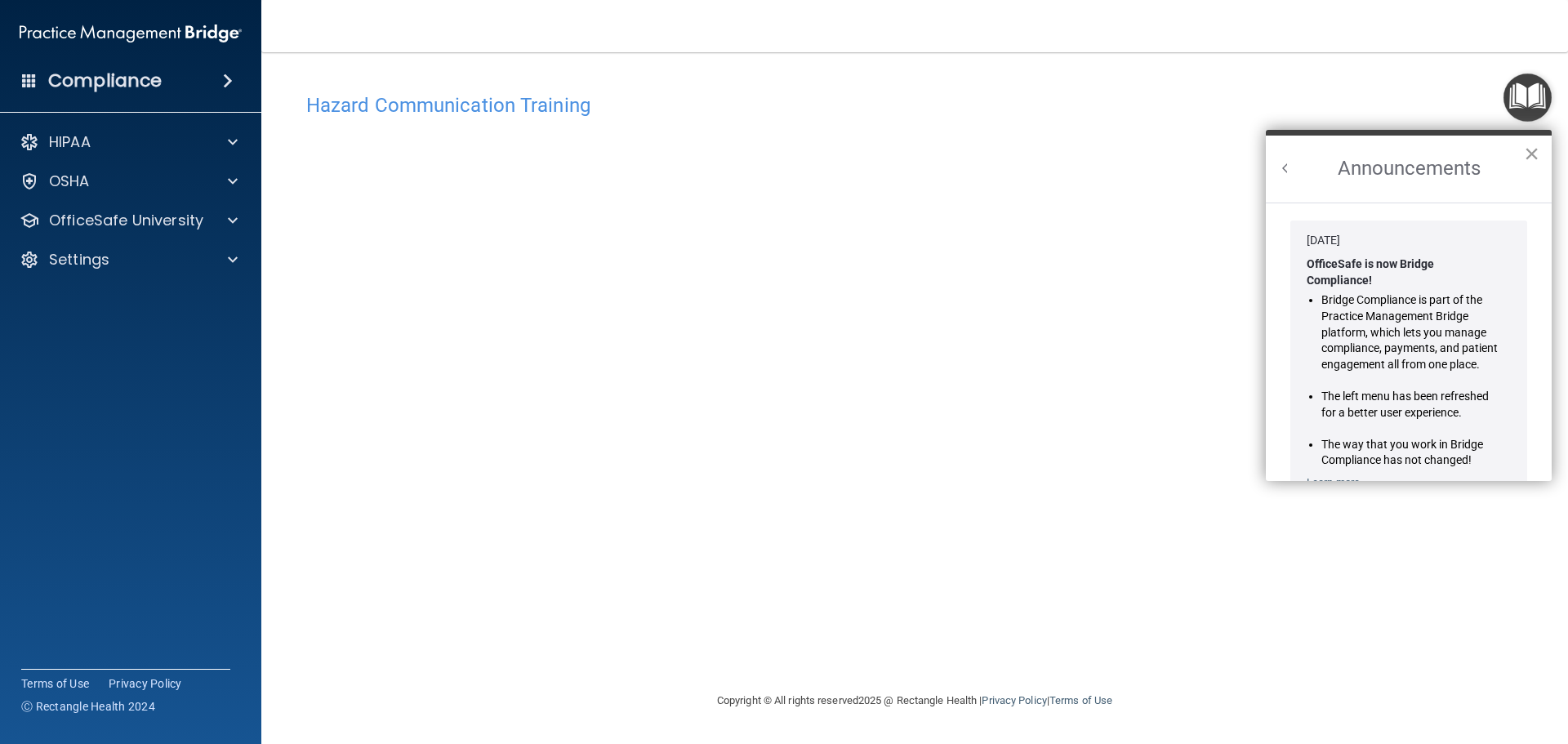
click at [1529, 150] on button "×" at bounding box center [1532, 154] width 16 height 26
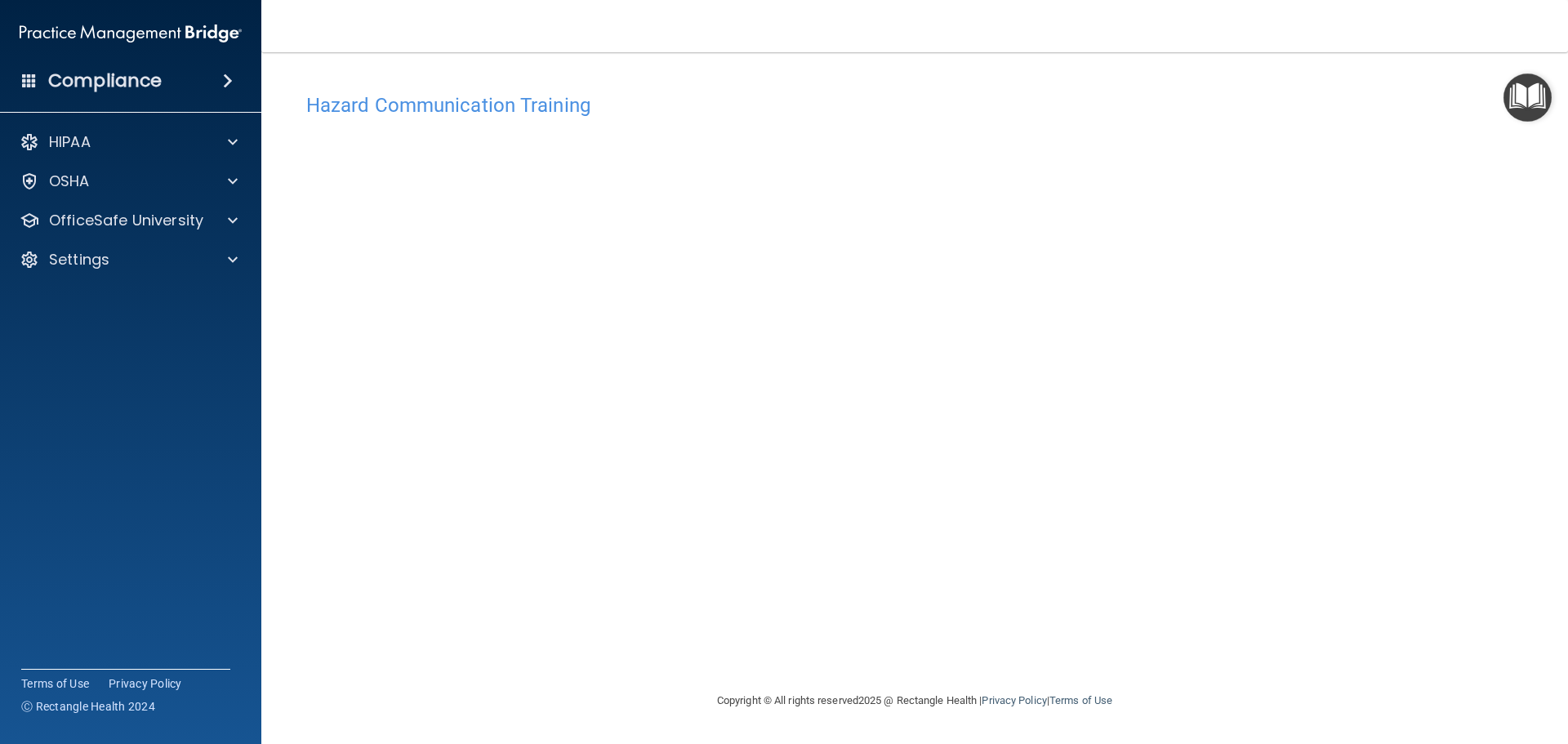
click at [375, 110] on h4 "Hazard Communication Training" at bounding box center [914, 105] width 1217 height 21
click at [116, 218] on p "OfficeSafe University" at bounding box center [127, 220] width 155 height 20
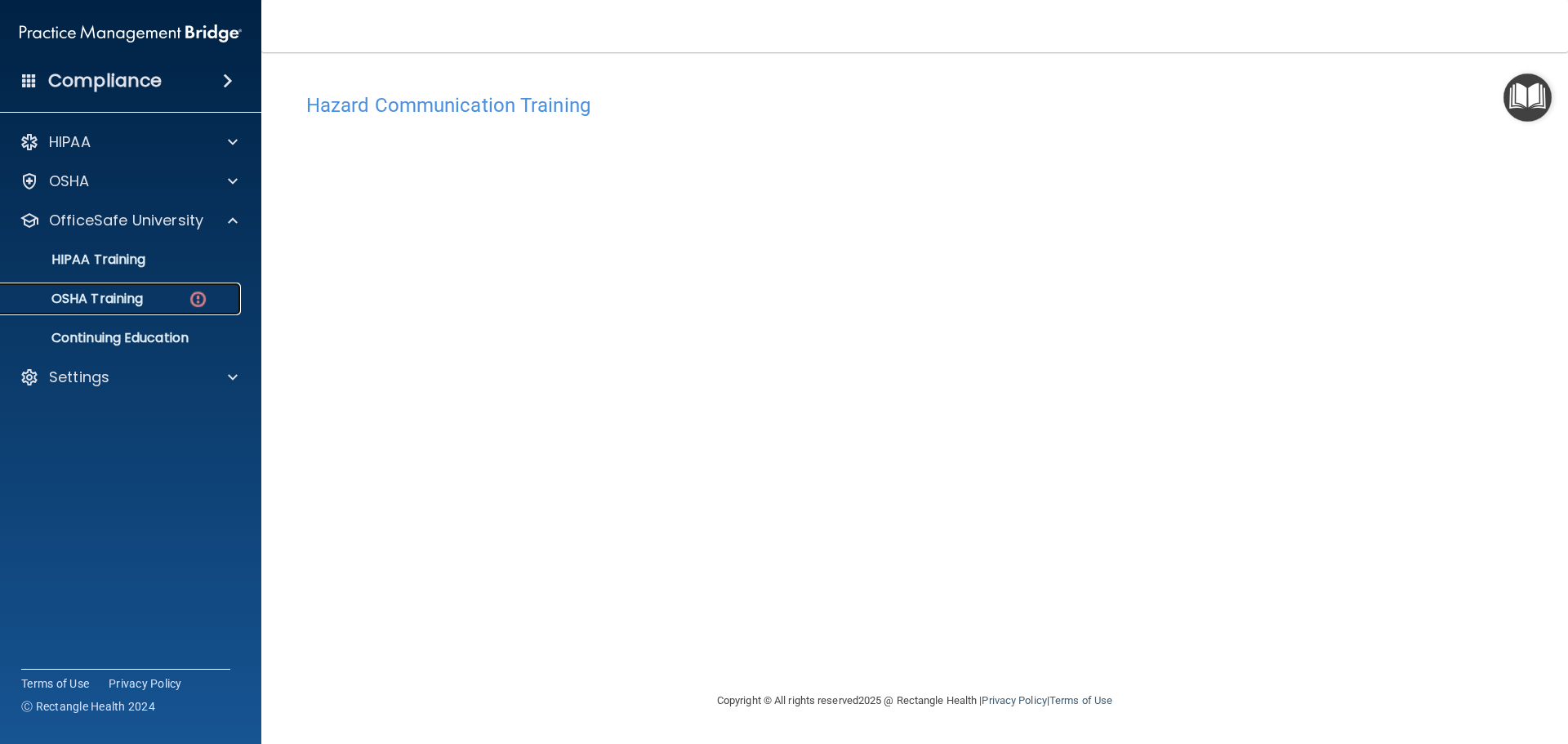
click at [87, 286] on link "OSHA Training" at bounding box center [112, 298] width 257 height 33
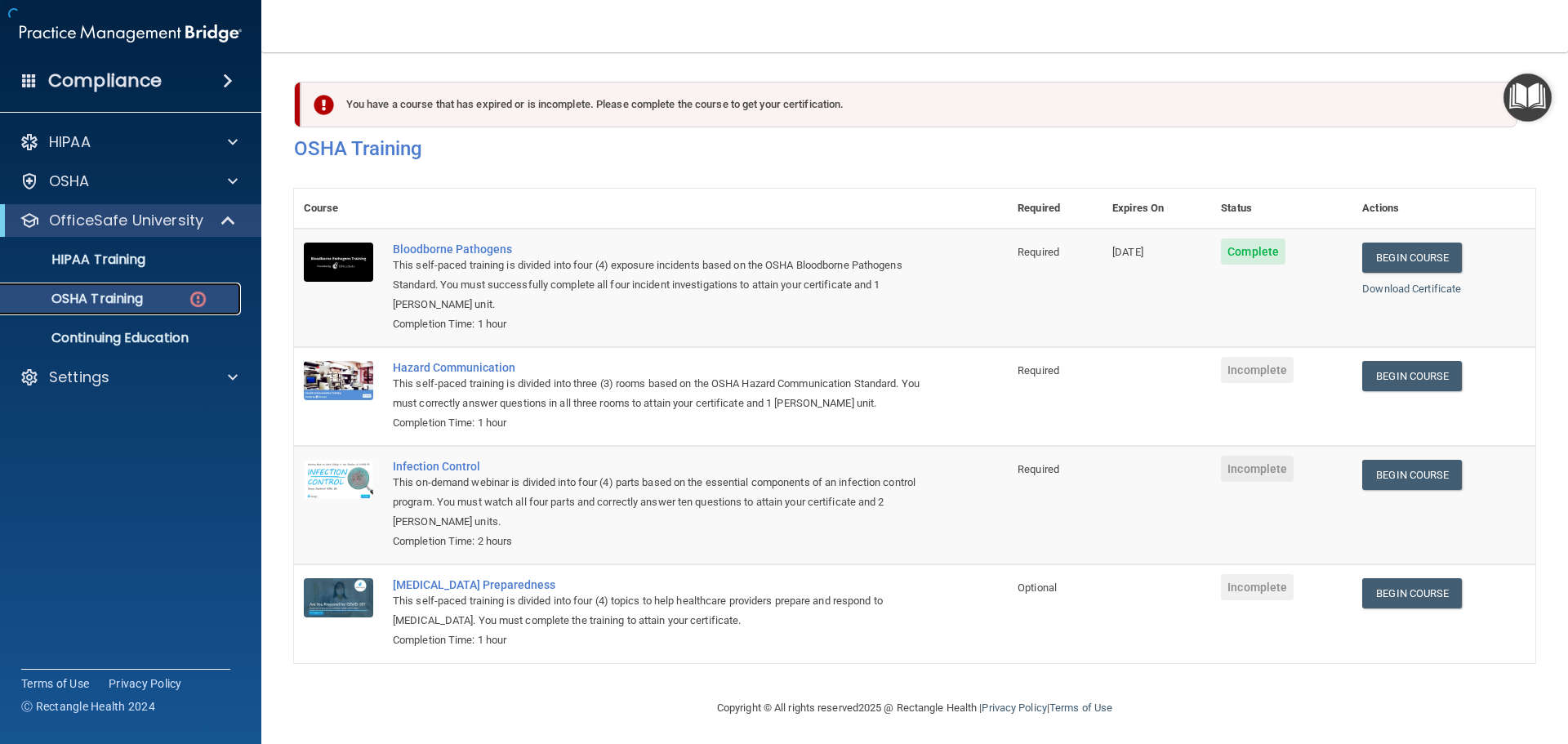
click at [136, 304] on p "OSHA Training" at bounding box center [76, 299] width 132 height 17
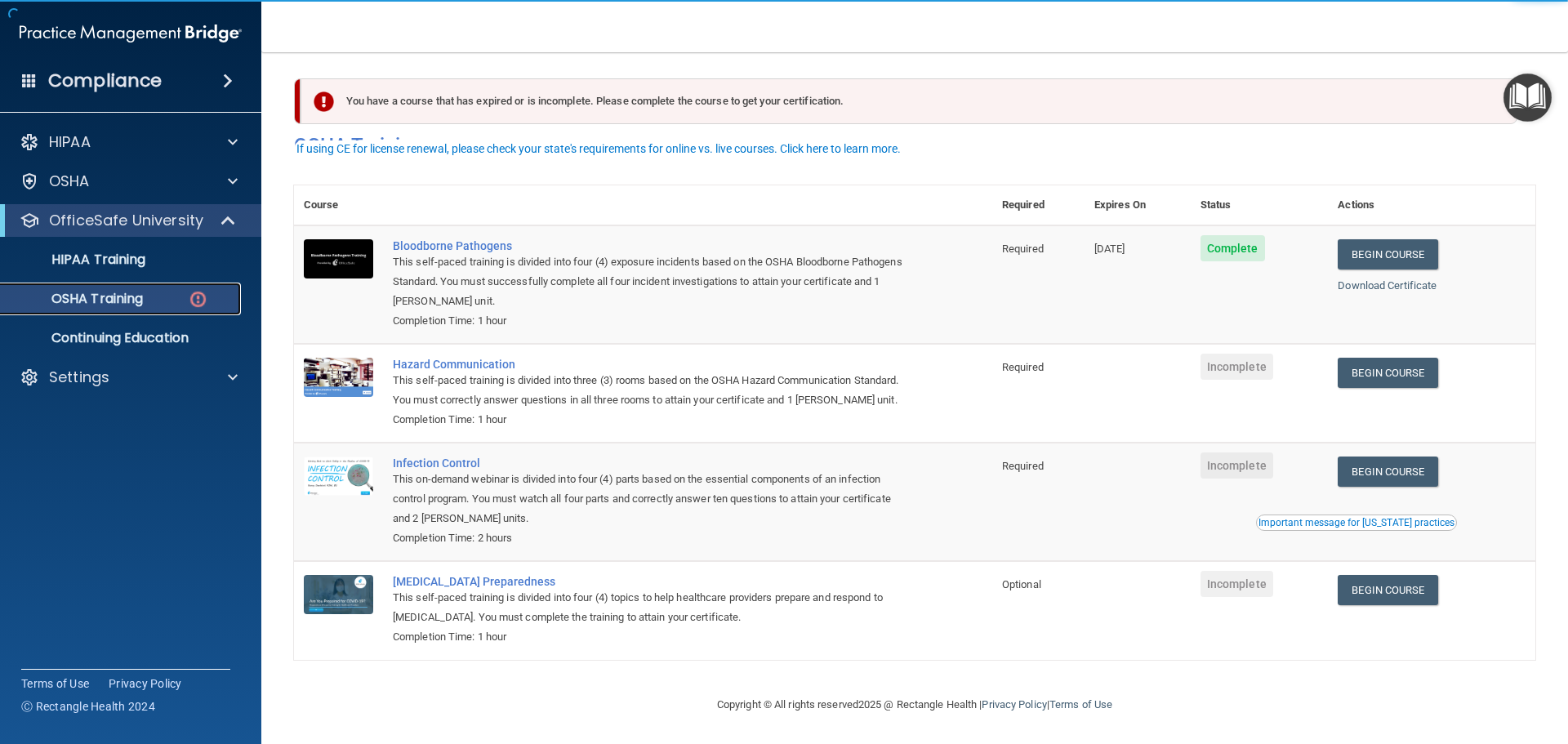
scroll to position [27, 0]
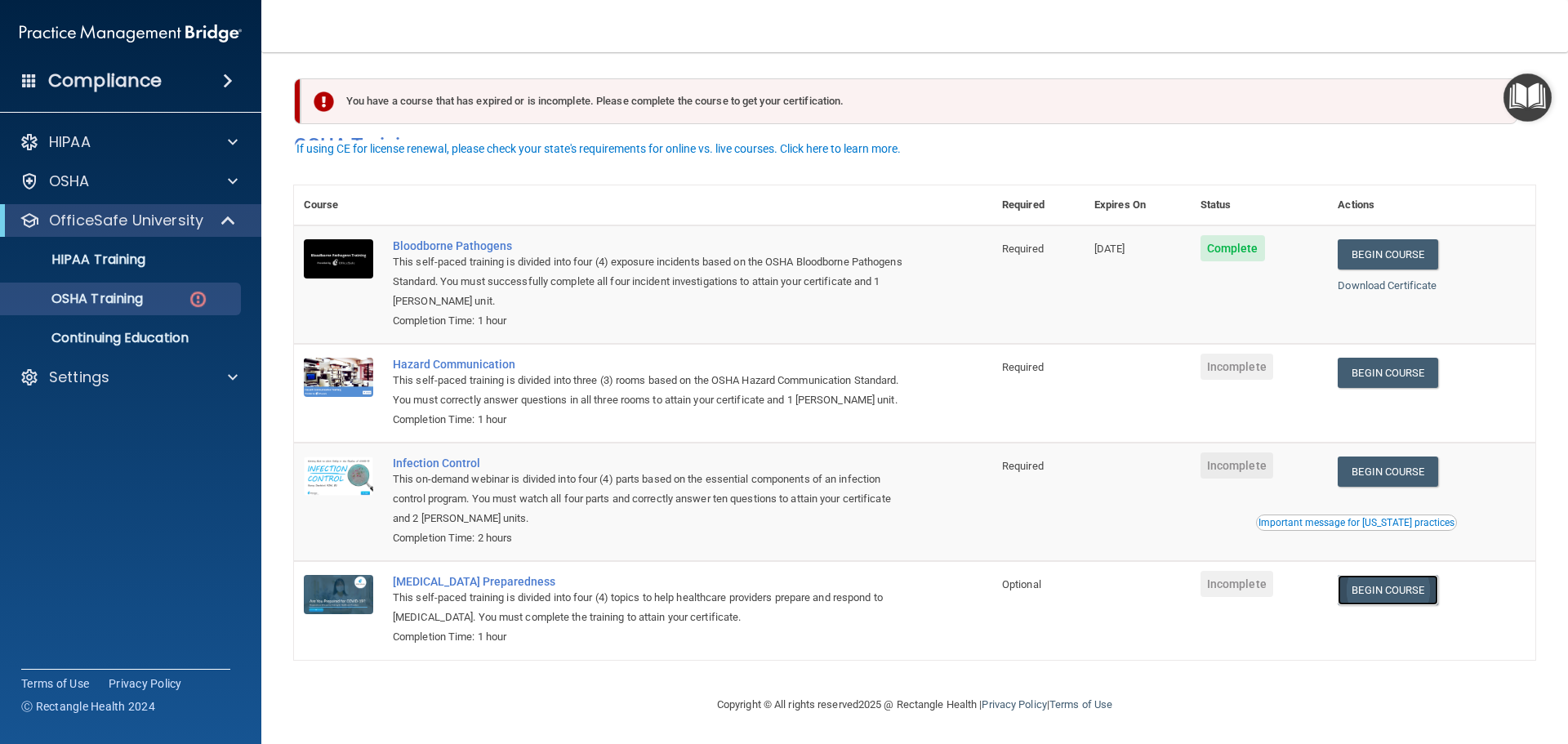
click at [1399, 586] on link "Begin Course" at bounding box center [1387, 589] width 100 height 30
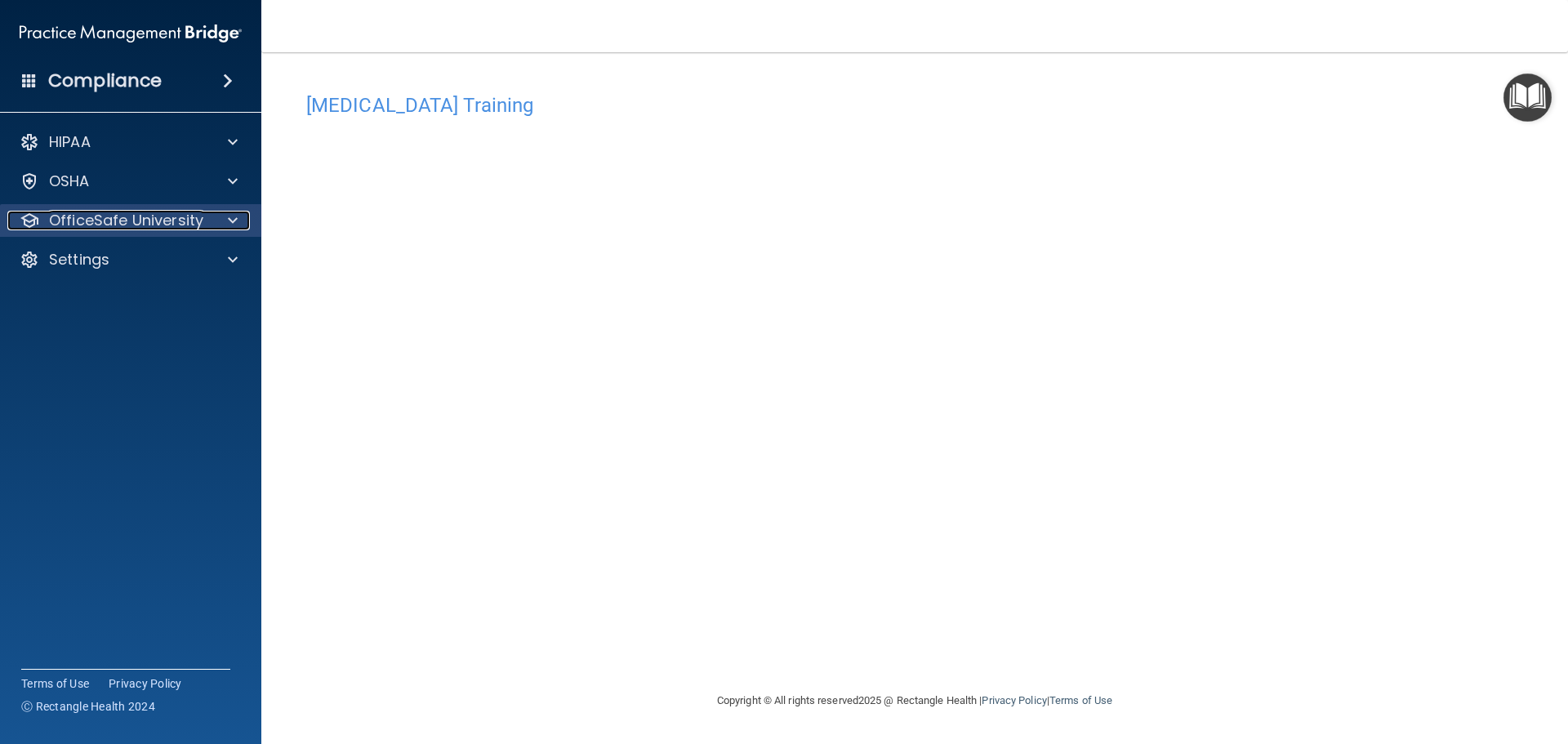
click at [64, 218] on p "OfficeSafe University" at bounding box center [127, 220] width 155 height 20
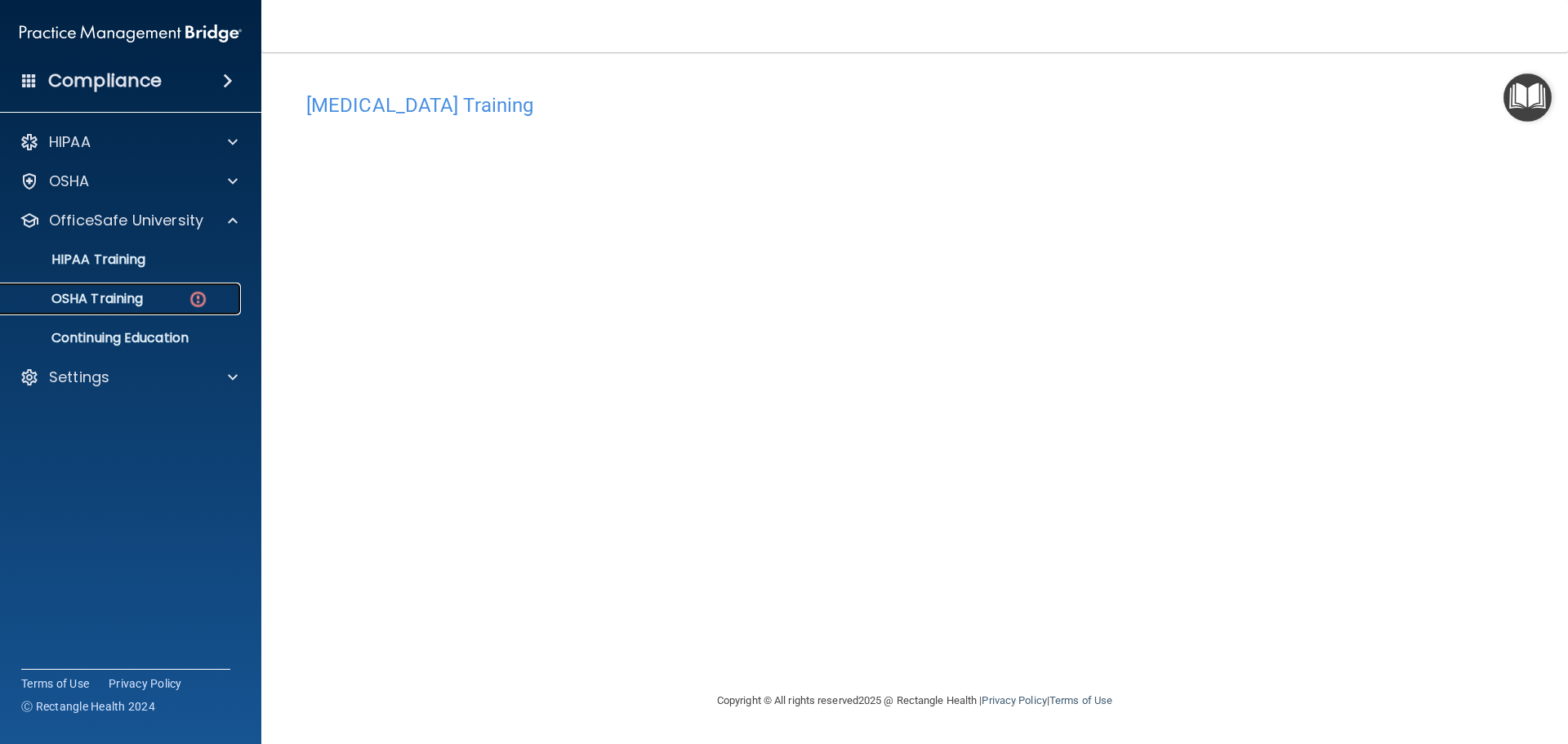
click at [96, 295] on p "OSHA Training" at bounding box center [76, 299] width 132 height 17
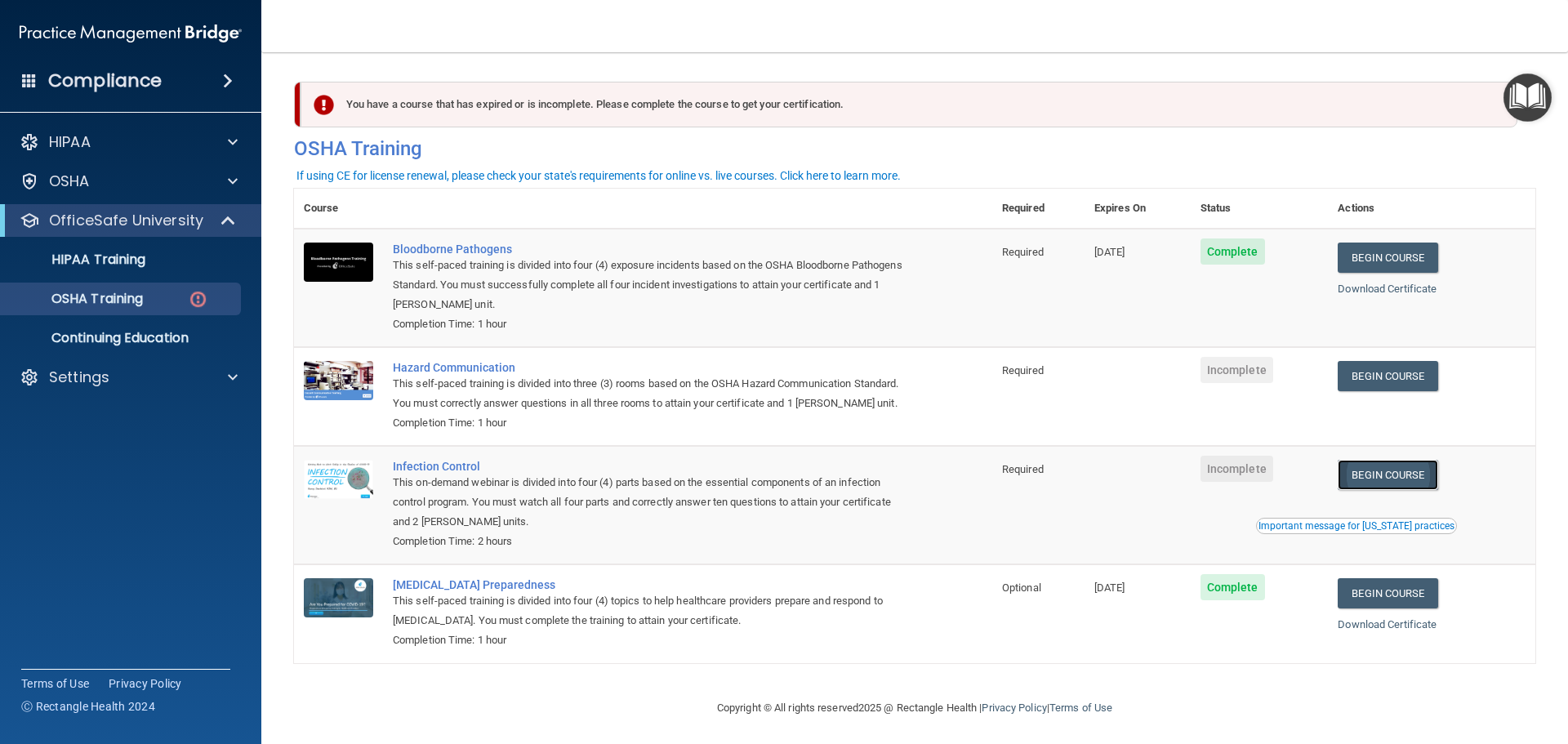
click at [1372, 490] on link "Begin Course" at bounding box center [1387, 475] width 100 height 30
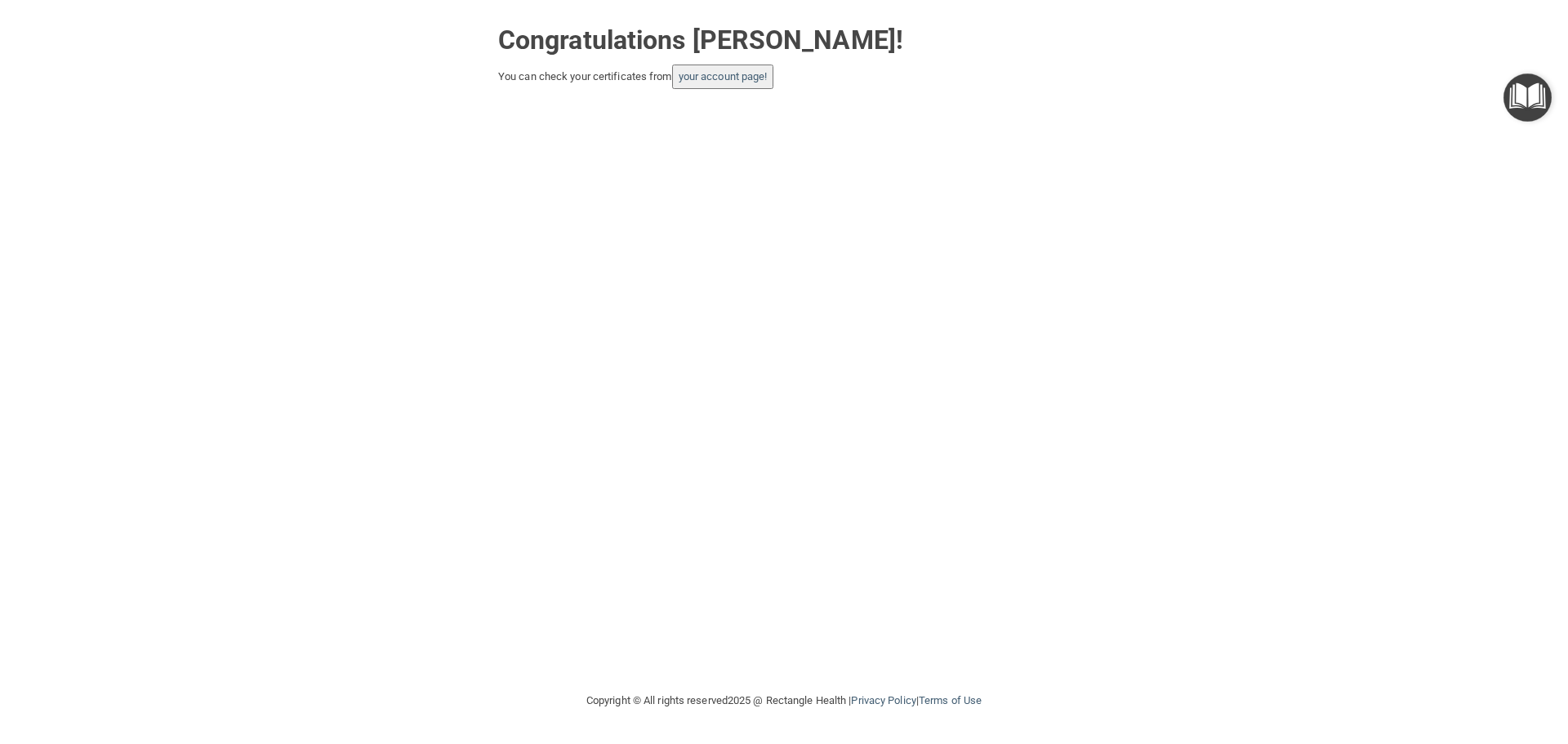
click at [718, 88] on button "your account page!" at bounding box center [723, 76] width 102 height 24
click at [730, 74] on link "your account page!" at bounding box center [723, 75] width 89 height 12
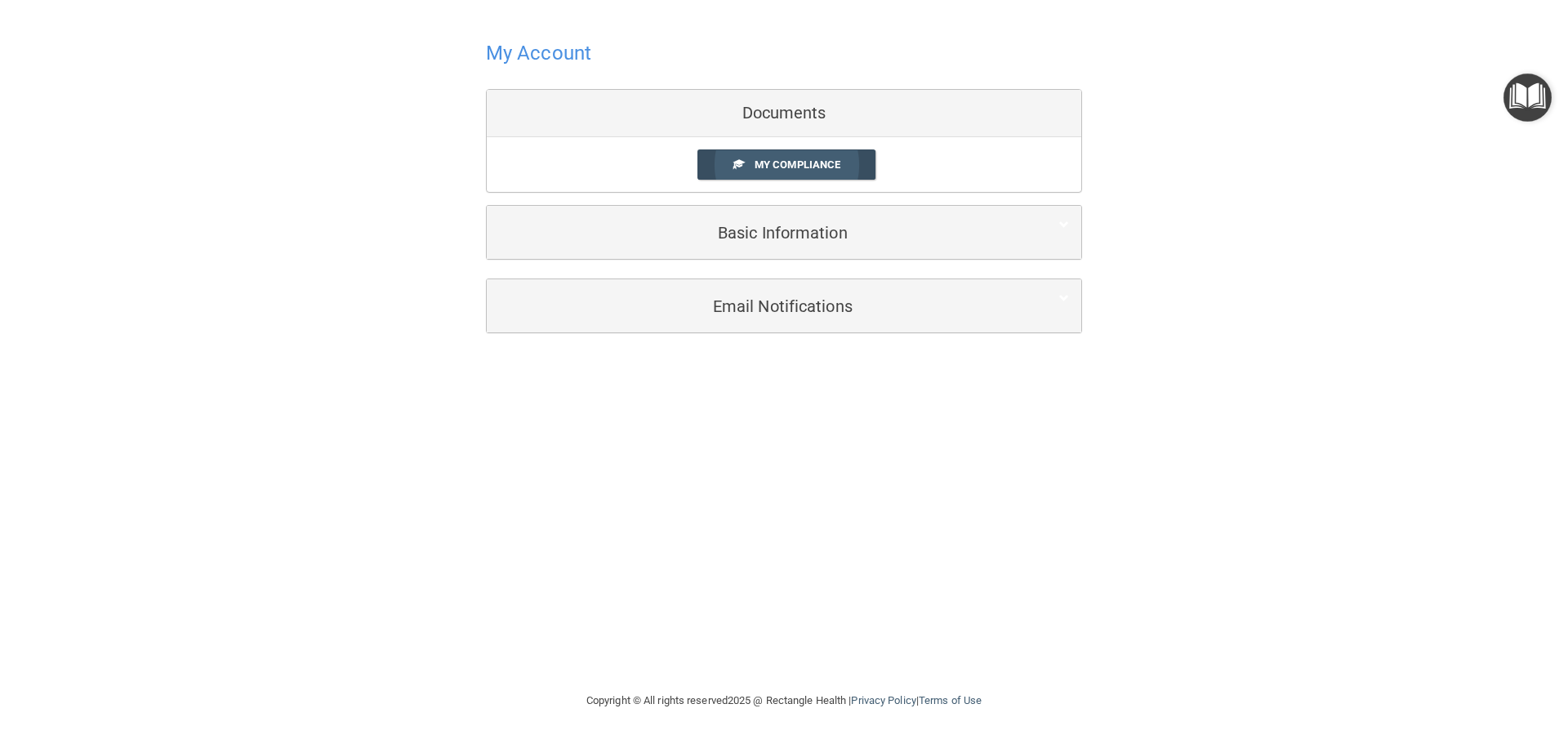
click at [784, 169] on span "My Compliance" at bounding box center [797, 164] width 86 height 12
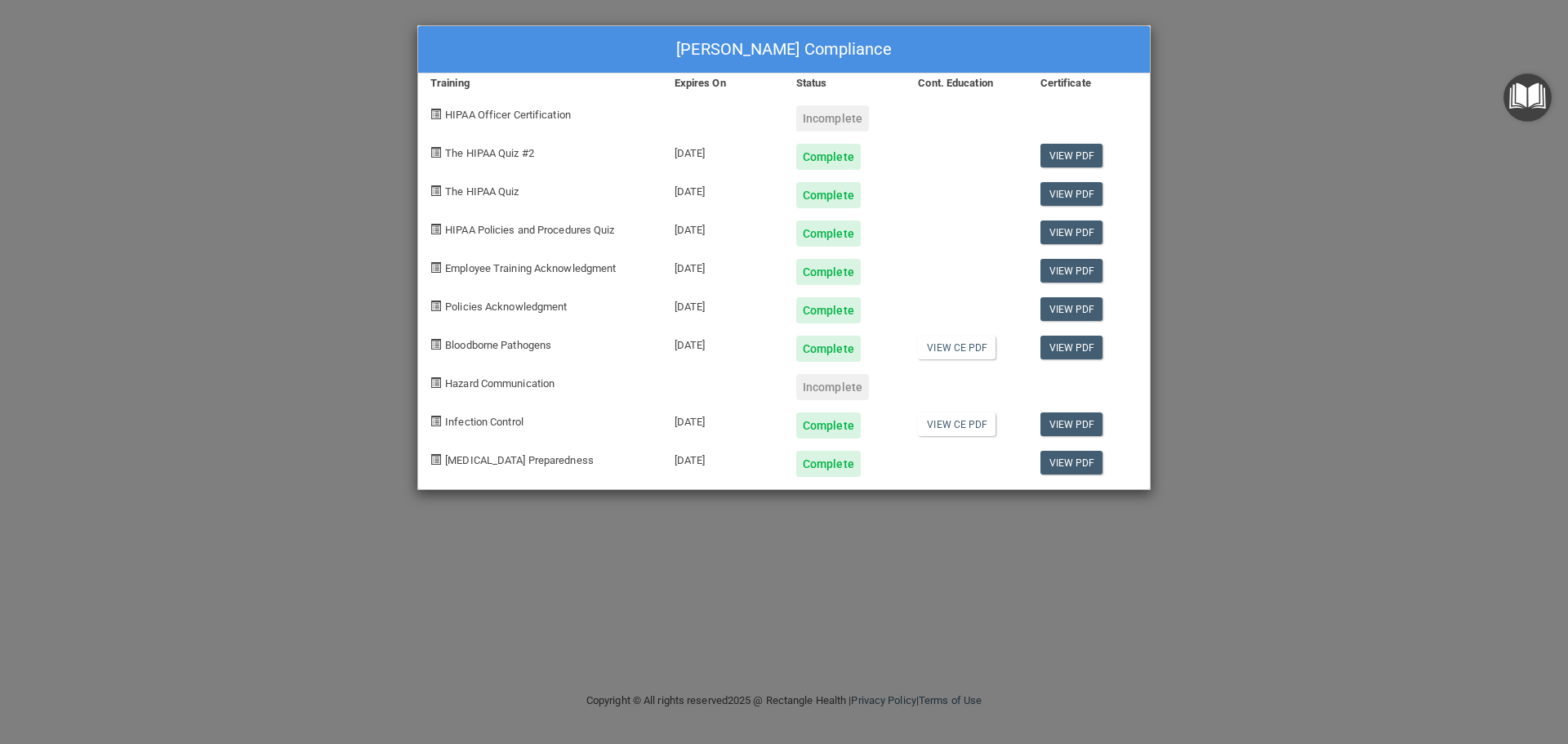
click at [828, 388] on div "Incomplete" at bounding box center [832, 387] width 73 height 26
click at [1218, 107] on div "[PERSON_NAME] Compliance Training Expires On Status Cont. Education Certificate…" at bounding box center [784, 372] width 1568 height 744
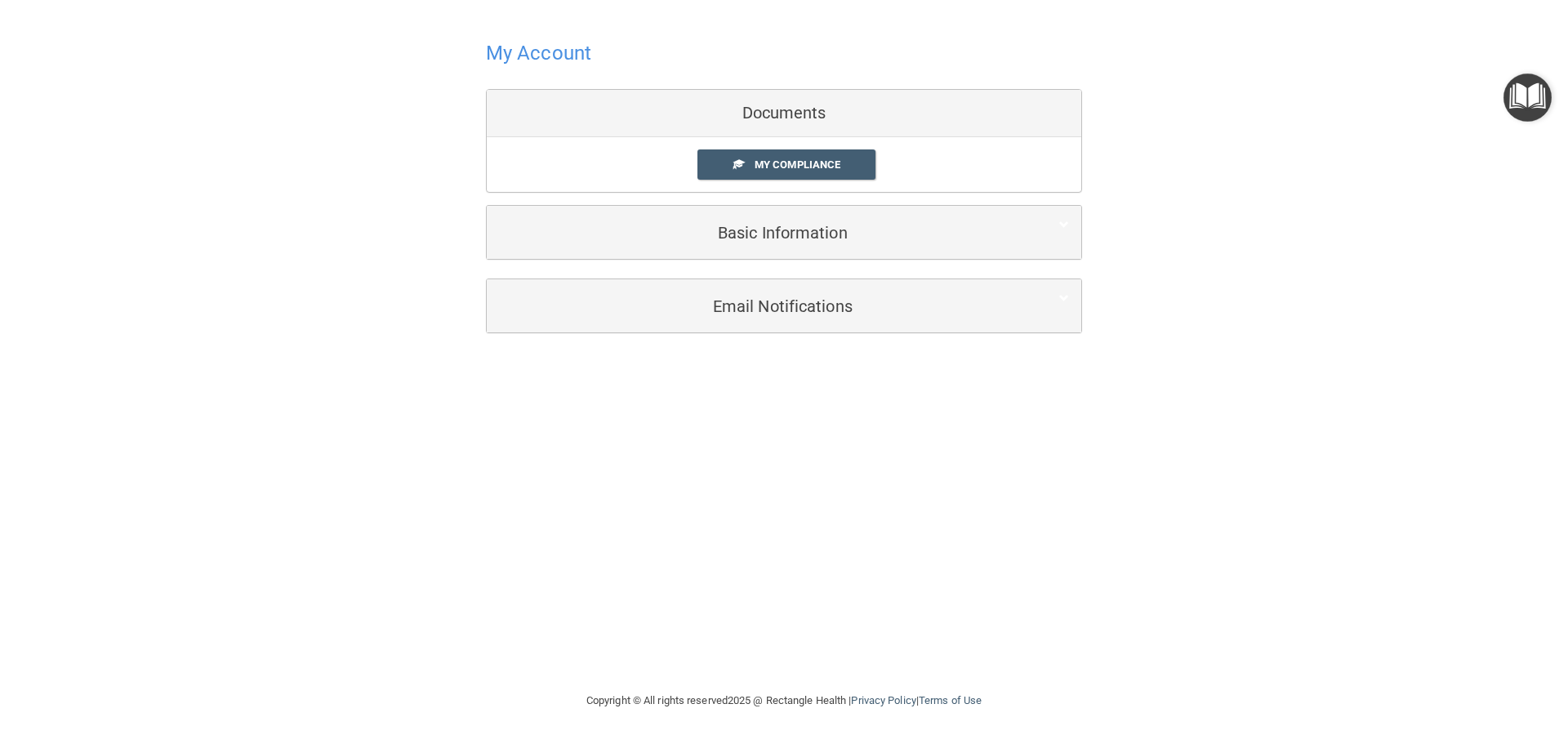
click at [0, 34] on main "My Account Documents My Compliance My Compliance My BAA Basic Information Full …" at bounding box center [784, 372] width 1568 height 744
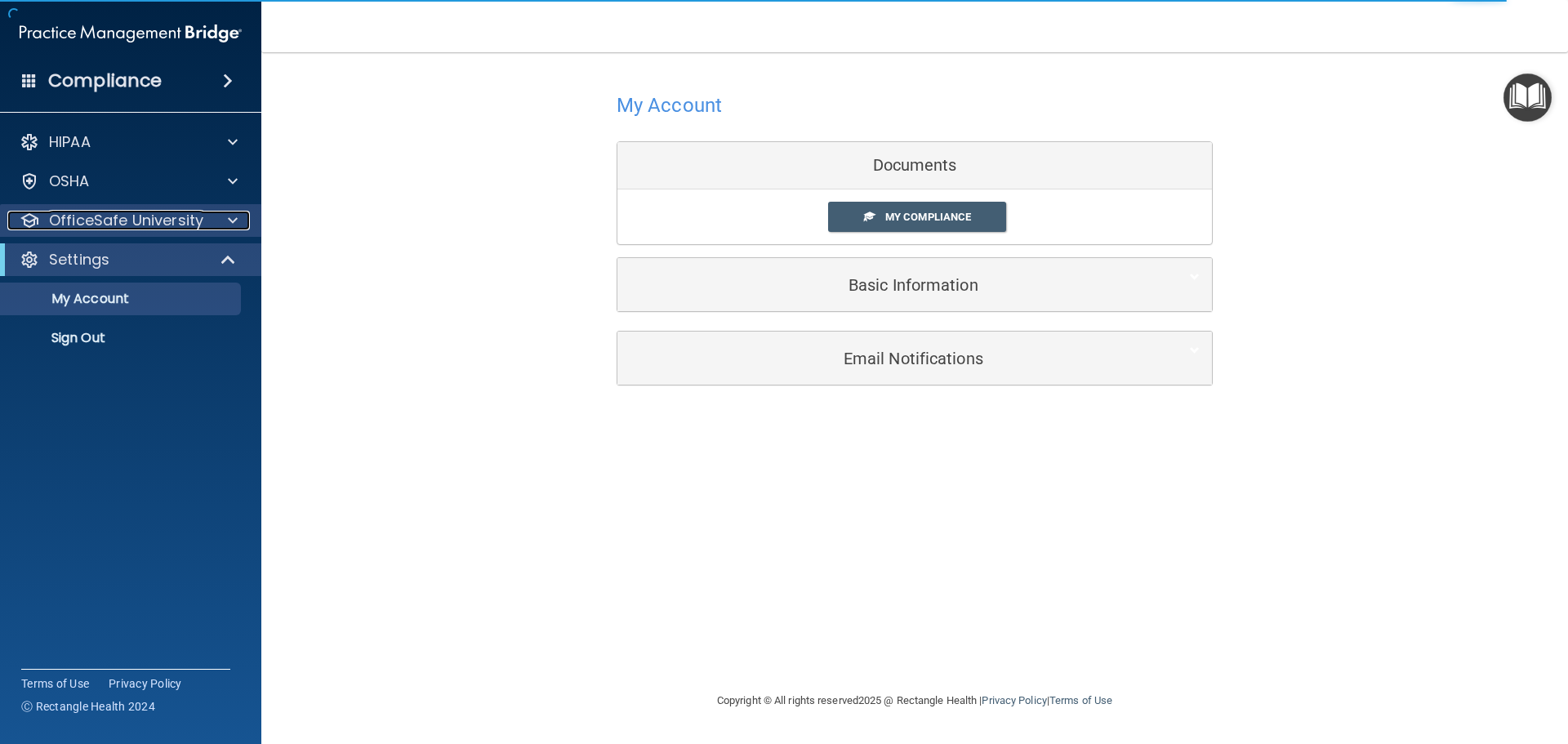
click at [82, 223] on p "OfficeSafe University" at bounding box center [127, 220] width 155 height 20
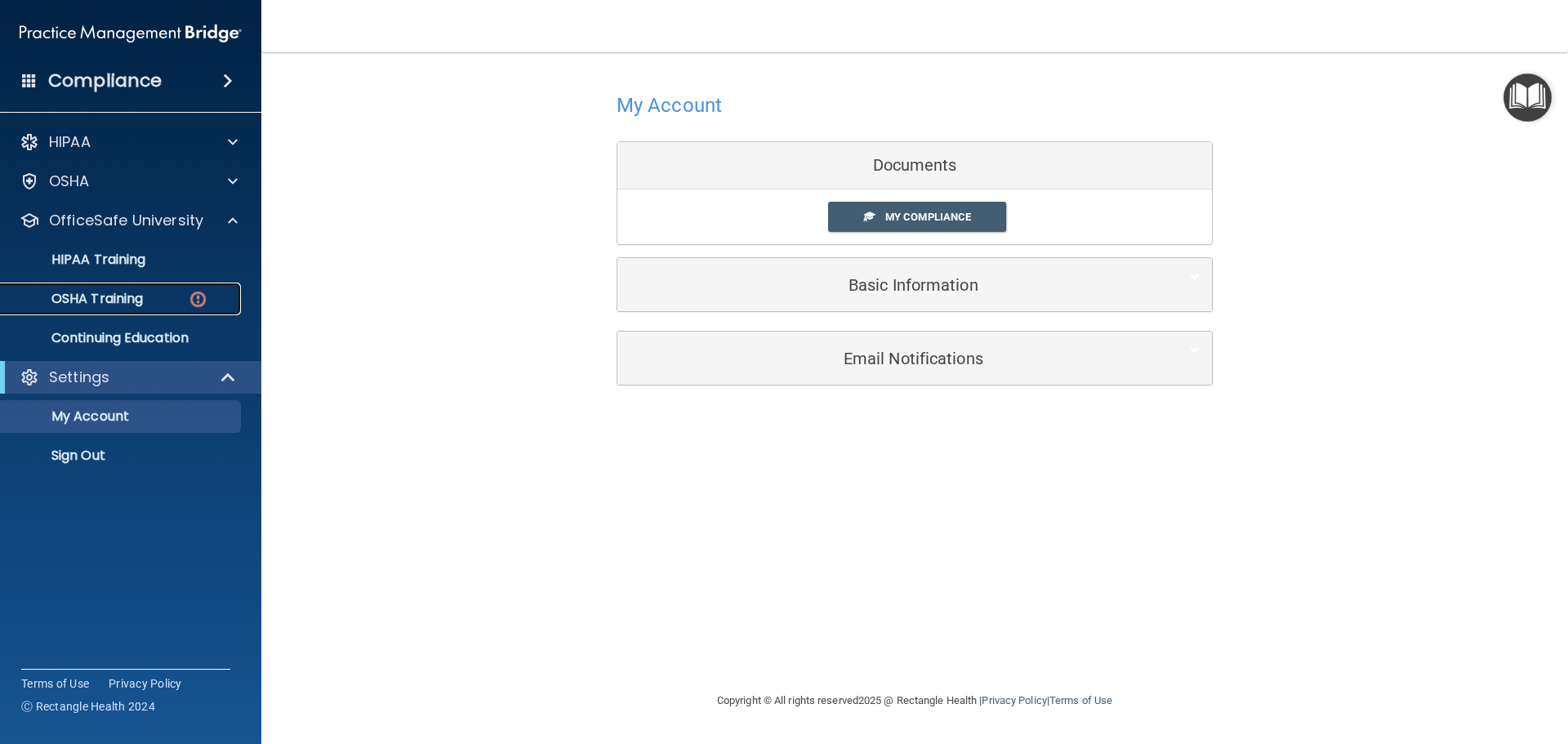
click at [107, 300] on p "OSHA Training" at bounding box center [76, 299] width 132 height 17
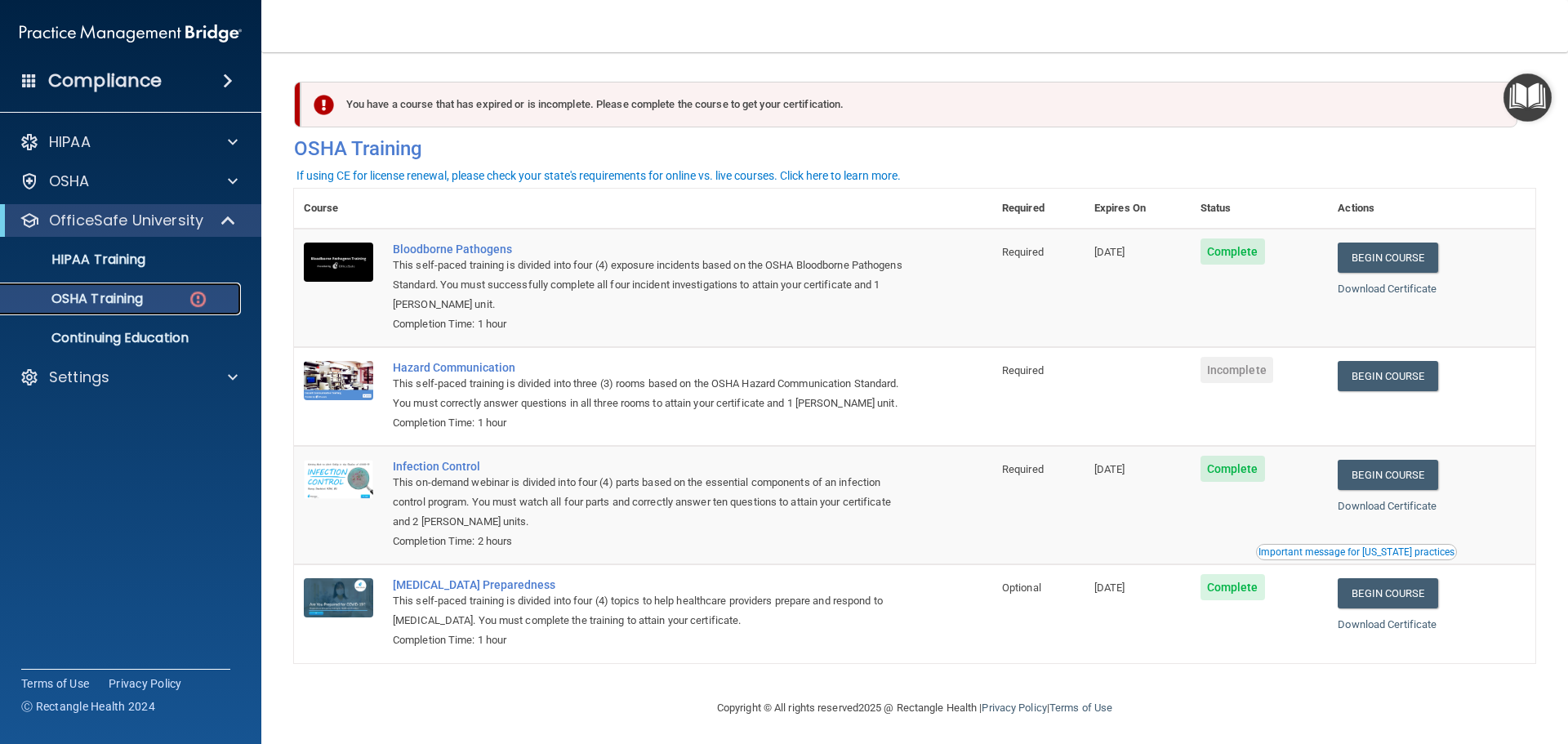
click at [117, 300] on p "OSHA Training" at bounding box center [76, 299] width 132 height 17
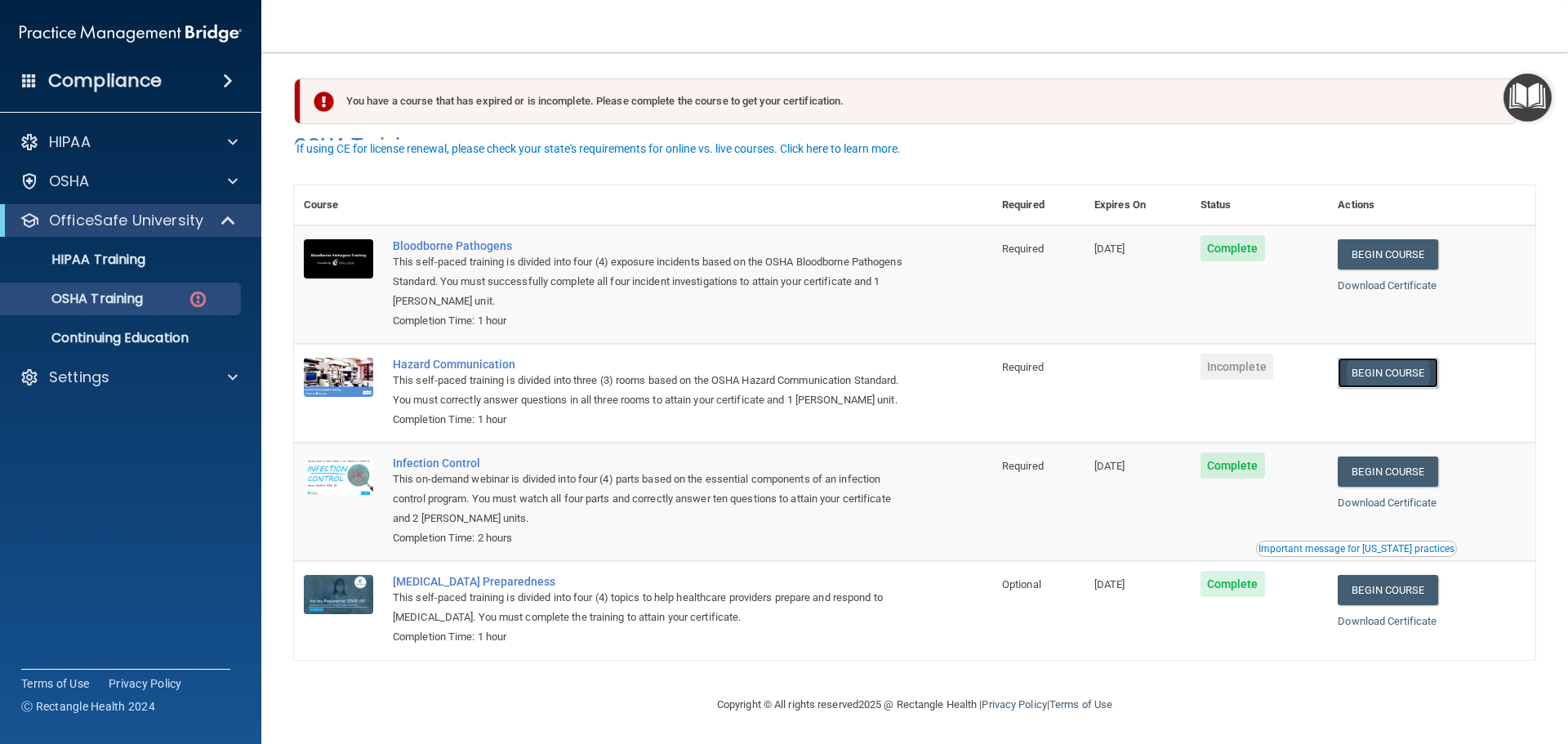
click at [1375, 358] on link "Begin Course" at bounding box center [1387, 372] width 100 height 30
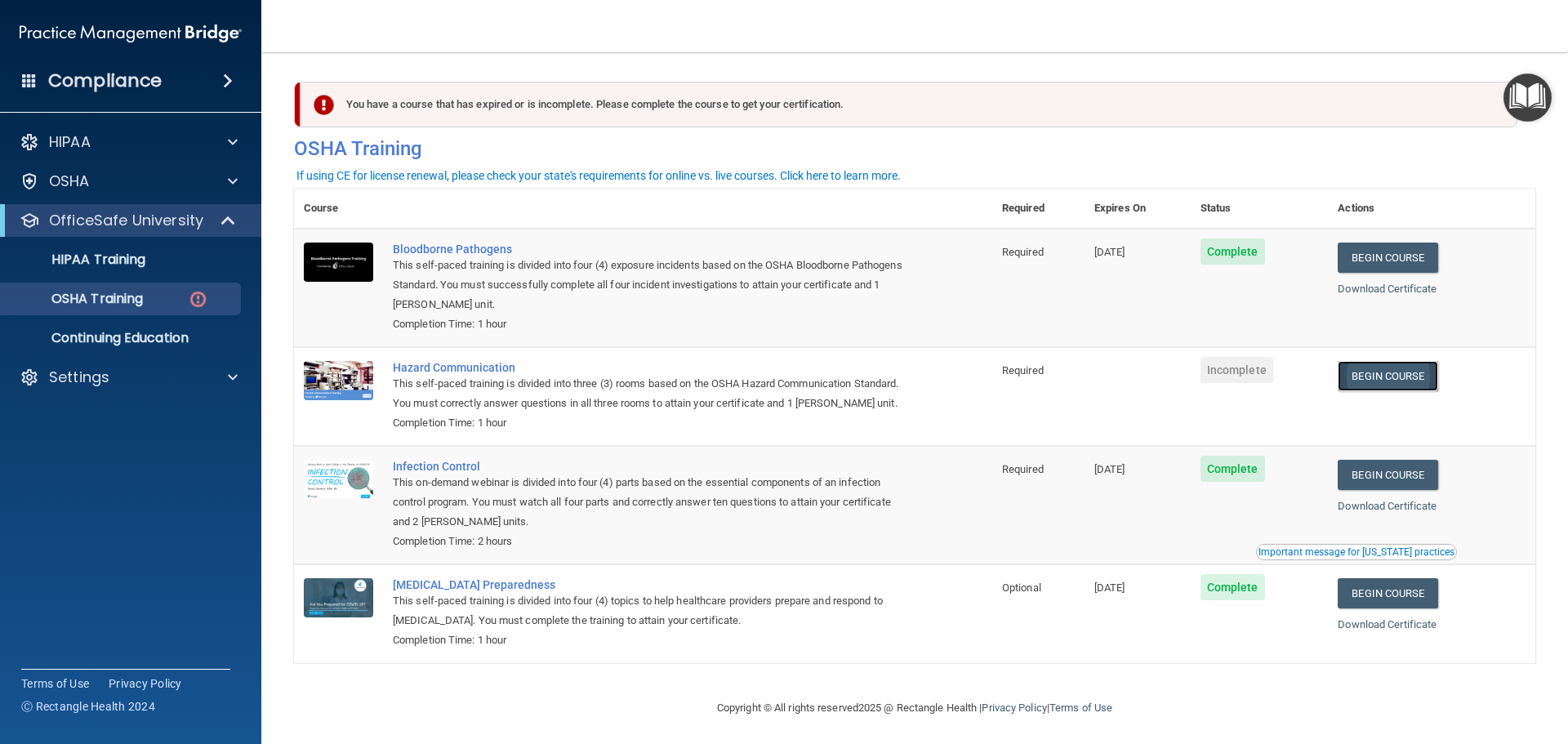
click at [1366, 371] on link "Begin Course" at bounding box center [1387, 376] width 100 height 30
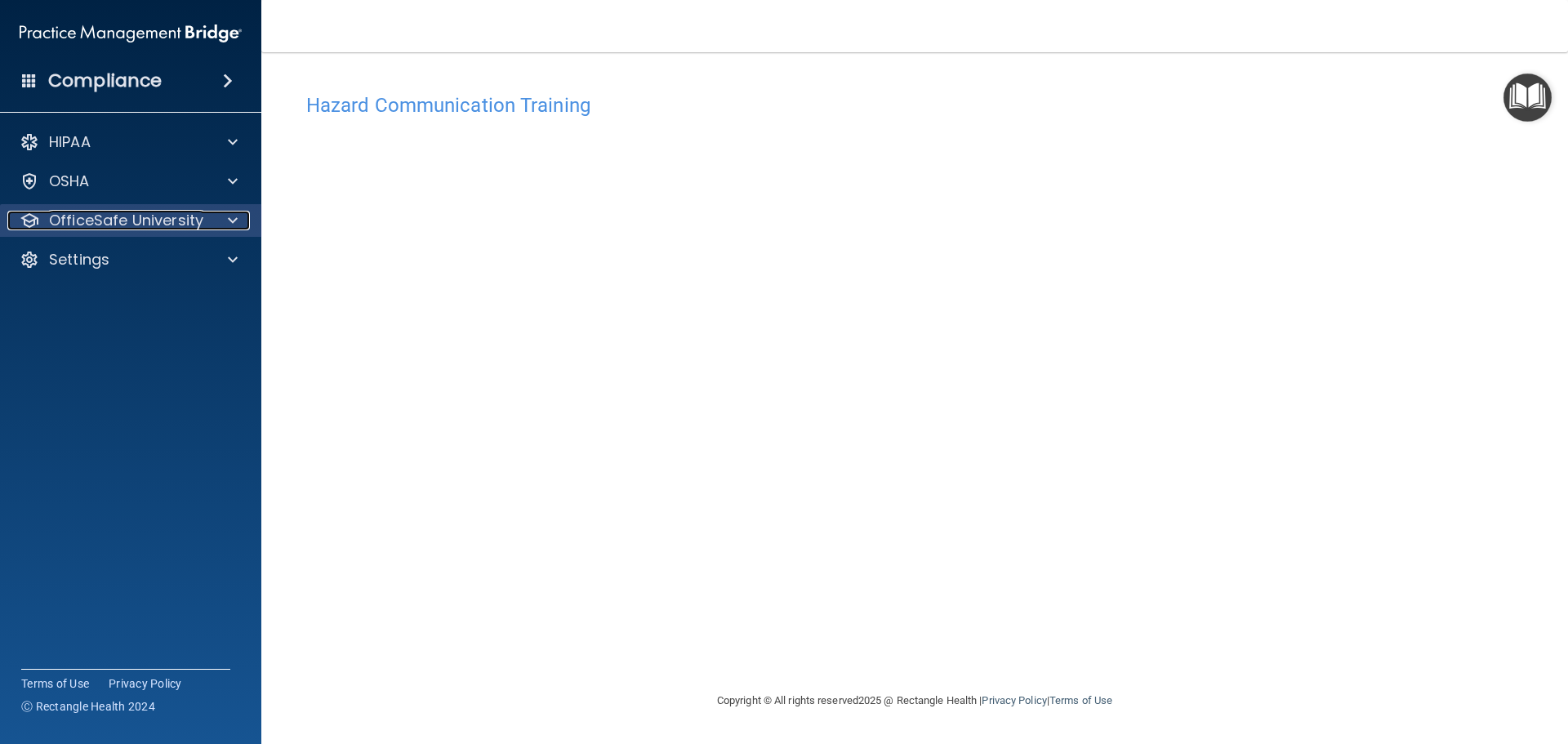
click at [70, 225] on p "OfficeSafe University" at bounding box center [127, 220] width 155 height 20
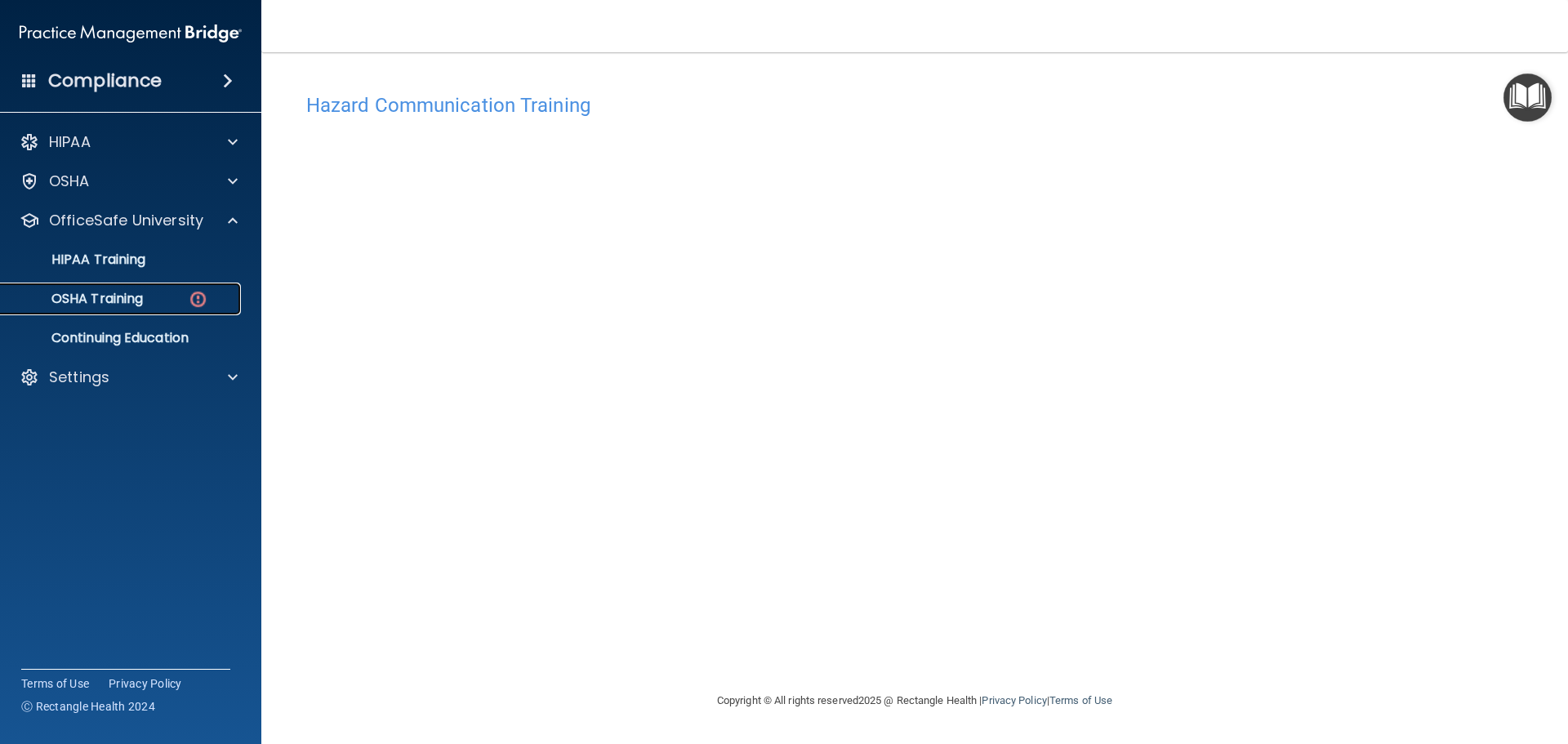
click at [104, 301] on p "OSHA Training" at bounding box center [76, 299] width 132 height 17
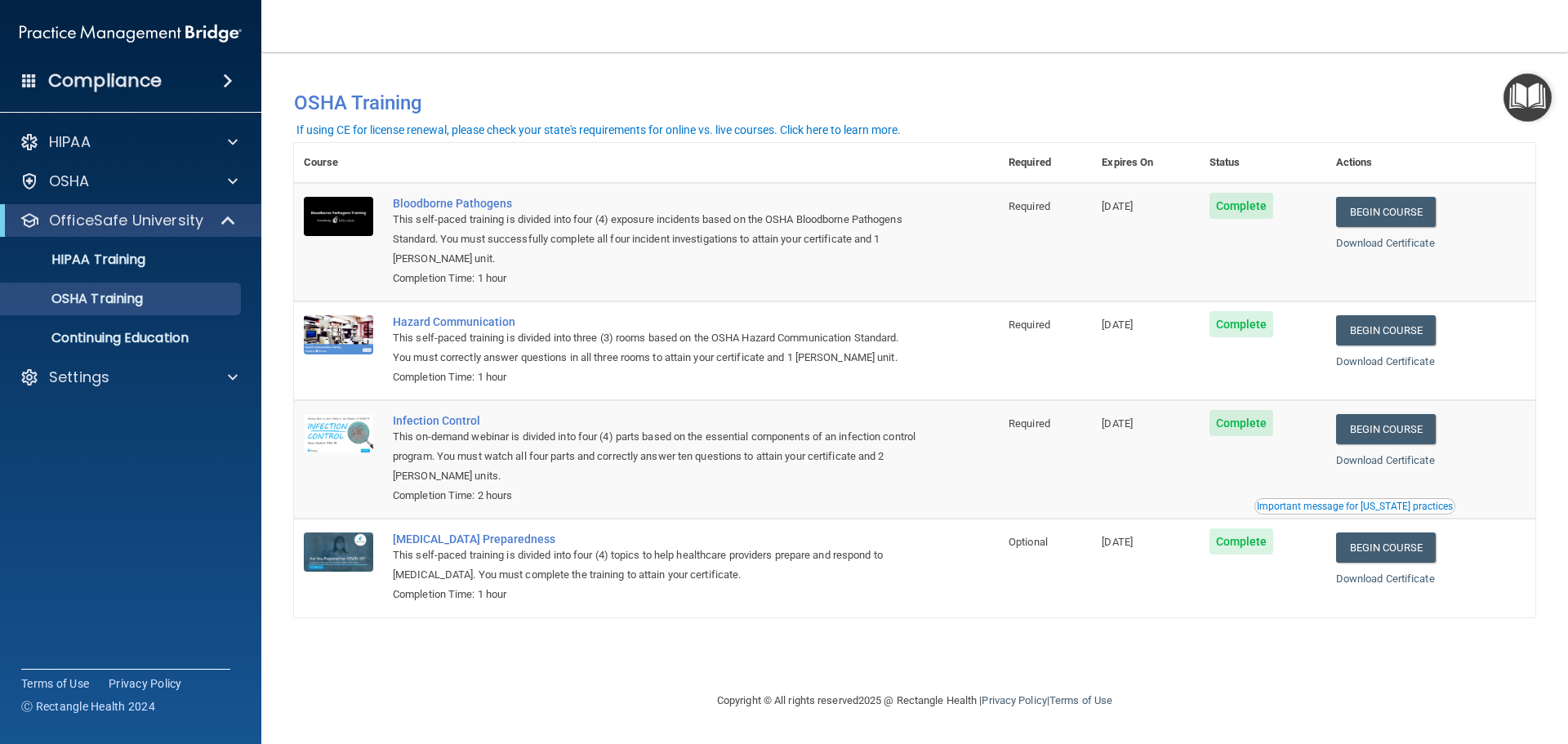
click at [1315, 511] on div "Important message for [US_STATE] practices" at bounding box center [1355, 507] width 196 height 10
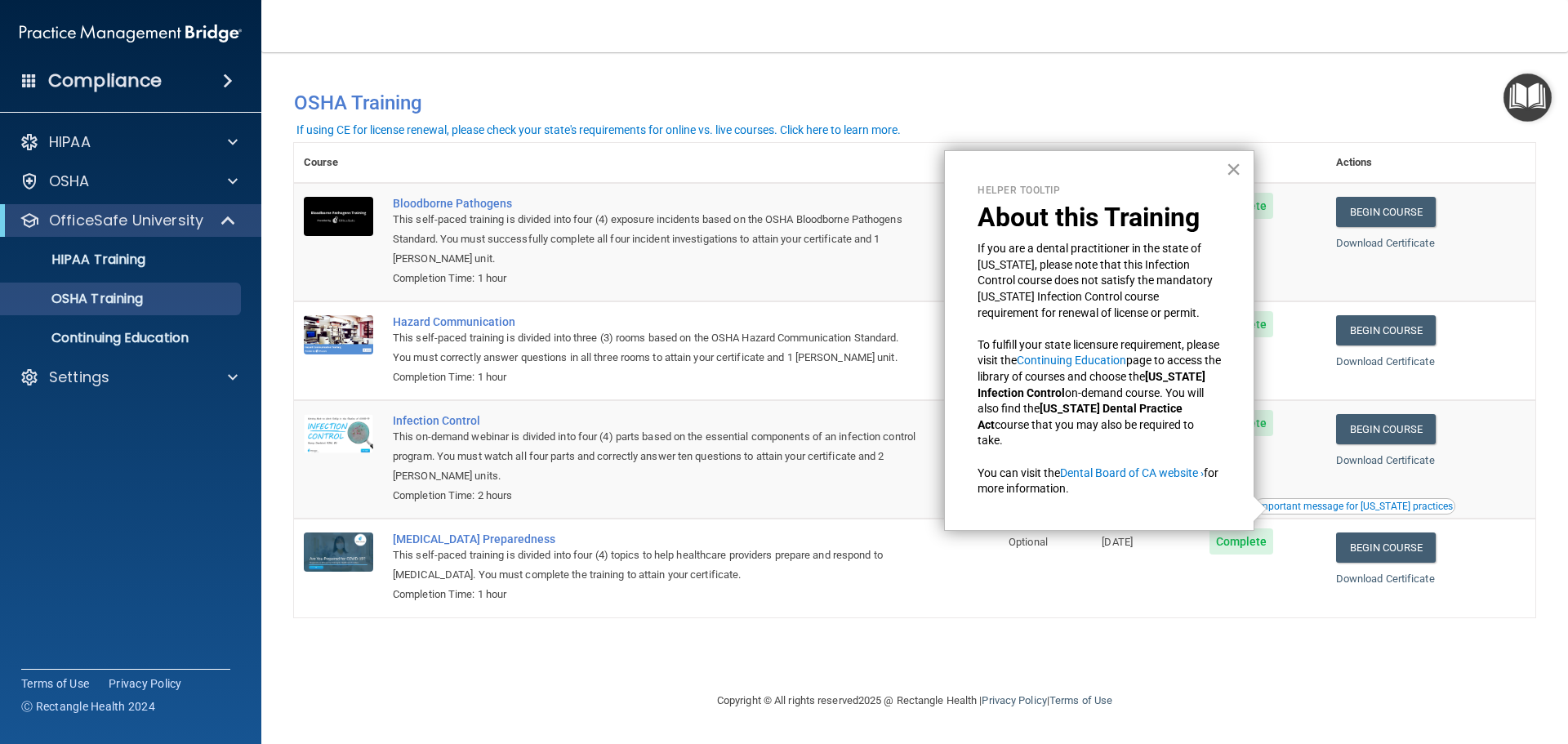
click at [1236, 167] on button "×" at bounding box center [1233, 169] width 16 height 26
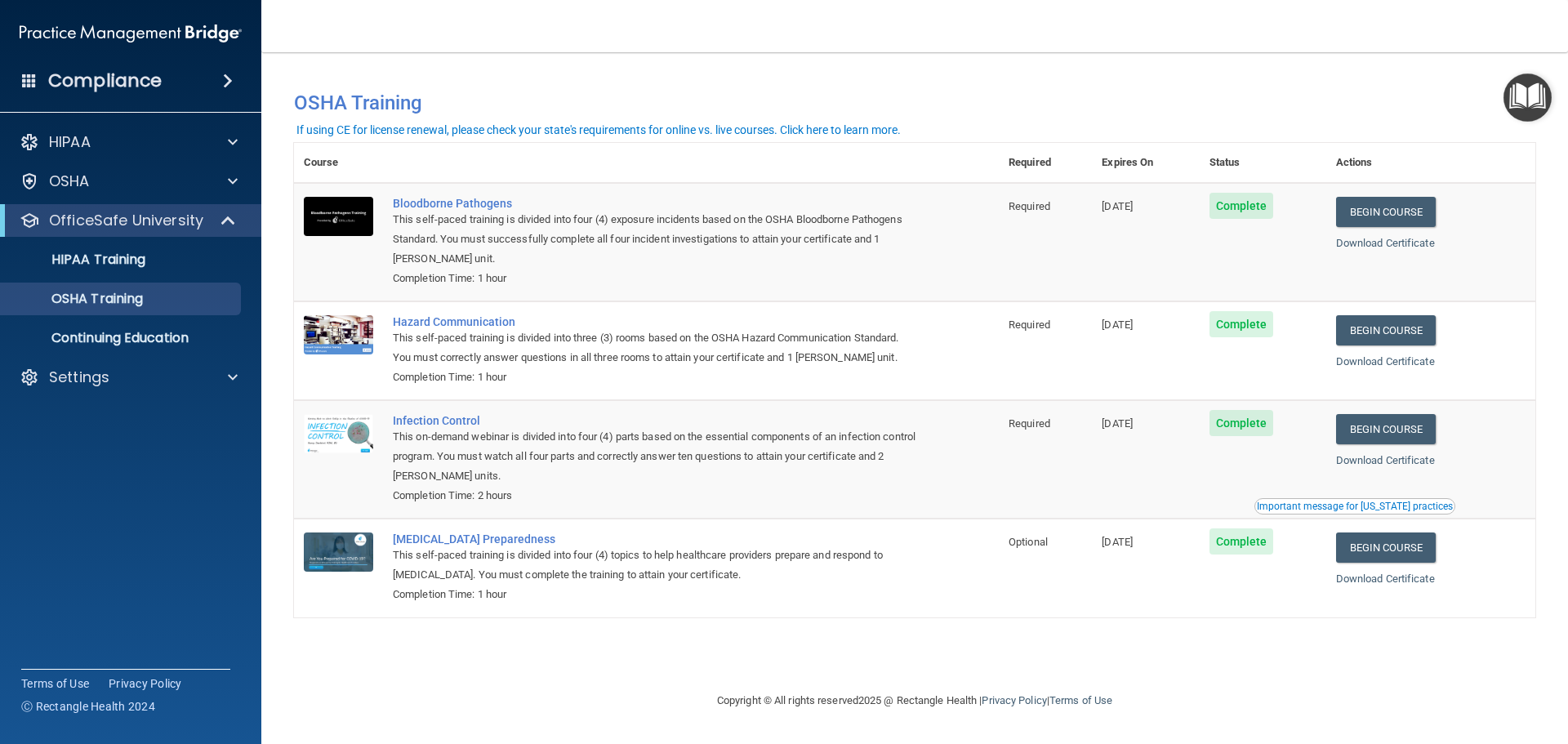
click at [88, 466] on accordion "HIPAA Documents and Policies Report an Incident Business Associates Emergency P…" at bounding box center [131, 326] width 263 height 413
click at [102, 88] on h4 "Compliance" at bounding box center [105, 81] width 114 height 23
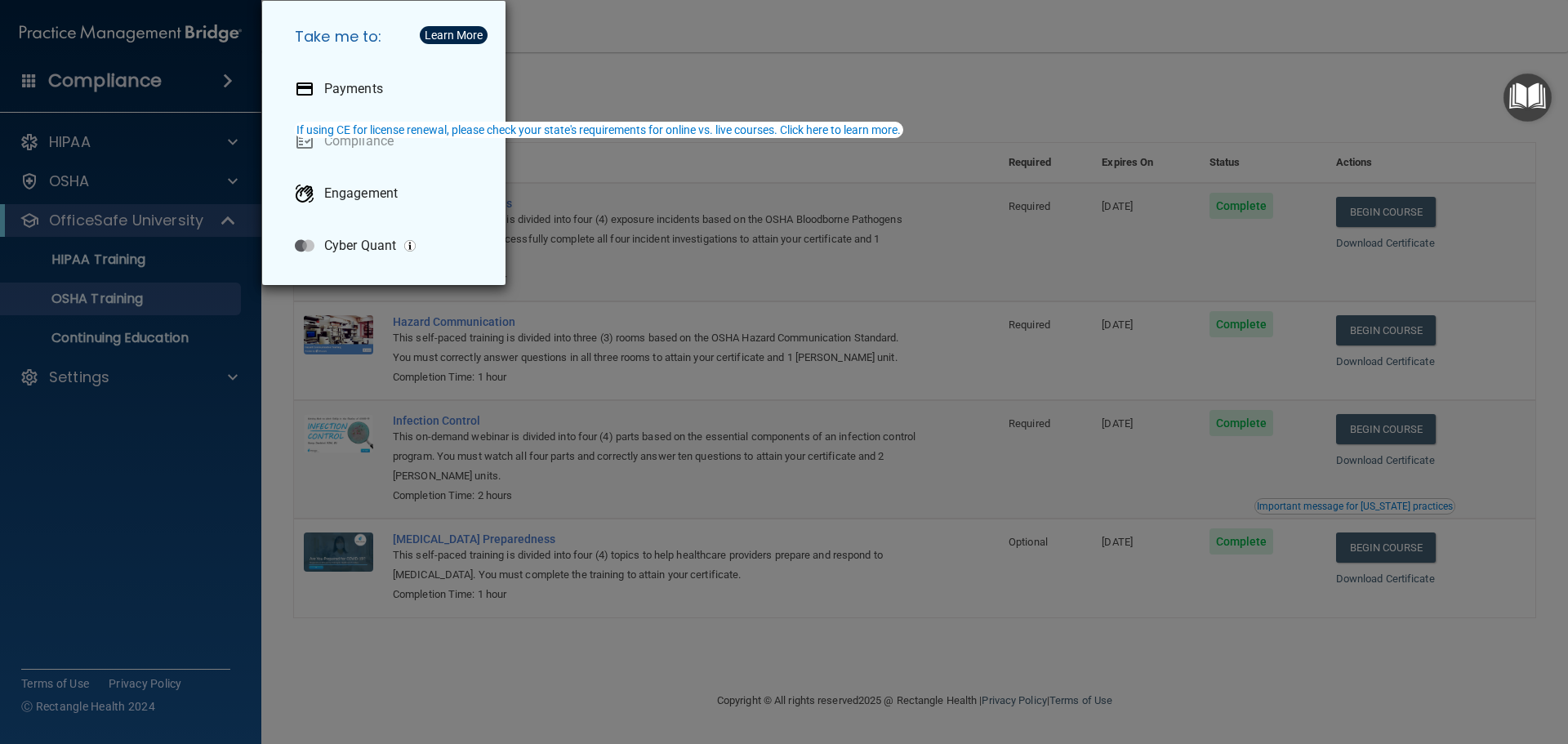
click at [168, 508] on div "Take me to: Payments Compliance Engagement Cyber Quant" at bounding box center [784, 372] width 1568 height 744
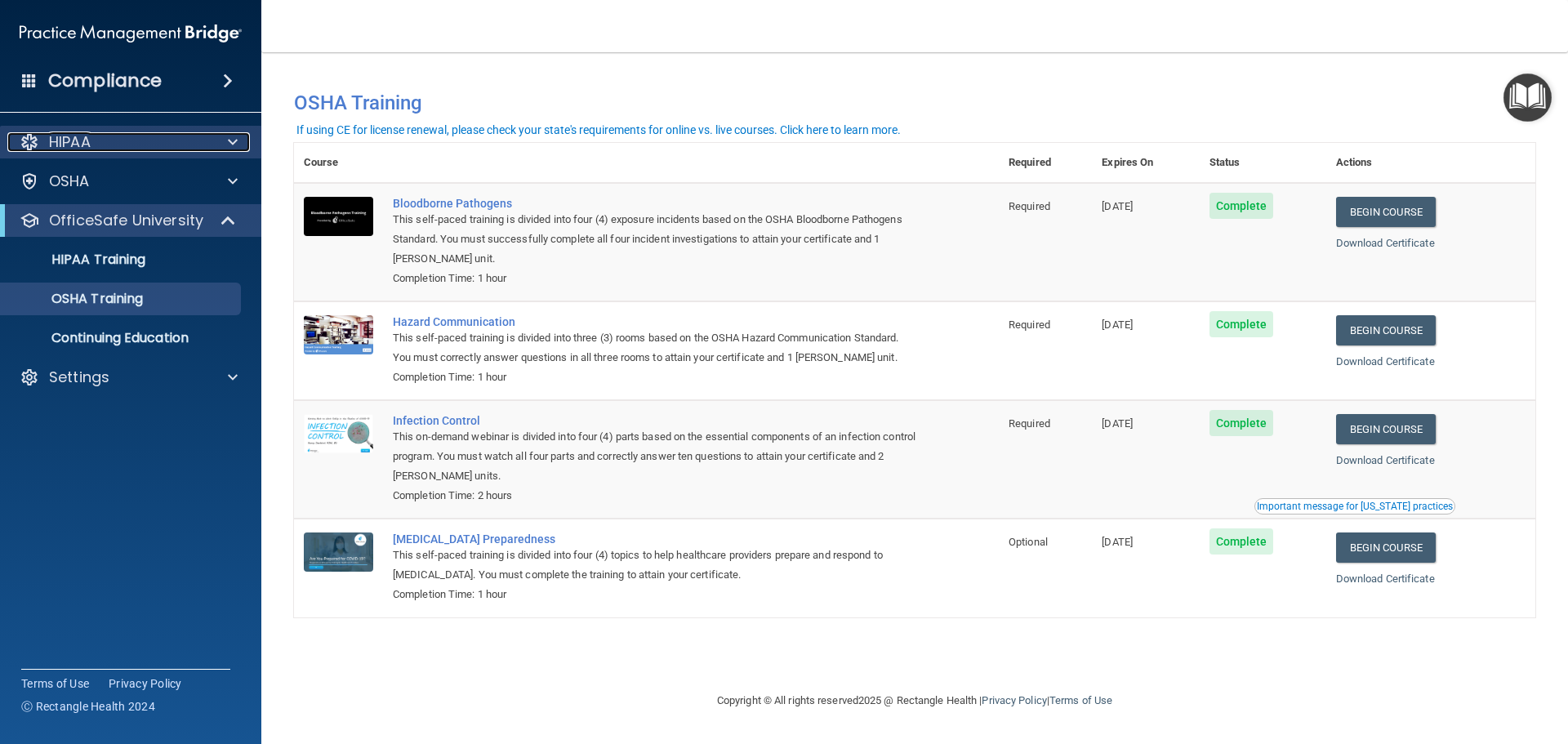
click at [74, 145] on p "HIPAA" at bounding box center [70, 142] width 42 height 20
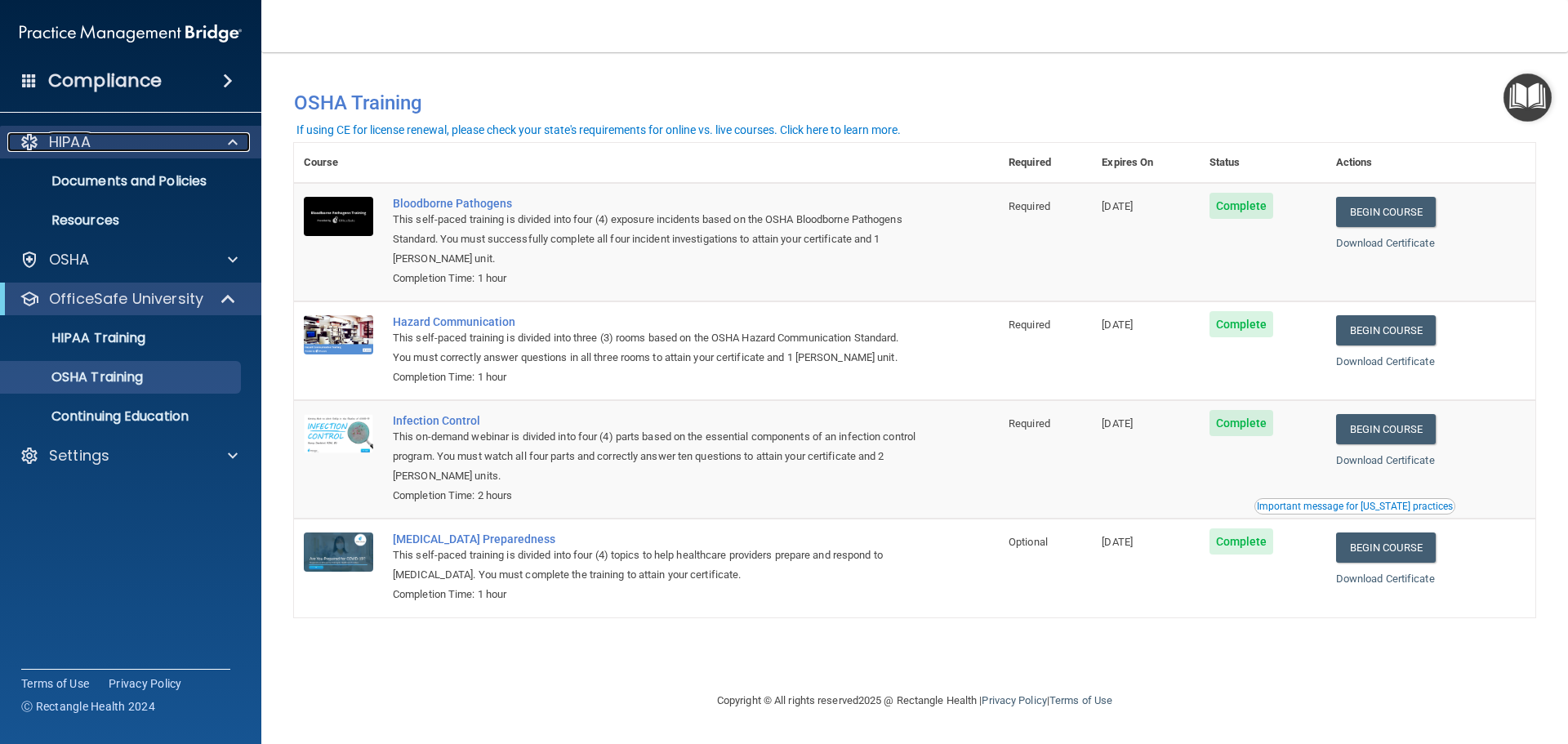
click at [94, 148] on div "HIPAA" at bounding box center [109, 142] width 203 height 20
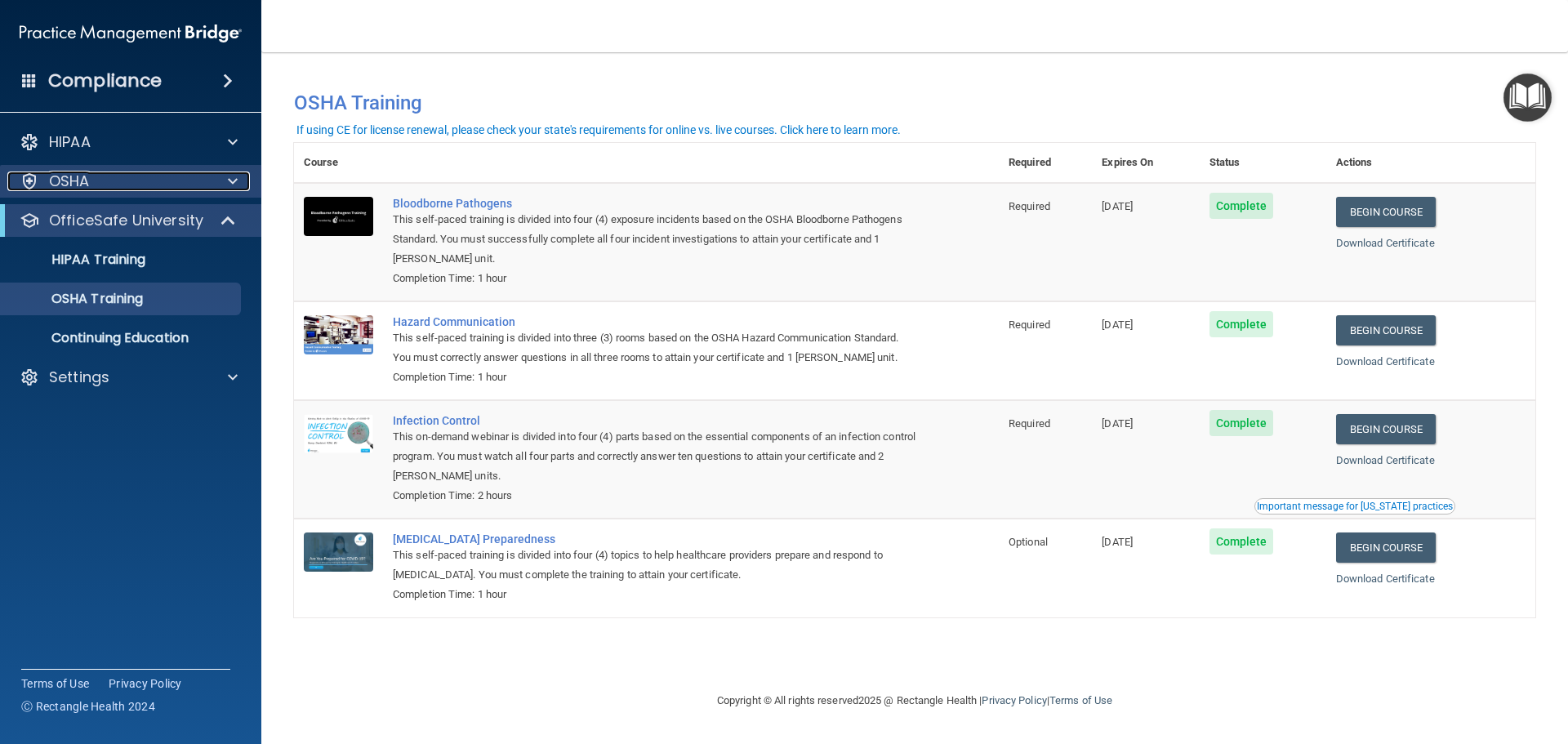
click at [93, 183] on div "OSHA" at bounding box center [109, 181] width 203 height 20
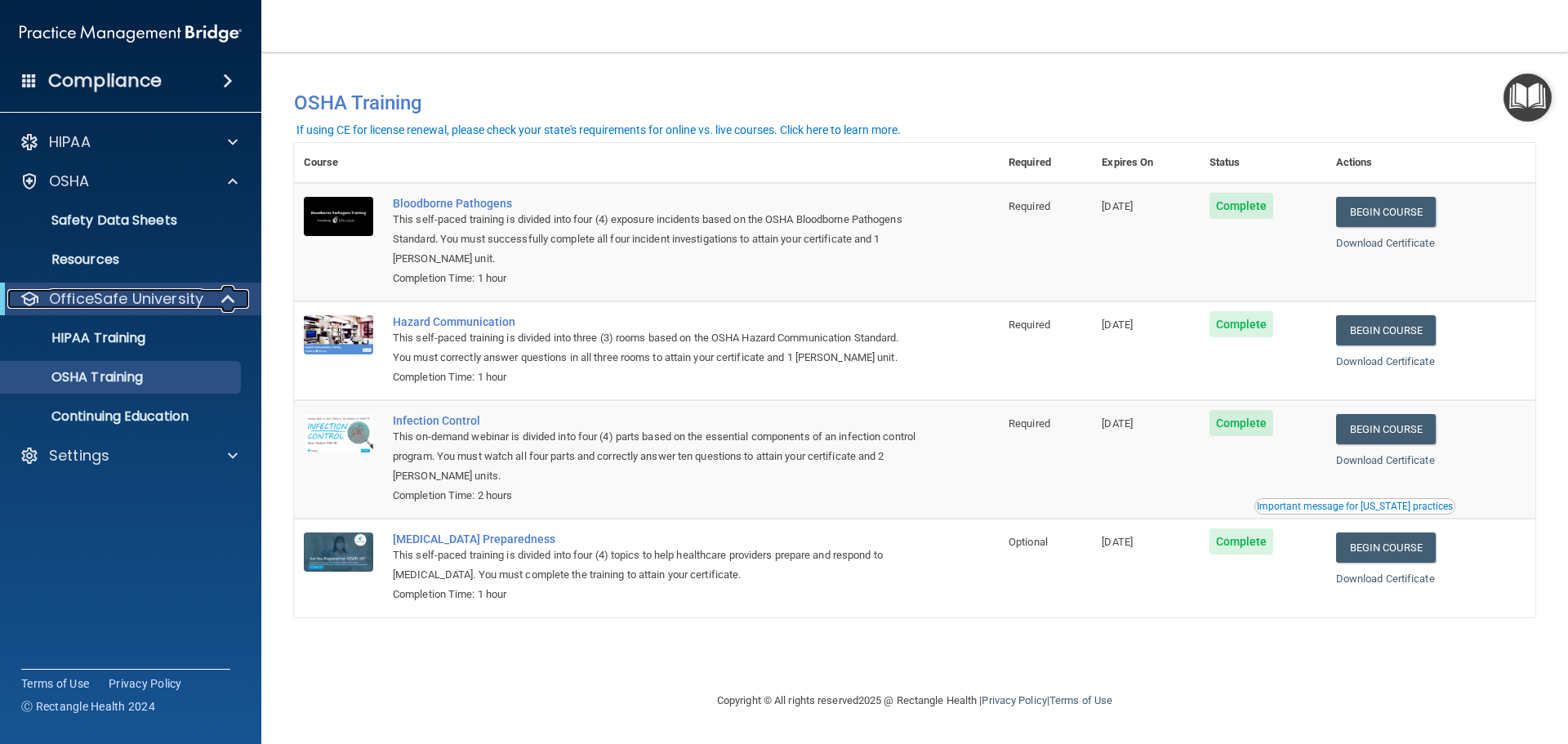
click at [108, 296] on p "OfficeSafe University" at bounding box center [127, 298] width 155 height 20
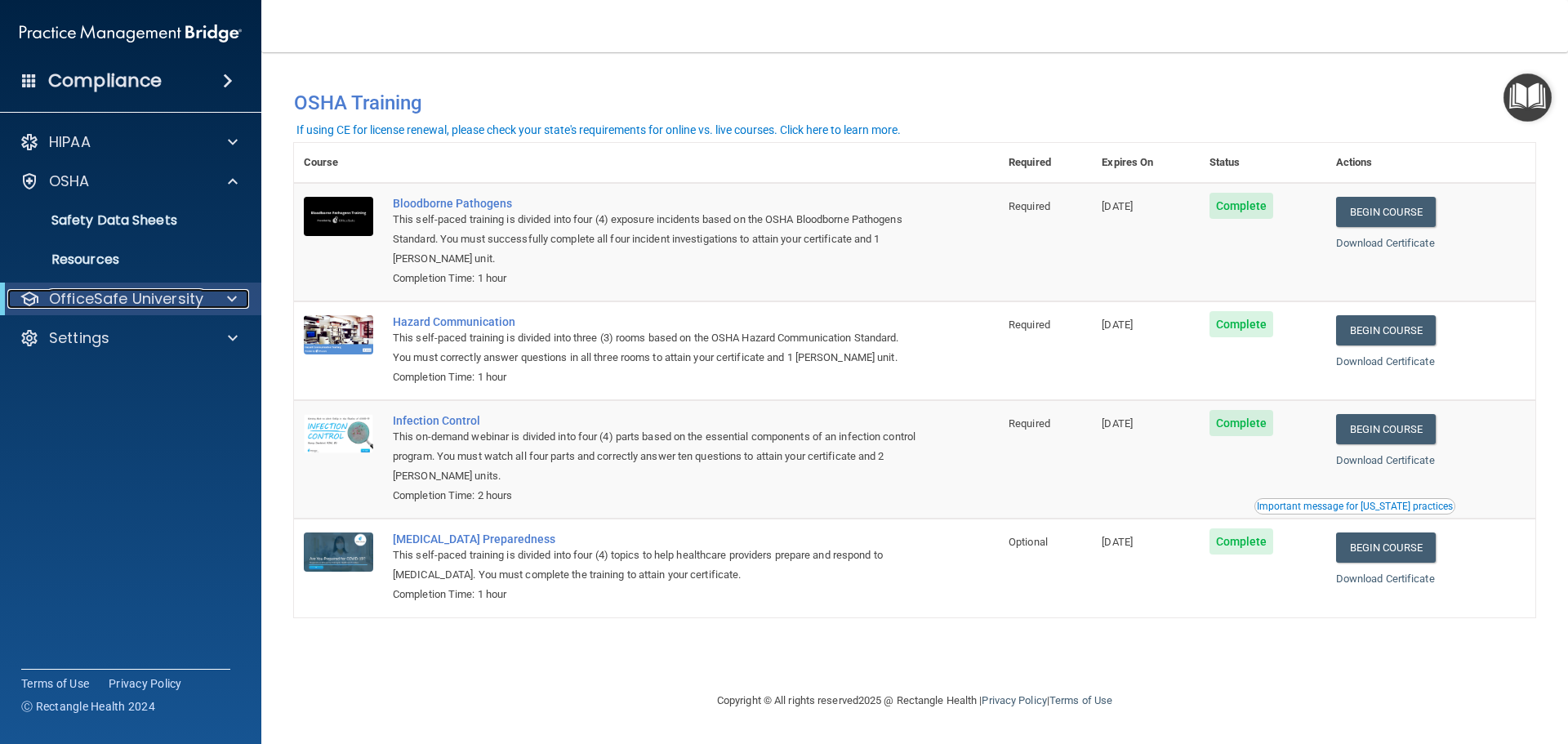
click at [108, 296] on p "OfficeSafe University" at bounding box center [127, 298] width 155 height 20
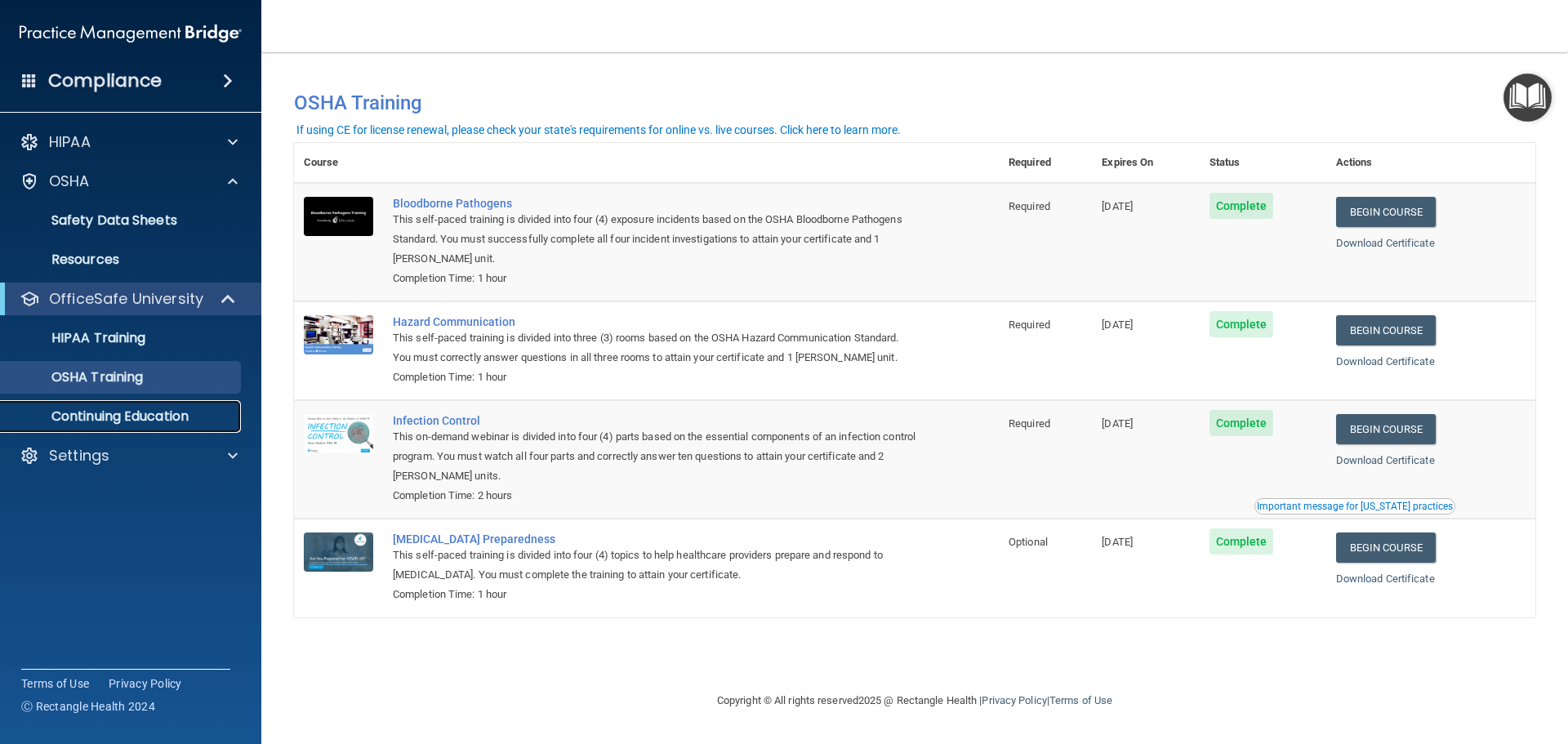
click at [129, 413] on p "Continuing Education" at bounding box center [121, 417] width 223 height 17
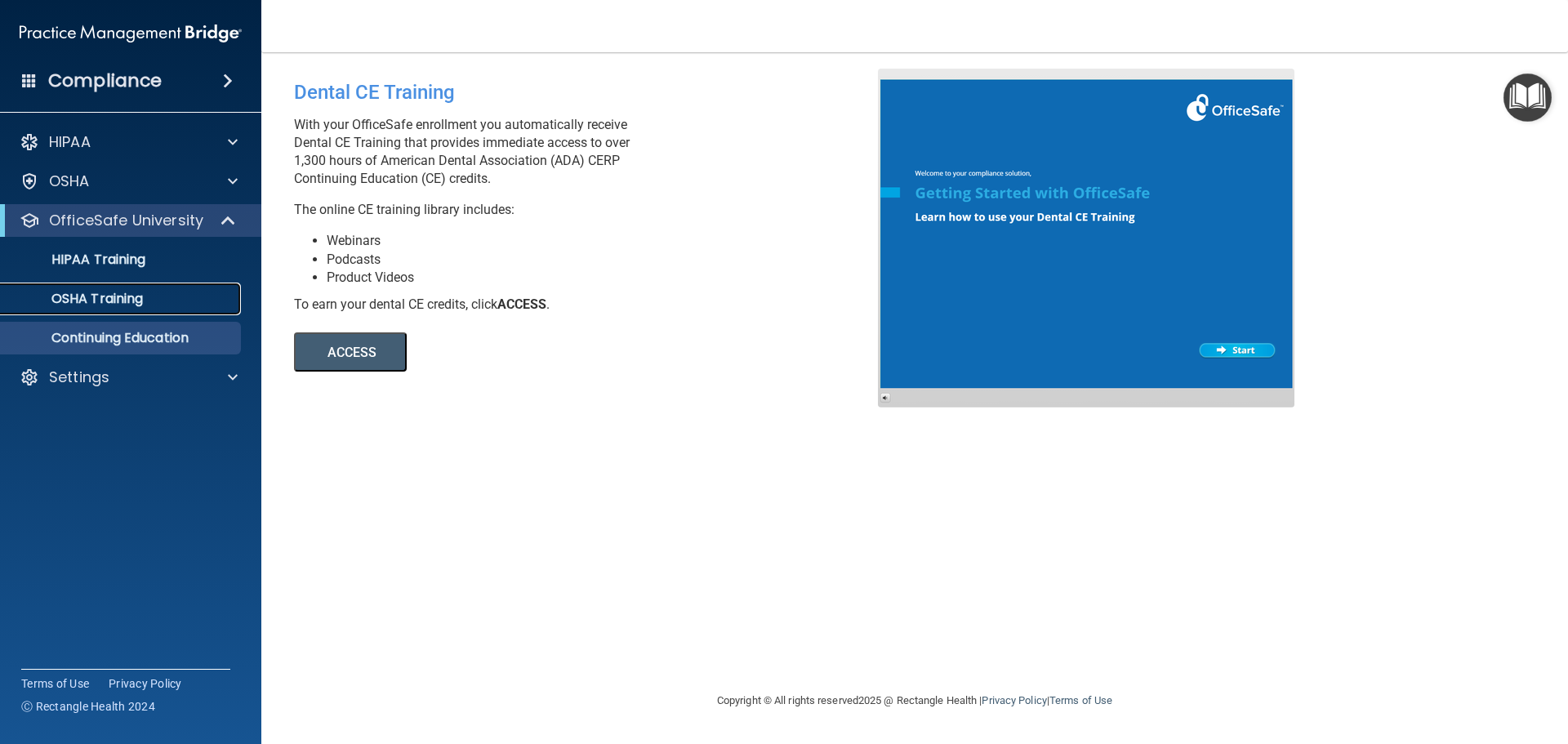
click at [88, 287] on link "OSHA Training" at bounding box center [112, 298] width 257 height 33
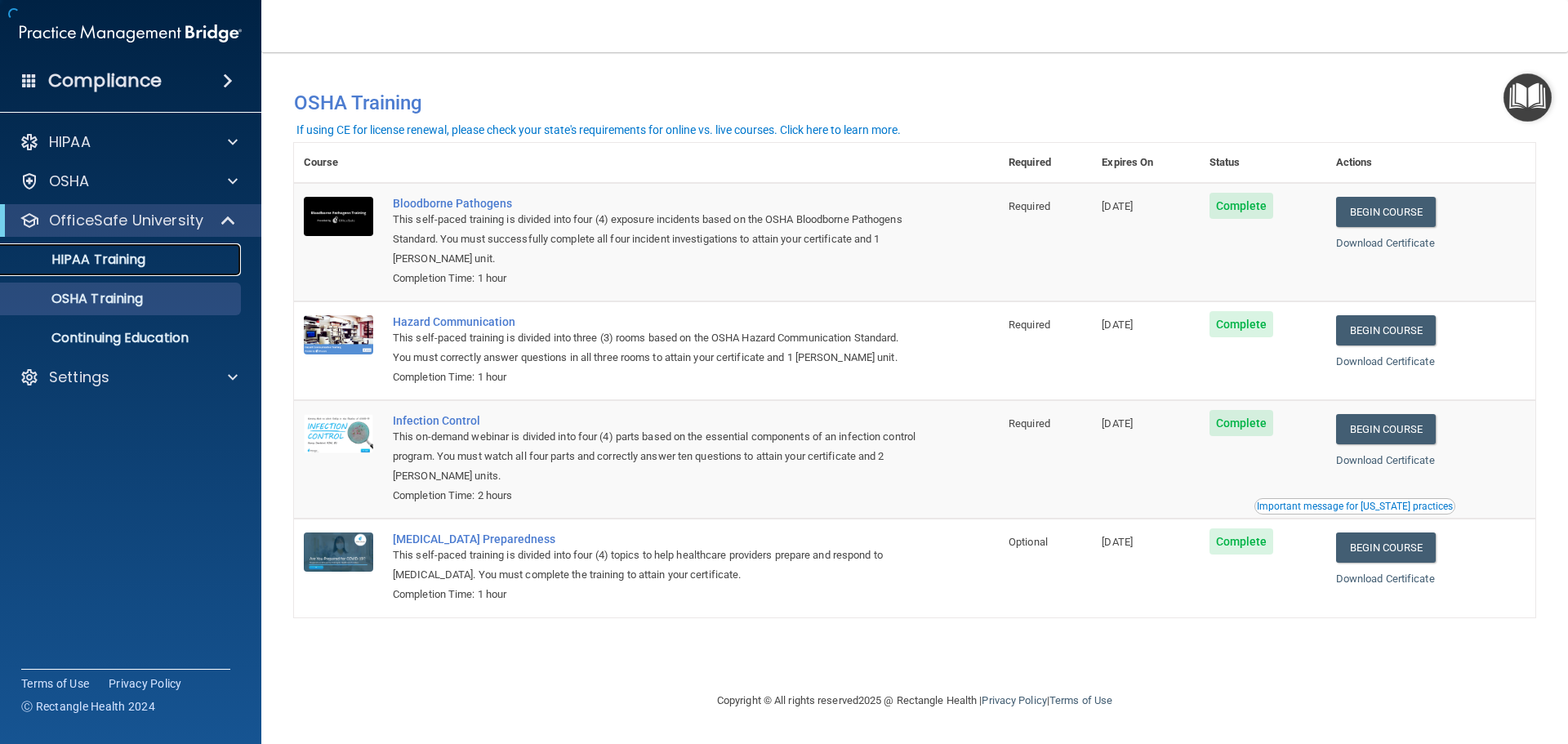
click at [102, 259] on p "HIPAA Training" at bounding box center [77, 260] width 135 height 17
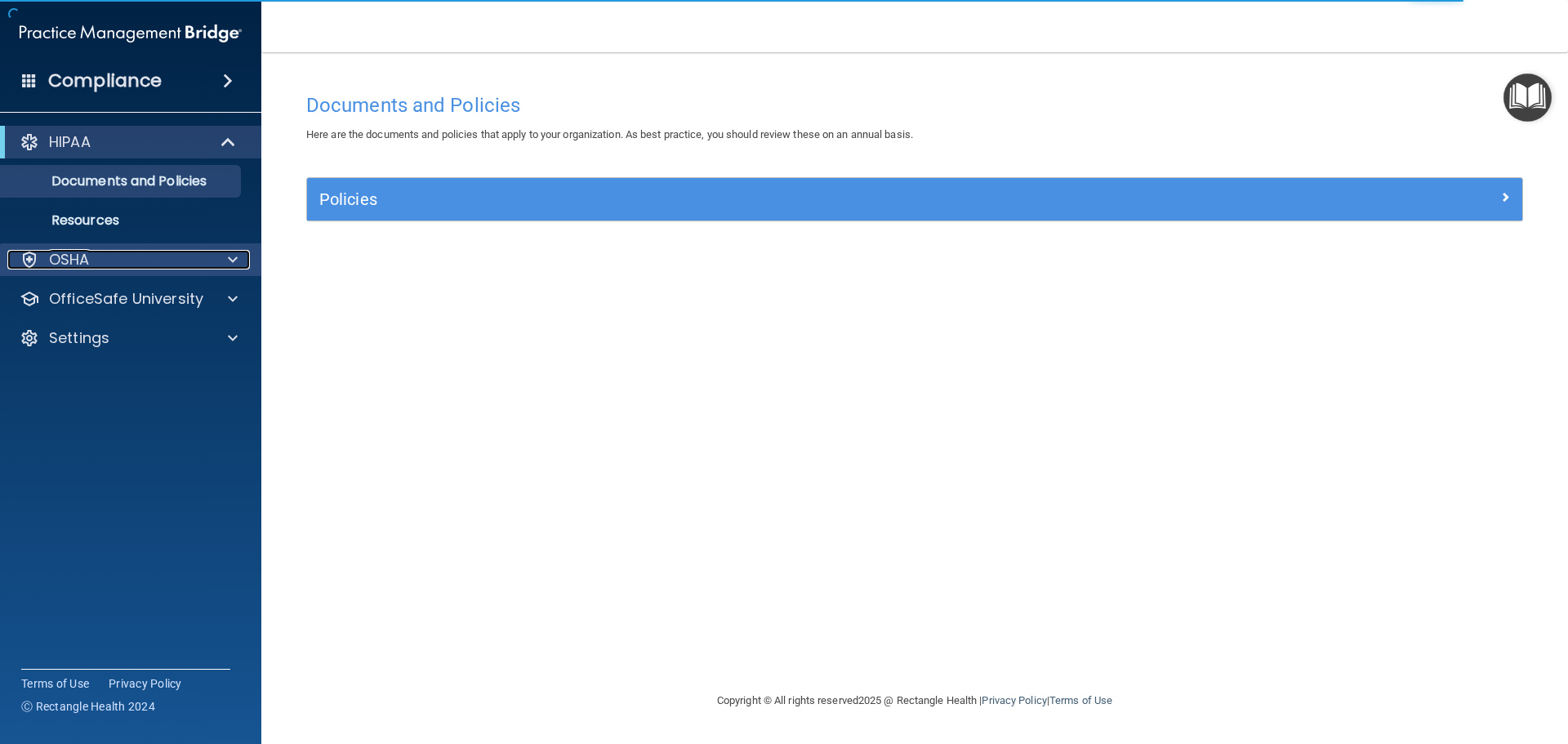
click at [72, 266] on p "OSHA" at bounding box center [70, 259] width 41 height 20
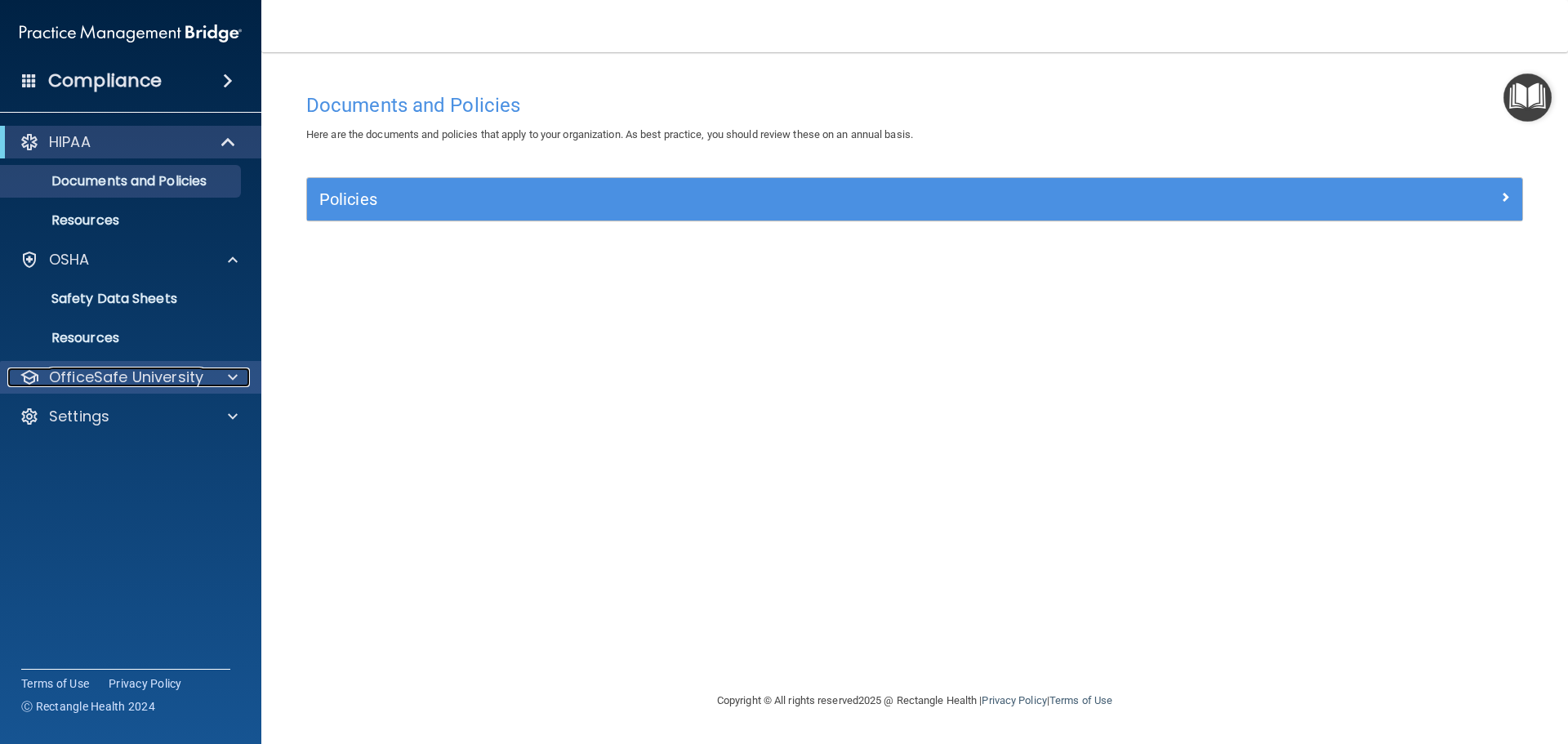
click at [102, 376] on p "OfficeSafe University" at bounding box center [127, 377] width 155 height 20
